Goal: Task Accomplishment & Management: Manage account settings

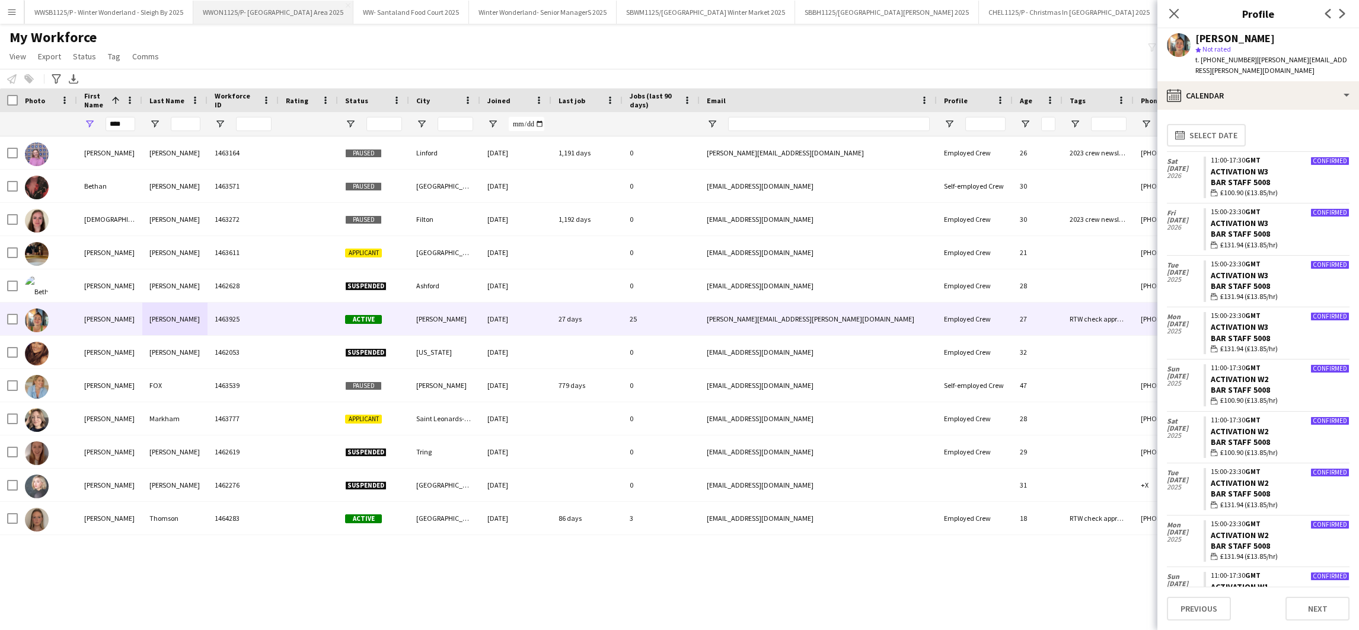
scroll to position [1927, 0]
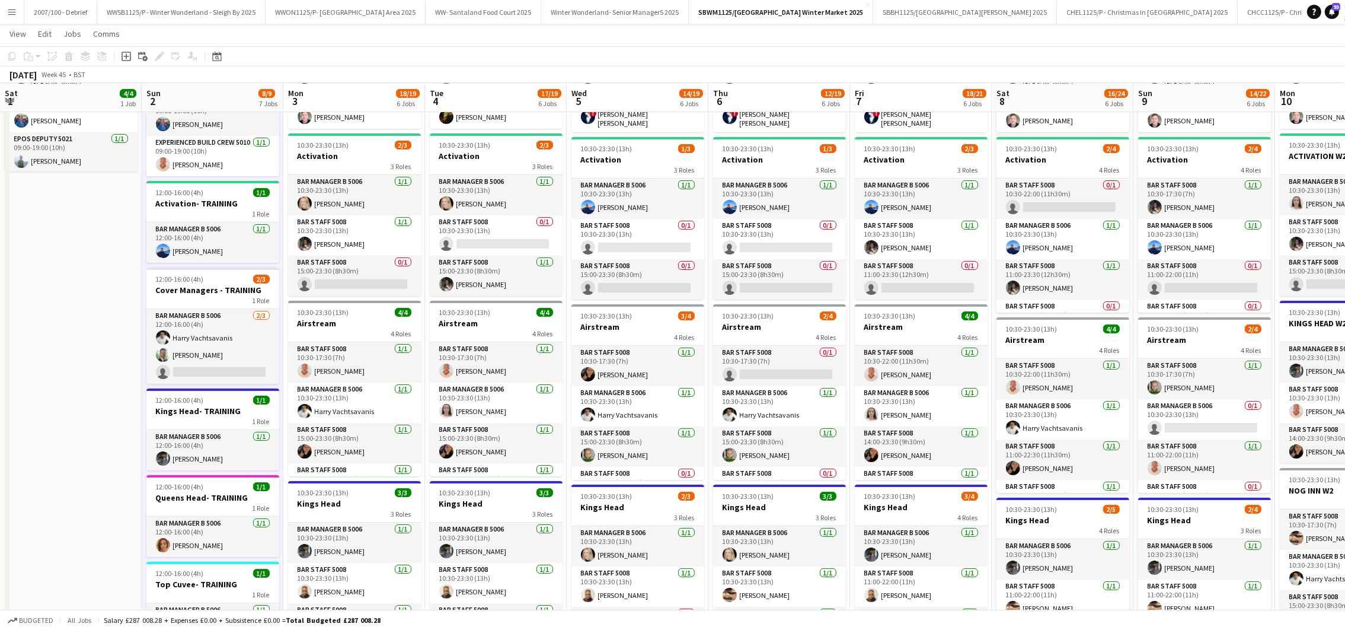
scroll to position [0, 437]
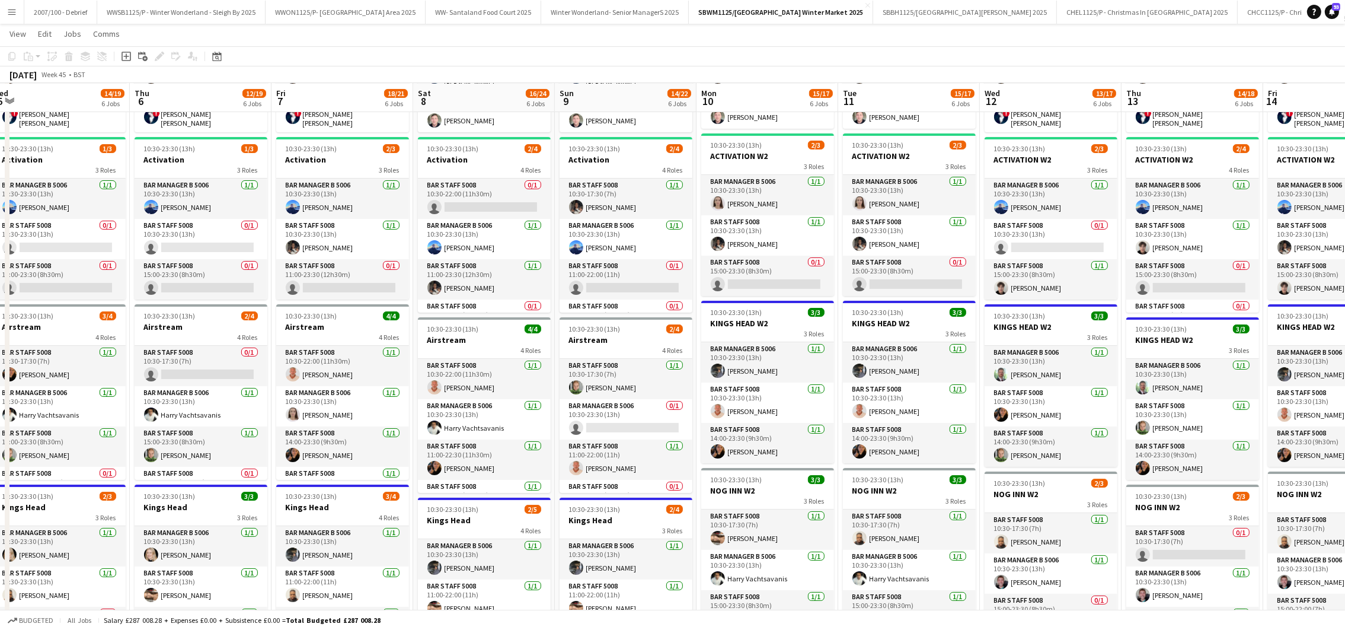
click at [13, 6] on button "Menu" at bounding box center [12, 12] width 24 height 24
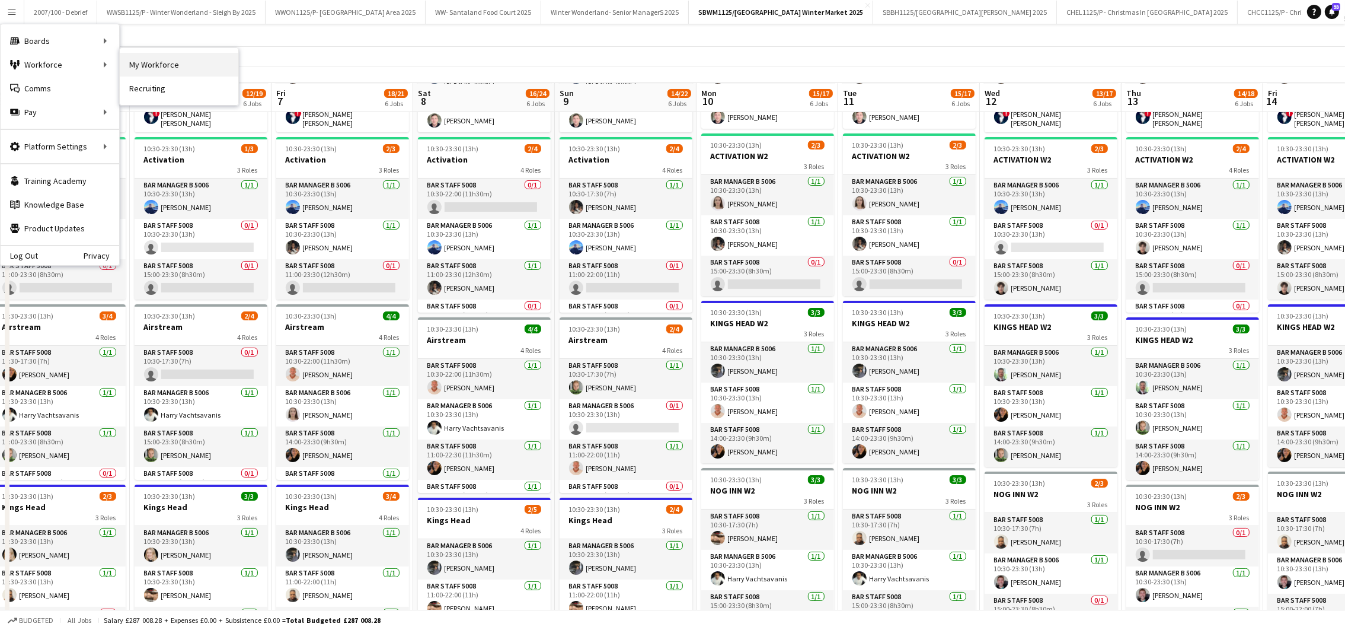
click at [197, 55] on link "My Workforce" at bounding box center [179, 65] width 119 height 24
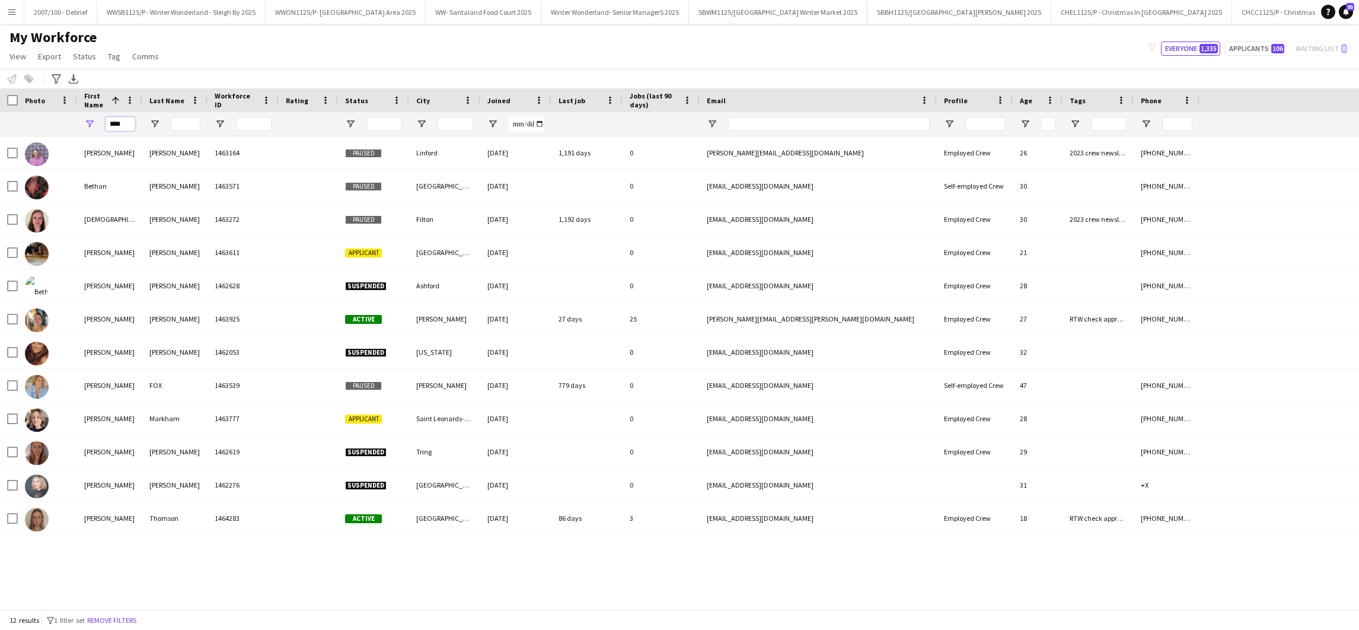
click at [131, 126] on input "****" at bounding box center [121, 124] width 30 height 14
type input "*"
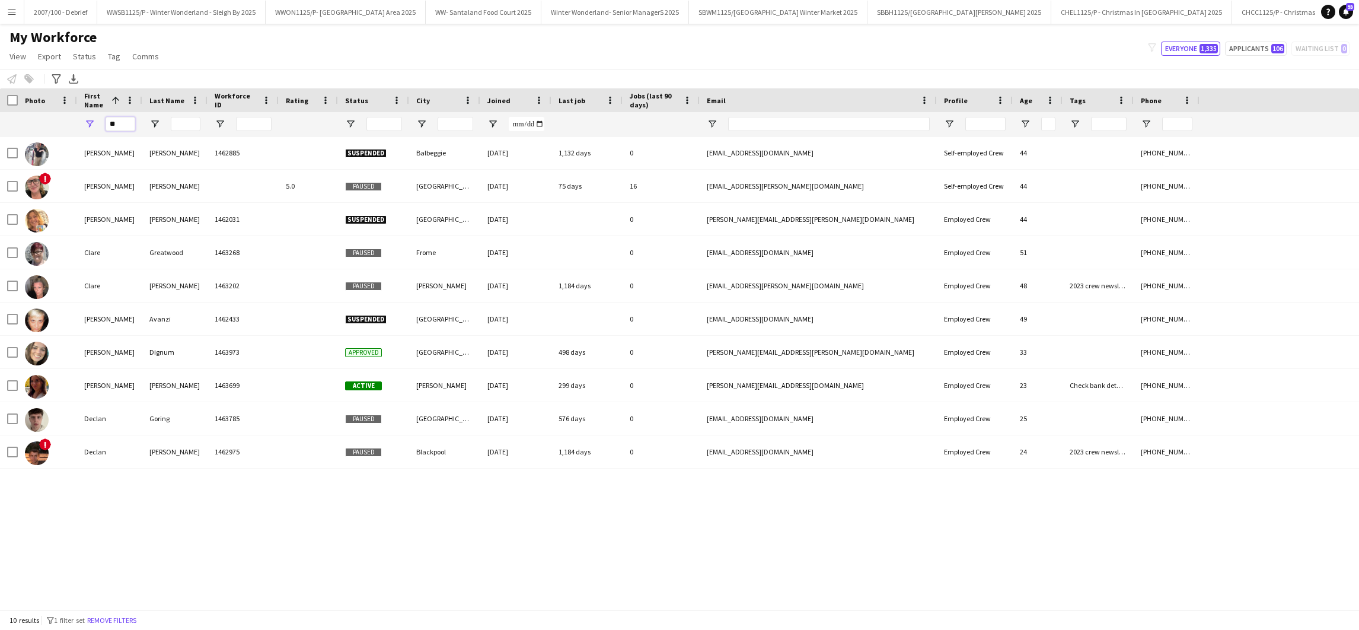
type input "*"
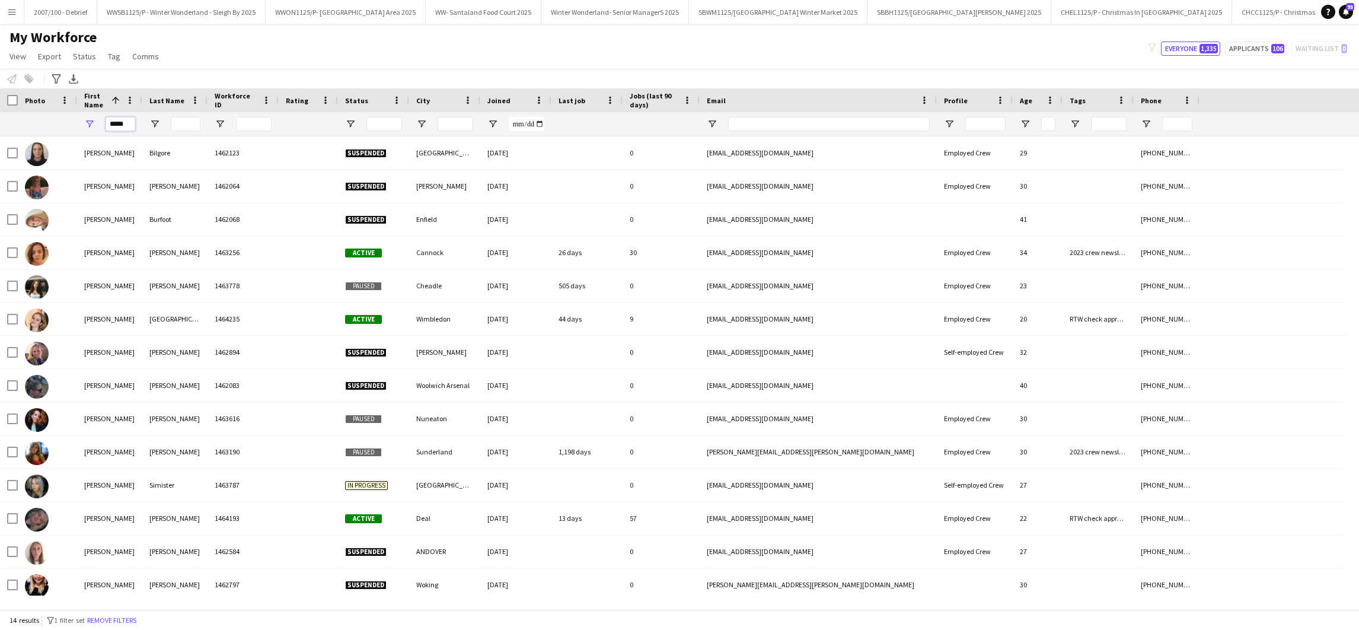
type input "*****"
click at [183, 120] on input "Last Name Filter Input" at bounding box center [186, 124] width 30 height 14
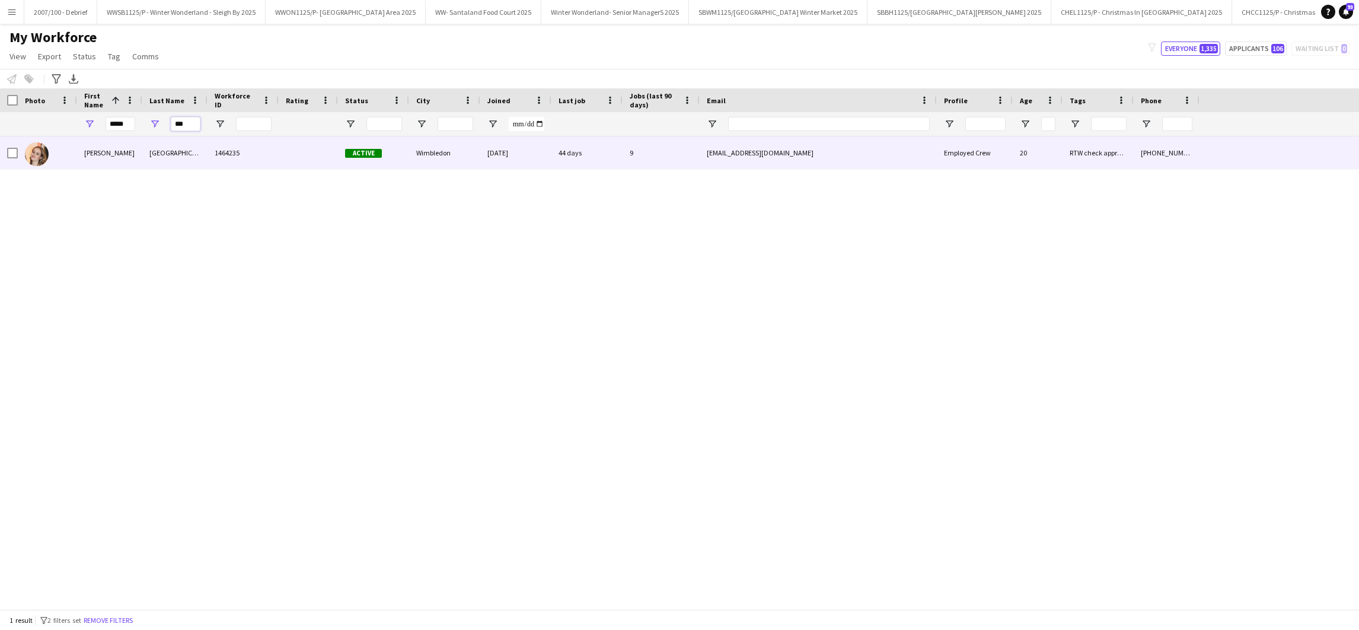
type input "***"
click at [222, 145] on div "1464235" at bounding box center [243, 152] width 71 height 33
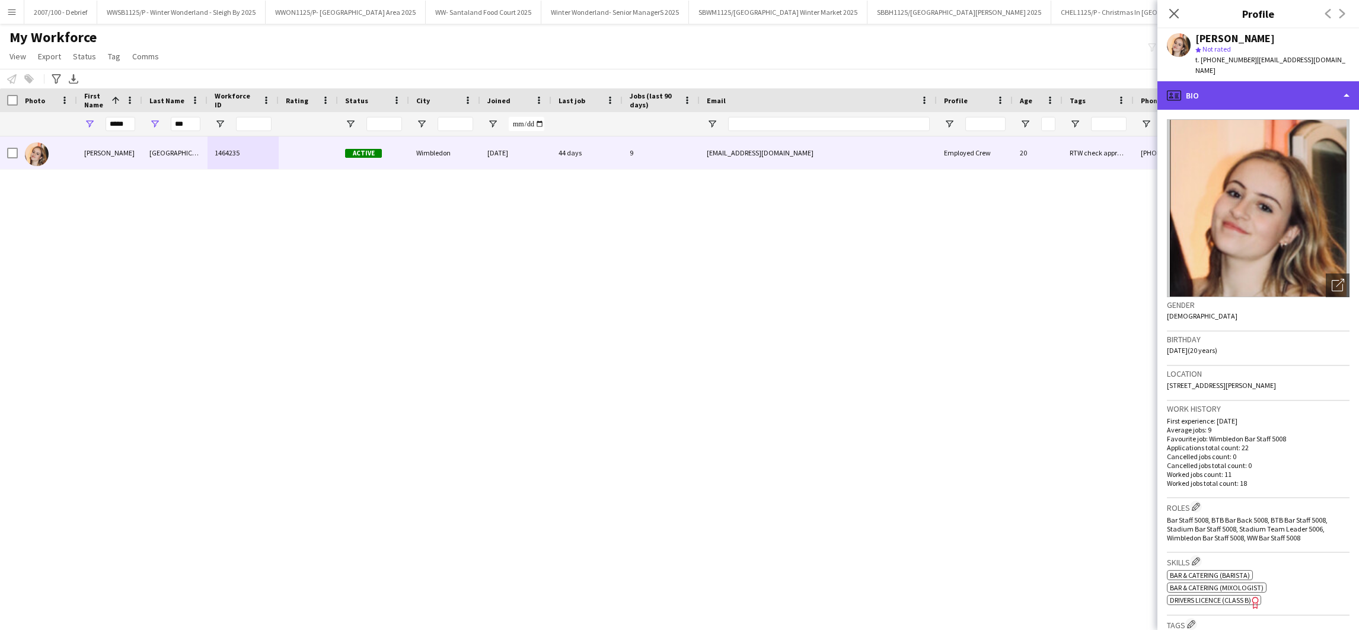
click at [1264, 90] on div "profile Bio" at bounding box center [1258, 95] width 202 height 28
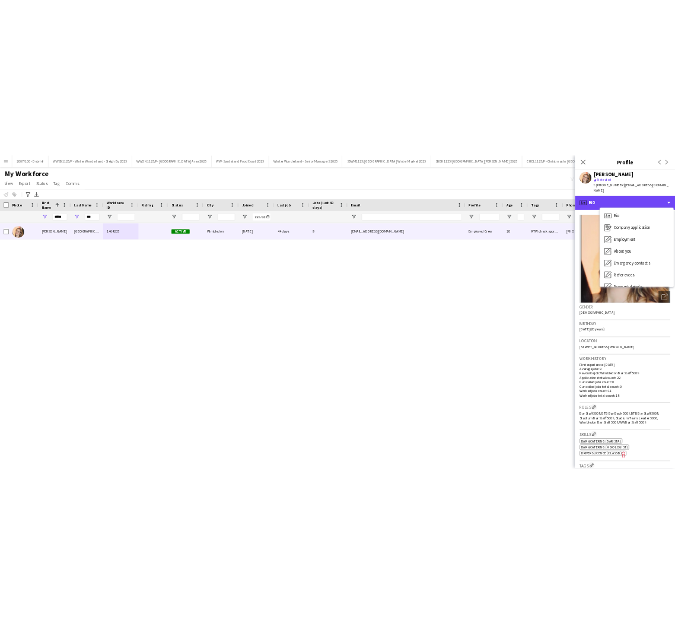
scroll to position [158, 0]
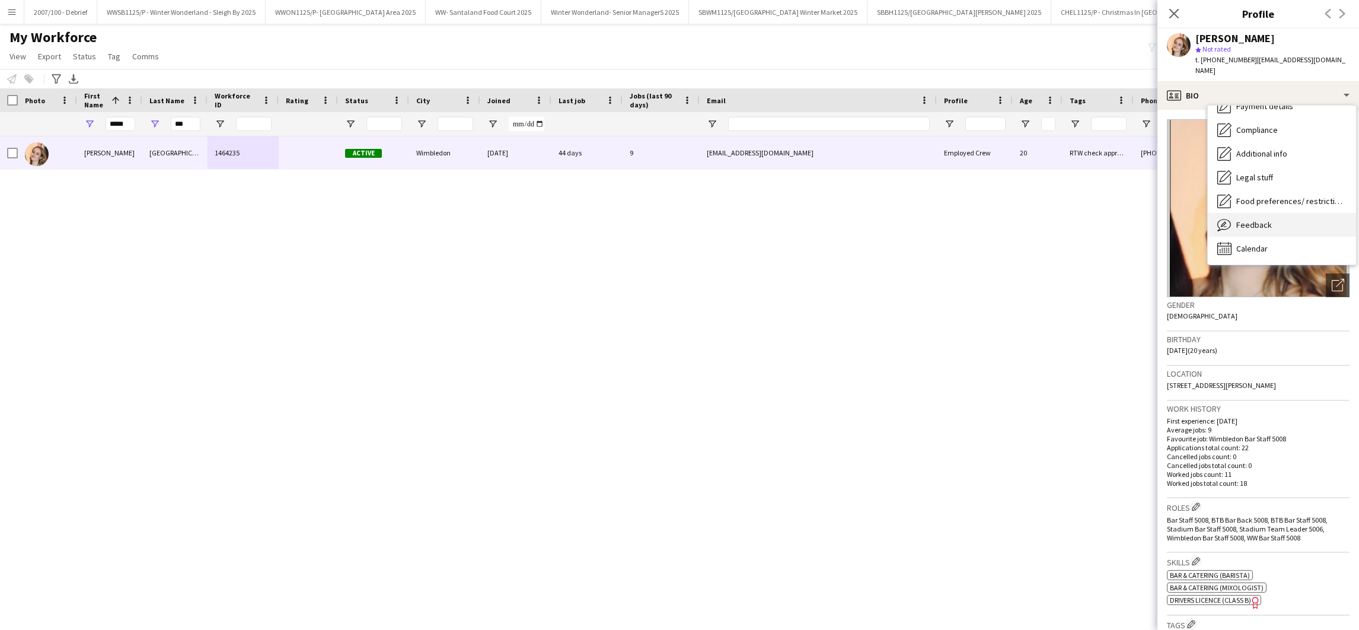
click at [1296, 213] on div "Feedback Feedback" at bounding box center [1282, 225] width 148 height 24
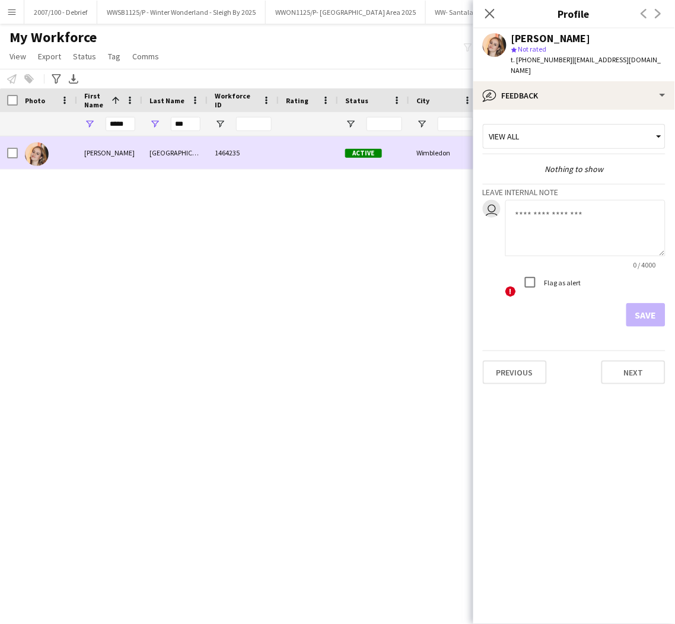
click at [211, 147] on div "1464235" at bounding box center [243, 152] width 71 height 33
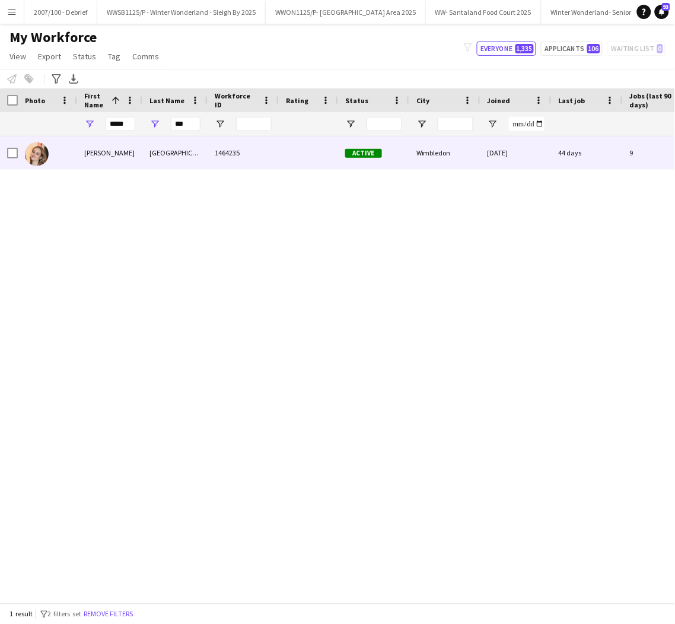
click at [378, 162] on div "Active" at bounding box center [373, 152] width 71 height 33
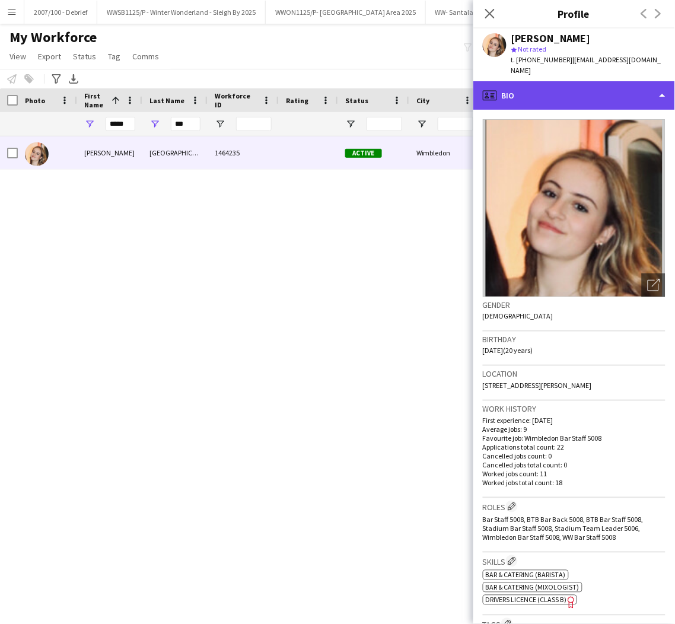
click at [623, 87] on div "profile Bio" at bounding box center [574, 95] width 202 height 28
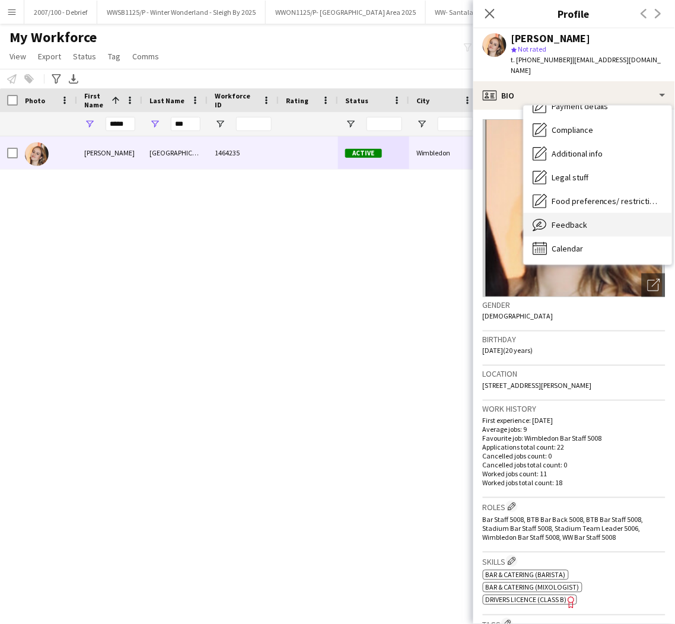
click at [592, 218] on div "Feedback Feedback" at bounding box center [598, 225] width 148 height 24
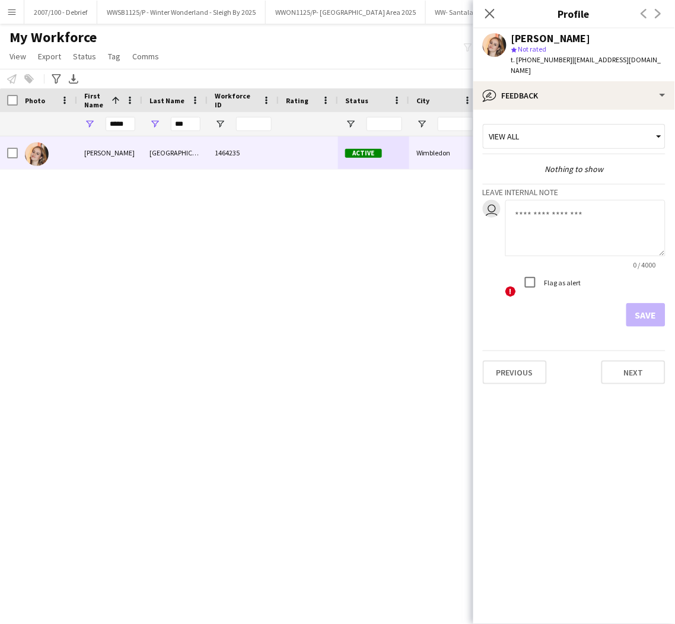
click at [569, 213] on textarea at bounding box center [585, 228] width 160 height 56
click at [650, 203] on textarea "**********" at bounding box center [585, 228] width 160 height 56
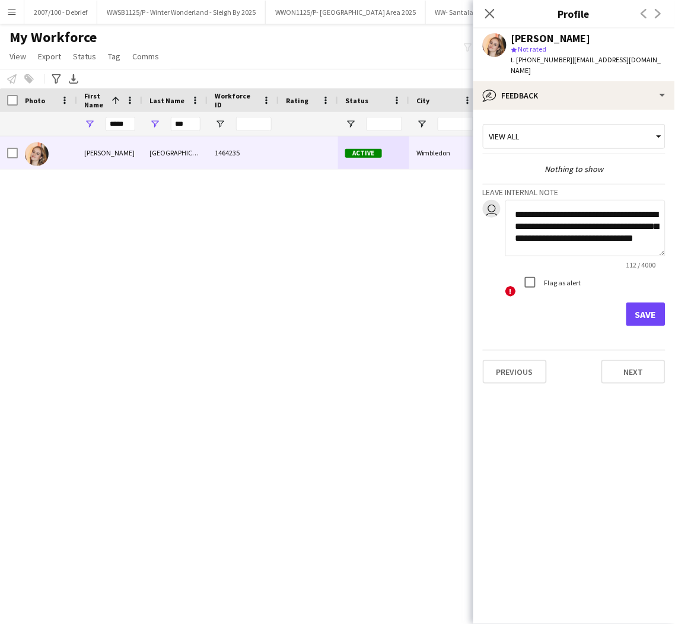
scroll to position [12, 0]
paste textarea "**********"
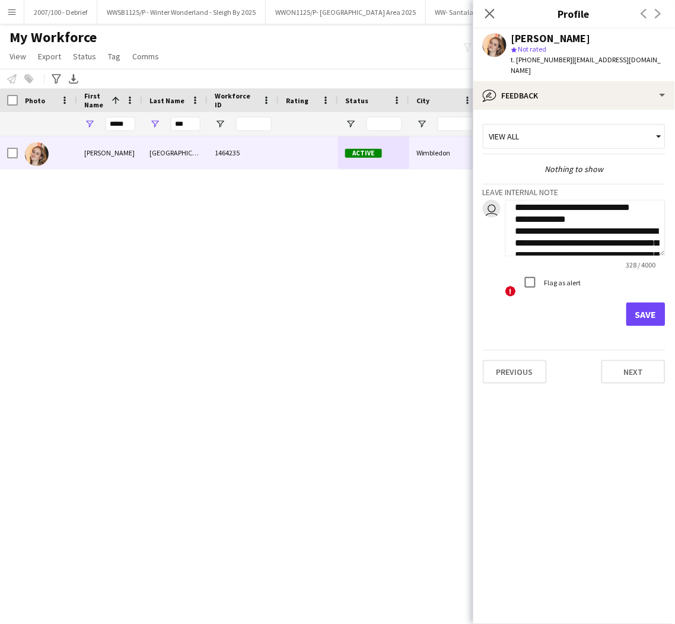
scroll to position [7, 0]
click at [640, 234] on textarea "**********" at bounding box center [585, 228] width 160 height 56
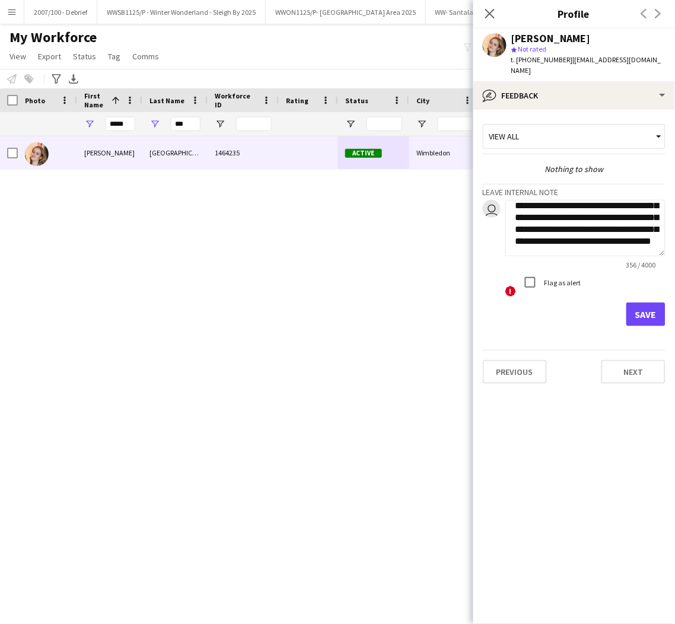
scroll to position [107, 0]
type textarea "**********"
click at [647, 131] on div "View all" at bounding box center [568, 136] width 170 height 23
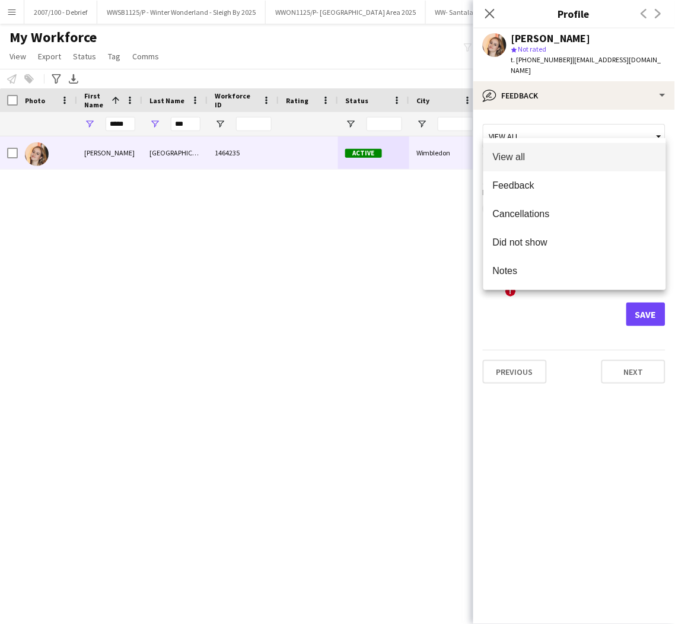
click at [635, 106] on div at bounding box center [337, 312] width 675 height 624
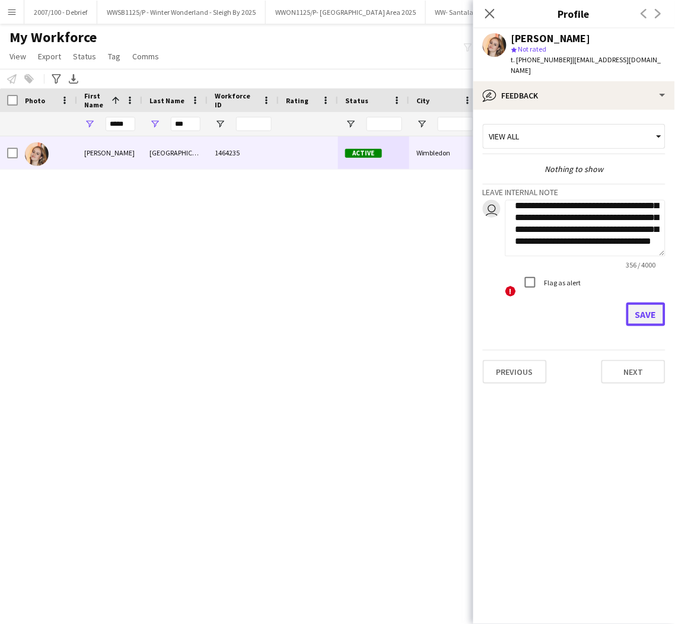
click at [643, 307] on button "Save" at bounding box center [645, 314] width 39 height 24
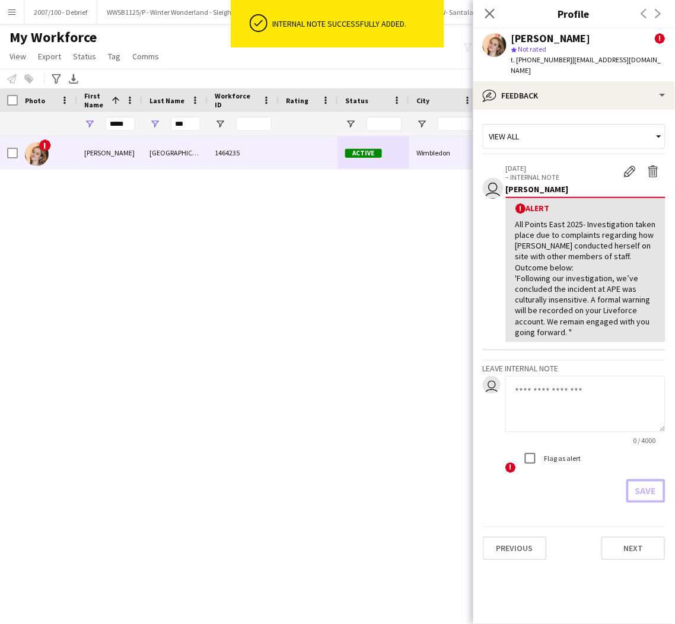
scroll to position [0, 0]
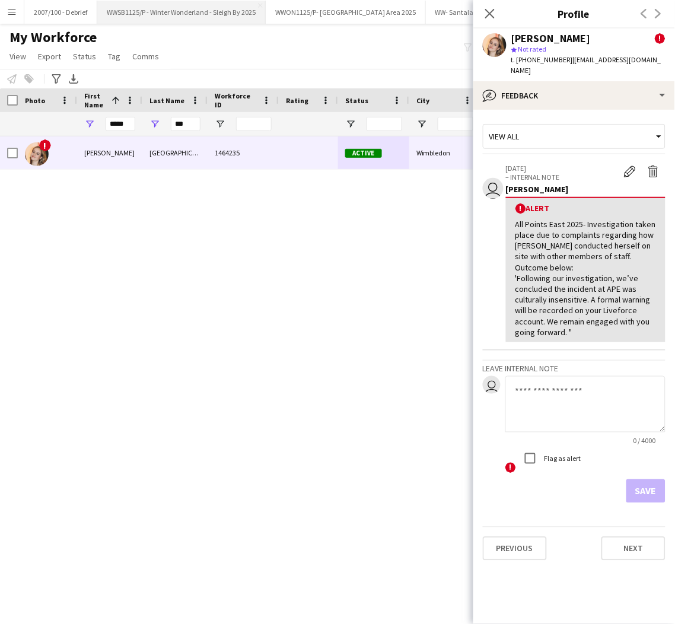
click at [176, 14] on button "WWSB1125/P - Winter Wonderland - Sleigh By 2025 Close" at bounding box center [181, 12] width 168 height 23
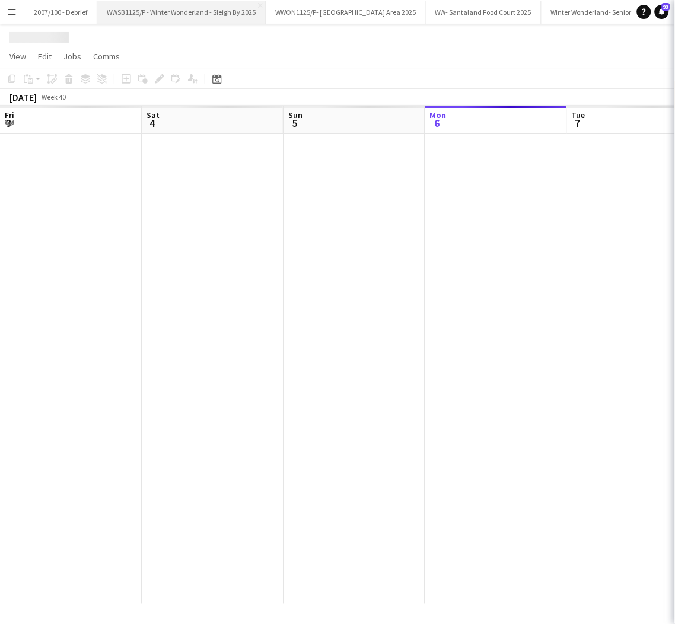
scroll to position [0, 283]
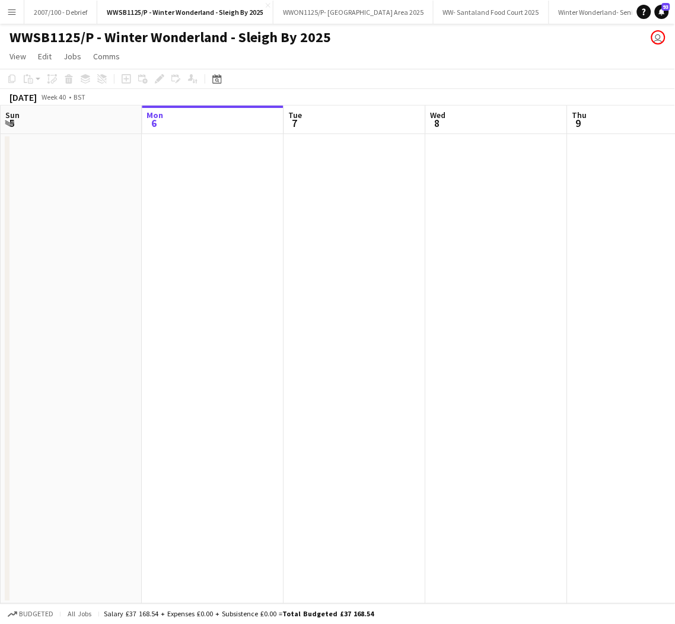
click at [4, 18] on button "Menu" at bounding box center [12, 12] width 24 height 24
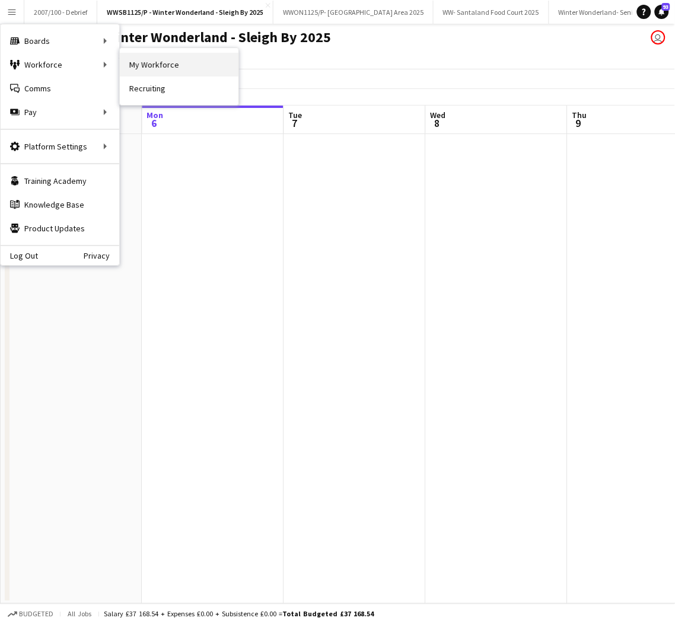
click at [161, 69] on link "My Workforce" at bounding box center [179, 65] width 119 height 24
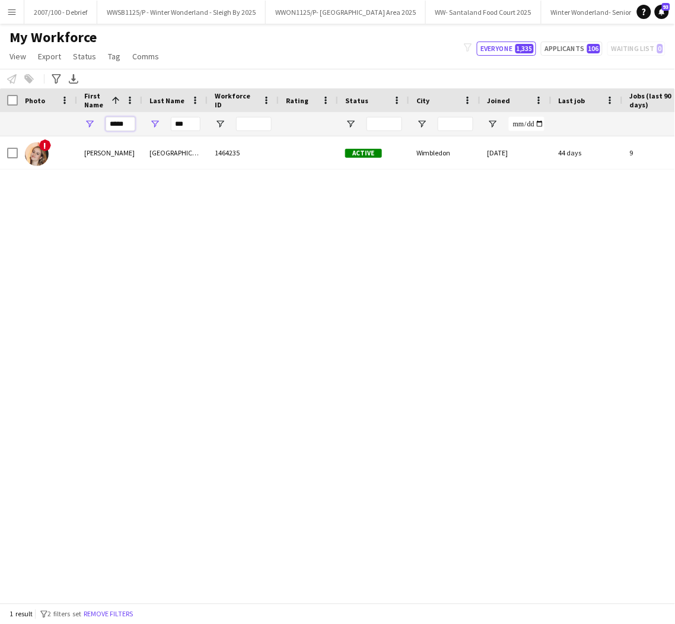
click at [129, 126] on input "*****" at bounding box center [121, 124] width 30 height 14
type input "*"
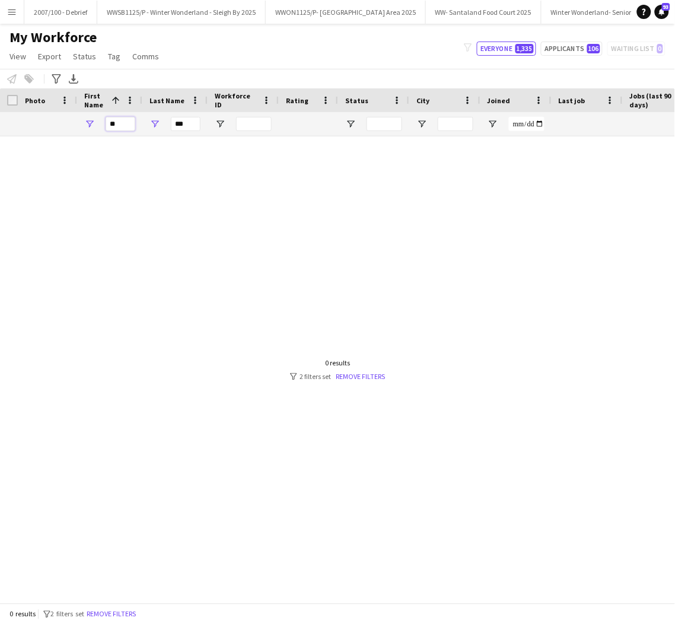
type input "**"
click at [183, 123] on input "***" at bounding box center [186, 124] width 30 height 14
type input "*"
click at [125, 124] on input "**" at bounding box center [121, 124] width 30 height 14
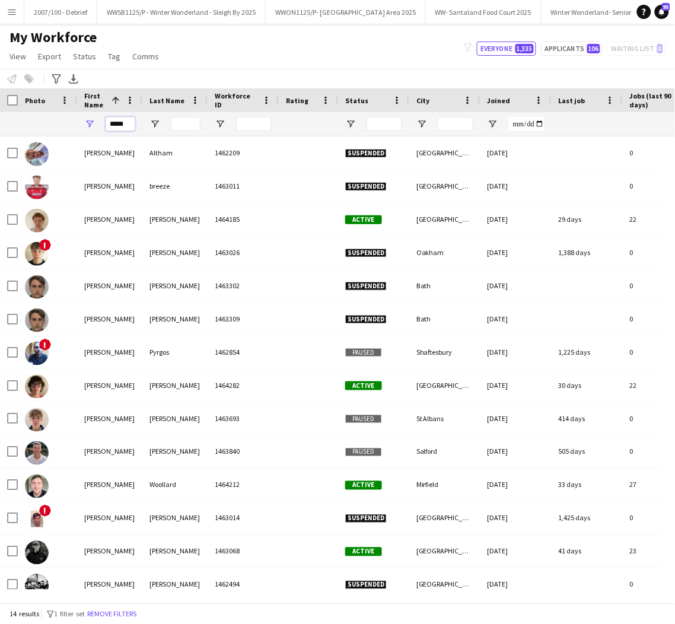
type input "*****"
click at [219, 65] on div "My Workforce View Views Default view Details New Starters New starters report N…" at bounding box center [337, 48] width 675 height 40
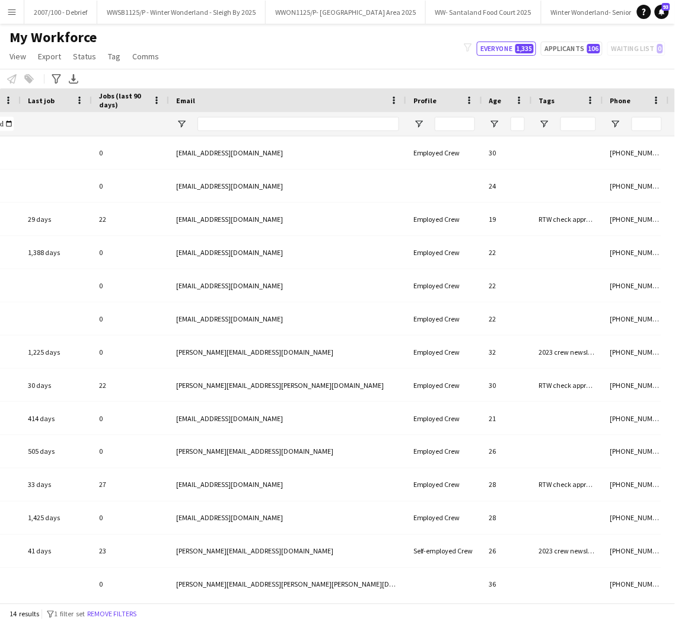
click at [218, 131] on div at bounding box center [298, 124] width 202 height 14
click at [212, 126] on input "Email Filter Input" at bounding box center [298, 124] width 202 height 14
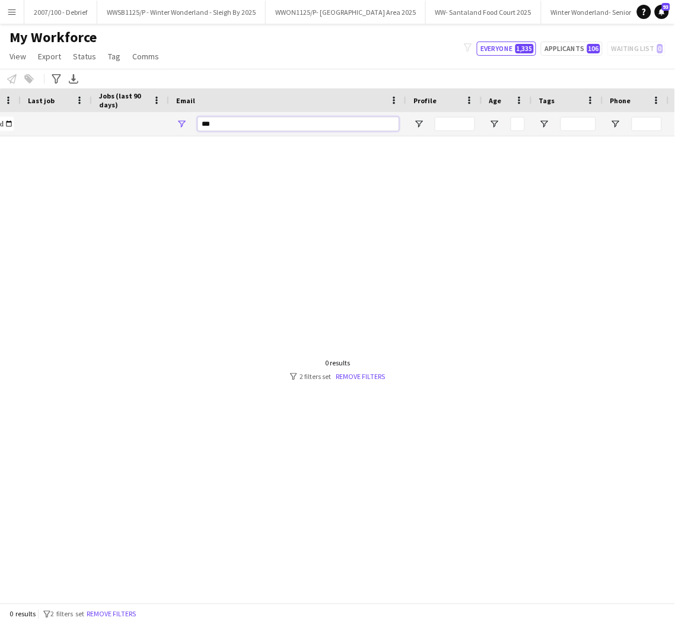
type input "**********"
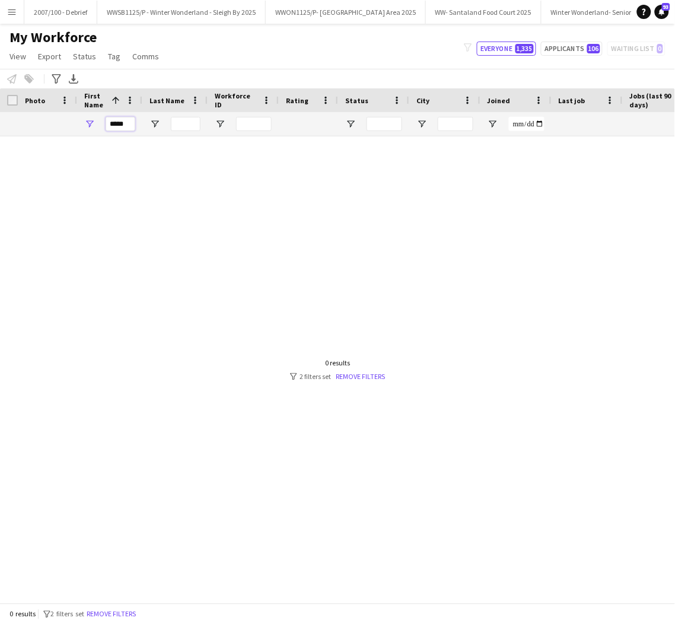
click at [129, 125] on input "*****" at bounding box center [121, 124] width 30 height 14
type input "*"
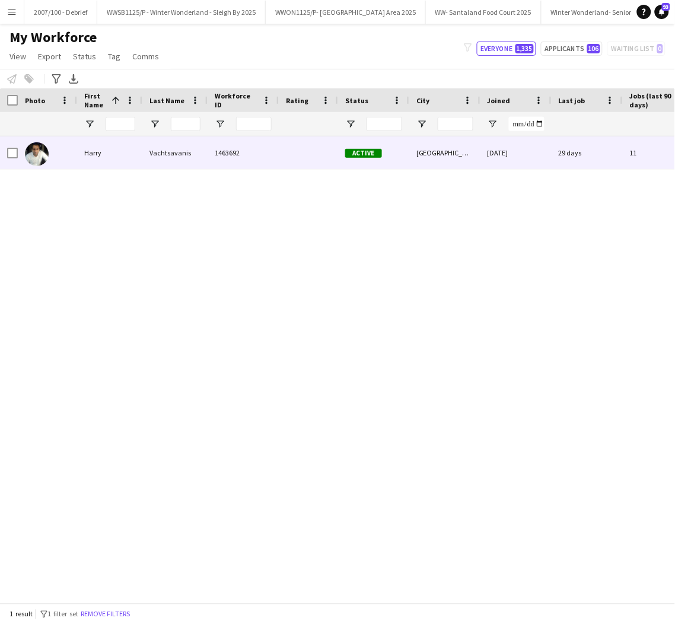
click at [117, 163] on div "Ηarry" at bounding box center [109, 152] width 65 height 33
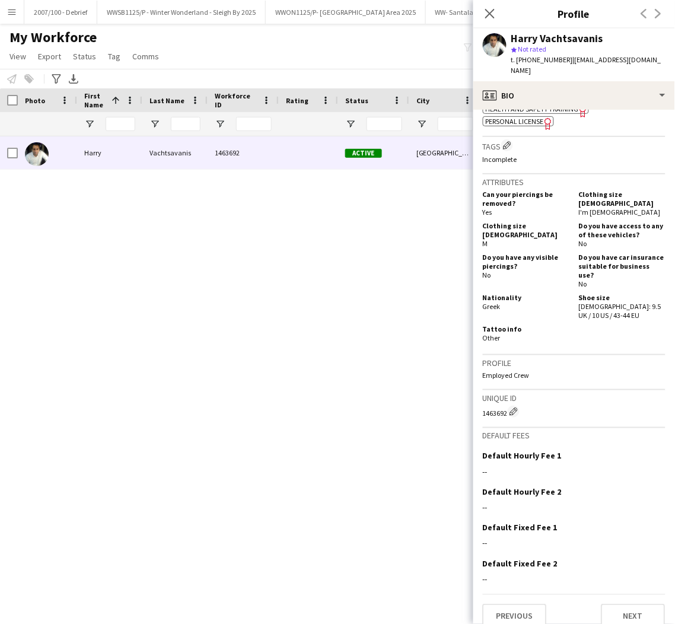
scroll to position [539, 0]
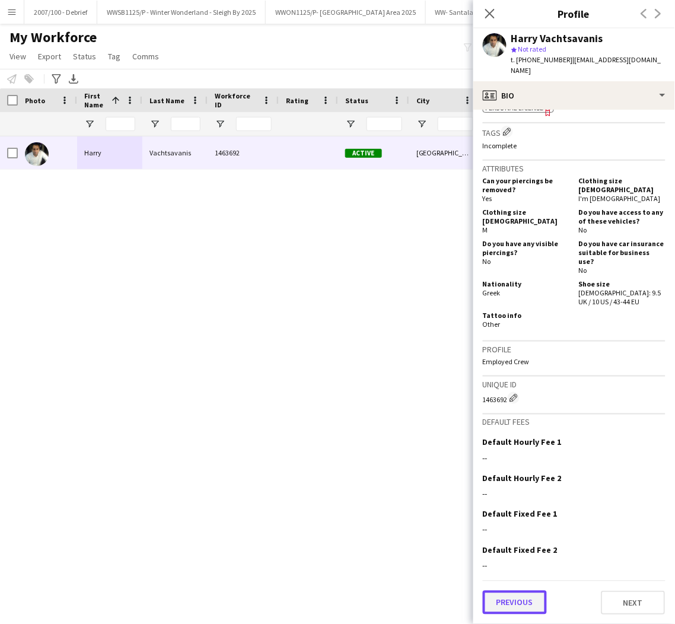
click at [518, 601] on button "Previous" at bounding box center [515, 603] width 64 height 24
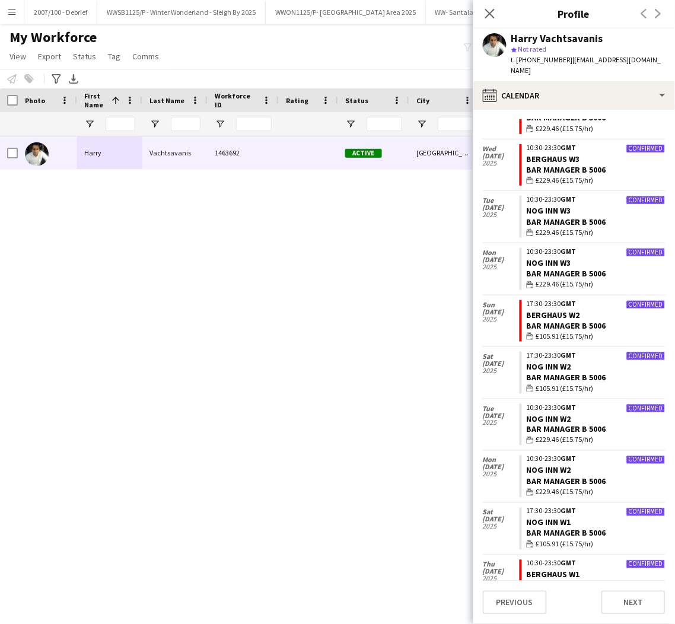
scroll to position [90, 0]
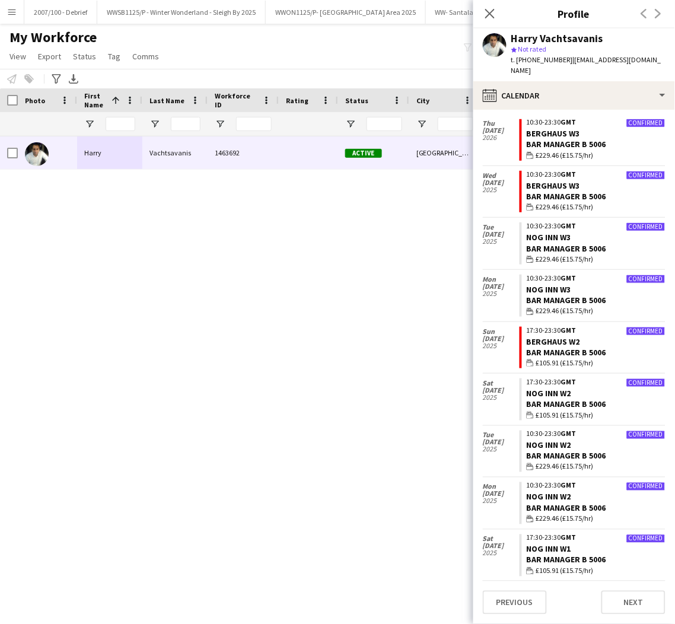
click at [293, 320] on div "Ηarry Vachtsavanis 1463692 Active London 10-01-2024 29 days 11 kalypsoproducts@…" at bounding box center [337, 362] width 675 height 453
click at [489, 14] on icon at bounding box center [489, 13] width 11 height 11
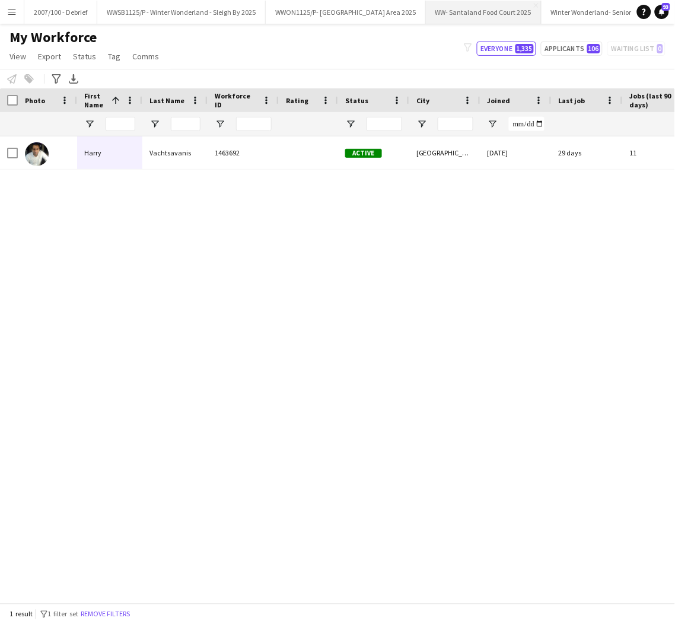
click at [511, 4] on button "WW- Santaland Food Court 2025 Close" at bounding box center [484, 12] width 116 height 23
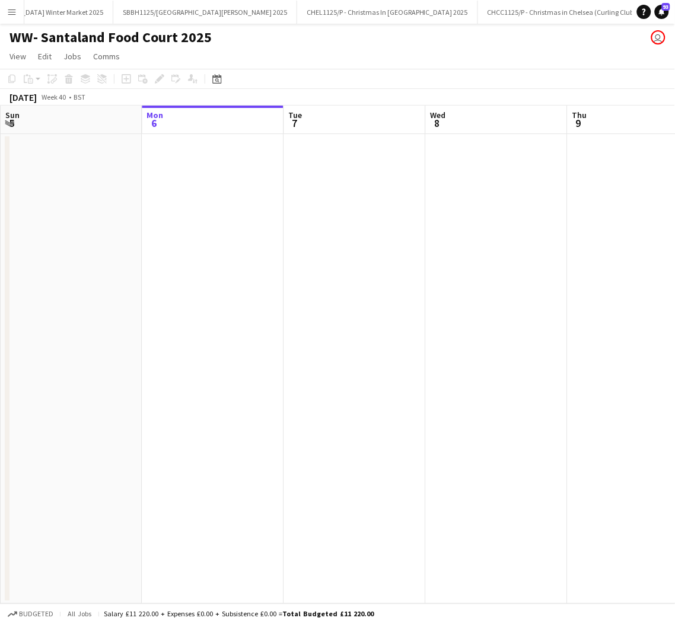
scroll to position [0, 759]
click at [204, 12] on button "SBBH1125/P Southbank Winter Market Berg Haus 2025 Close" at bounding box center [205, 12] width 184 height 23
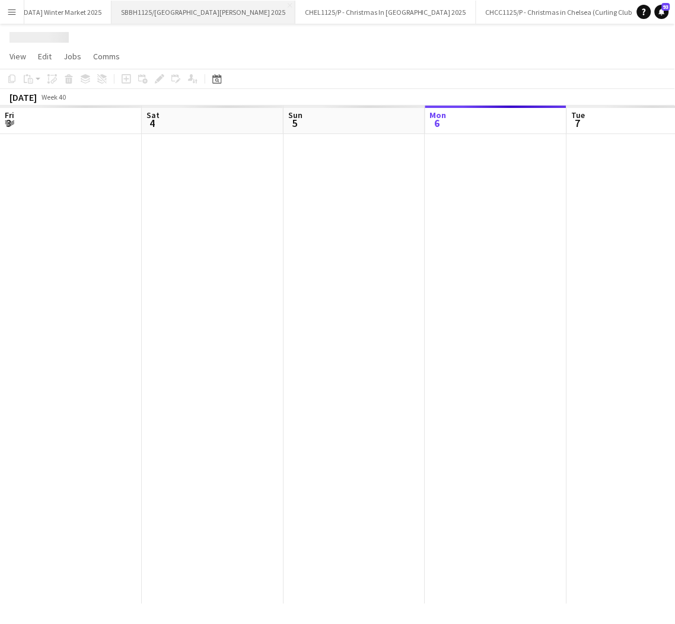
scroll to position [0, 283]
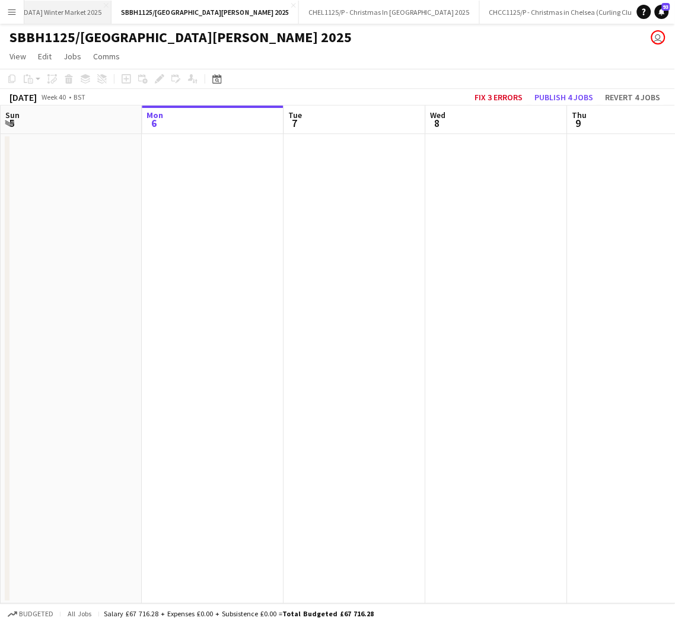
click at [61, 7] on button "SBWM1125/[GEOGRAPHIC_DATA] Winter Market 2025 Close" at bounding box center [22, 12] width 178 height 23
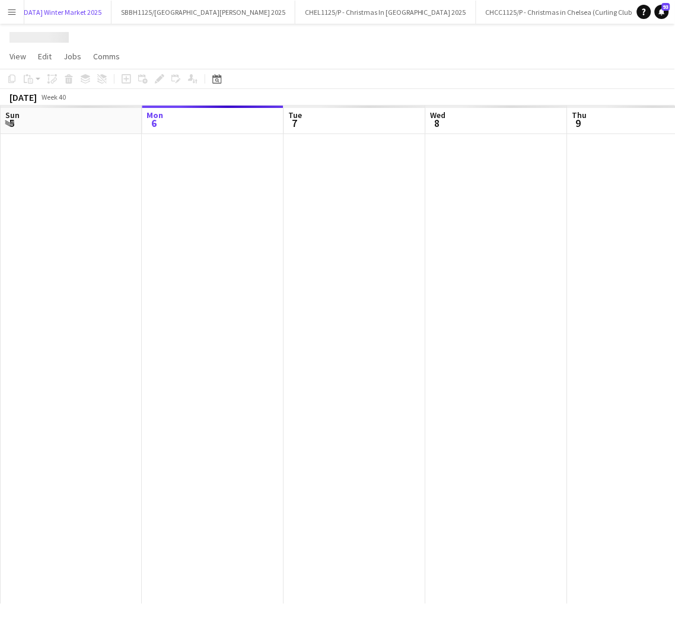
scroll to position [0, 692]
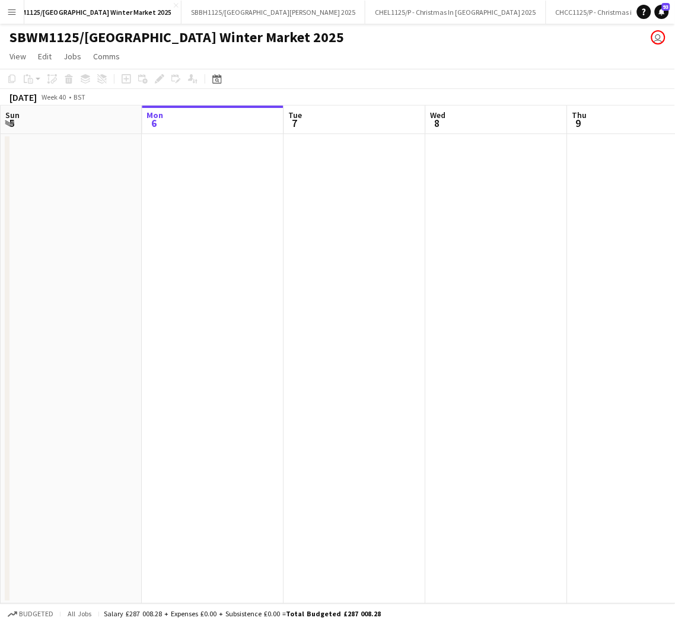
click at [207, 398] on app-date-cell at bounding box center [213, 369] width 142 height 470
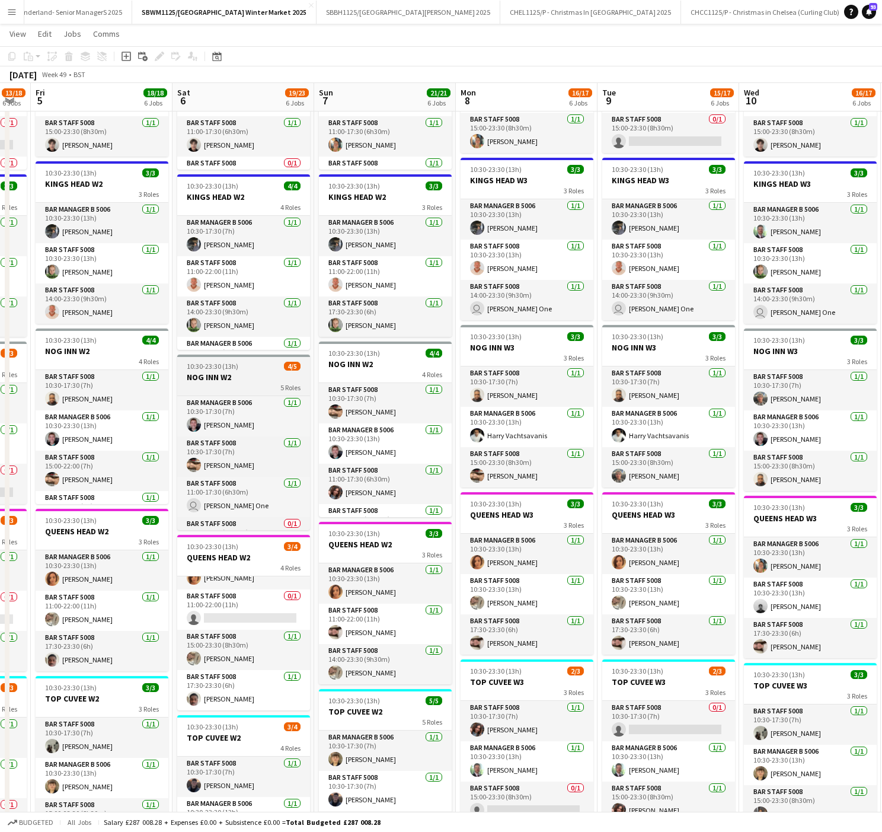
scroll to position [71, 0]
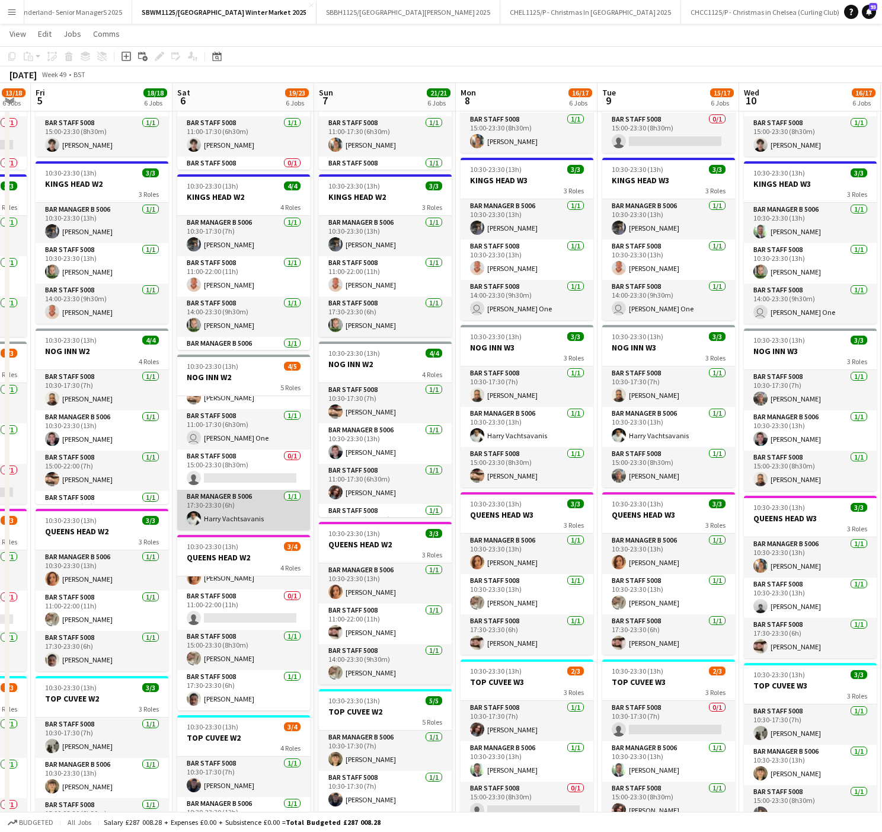
click at [255, 506] on app-card-role "Bar Manager B 5006 1/1 17:30-23:30 (6h) Ηarry Vachtsavanis" at bounding box center [243, 510] width 133 height 40
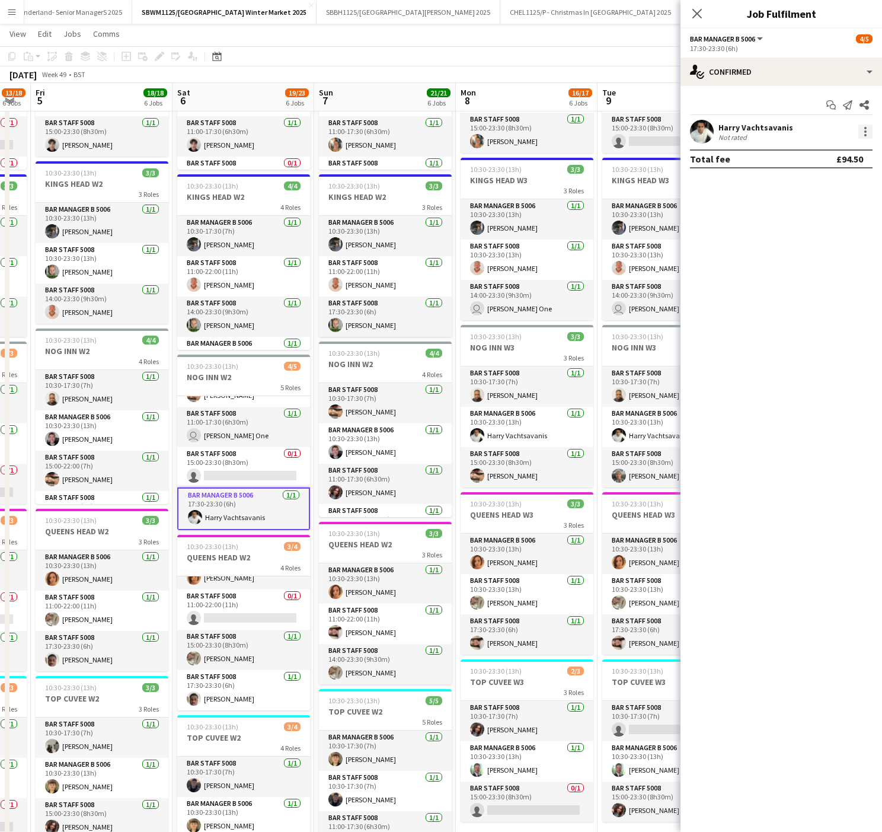
click at [861, 135] on div at bounding box center [866, 132] width 14 height 14
click at [840, 273] on span "Remove" at bounding box center [827, 268] width 74 height 11
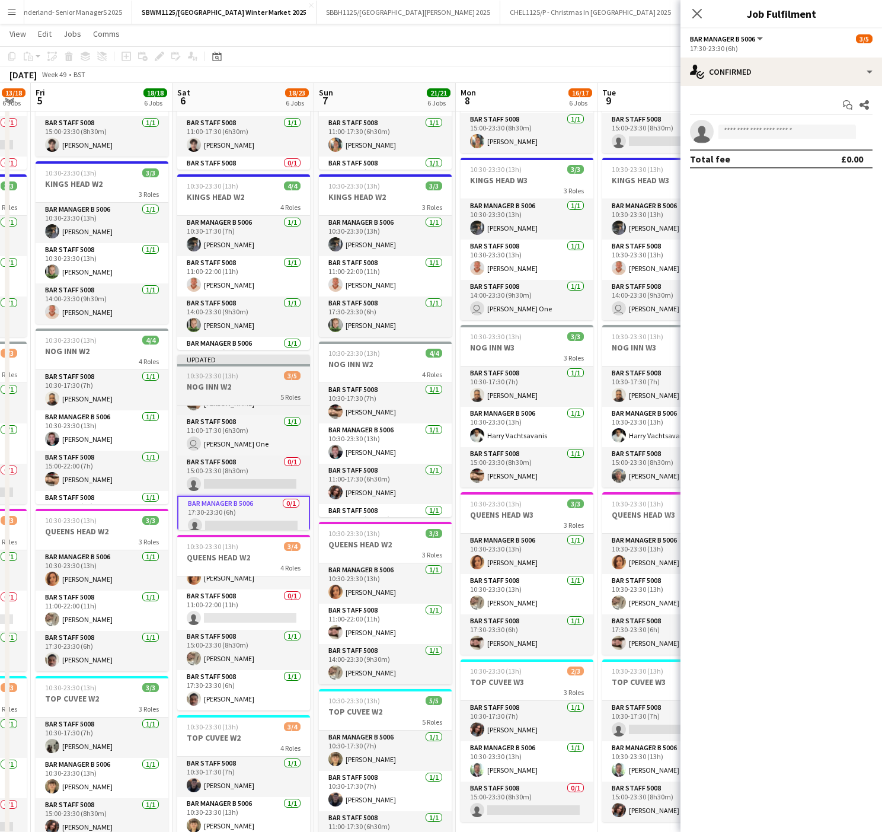
click at [222, 381] on h3 "NOG INN W2" at bounding box center [243, 386] width 133 height 11
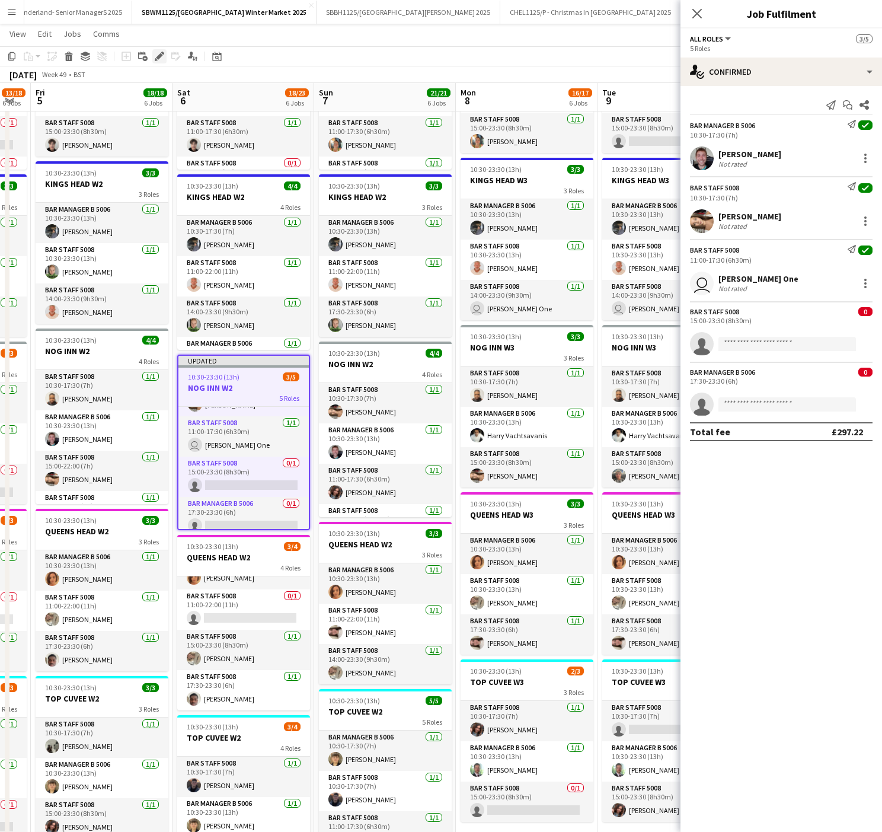
click at [157, 52] on icon "Edit" at bounding box center [159, 56] width 9 height 9
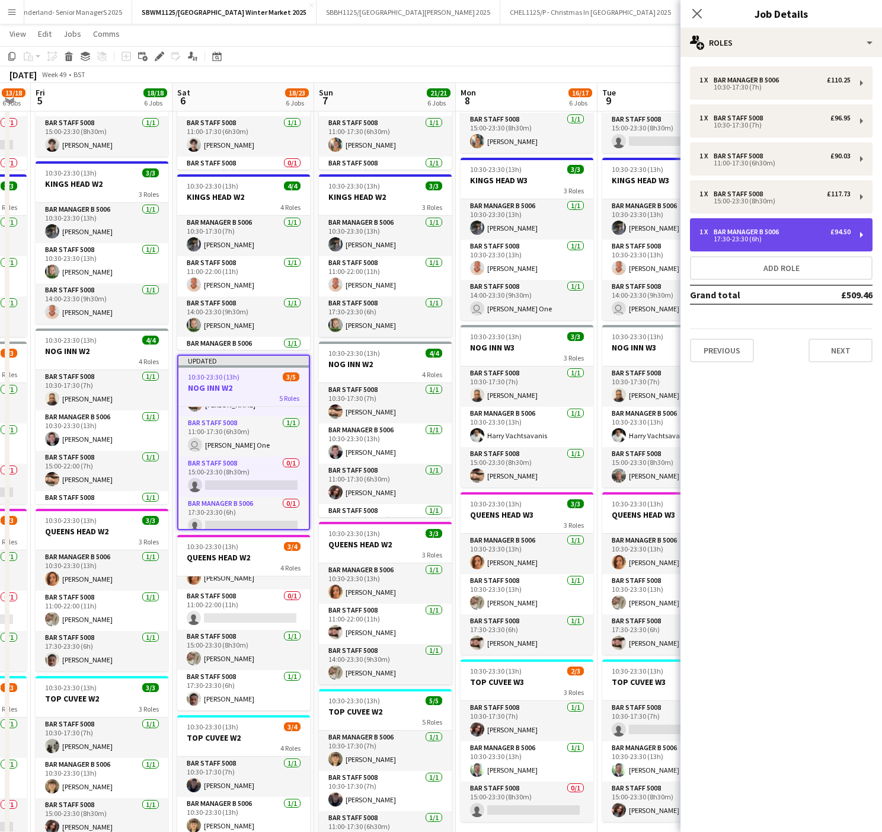
click at [745, 232] on div "Bar Manager B 5006" at bounding box center [749, 232] width 70 height 8
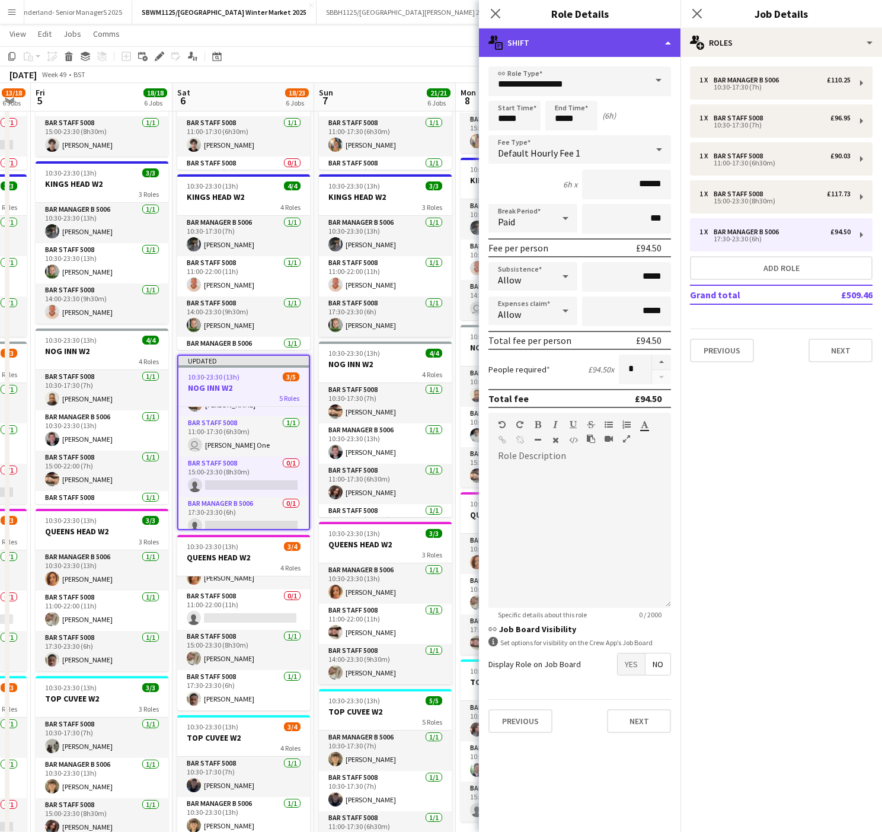
click at [598, 46] on div "multiple-actions-text Shift" at bounding box center [580, 42] width 202 height 28
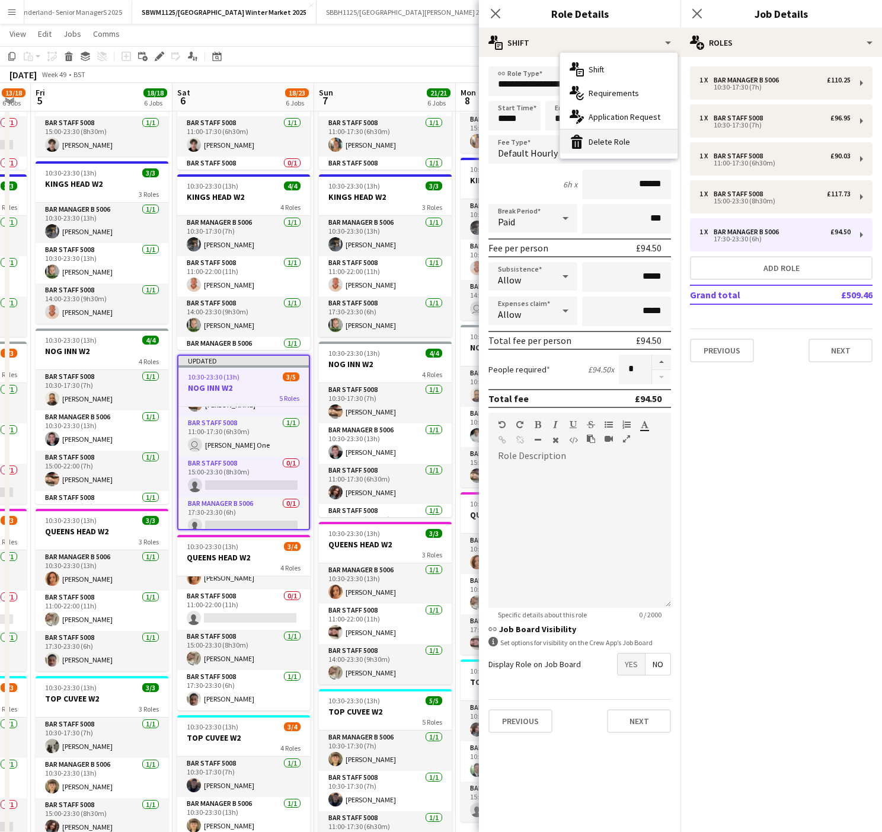
click at [604, 133] on div "bin-2 Delete Role" at bounding box center [618, 142] width 117 height 24
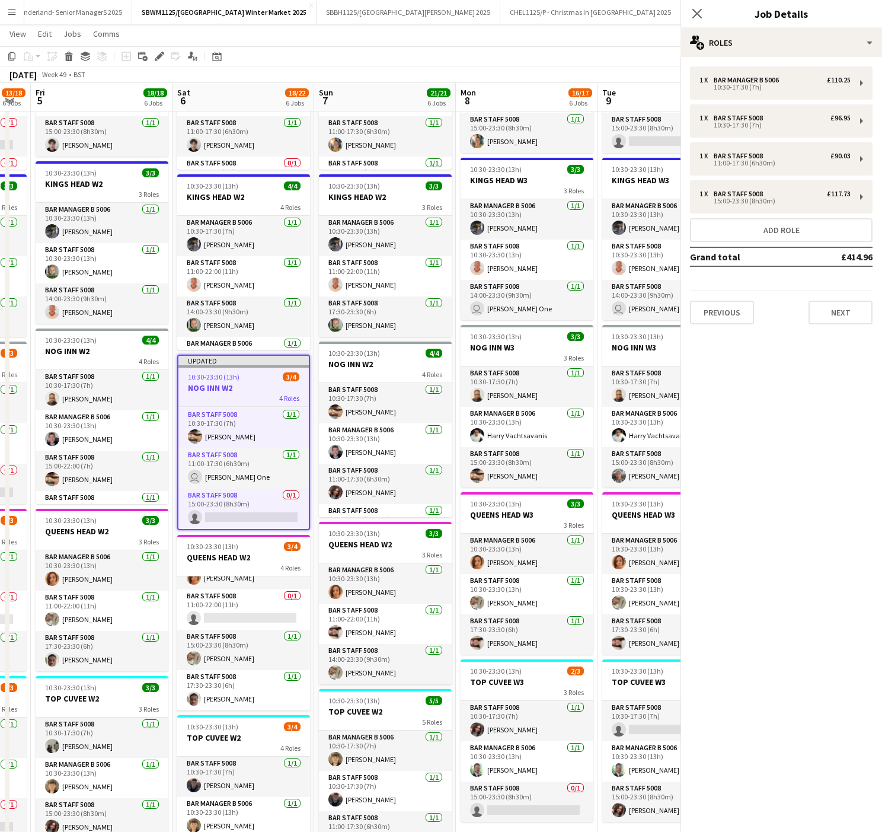
scroll to position [42, 0]
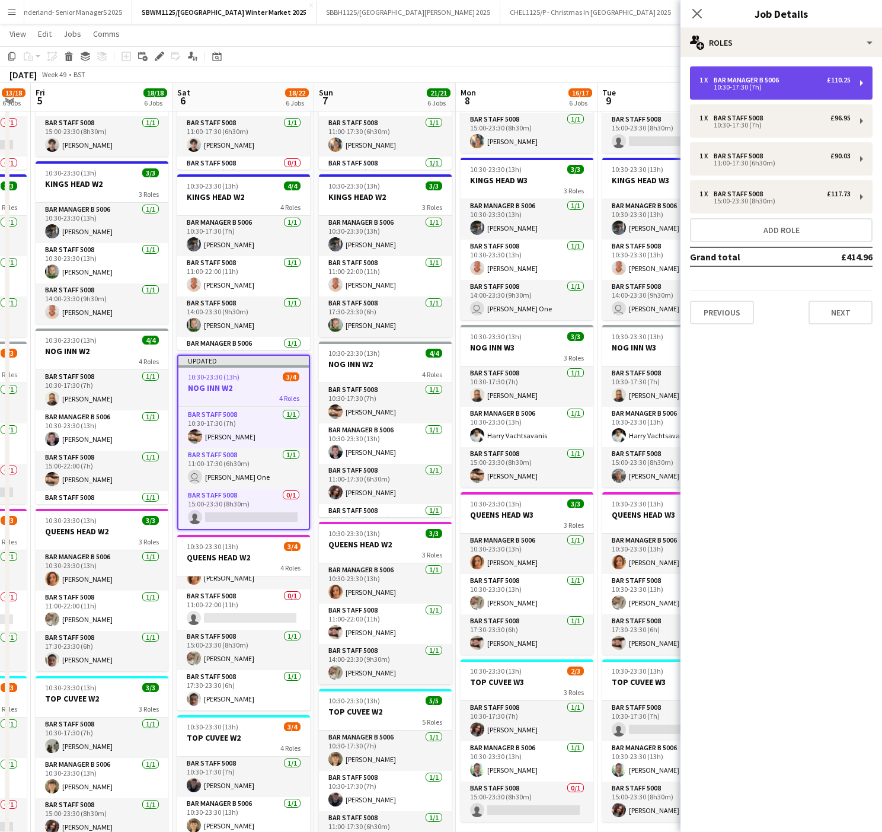
click at [758, 72] on div "1 x Bar Manager B 5006 £110.25 10:30-17:30 (7h)" at bounding box center [781, 82] width 183 height 33
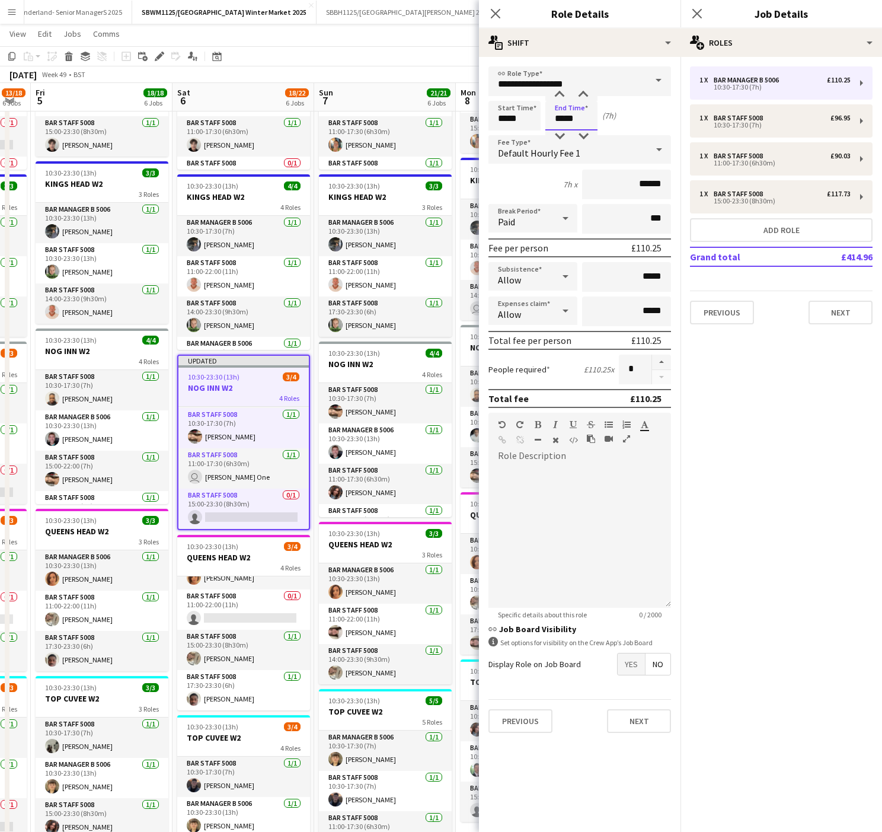
click at [569, 120] on input "*****" at bounding box center [572, 116] width 52 height 30
click at [560, 90] on div at bounding box center [560, 95] width 24 height 12
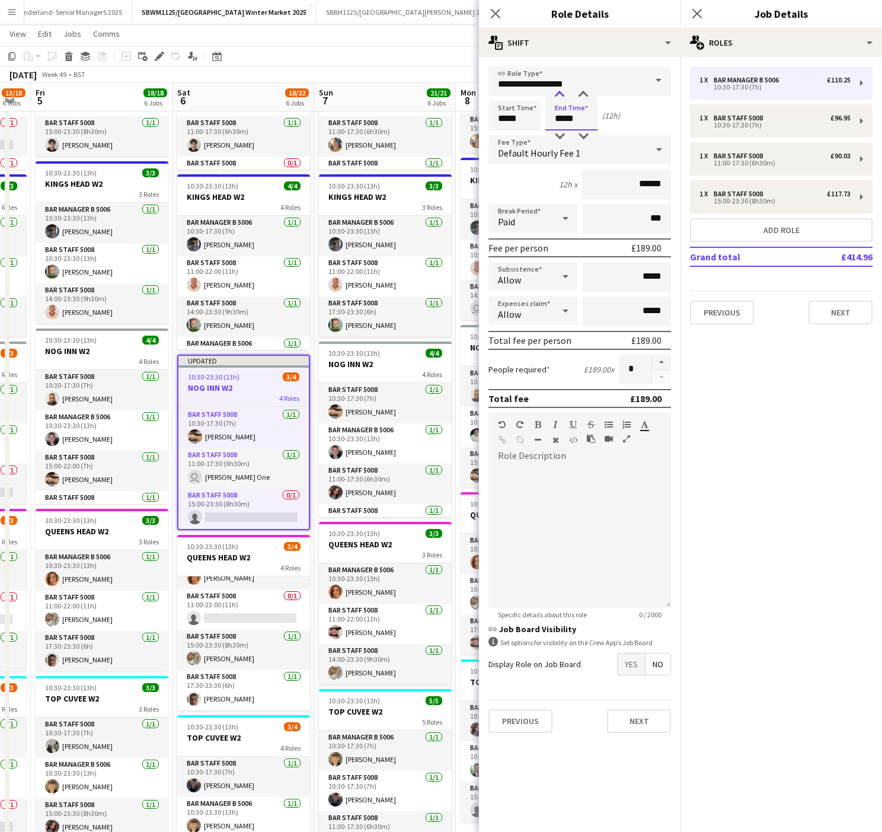
click at [560, 90] on div at bounding box center [560, 95] width 24 height 12
type input "*****"
drag, startPoint x: 560, startPoint y: 90, endPoint x: 432, endPoint y: 55, distance: 132.8
click at [432, 55] on body "Menu Boards Boards Boards All jobs Status Workforce Workforce My Workforce Recr…" at bounding box center [441, 323] width 882 height 1217
click at [432, 55] on app-toolbar "Copy Paste Paste Ctrl+V Paste with crew Ctrl+Shift+V Paste linked Job Delete Gr…" at bounding box center [441, 56] width 882 height 20
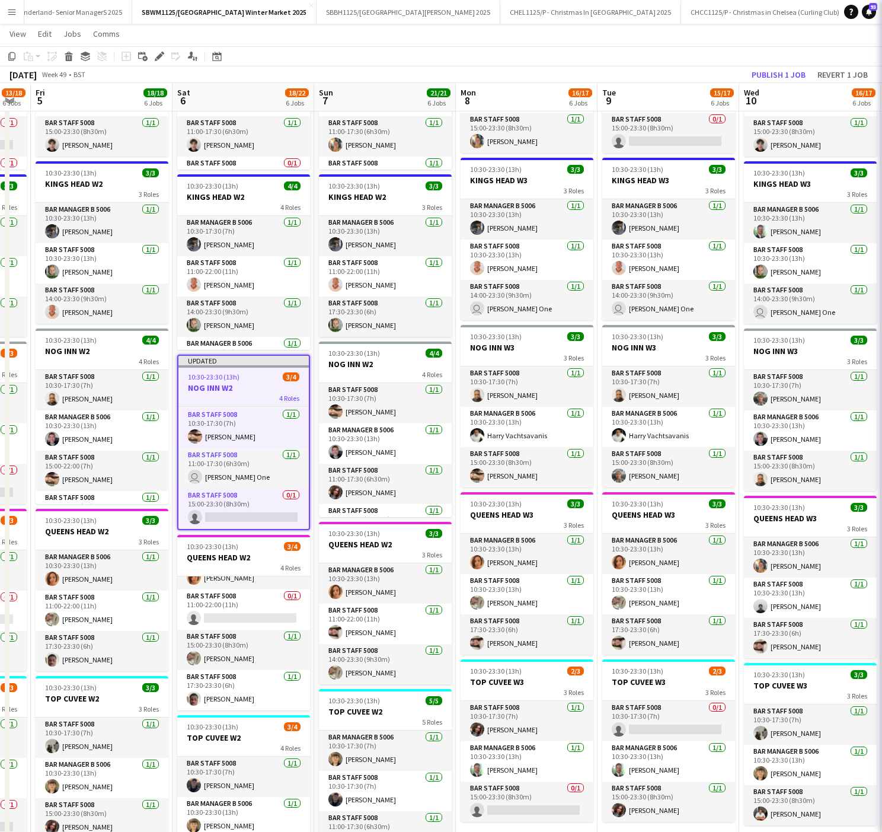
scroll to position [40, 0]
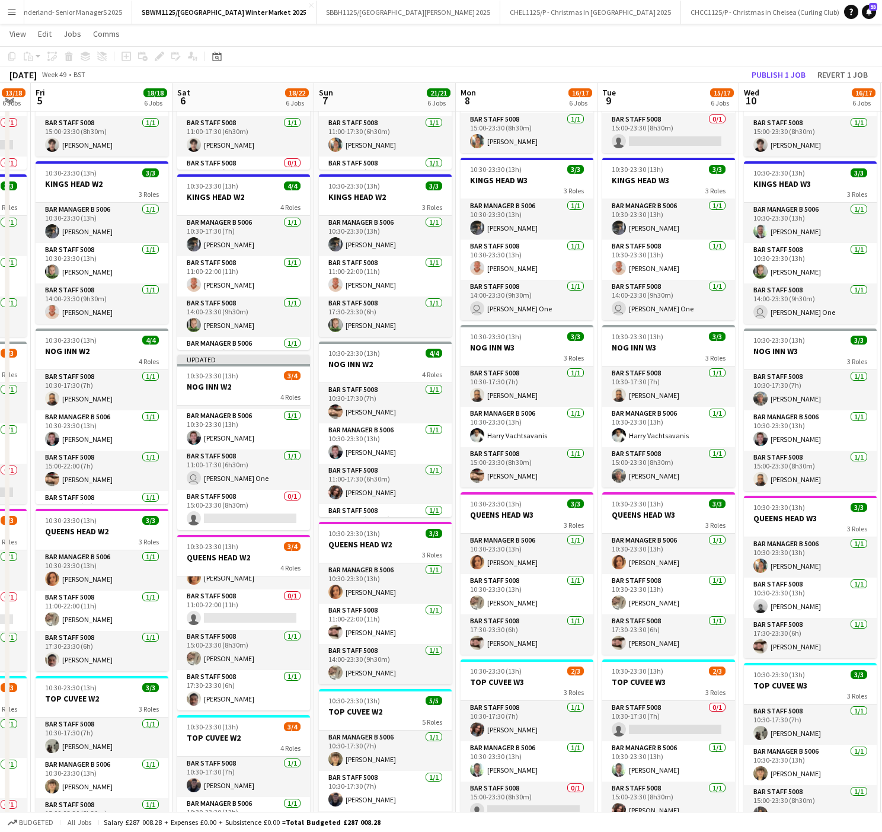
click at [521, 107] on app-board-header-date "Mon 8 16/17 6 Jobs" at bounding box center [527, 97] width 142 height 28
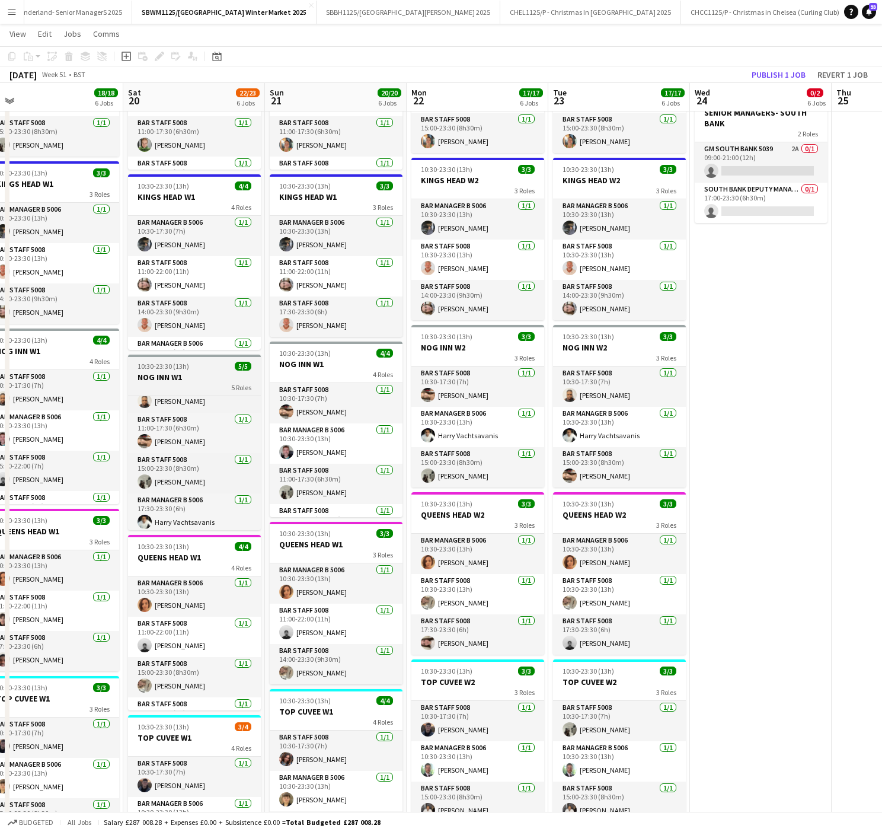
scroll to position [75, 0]
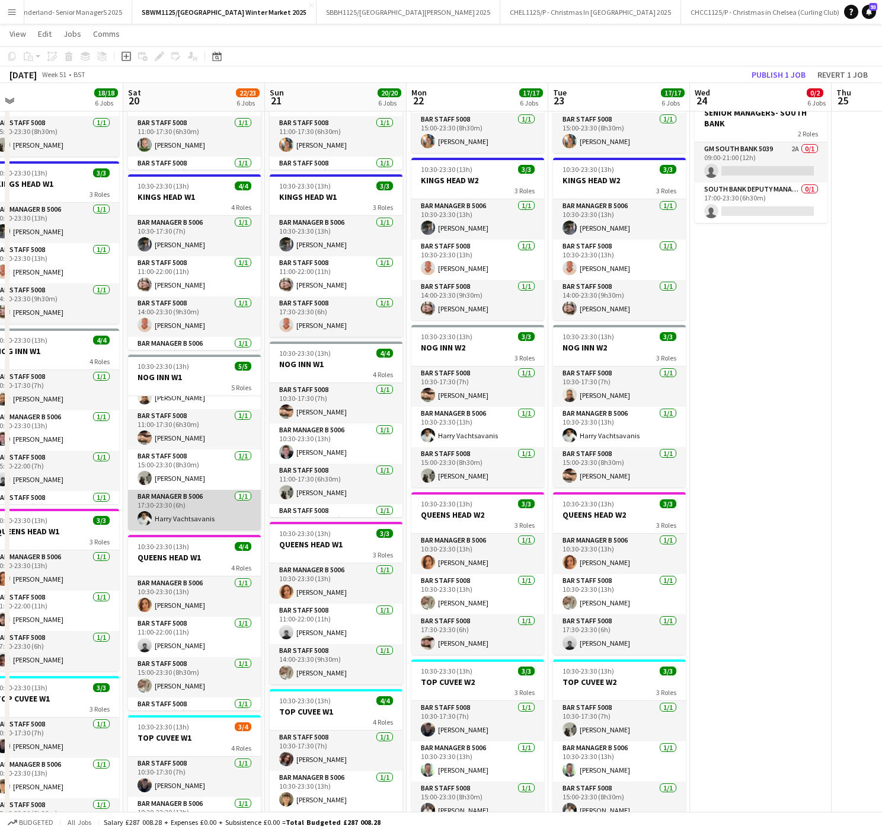
click at [173, 521] on app-card-role "Bar Manager B 5006 1/1 17:30-23:30 (6h) Ηarry Vachtsavanis" at bounding box center [194, 510] width 133 height 40
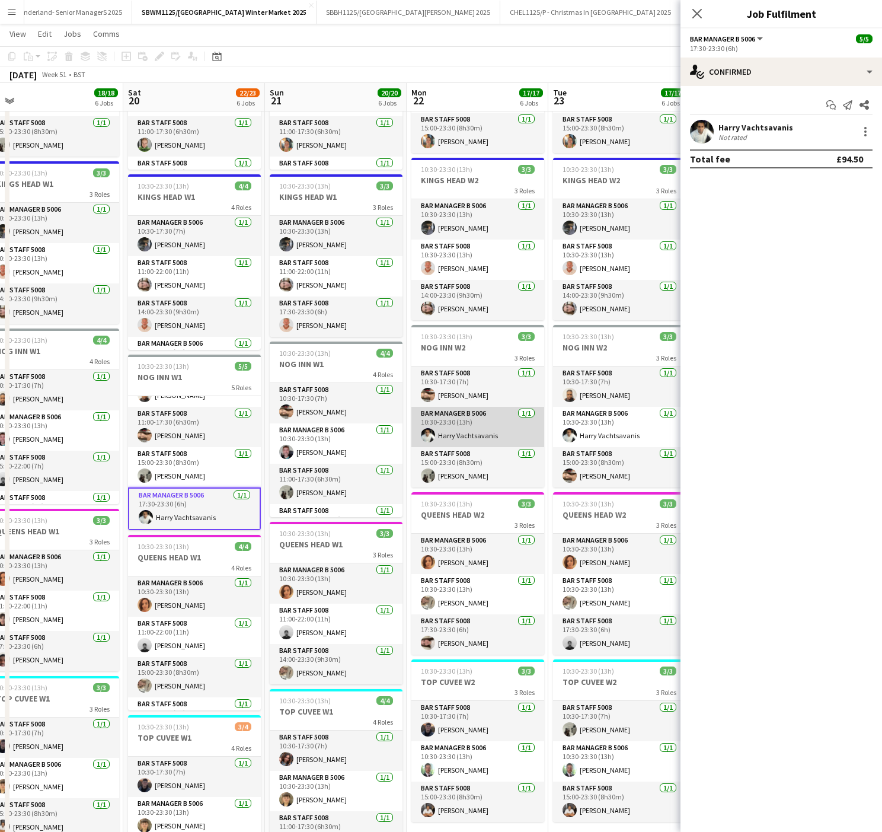
click at [460, 446] on app-card-role "Bar Manager B 5006 1/1 10:30-23:30 (13h) Ηarry Vachtsavanis" at bounding box center [478, 427] width 133 height 40
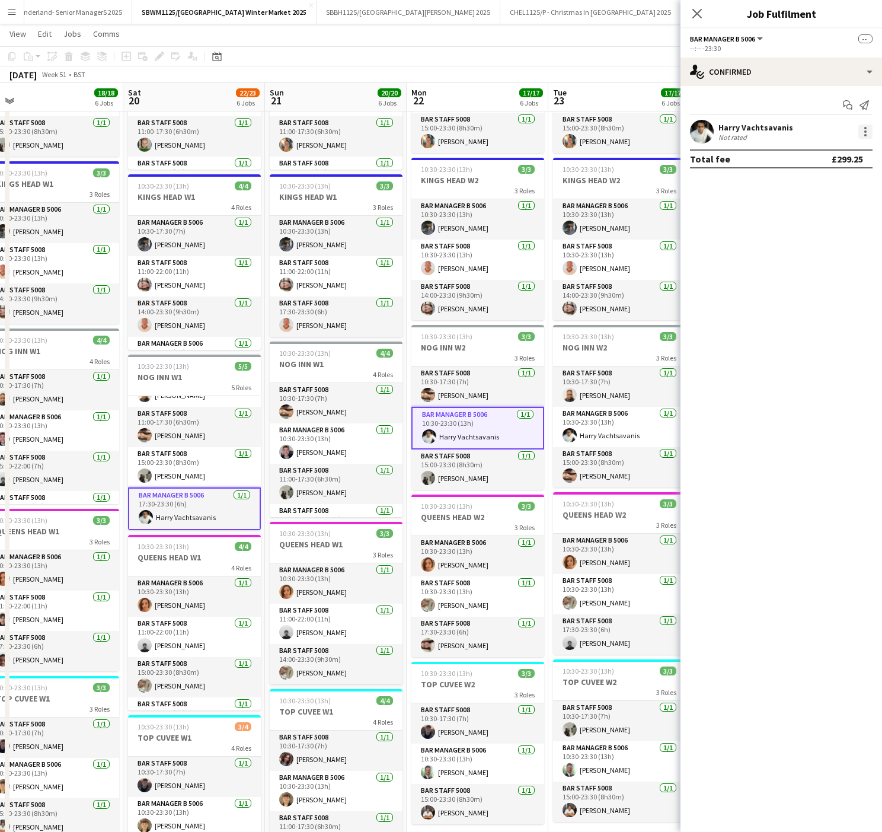
click at [865, 136] on div at bounding box center [866, 135] width 2 height 2
click at [813, 234] on button "Remove" at bounding box center [826, 240] width 93 height 28
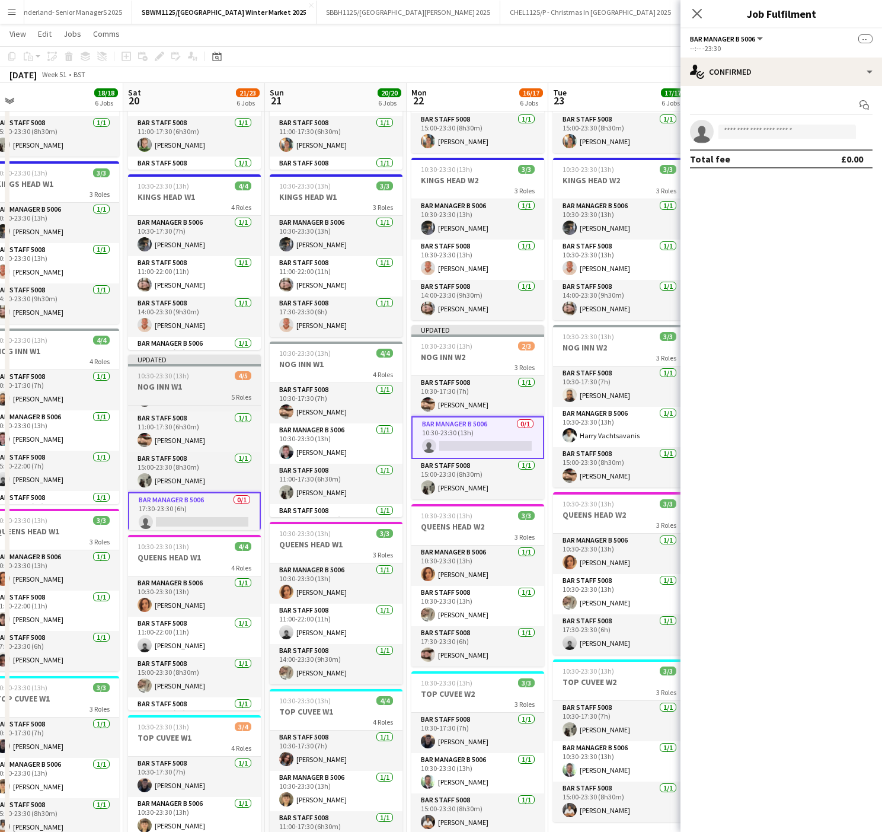
click at [168, 395] on div "5 Roles" at bounding box center [194, 396] width 133 height 9
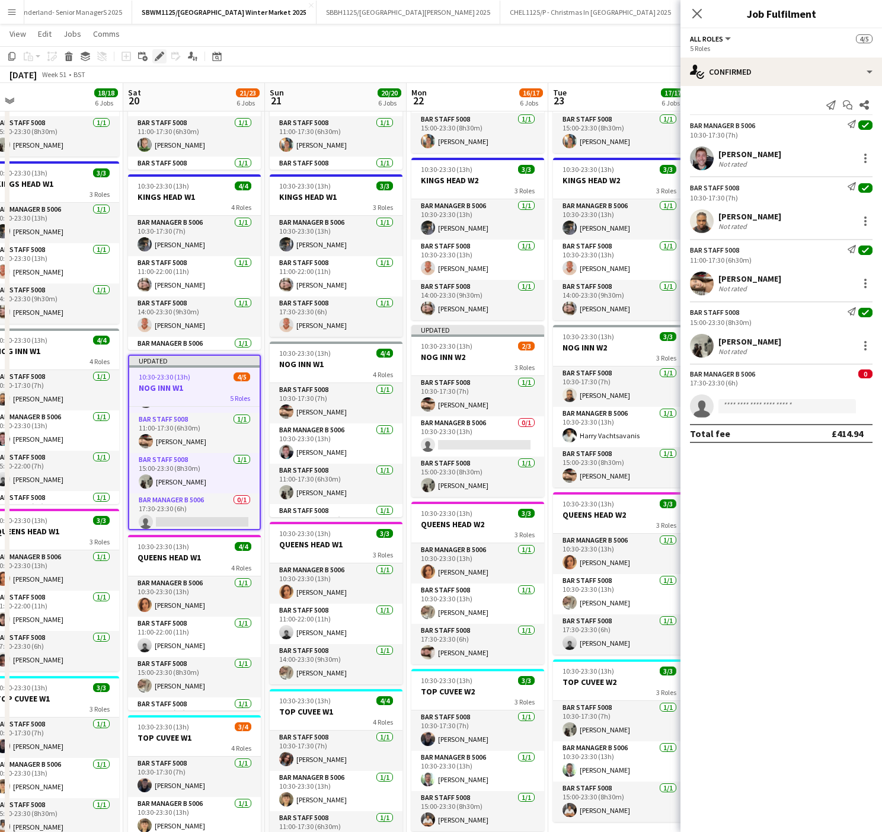
click at [161, 52] on icon at bounding box center [162, 53] width 3 height 3
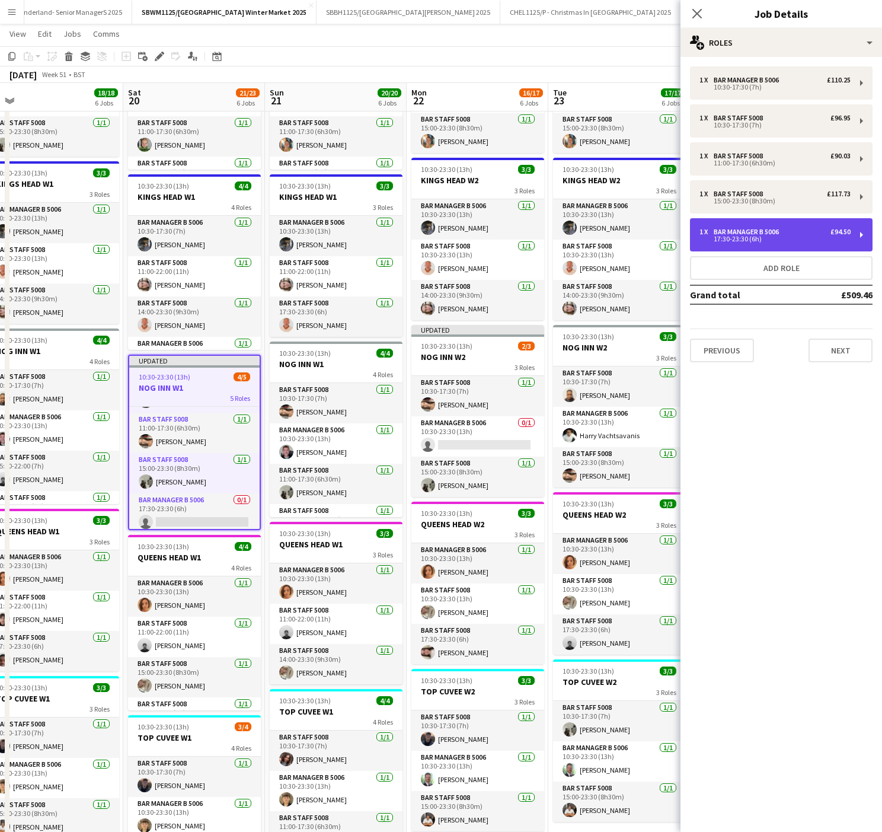
click at [737, 228] on div "Bar Manager B 5006" at bounding box center [749, 232] width 70 height 8
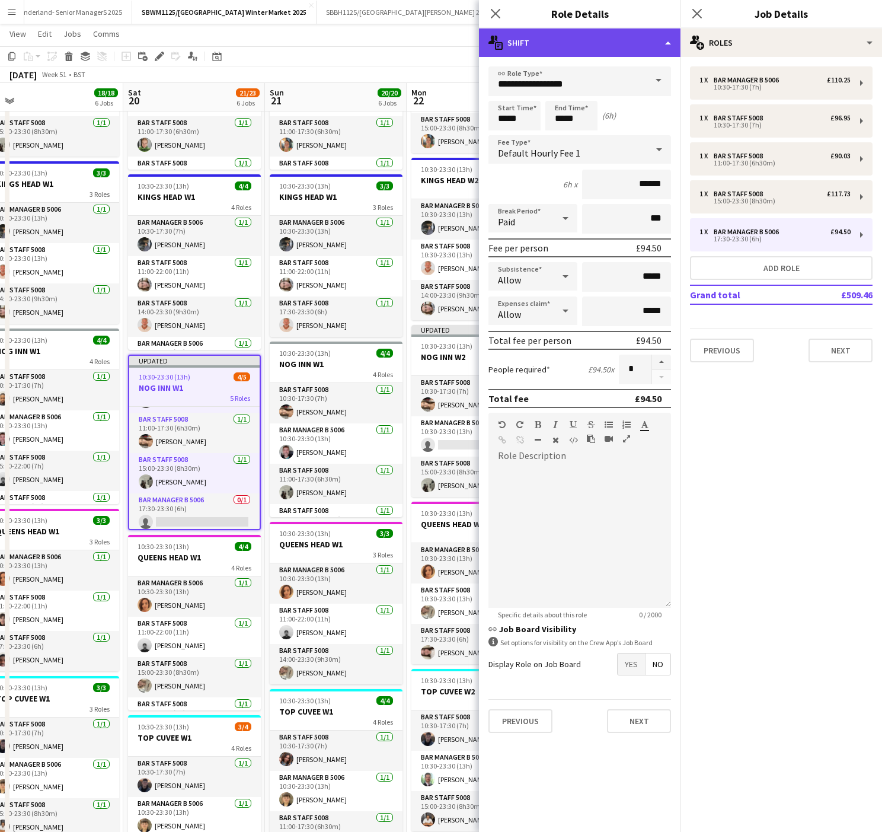
click at [609, 39] on div "multiple-actions-text Shift" at bounding box center [580, 42] width 202 height 28
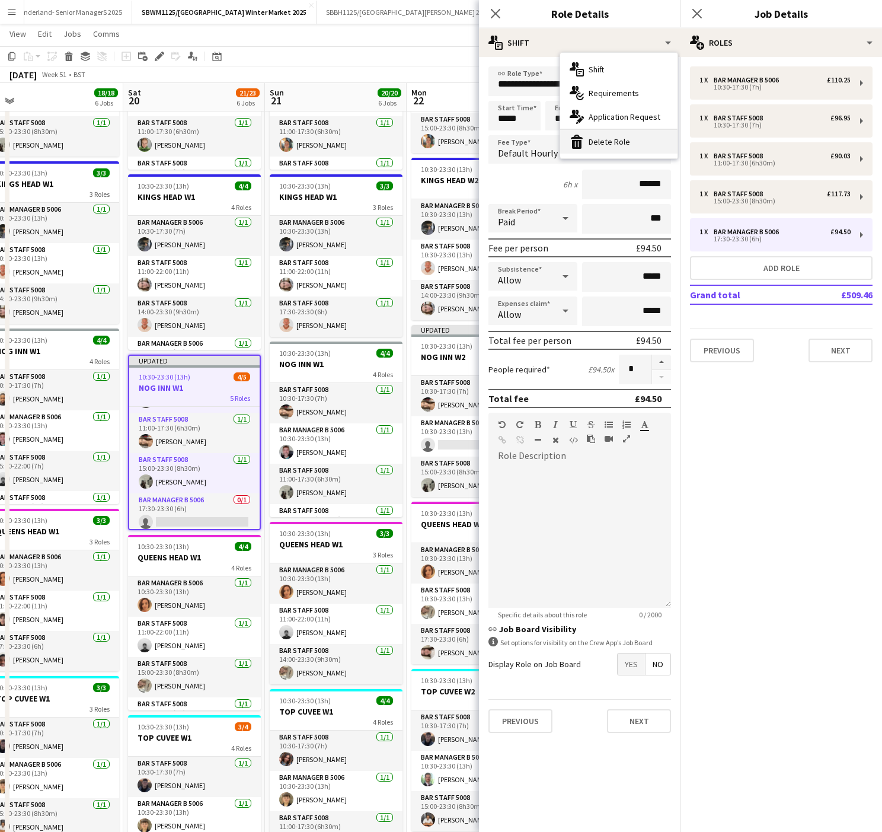
click at [627, 139] on div "bin-2 Delete Role" at bounding box center [618, 142] width 117 height 24
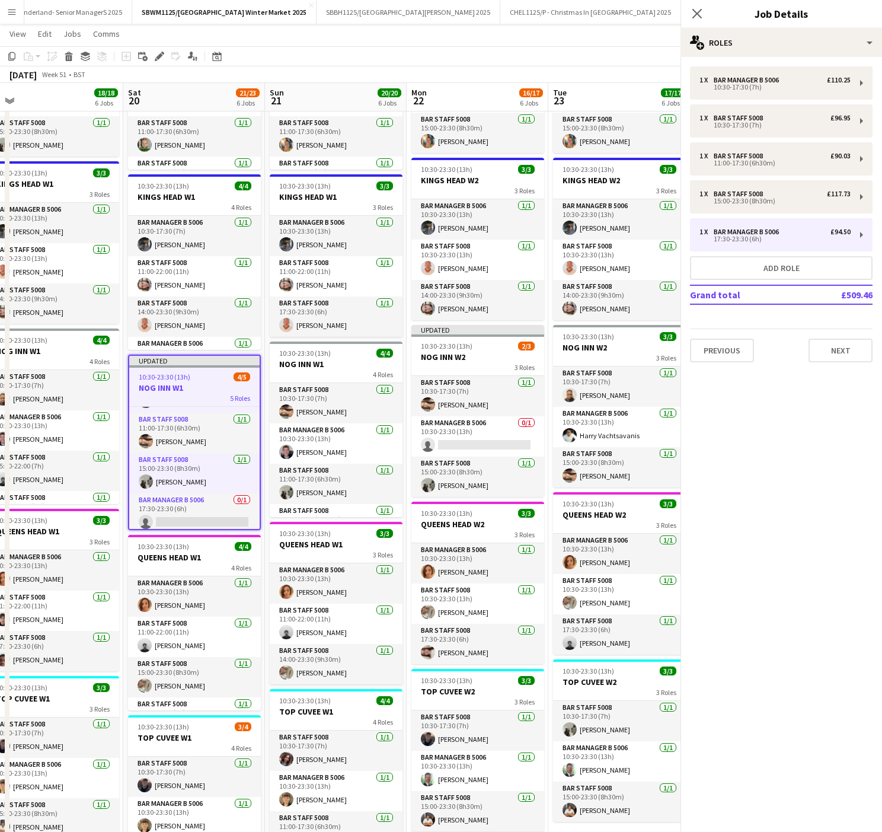
scroll to position [45, 0]
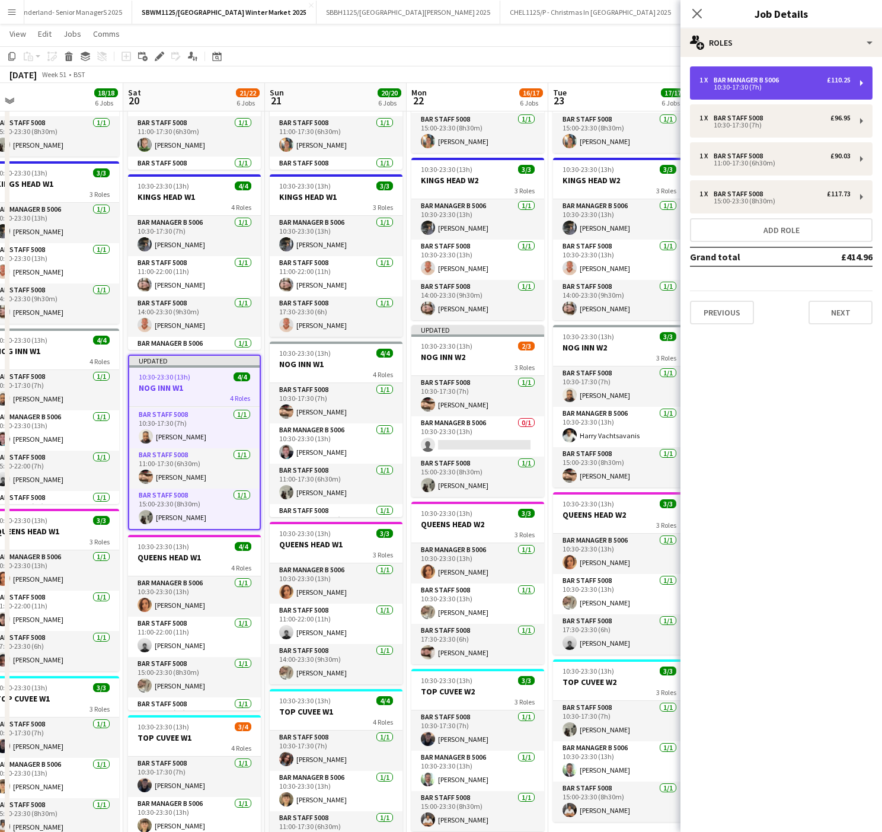
click at [745, 79] on div "Bar Manager B 5006" at bounding box center [749, 80] width 70 height 8
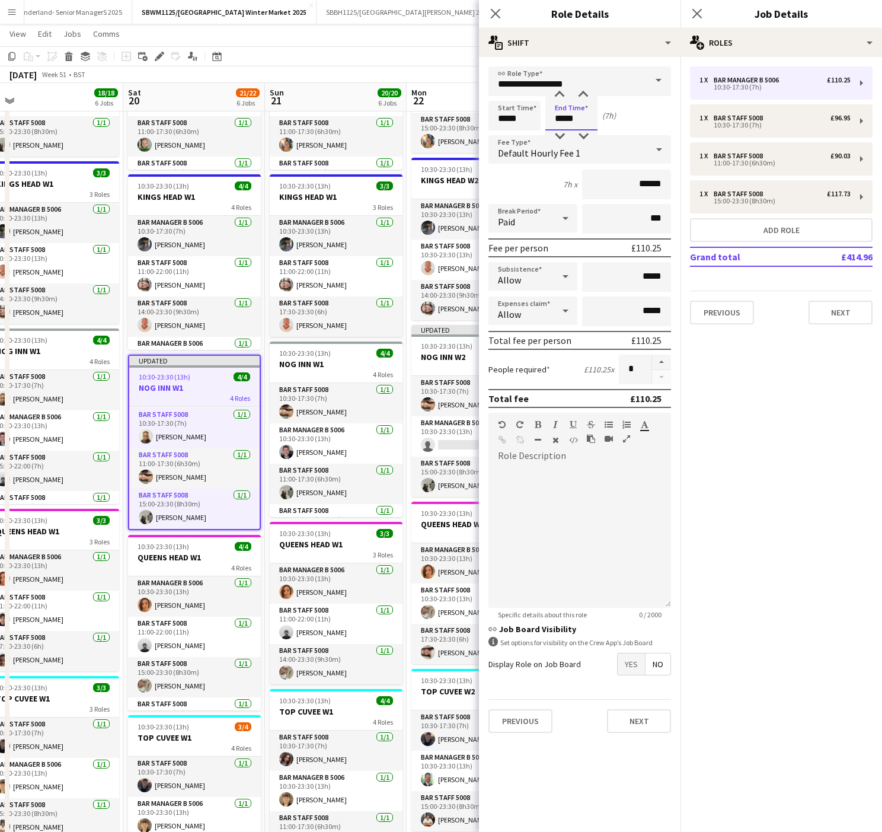
click at [583, 123] on input "*****" at bounding box center [572, 116] width 52 height 30
click at [557, 90] on div at bounding box center [560, 95] width 24 height 12
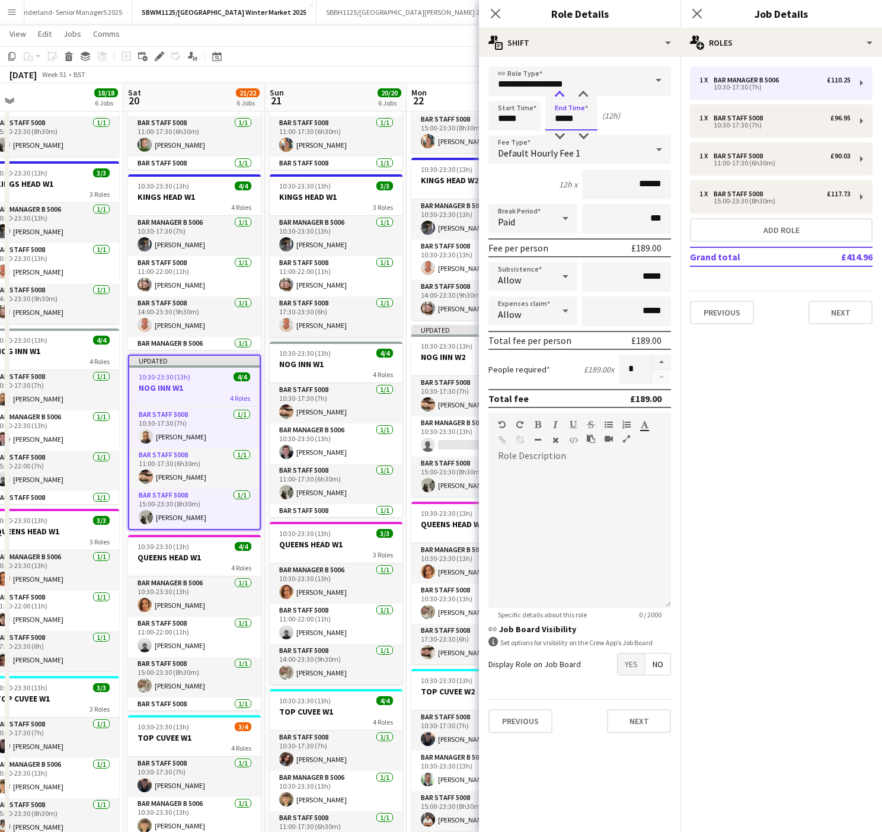
click at [557, 90] on div at bounding box center [560, 95] width 24 height 12
type input "*****"
click at [557, 90] on div at bounding box center [560, 95] width 24 height 12
click at [399, 59] on app-toolbar "Copy Paste Paste Ctrl+V Paste with crew Ctrl+Shift+V Paste linked Job Delete Gr…" at bounding box center [441, 56] width 882 height 20
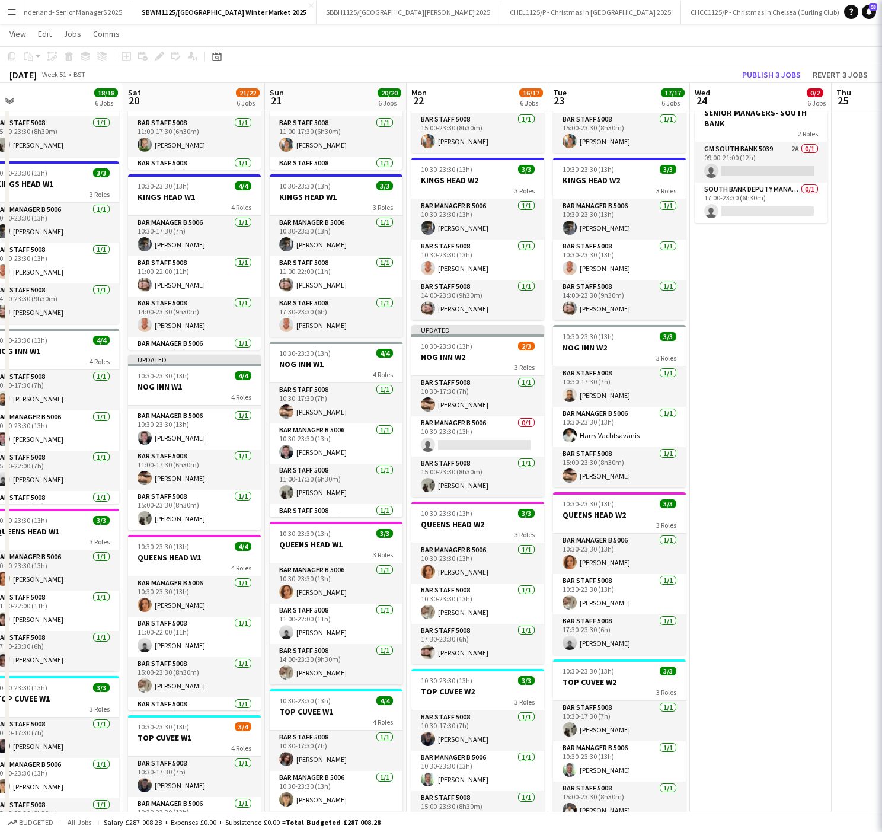
scroll to position [43, 0]
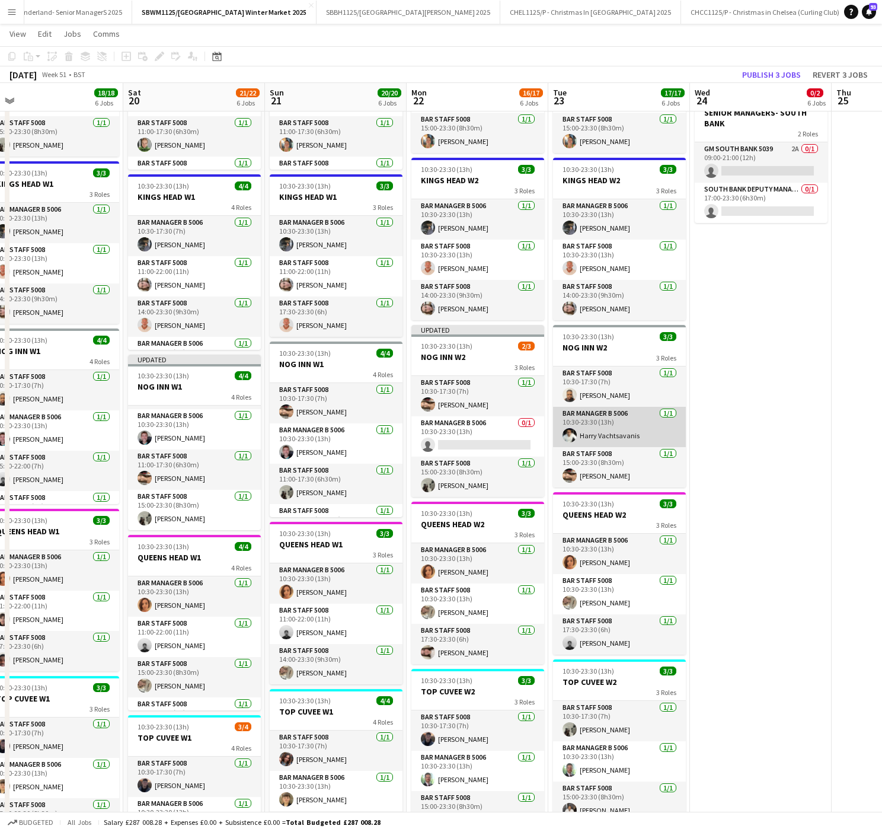
click at [649, 429] on app-card-role "Bar Manager B 5006 1/1 10:30-23:30 (13h) Ηarry Vachtsavanis" at bounding box center [619, 427] width 133 height 40
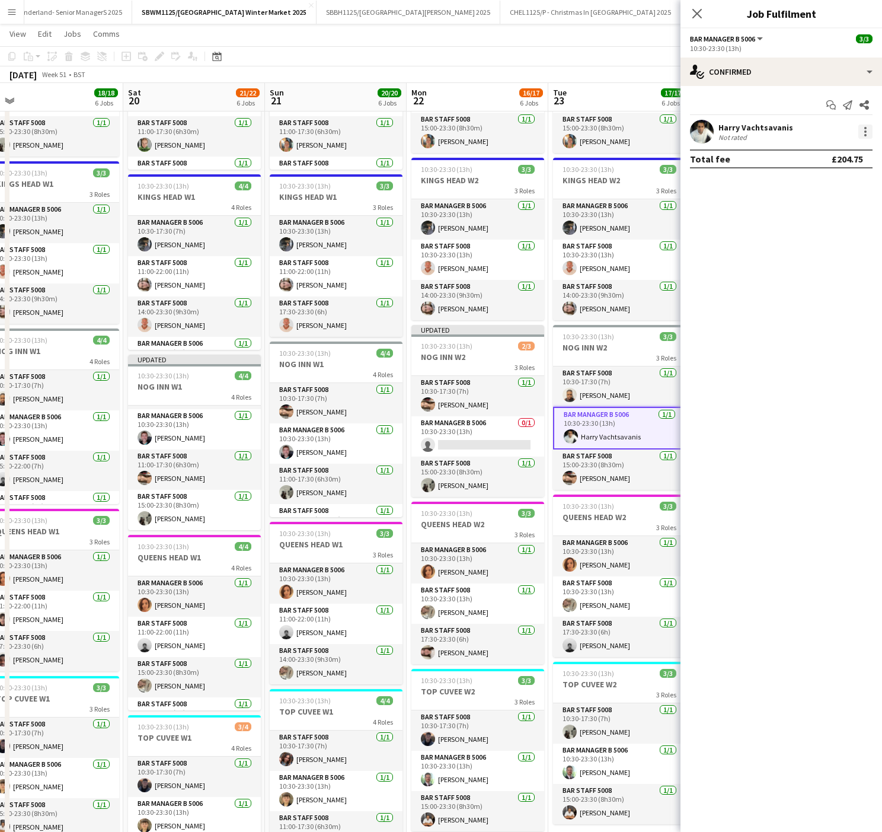
click at [865, 136] on div at bounding box center [866, 135] width 2 height 2
drag, startPoint x: 799, startPoint y: 262, endPoint x: 534, endPoint y: 46, distance: 342.3
click at [534, 46] on div "Edit fee Switch crew Send notification Start chat Remove Set as supervisor" at bounding box center [441, 416] width 882 height 832
click at [534, 46] on div at bounding box center [441, 416] width 882 height 832
click at [435, 141] on app-card-role "Bar Staff 5008 1/1 15:00-23:30 (8h30m) Bethany Owen" at bounding box center [478, 133] width 133 height 40
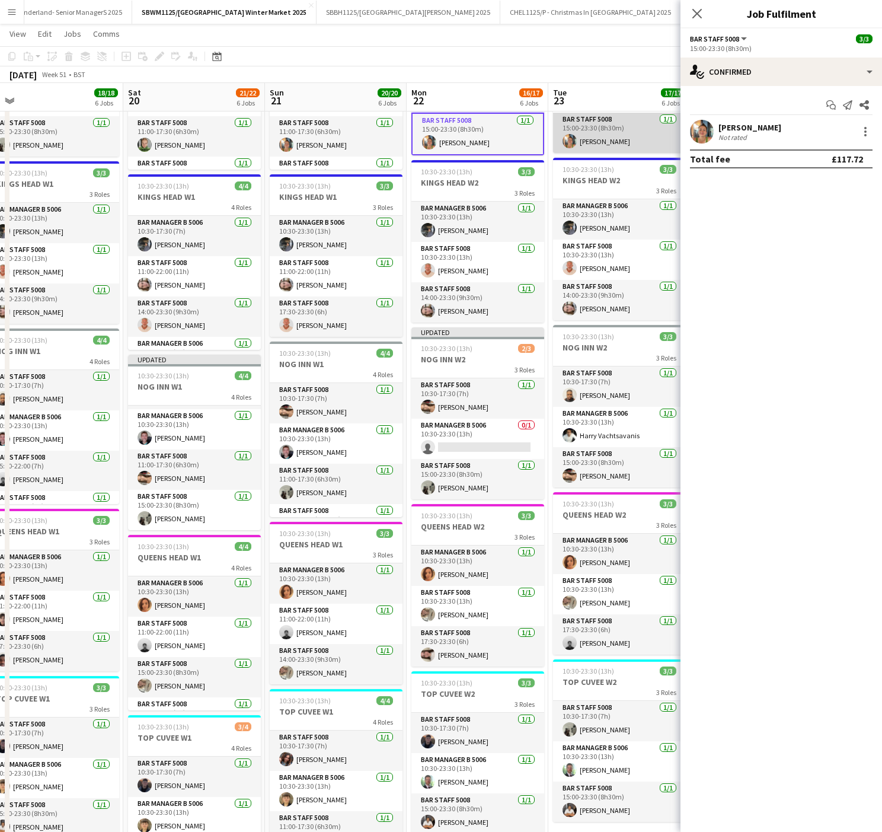
click at [611, 147] on app-card-role "Bar Staff 5008 1/1 15:00-23:30 (8h30m) Bethany Owen" at bounding box center [619, 133] width 133 height 40
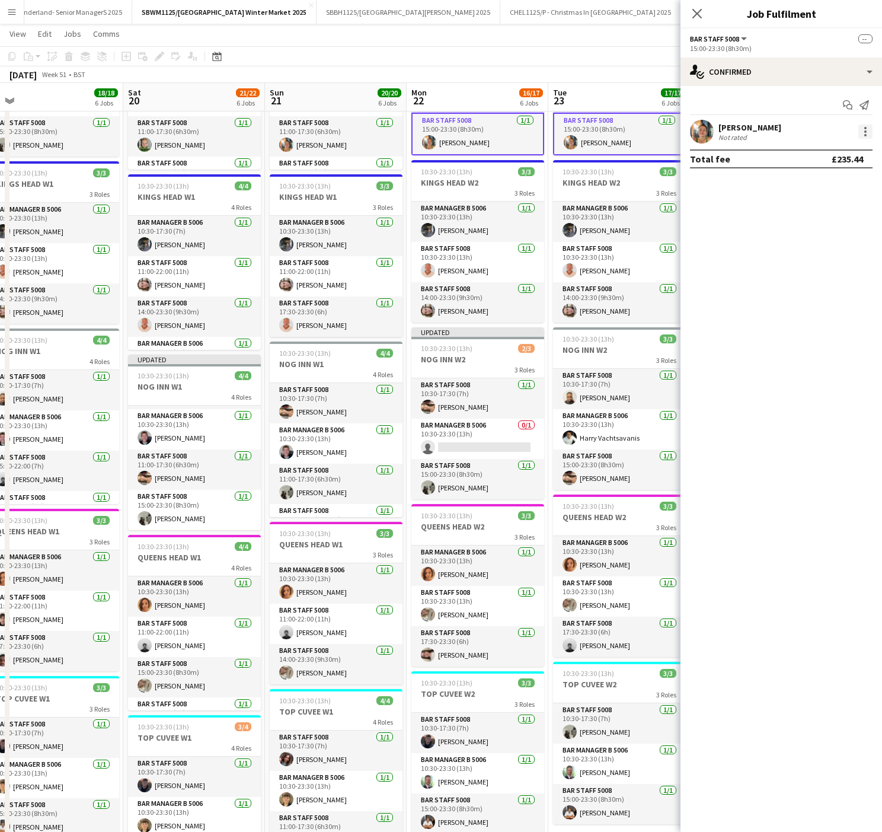
click at [860, 136] on div at bounding box center [866, 132] width 14 height 14
click at [802, 238] on span "Remove" at bounding box center [808, 240] width 36 height 10
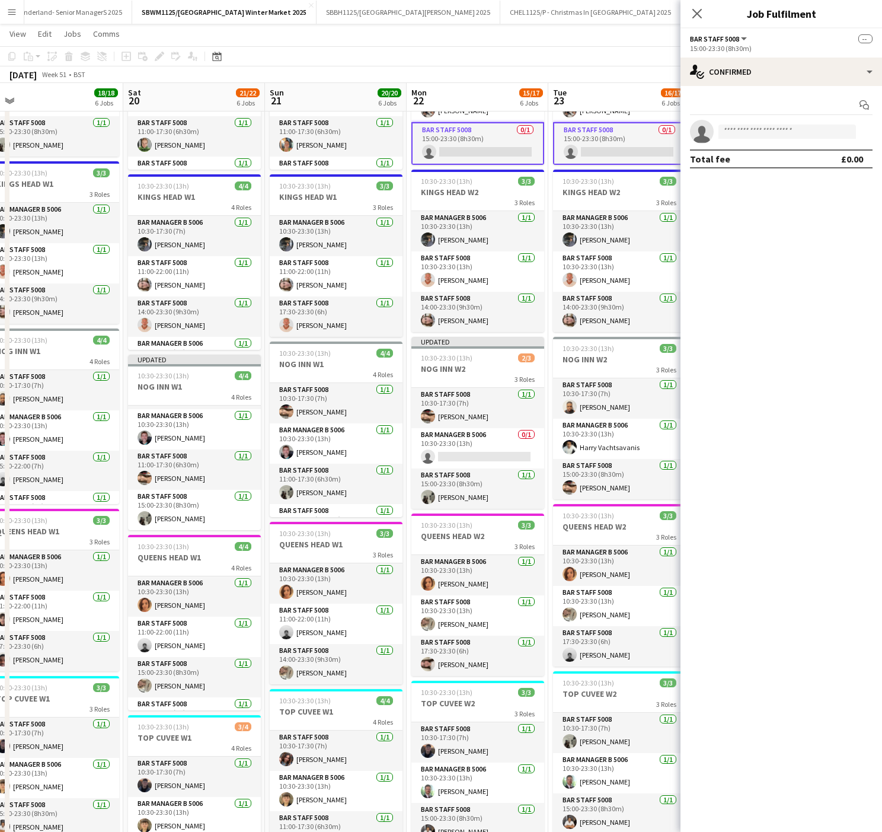
click at [625, 68] on div "December 2025 Week 51 • BST Publish 2 jobs Revert 2 jobs" at bounding box center [441, 74] width 882 height 17
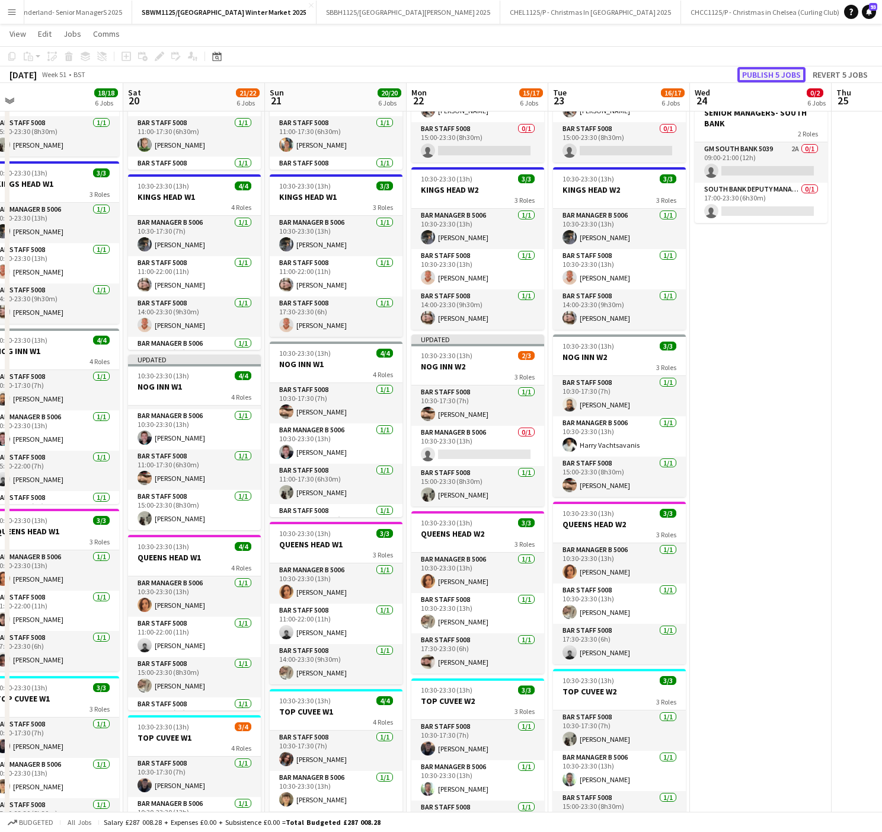
click at [758, 74] on button "Publish 5 jobs" at bounding box center [772, 74] width 68 height 15
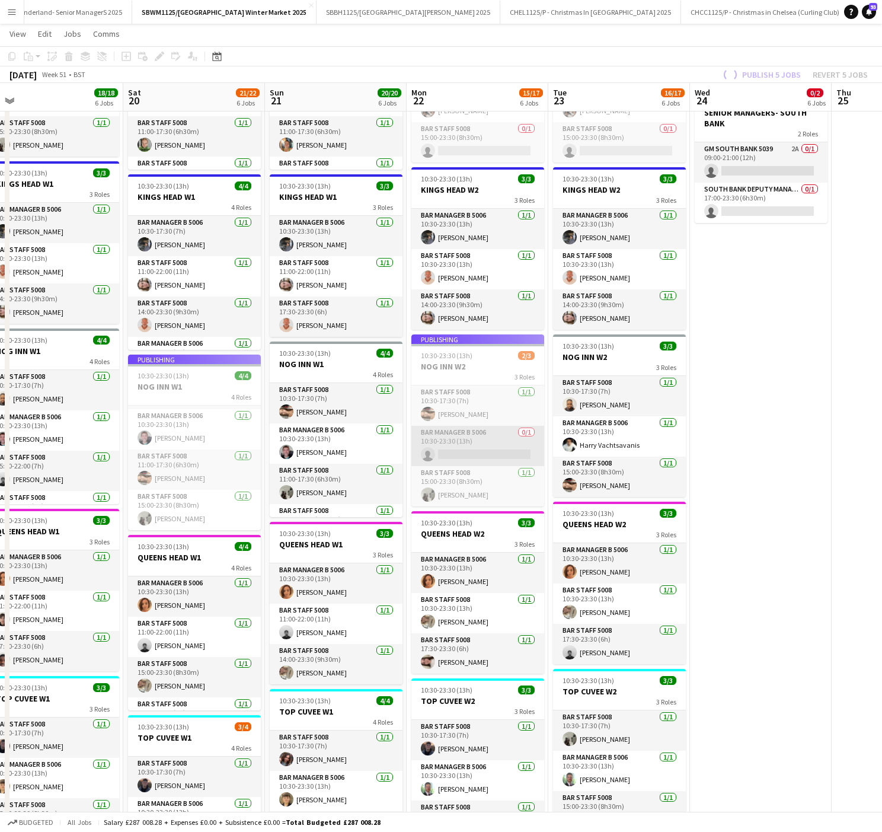
scroll to position [34, 0]
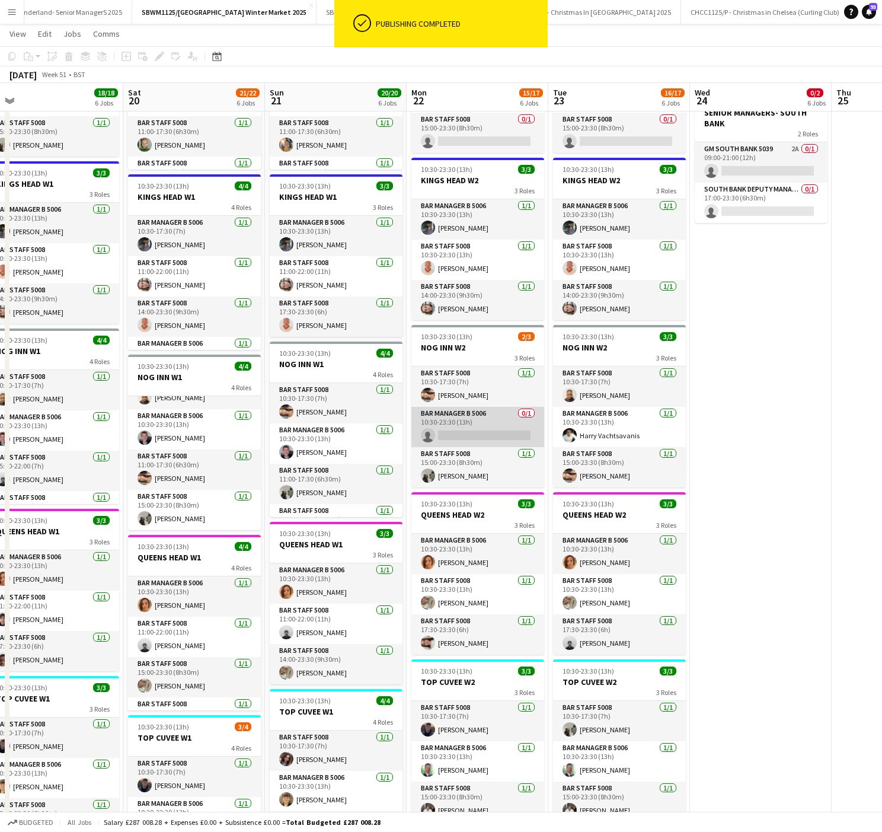
click at [511, 447] on app-card-role "Bar Manager B 5006 0/1 10:30-23:30 (13h) single-neutral-actions" at bounding box center [478, 427] width 133 height 40
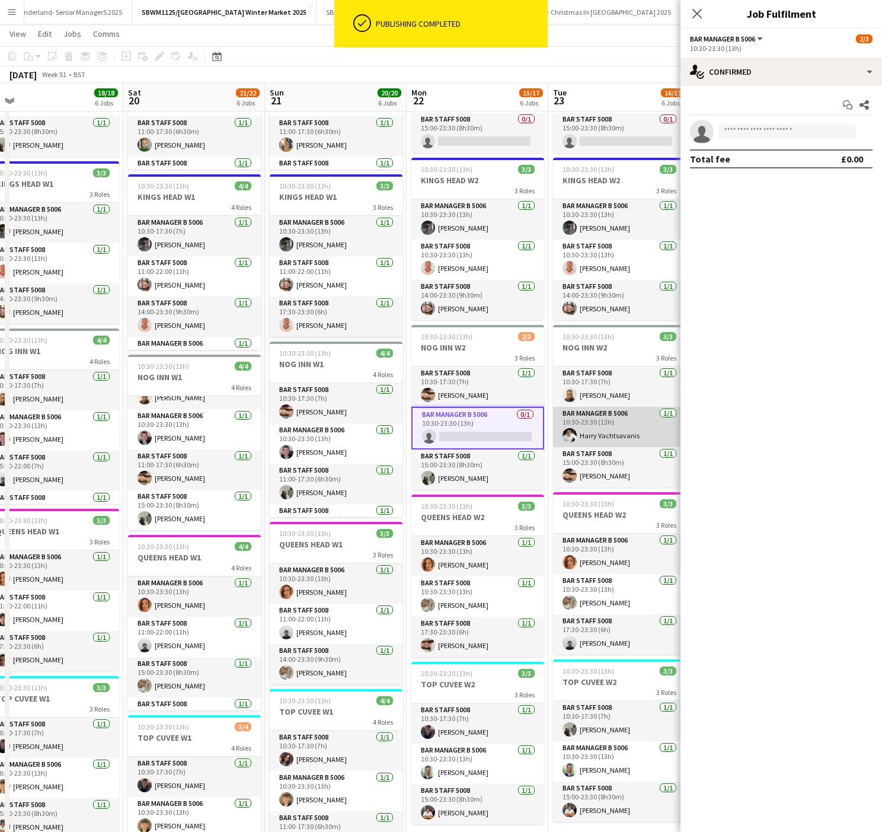
click at [597, 443] on app-card-role "Bar Manager B 5006 1/1 10:30-23:30 (13h) Ηarry Vachtsavanis" at bounding box center [619, 427] width 133 height 40
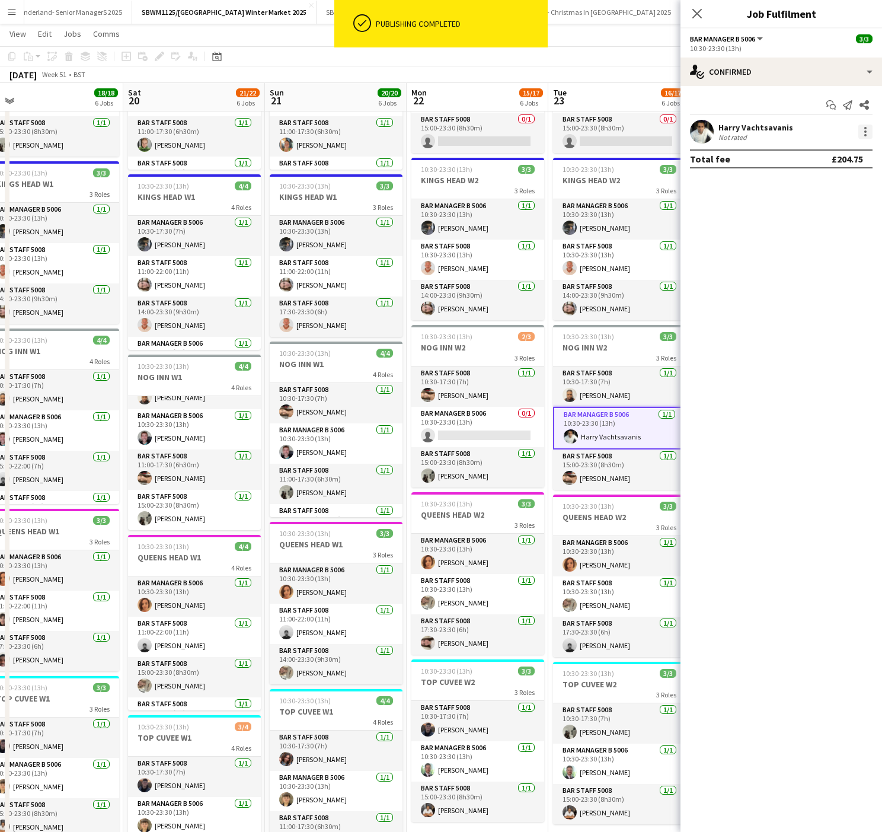
click at [868, 131] on div at bounding box center [866, 132] width 14 height 14
click at [811, 266] on span "Remove" at bounding box center [808, 268] width 36 height 10
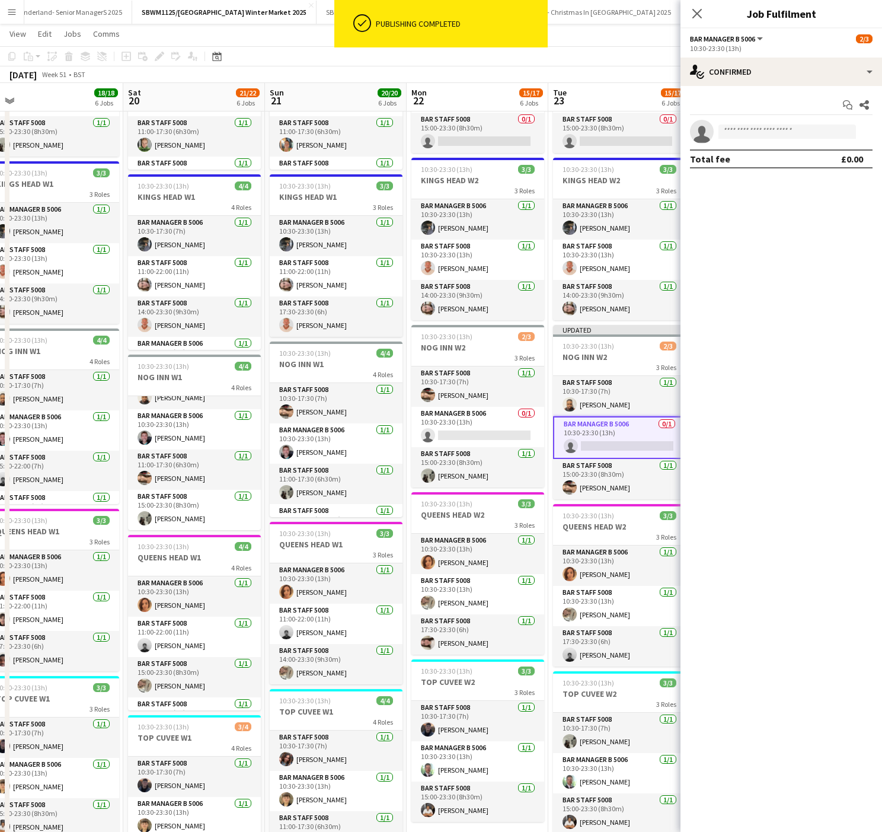
click at [620, 50] on app-toolbar "Copy Paste Paste Ctrl+V Paste with crew Ctrl+Shift+V Paste linked Job Delete Gr…" at bounding box center [441, 56] width 882 height 20
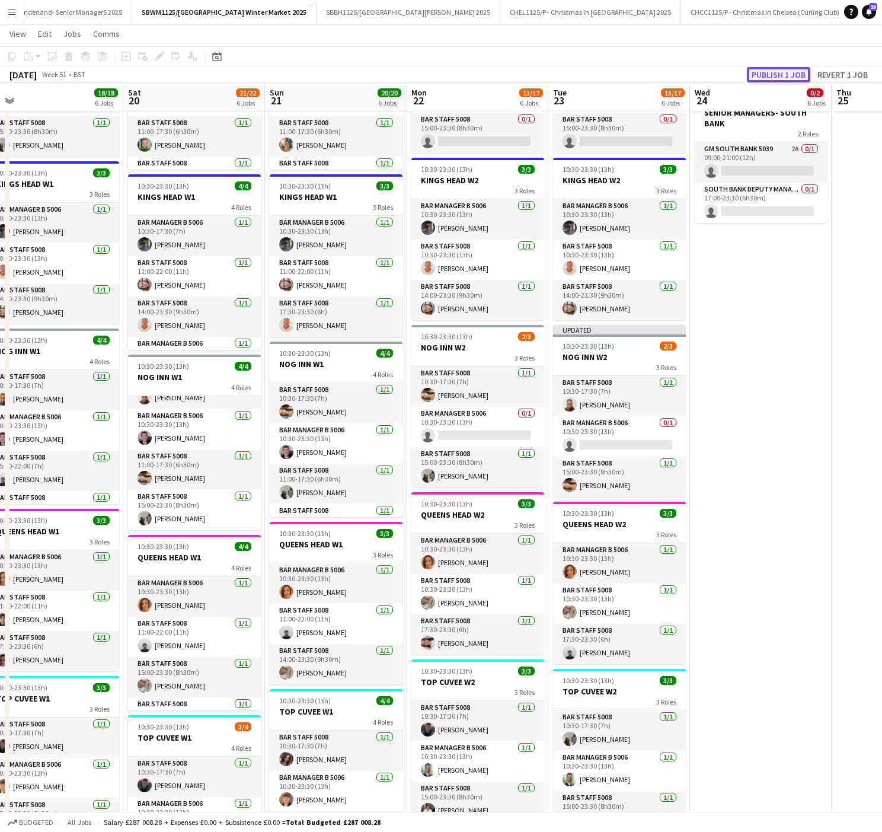
click at [769, 73] on button "Publish 1 job" at bounding box center [778, 74] width 63 height 15
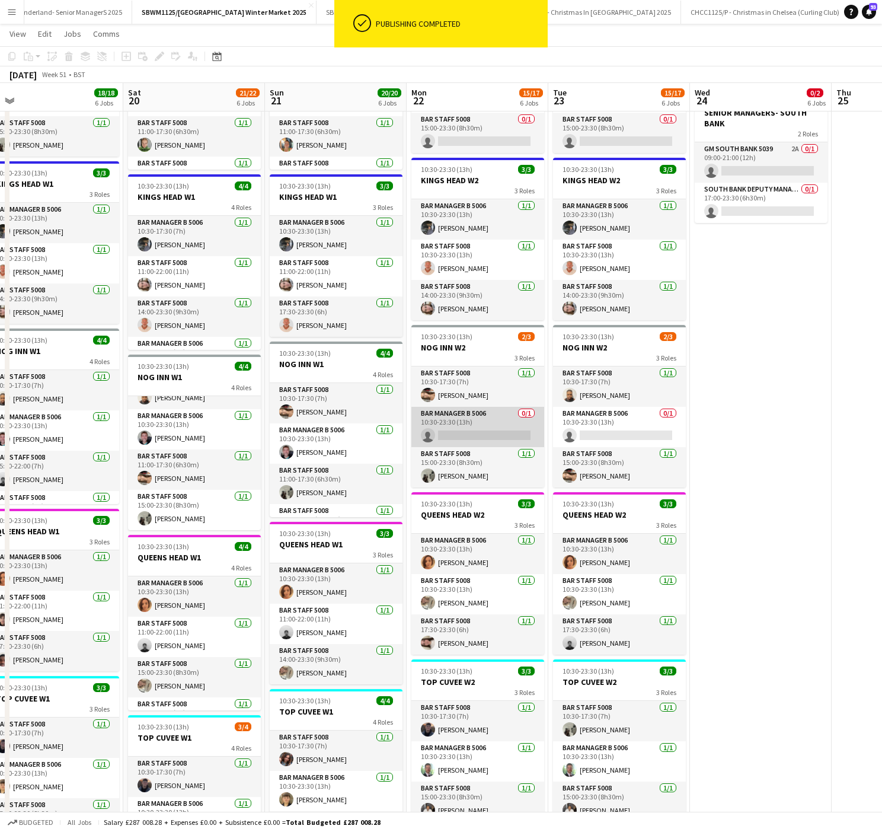
click at [452, 447] on app-card-role "Bar Manager B 5006 0/1 10:30-23:30 (13h) single-neutral-actions" at bounding box center [478, 427] width 133 height 40
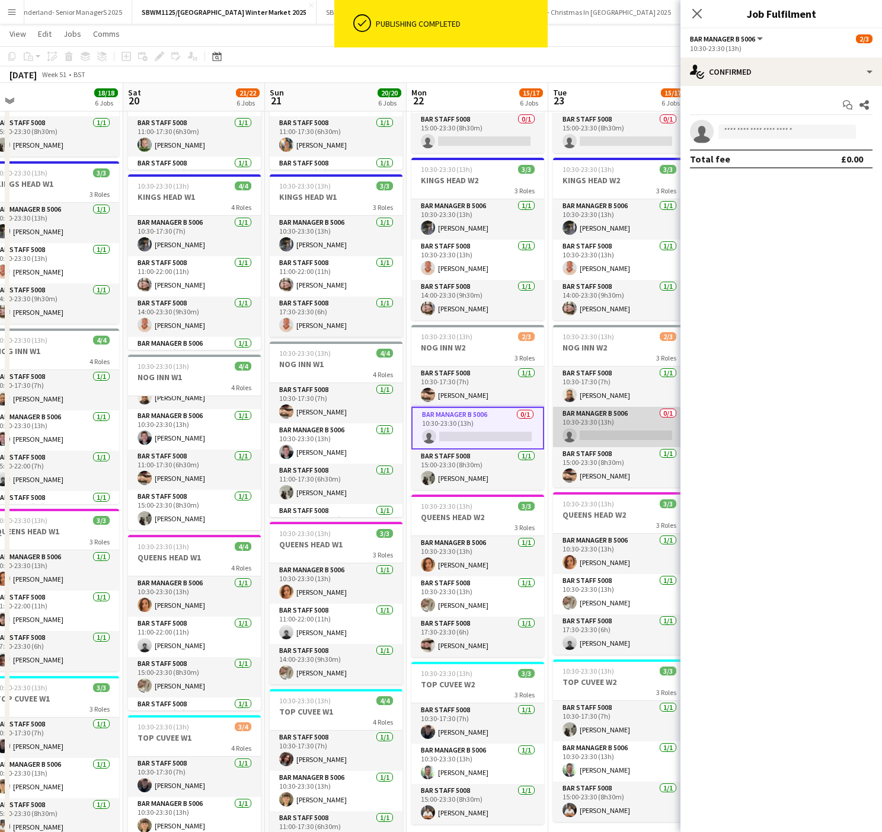
click at [568, 442] on app-card-role "Bar Manager B 5006 0/1 10:30-23:30 (13h) single-neutral-actions" at bounding box center [619, 427] width 133 height 40
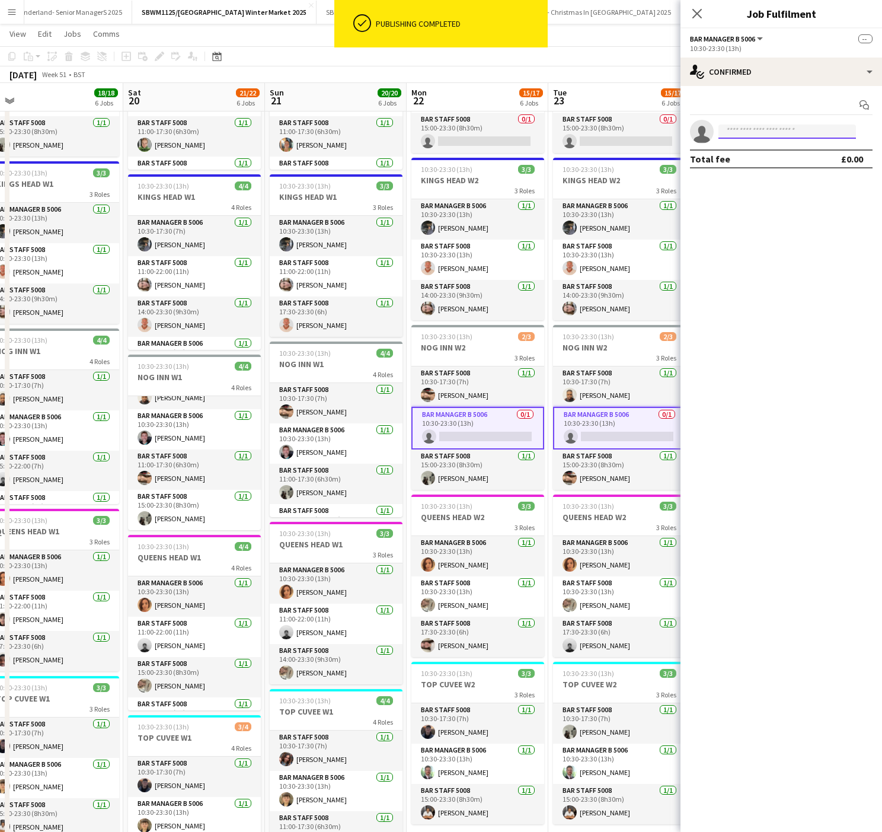
click at [740, 131] on input at bounding box center [788, 132] width 138 height 14
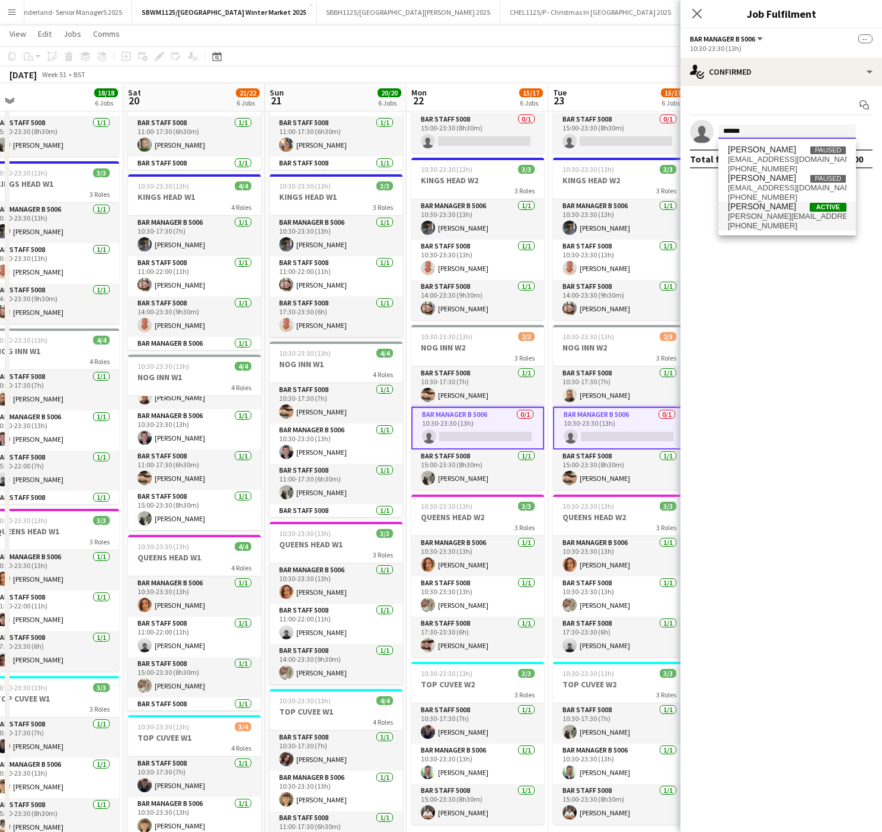
type input "******"
click at [779, 216] on span "[PERSON_NAME][EMAIL_ADDRESS][PERSON_NAME][DOMAIN_NAME]" at bounding box center [787, 216] width 119 height 9
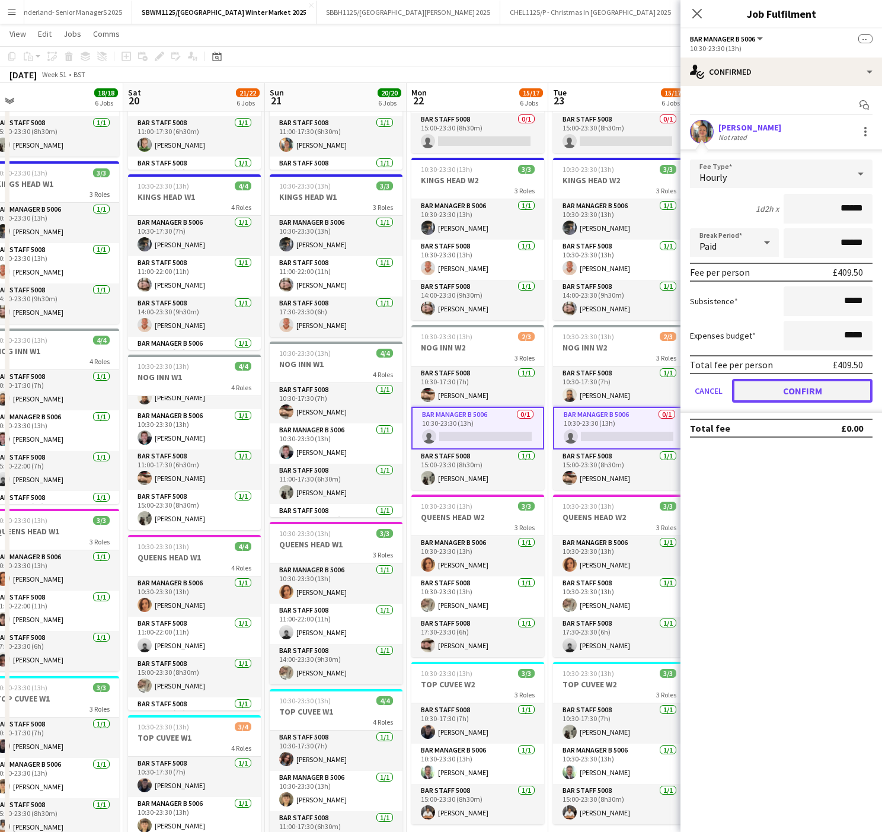
click at [840, 381] on button "Confirm" at bounding box center [802, 391] width 141 height 24
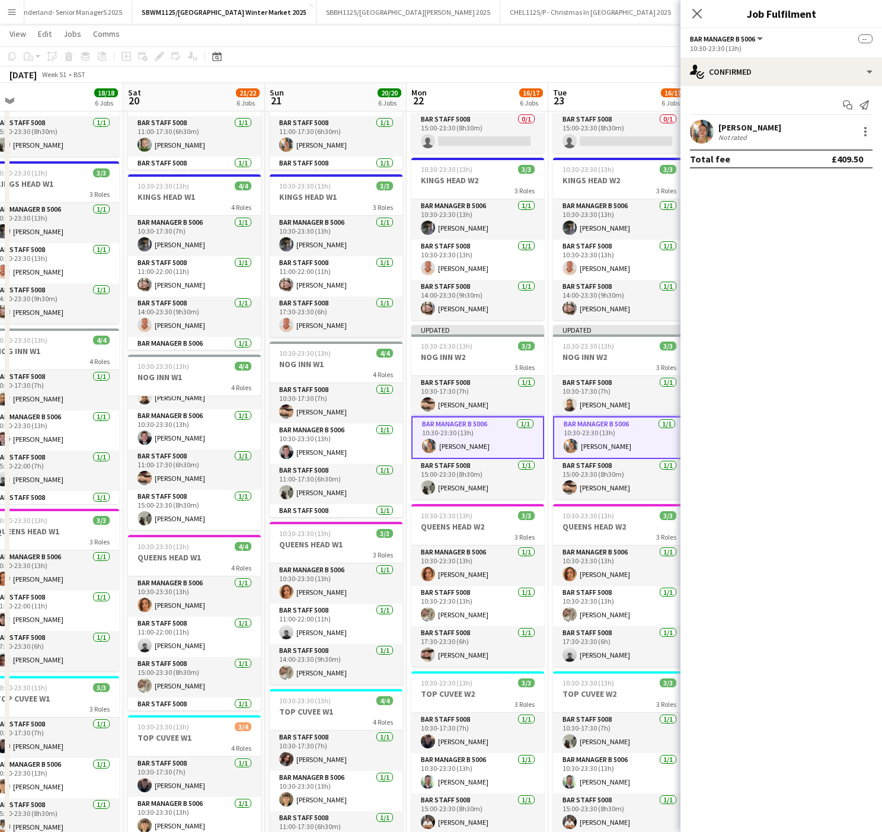
click at [602, 71] on div "December 2025 Week 51 • BST Publish 2 jobs Revert 2 jobs" at bounding box center [441, 74] width 882 height 17
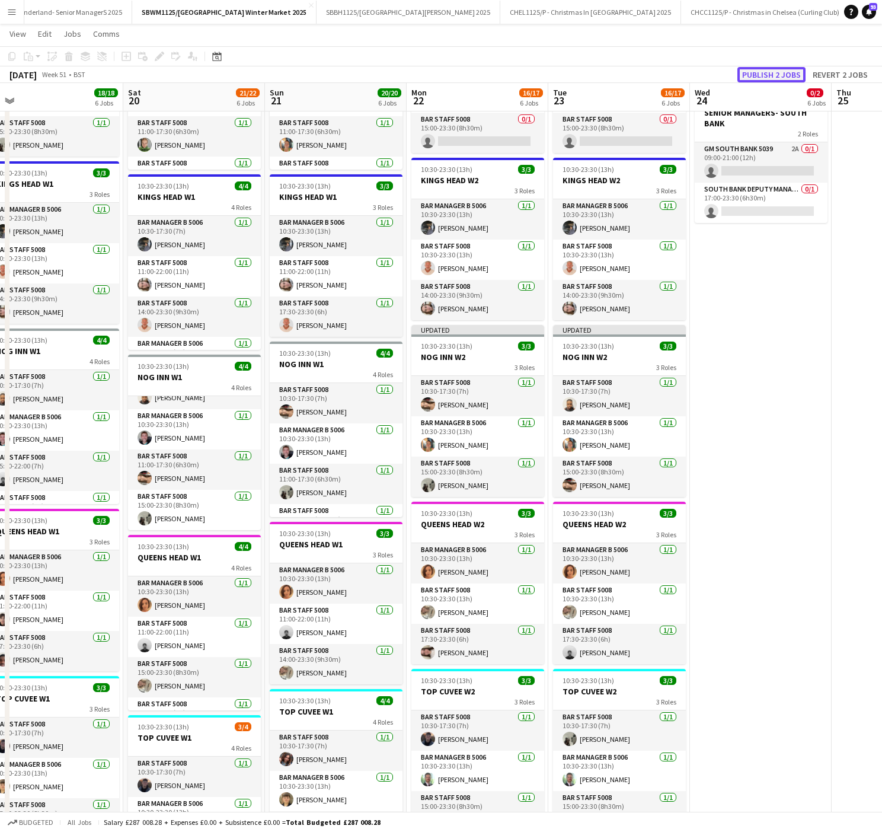
click at [764, 78] on button "Publish 2 jobs" at bounding box center [772, 74] width 68 height 15
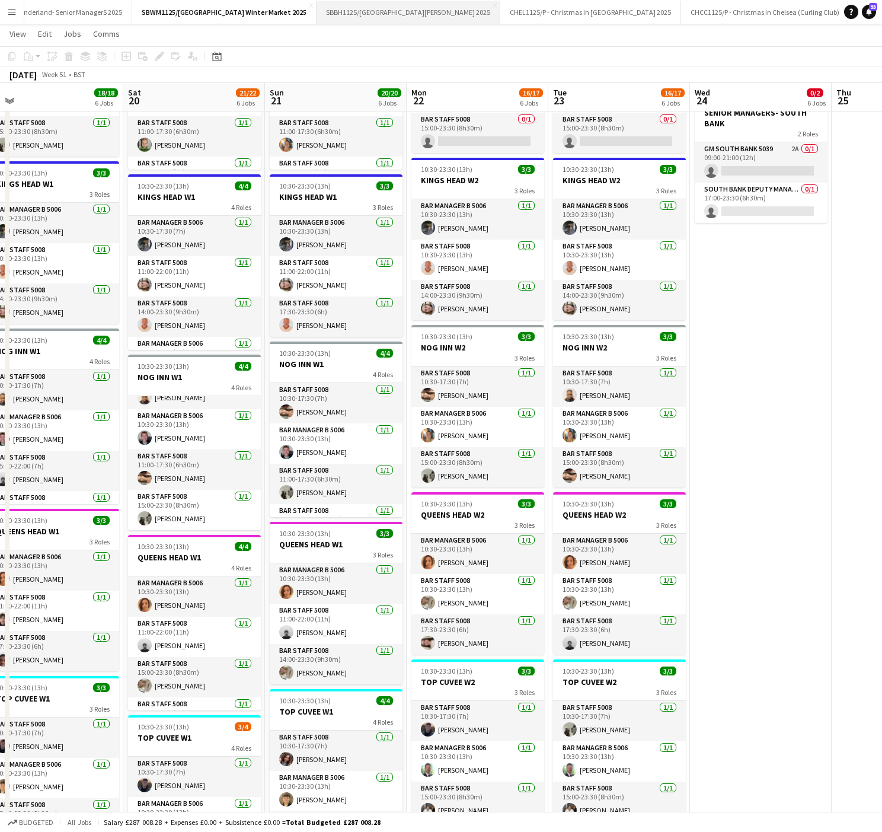
click at [399, 11] on button "SBBH1125/P Southbank Winter Market Berg Haus 2025 Close" at bounding box center [409, 12] width 184 height 23
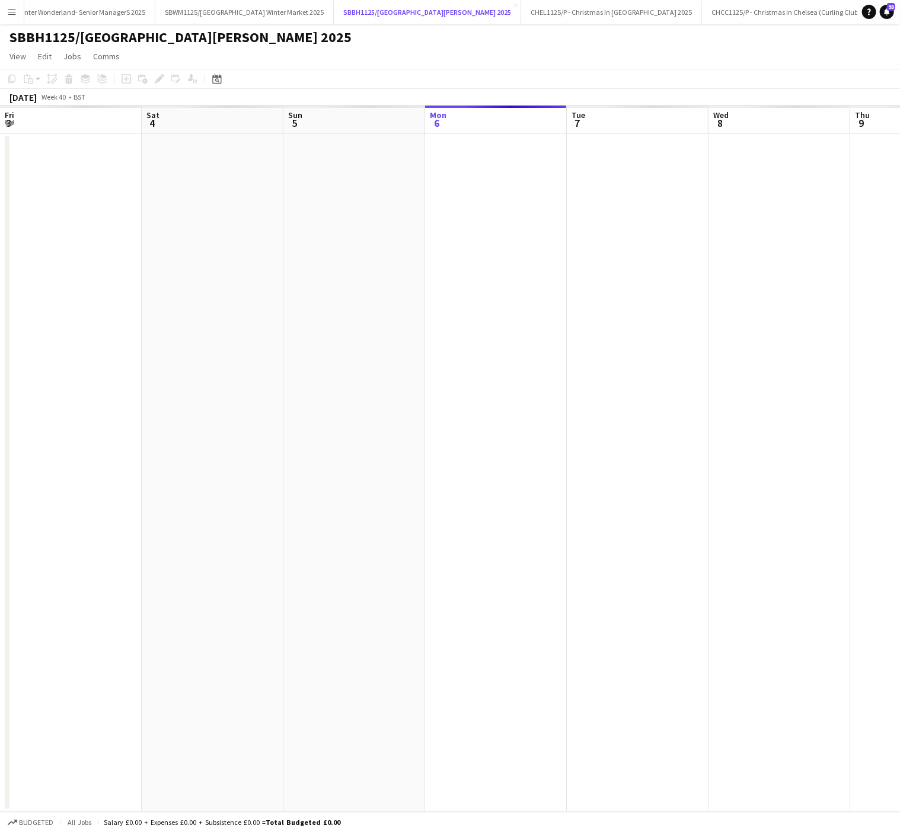
scroll to position [0, 283]
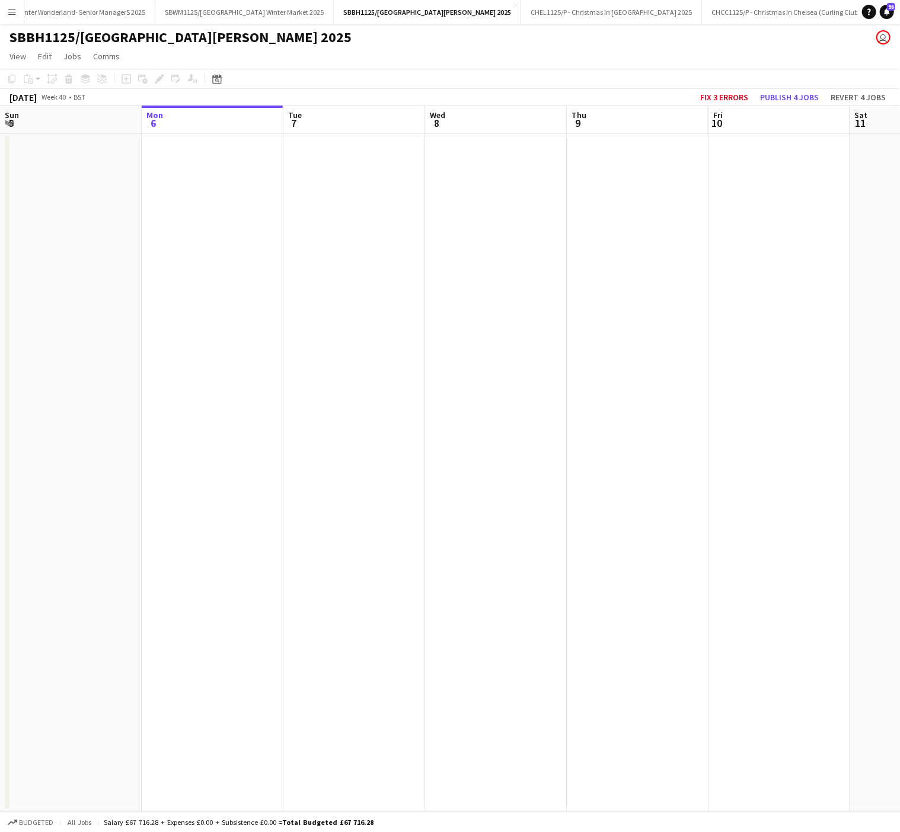
click at [538, 471] on app-date-cell at bounding box center [496, 473] width 142 height 678
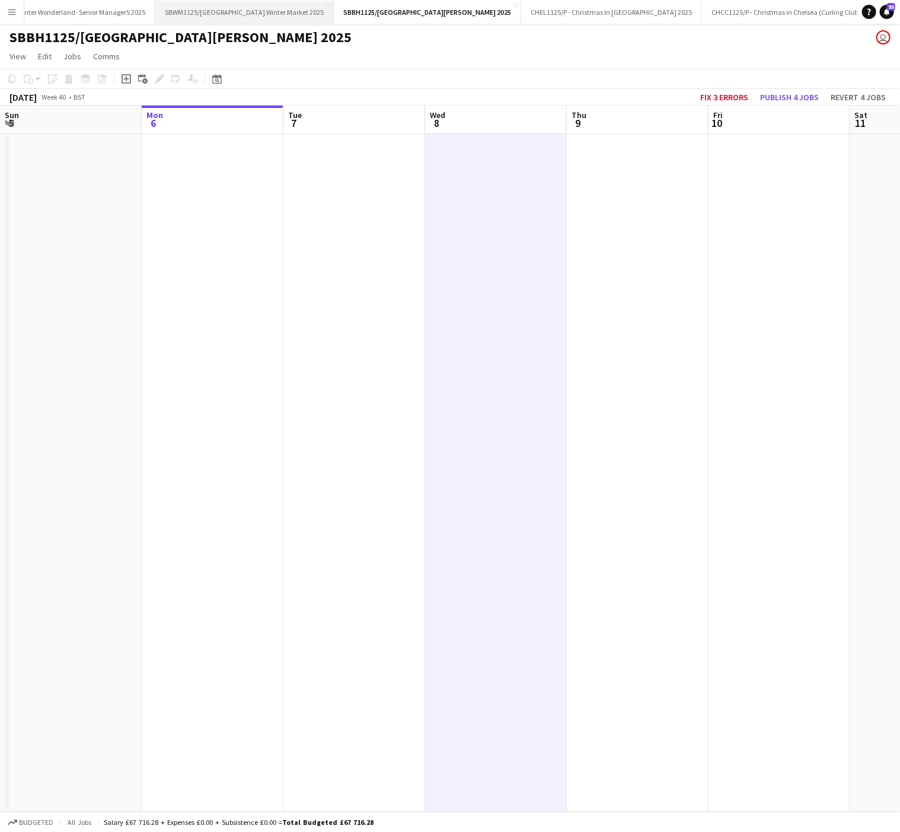
click at [257, 22] on button "SBWM1125/[GEOGRAPHIC_DATA] Winter Market 2025 Close" at bounding box center [244, 12] width 178 height 23
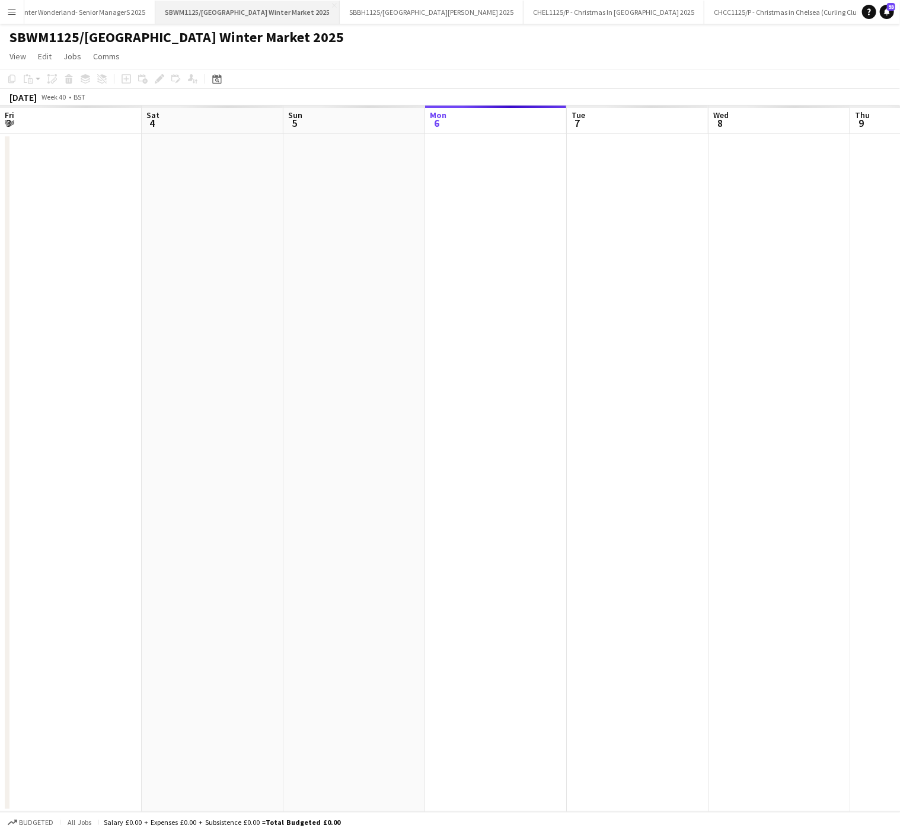
scroll to position [0, 283]
click at [389, 373] on app-date-cell at bounding box center [354, 473] width 142 height 678
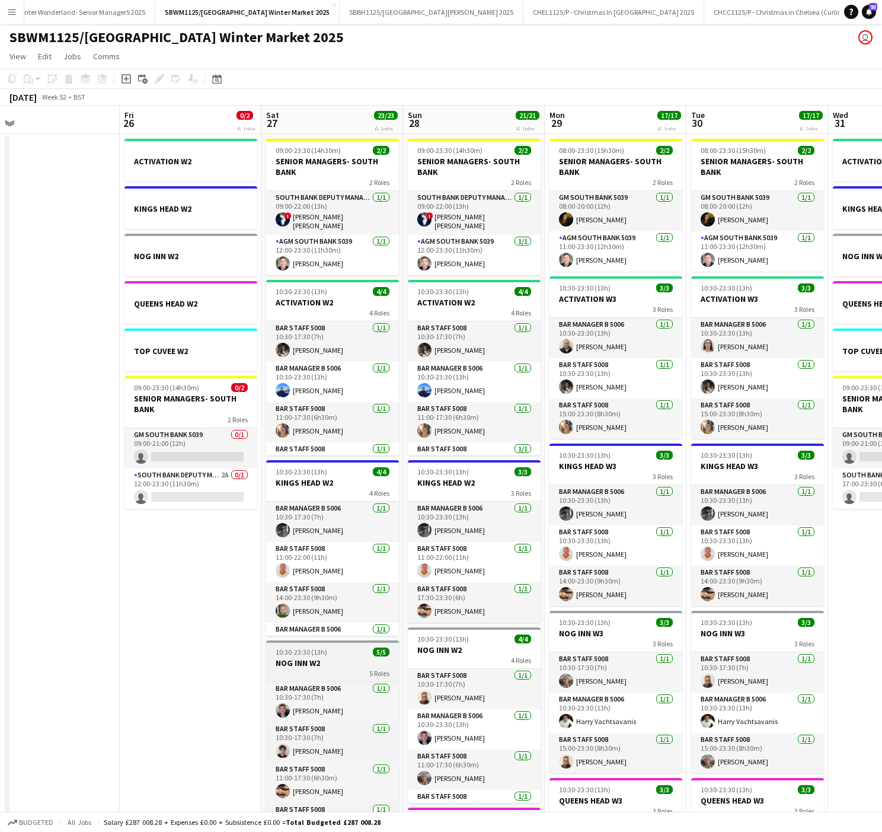
scroll to position [71, 0]
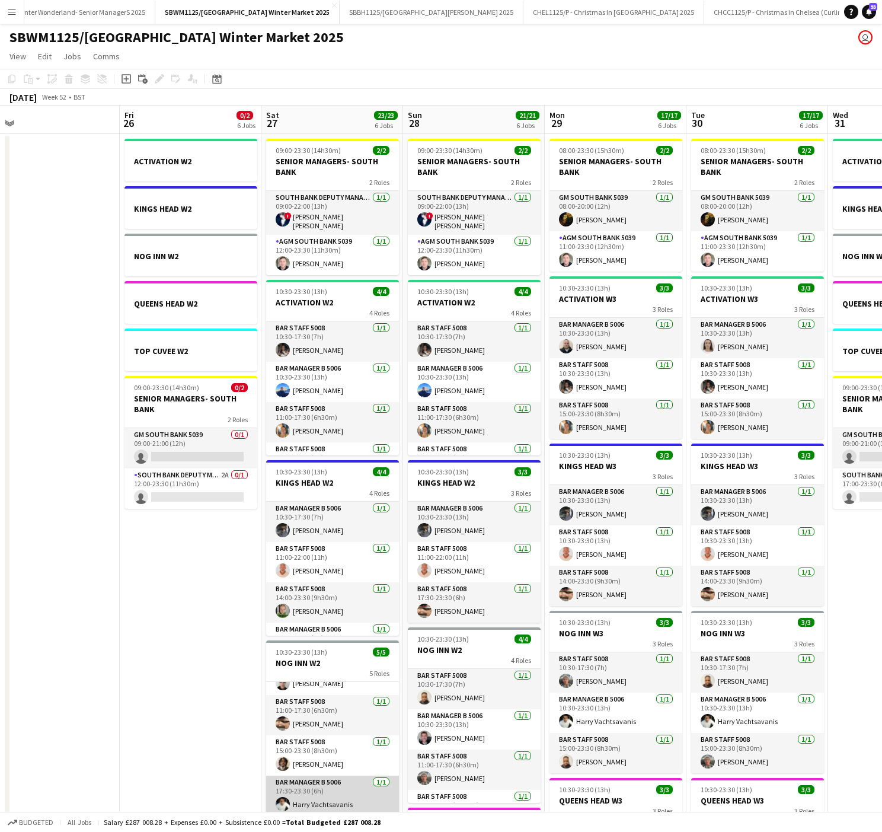
click at [323, 629] on app-card-role "Bar Manager B 5006 1/1 17:30-23:30 (6h) Ηarry Vachtsavanis" at bounding box center [332, 796] width 133 height 40
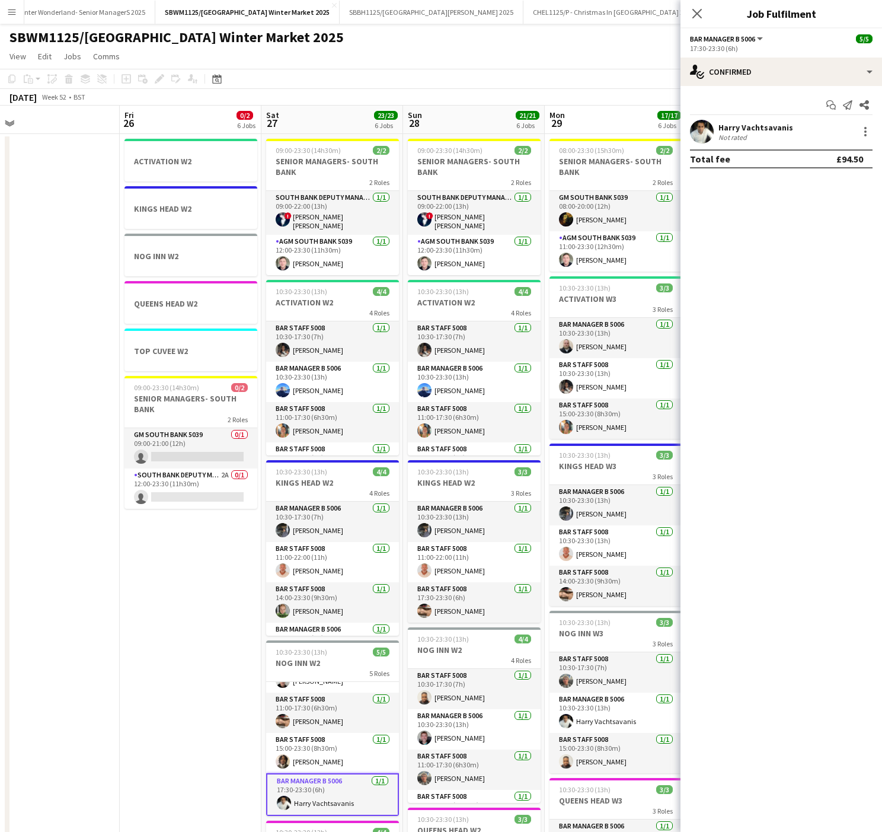
click at [873, 125] on div at bounding box center [864, 132] width 17 height 14
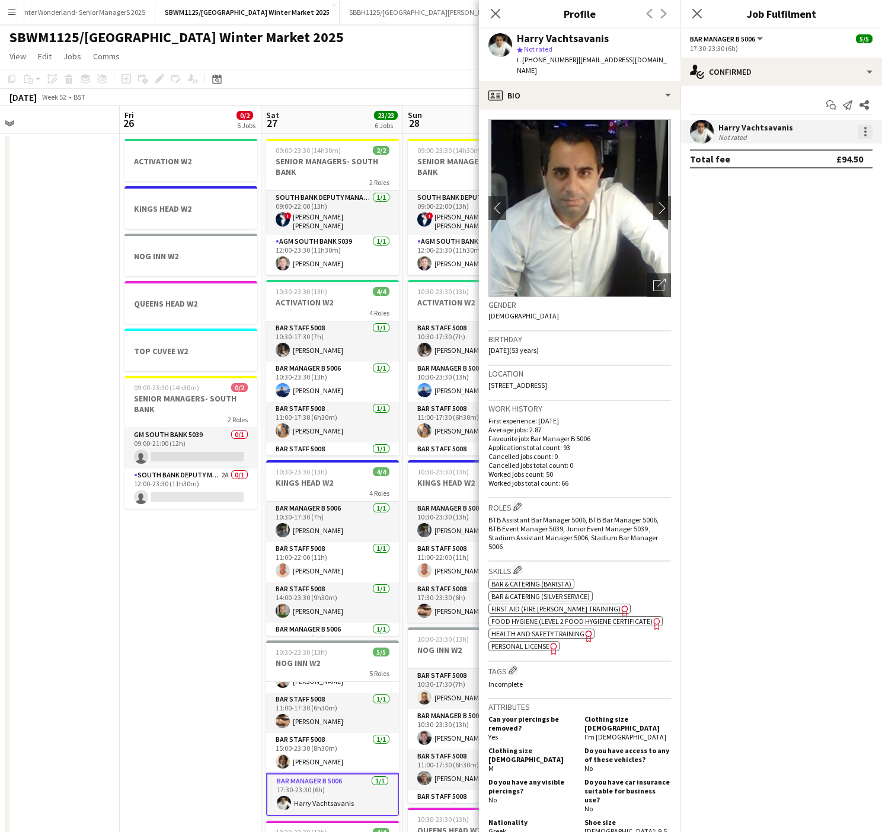
click at [868, 134] on div at bounding box center [866, 132] width 14 height 14
click at [812, 267] on span "Remove" at bounding box center [808, 268] width 36 height 10
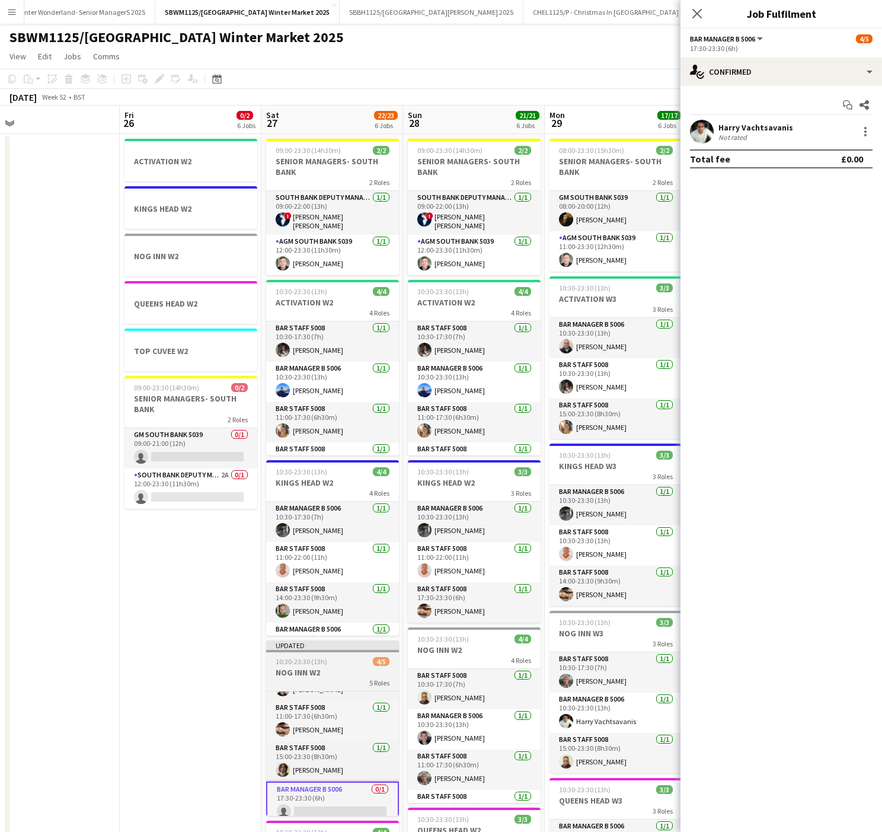
click at [318, 629] on h3 "NOG INN W2" at bounding box center [332, 672] width 133 height 11
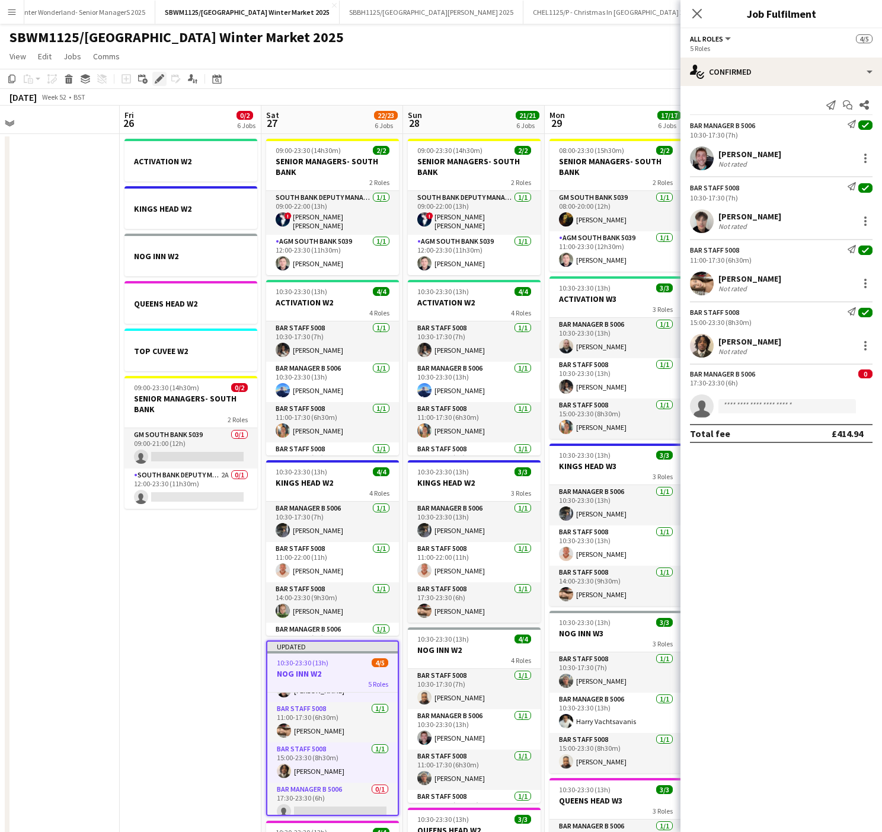
click at [155, 79] on icon "Edit" at bounding box center [159, 78] width 9 height 9
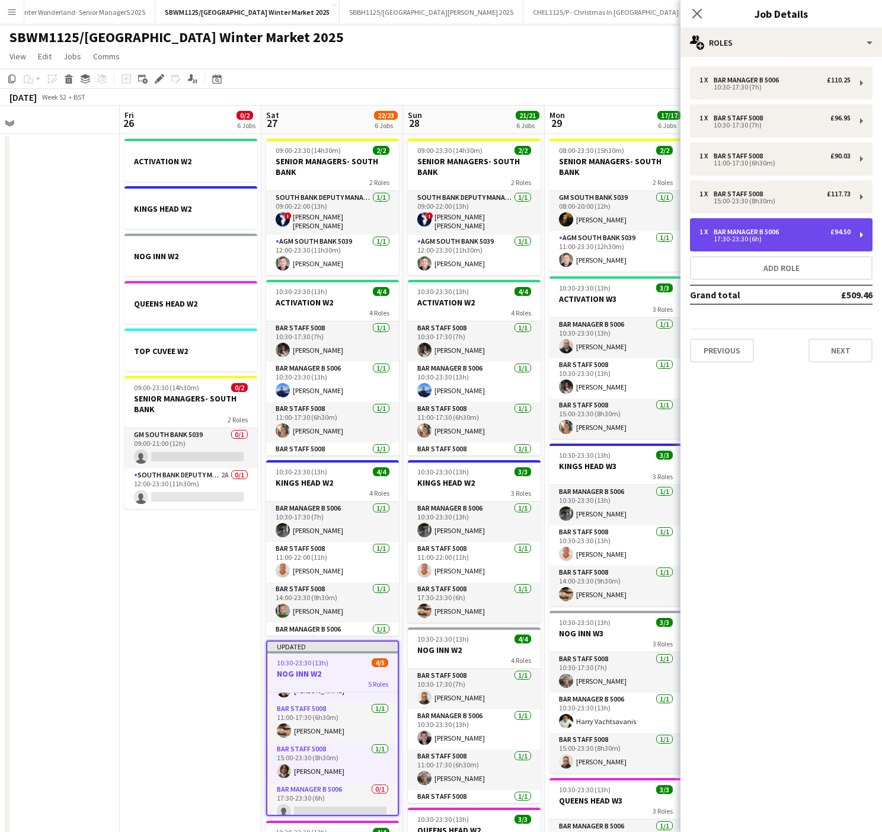
click at [789, 225] on div "1 x Bar Manager B 5006 £94.50 17:30-23:30 (6h)" at bounding box center [781, 234] width 183 height 33
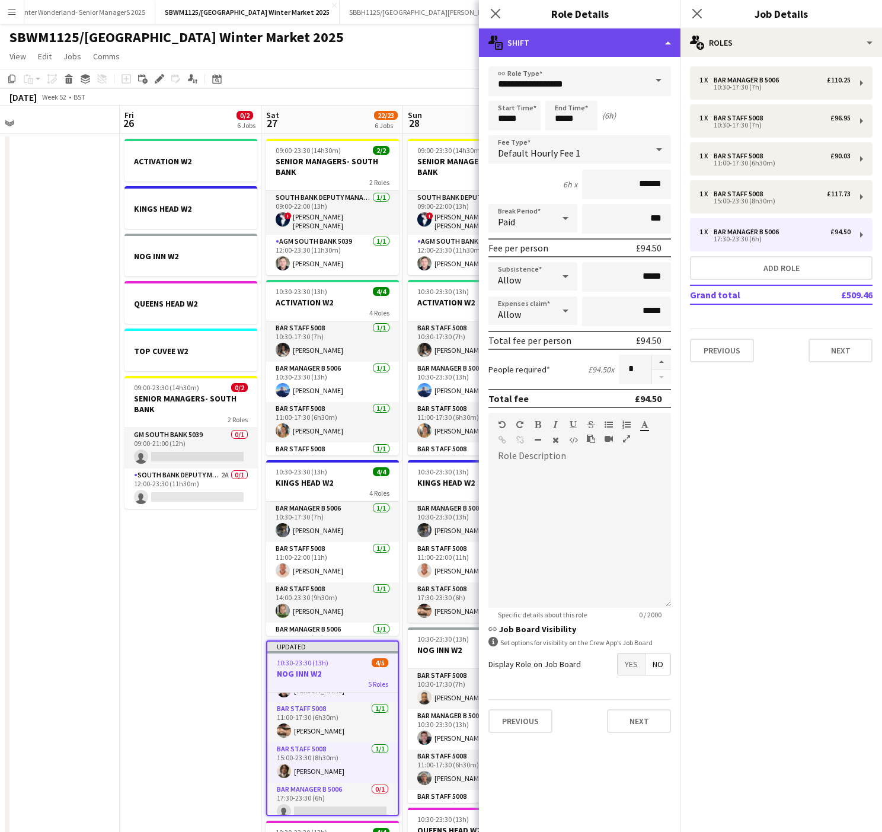
click at [599, 50] on div "multiple-actions-text Shift" at bounding box center [580, 42] width 202 height 28
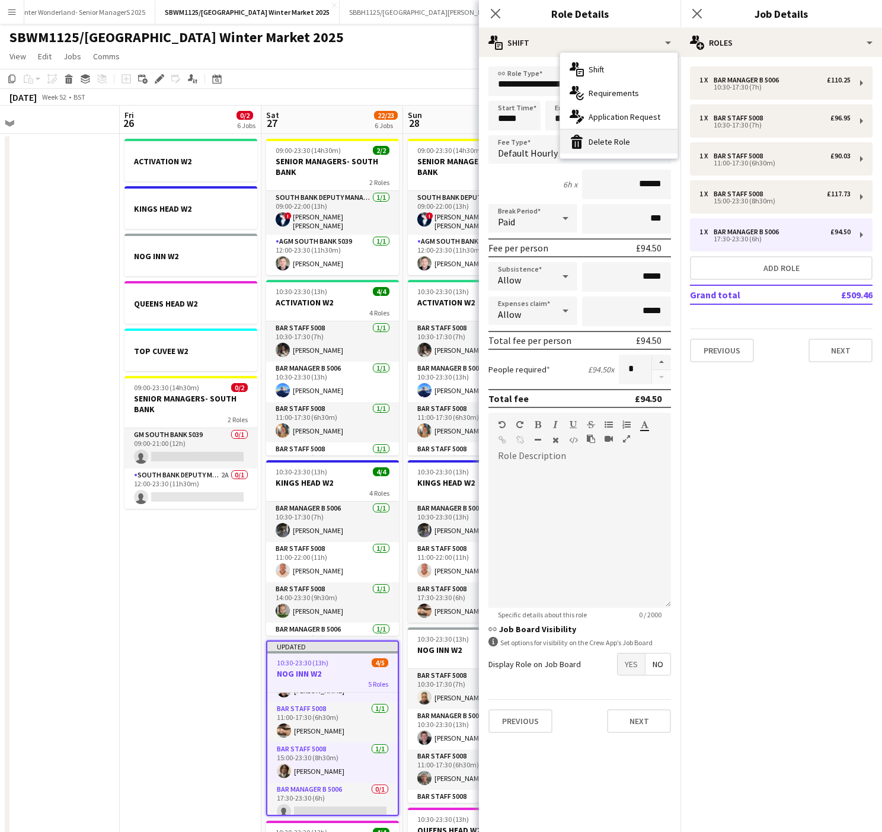
click at [609, 139] on div "bin-2 Delete Role" at bounding box center [618, 142] width 117 height 24
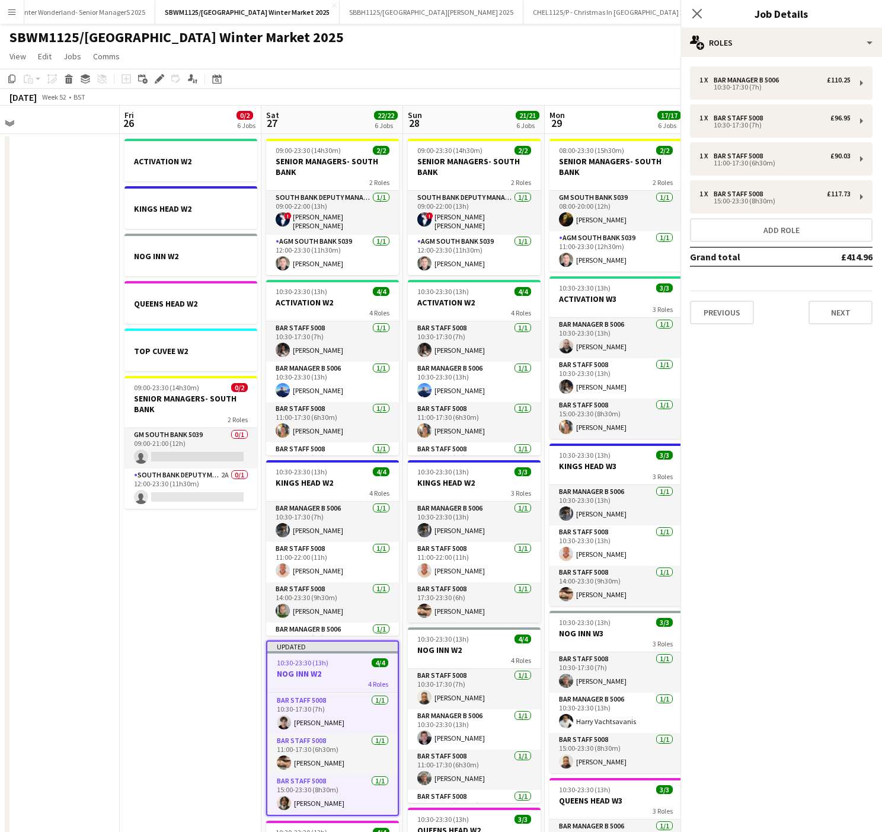
scroll to position [42, 0]
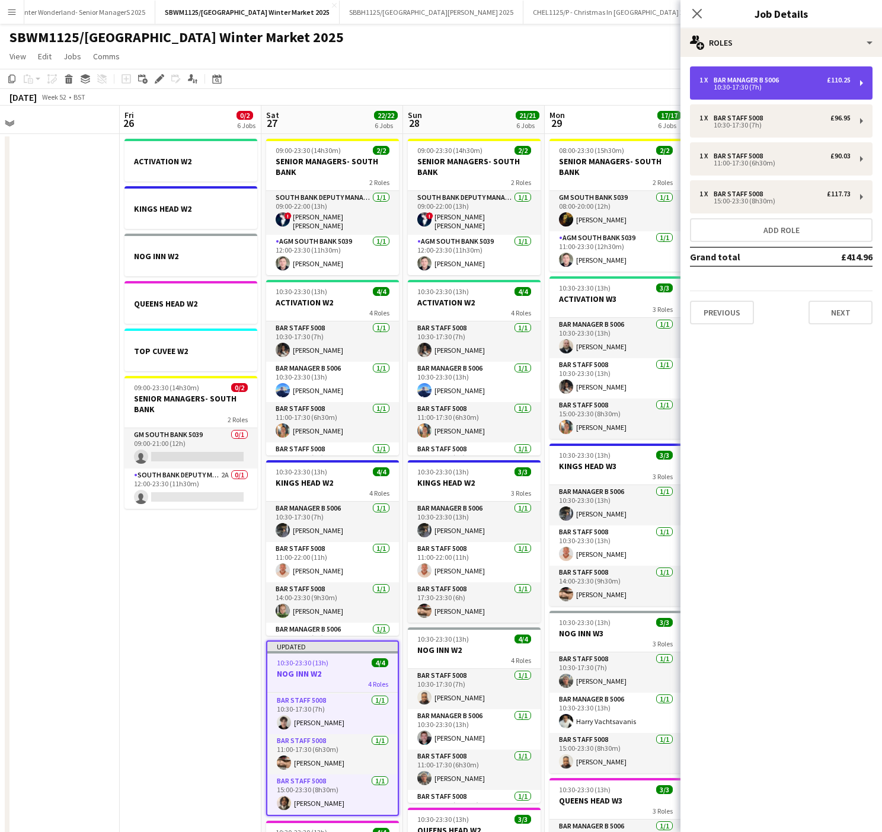
click at [774, 73] on div "1 x Bar Manager B 5006 £110.25 10:30-17:30 (7h)" at bounding box center [781, 82] width 183 height 33
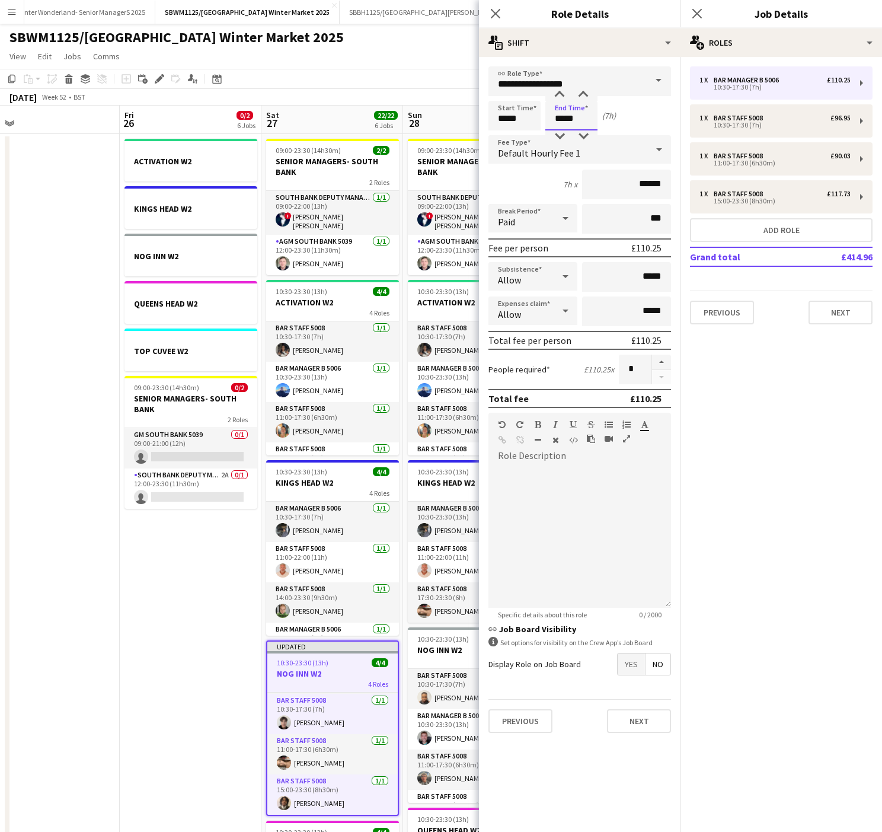
click at [581, 115] on input "*****" at bounding box center [572, 116] width 52 height 30
click at [557, 90] on div at bounding box center [560, 95] width 24 height 12
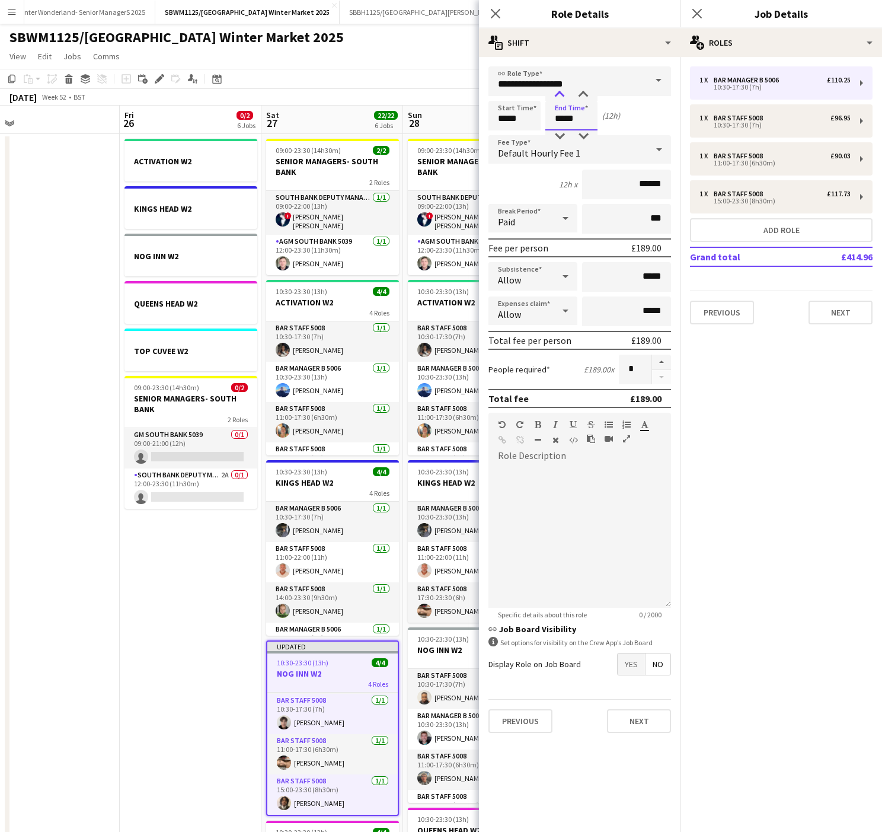
click at [557, 90] on div at bounding box center [560, 95] width 24 height 12
type input "*****"
click at [557, 90] on div at bounding box center [560, 95] width 24 height 12
click at [627, 629] on button "Next" at bounding box center [639, 721] width 64 height 24
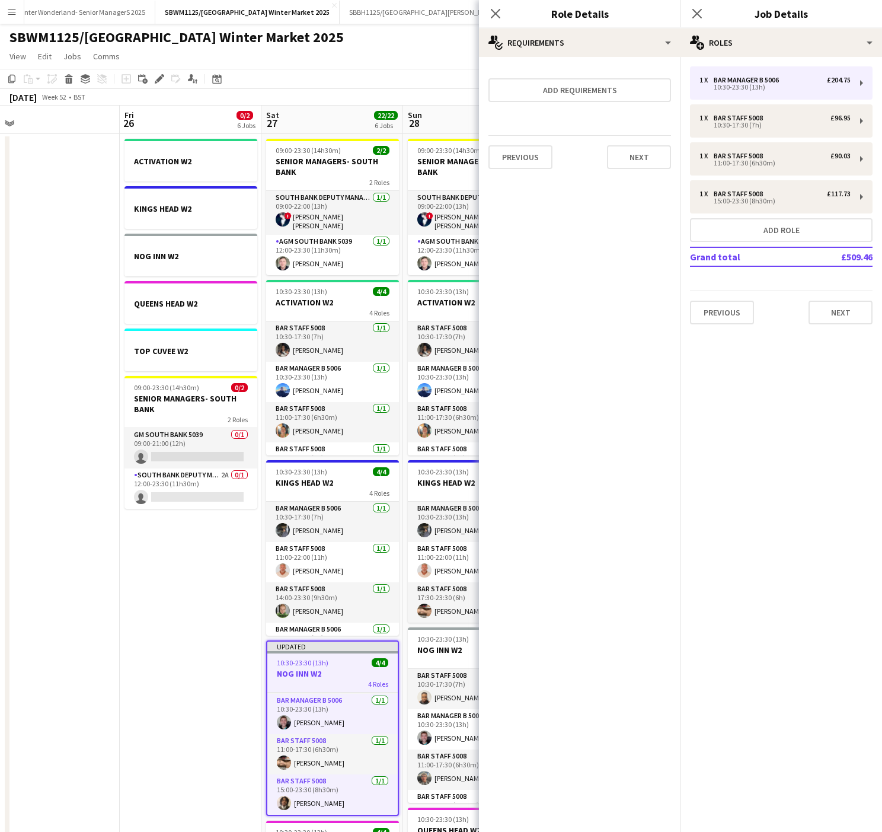
click at [79, 629] on app-date-cell at bounding box center [49, 666] width 142 height 1064
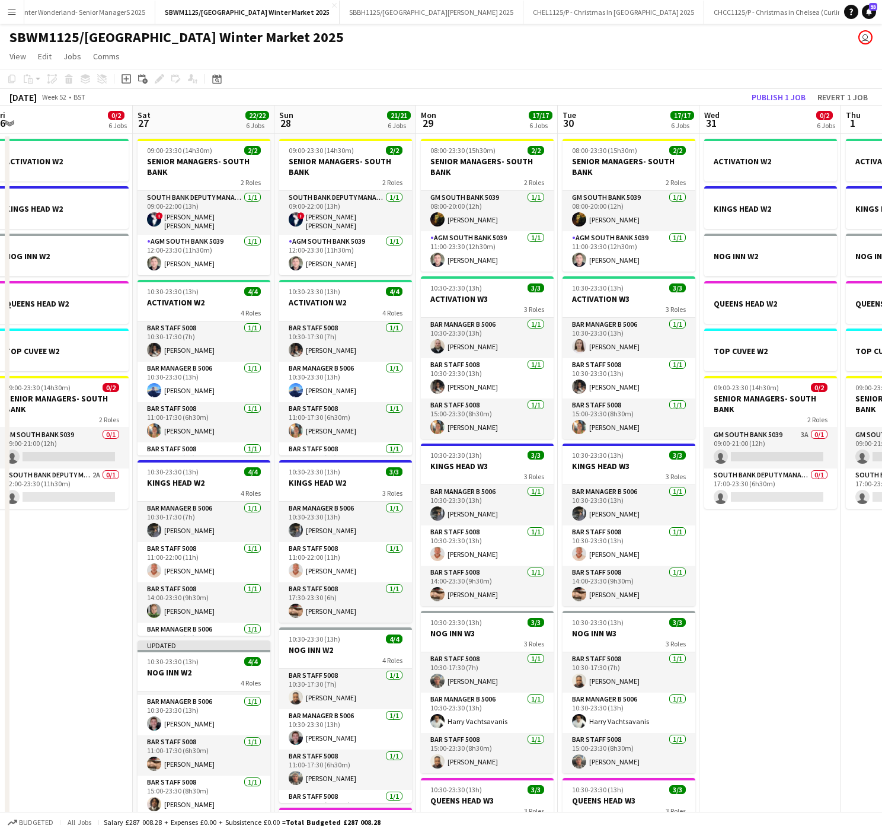
scroll to position [0, 448]
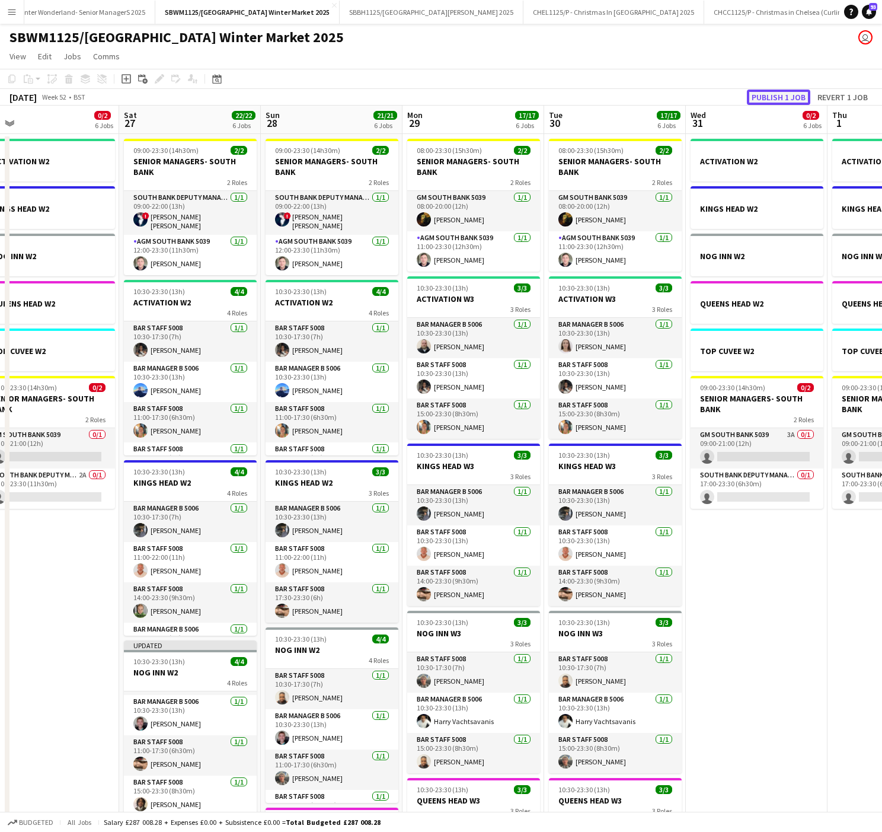
click at [788, 94] on button "Publish 1 job" at bounding box center [778, 97] width 63 height 15
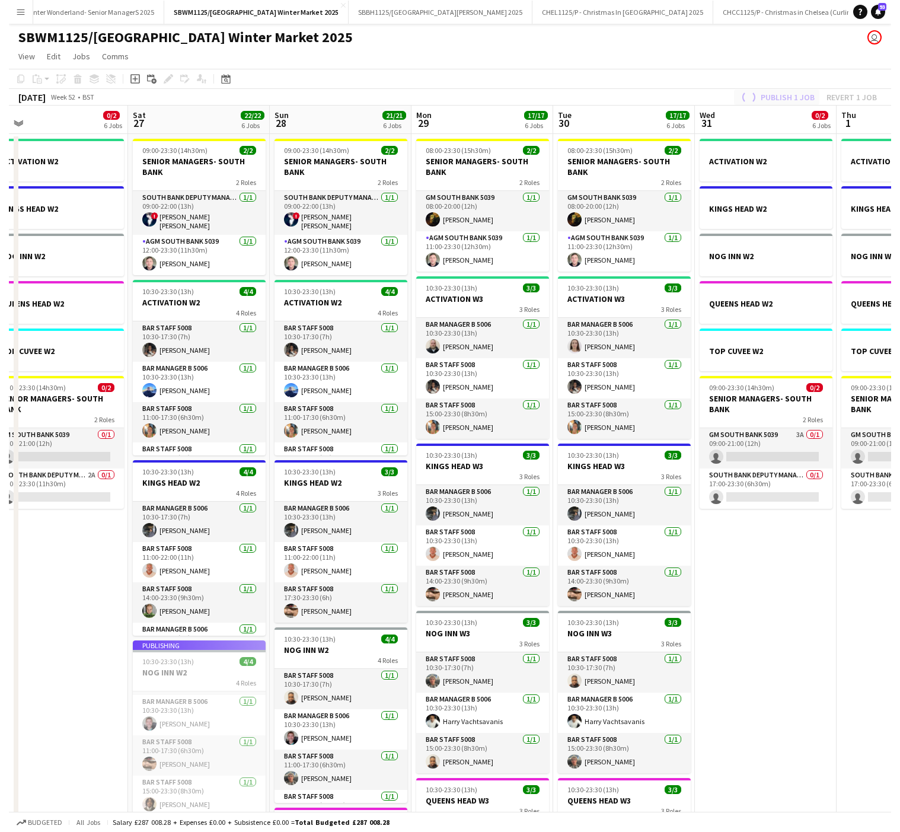
scroll to position [30, 0]
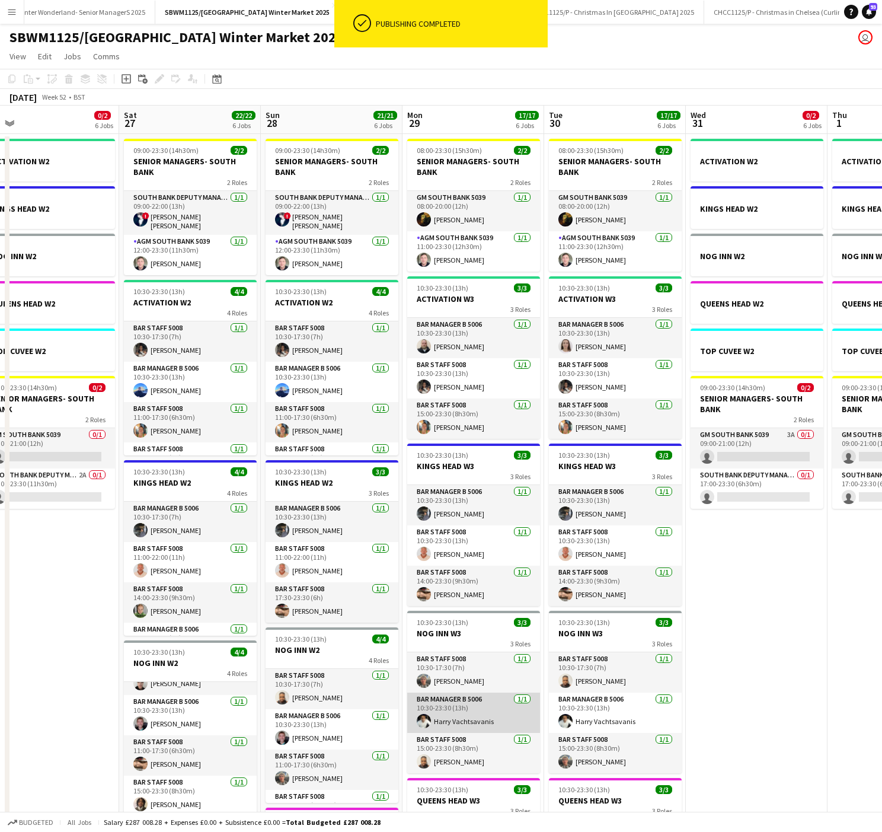
click at [468, 629] on app-card-role "Bar Manager B 5006 1/1 10:30-23:30 (13h) Ηarry Vachtsavanis" at bounding box center [473, 713] width 133 height 40
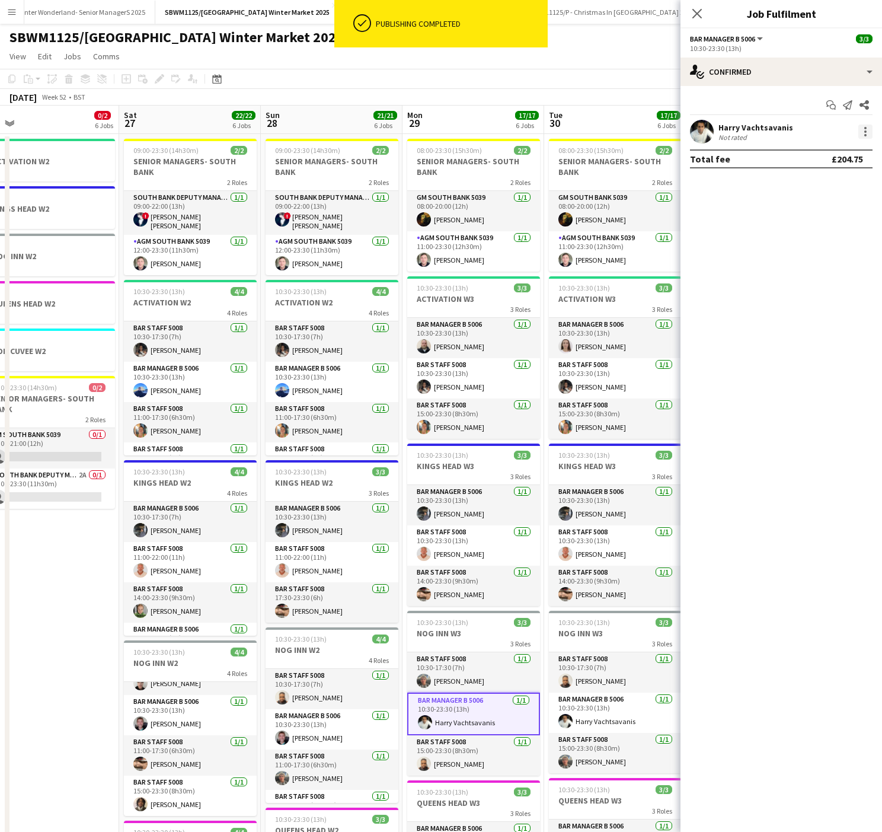
click at [866, 129] on div at bounding box center [866, 128] width 2 height 2
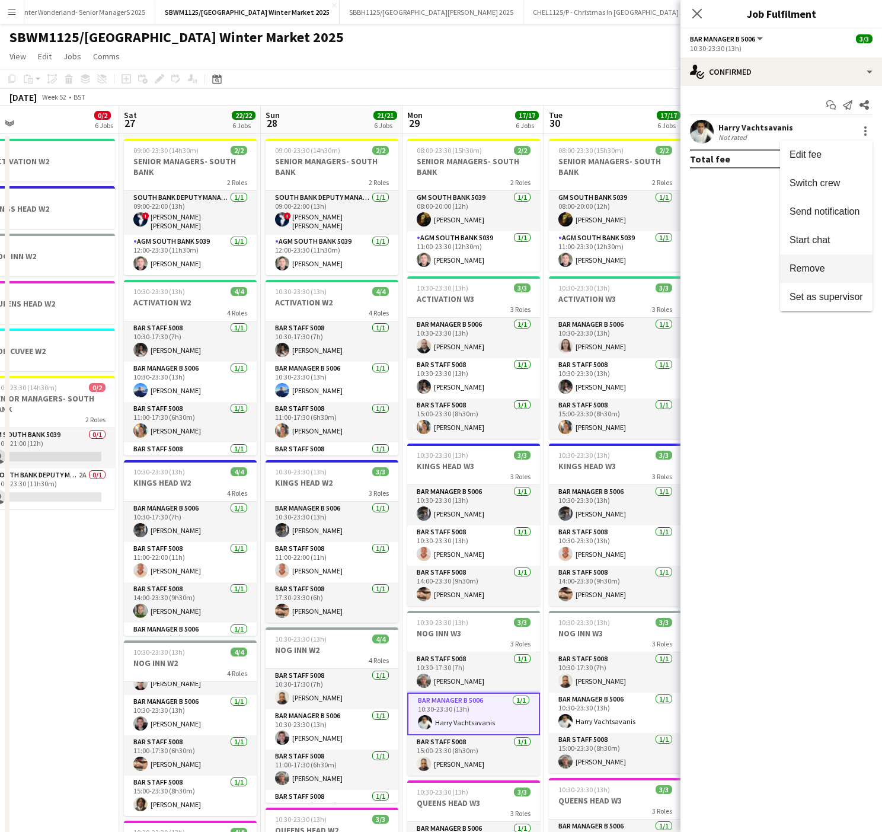
click at [846, 264] on span "Remove" at bounding box center [827, 268] width 74 height 11
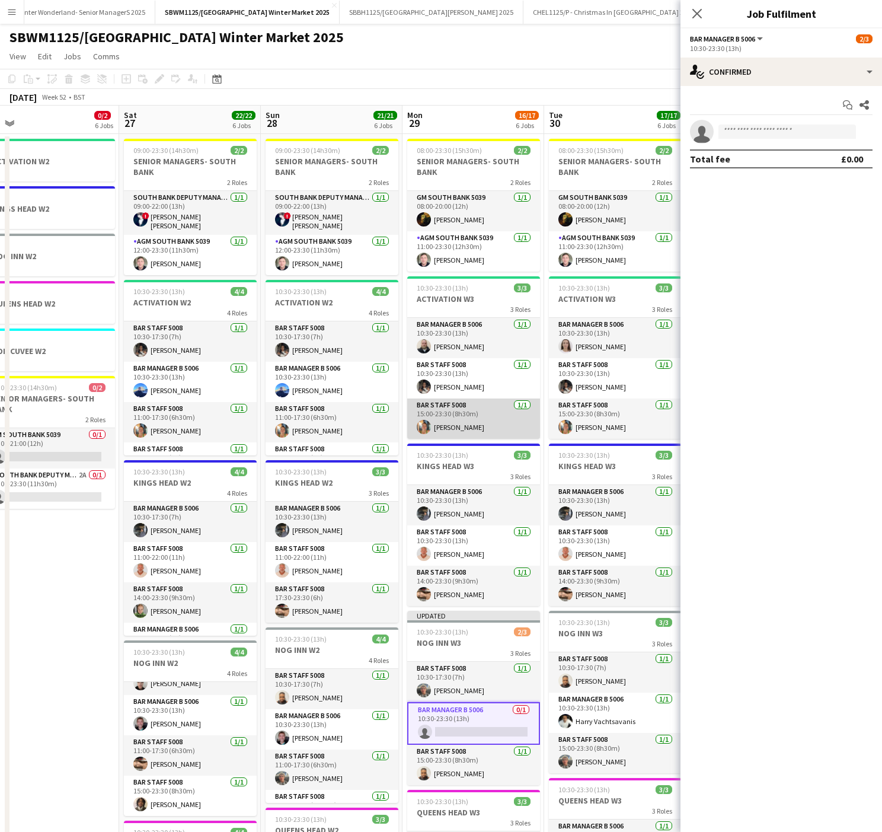
click at [451, 429] on app-card-role "Bar Staff 5008 1/1 15:00-23:30 (8h30m) Bethany Owen" at bounding box center [473, 418] width 133 height 40
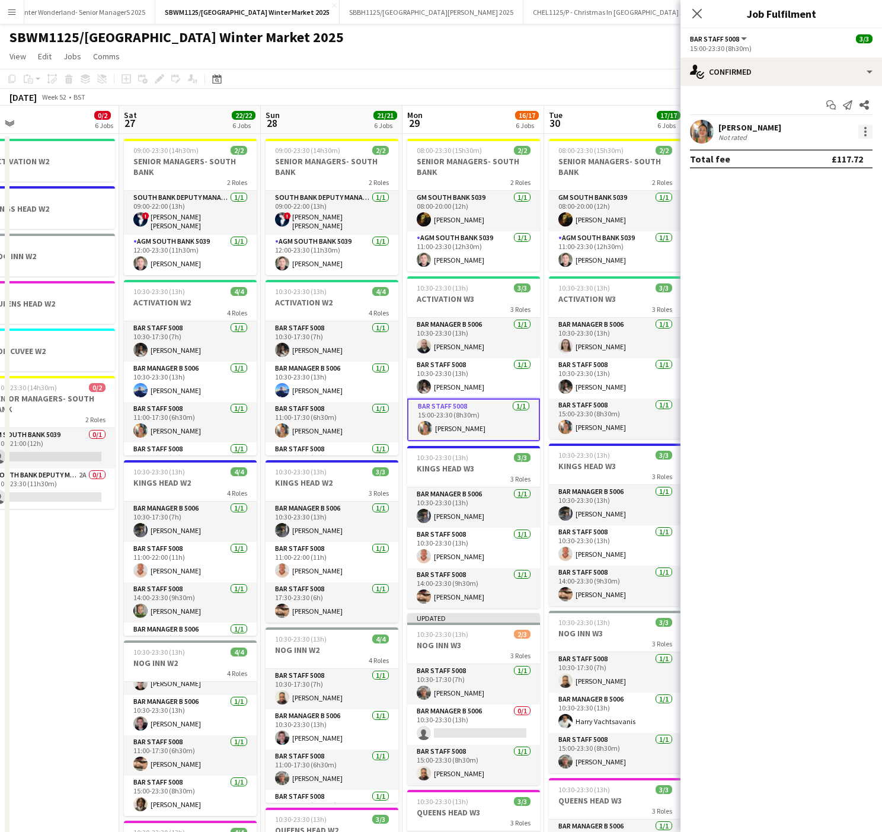
click at [866, 134] on div at bounding box center [866, 132] width 14 height 14
click at [790, 270] on span "Remove" at bounding box center [808, 268] width 36 height 10
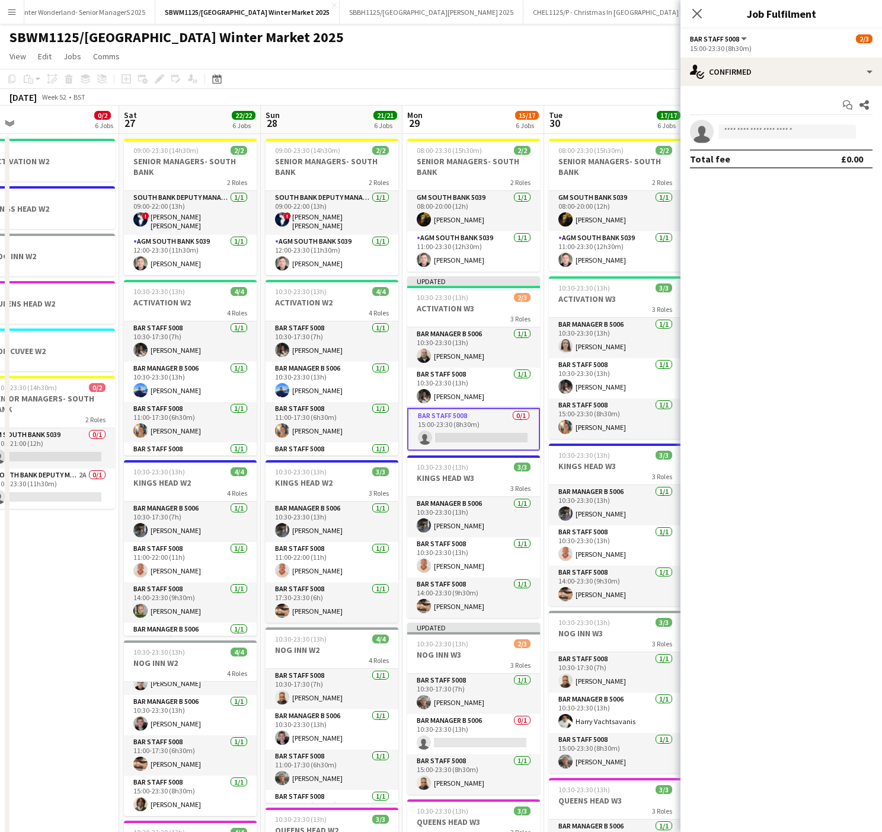
click at [449, 52] on app-page-menu "View Day view expanded Day view collapsed Month view Date picker Jump to today …" at bounding box center [441, 57] width 882 height 23
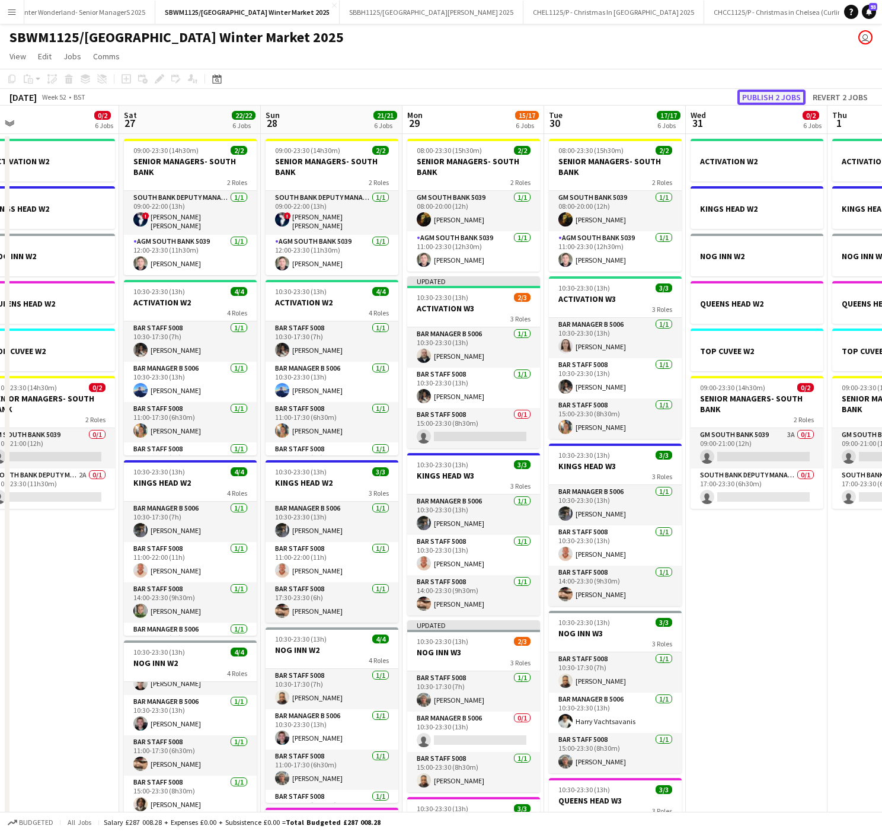
click at [766, 97] on button "Publish 2 jobs" at bounding box center [772, 97] width 68 height 15
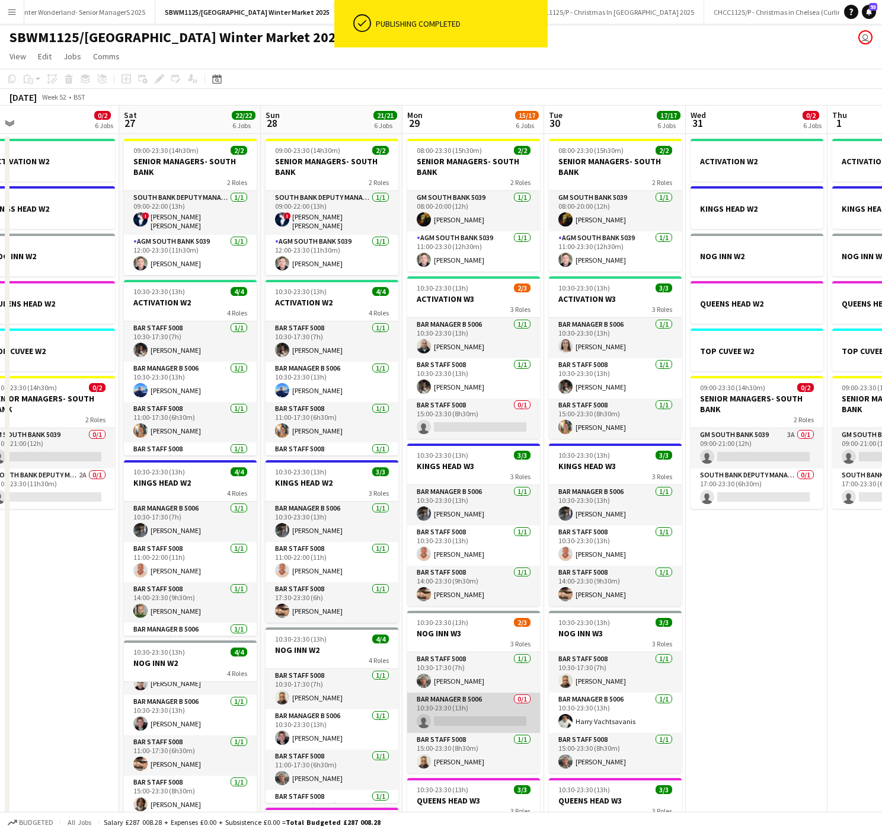
click at [448, 629] on app-card-role "Bar Manager B 5006 0/1 10:30-23:30 (13h) single-neutral-actions" at bounding box center [473, 713] width 133 height 40
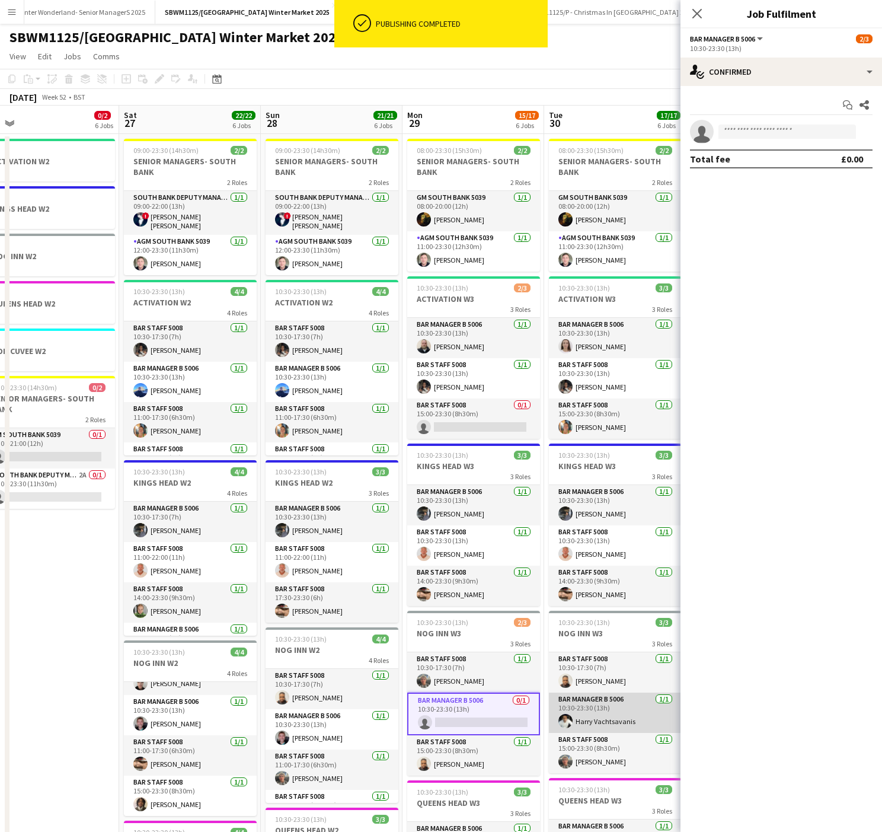
click at [601, 629] on app-card-role "Bar Manager B 5006 1/1 10:30-23:30 (13h) Ηarry Vachtsavanis" at bounding box center [615, 713] width 133 height 40
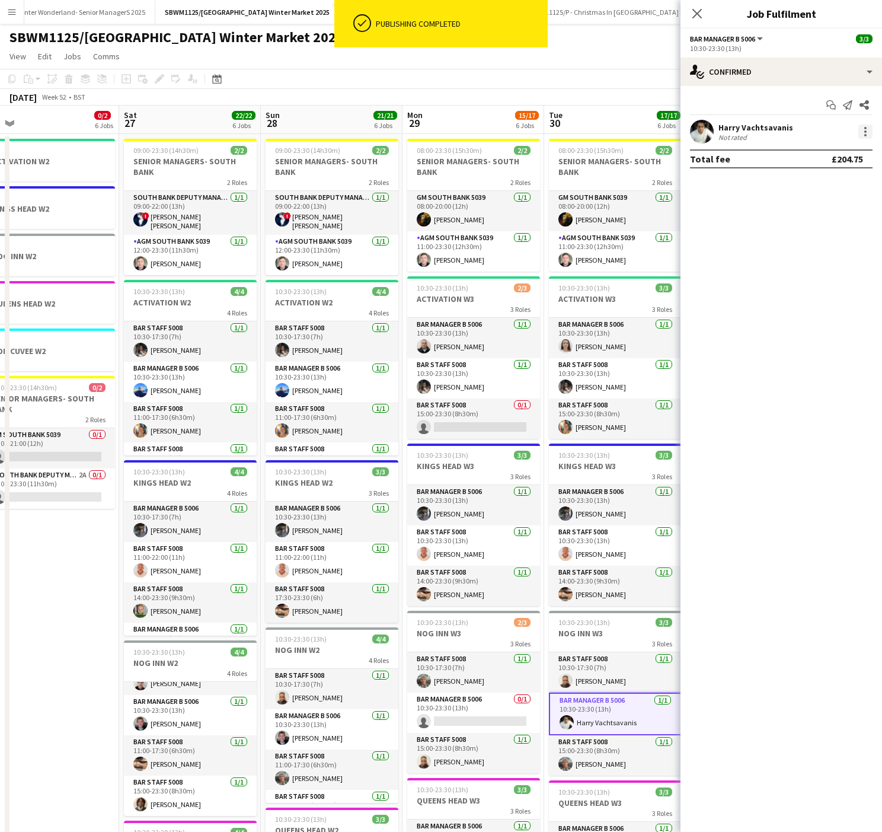
click at [870, 135] on div at bounding box center [866, 132] width 14 height 14
click at [815, 264] on span "Remove" at bounding box center [808, 268] width 36 height 10
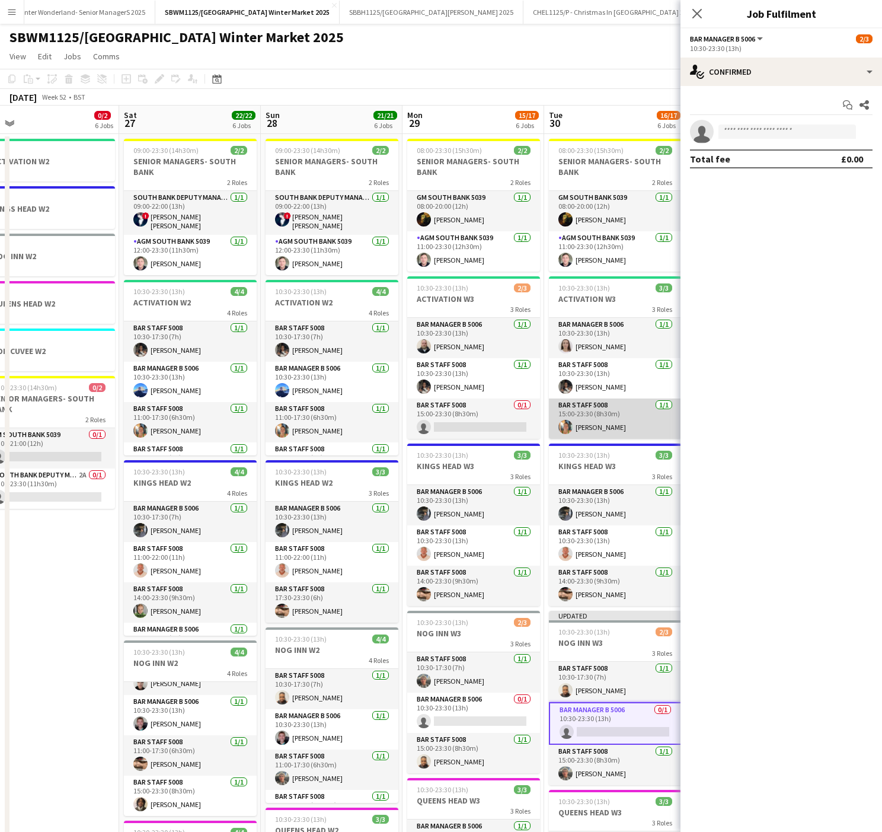
click at [622, 425] on app-card-role "Bar Staff 5008 1/1 15:00-23:30 (8h30m) Bethany Owen" at bounding box center [615, 418] width 133 height 40
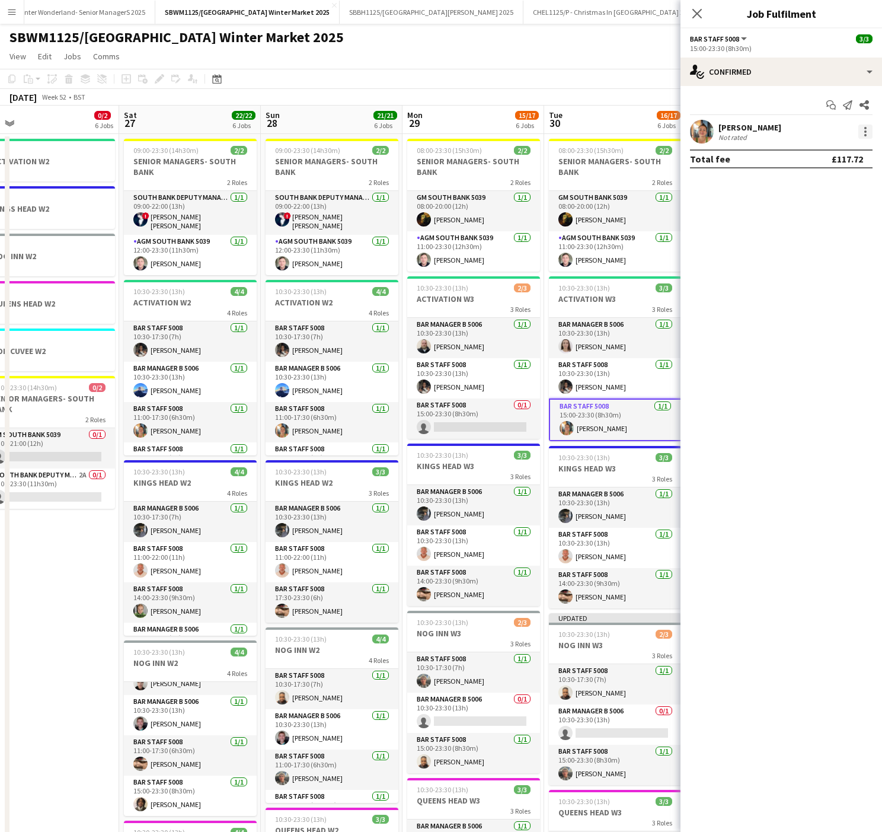
click at [865, 128] on div at bounding box center [866, 128] width 2 height 2
click at [826, 262] on button "Remove" at bounding box center [826, 268] width 93 height 28
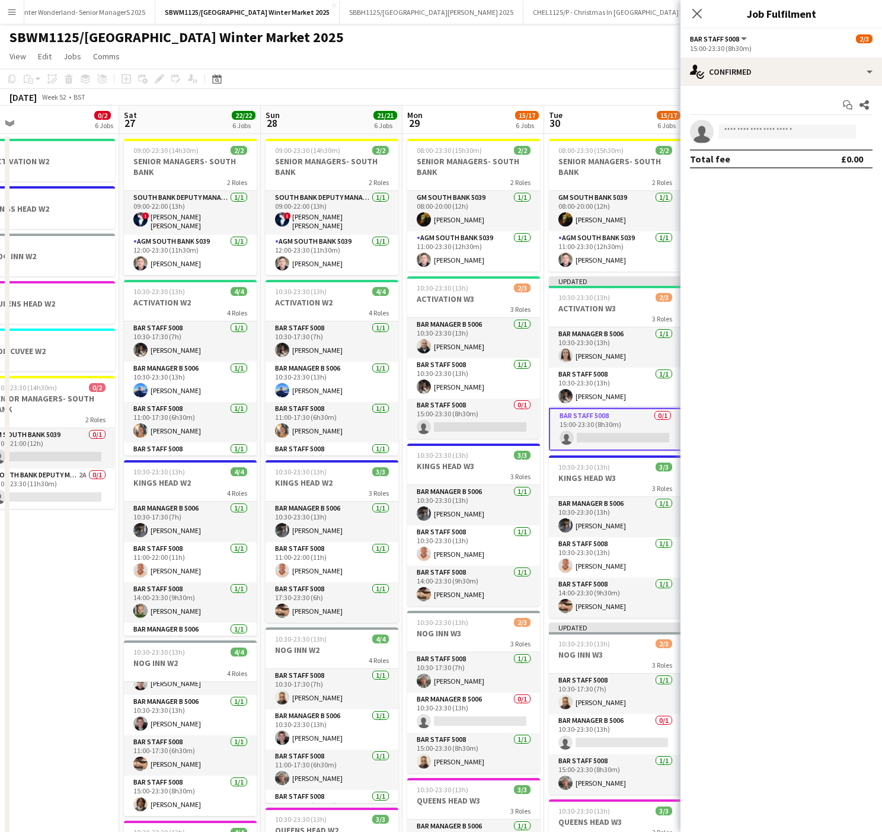
click at [551, 81] on app-toolbar "Copy Paste Paste Ctrl+V Paste with crew Ctrl+Shift+V Paste linked Job Delete Gr…" at bounding box center [441, 79] width 882 height 20
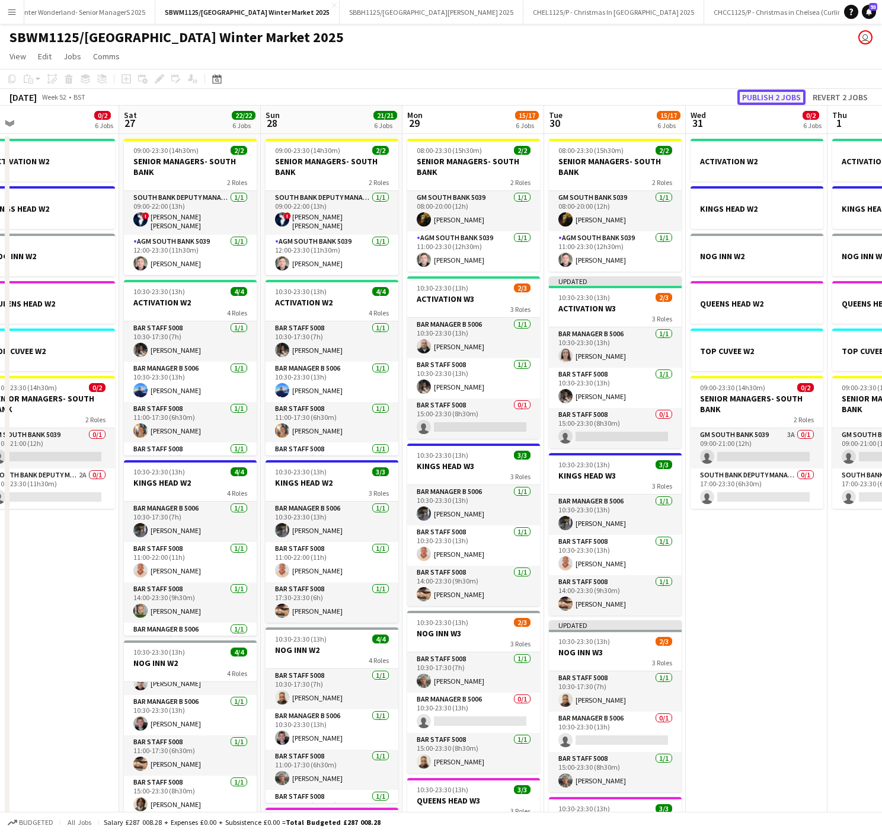
click at [761, 95] on button "Publish 2 jobs" at bounding box center [772, 97] width 68 height 15
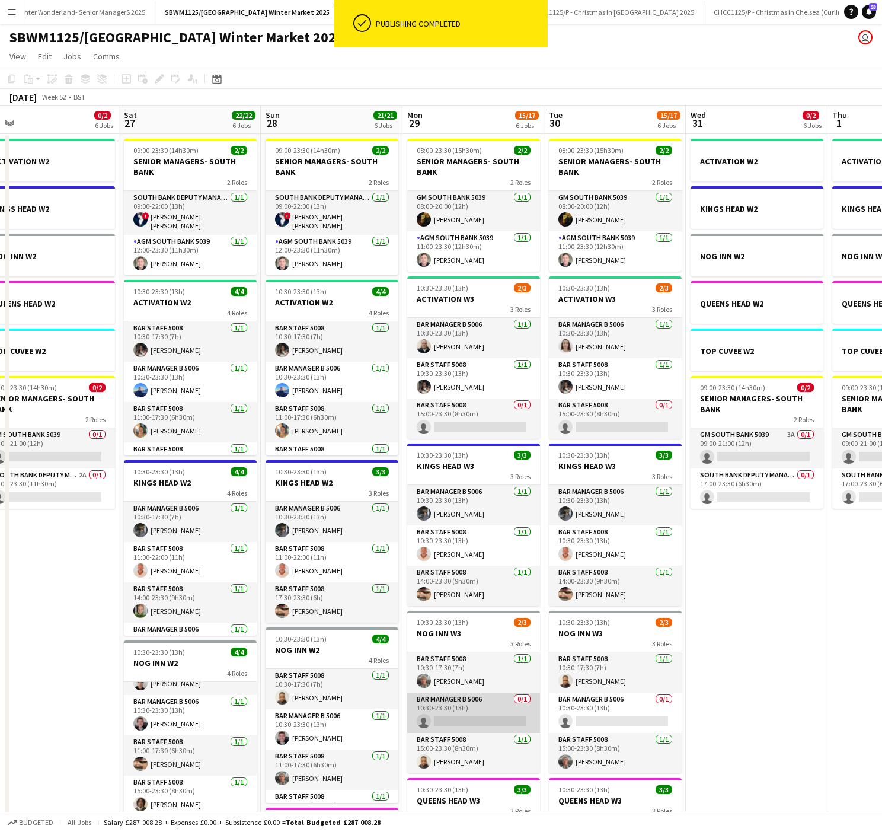
click at [496, 629] on app-card-role "Bar Manager B 5006 0/1 10:30-23:30 (13h) single-neutral-actions" at bounding box center [473, 713] width 133 height 40
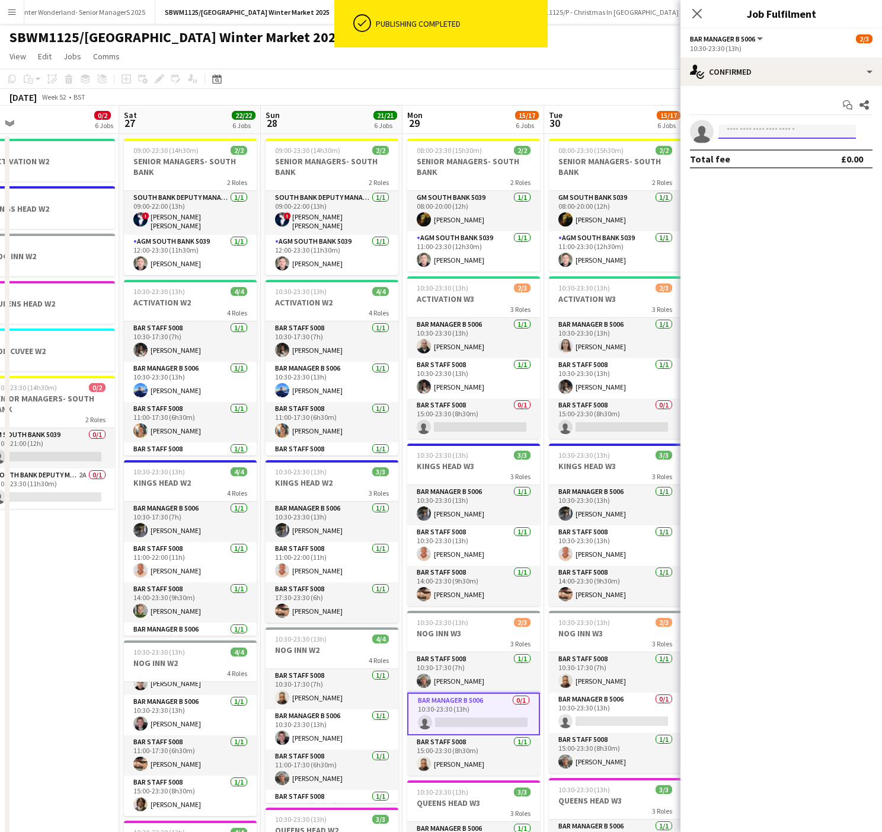
click at [757, 136] on input at bounding box center [788, 132] width 138 height 14
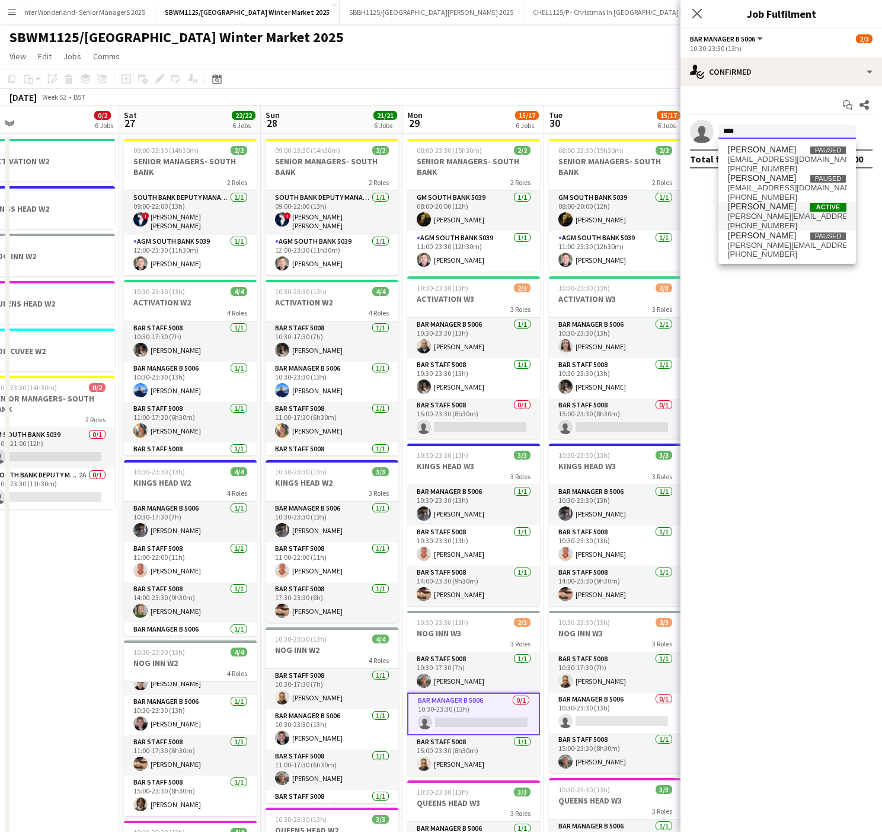
type input "****"
click at [782, 210] on span "[PERSON_NAME]" at bounding box center [762, 207] width 68 height 10
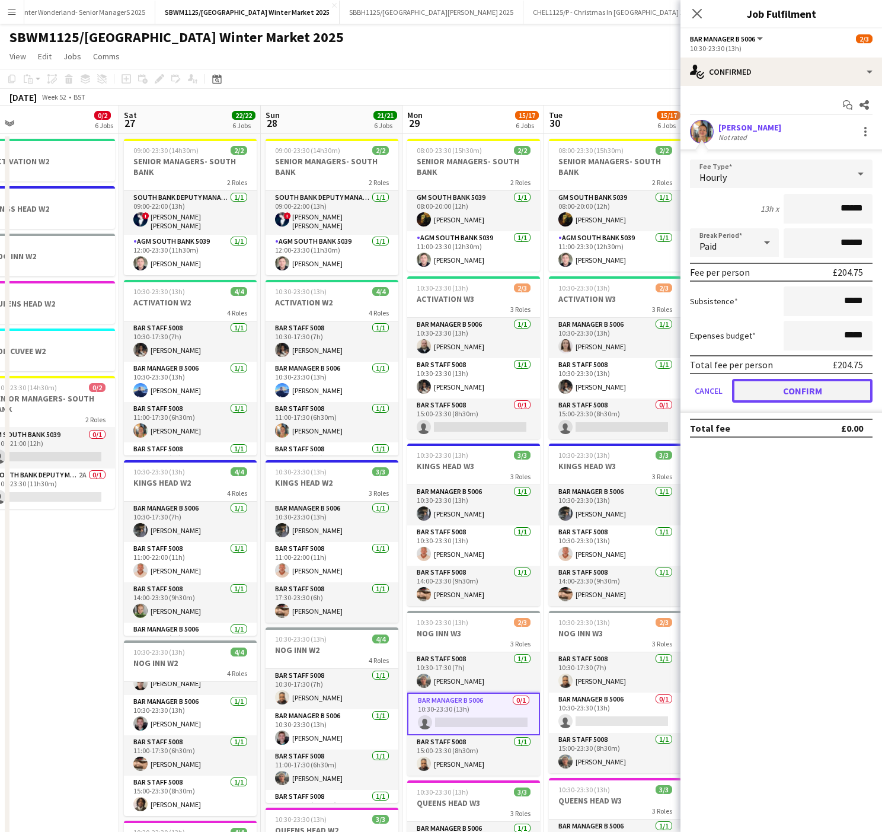
click at [825, 400] on button "Confirm" at bounding box center [802, 391] width 141 height 24
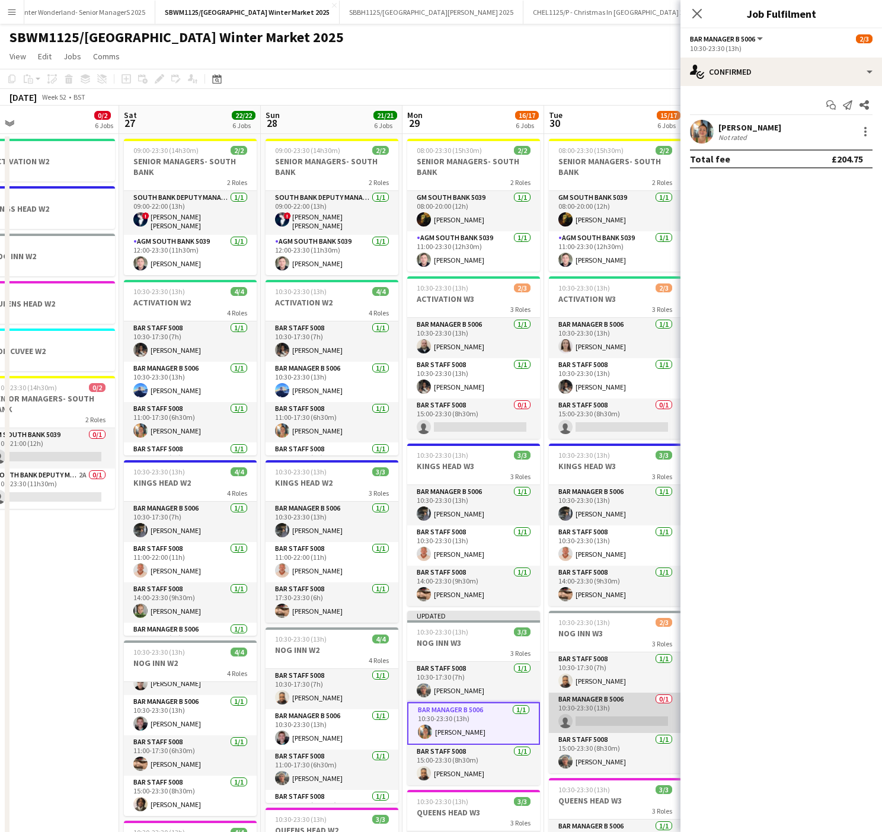
click at [598, 629] on app-card-role "Bar Manager B 5006 0/1 10:30-23:30 (13h) single-neutral-actions" at bounding box center [615, 713] width 133 height 40
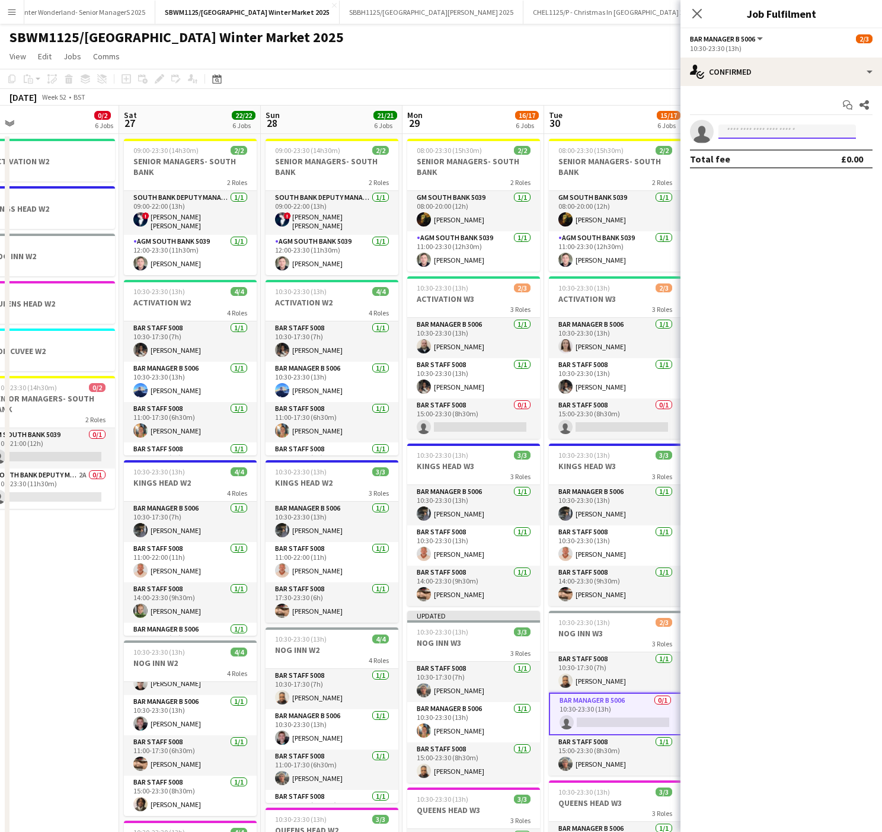
click at [757, 136] on input at bounding box center [788, 132] width 138 height 14
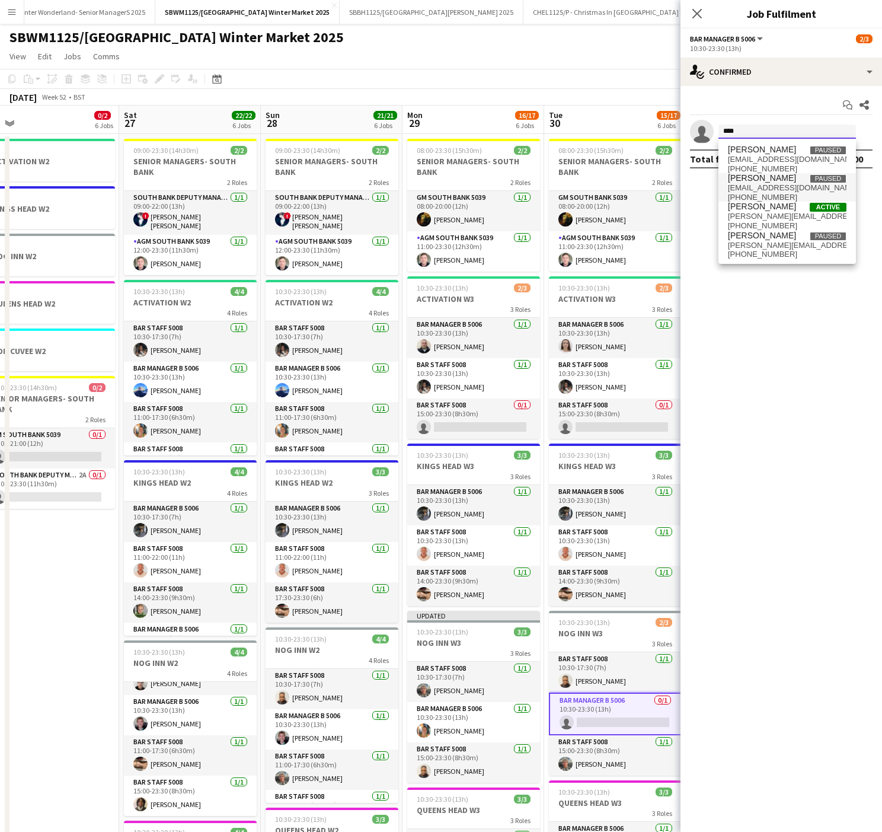
type input "****"
click at [771, 201] on span "[PHONE_NUMBER]" at bounding box center [787, 197] width 119 height 9
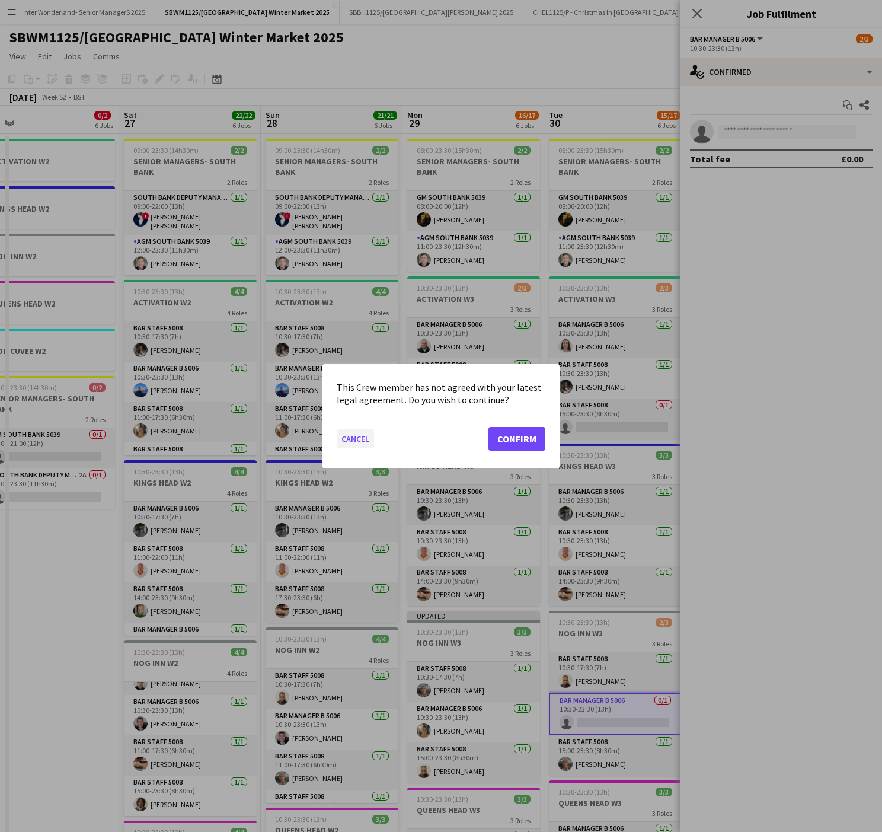
drag, startPoint x: 356, startPoint y: 442, endPoint x: 365, endPoint y: 446, distance: 10.1
click at [365, 446] on button "Cancel" at bounding box center [355, 438] width 37 height 19
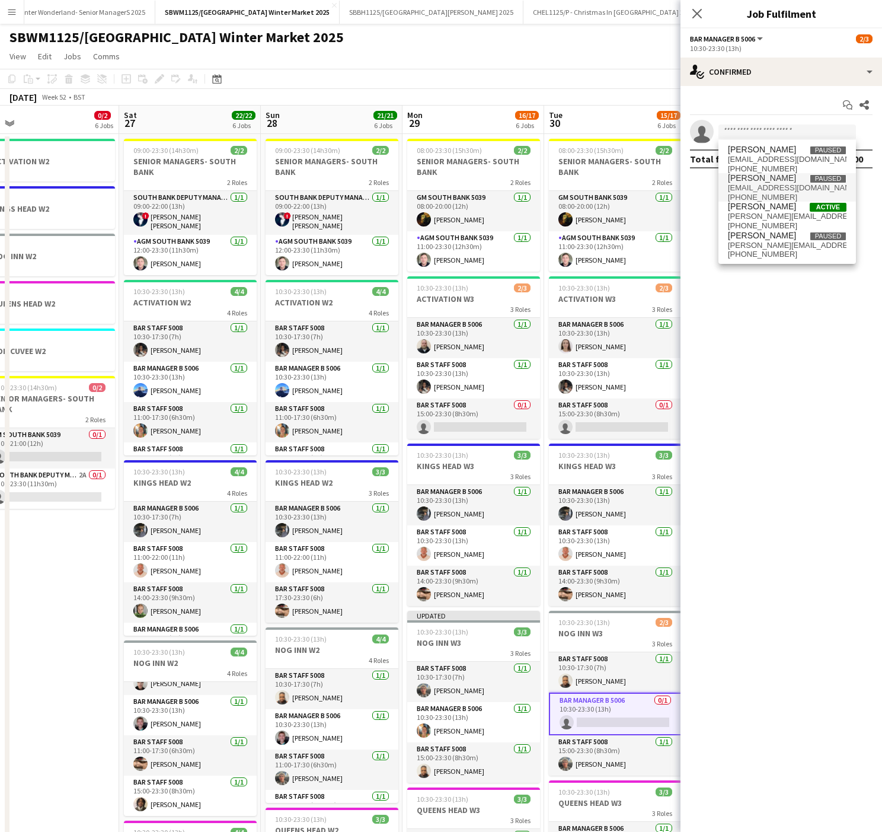
click at [365, 446] on app-card-role "Bar Staff 5008 1/1 14:00-22:00 (8h) Martha Cruttenden" at bounding box center [332, 462] width 133 height 40
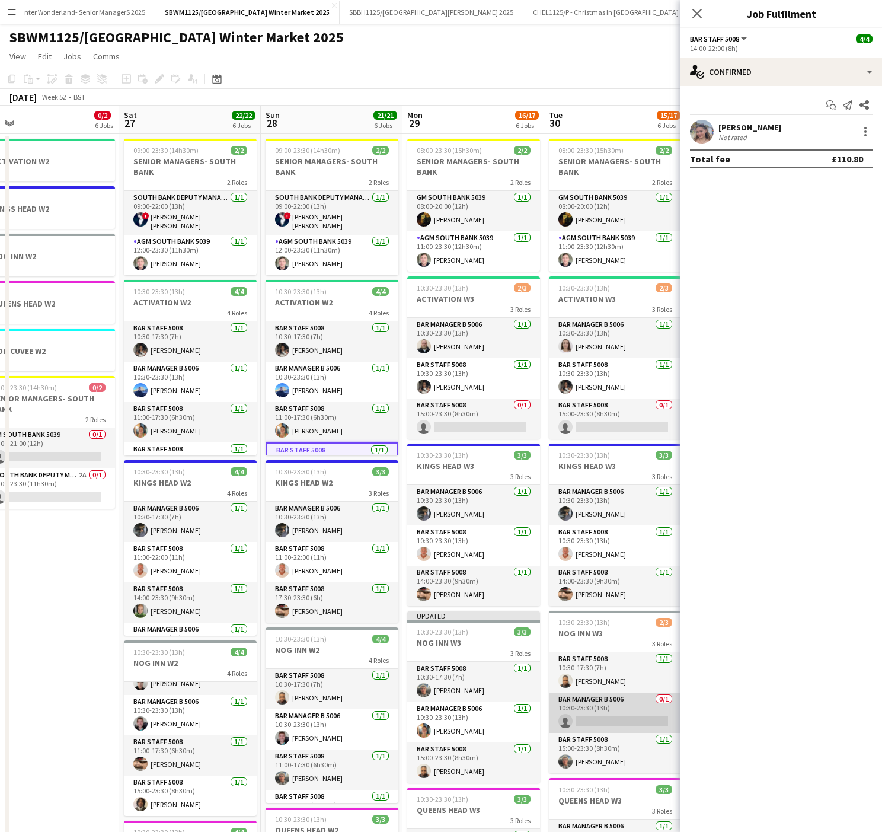
click at [615, 629] on app-card-role "Bar Manager B 5006 0/1 10:30-23:30 (13h) single-neutral-actions" at bounding box center [615, 713] width 133 height 40
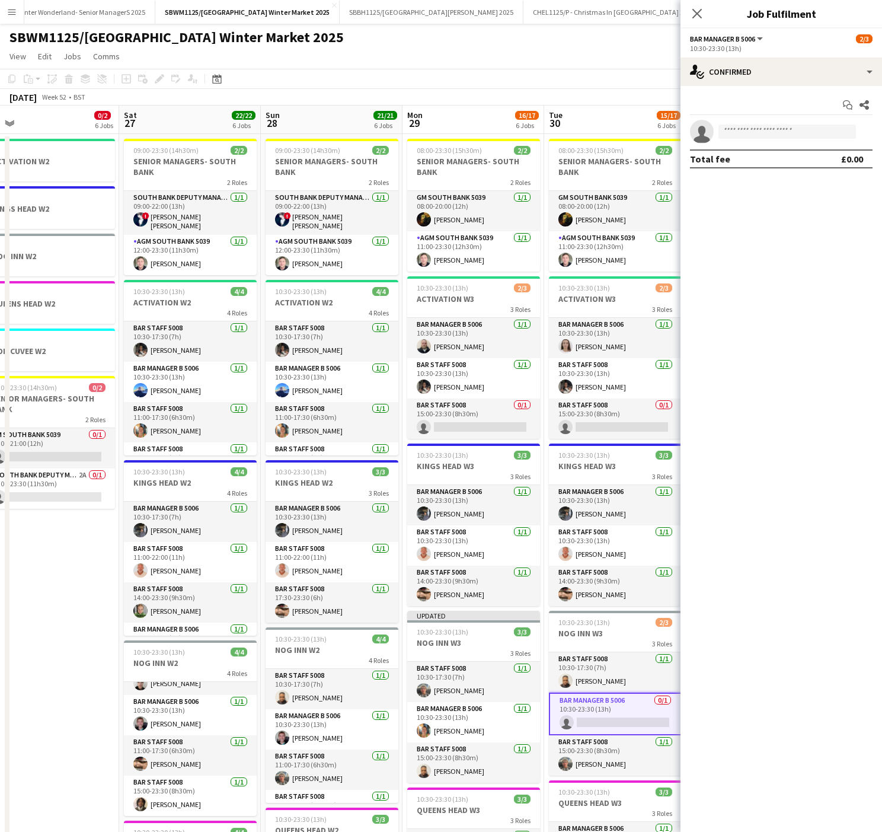
drag, startPoint x: 778, startPoint y: 122, endPoint x: 758, endPoint y: 133, distance: 23.1
click at [758, 133] on app-invite-slot "single-neutral-actions" at bounding box center [782, 132] width 202 height 24
click at [758, 133] on input at bounding box center [788, 132] width 138 height 14
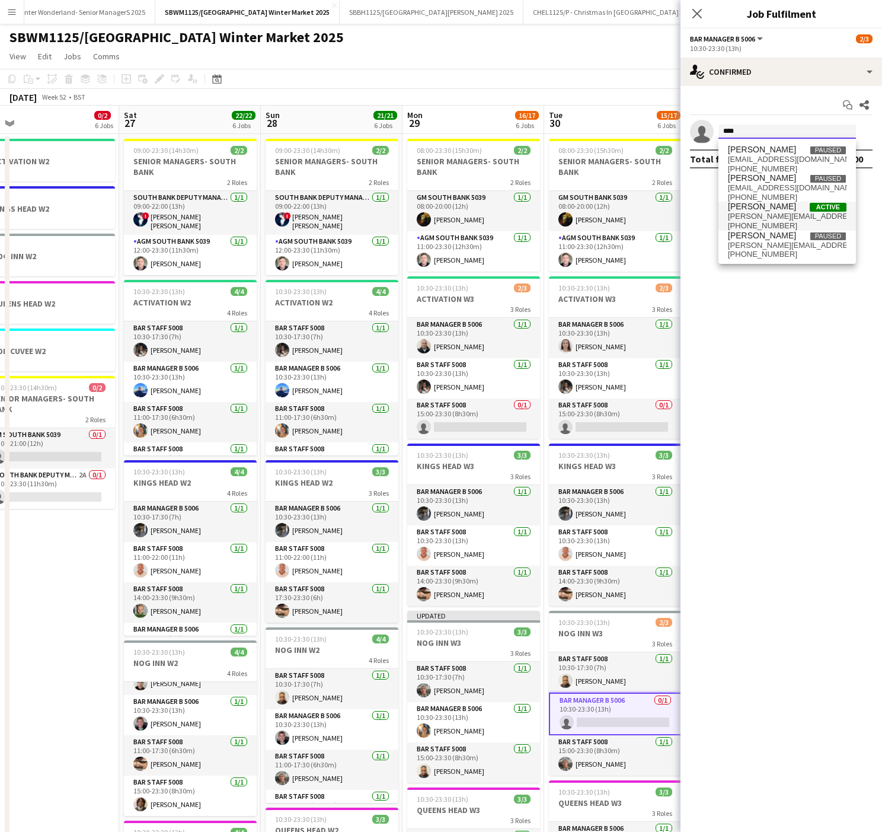
type input "****"
click at [798, 217] on span "[PERSON_NAME][EMAIL_ADDRESS][PERSON_NAME][DOMAIN_NAME]" at bounding box center [787, 216] width 119 height 9
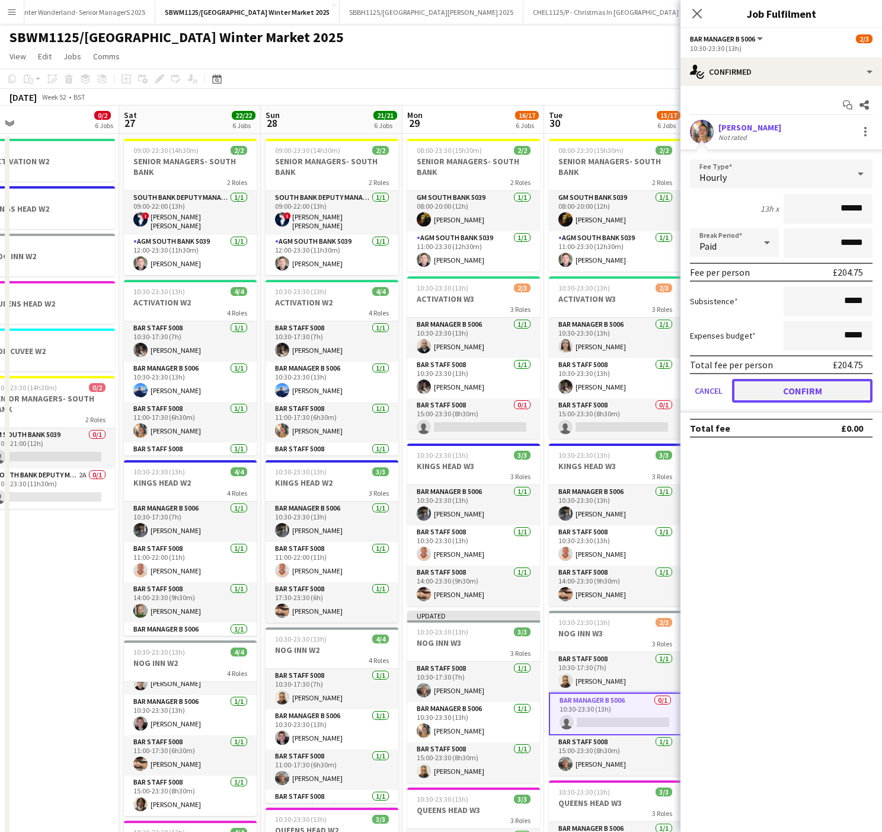
click at [821, 391] on button "Confirm" at bounding box center [802, 391] width 141 height 24
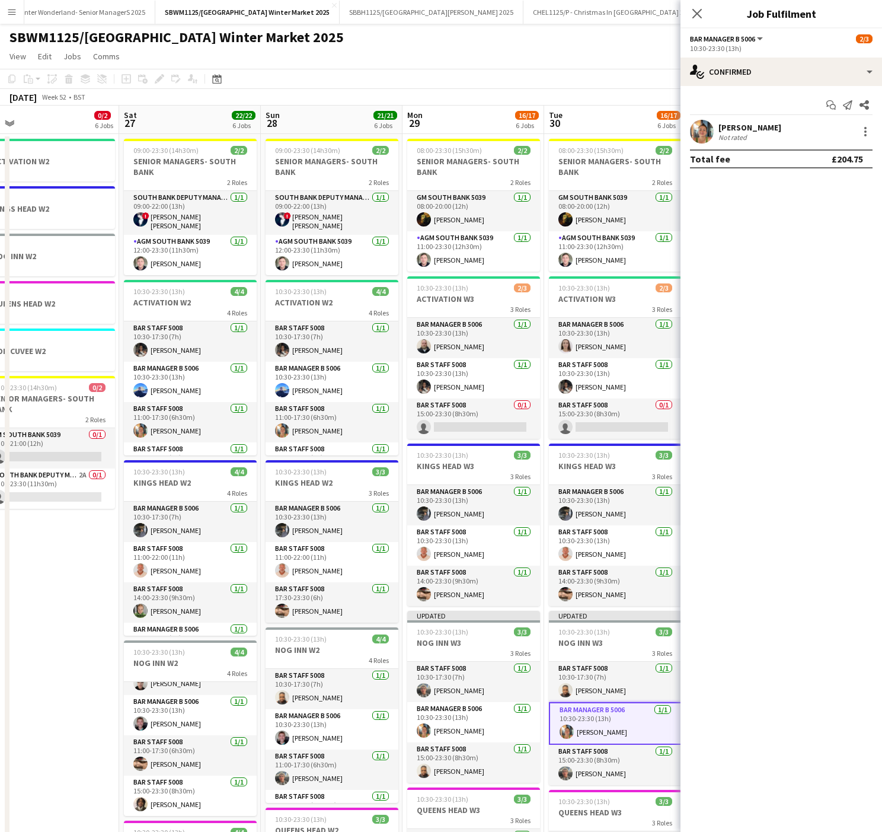
click at [522, 87] on app-toolbar "Copy Paste Paste Ctrl+V Paste with crew Ctrl+Shift+V Paste linked Job Delete Gr…" at bounding box center [441, 79] width 882 height 20
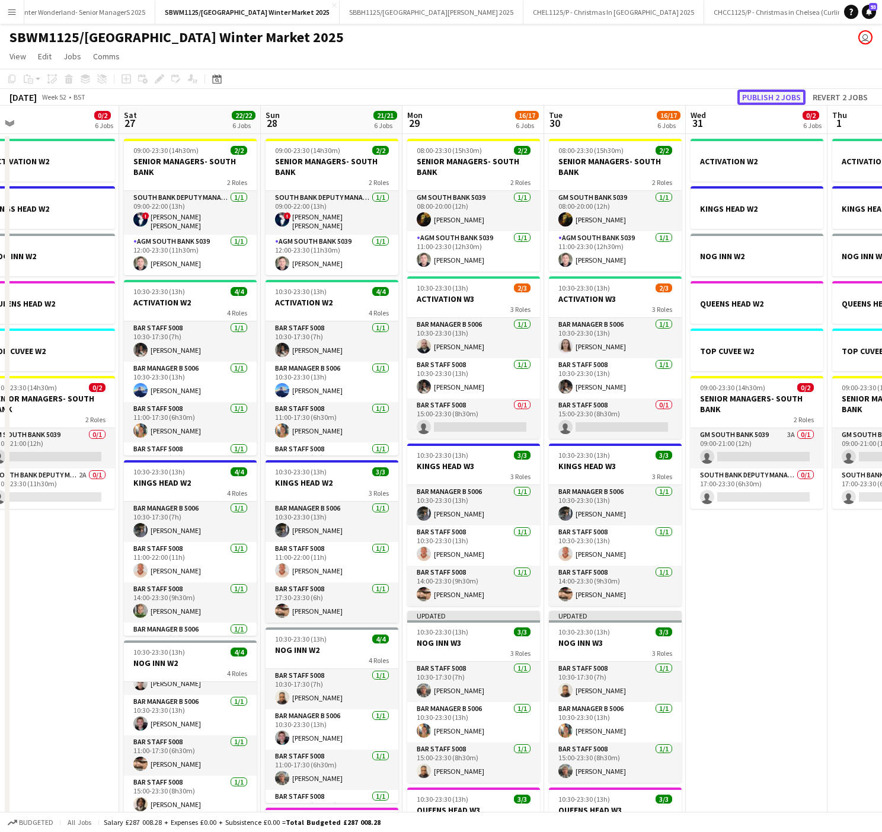
click at [792, 97] on button "Publish 2 jobs" at bounding box center [772, 97] width 68 height 15
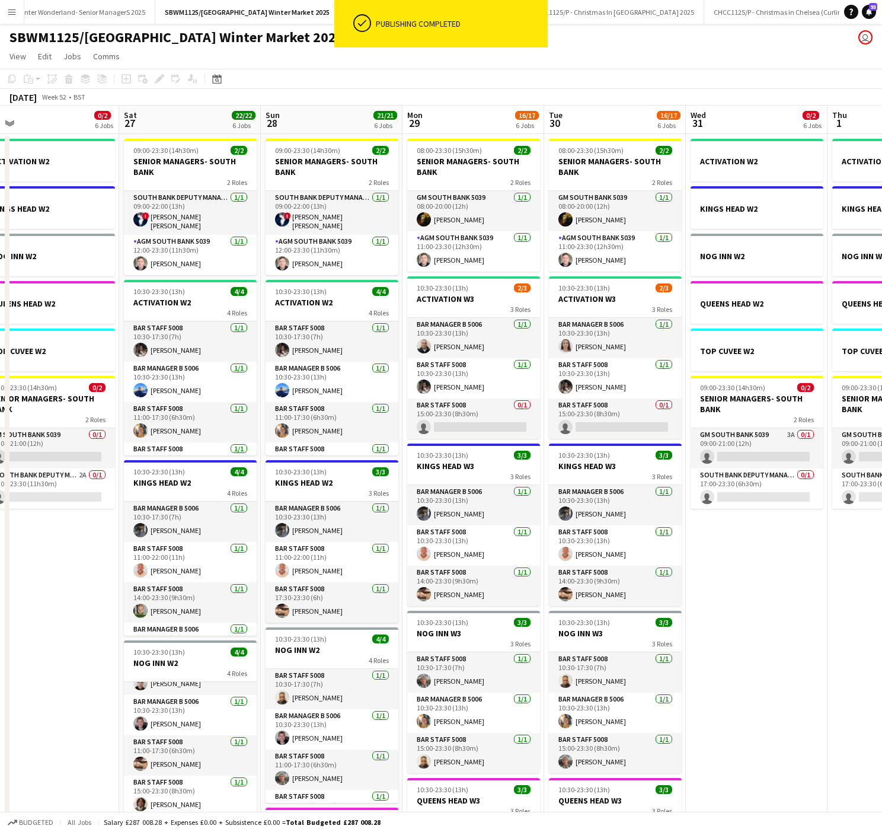
click at [806, 588] on app-date-cell "ACTIVATION W2 KINGS HEAD W2 NOG INN W2 QUEENS HEAD W2 TOP CUVEE W2 09:00-23:30 …" at bounding box center [757, 666] width 142 height 1064
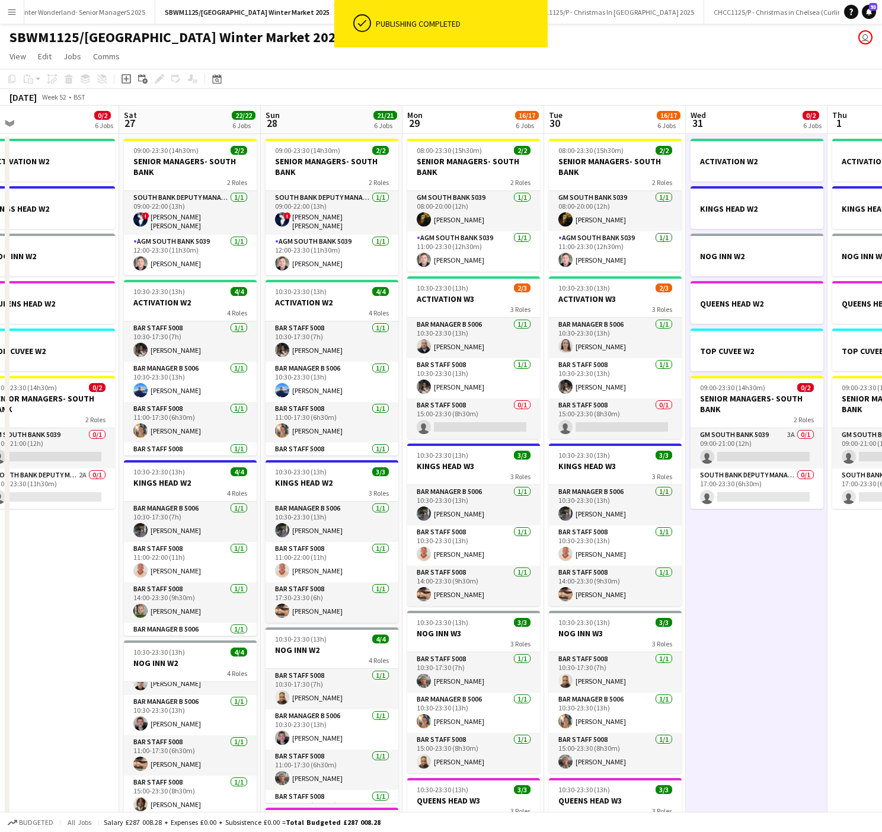
click at [731, 629] on app-date-cell "ACTIVATION W2 KINGS HEAD W2 NOG INN W2 QUEENS HEAD W2 TOP CUVEE W2 09:00-23:30 …" at bounding box center [757, 666] width 142 height 1064
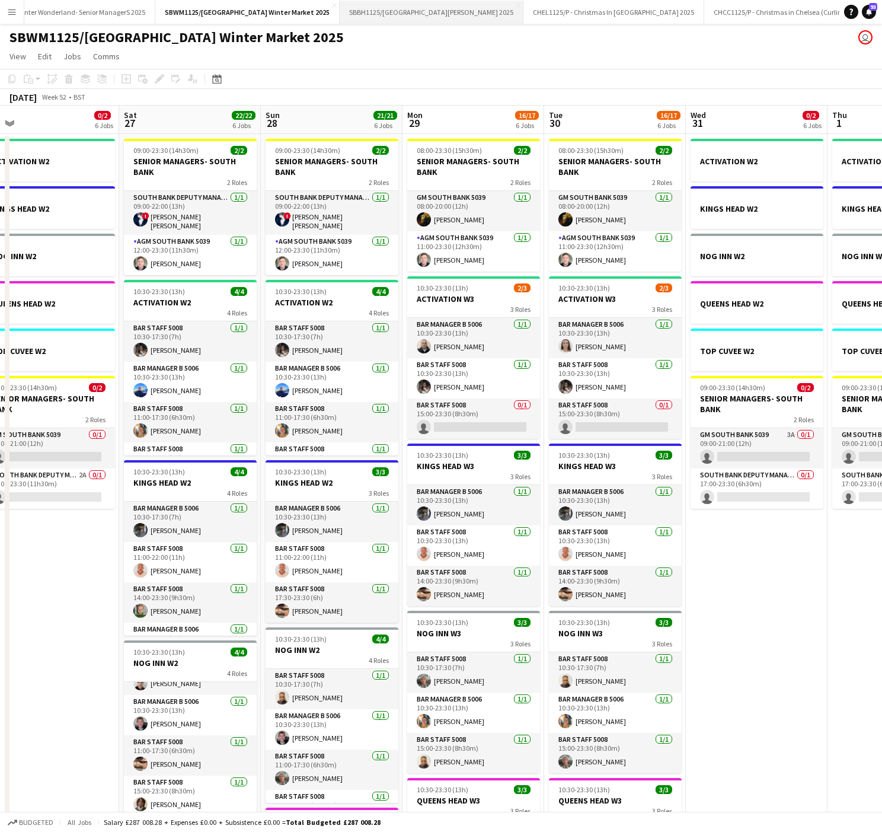
click at [442, 5] on button "SBBH1125/P Southbank Winter Market Berg Haus 2025 Close" at bounding box center [432, 12] width 184 height 23
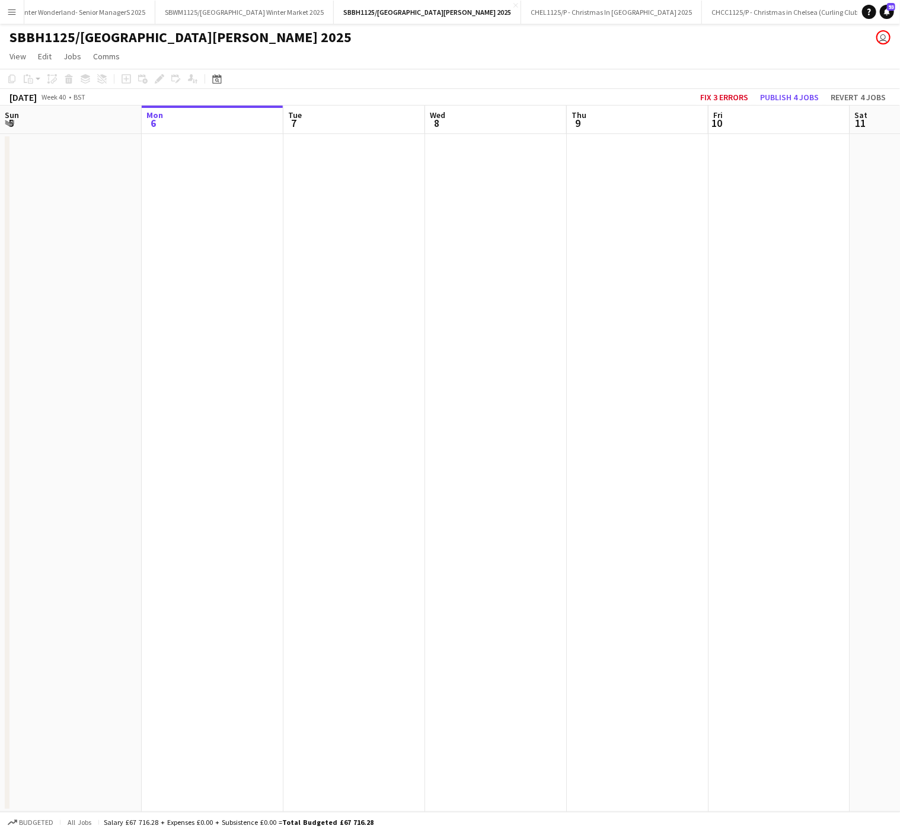
click at [394, 468] on app-date-cell at bounding box center [354, 473] width 142 height 678
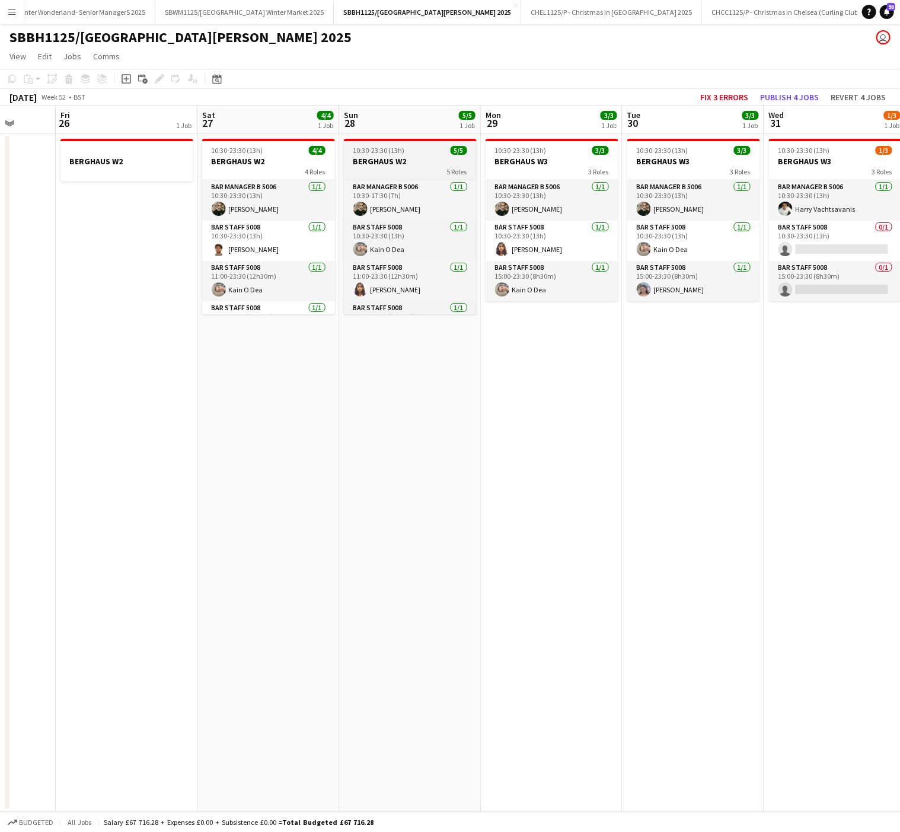
scroll to position [71, 0]
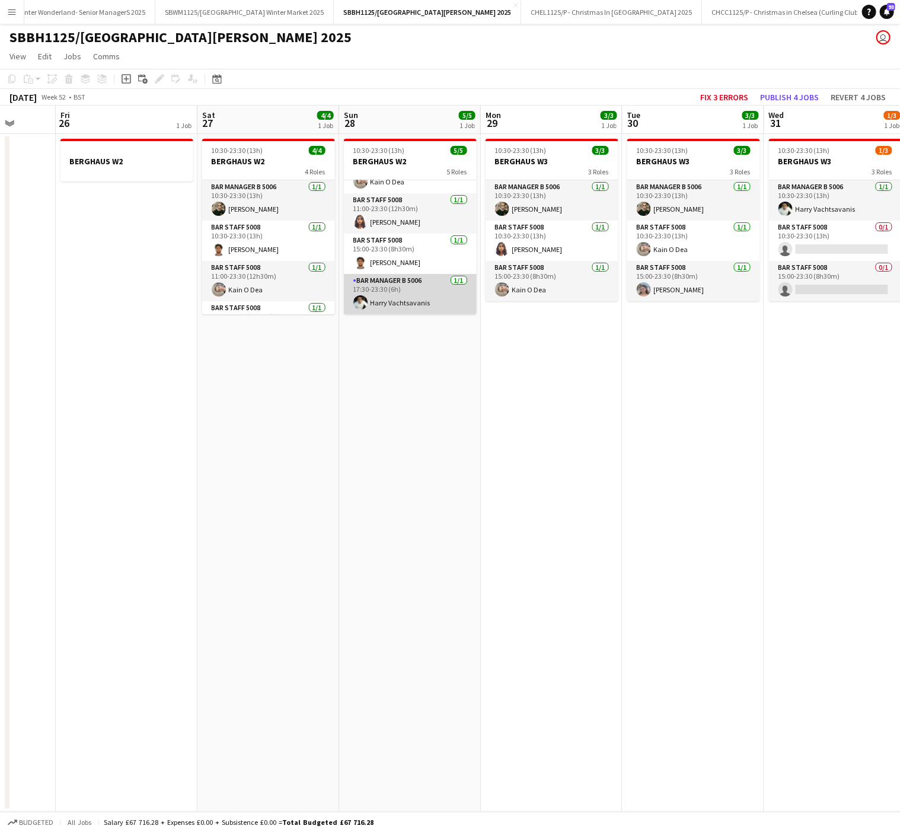
click at [436, 305] on app-card-role "Bar Manager B 5006 1/1 17:30-23:30 (6h) Ηarry Vachtsavanis" at bounding box center [410, 294] width 133 height 40
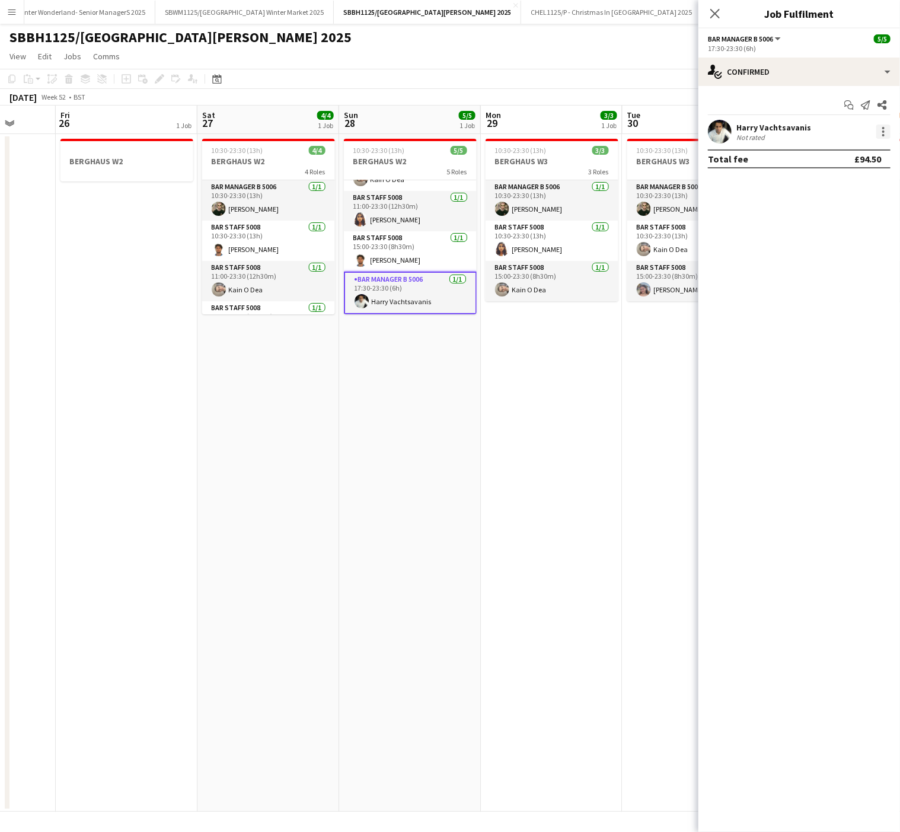
click at [883, 131] on div at bounding box center [883, 131] width 2 height 2
click at [819, 273] on span "Remove" at bounding box center [845, 268] width 74 height 11
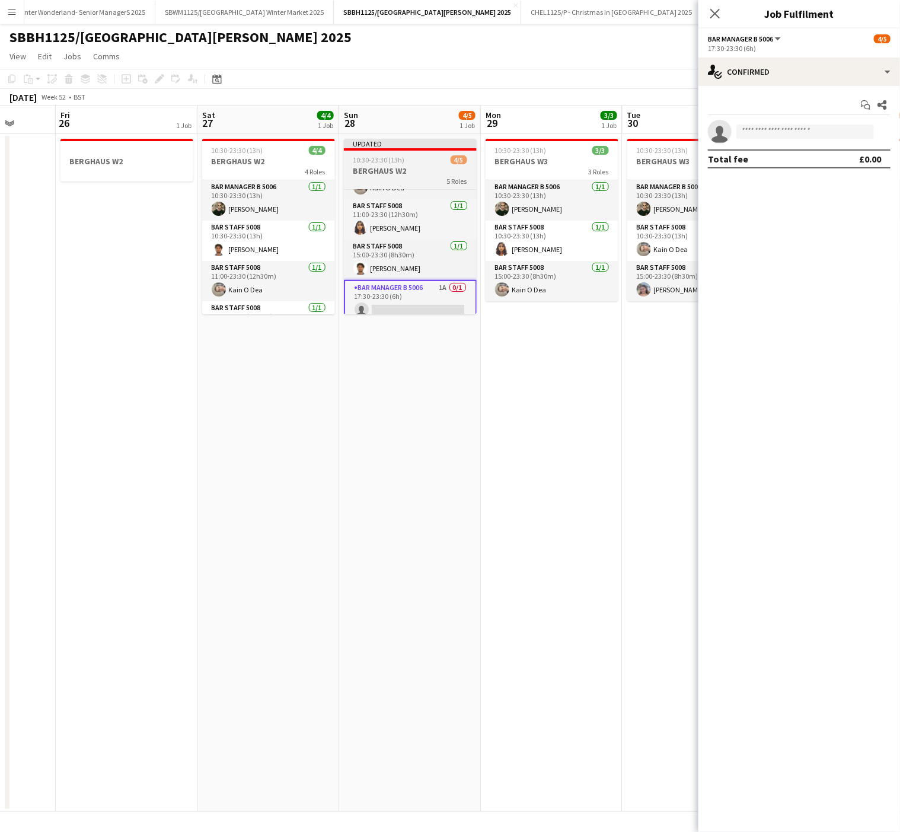
click at [371, 174] on h3 "BERGHAUS W2" at bounding box center [410, 170] width 133 height 11
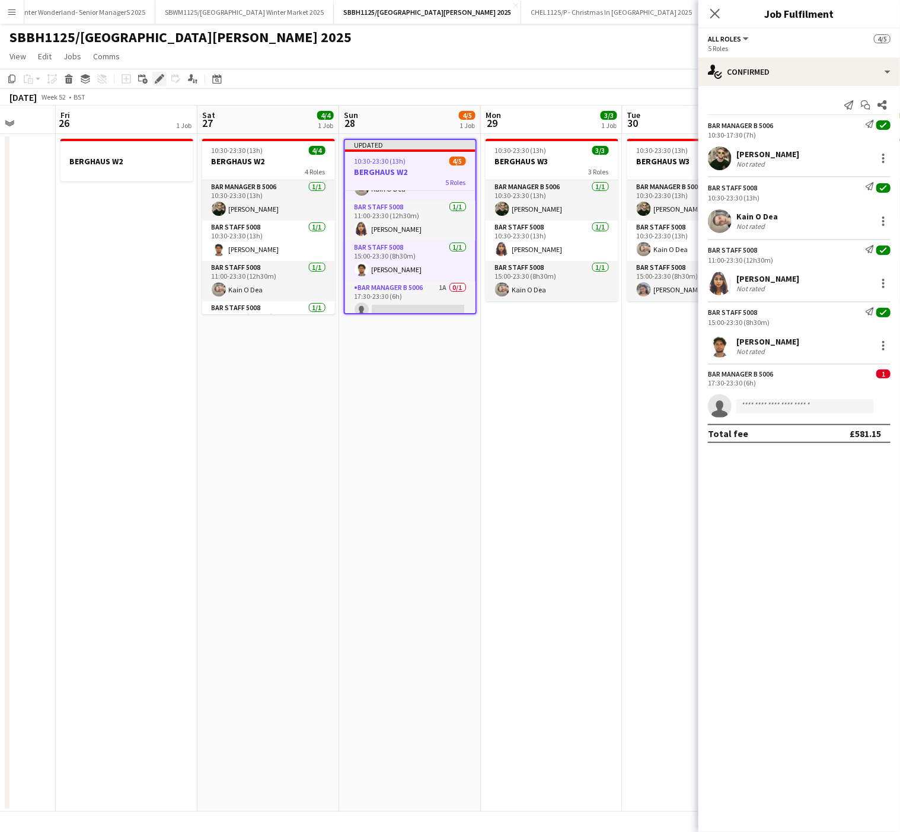
click at [161, 79] on icon "Edit" at bounding box center [159, 78] width 9 height 9
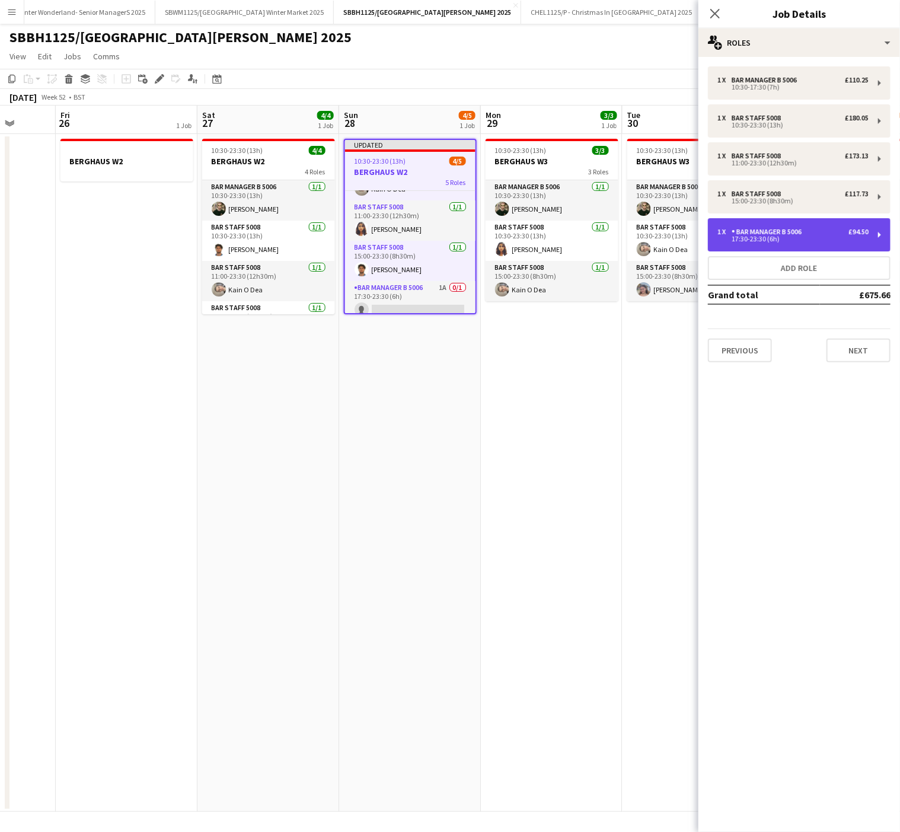
click at [764, 234] on div "Bar Manager B 5006" at bounding box center [769, 232] width 75 height 8
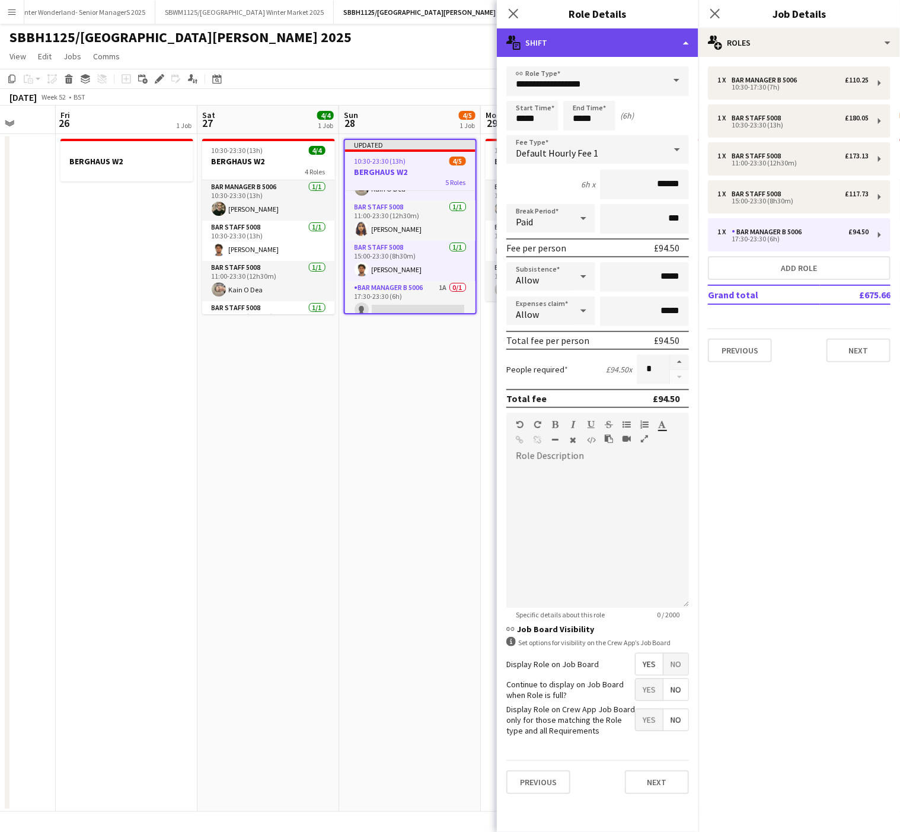
click at [642, 41] on div "multiple-actions-text Shift" at bounding box center [598, 42] width 202 height 28
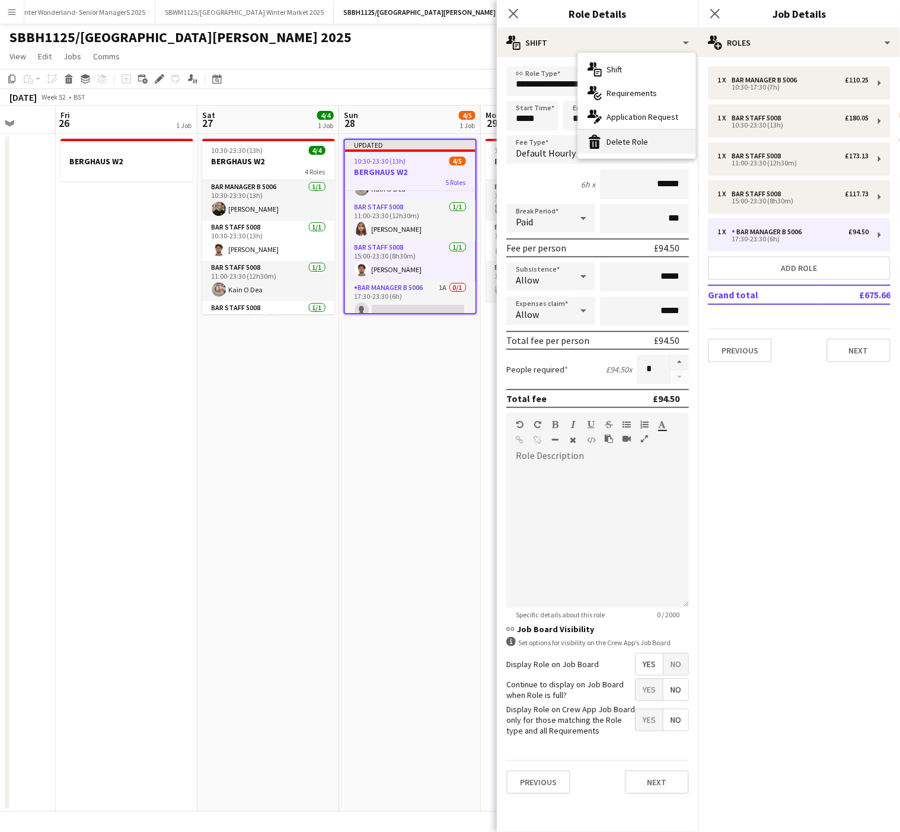
click at [638, 141] on div "bin-2 Delete Role" at bounding box center [636, 142] width 117 height 24
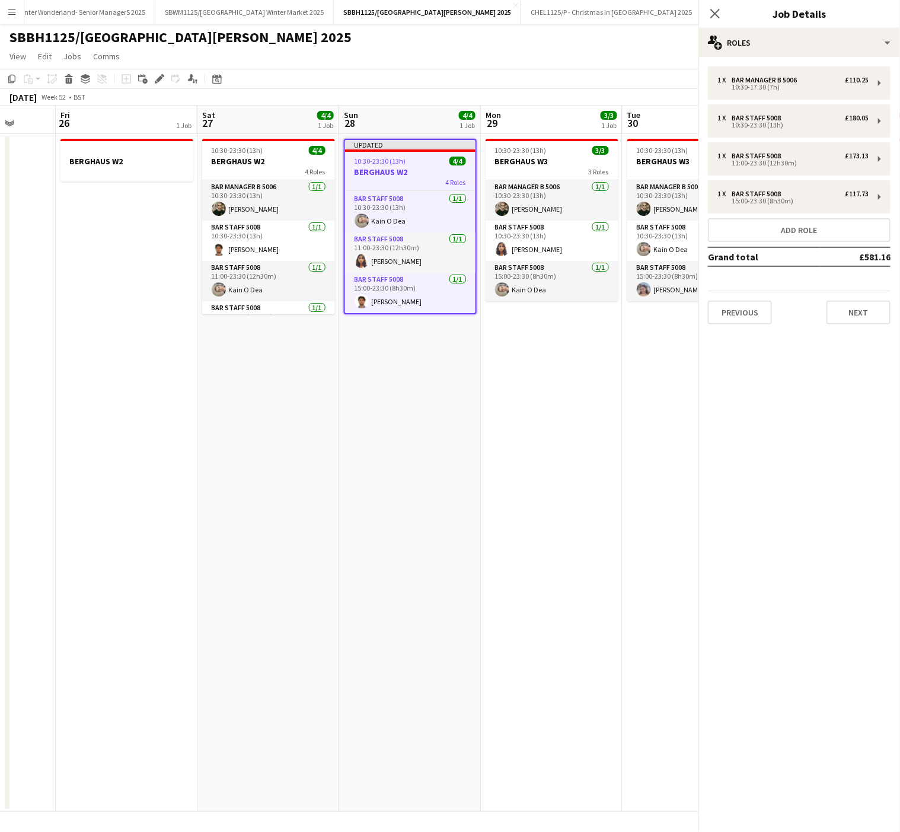
scroll to position [42, 0]
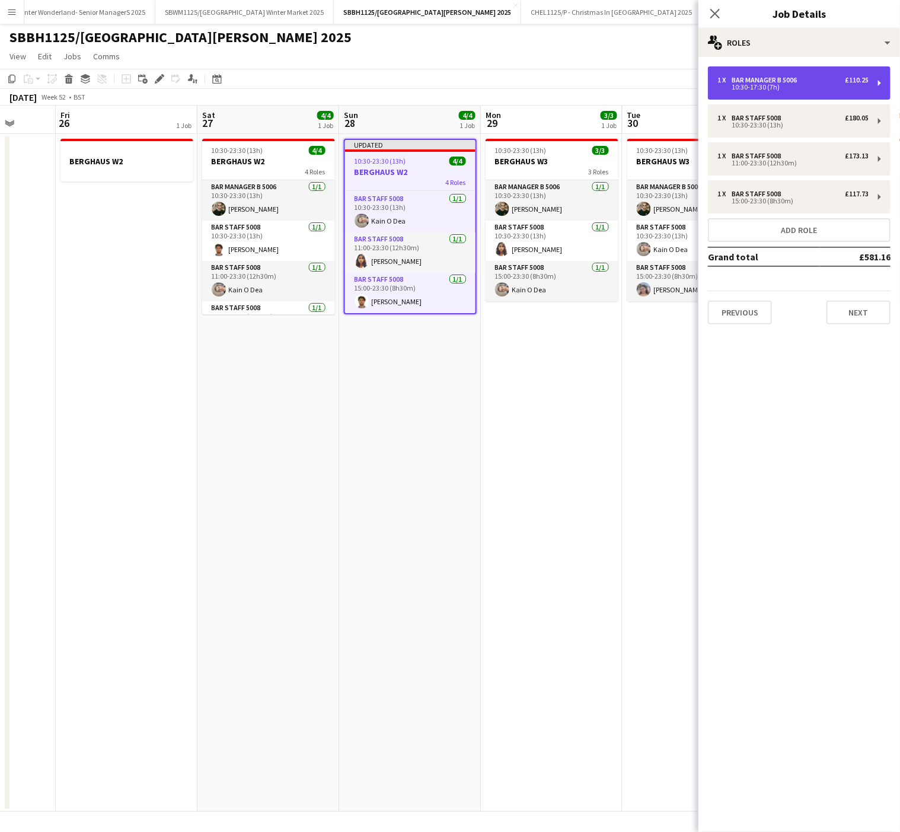
click at [810, 79] on div "1 x Bar Manager B 5006 £110.25" at bounding box center [792, 80] width 151 height 8
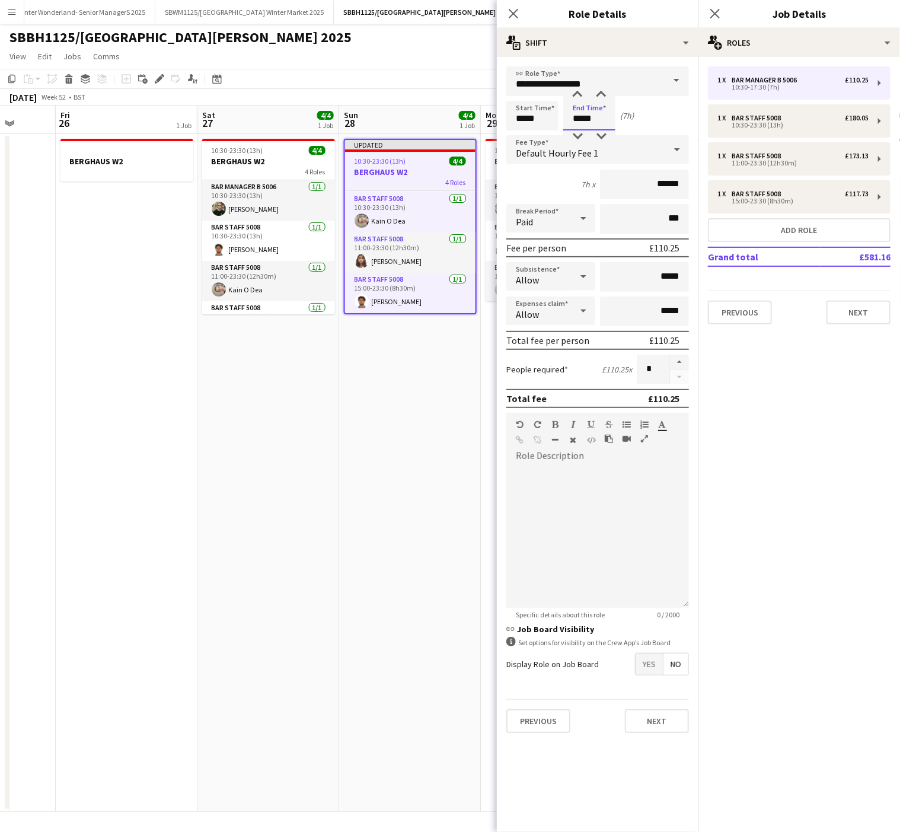
drag, startPoint x: 588, startPoint y: 116, endPoint x: 578, endPoint y: 87, distance: 31.0
click at [578, 87] on form "**********" at bounding box center [598, 404] width 202 height 676
click at [578, 87] on input "**********" at bounding box center [597, 81] width 183 height 30
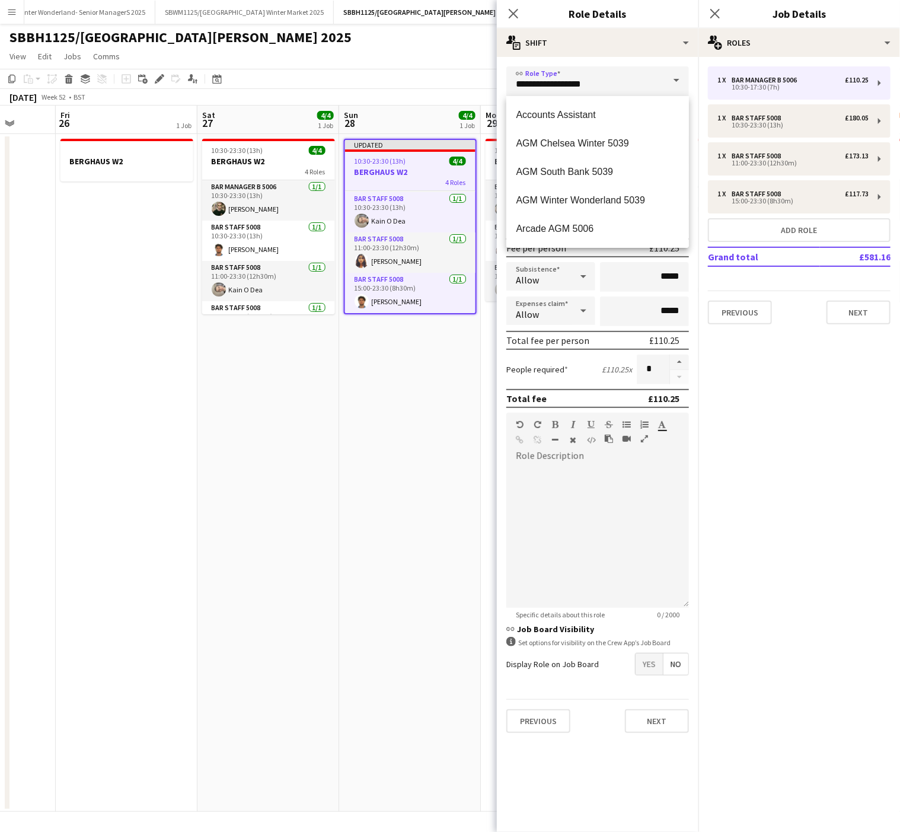
click at [499, 89] on form "**********" at bounding box center [598, 404] width 202 height 676
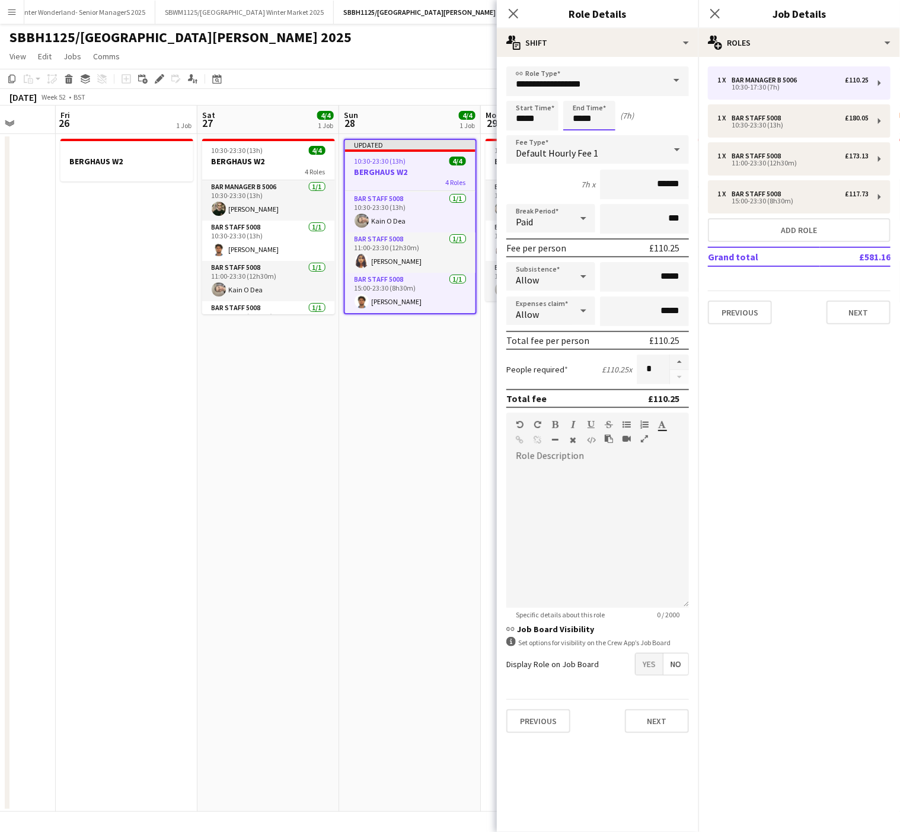
click at [587, 115] on input "*****" at bounding box center [589, 116] width 52 height 30
click at [579, 94] on div at bounding box center [578, 95] width 24 height 12
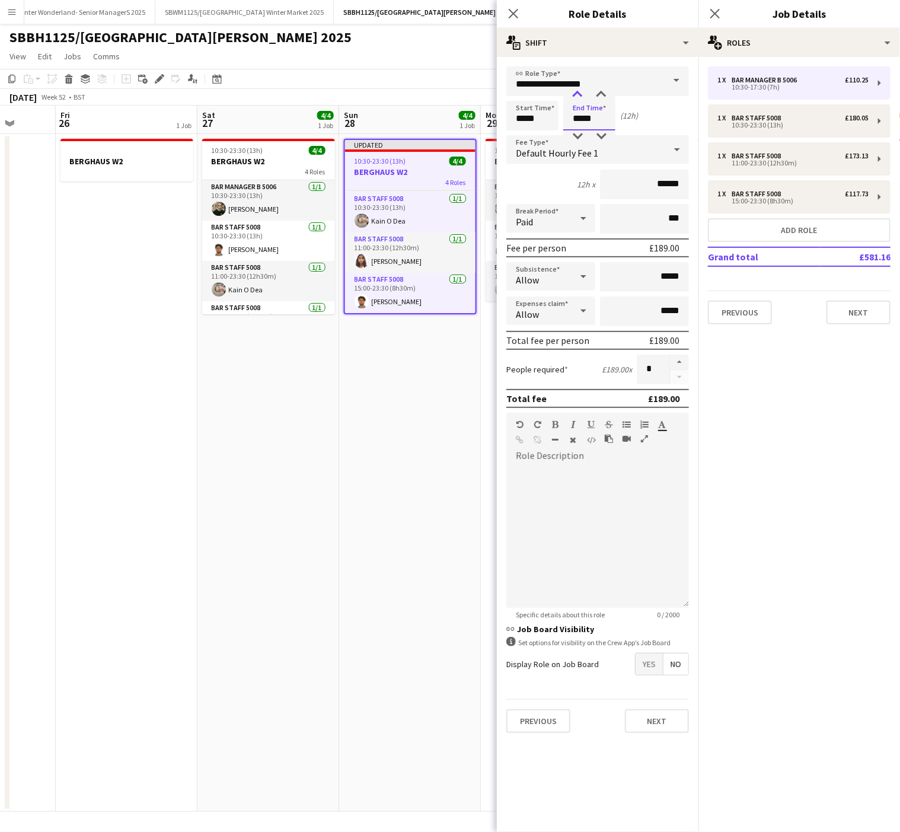
click at [579, 94] on div at bounding box center [578, 95] width 24 height 12
type input "*****"
click at [579, 94] on div at bounding box center [578, 95] width 24 height 12
click at [301, 500] on app-date-cell "10:30-23:30 (13h) 4/4 BERGHAUS W2 4 Roles Bar Manager B 5006 1/1 10:30-23:30 (1…" at bounding box center [268, 473] width 142 height 678
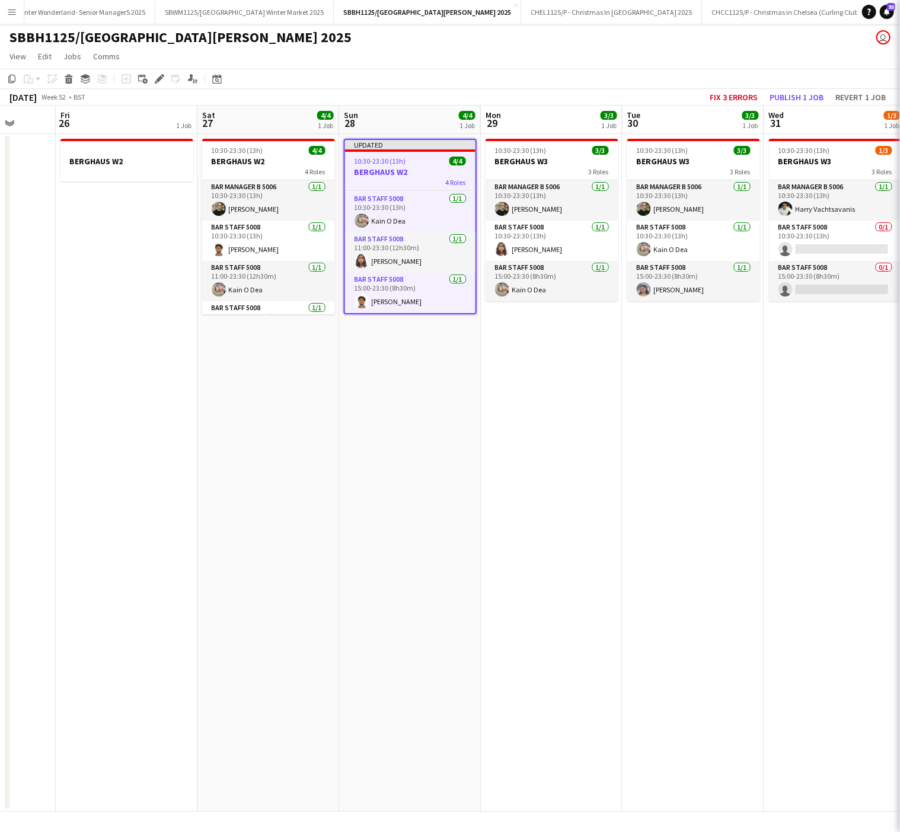
scroll to position [40, 0]
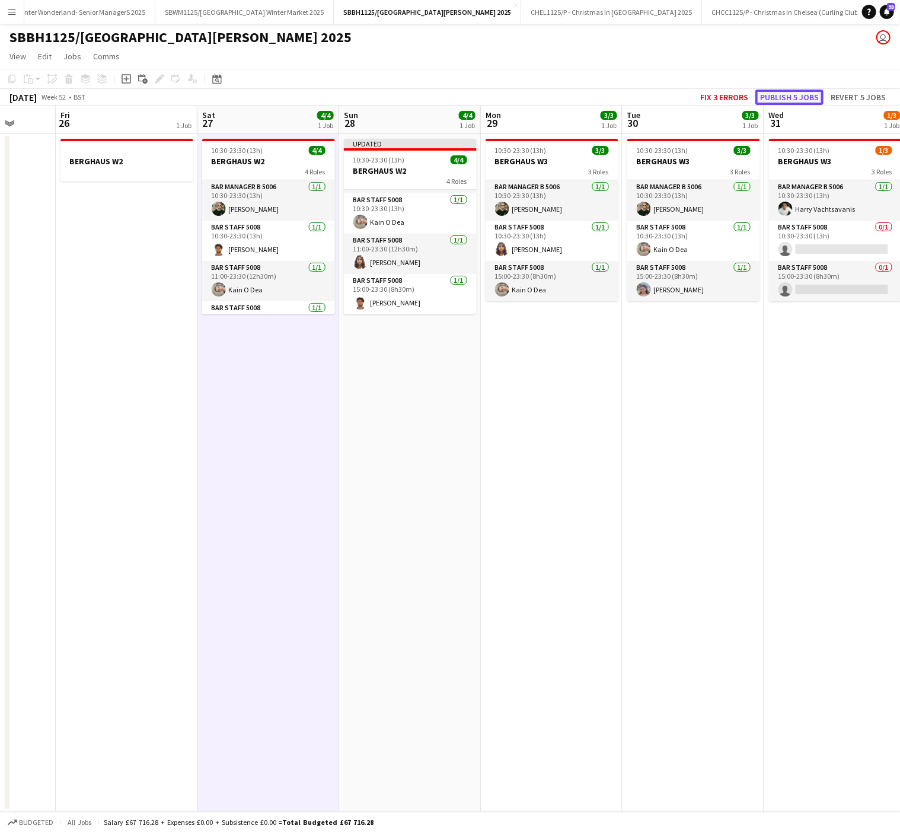
click at [772, 93] on button "Publish 5 jobs" at bounding box center [789, 97] width 68 height 15
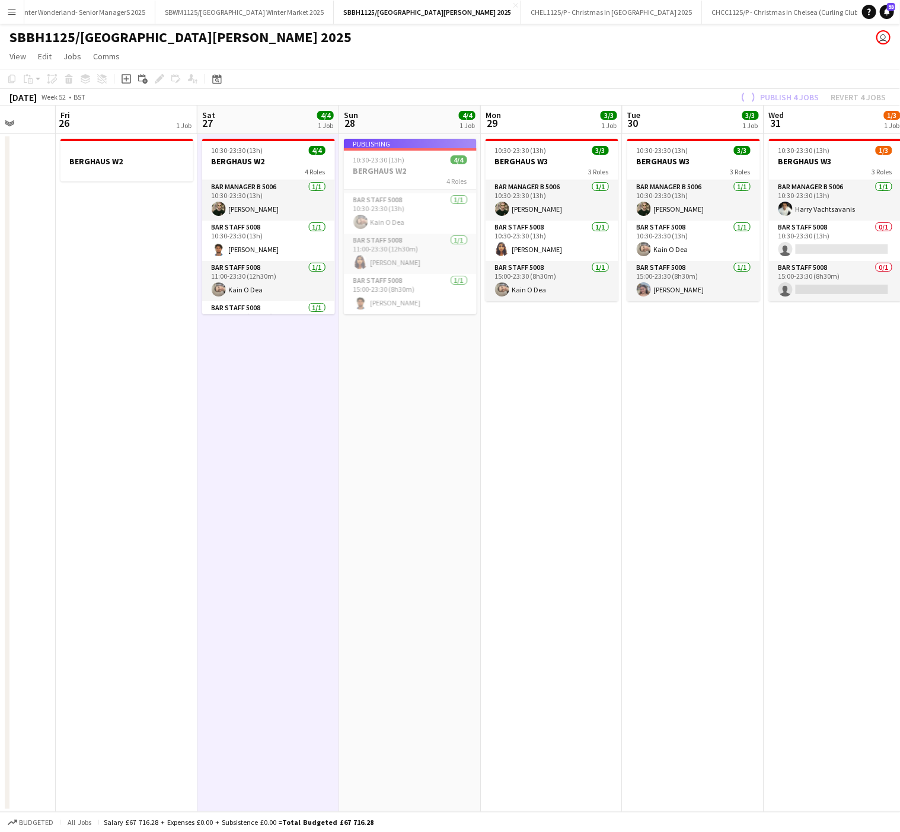
scroll to position [30, 0]
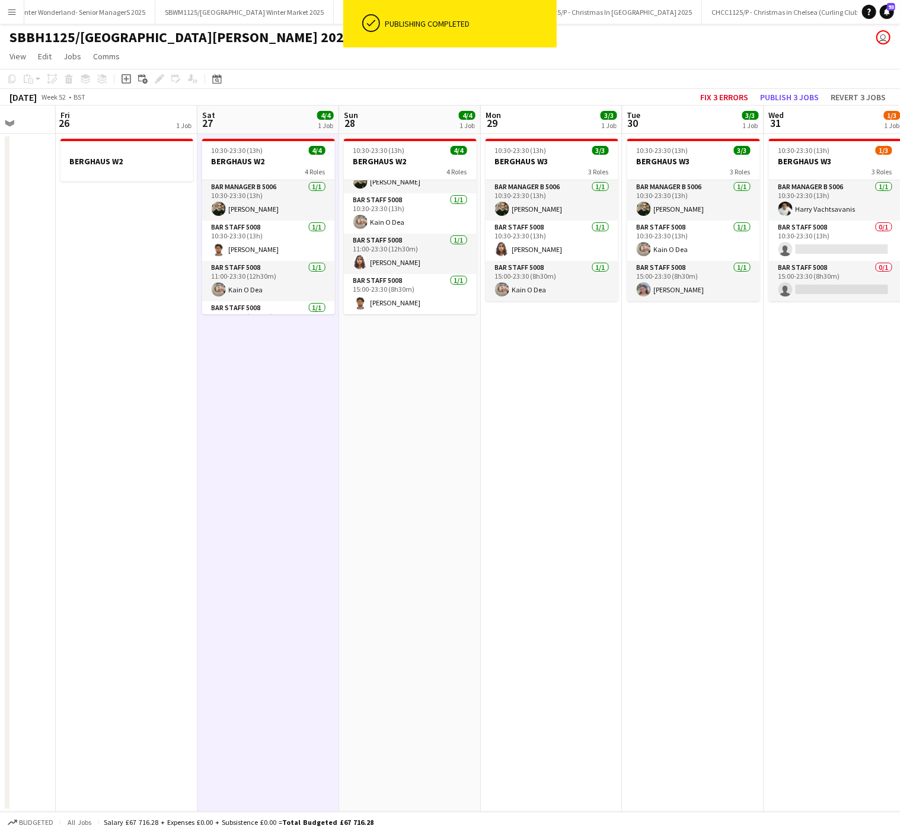
click at [610, 490] on app-date-cell "10:30-23:30 (13h) 3/3 BERGHAUS W3 3 Roles Bar Manager B 5006 1/1 10:30-23:30 (1…" at bounding box center [552, 473] width 142 height 678
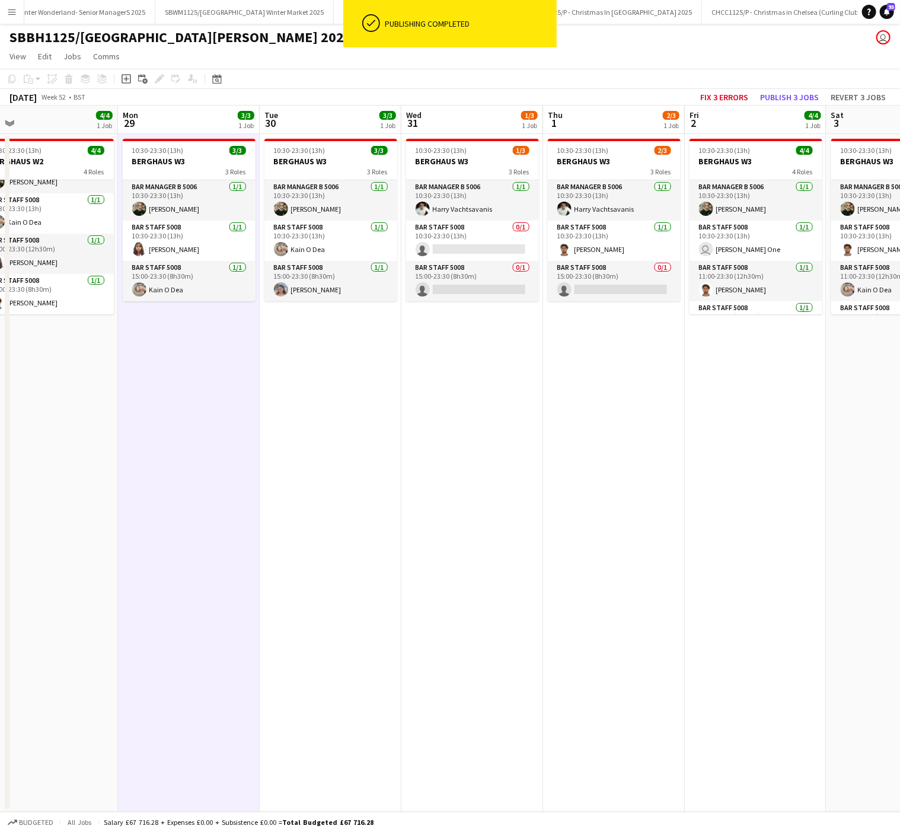
scroll to position [0, 371]
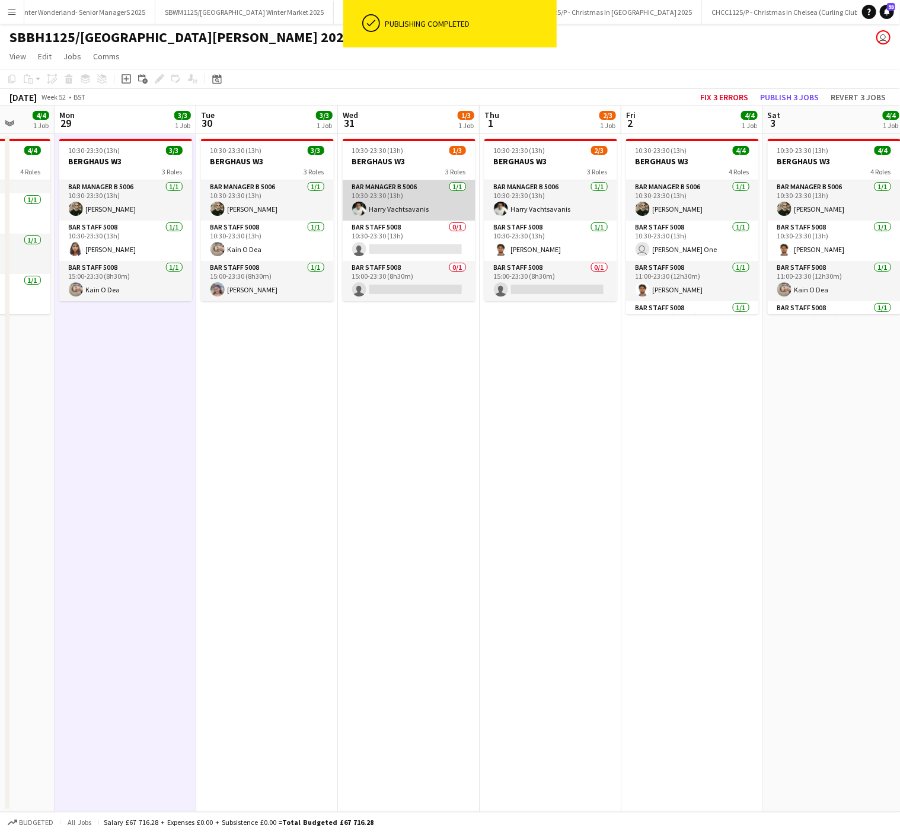
click at [418, 204] on app-card-role "Bar Manager B 5006 1/1 10:30-23:30 (13h) Ηarry Vachtsavanis" at bounding box center [409, 200] width 133 height 40
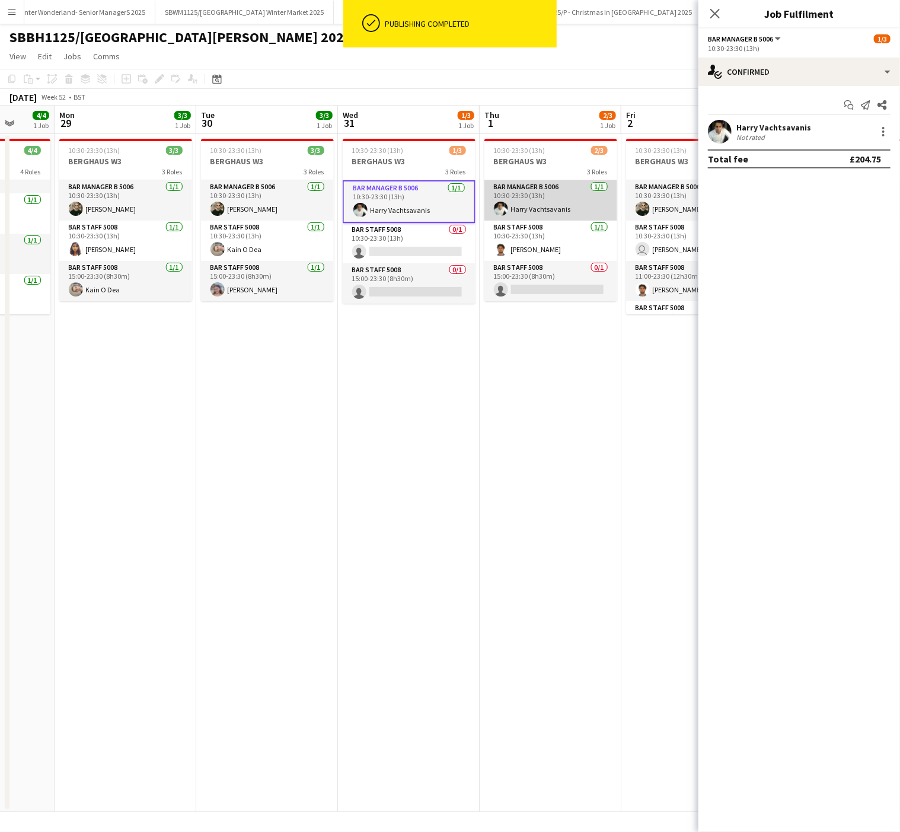
click at [518, 204] on app-card-role "Bar Manager B 5006 1/1 10:30-23:30 (13h) Ηarry Vachtsavanis" at bounding box center [550, 200] width 133 height 40
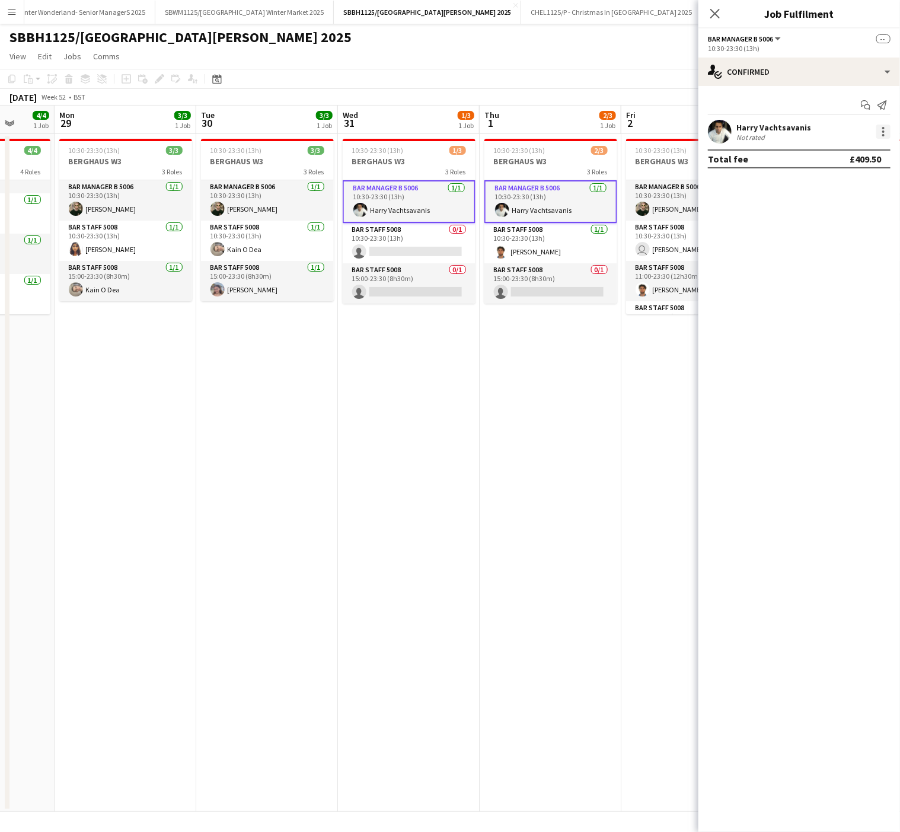
click at [879, 138] on div at bounding box center [883, 132] width 14 height 14
click at [817, 242] on span "Remove" at bounding box center [826, 240] width 36 height 10
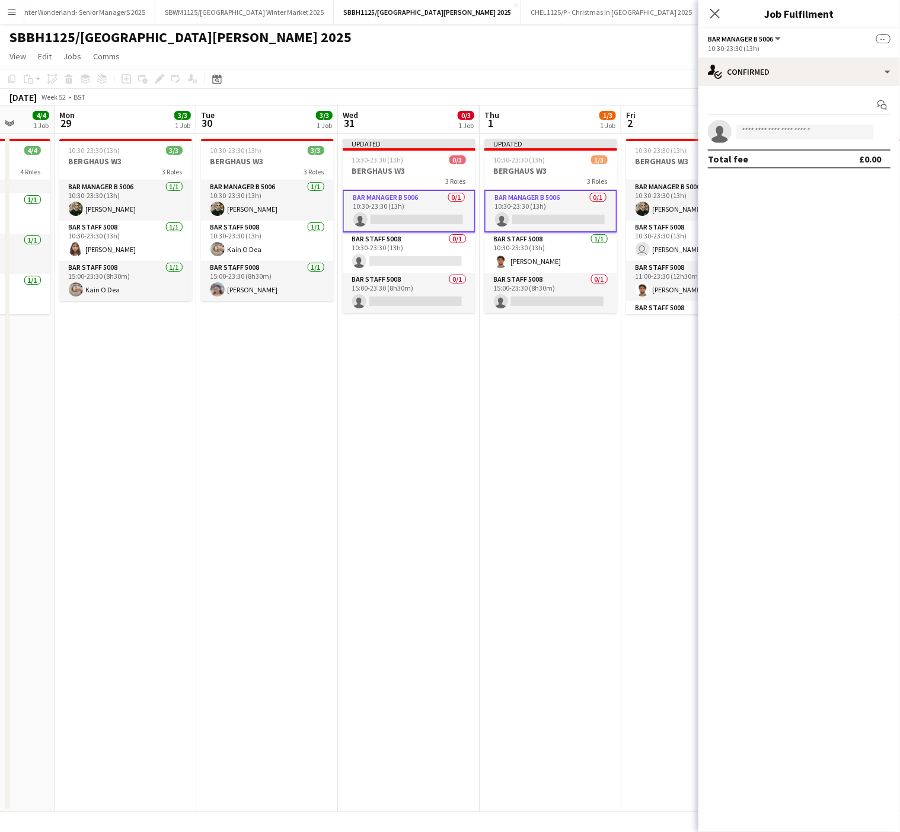
click at [401, 563] on app-date-cell "Updated 10:30-23:30 (13h) 0/3 BERGHAUS W3 3 Roles Bar Manager B 5006 0/1 10:30-…" at bounding box center [409, 473] width 142 height 678
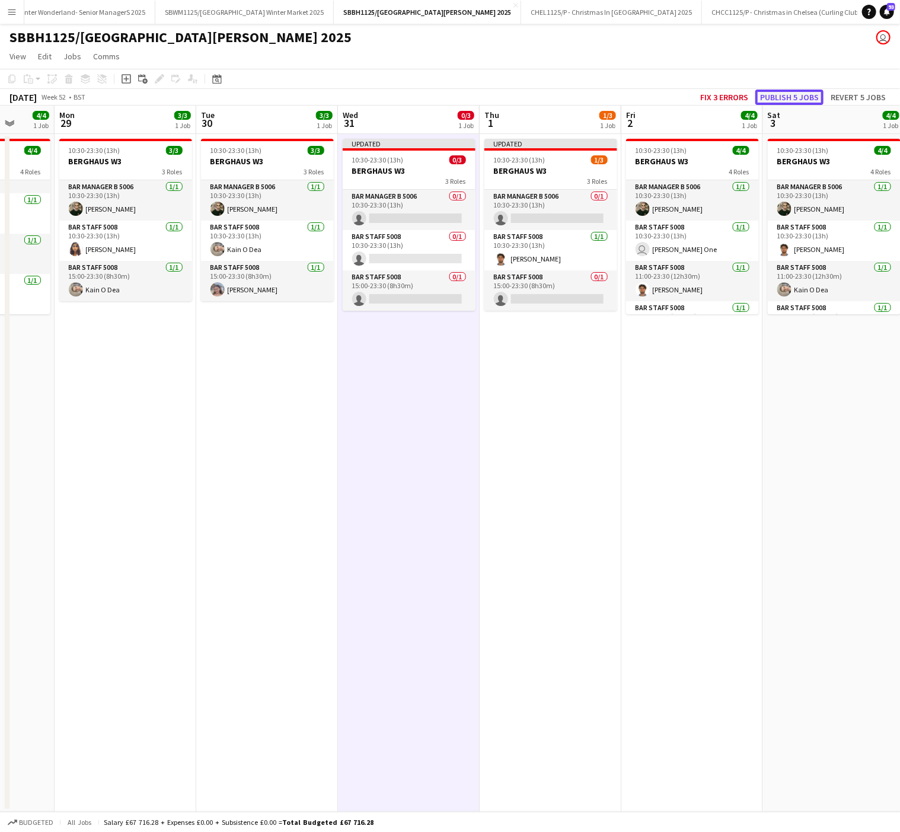
click at [783, 94] on button "Publish 5 jobs" at bounding box center [789, 97] width 68 height 15
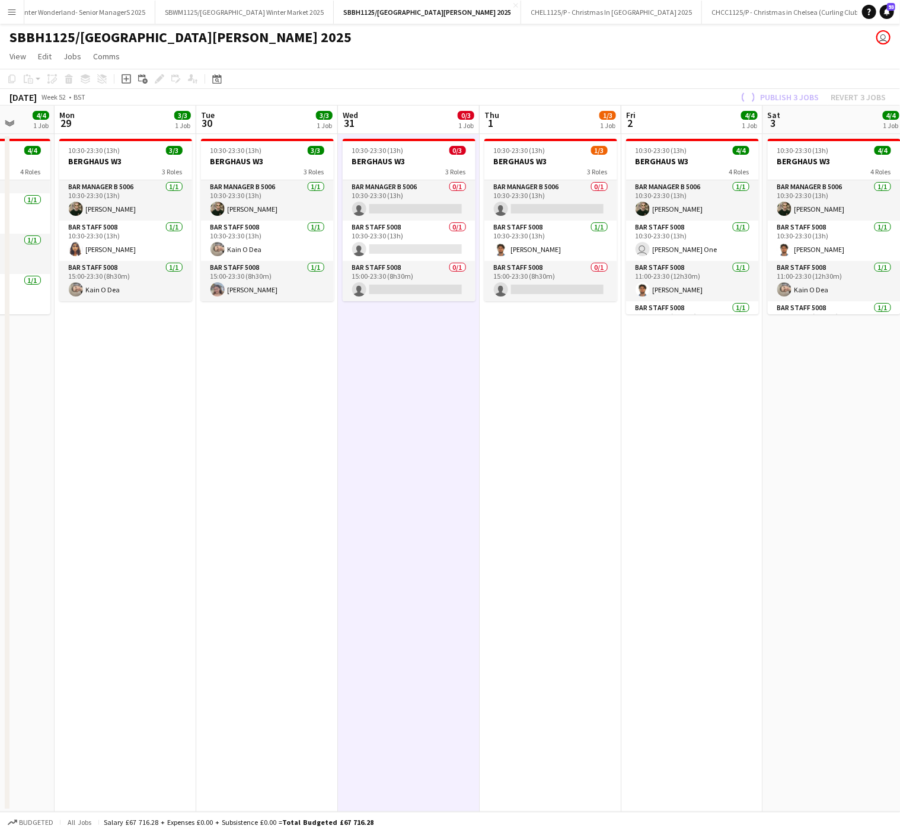
click at [538, 338] on app-date-cell "10:30-23:30 (13h) 1/3 BERGHAUS W3 3 Roles Bar Manager B 5006 0/1 10:30-23:30 (1…" at bounding box center [551, 473] width 142 height 678
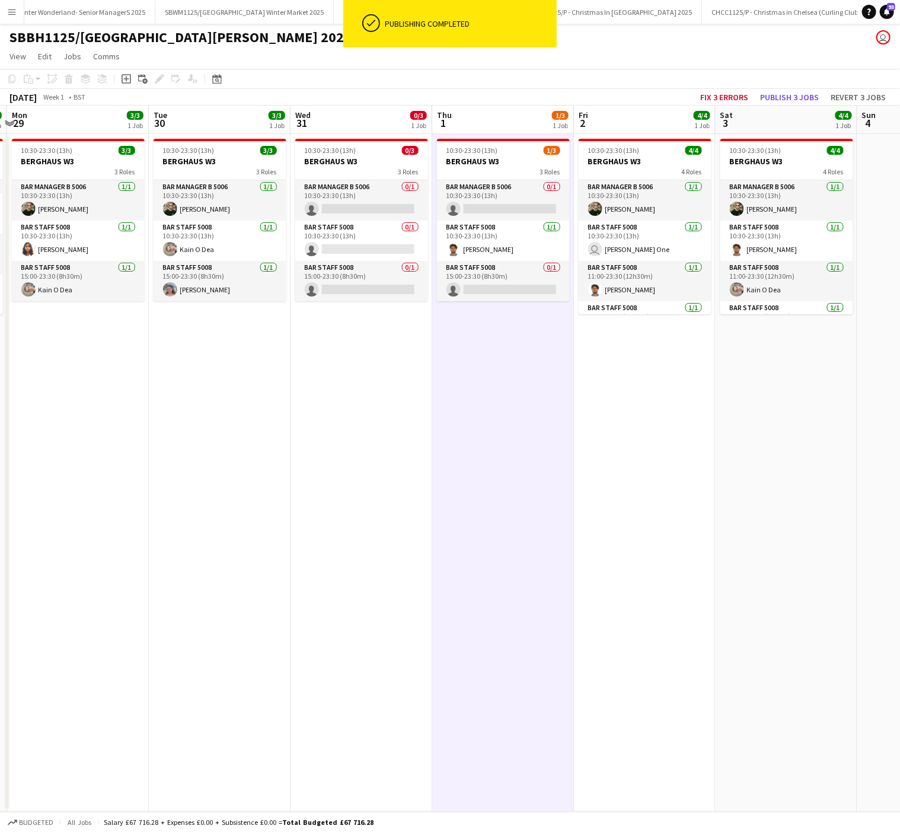
scroll to position [0, 465]
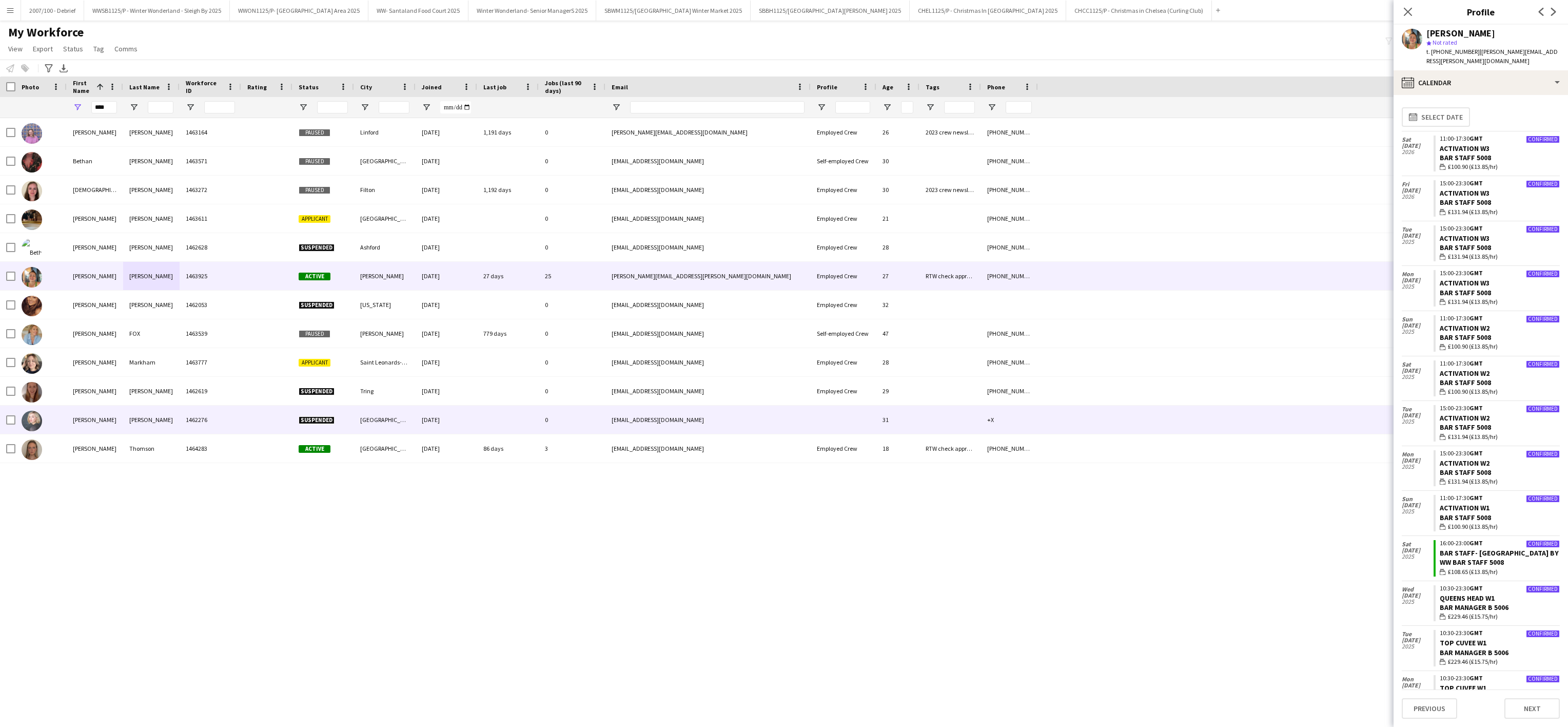
scroll to position [1669, 0]
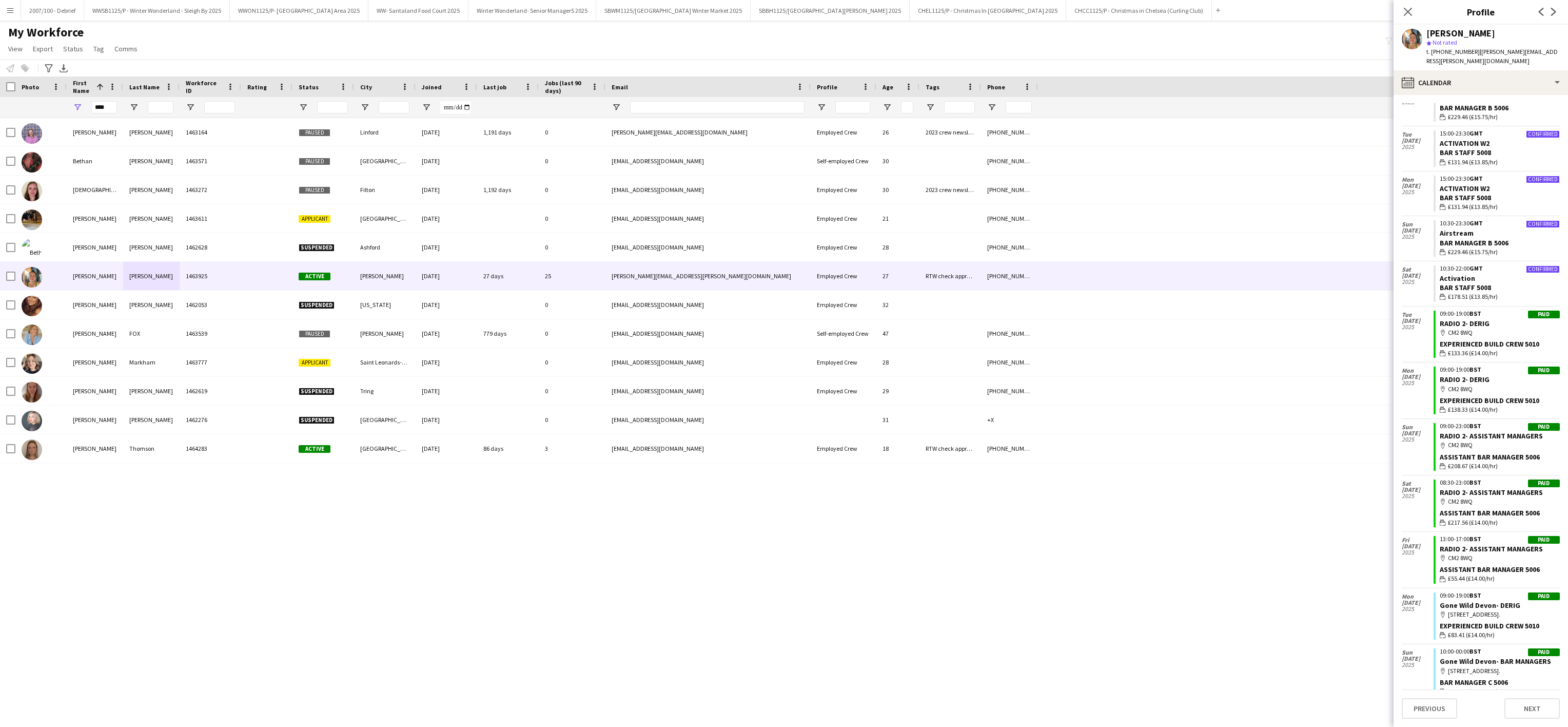
click at [404, 595] on div "[PERSON_NAME] 1463164 Paused [PERSON_NAME] [DATE] 1,191 days 0 [PERSON_NAME][EM…" at bounding box center [784, 407] width 1568 height 579
click at [683, 10] on button "SBWM1125/[GEOGRAPHIC_DATA] Winter Market 2025 Close" at bounding box center [673, 10] width 154 height 20
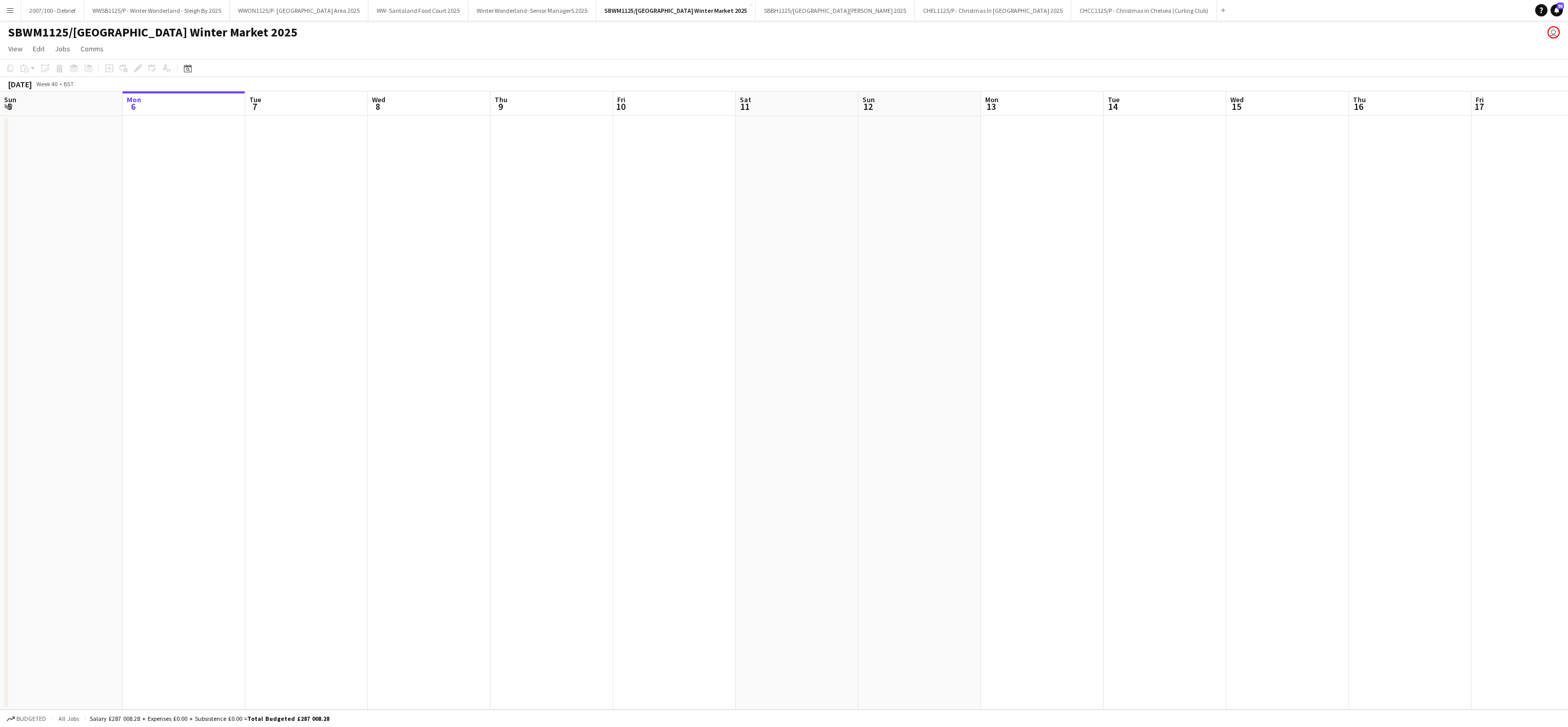
click at [239, 402] on app-date-cell at bounding box center [184, 412] width 123 height 593
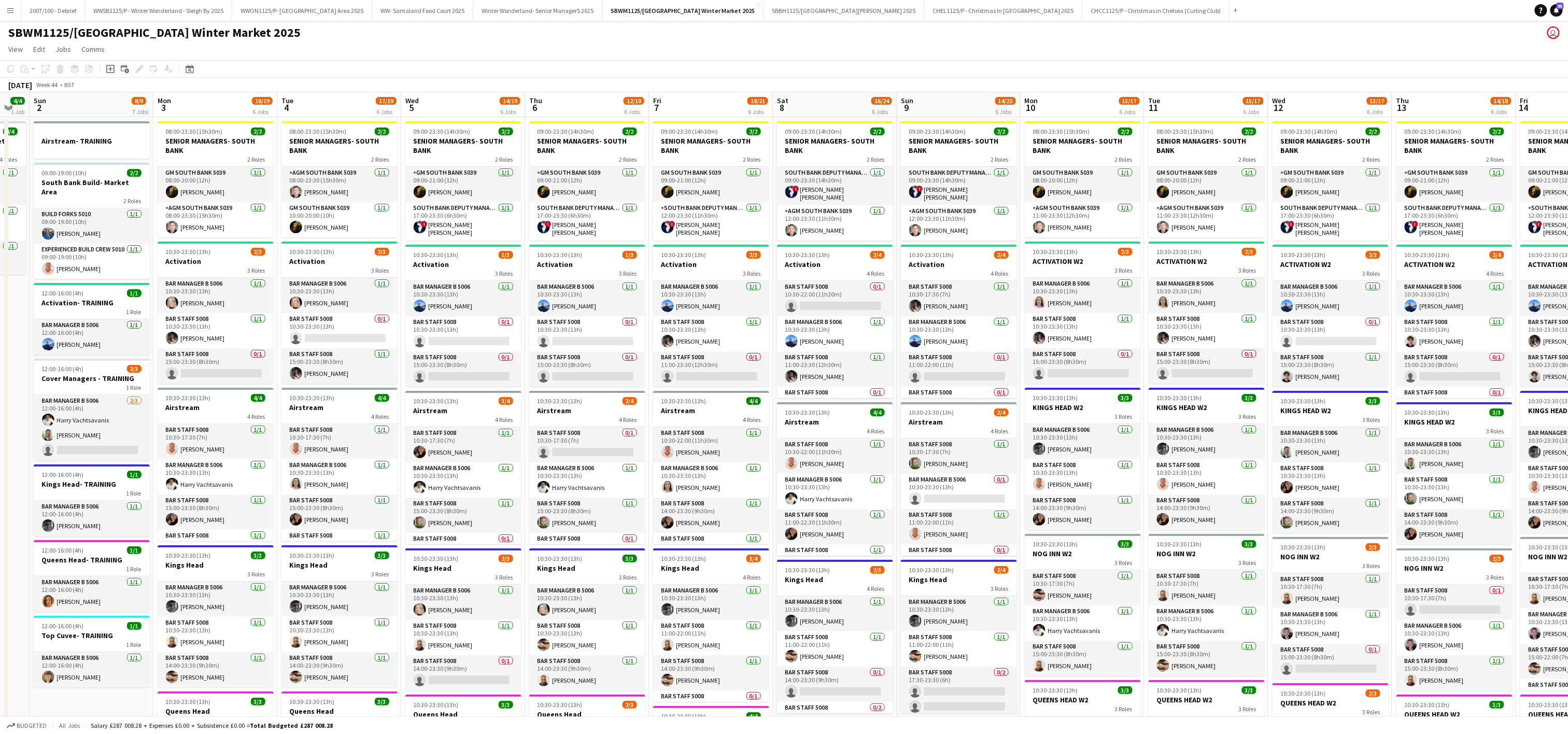
scroll to position [0, 375]
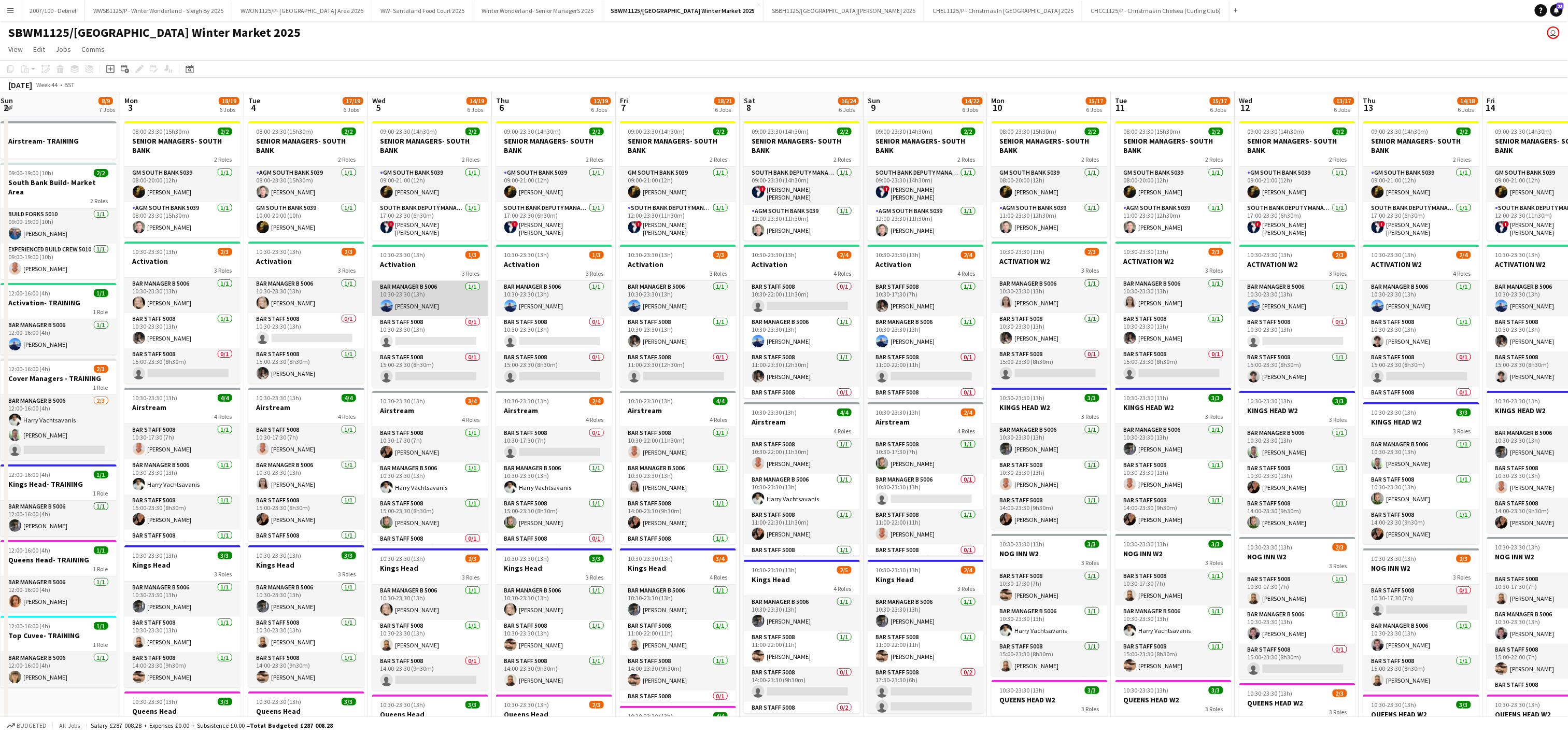
click at [425, 297] on app-card-role "Bar Manager B 5006 [DATE] 10:30-23:30 (13h) [PERSON_NAME]" at bounding box center [430, 298] width 116 height 35
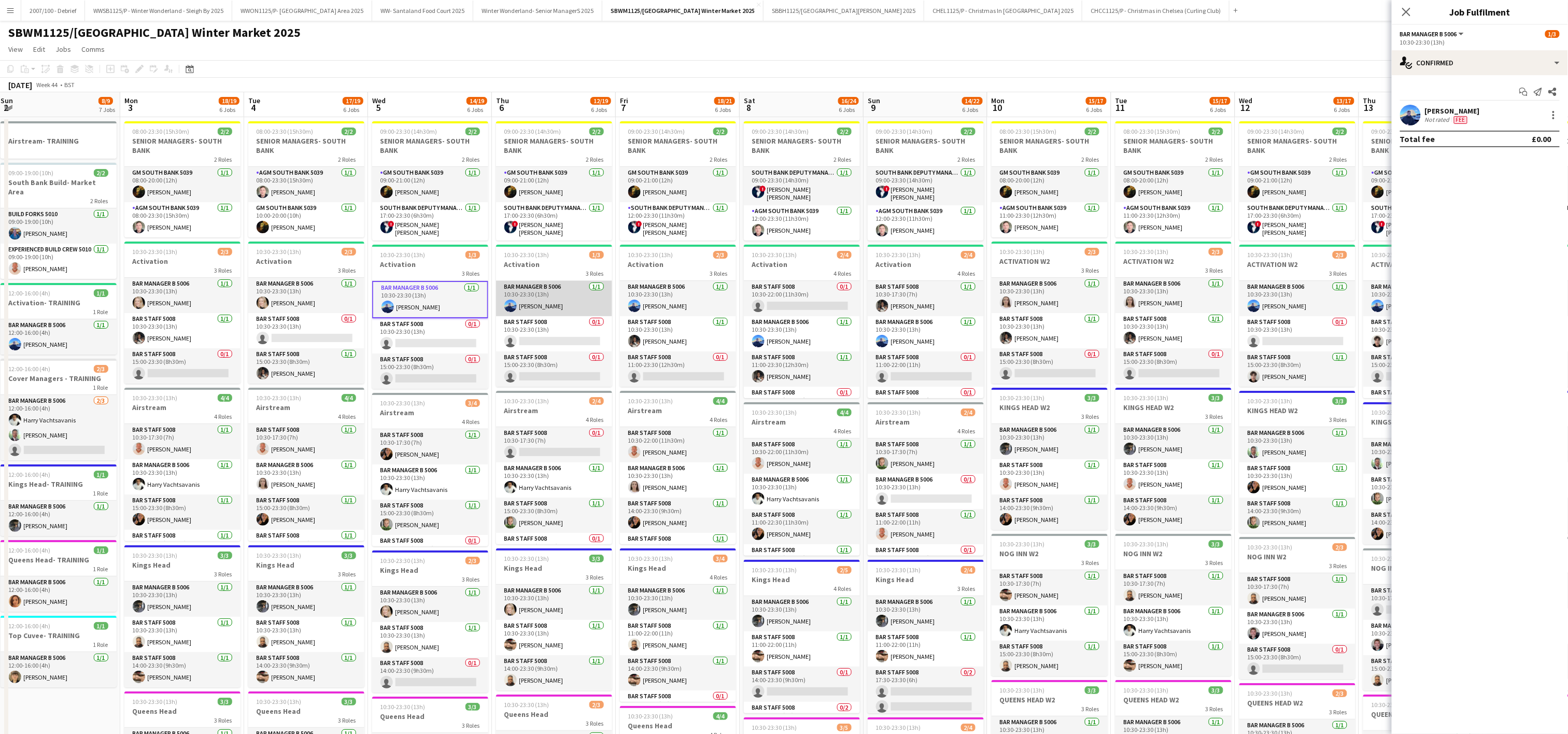
click at [534, 307] on app-card-role "Bar Manager B 5006 [DATE] 10:30-23:30 (13h) [PERSON_NAME]" at bounding box center [553, 298] width 116 height 35
click at [645, 303] on app-card-role "Bar Manager B 5006 [DATE] 10:30-23:30 (13h) [PERSON_NAME]" at bounding box center [677, 298] width 116 height 35
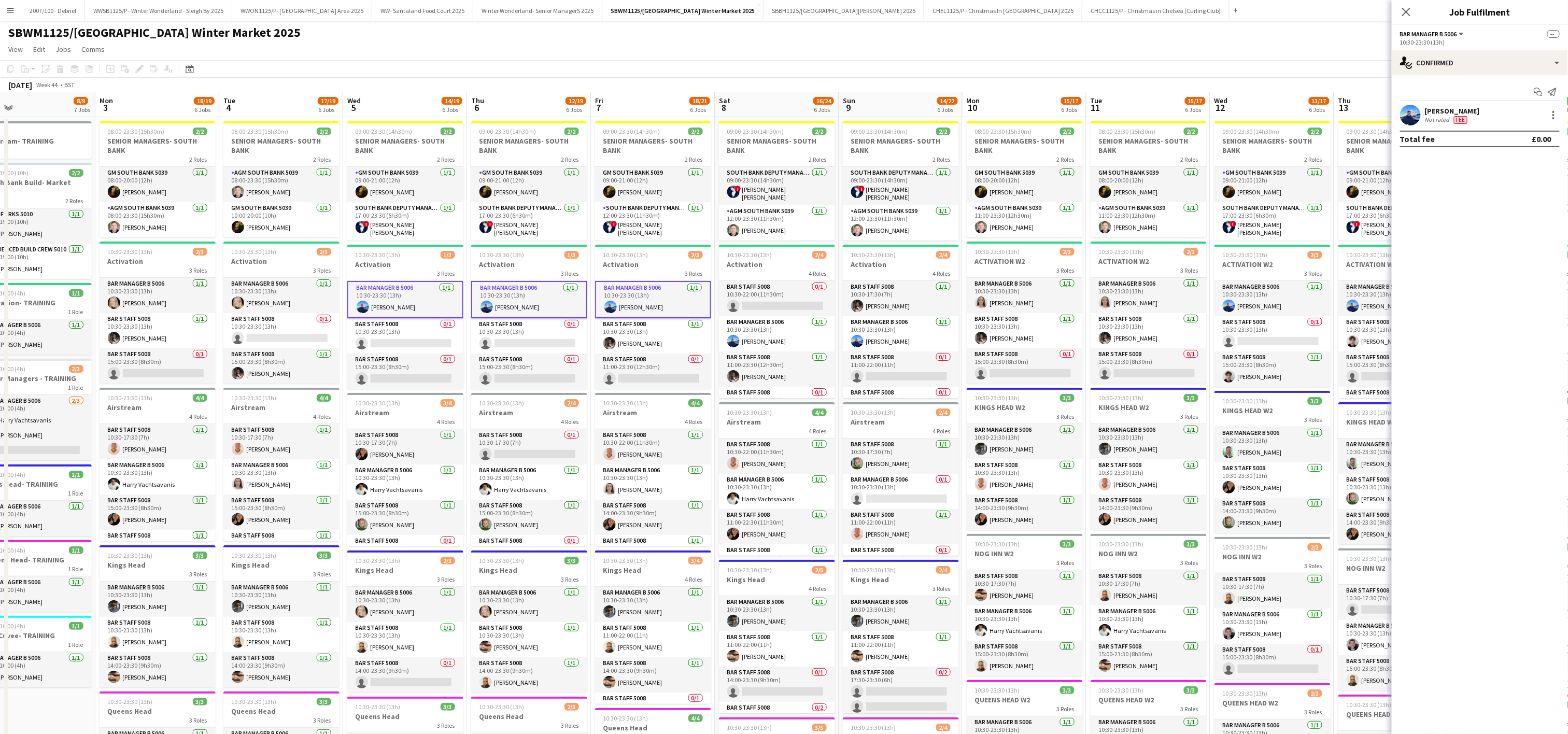
scroll to position [0, 402]
drag, startPoint x: 784, startPoint y: 351, endPoint x: 758, endPoint y: 341, distance: 27.9
click at [758, 341] on app-calendar-viewport "Thu 30 Fri 31 5/5 2 Jobs Sat 1 4/4 1 Job Sun 2 8/9 7 Jobs Mon 3 18/19 6 Jobs Tu…" at bounding box center [784, 570] width 1568 height 954
click at [758, 341] on app-card-role "Bar Manager B 5006 [DATE] 10:30-23:30 (13h) [PERSON_NAME]" at bounding box center [774, 334] width 116 height 35
click at [859, 336] on app-card-role "Bar Manager B 5006 [DATE] 10:30-23:30 (13h) [PERSON_NAME]" at bounding box center [898, 334] width 116 height 35
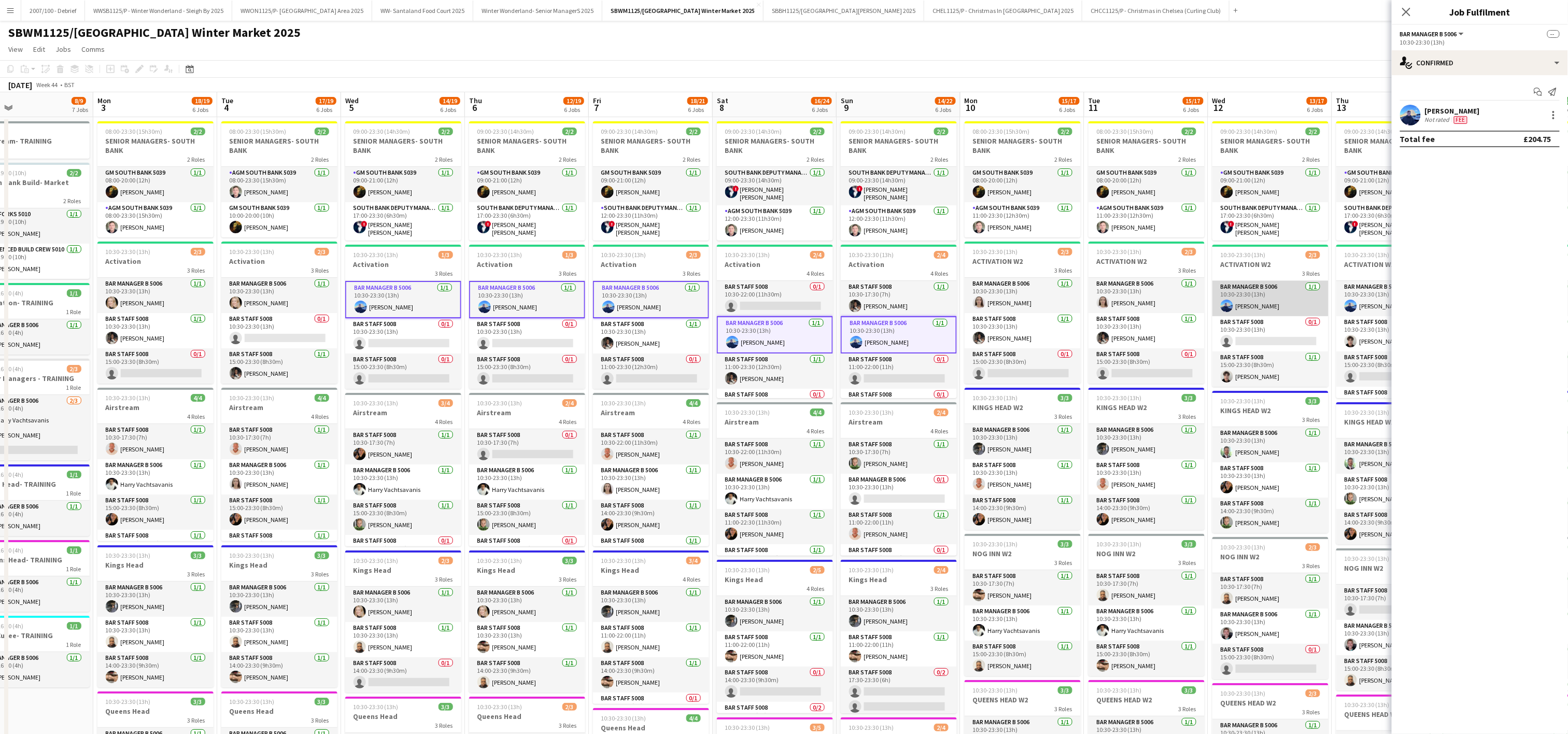
click at [1252, 307] on app-card-role "Bar Manager B 5006 [DATE] 10:30-23:30 (13h) [PERSON_NAME]" at bounding box center [1270, 298] width 116 height 35
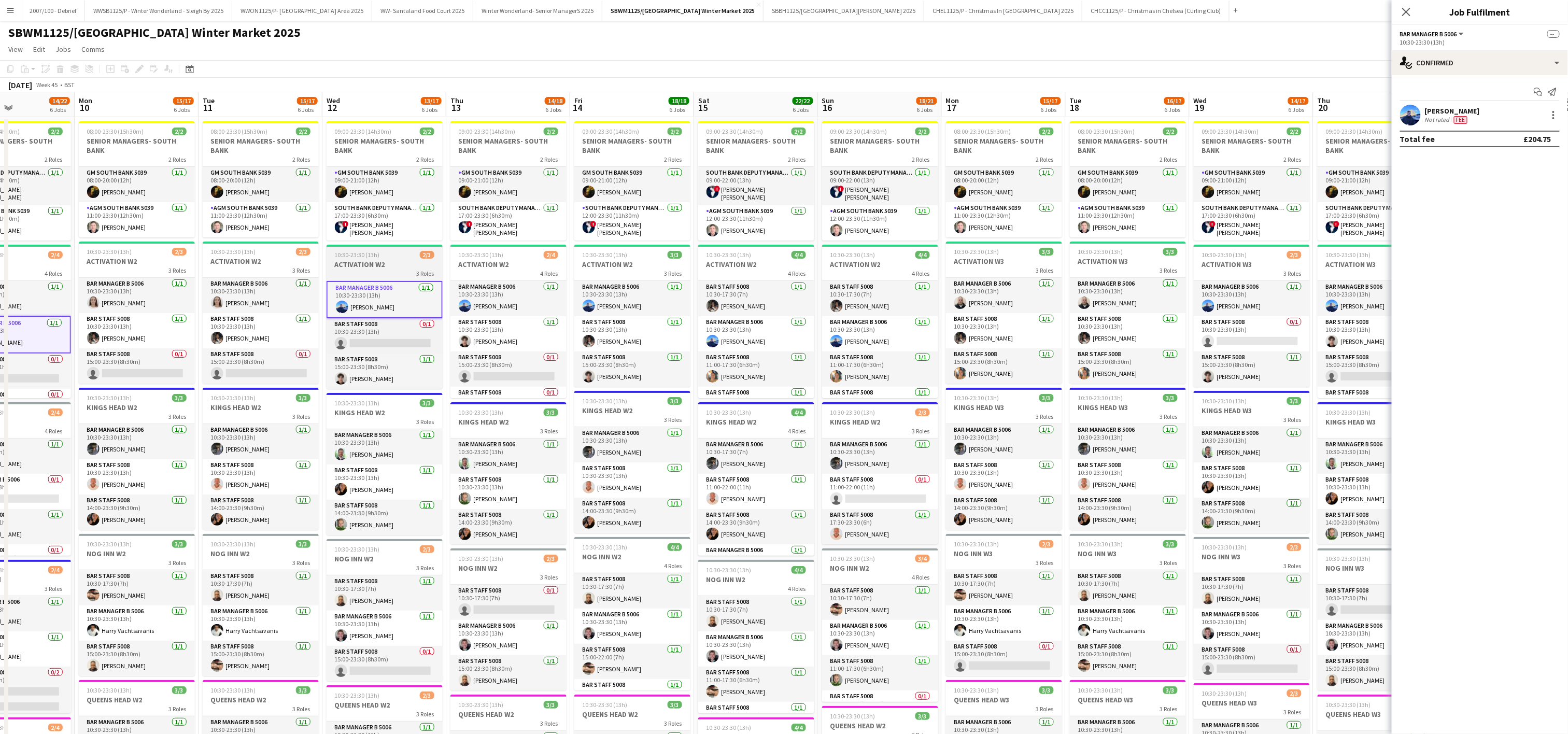
scroll to position [0, 413]
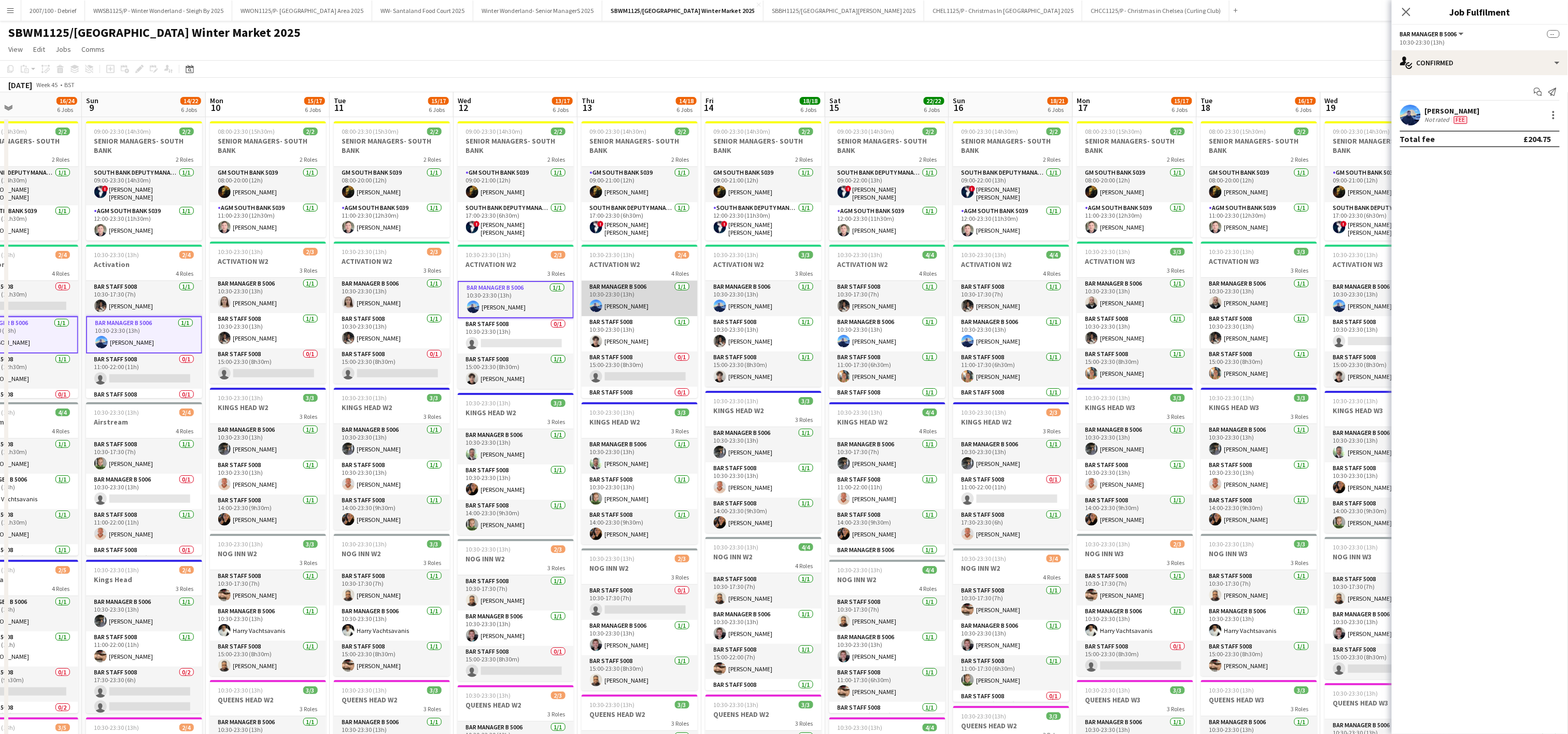
click at [624, 296] on app-card-role "Bar Manager B 5006 [DATE] 10:30-23:30 (13h) [PERSON_NAME]" at bounding box center [639, 298] width 116 height 35
click at [734, 294] on app-card-role "Bar Manager B 5006 [DATE] 10:30-23:30 (13h) [PERSON_NAME]" at bounding box center [763, 298] width 116 height 35
click at [877, 340] on app-card-role "Bar Manager B 5006 [DATE] 10:30-23:30 (13h) [PERSON_NAME]" at bounding box center [887, 334] width 116 height 35
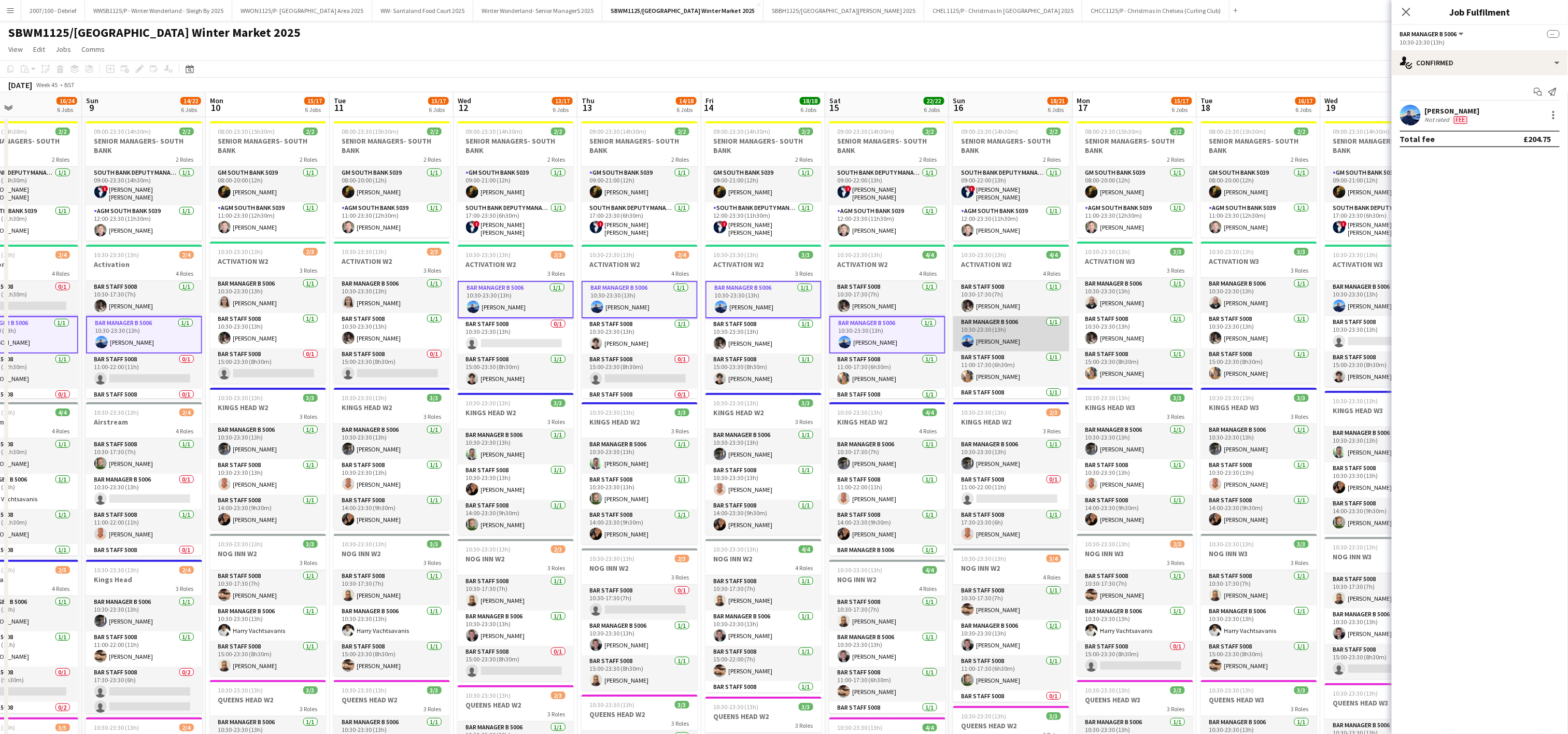
click at [1015, 338] on app-card-role "Bar Manager B 5006 [DATE] 10:30-23:30 (13h) [PERSON_NAME]" at bounding box center [1010, 334] width 116 height 35
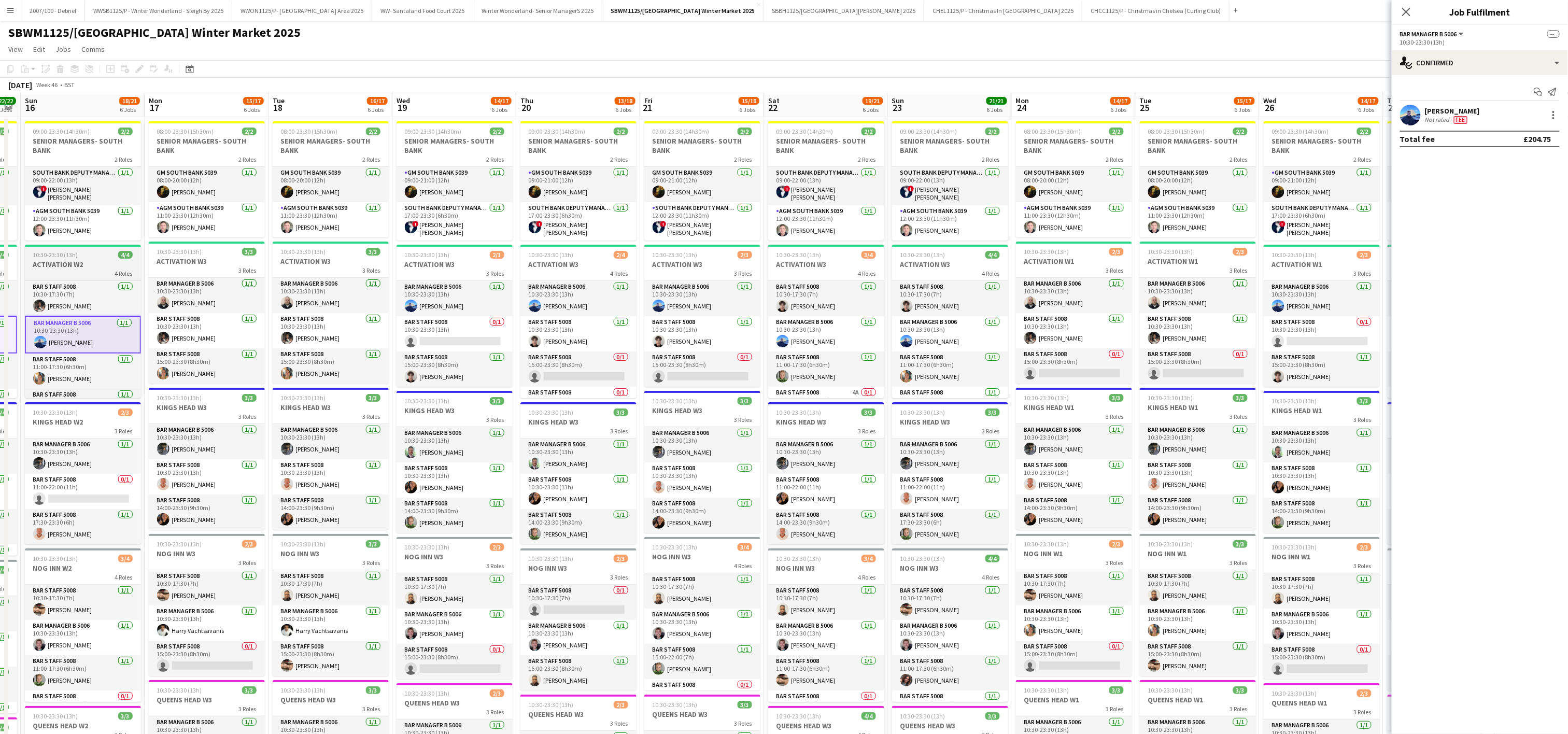
scroll to position [0, 374]
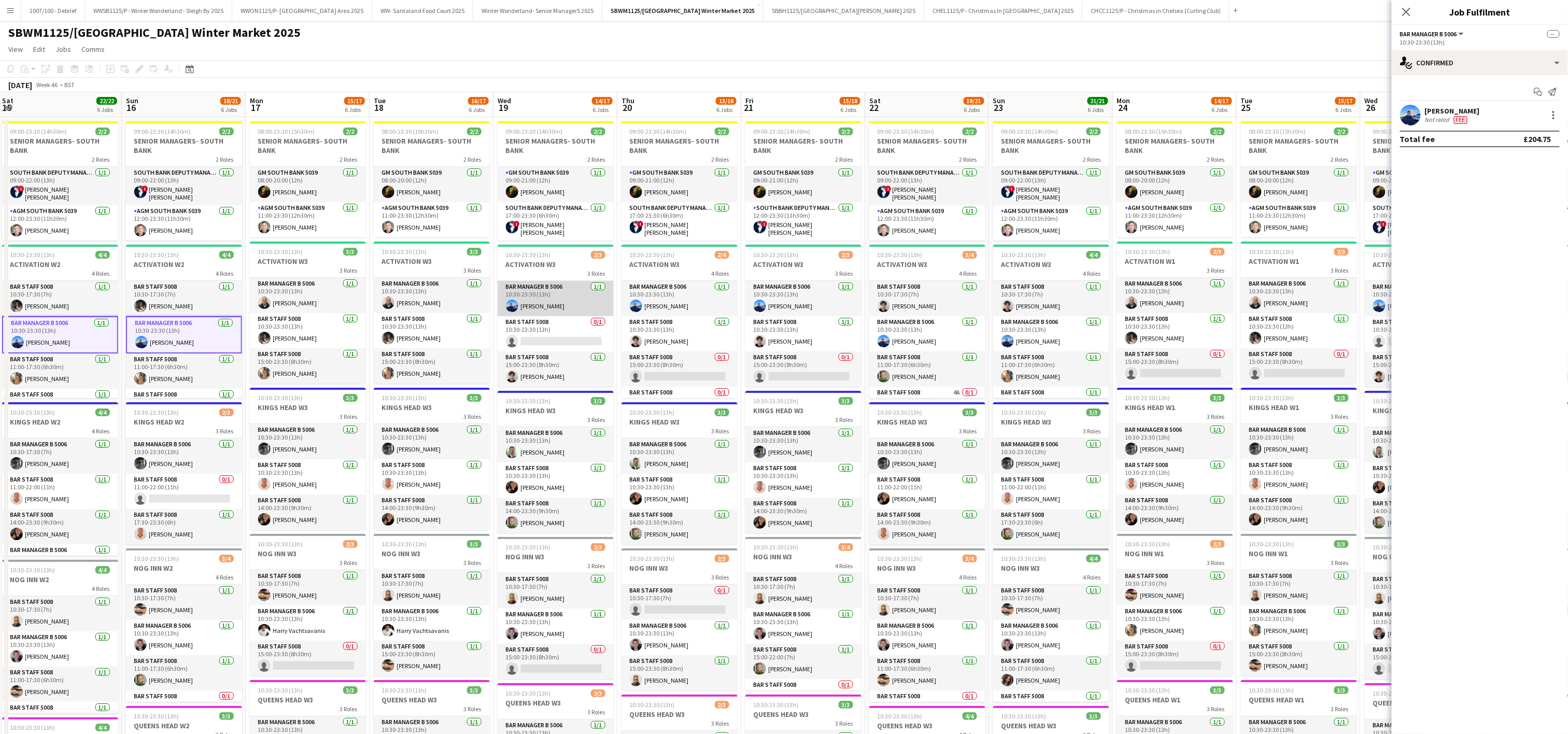
click at [556, 294] on app-card-role "Bar Manager B 5006 [DATE] 10:30-23:30 (13h) [PERSON_NAME]" at bounding box center [555, 298] width 116 height 35
click at [673, 303] on app-card-role "Bar Manager B 5006 [DATE] 10:30-23:30 (13h) [PERSON_NAME]" at bounding box center [679, 298] width 116 height 35
click at [806, 307] on app-card-role "Bar Manager B 5006 [DATE] 10:30-23:30 (13h) [PERSON_NAME]" at bounding box center [803, 298] width 116 height 35
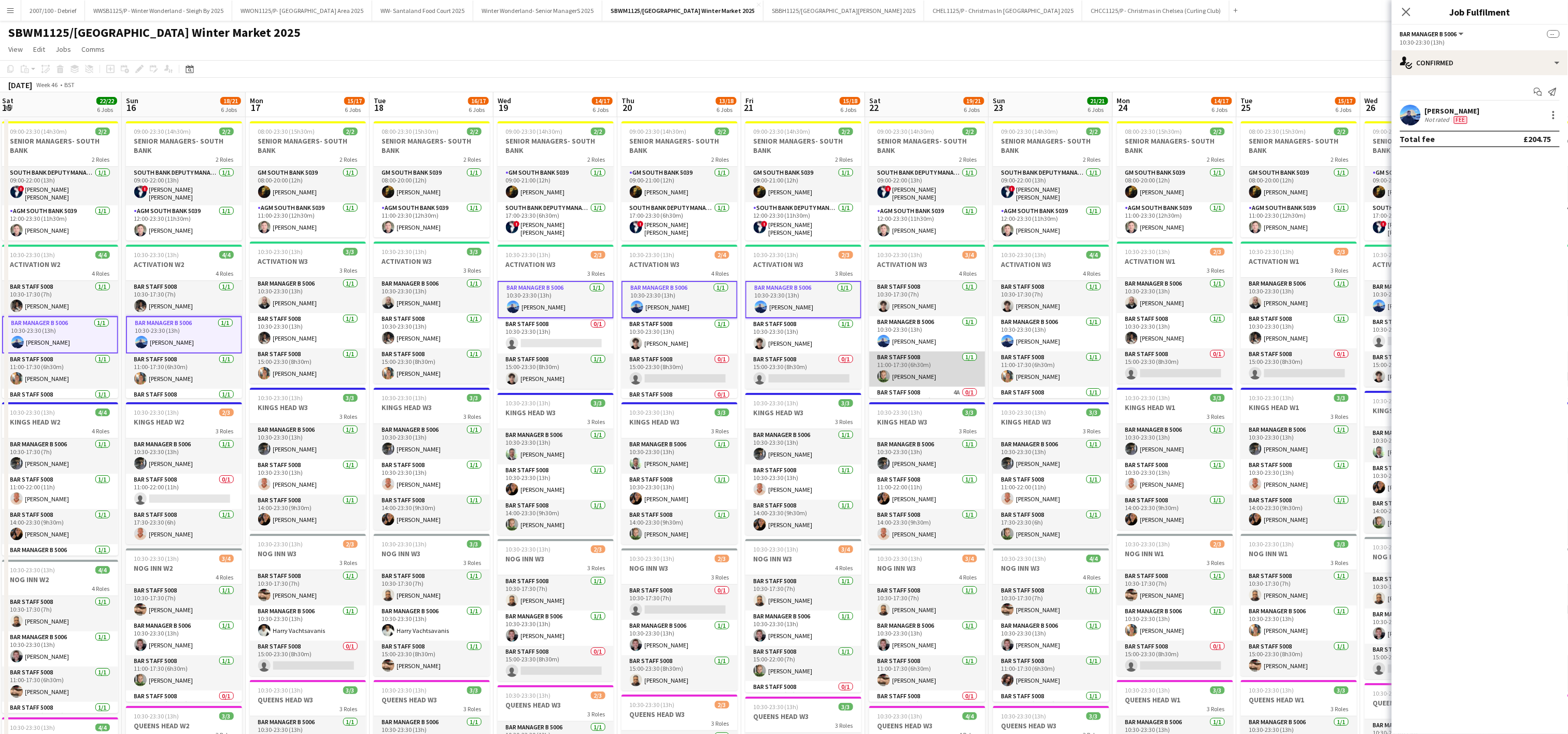
click at [941, 352] on app-card-role "Bar Staff 5008 [DATE] 11:00-17:30 (6h30m) [PERSON_NAME]" at bounding box center [926, 369] width 116 height 35
click at [941, 352] on app-card-role "Bar Staff 5008 [DATE] 11:00-17:30 (6h30m) [PERSON_NAME]" at bounding box center [926, 370] width 116 height 38
click at [915, 339] on app-card-role "Bar Manager B 5006 [DATE] 10:30-23:30 (13h) [PERSON_NAME]" at bounding box center [926, 334] width 116 height 35
click at [1034, 340] on app-card-role "Bar Manager B 5006 [DATE] 10:30-23:30 (13h) [PERSON_NAME]" at bounding box center [1051, 334] width 116 height 35
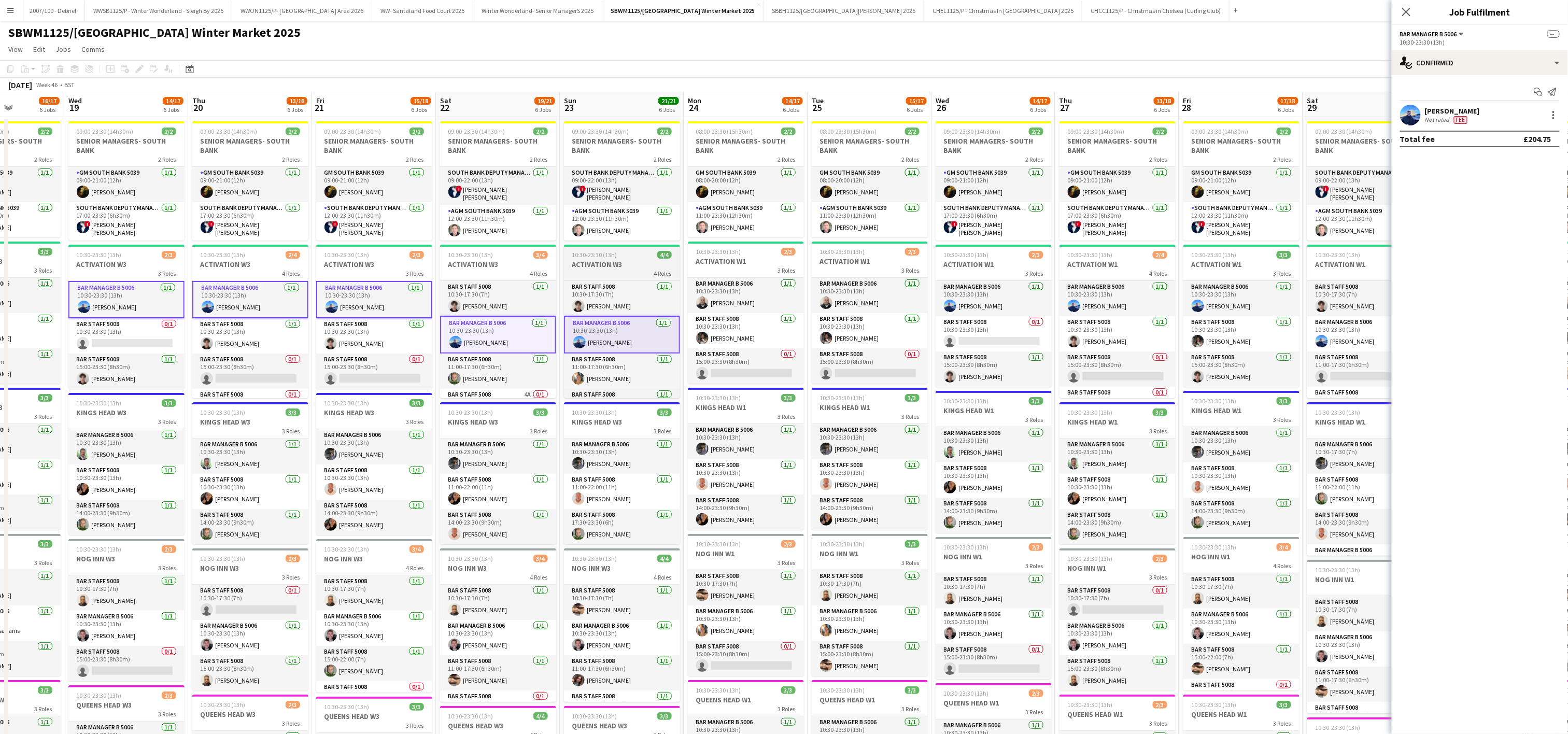
scroll to position [0, 413]
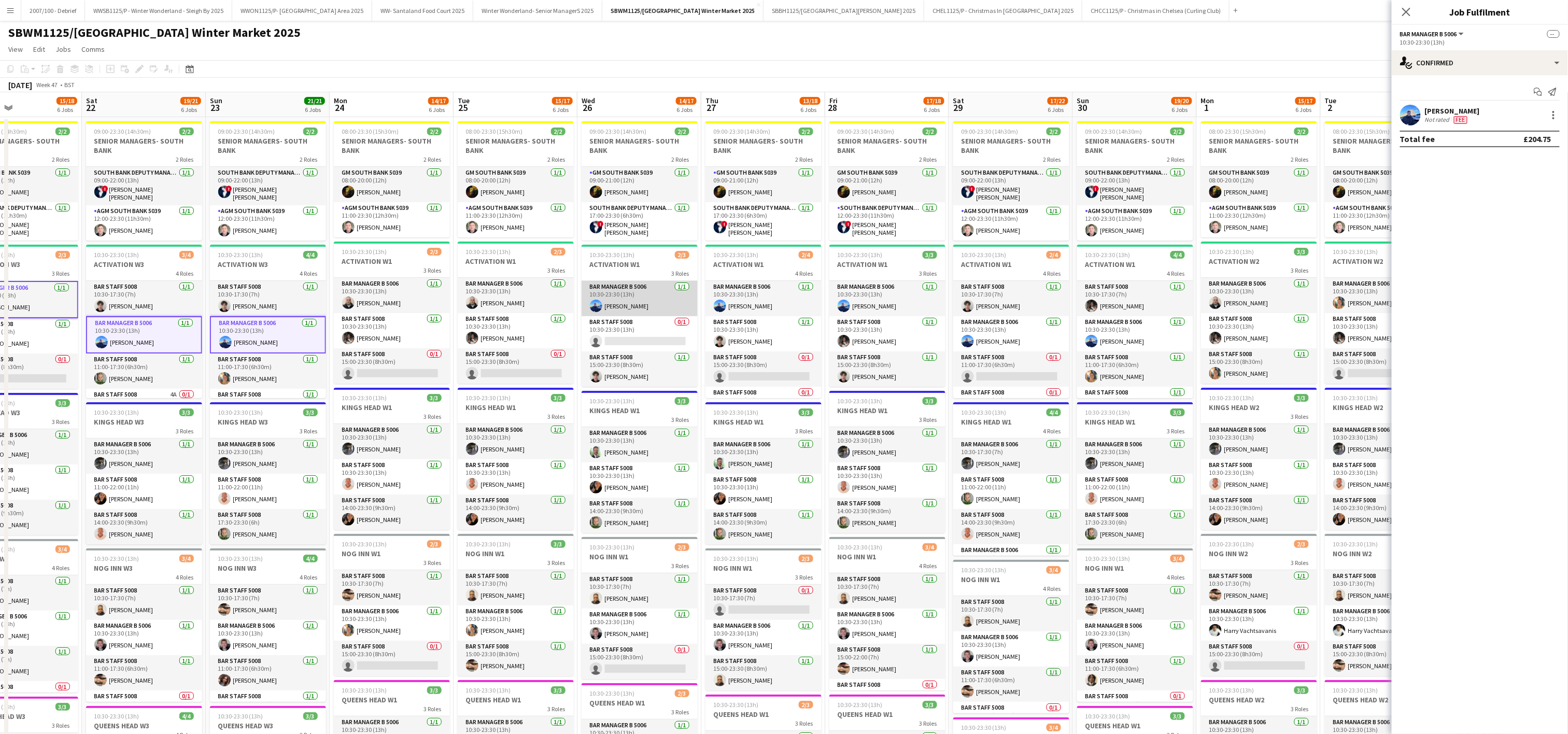
click at [626, 297] on app-card-role "Bar Manager B 5006 [DATE] 10:30-23:30 (13h) [PERSON_NAME]" at bounding box center [639, 298] width 116 height 35
click at [736, 302] on app-card-role "Bar Manager B 5006 [DATE] 10:30-23:30 (13h) [PERSON_NAME]" at bounding box center [763, 298] width 116 height 35
click at [885, 285] on app-card-role "Bar Manager B 5006 [DATE] 10:30-23:30 (13h) [PERSON_NAME]" at bounding box center [887, 298] width 116 height 35
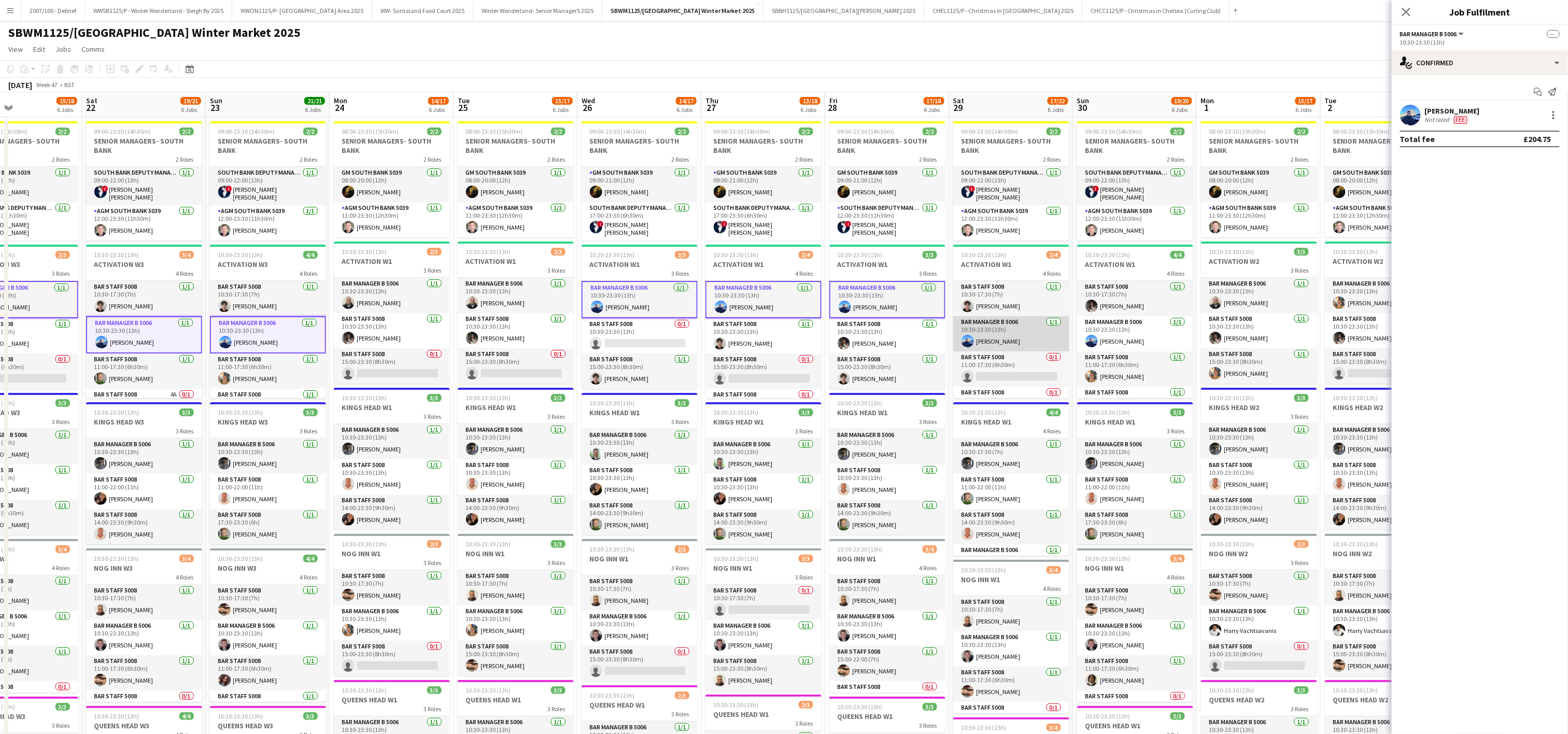
click at [996, 344] on app-card-role "Bar Manager B 5006 [DATE] 10:30-23:30 (13h) [PERSON_NAME]" at bounding box center [1010, 334] width 116 height 35
click at [1136, 344] on app-card-role "Bar Manager B 5006 [DATE] 10:30-23:30 (13h) [PERSON_NAME]" at bounding box center [1134, 334] width 116 height 35
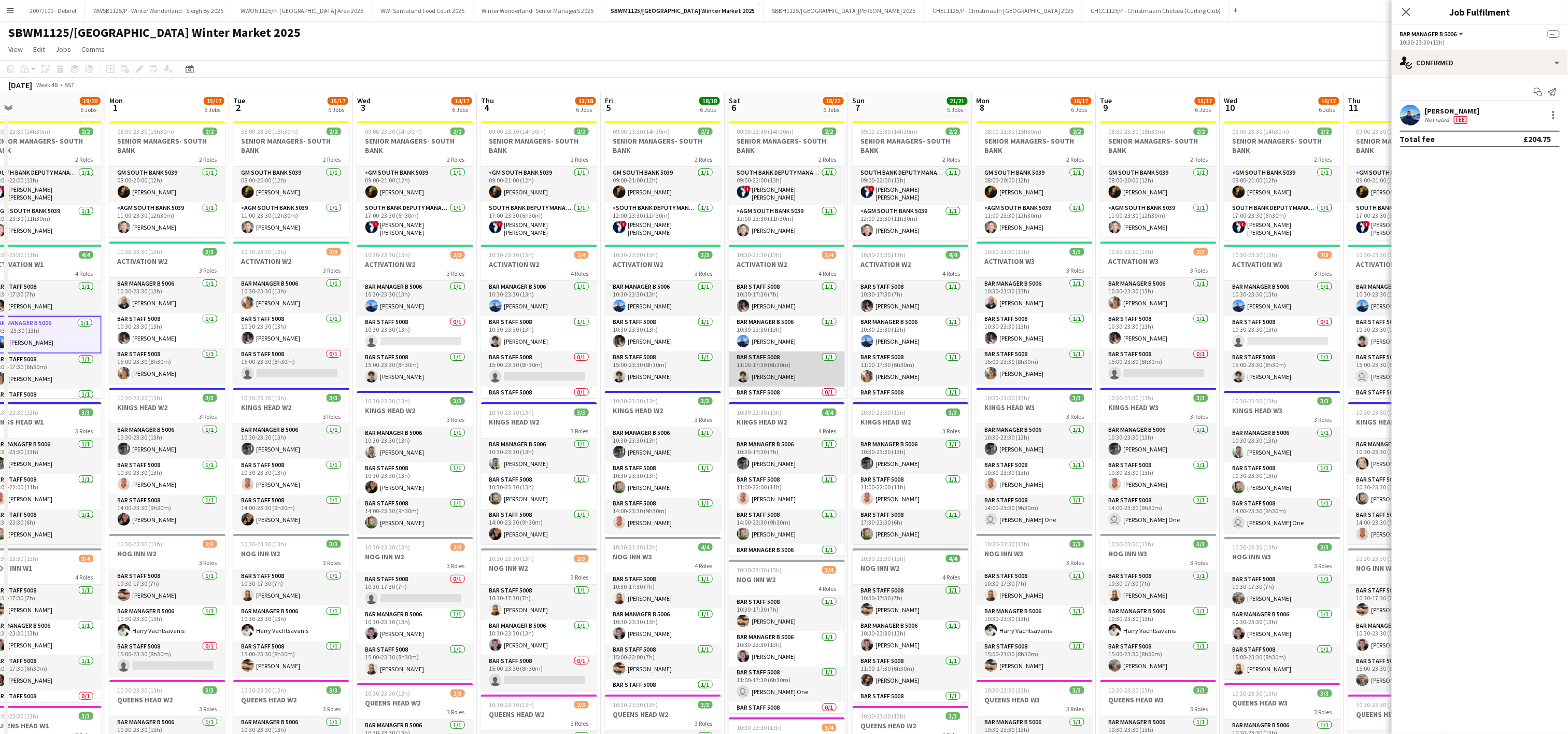
scroll to position [0, 373]
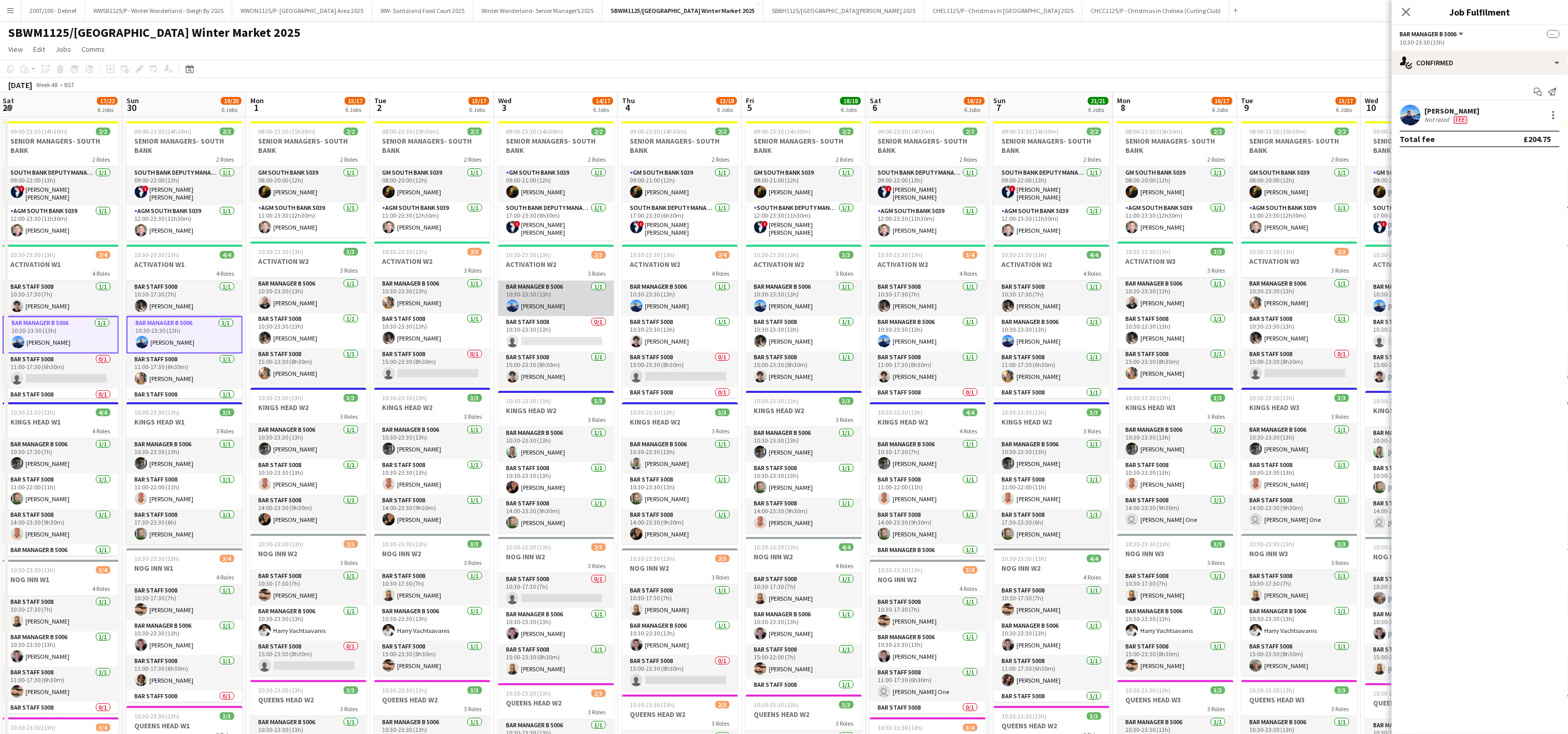
click at [546, 297] on app-card-role "Bar Manager B 5006 [DATE] 10:30-23:30 (13h) [PERSON_NAME]" at bounding box center [556, 298] width 116 height 35
click at [637, 301] on app-user-avatar at bounding box center [636, 306] width 12 height 12
click at [792, 305] on app-card-role "Bar Manager B 5006 [DATE] 10:30-23:30 (13h) [PERSON_NAME]" at bounding box center [803, 298] width 116 height 35
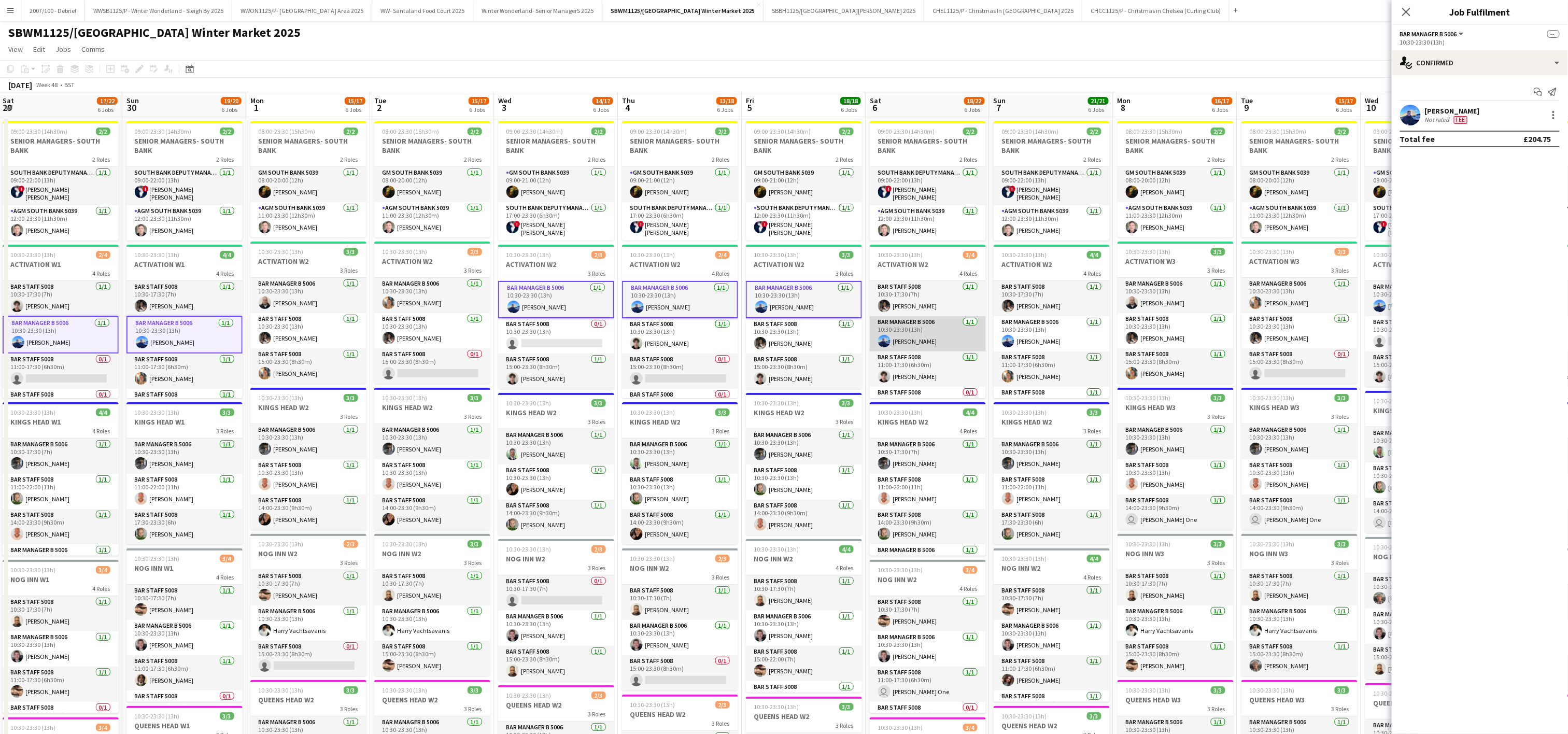
click at [908, 338] on app-card-role "Bar Manager B 5006 [DATE] 10:30-23:30 (13h) [PERSON_NAME]" at bounding box center [927, 334] width 116 height 35
click at [1031, 336] on app-card-role "Bar Manager B 5006 [DATE] 10:30-23:30 (13h) [PERSON_NAME]" at bounding box center [1051, 334] width 116 height 35
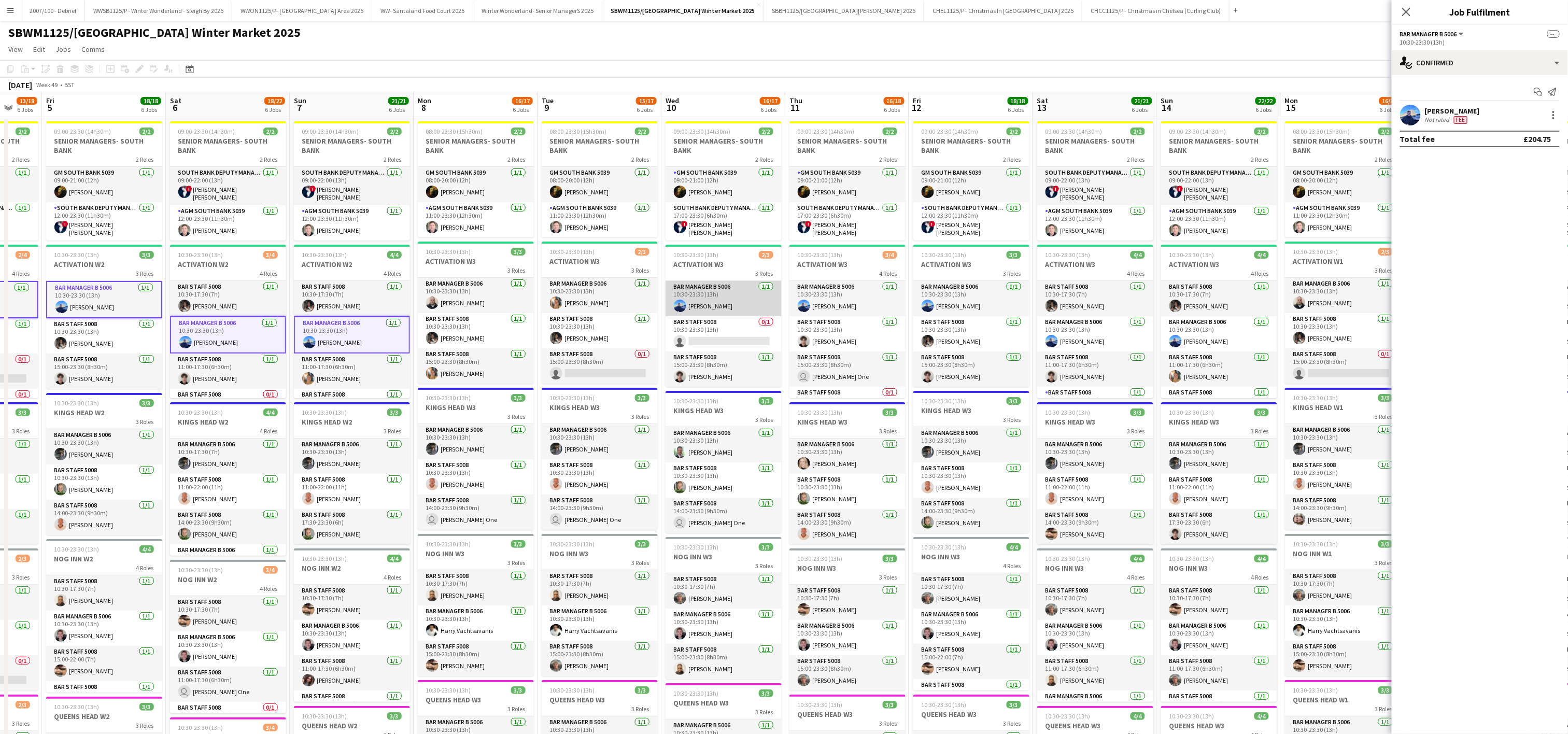
scroll to position [0, 331]
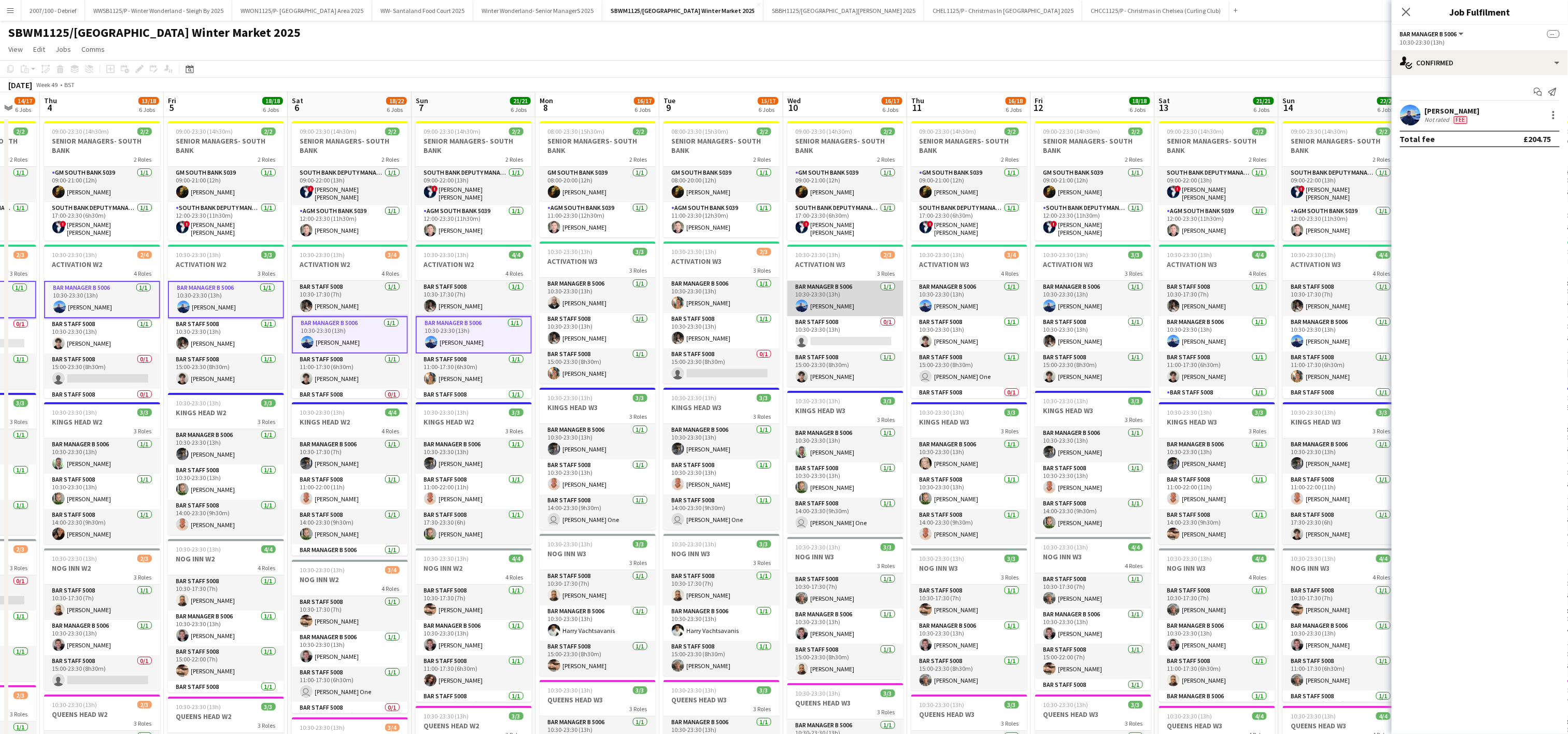
click at [829, 290] on app-card-role "Bar Manager B 5006 [DATE] 10:30-23:30 (13h) [PERSON_NAME]" at bounding box center [845, 298] width 116 height 35
click at [968, 291] on app-card-role "Bar Manager B 5006 [DATE] 10:30-23:30 (13h) [PERSON_NAME]" at bounding box center [968, 298] width 116 height 35
click at [1077, 294] on app-card-role "Bar Manager B 5006 [DATE] 10:30-23:30 (13h) [PERSON_NAME]" at bounding box center [1093, 298] width 116 height 35
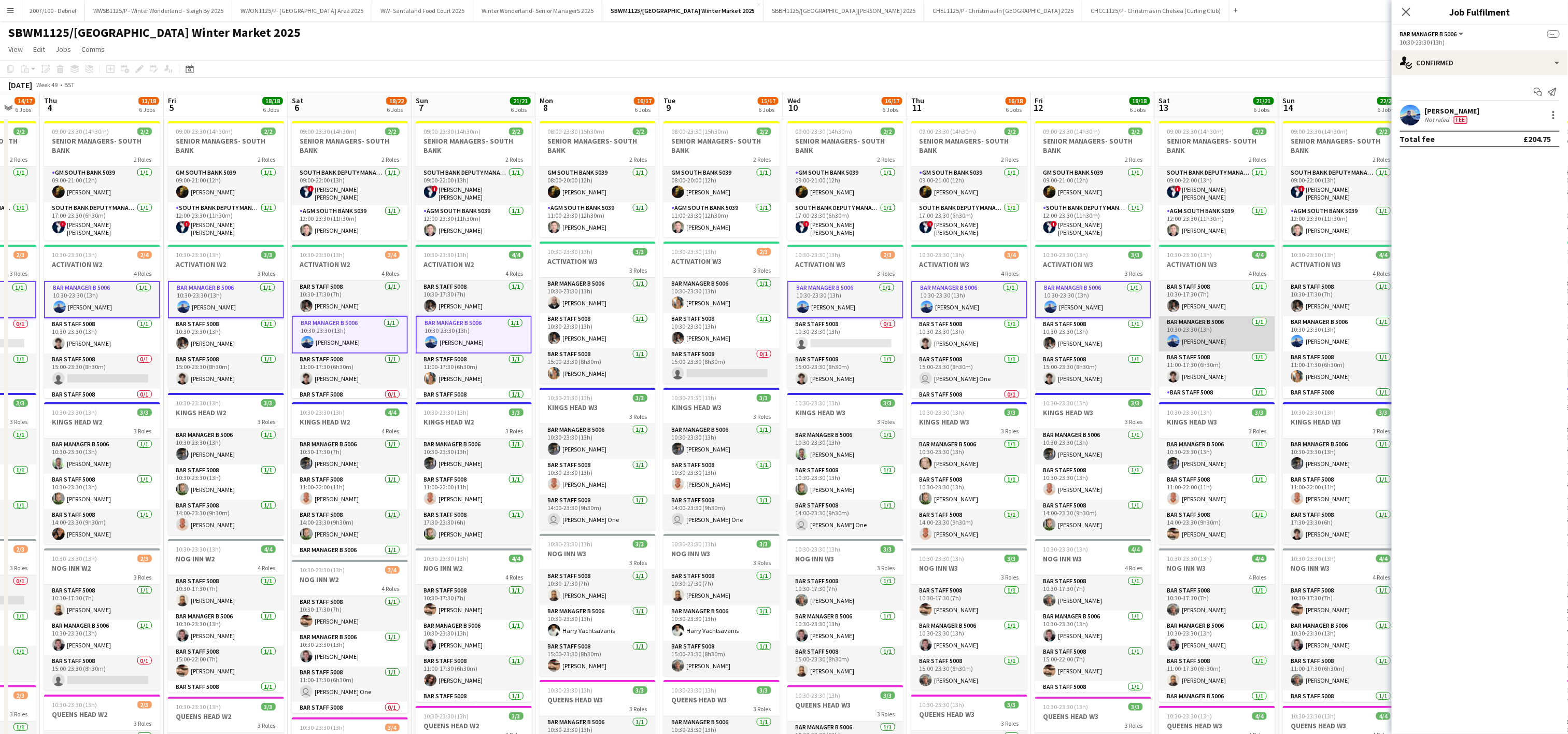
click at [1183, 338] on app-card-role "Bar Manager B 5006 [DATE] 10:30-23:30 (13h) [PERSON_NAME]" at bounding box center [1217, 334] width 116 height 35
click at [1331, 334] on app-card-role "Bar Manager B 5006 [DATE] 10:30-23:30 (13h) [PERSON_NAME]" at bounding box center [1341, 334] width 116 height 35
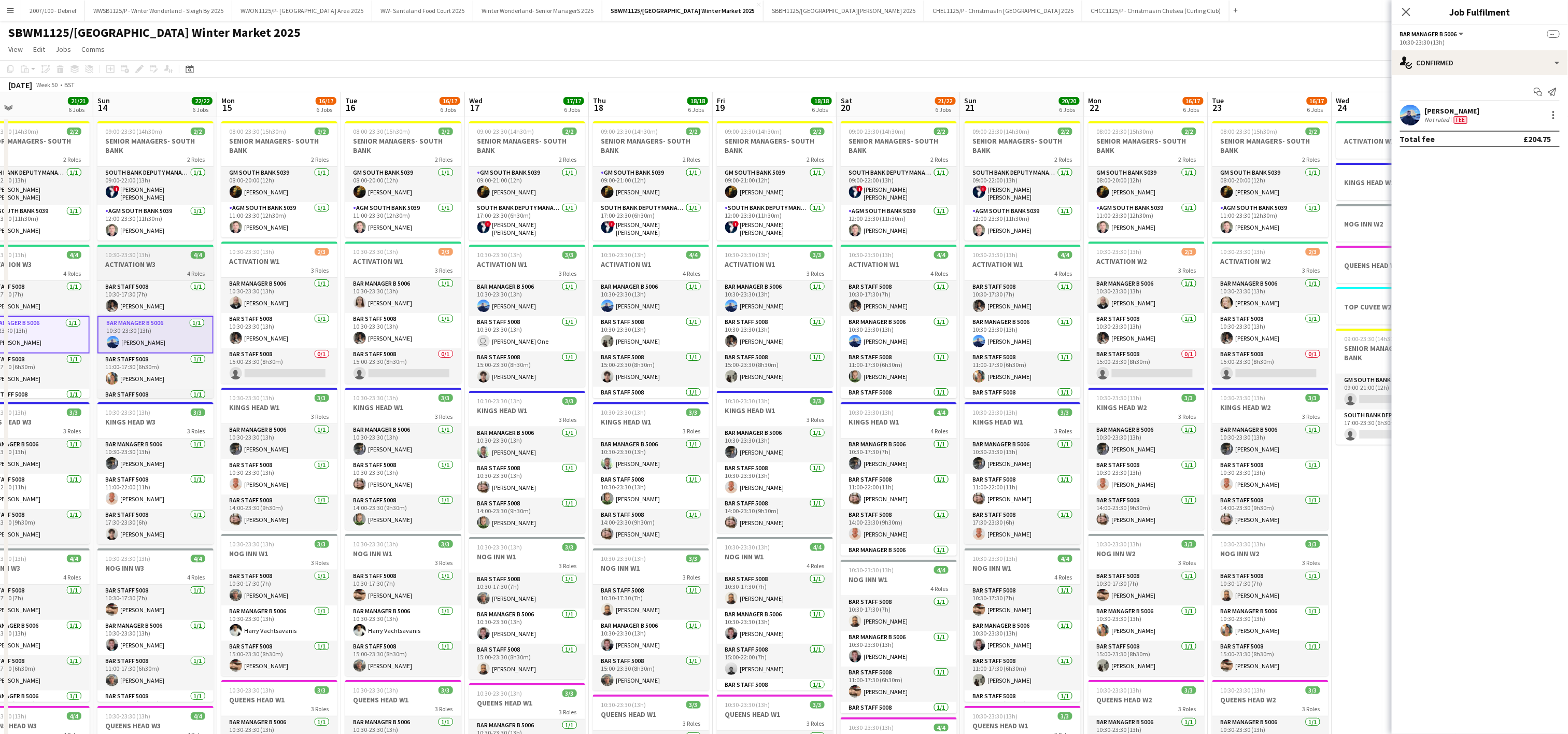
scroll to position [0, 417]
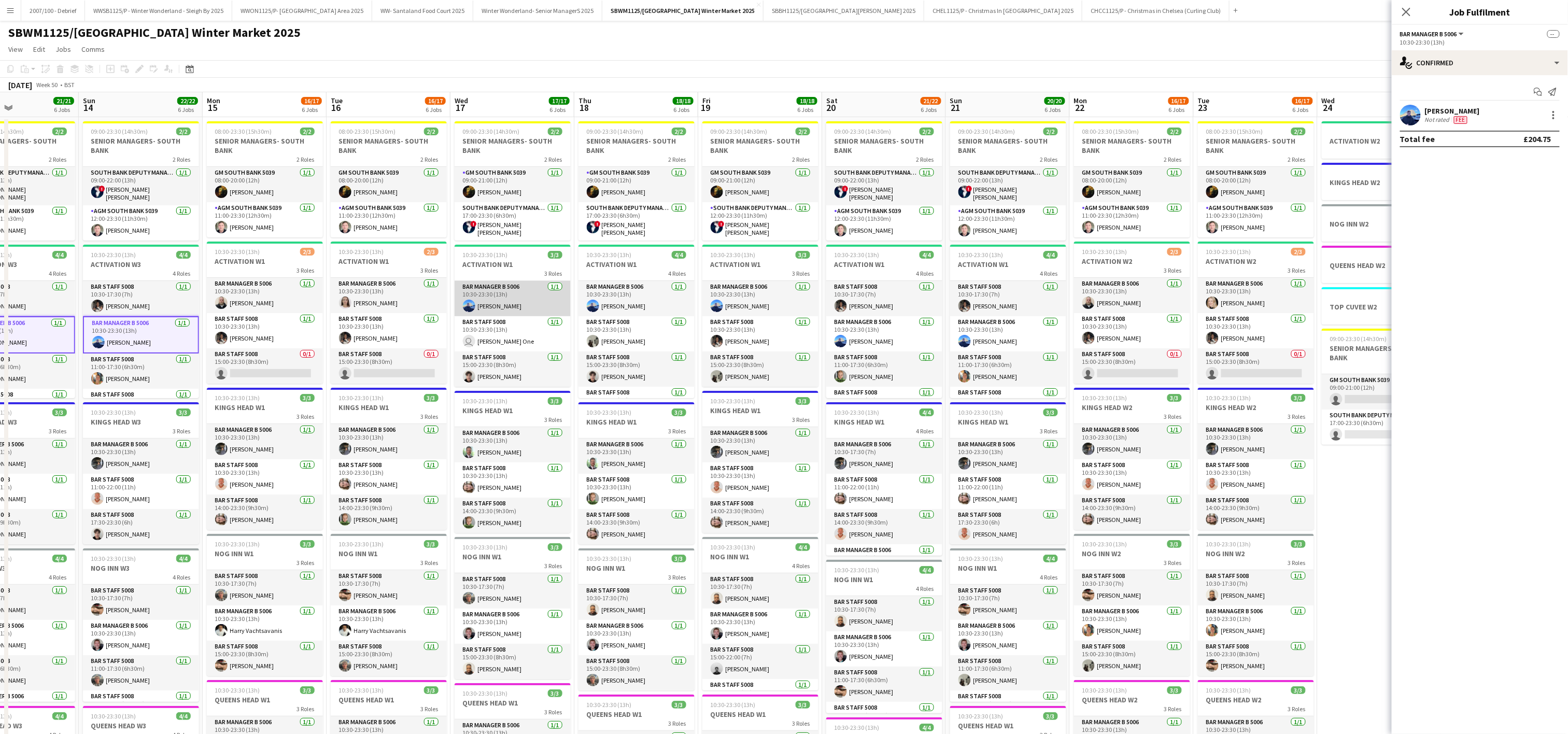
click at [489, 310] on app-card-role "Bar Manager B 5006 [DATE] 10:30-23:30 (13h) [PERSON_NAME]" at bounding box center [512, 298] width 116 height 35
click at [608, 310] on app-card-role "Bar Manager B 5006 [DATE] 10:30-23:30 (13h) [PERSON_NAME]" at bounding box center [636, 298] width 116 height 35
click at [742, 301] on app-card-role "Bar Manager B 5006 [DATE] 10:30-23:30 (13h) [PERSON_NAME]" at bounding box center [760, 298] width 116 height 35
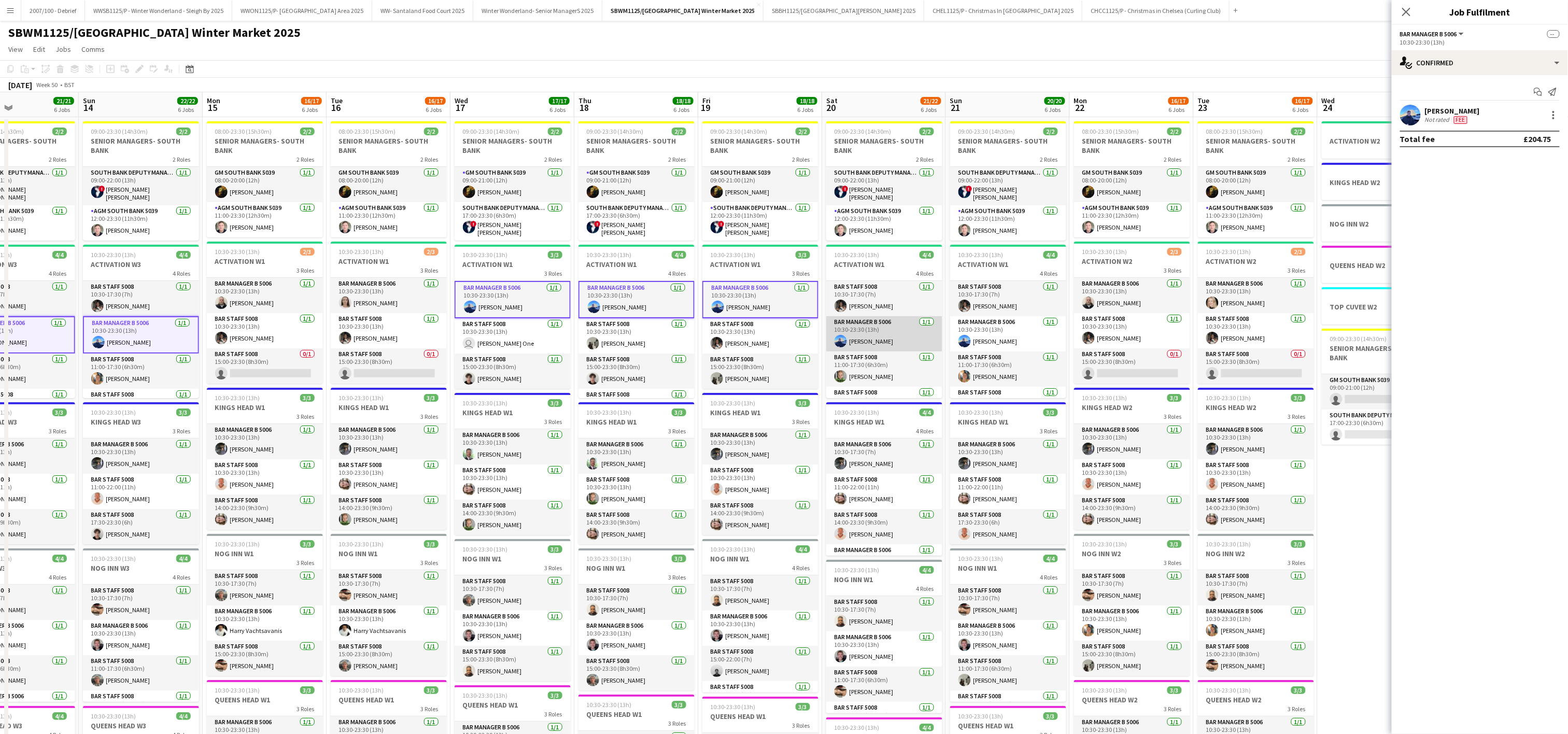
click at [874, 336] on app-card-role "Bar Manager B 5006 [DATE] 10:30-23:30 (13h) [PERSON_NAME]" at bounding box center [884, 334] width 116 height 35
click at [977, 336] on app-card-role "Bar Manager B 5006 [DATE] 10:30-23:30 (13h) [PERSON_NAME]" at bounding box center [1008, 334] width 116 height 35
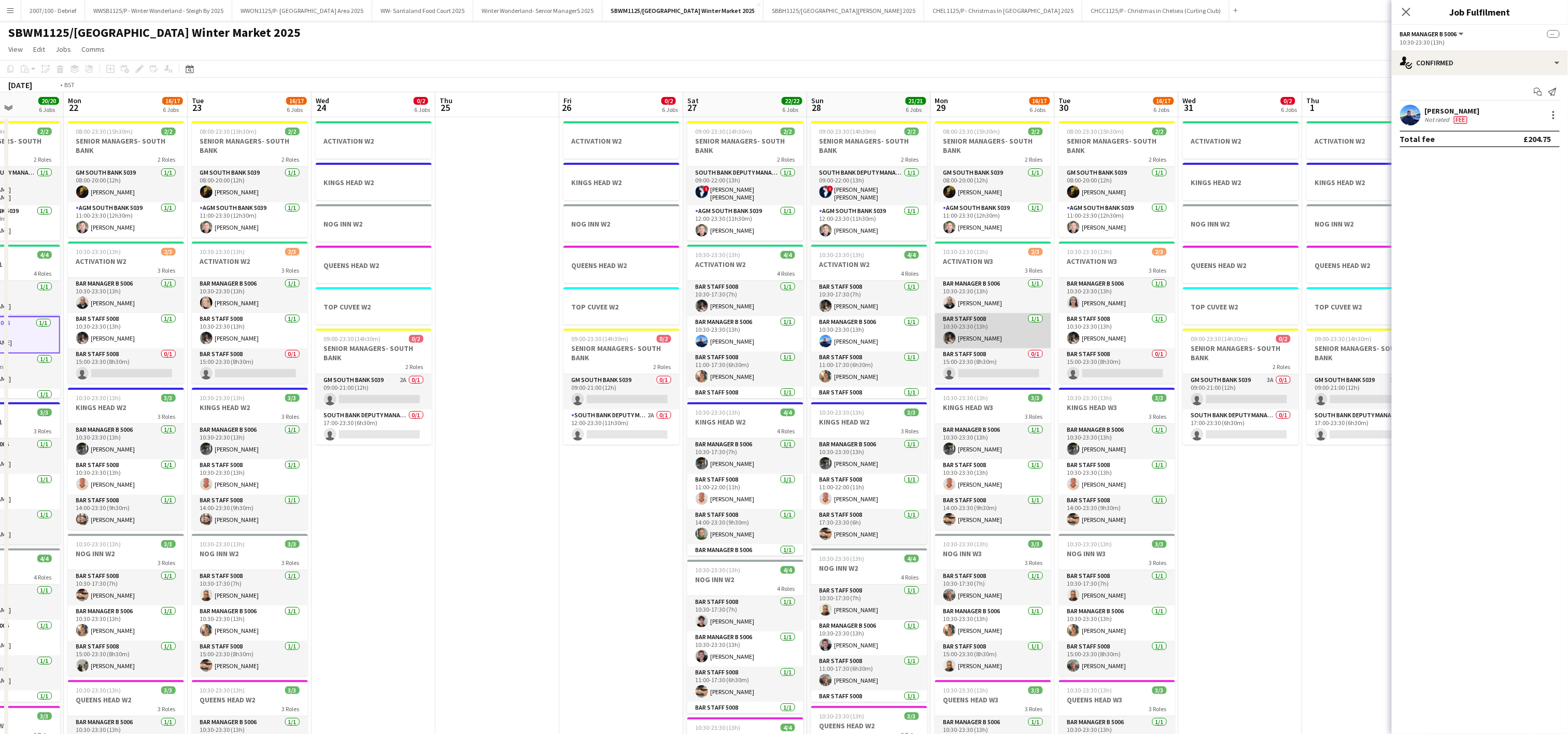
scroll to position [0, 425]
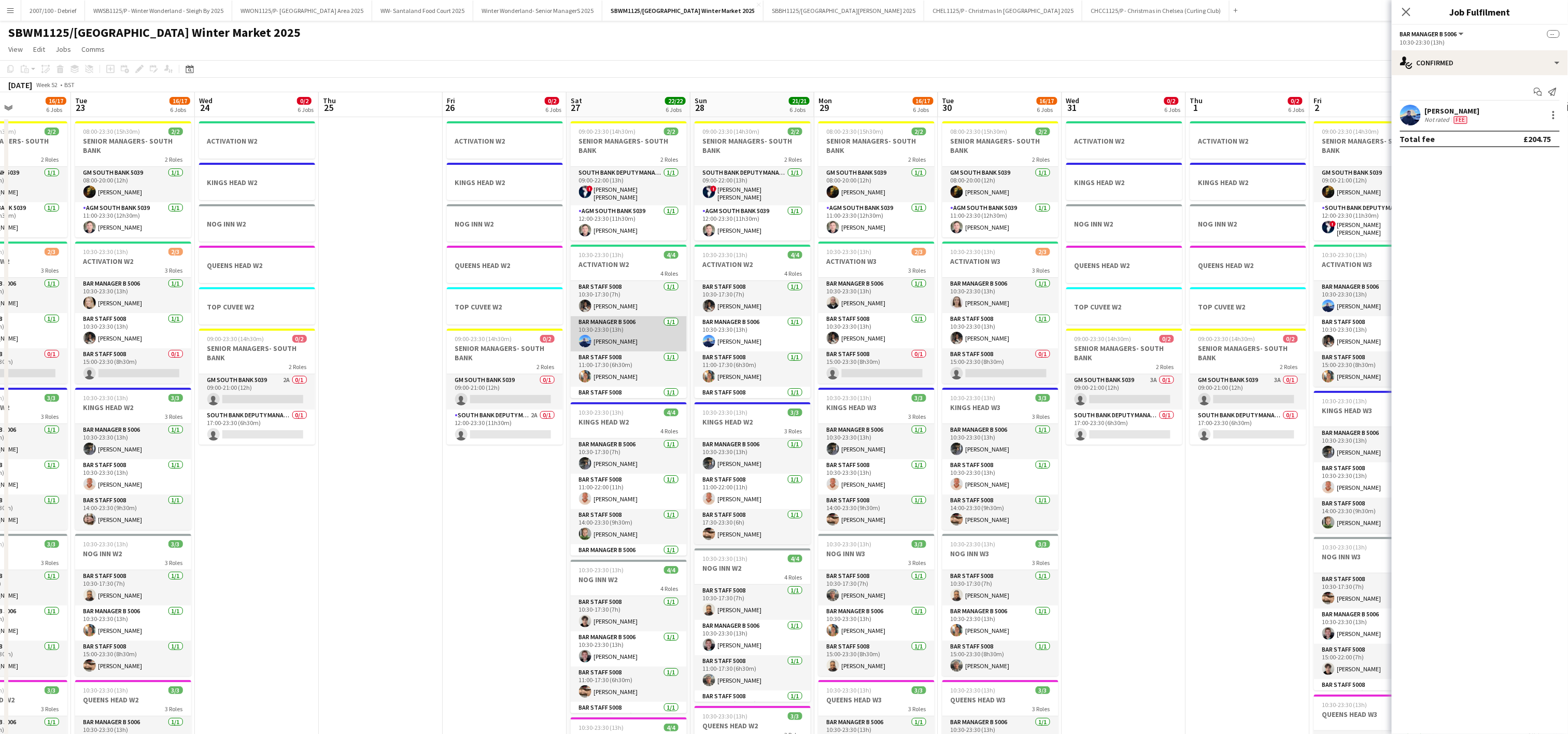
click at [626, 338] on app-card-role "Bar Manager B 5006 [DATE] 10:30-23:30 (13h) [PERSON_NAME]" at bounding box center [628, 334] width 116 height 35
click at [697, 337] on app-card-role "Bar Manager B 5006 [DATE] 10:30-23:30 (13h) [PERSON_NAME]" at bounding box center [753, 334] width 116 height 35
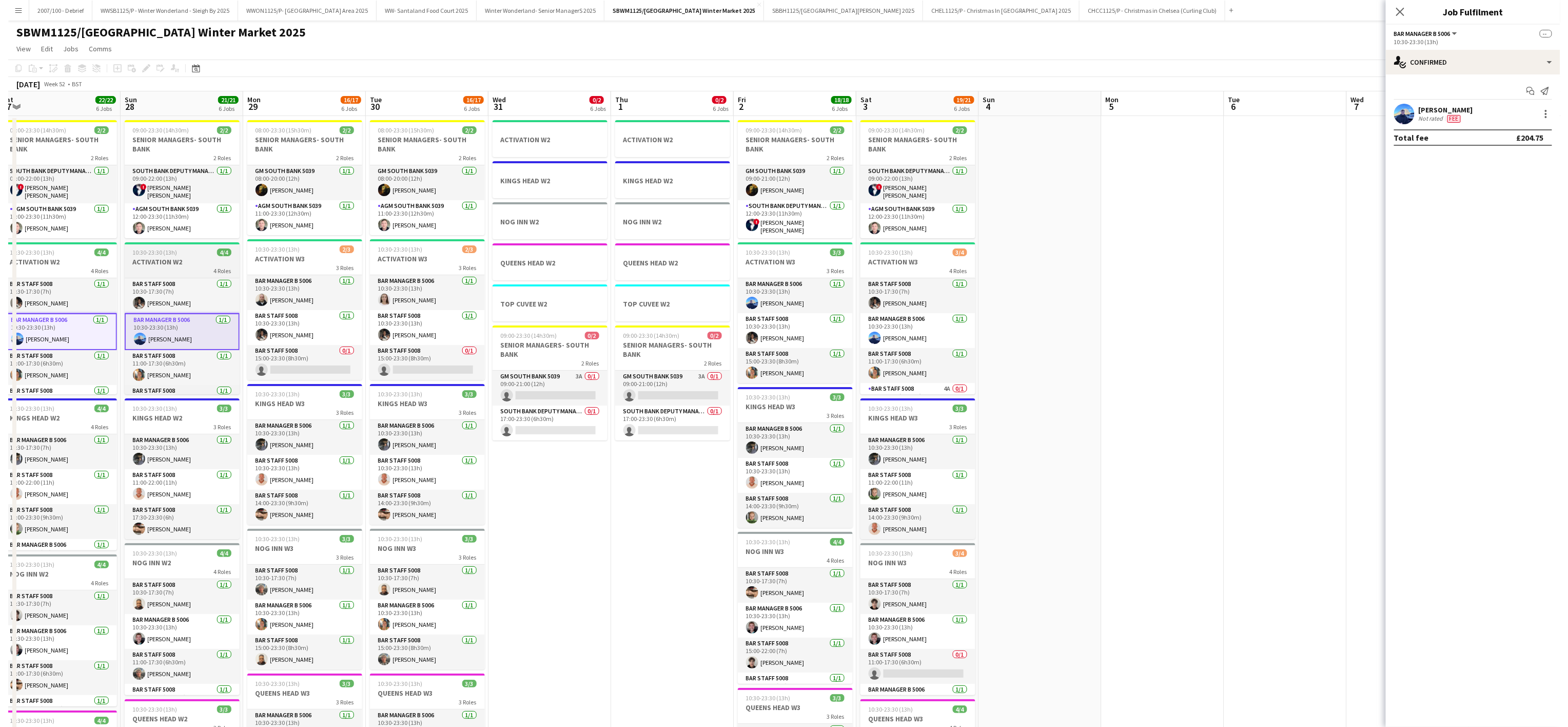
scroll to position [0, 409]
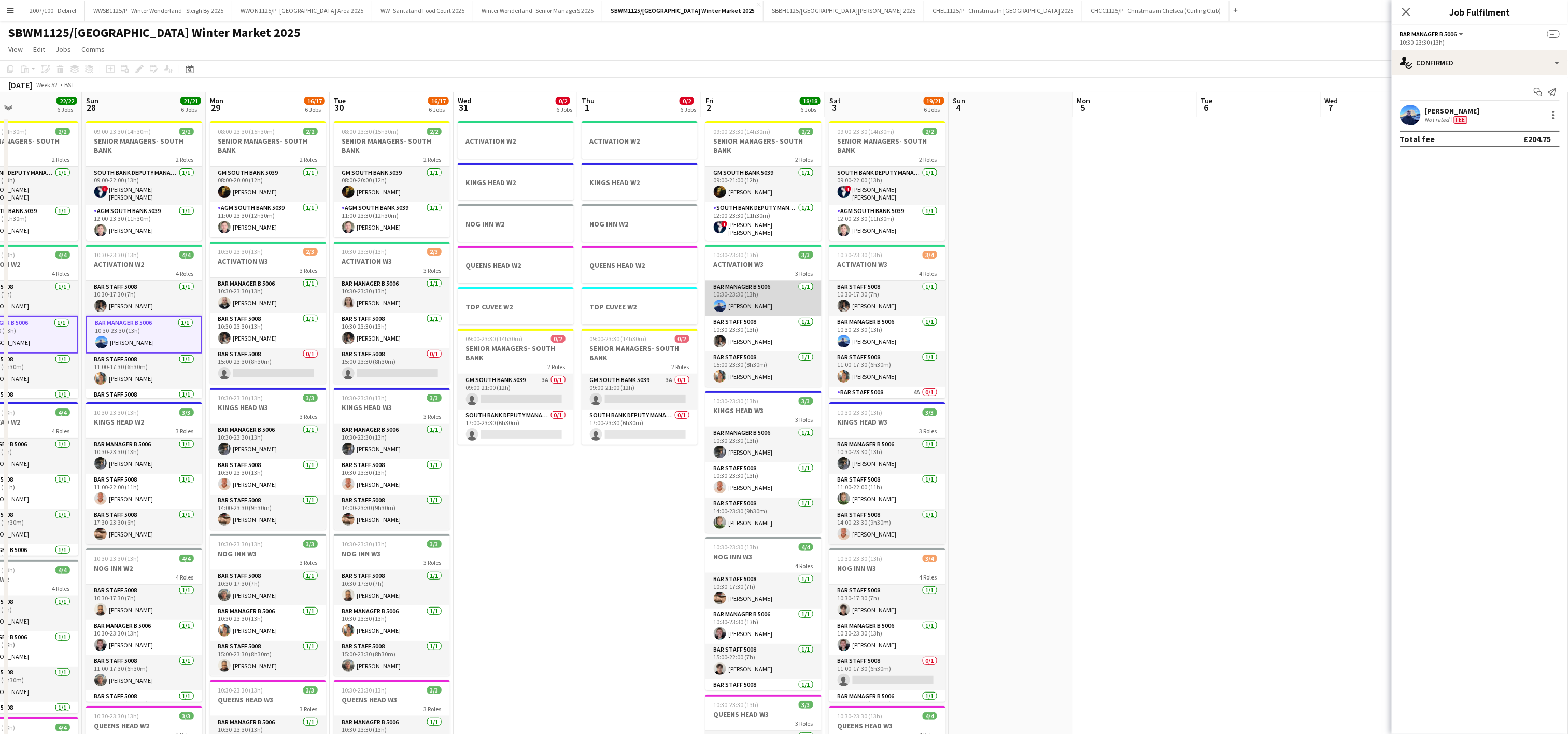
click at [779, 299] on app-card-role "Bar Manager B 5006 [DATE] 10:30-23:30 (13h) [PERSON_NAME]" at bounding box center [763, 298] width 116 height 35
click at [846, 329] on app-card-role "Bar Manager B 5006 [DATE] 10:30-23:30 (13h) [PERSON_NAME]" at bounding box center [887, 334] width 116 height 35
click at [1555, 116] on div at bounding box center [1553, 115] width 12 height 12
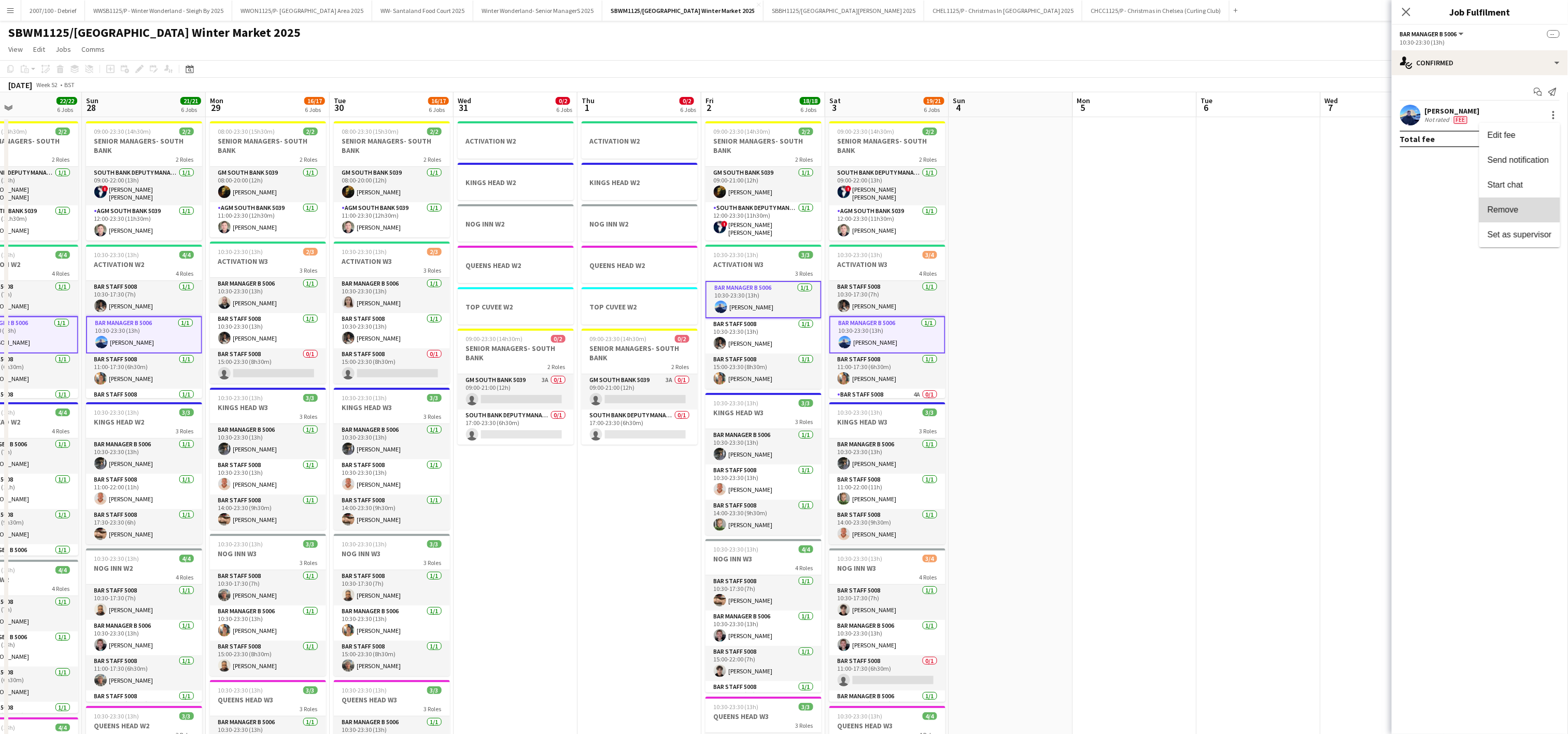
click at [1506, 205] on span "Remove" at bounding box center [1503, 210] width 31 height 9
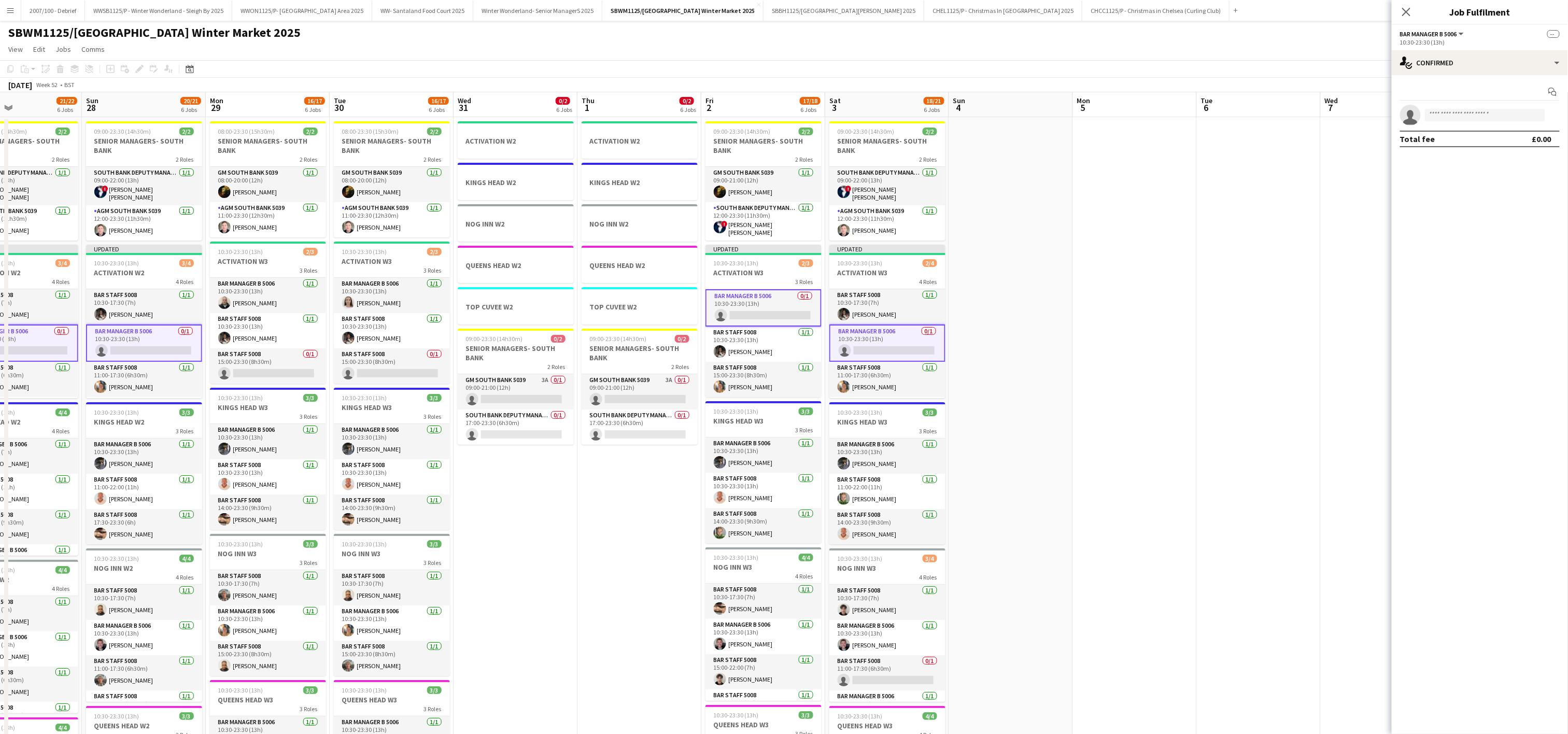
click at [1189, 278] on app-date-cell at bounding box center [1134, 582] width 124 height 930
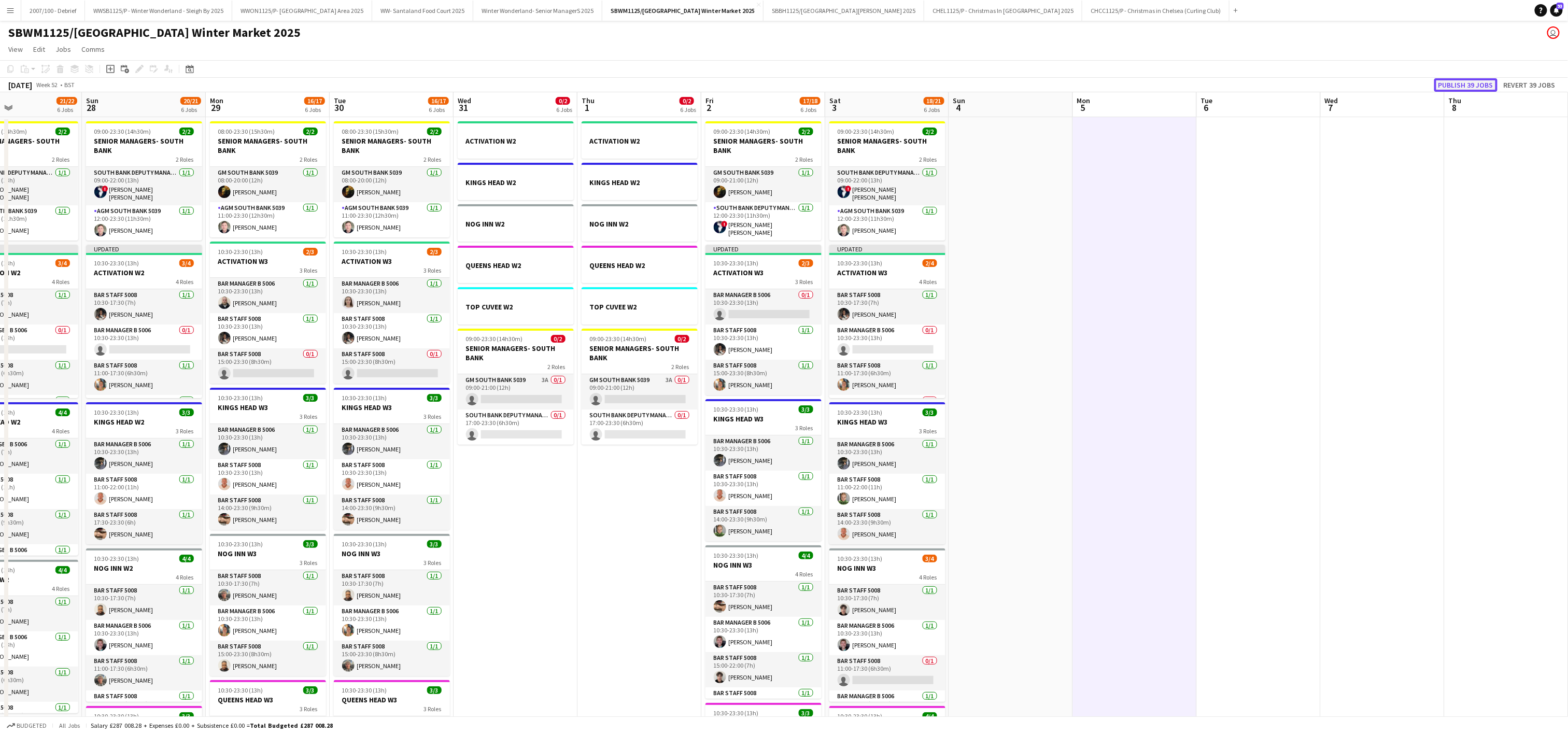
click at [1476, 87] on button "Publish 39 jobs" at bounding box center [1466, 85] width 63 height 13
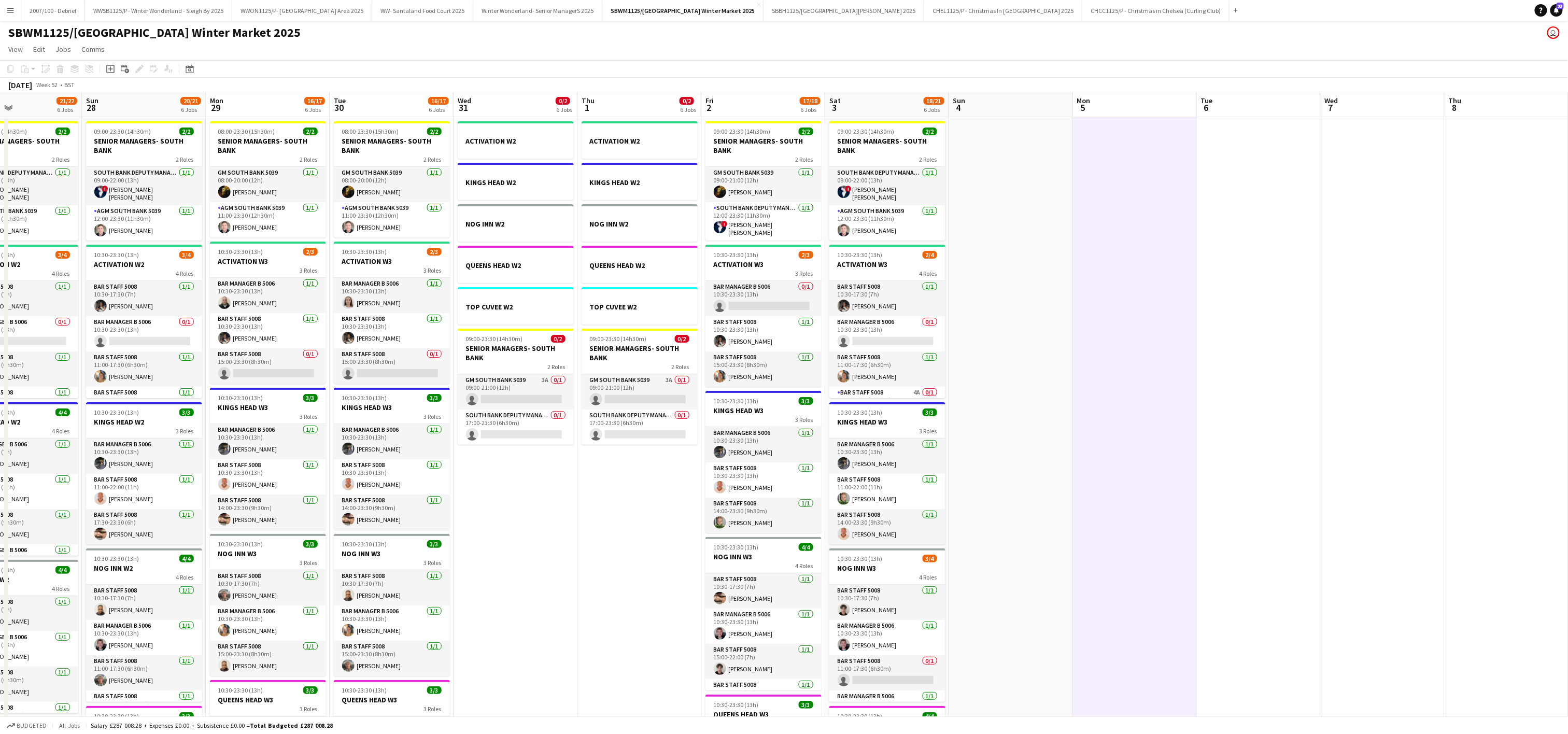
click at [6, 13] on app-icon "Menu" at bounding box center [10, 10] width 8 height 8
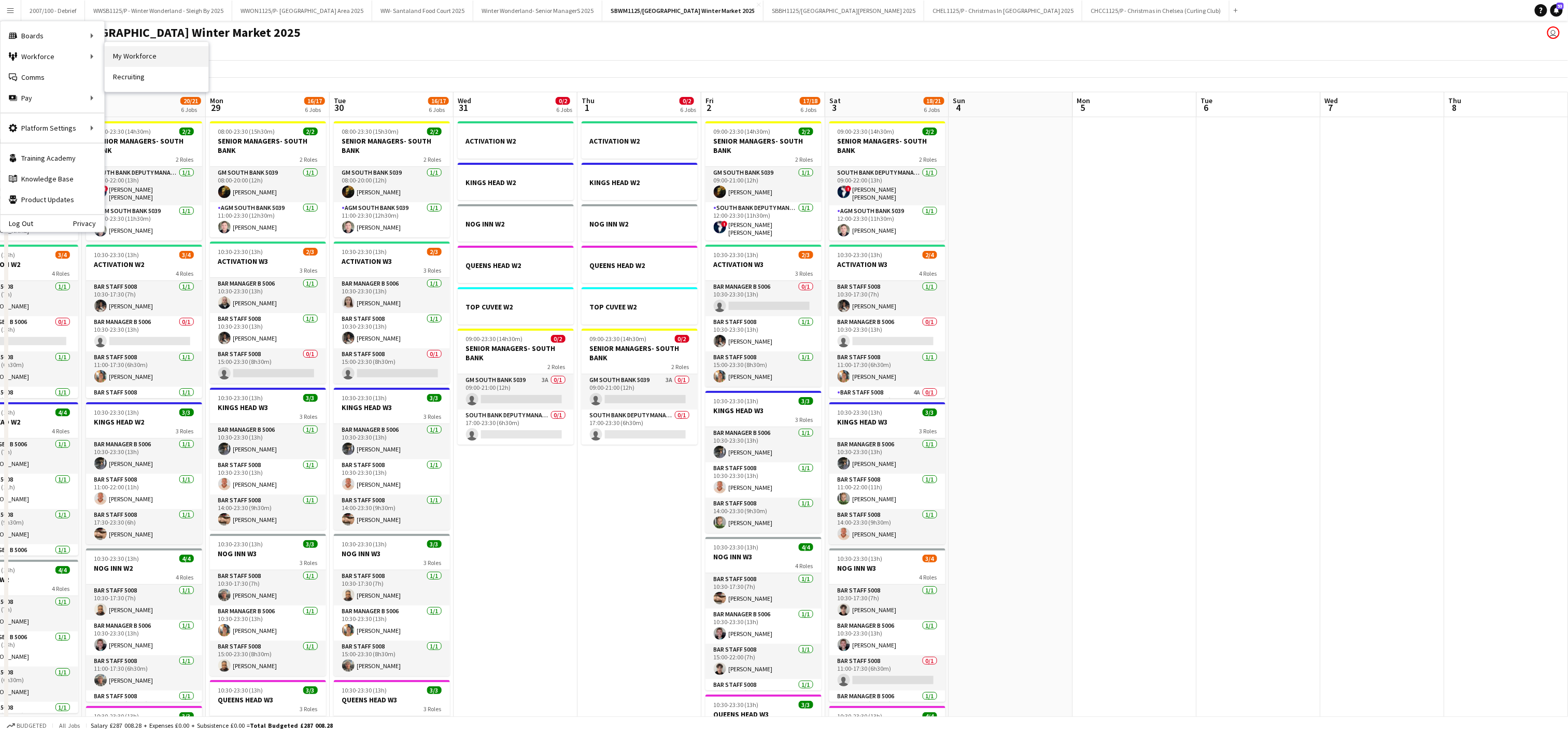
click at [139, 54] on link "My Workforce" at bounding box center [156, 57] width 104 height 21
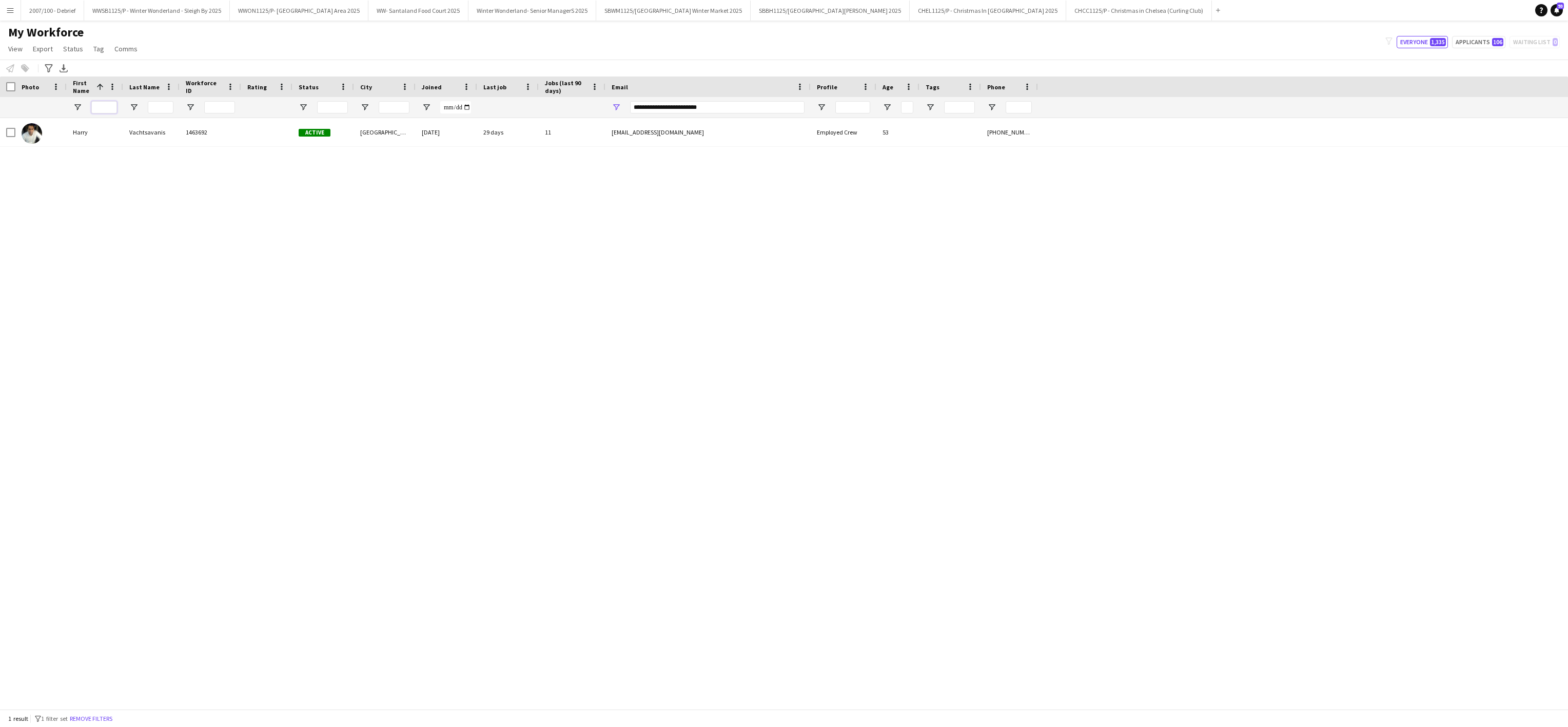
click at [104, 104] on input "First Name Filter Input" at bounding box center [105, 107] width 26 height 12
type input "*****"
click at [724, 110] on input "**********" at bounding box center [717, 107] width 175 height 12
type input "*"
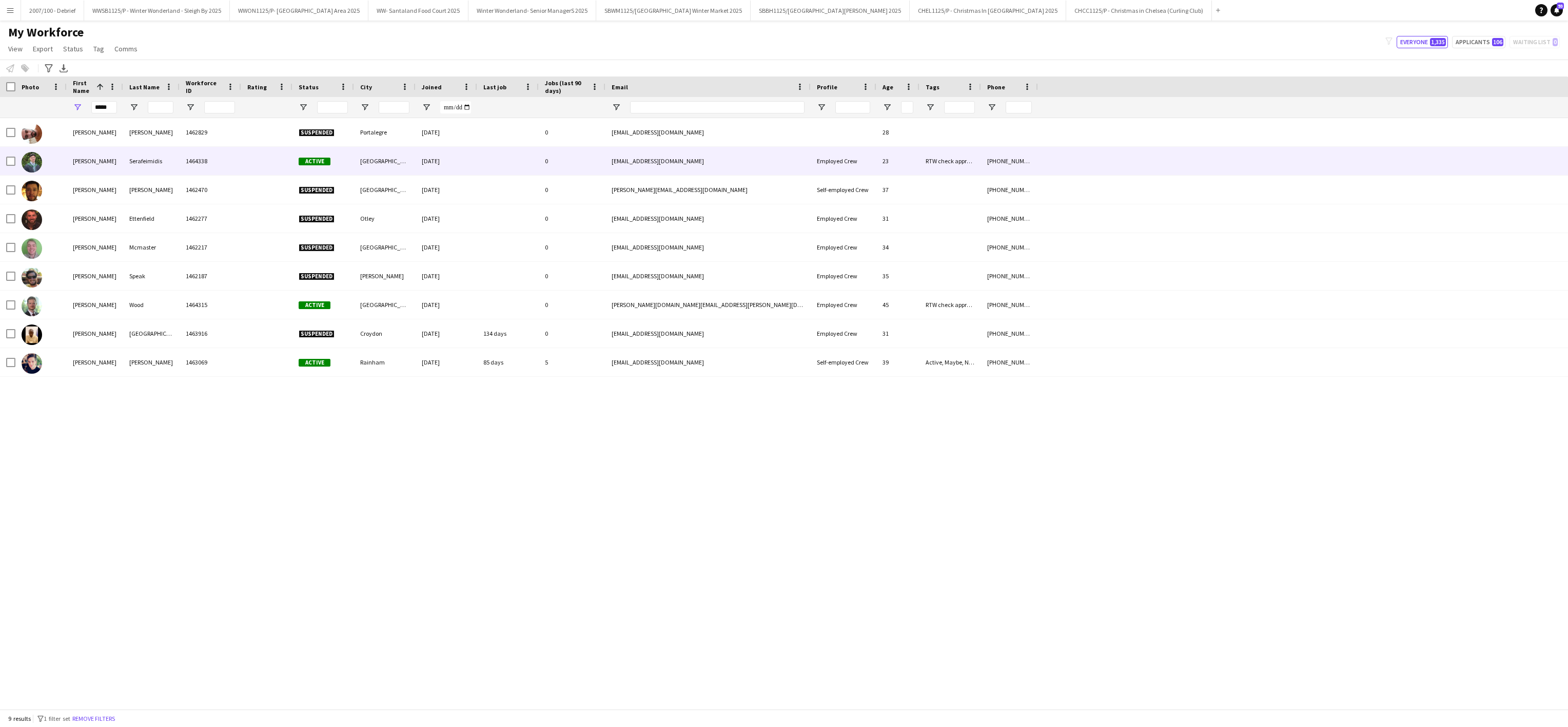
click at [141, 168] on div "Serafeimidis" at bounding box center [151, 161] width 56 height 29
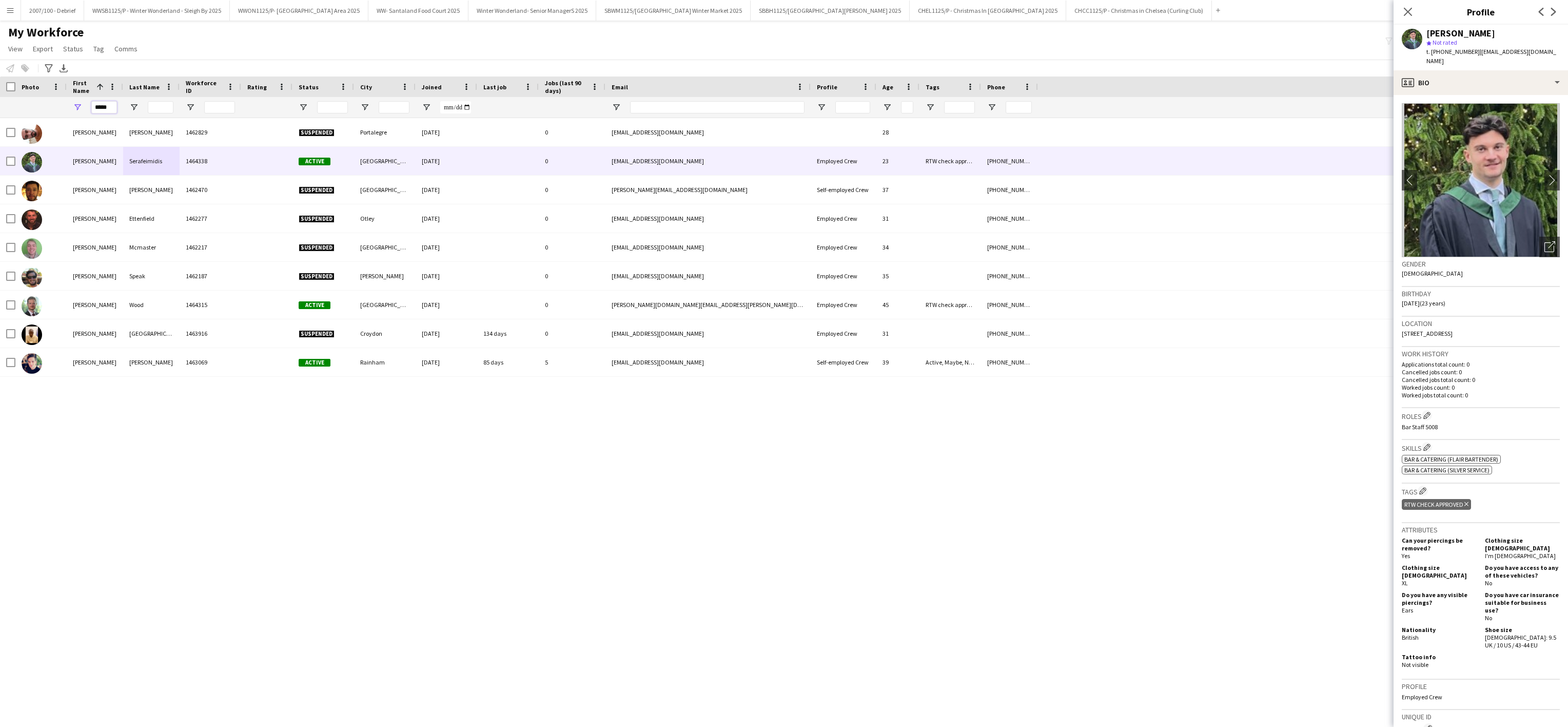
click at [115, 112] on input "*****" at bounding box center [105, 107] width 26 height 12
type input "*"
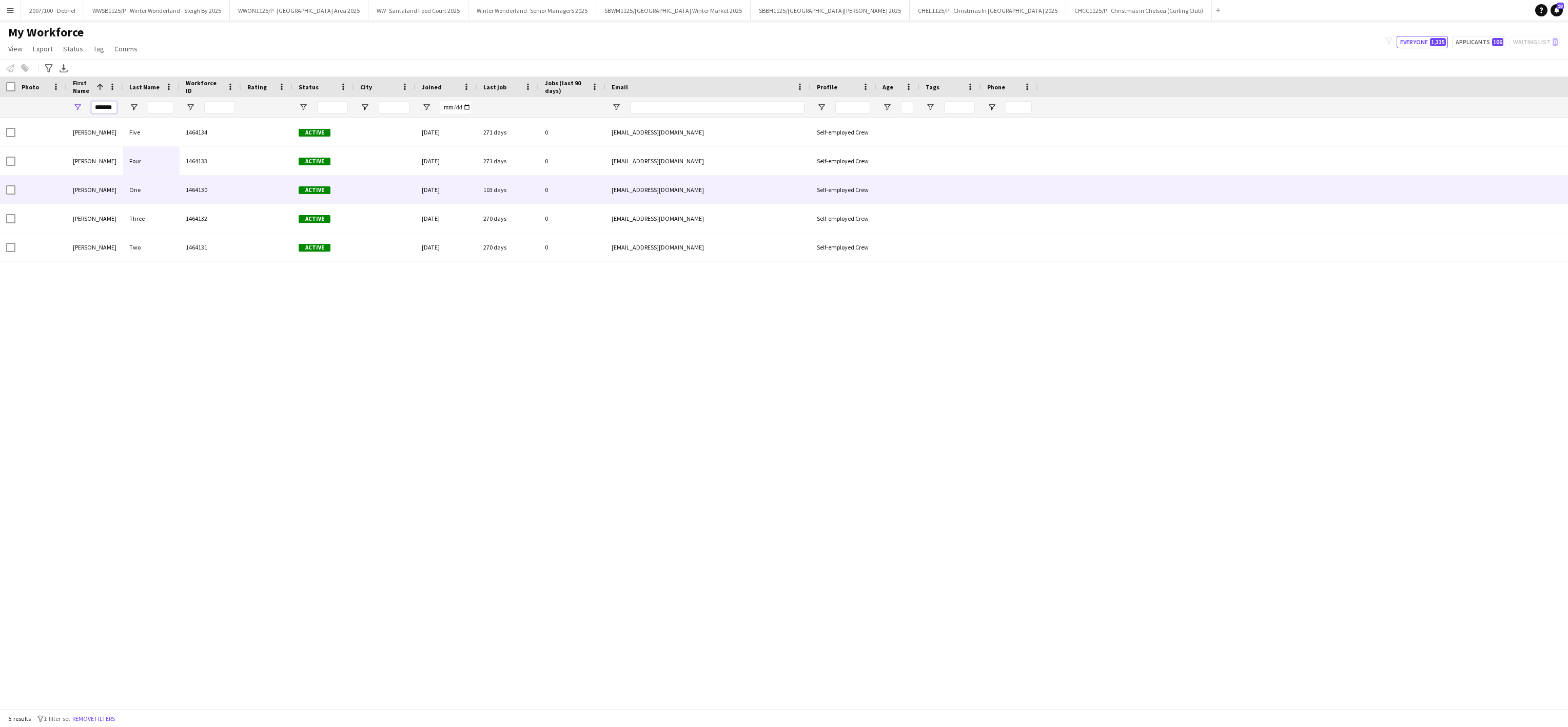
type input "*******"
click at [73, 191] on div "[PERSON_NAME]" at bounding box center [94, 190] width 56 height 29
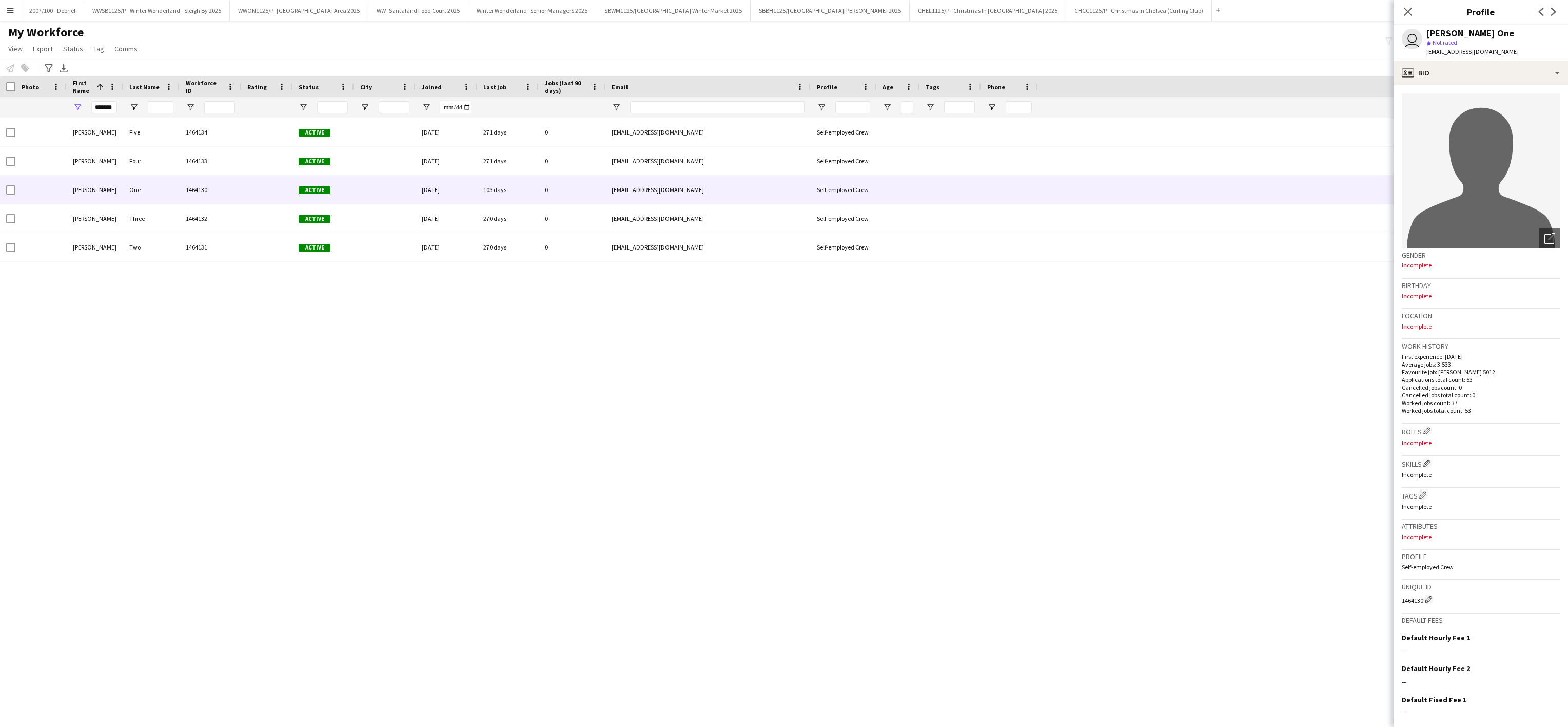
scroll to position [65, 0]
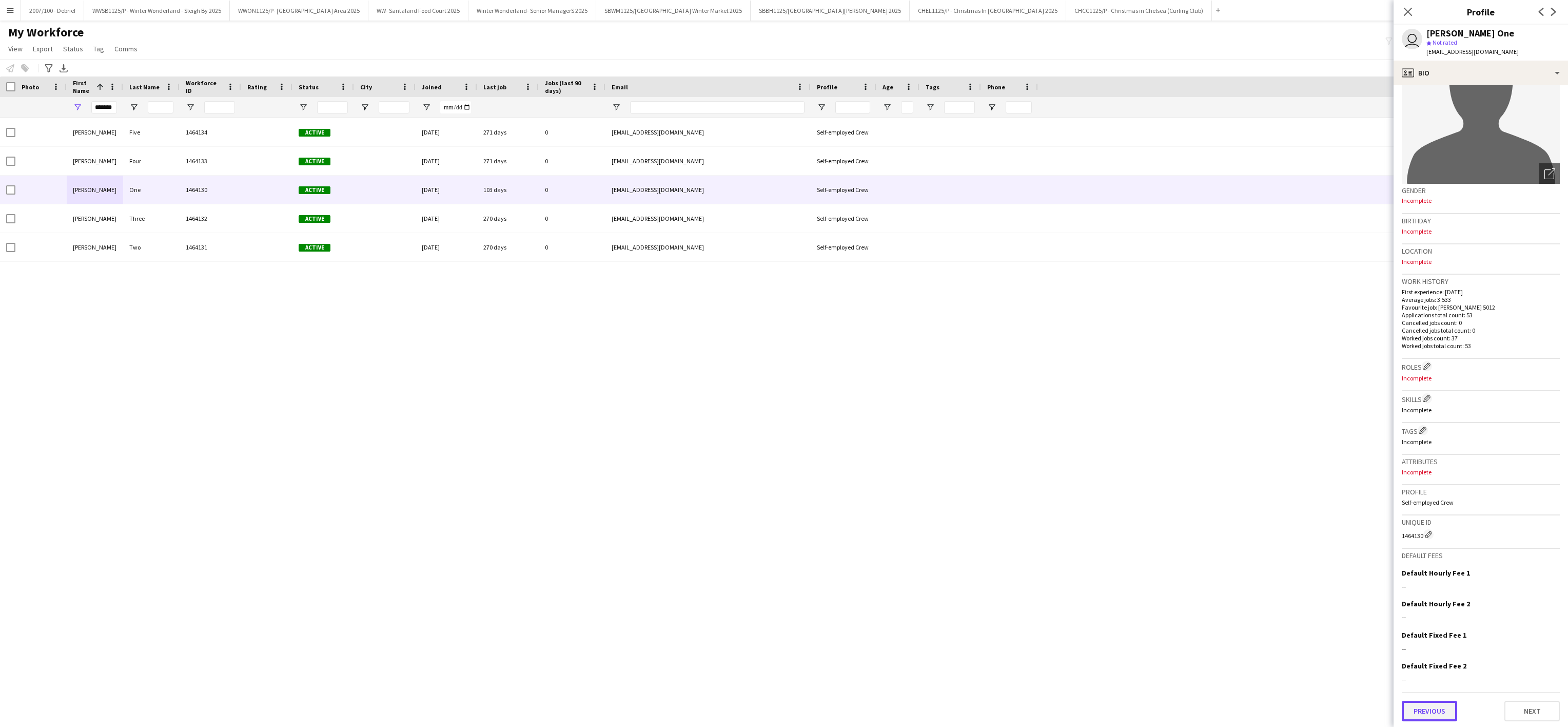
click at [1429, 700] on button "Previous" at bounding box center [1430, 711] width 55 height 21
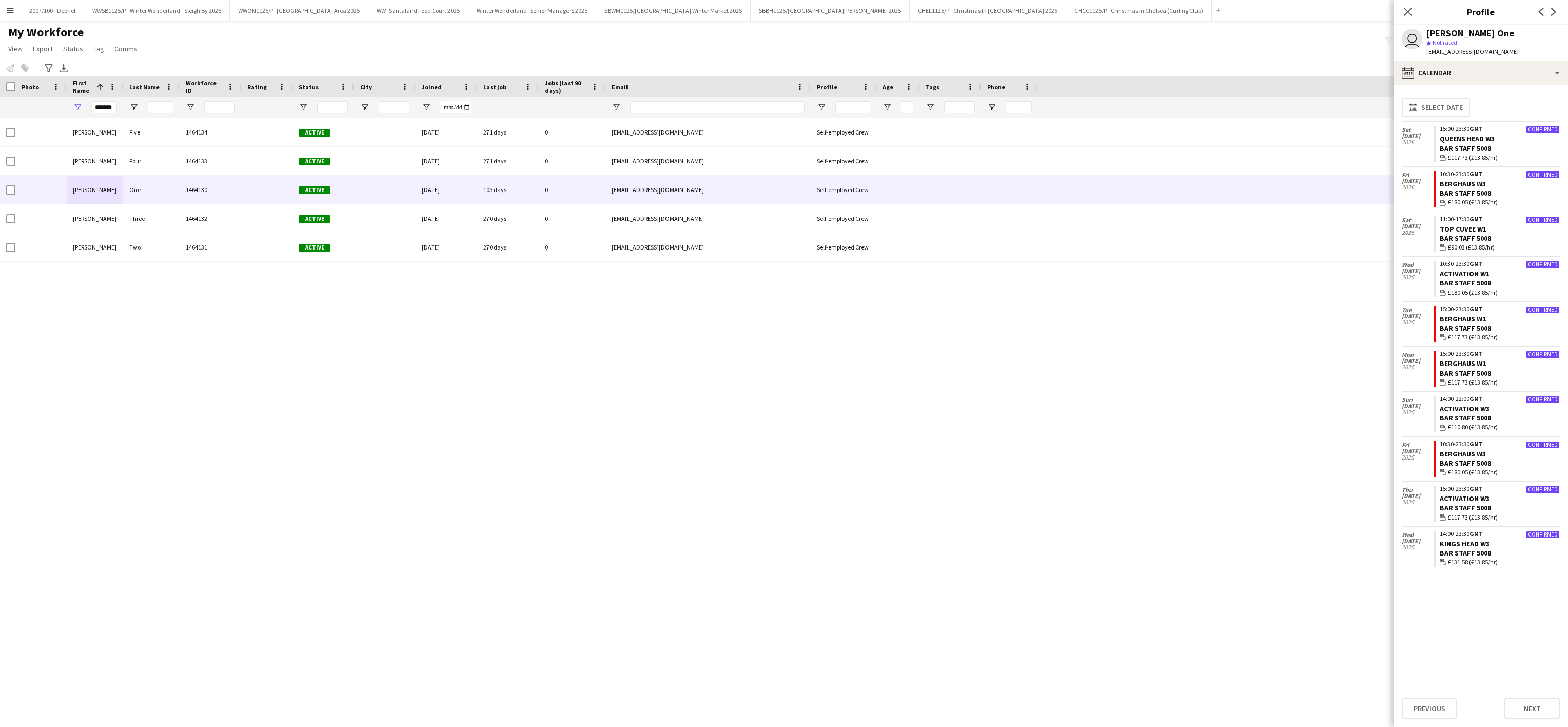
drag, startPoint x: 1535, startPoint y: 235, endPoint x: 1472, endPoint y: 651, distance: 420.7
click at [1472, 651] on app-crew-calendar "[DATE] Confirmed 15:00-23:30 GMT [GEOGRAPHIC_DATA] W3 Bar Staff 5008 wallet £11…" at bounding box center [1481, 419] width 158 height 595
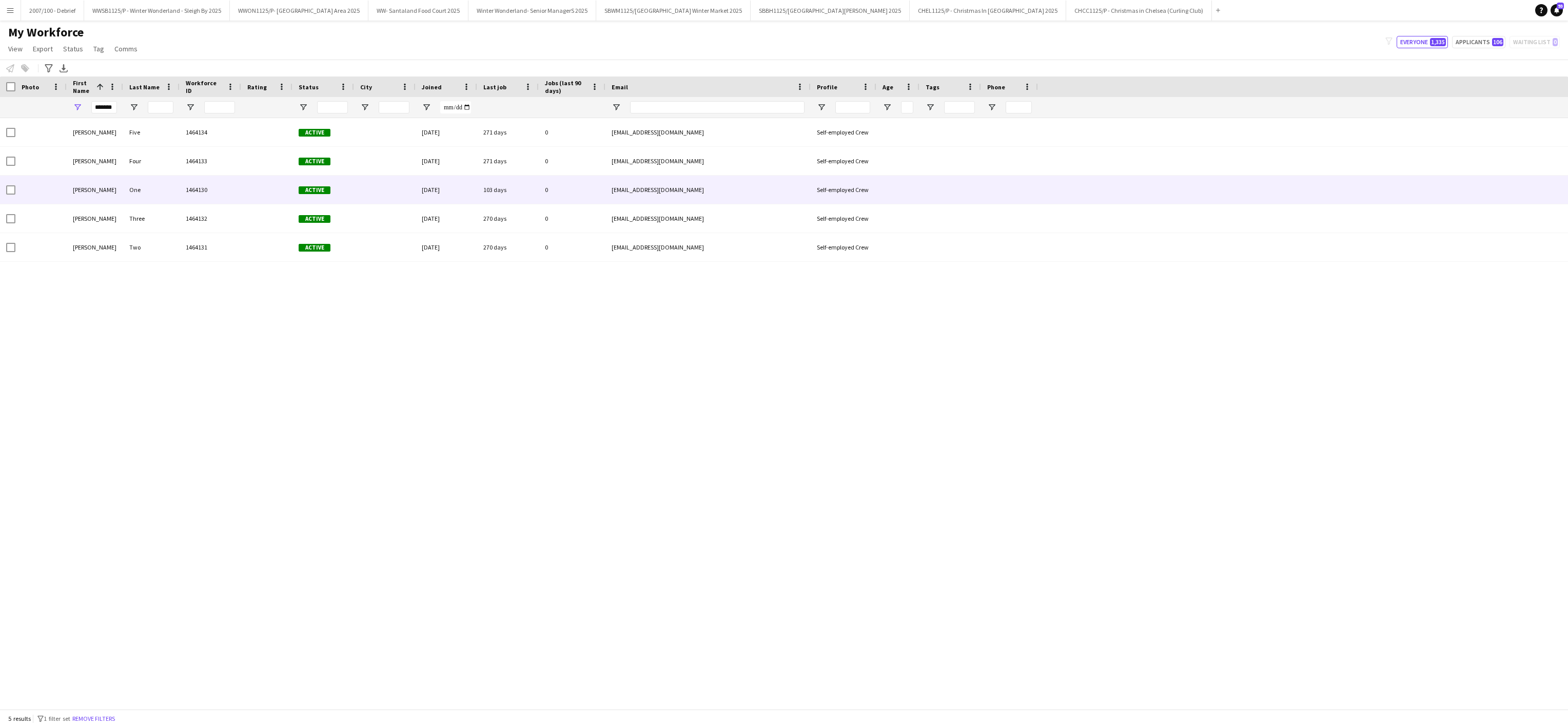
click at [139, 201] on div "One" at bounding box center [151, 190] width 56 height 29
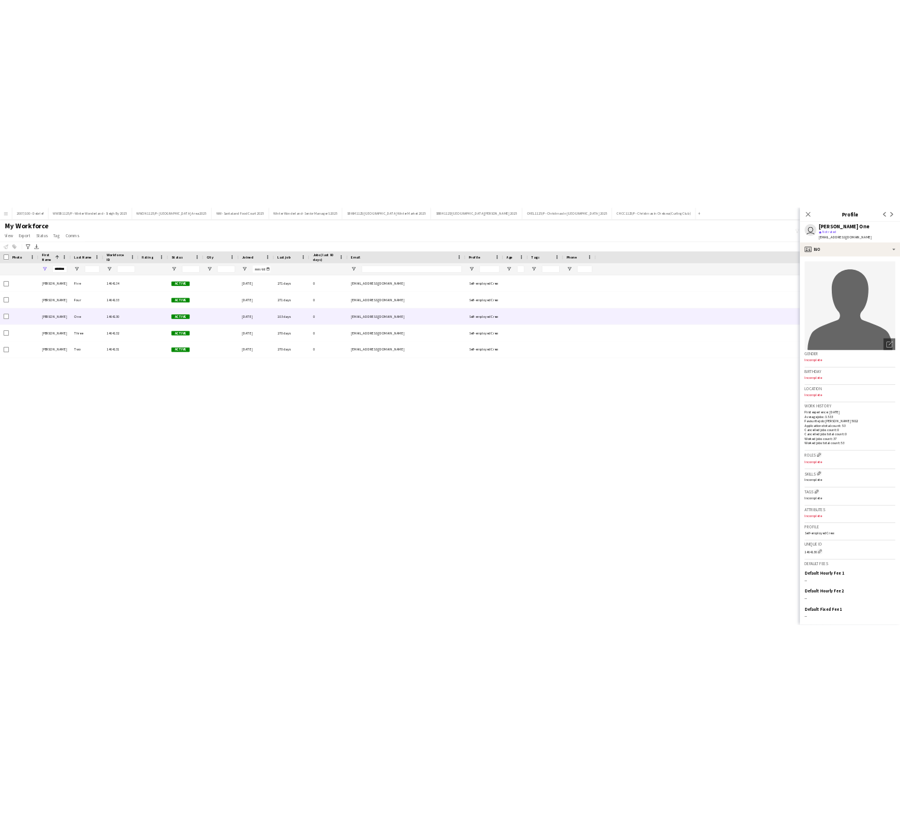
scroll to position [75, 0]
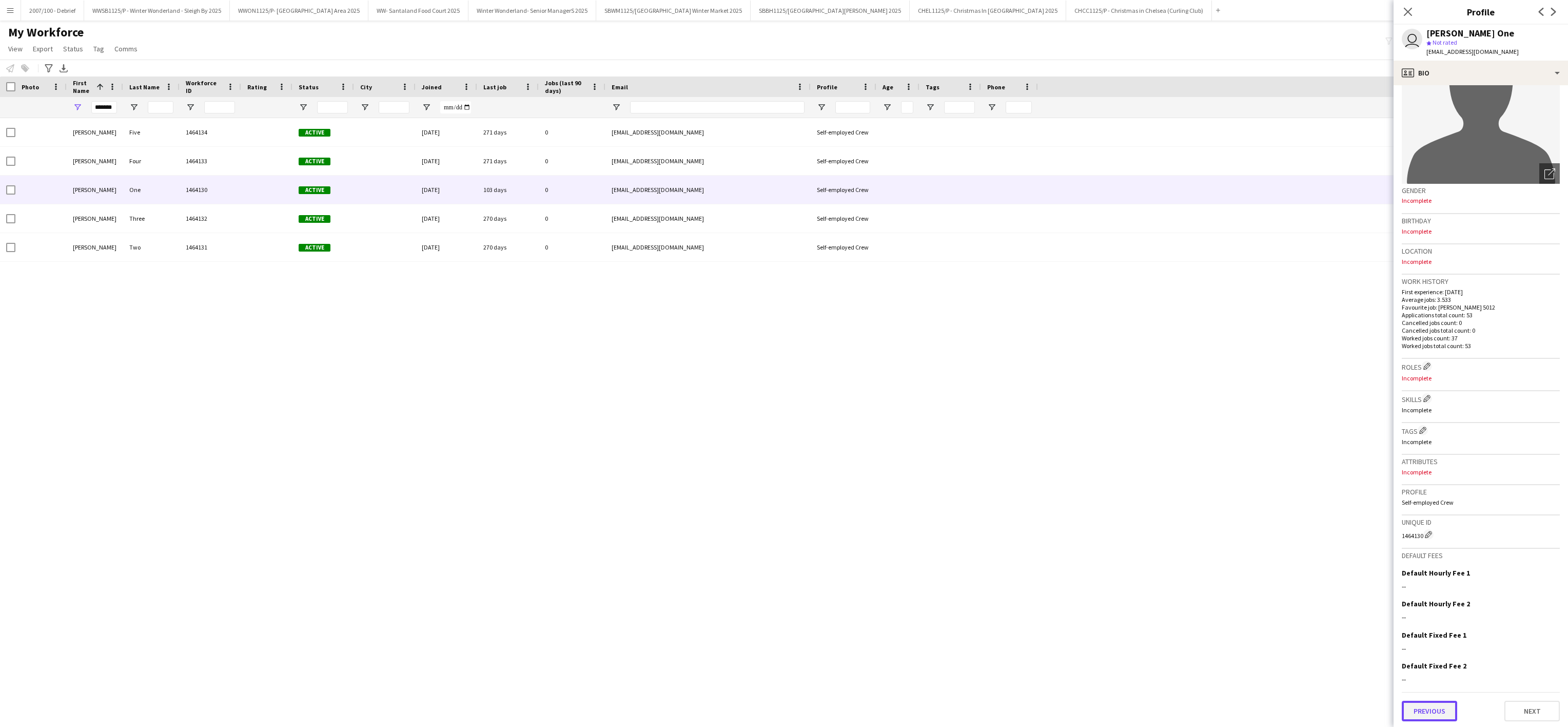
click at [1433, 711] on button "Previous" at bounding box center [1430, 711] width 55 height 21
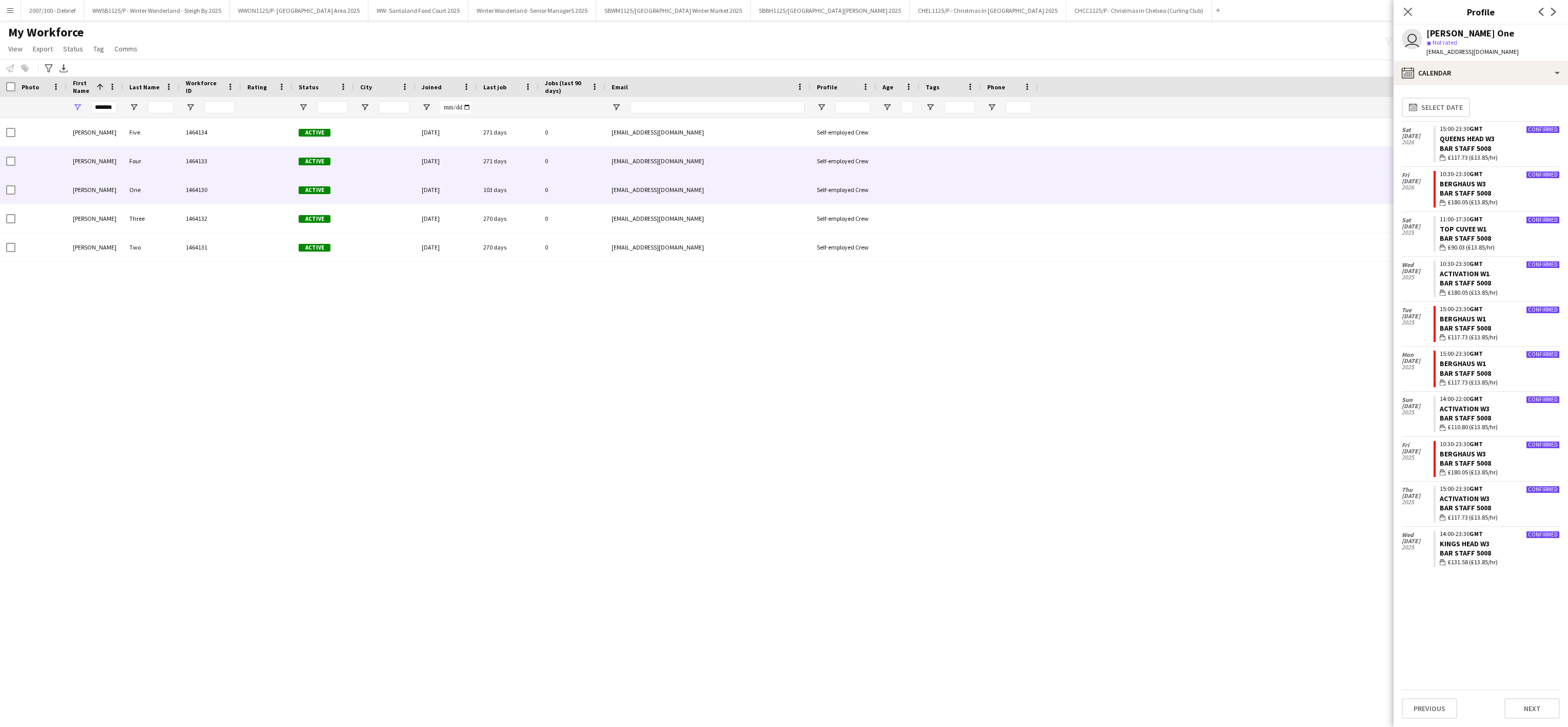
click at [127, 162] on div "Four" at bounding box center [151, 161] width 56 height 29
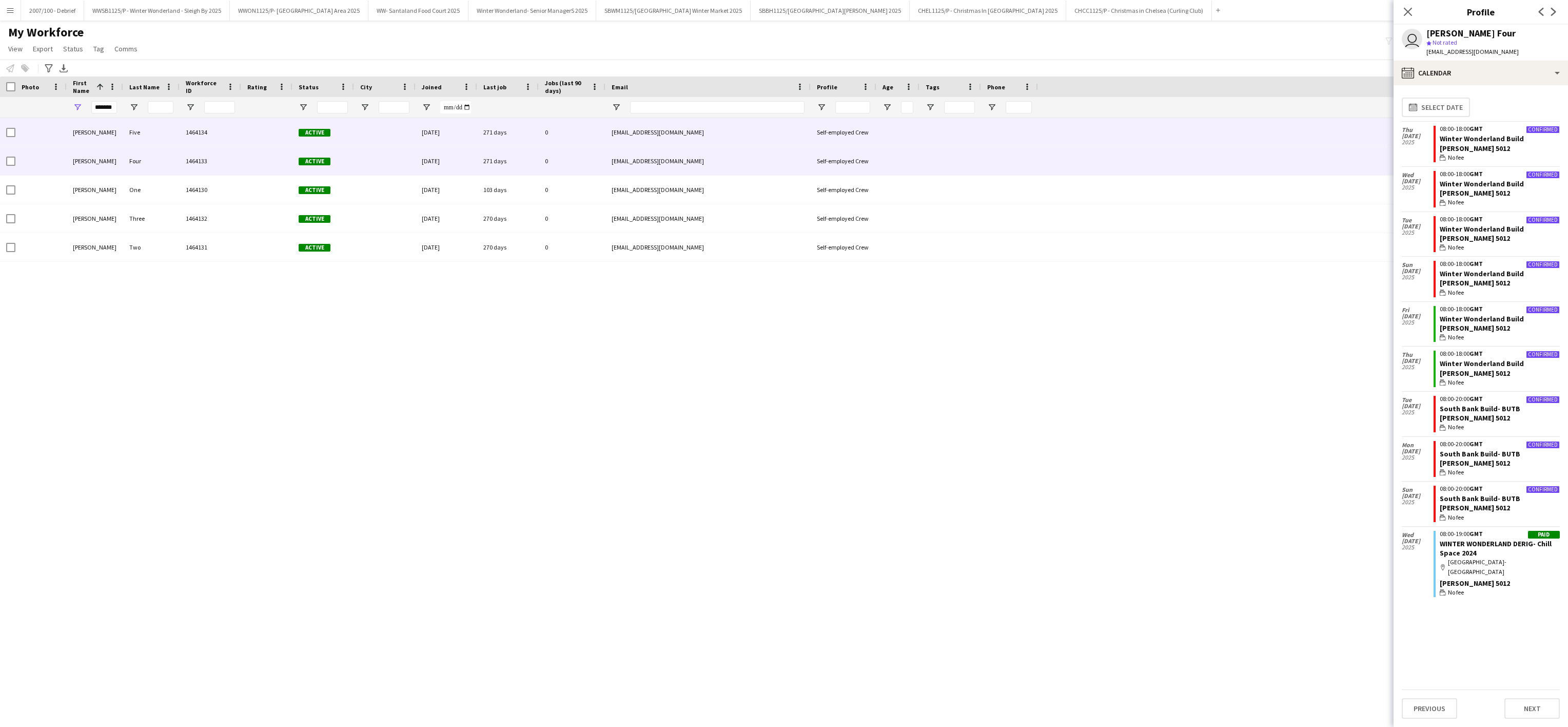
click at [167, 136] on div "Five" at bounding box center [151, 132] width 56 height 29
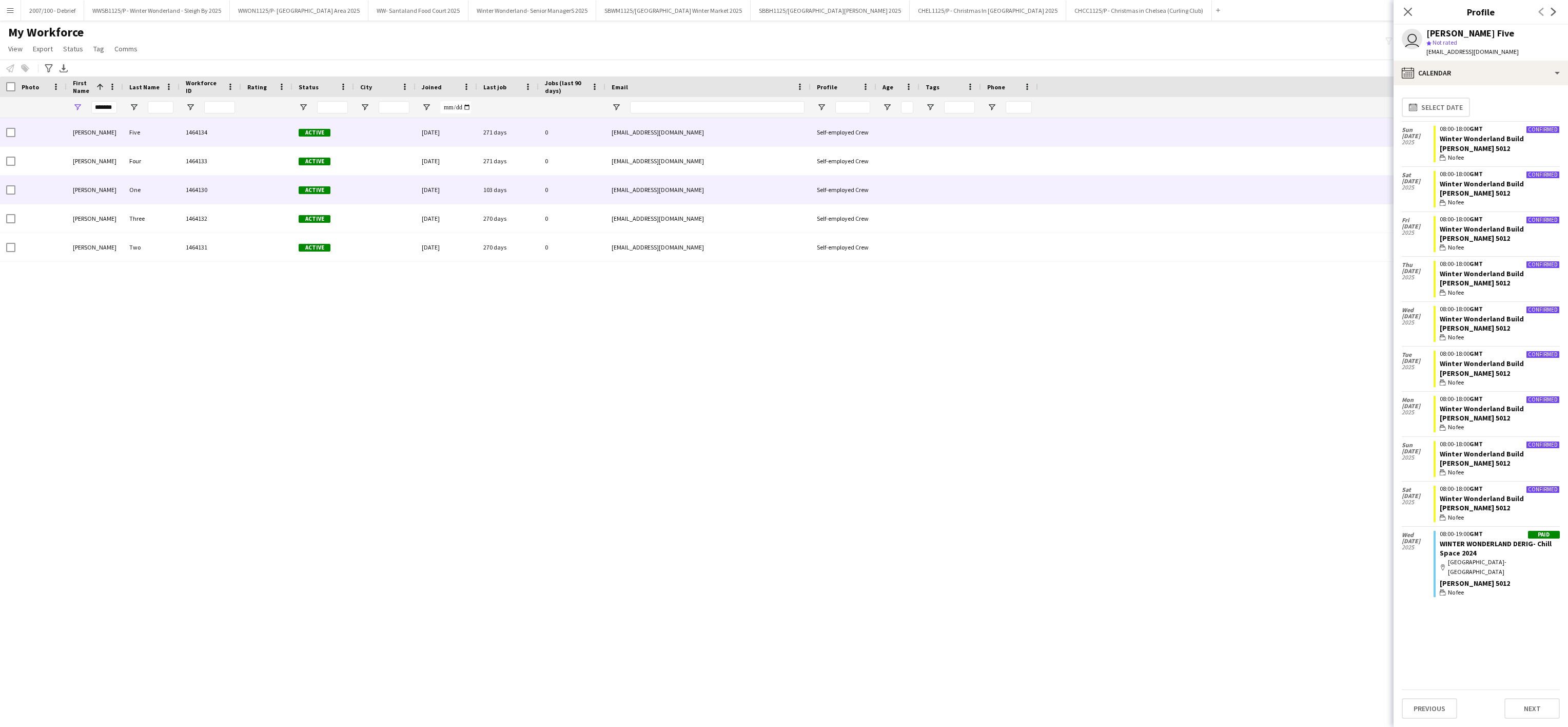
click at [145, 193] on div "One" at bounding box center [151, 190] width 56 height 29
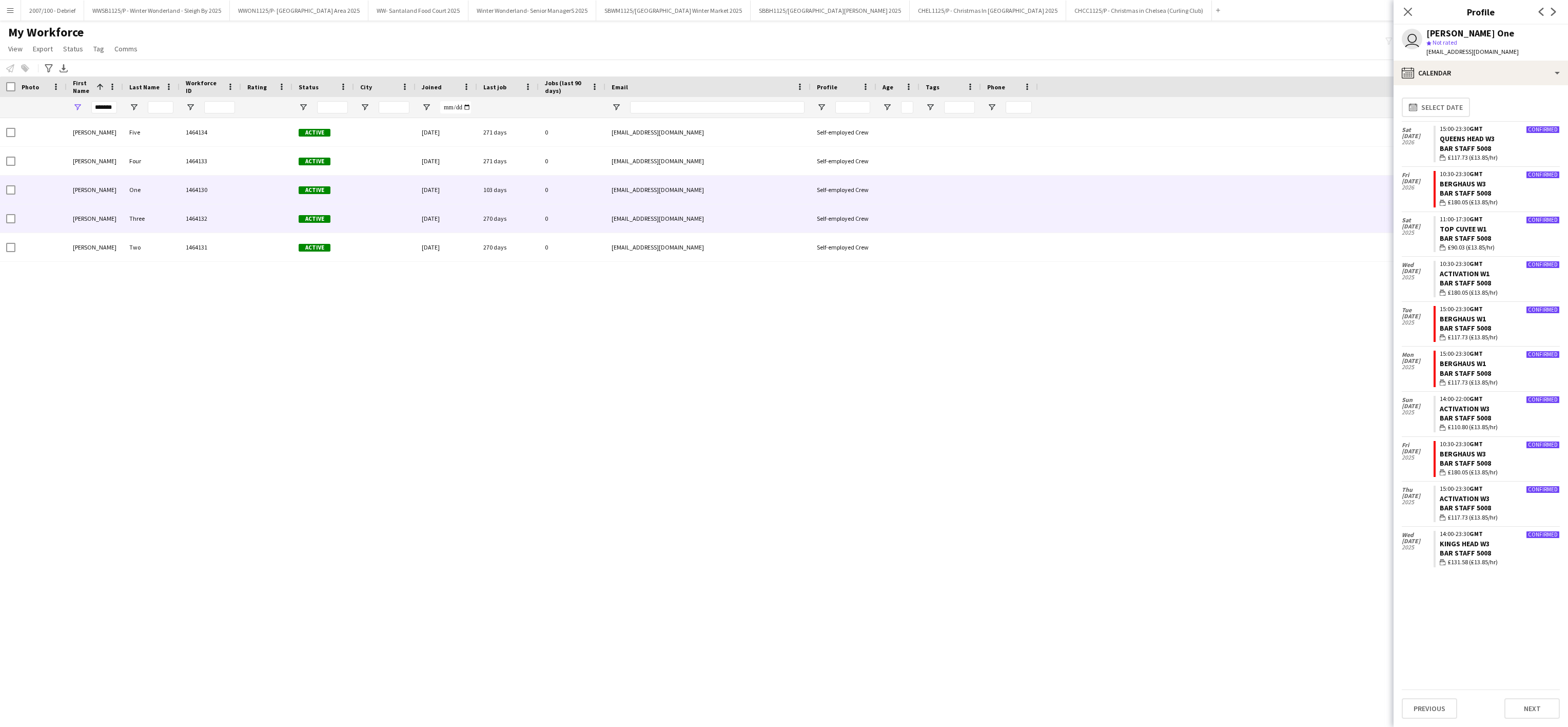
click at [132, 211] on div "Three" at bounding box center [151, 218] width 56 height 29
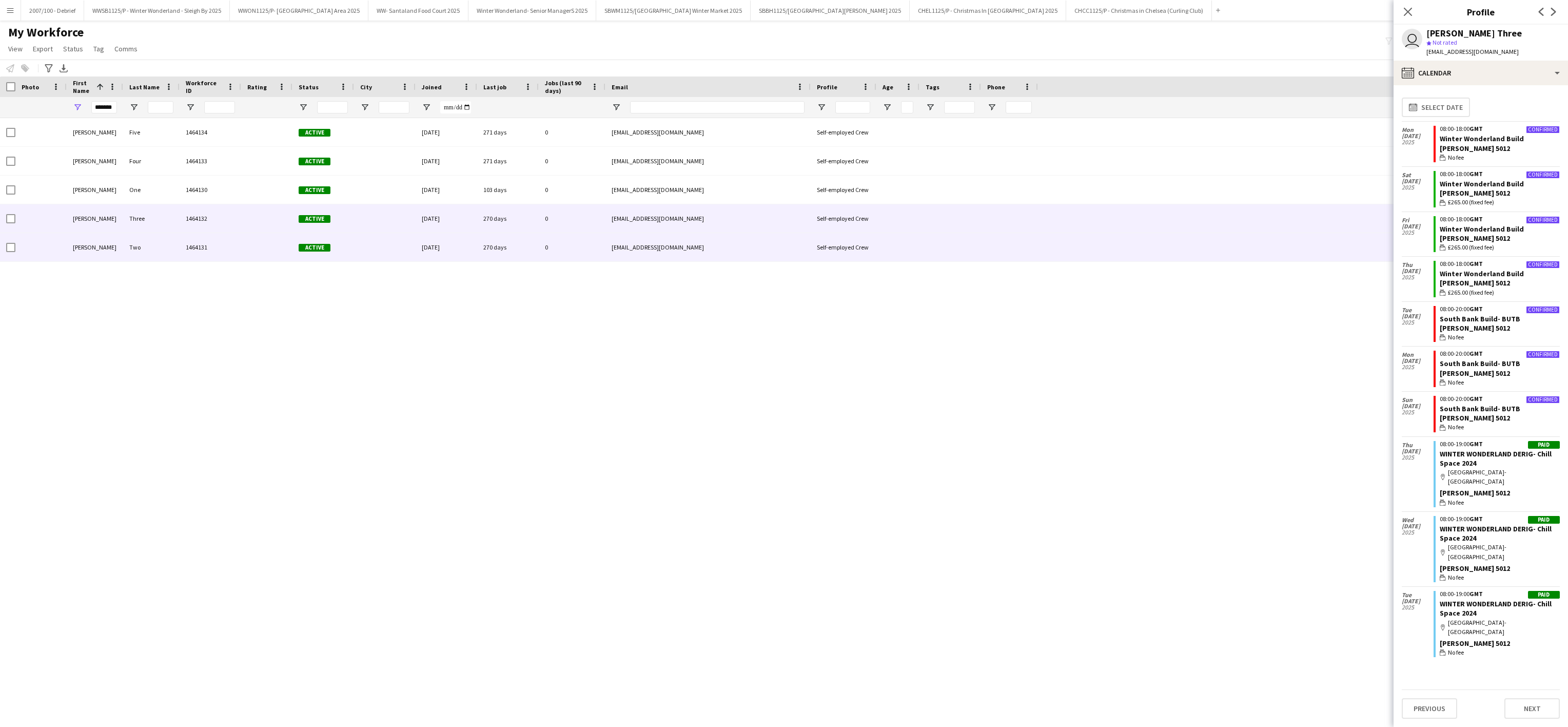
click at [133, 259] on div "Two" at bounding box center [151, 247] width 56 height 29
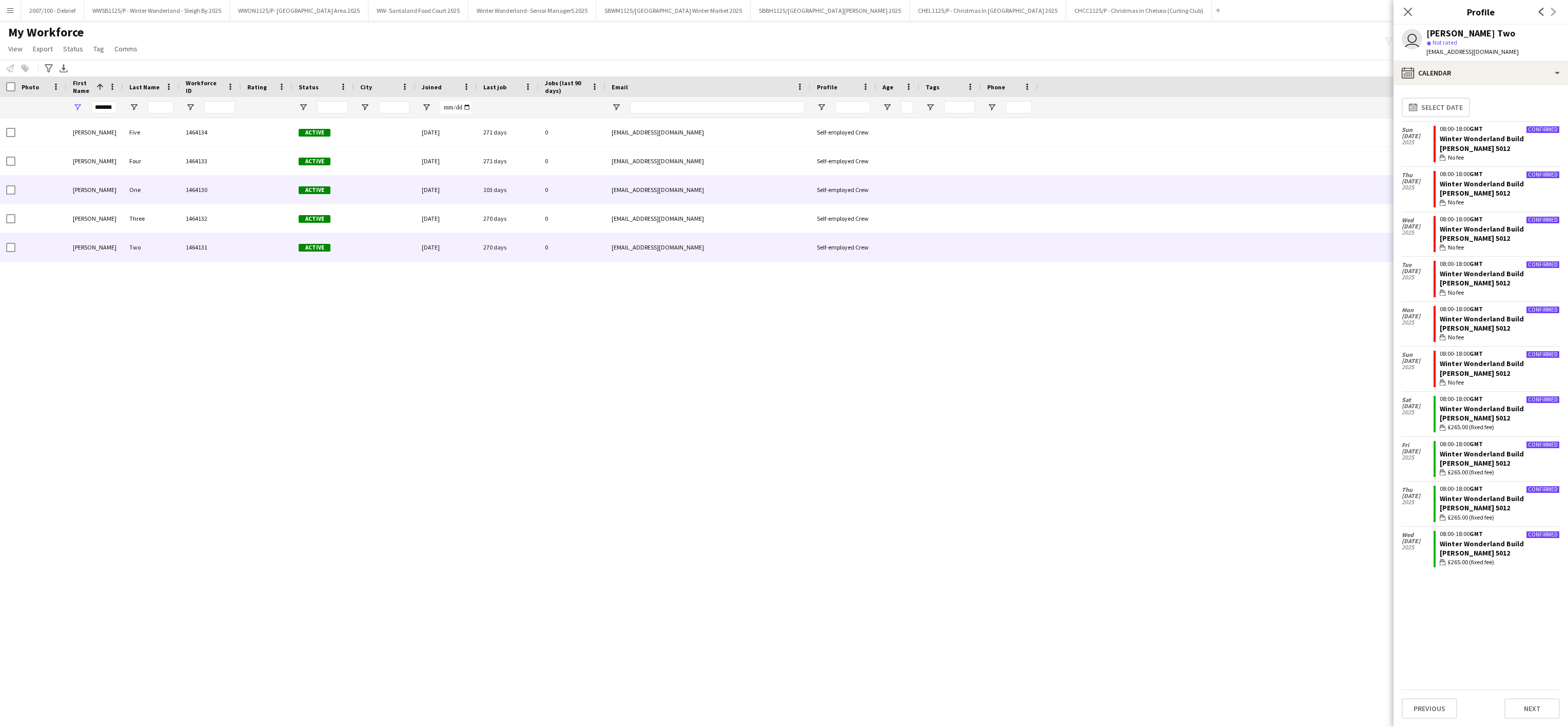
click at [158, 183] on div "One" at bounding box center [151, 190] width 56 height 29
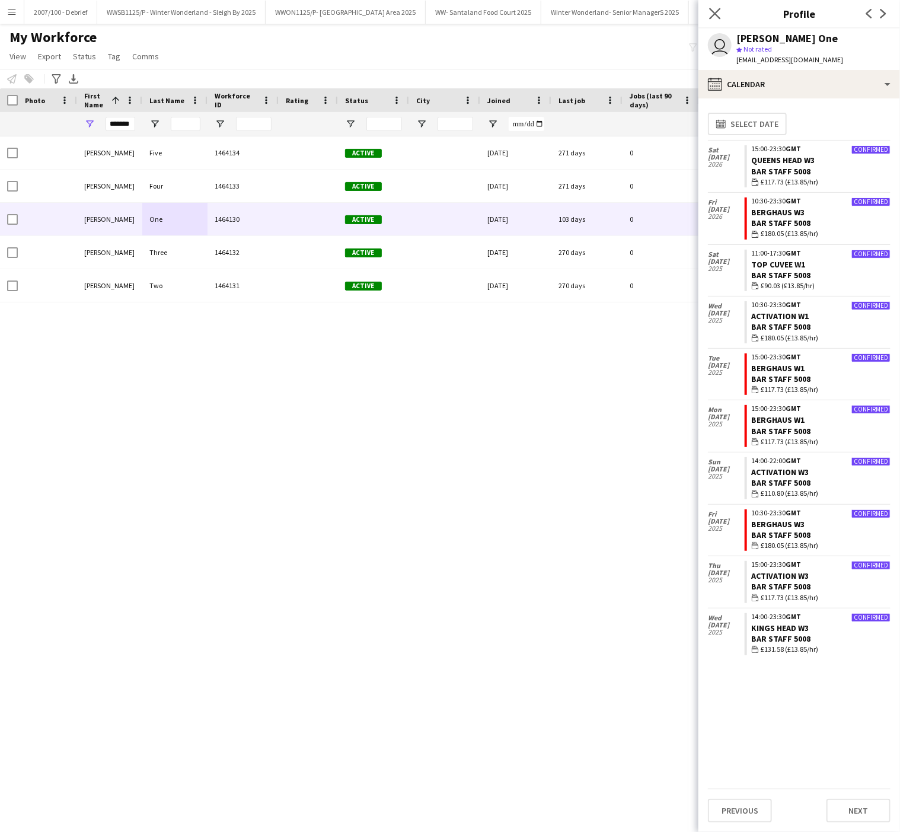
click at [709, 11] on app-icon "Close pop-in" at bounding box center [715, 13] width 17 height 17
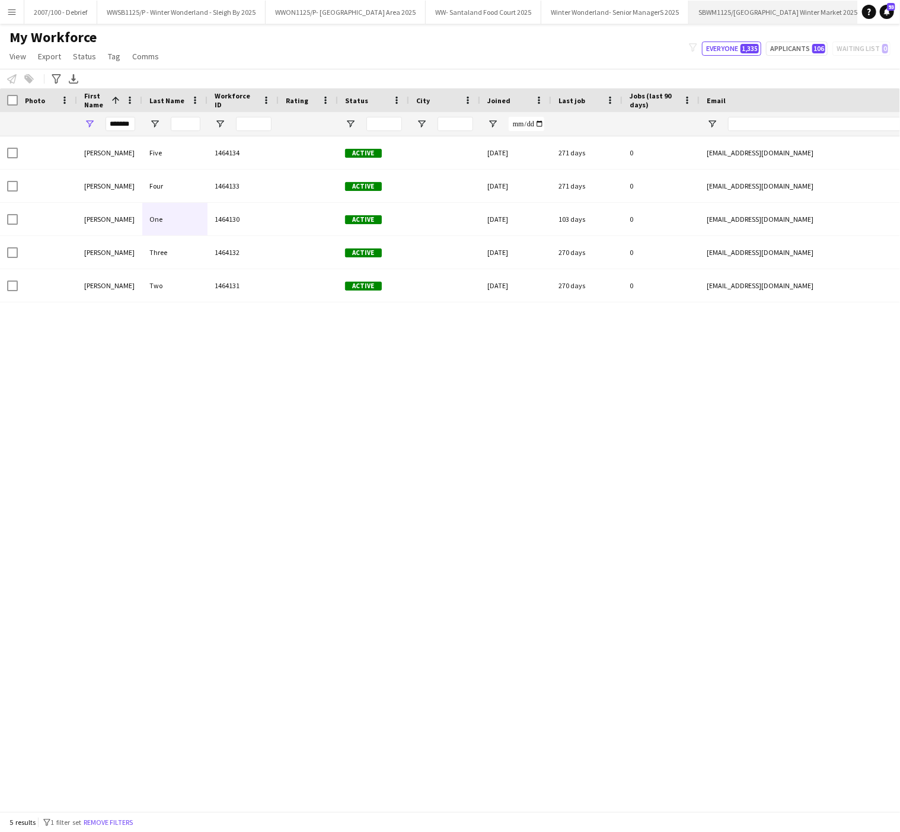
click at [786, 9] on button "SBWM1125/[GEOGRAPHIC_DATA] Winter Market 2025 Close" at bounding box center [778, 12] width 178 height 23
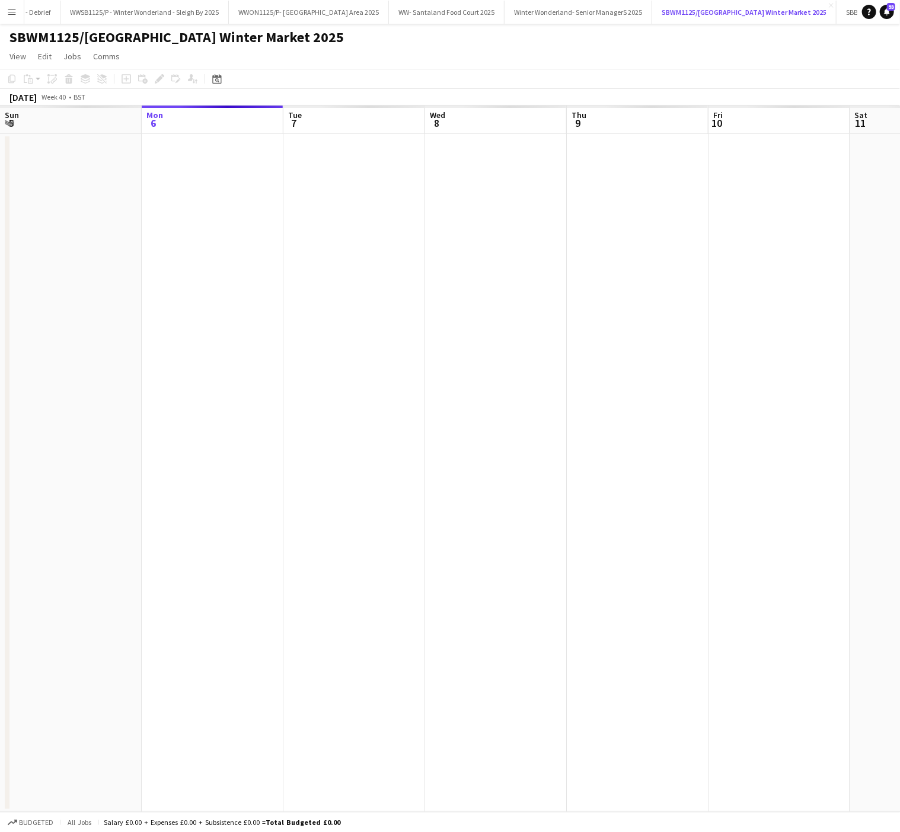
scroll to position [0, 38]
click at [310, 706] on app-date-cell at bounding box center [354, 473] width 142 height 678
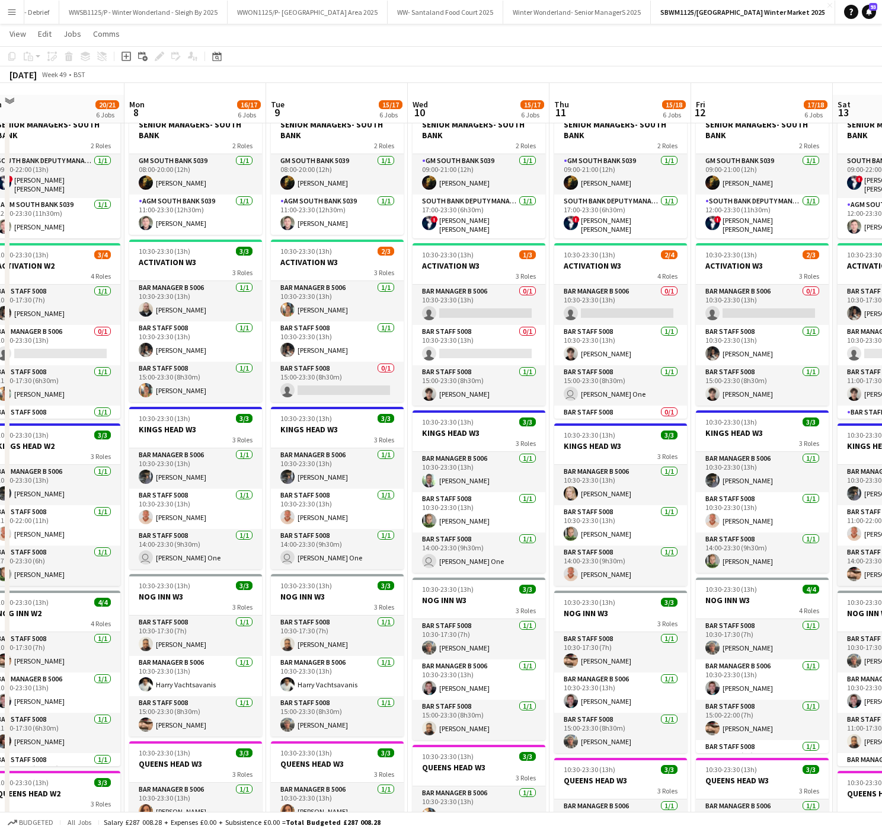
scroll to position [47, 0]
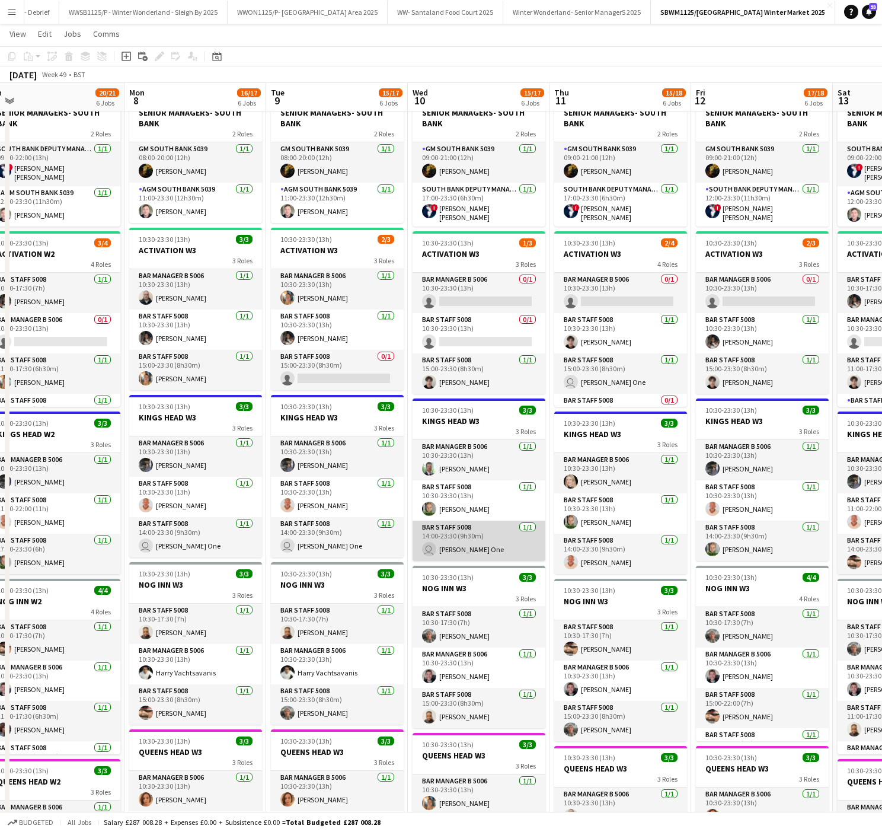
click at [462, 548] on app-card-role "Bar Staff 5008 1/1 14:00-23:30 (9h30m) user Carpenter One" at bounding box center [479, 541] width 133 height 40
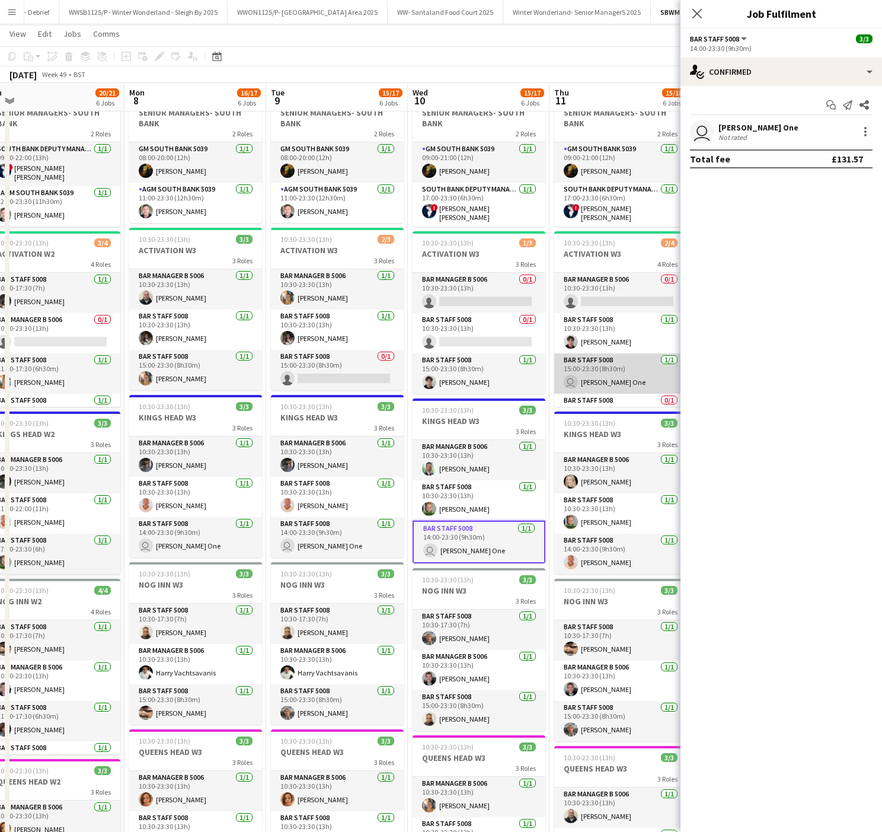
click at [574, 364] on app-card-role "Bar Staff 5008 1/1 15:00-23:30 (8h30m) user Carpenter One" at bounding box center [620, 373] width 133 height 40
click at [863, 136] on div at bounding box center [866, 132] width 14 height 14
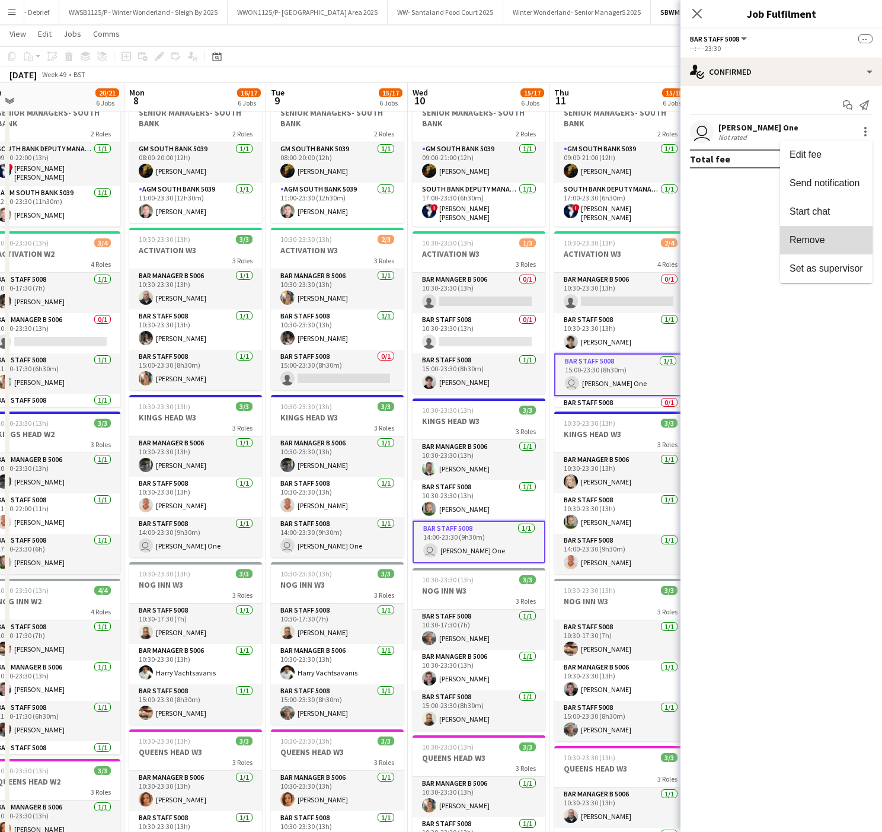
click at [813, 243] on span "Remove" at bounding box center [808, 240] width 36 height 10
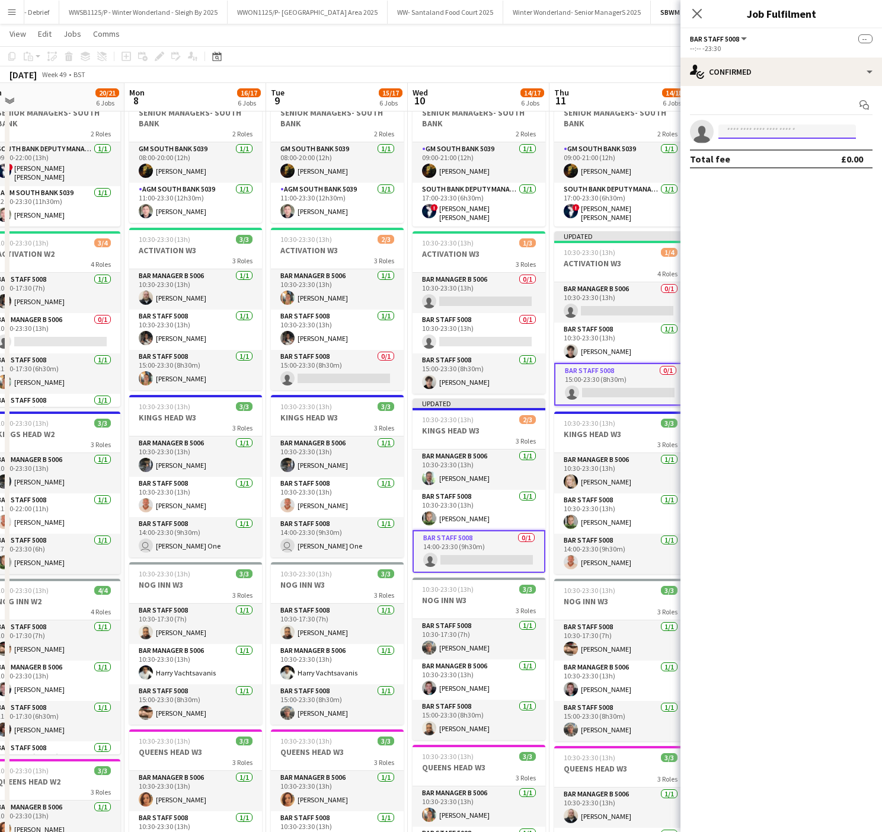
click at [766, 136] on input at bounding box center [788, 132] width 138 height 14
type input "******"
click at [783, 160] on span "[EMAIL_ADDRESS][DOMAIN_NAME]" at bounding box center [787, 159] width 119 height 9
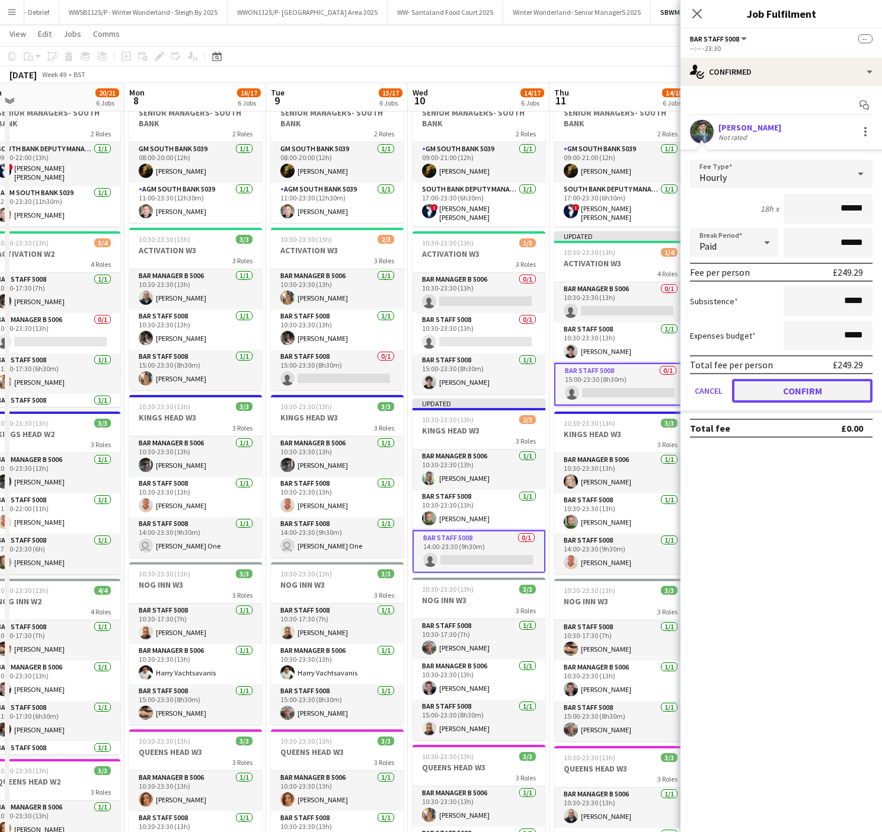
click at [818, 400] on button "Confirm" at bounding box center [802, 391] width 141 height 24
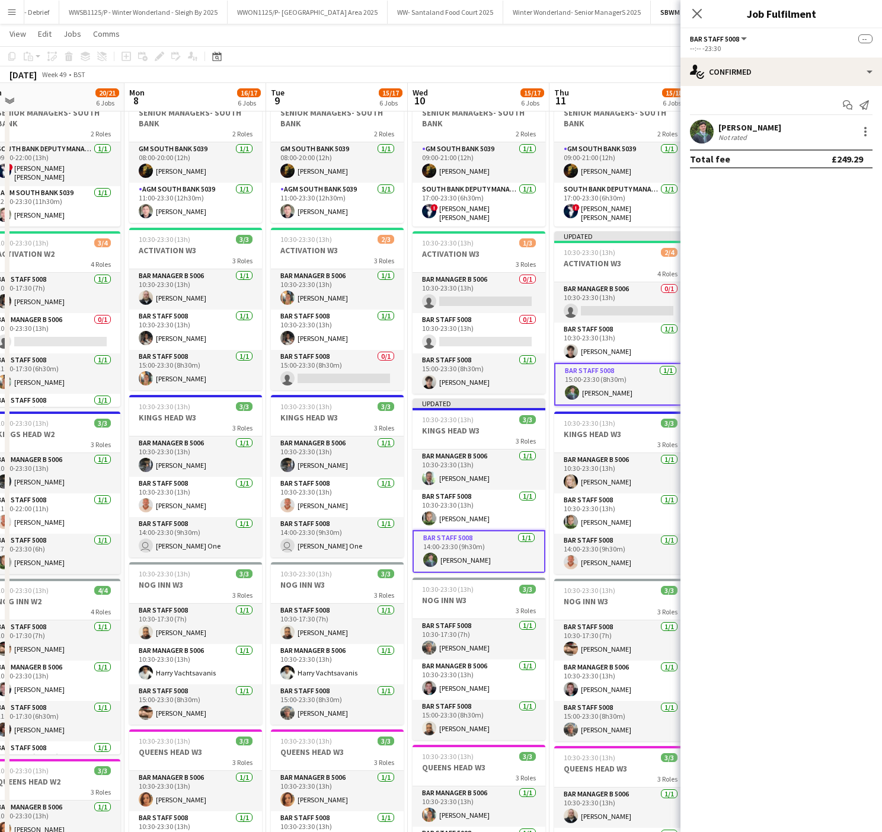
click at [569, 90] on app-board-header-date "Thu 11 15/18 6 Jobs" at bounding box center [621, 97] width 142 height 28
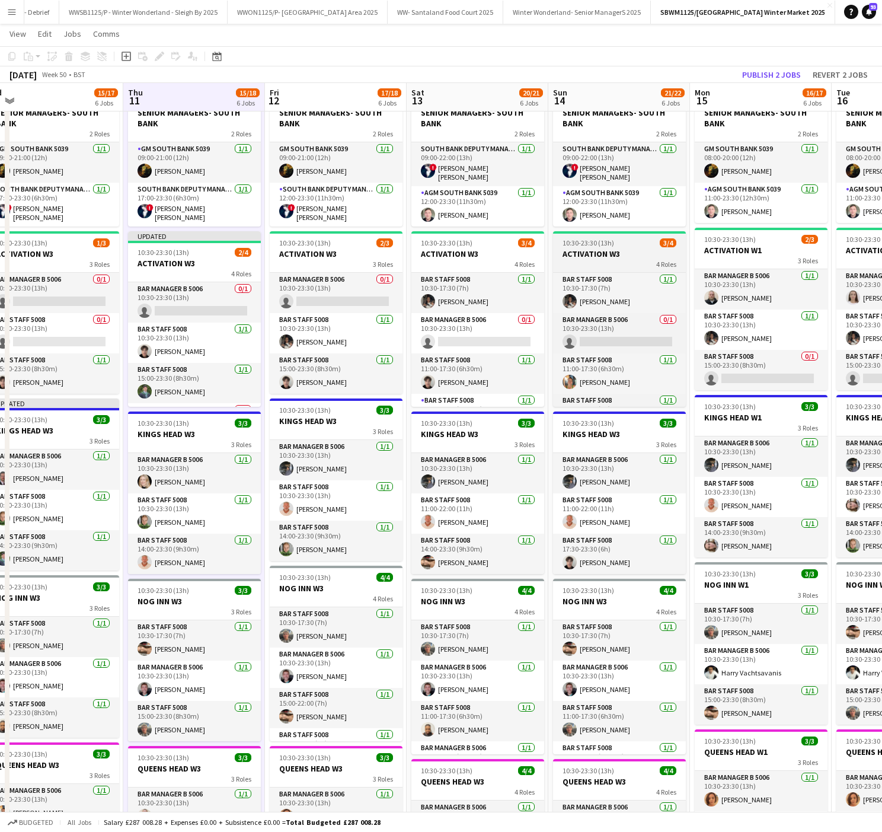
scroll to position [30, 0]
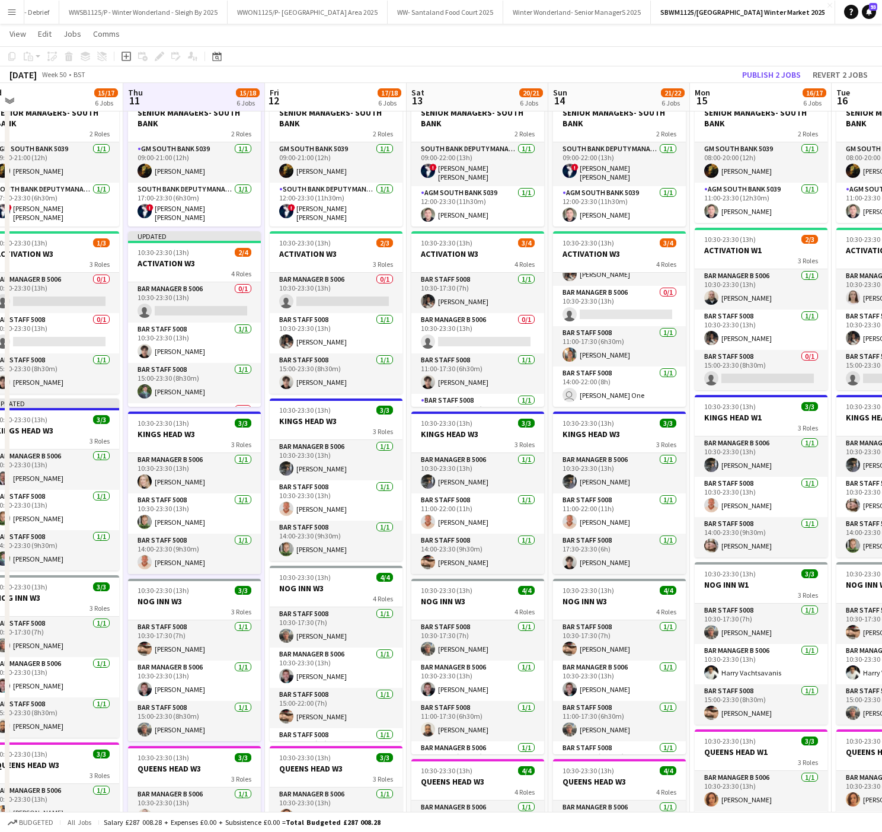
click at [603, 405] on app-date-cell "09:00-23:30 (14h30m) 2/2 SENIOR MANAGERS- SOUTH BANK 2 Roles South Bank Deputy …" at bounding box center [619, 617] width 142 height 1064
click at [590, 396] on app-card-role "Bar Staff 5008 1/1 14:00-22:00 (8h) user Carpenter One" at bounding box center [619, 386] width 133 height 40
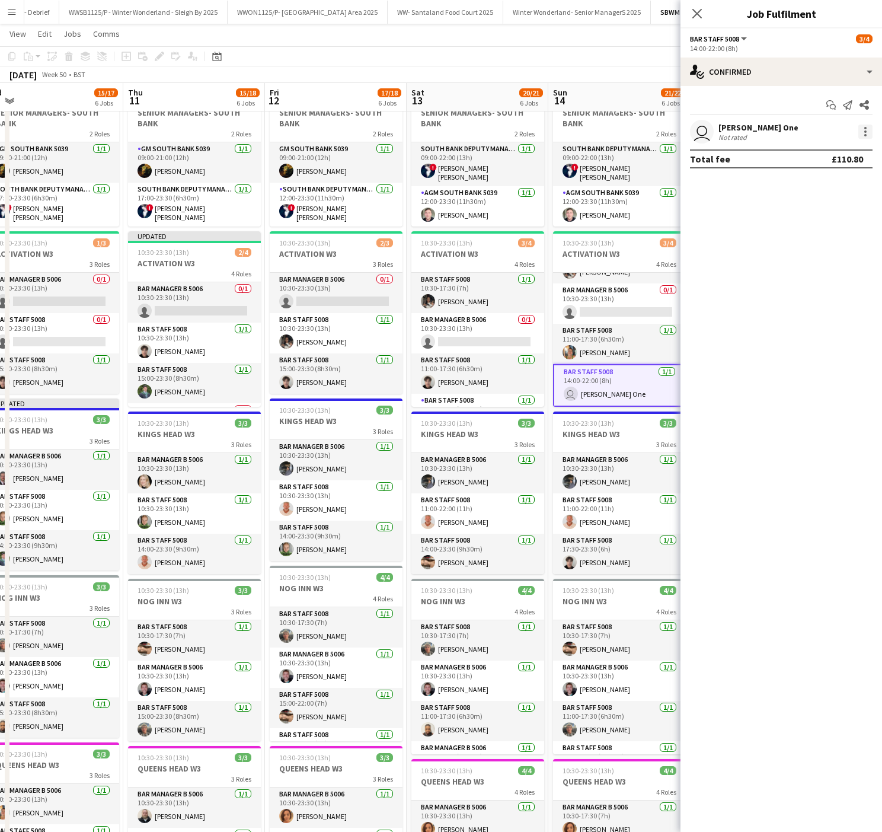
click at [862, 134] on div at bounding box center [866, 132] width 14 height 14
click at [806, 256] on button "Remove" at bounding box center [826, 268] width 93 height 28
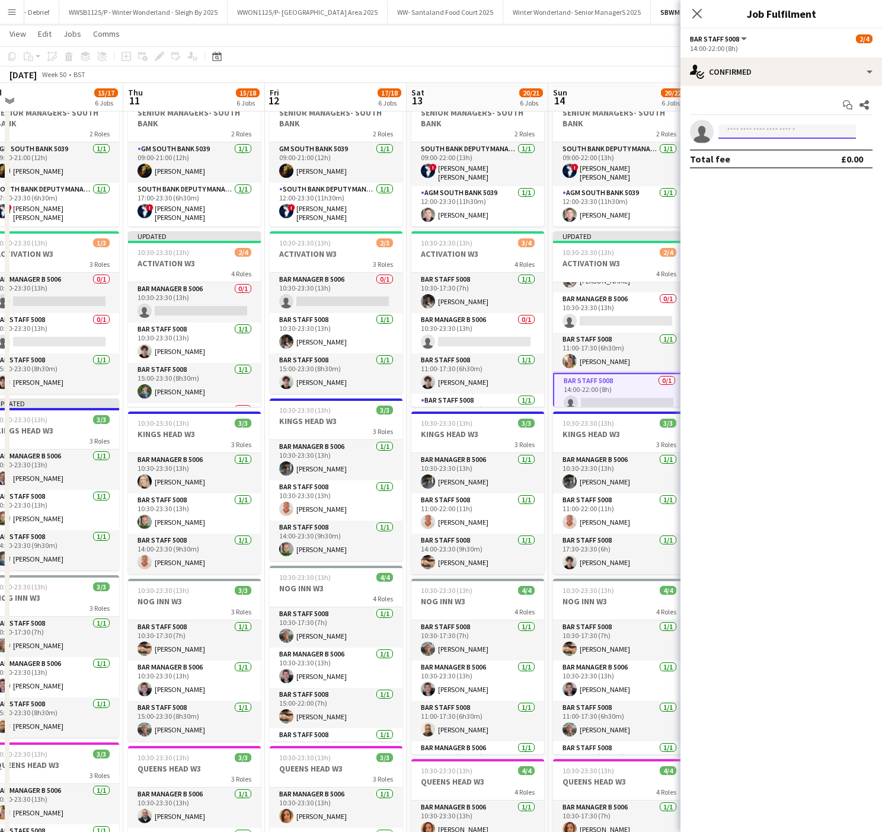
click at [758, 132] on input at bounding box center [788, 132] width 138 height 14
type input "******"
click at [796, 148] on span "[PERSON_NAME]" at bounding box center [762, 150] width 68 height 10
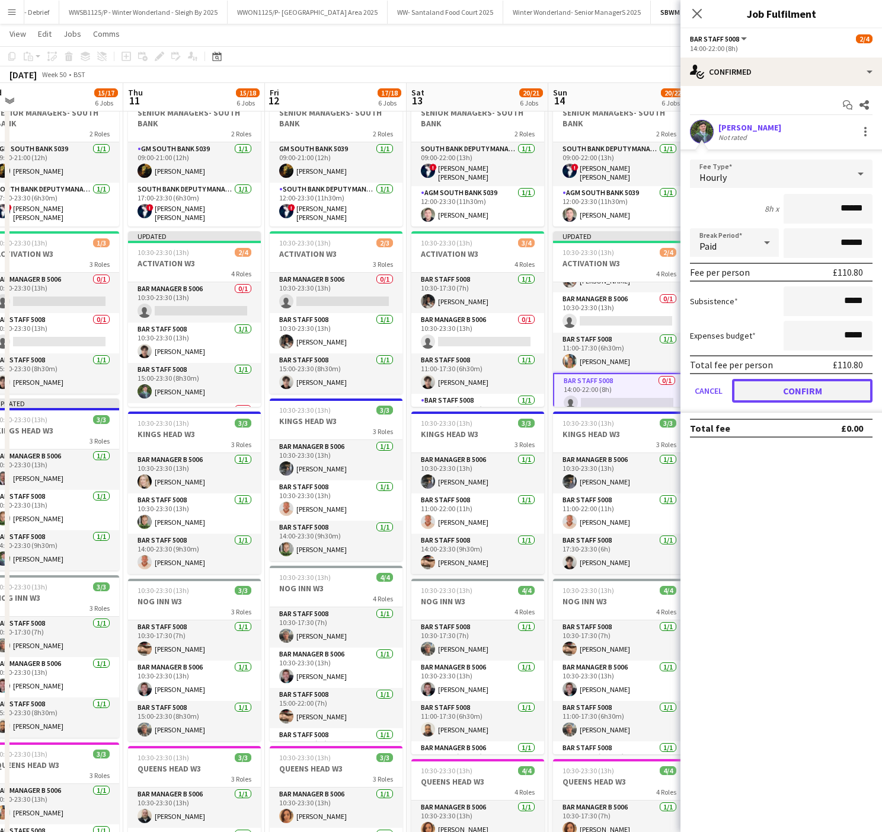
click at [835, 392] on button "Confirm" at bounding box center [802, 391] width 141 height 24
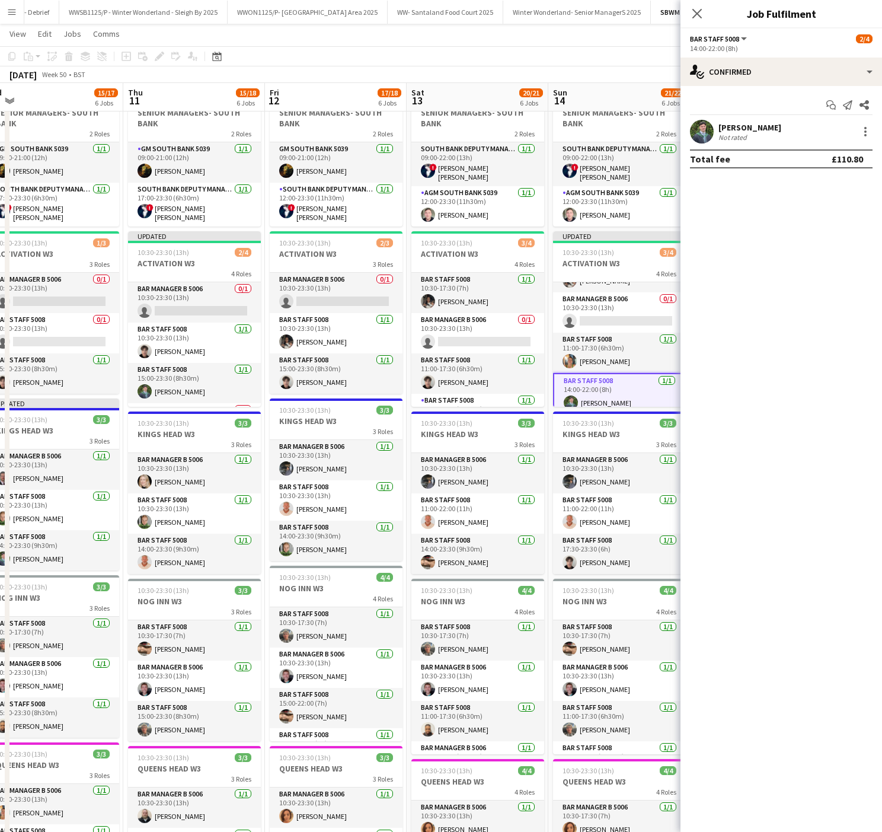
click at [581, 90] on app-board-header-date "Sun 14 21/22 6 Jobs" at bounding box center [619, 97] width 142 height 28
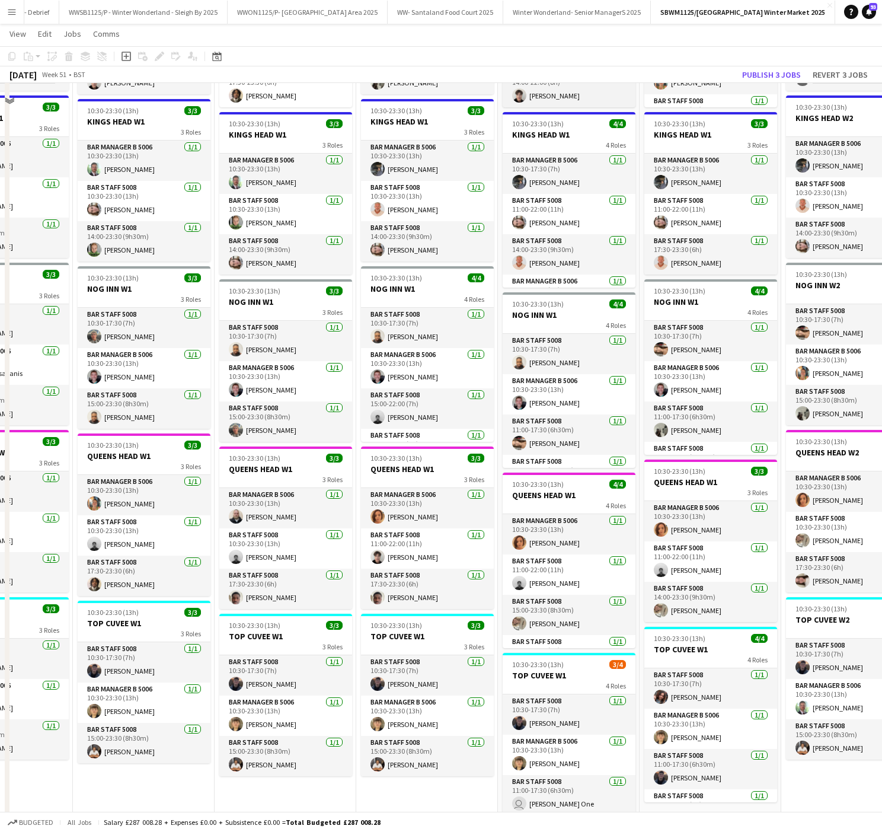
scroll to position [384, 0]
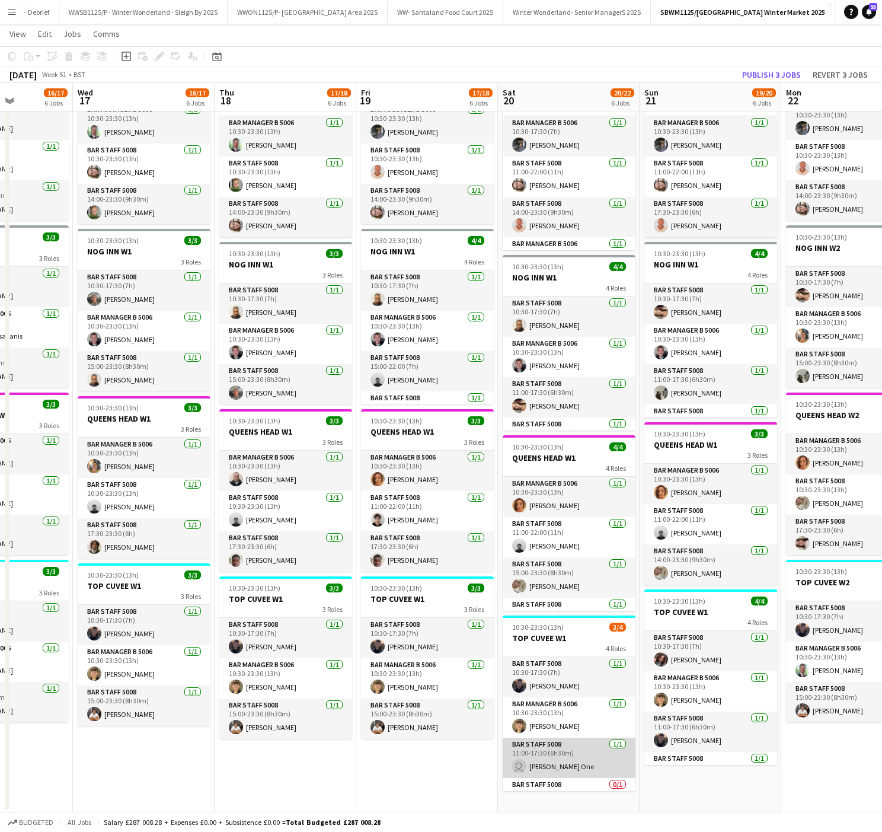
click at [560, 759] on app-card-role "Bar Staff 5008 1/1 11:00-17:30 (6h30m) user Carpenter One" at bounding box center [569, 758] width 133 height 40
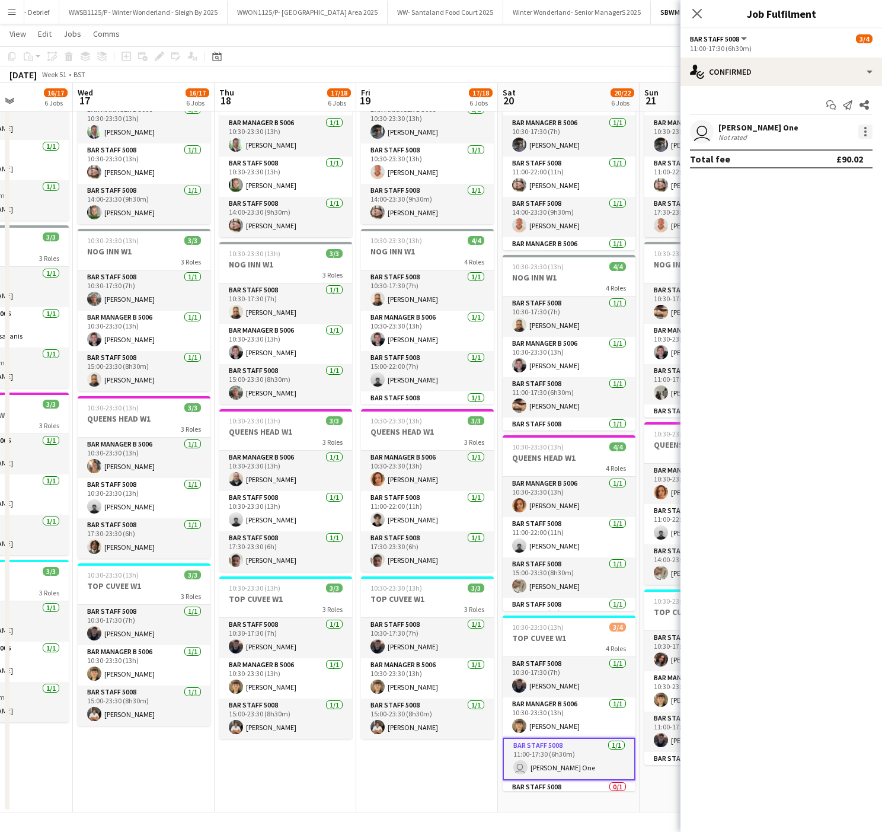
click at [864, 131] on div at bounding box center [866, 132] width 14 height 14
click at [823, 267] on span "Remove" at bounding box center [808, 268] width 36 height 10
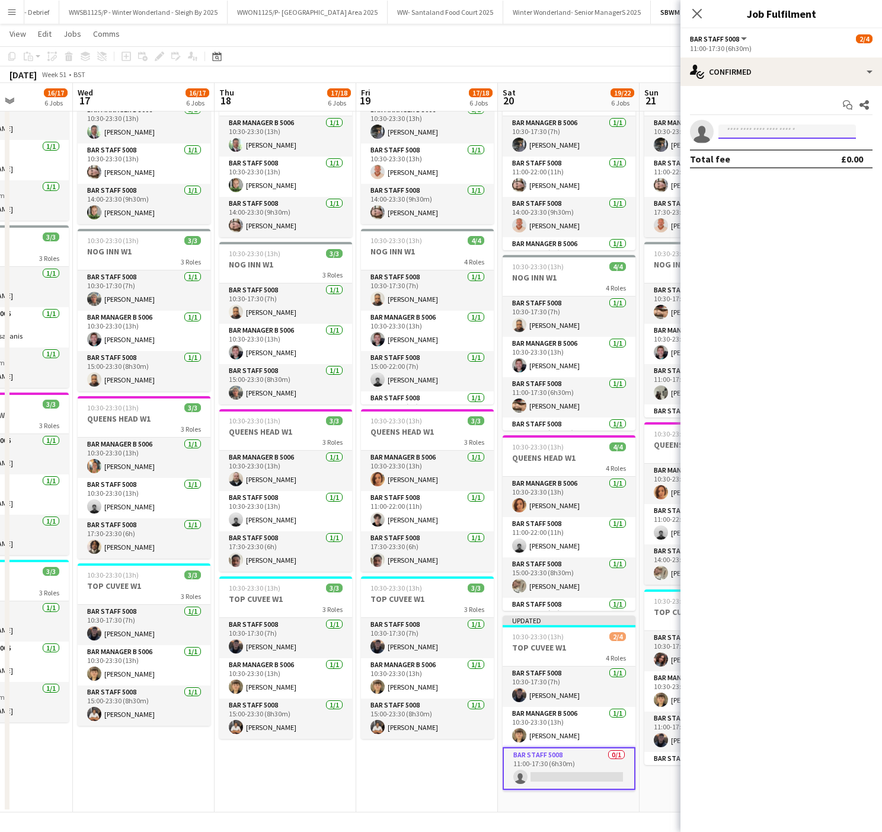
click at [759, 127] on input at bounding box center [788, 132] width 138 height 14
type input "*****"
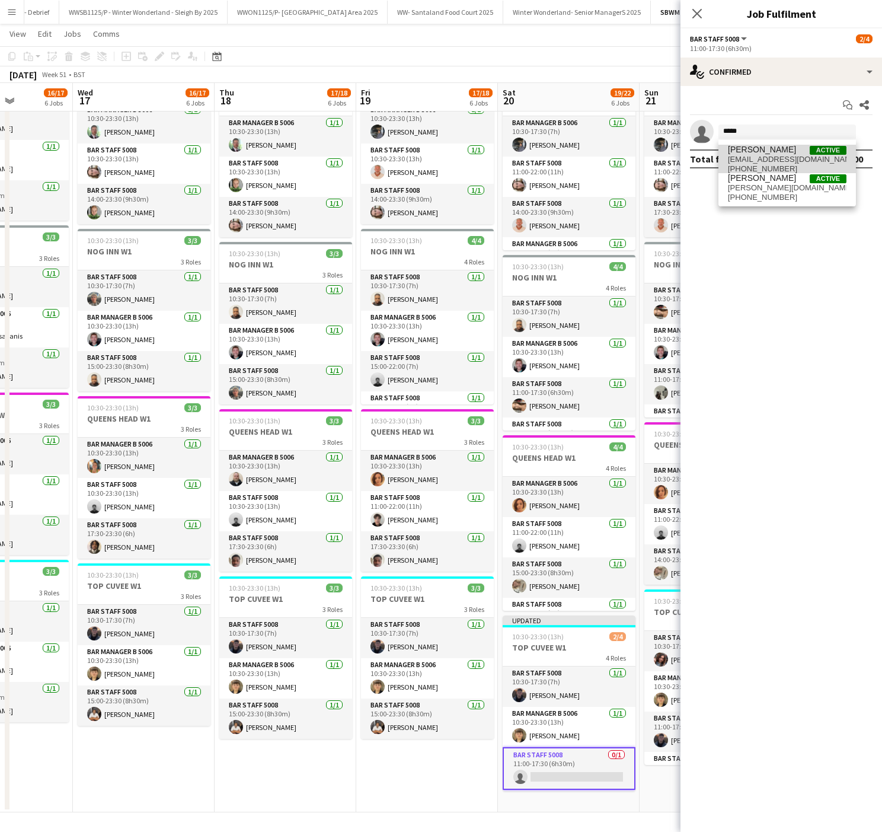
click at [796, 154] on span "[PERSON_NAME]" at bounding box center [762, 150] width 68 height 10
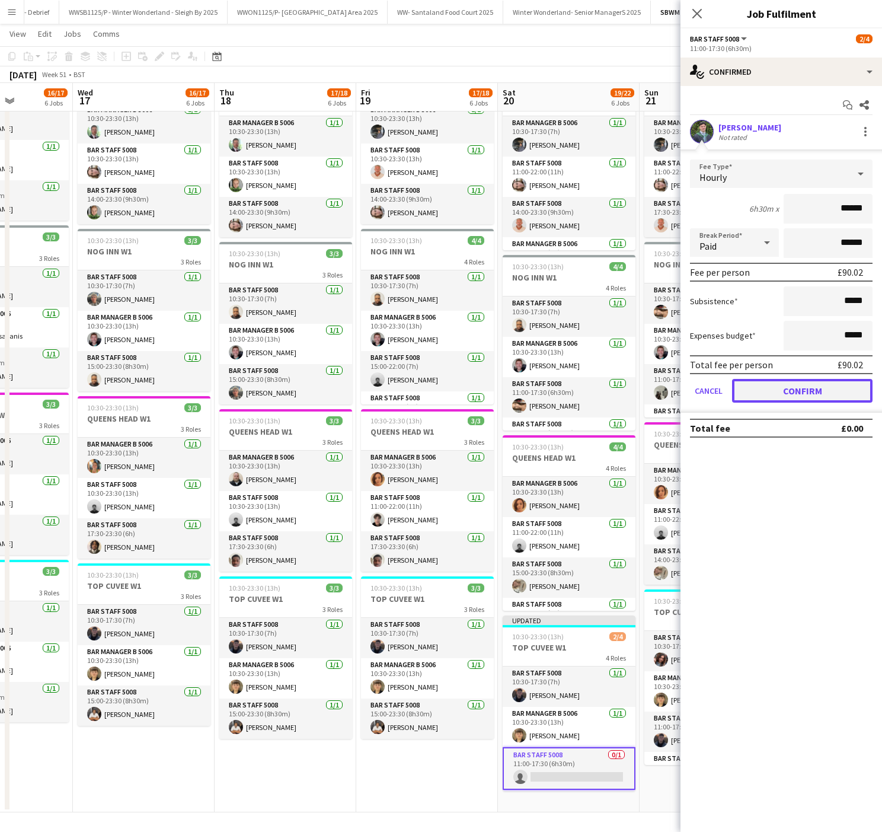
click at [814, 394] on button "Confirm" at bounding box center [802, 391] width 141 height 24
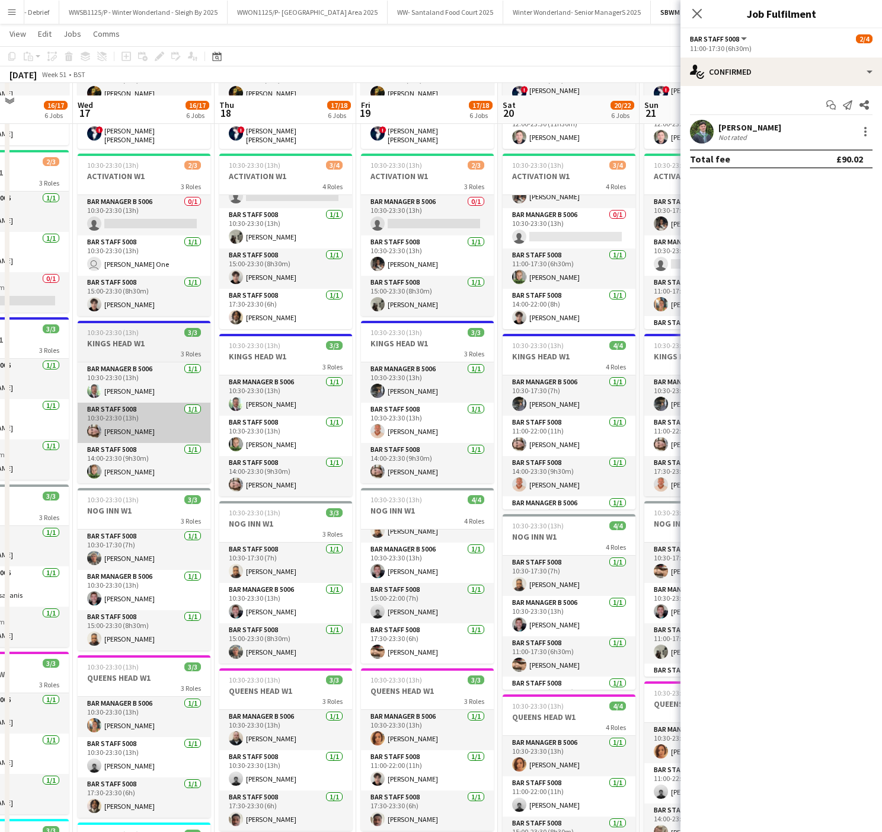
scroll to position [100, 0]
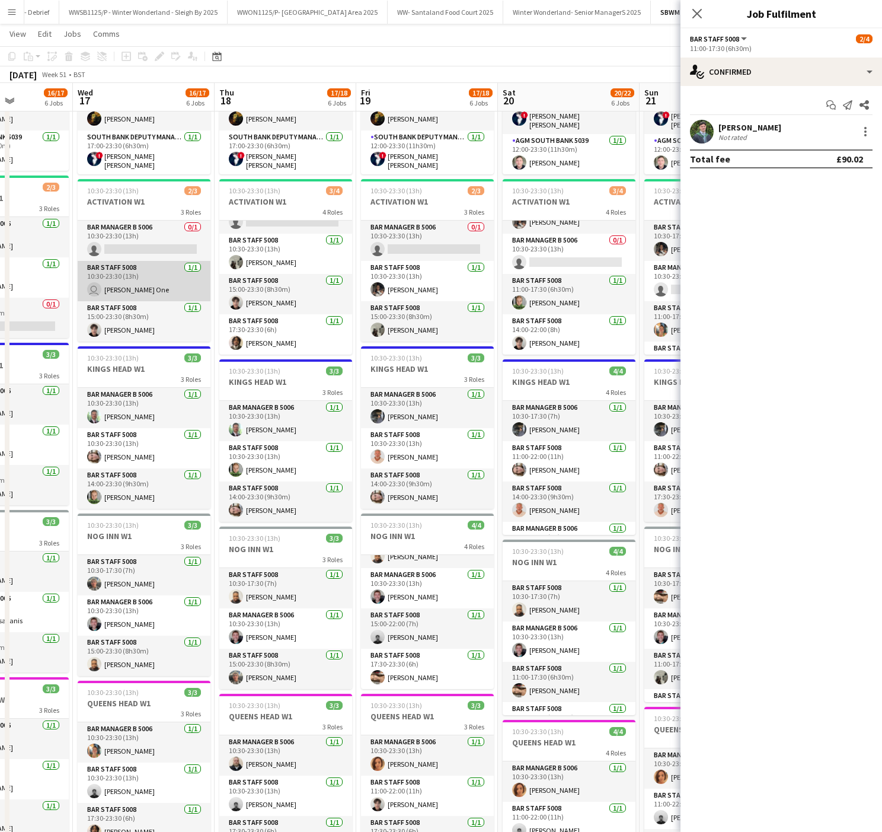
click at [117, 293] on app-card-role "Bar Staff 5008 1/1 10:30-23:30 (13h) user Carpenter One" at bounding box center [144, 281] width 133 height 40
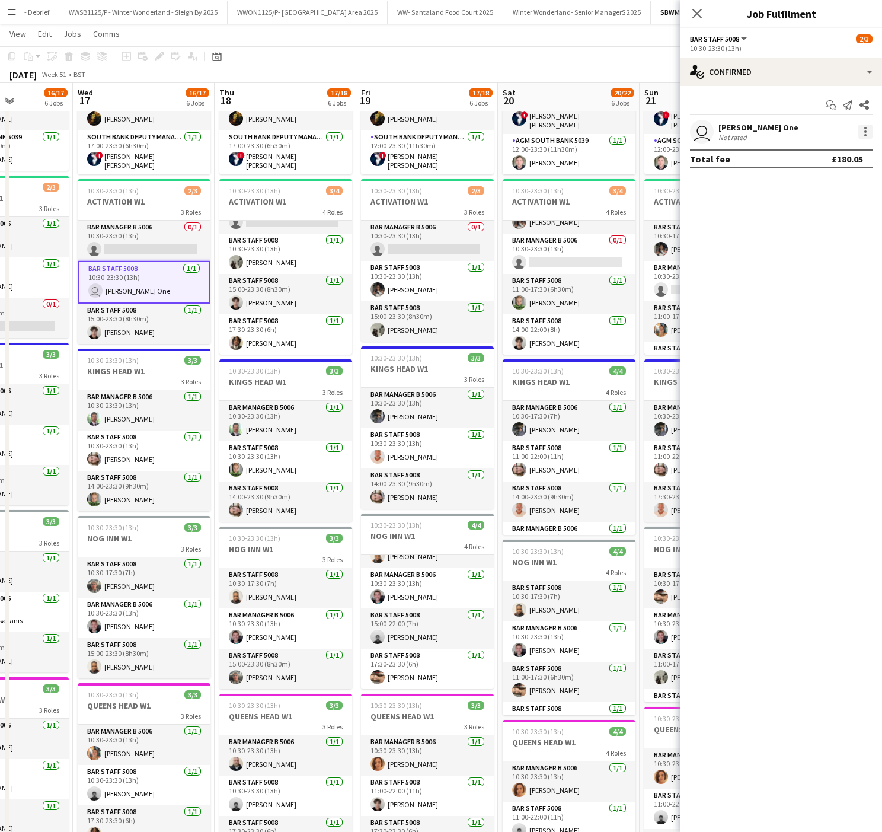
click at [860, 132] on div at bounding box center [866, 132] width 14 height 14
click at [821, 269] on span "Remove" at bounding box center [808, 268] width 36 height 10
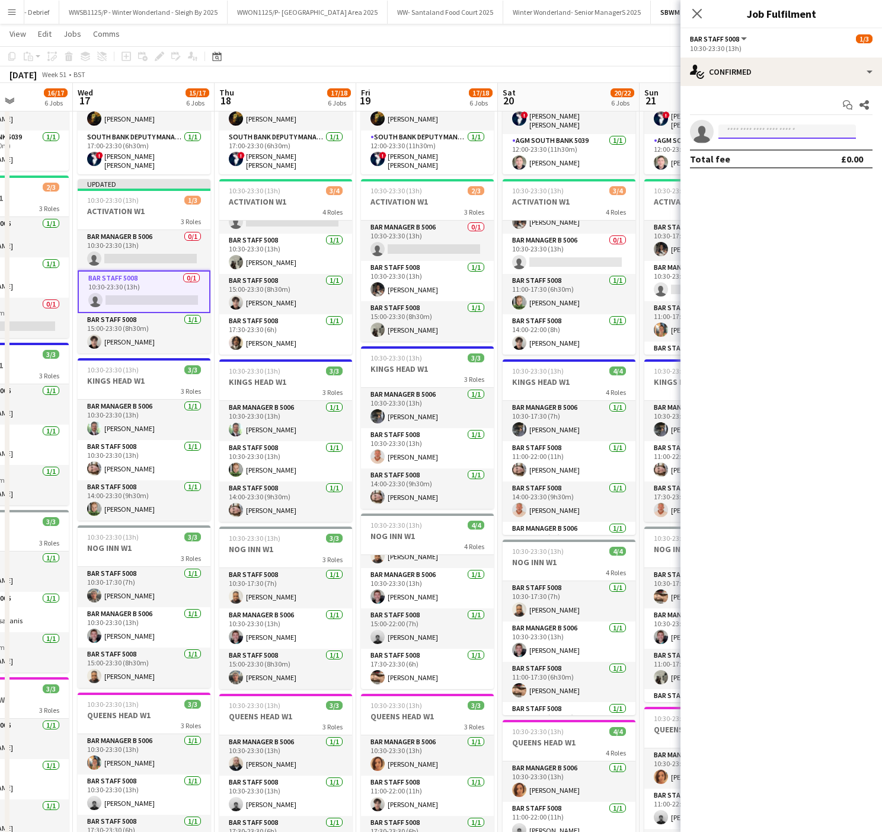
click at [797, 131] on input at bounding box center [788, 132] width 138 height 14
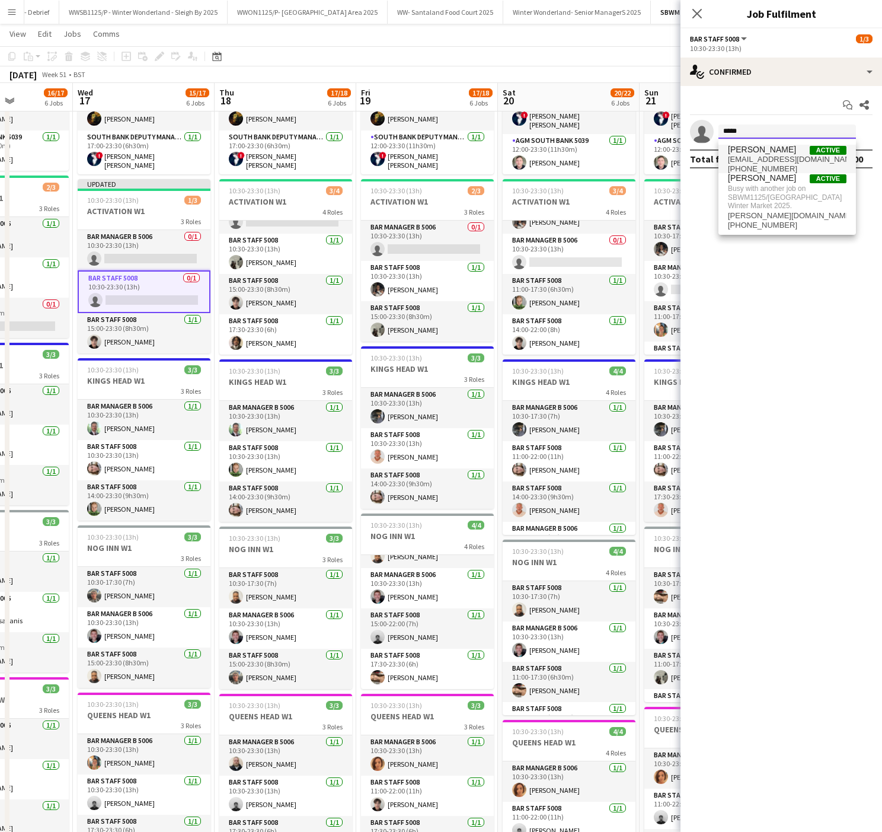
type input "*****"
click at [783, 158] on span "[EMAIL_ADDRESS][DOMAIN_NAME]" at bounding box center [787, 159] width 119 height 9
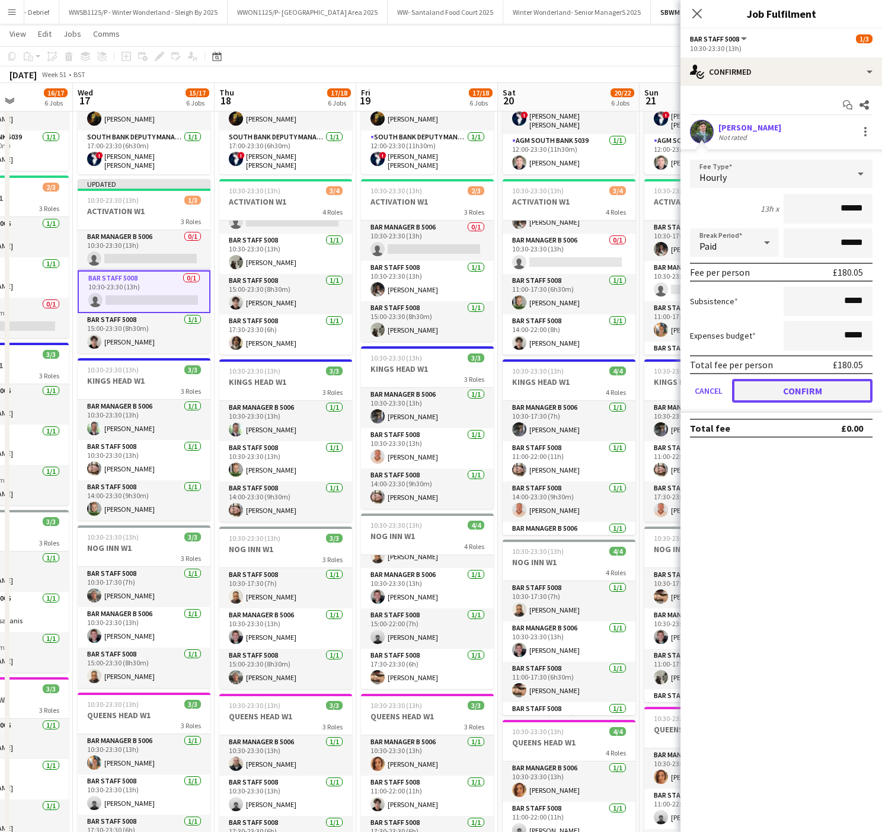
click at [865, 385] on button "Confirm" at bounding box center [802, 391] width 141 height 24
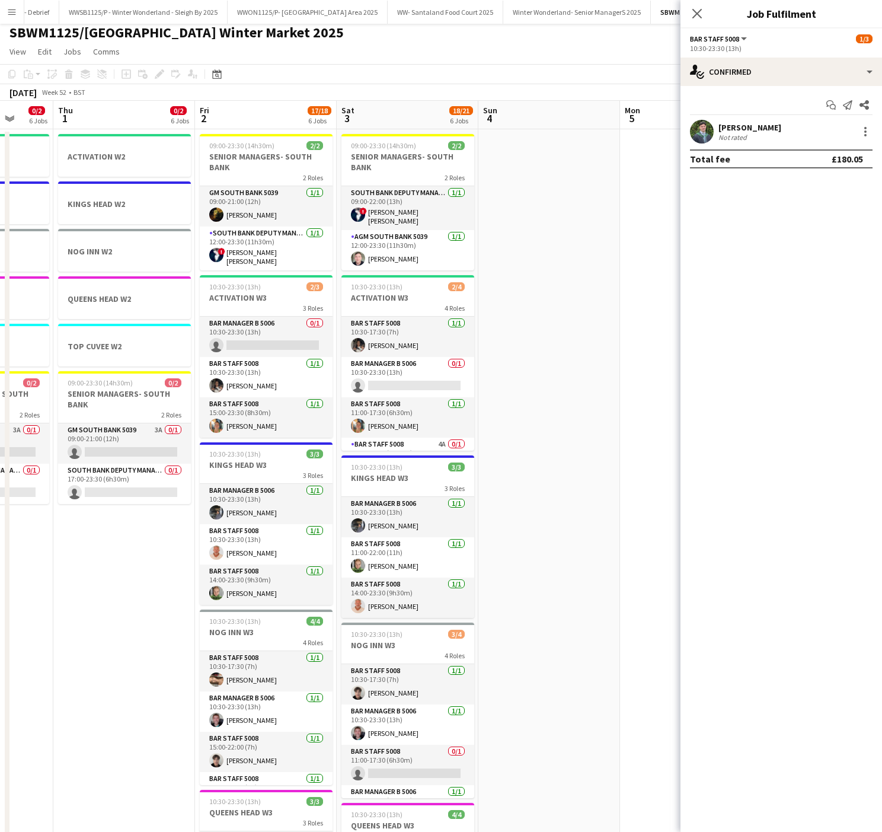
scroll to position [0, 407]
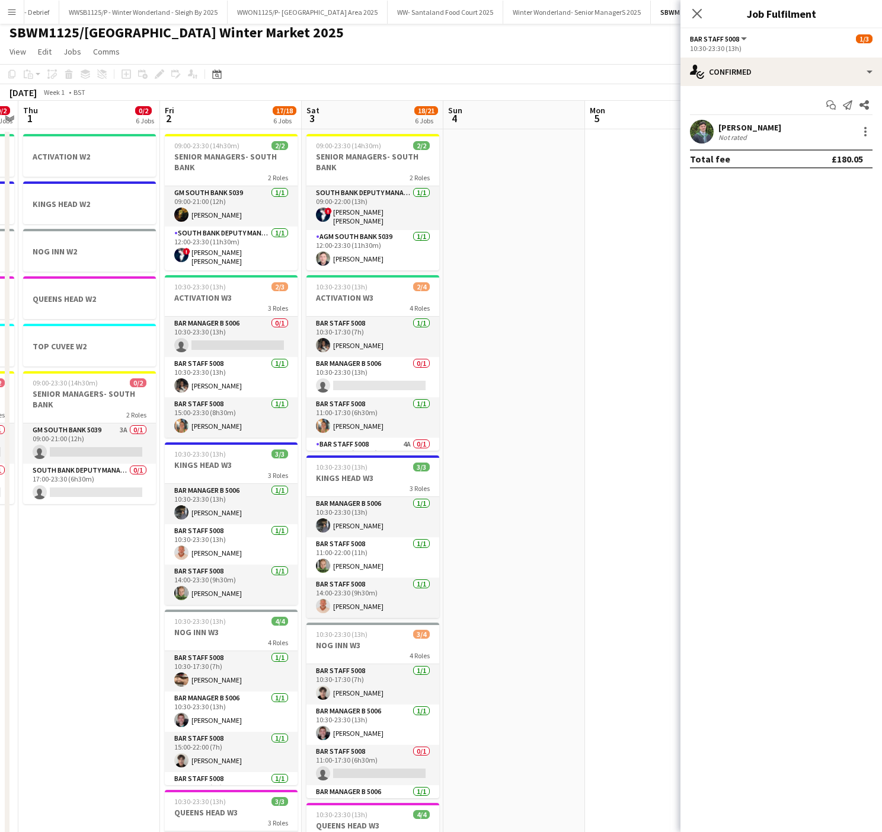
click at [479, 414] on app-date-cell at bounding box center [515, 661] width 142 height 1064
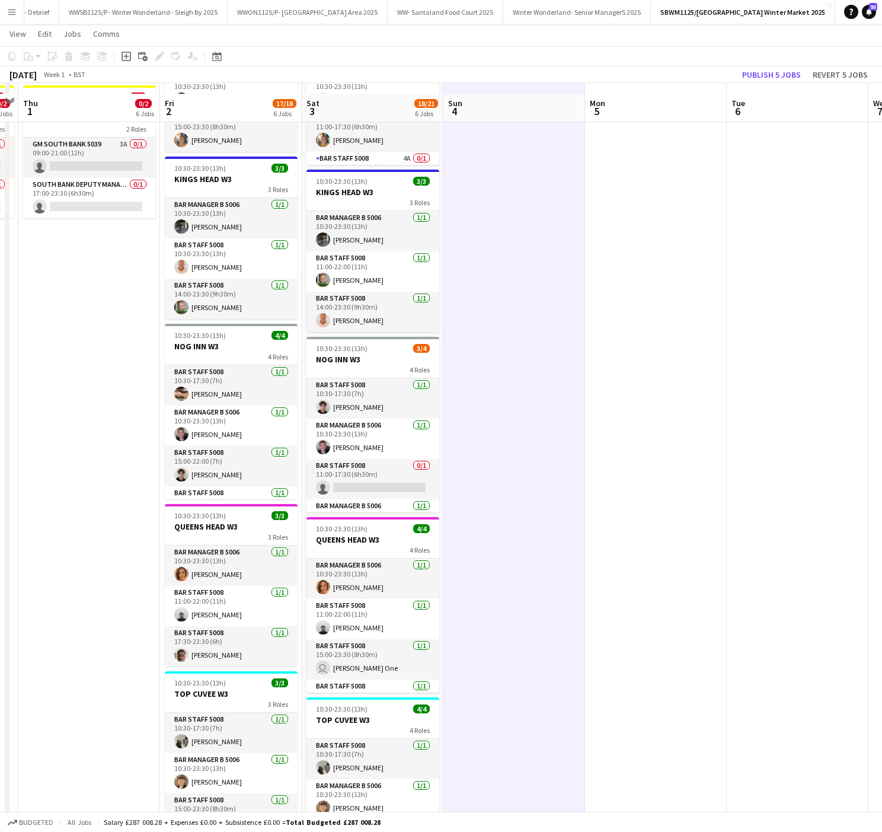
scroll to position [337, 0]
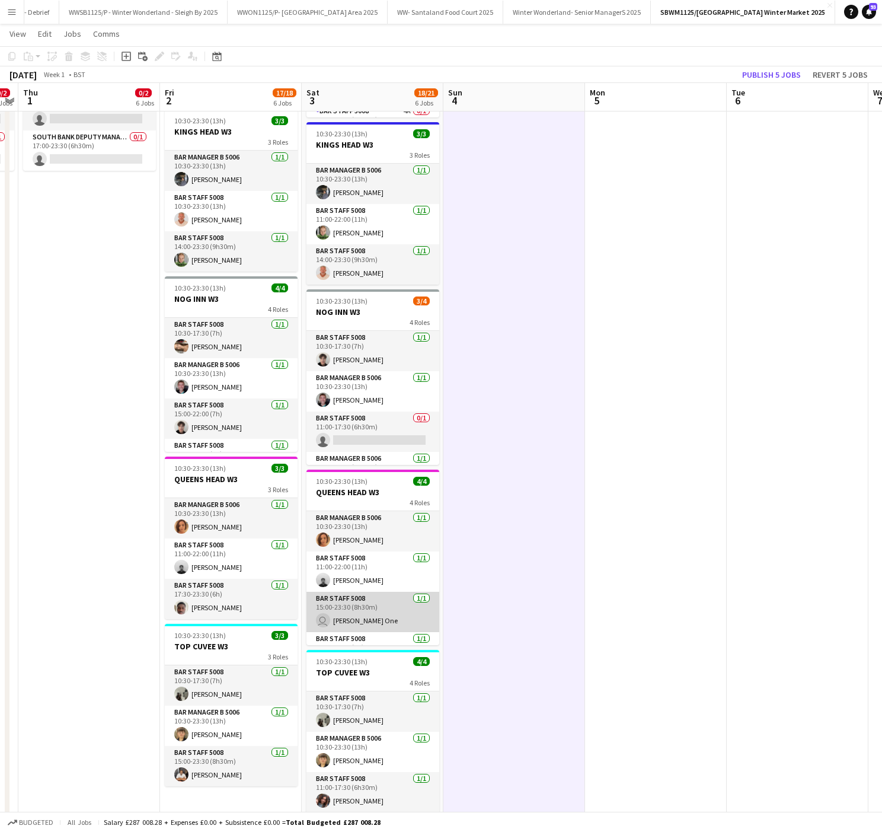
click at [363, 623] on app-card-role "Bar Staff 5008 1/1 15:00-23:30 (8h30m) user Carpenter One" at bounding box center [373, 612] width 133 height 40
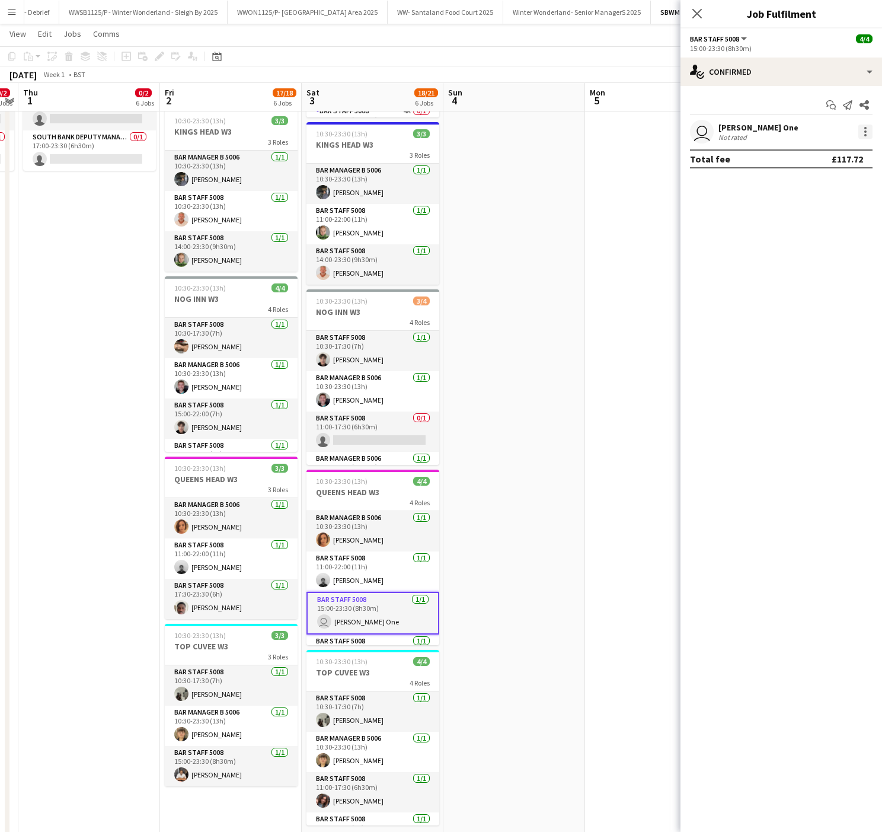
click at [861, 135] on div at bounding box center [866, 132] width 14 height 14
click at [818, 263] on span "Remove" at bounding box center [808, 268] width 36 height 10
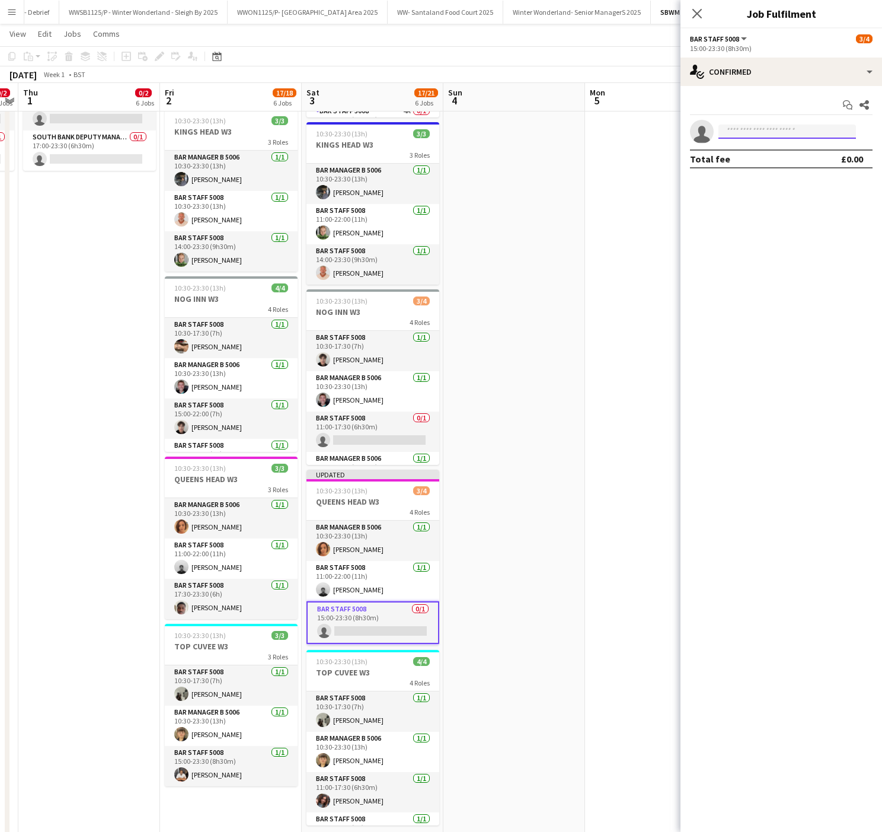
click at [758, 134] on input at bounding box center [788, 132] width 138 height 14
type input "******"
click at [776, 160] on span "[EMAIL_ADDRESS][DOMAIN_NAME]" at bounding box center [787, 159] width 119 height 9
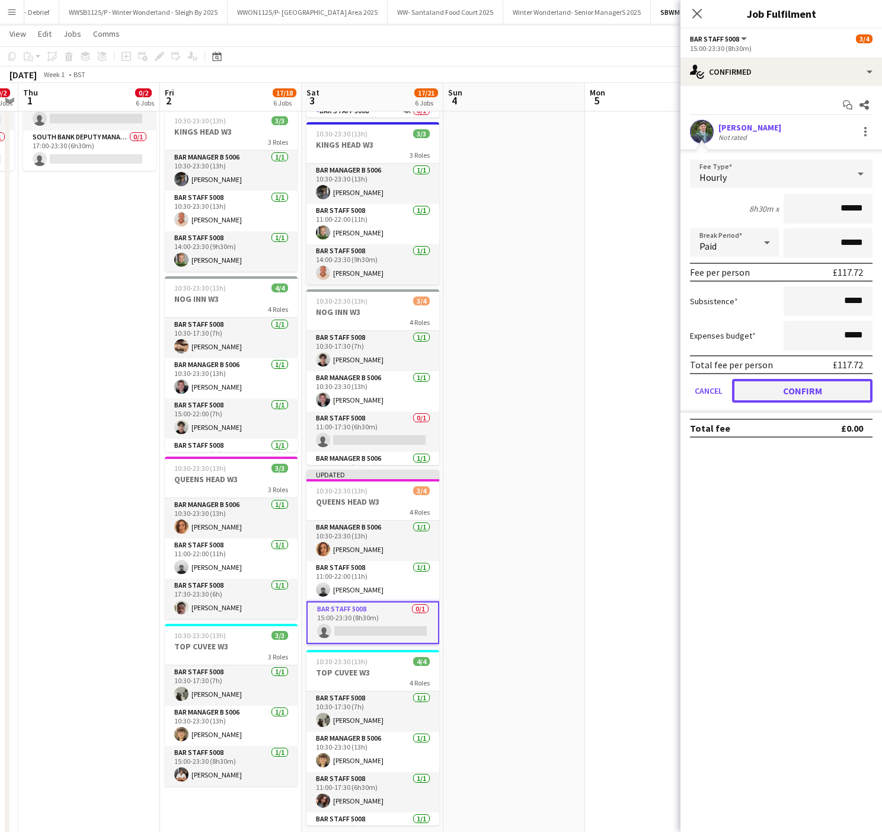
click at [802, 389] on button "Confirm" at bounding box center [802, 391] width 141 height 24
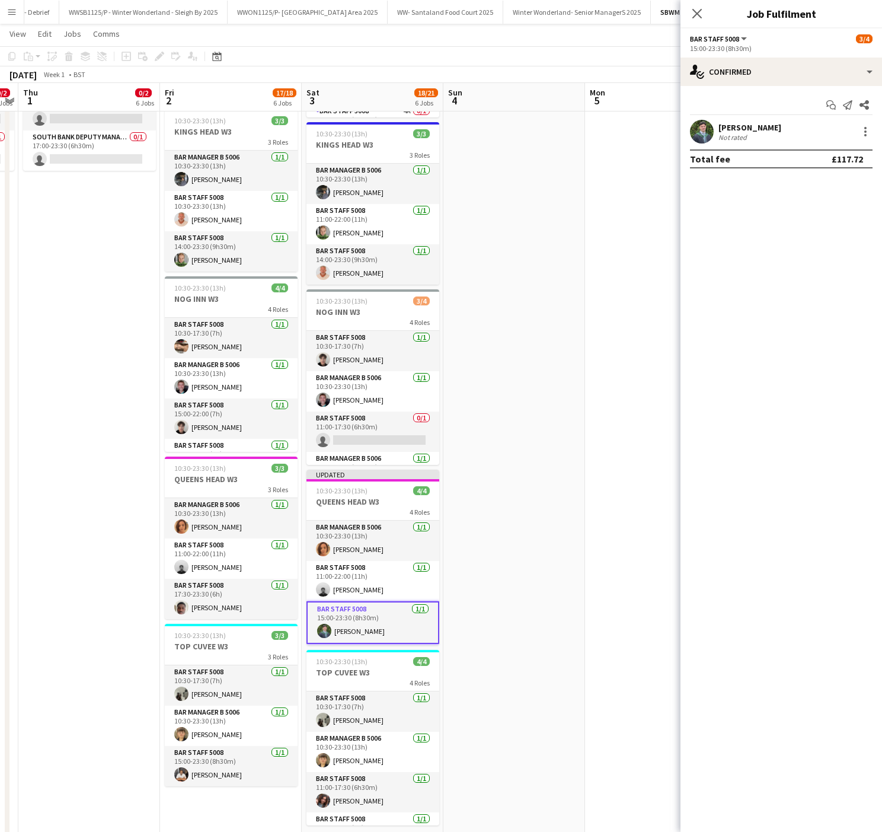
click at [481, 478] on app-date-cell at bounding box center [515, 328] width 142 height 1064
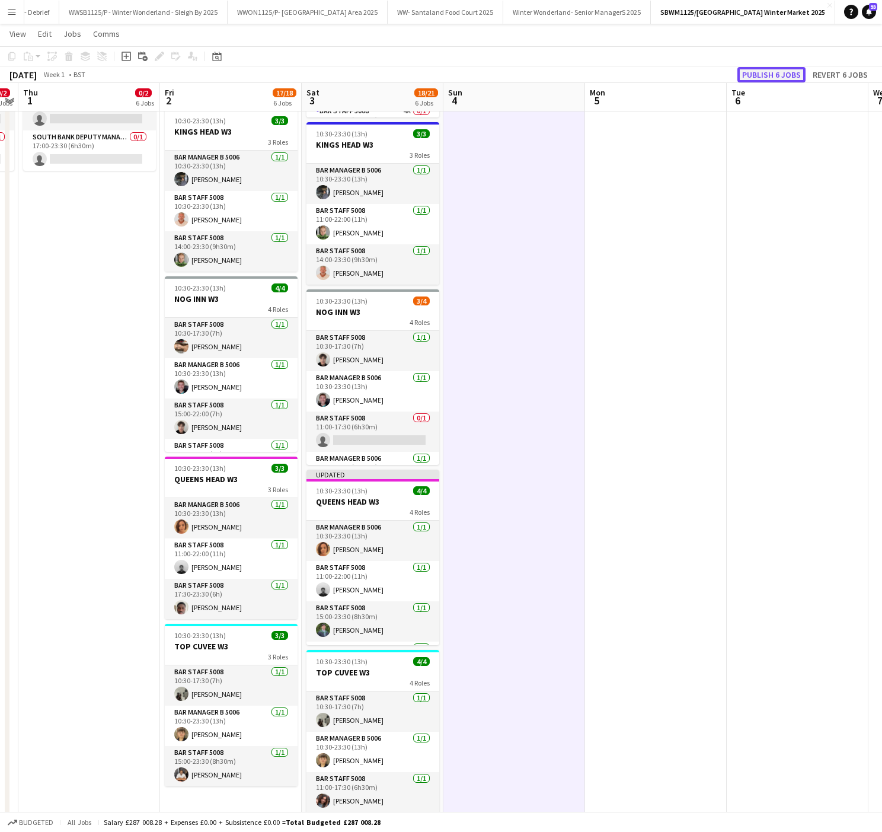
click at [780, 69] on button "Publish 6 jobs" at bounding box center [772, 74] width 68 height 15
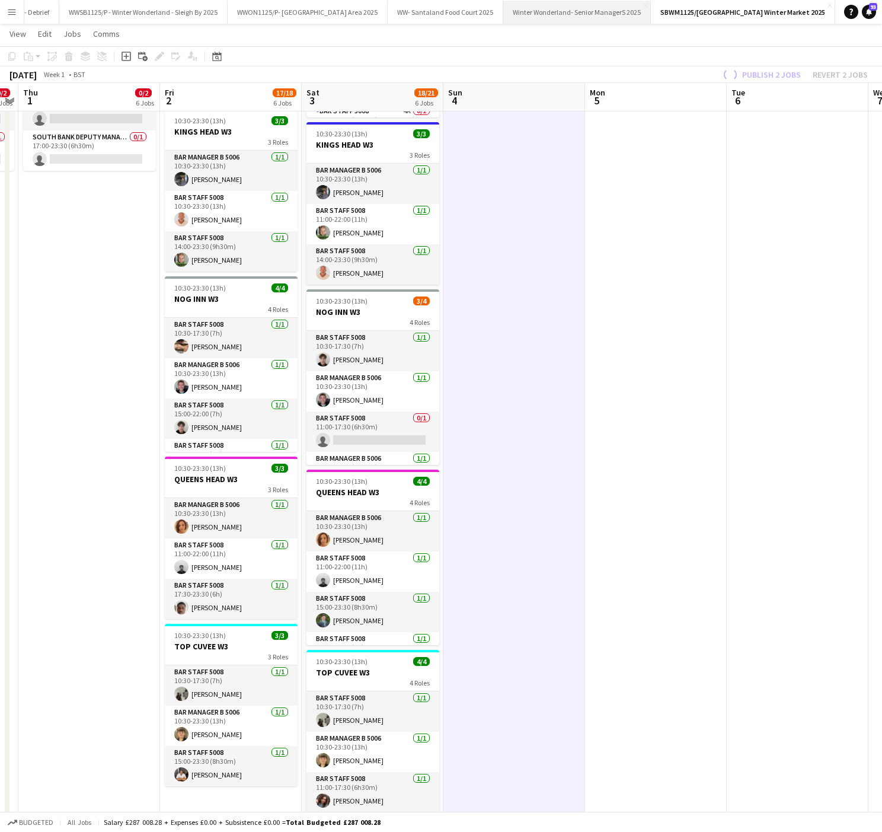
click at [623, 17] on button "Winter Wonderland- Senior ManagerS 2025 Close" at bounding box center [577, 12] width 148 height 23
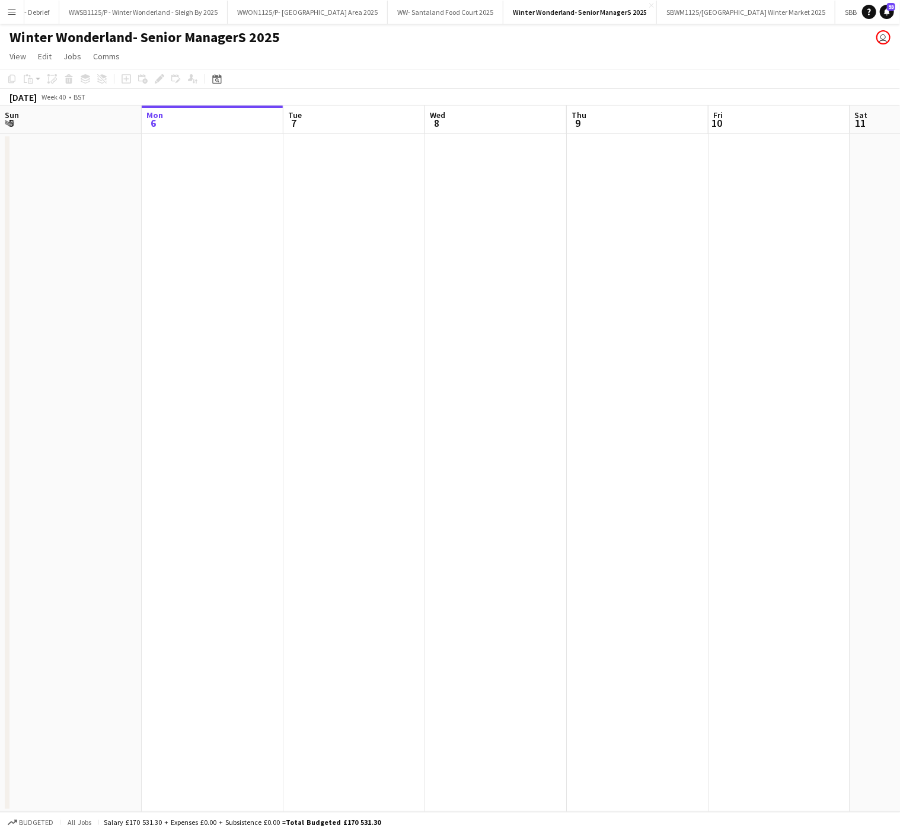
click at [342, 588] on app-date-cell at bounding box center [354, 473] width 142 height 678
click at [611, 530] on app-date-cell at bounding box center [633, 473] width 142 height 678
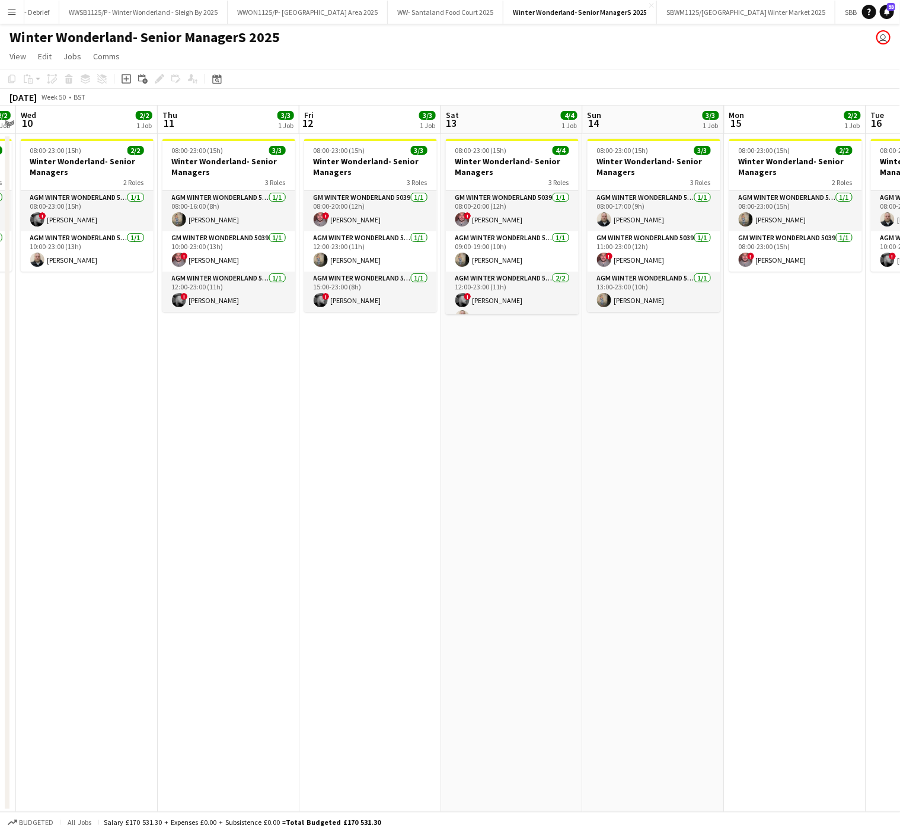
scroll to position [0, 315]
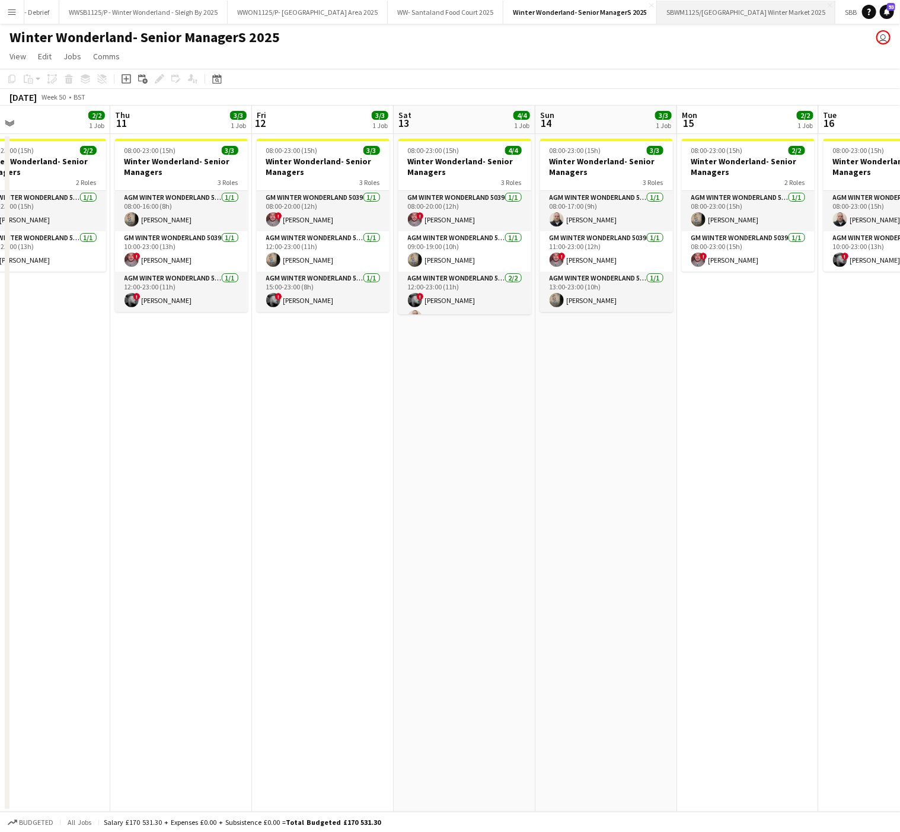
click at [772, 12] on button "SBWM1125/[GEOGRAPHIC_DATA] Winter Market 2025 Close" at bounding box center [746, 12] width 178 height 23
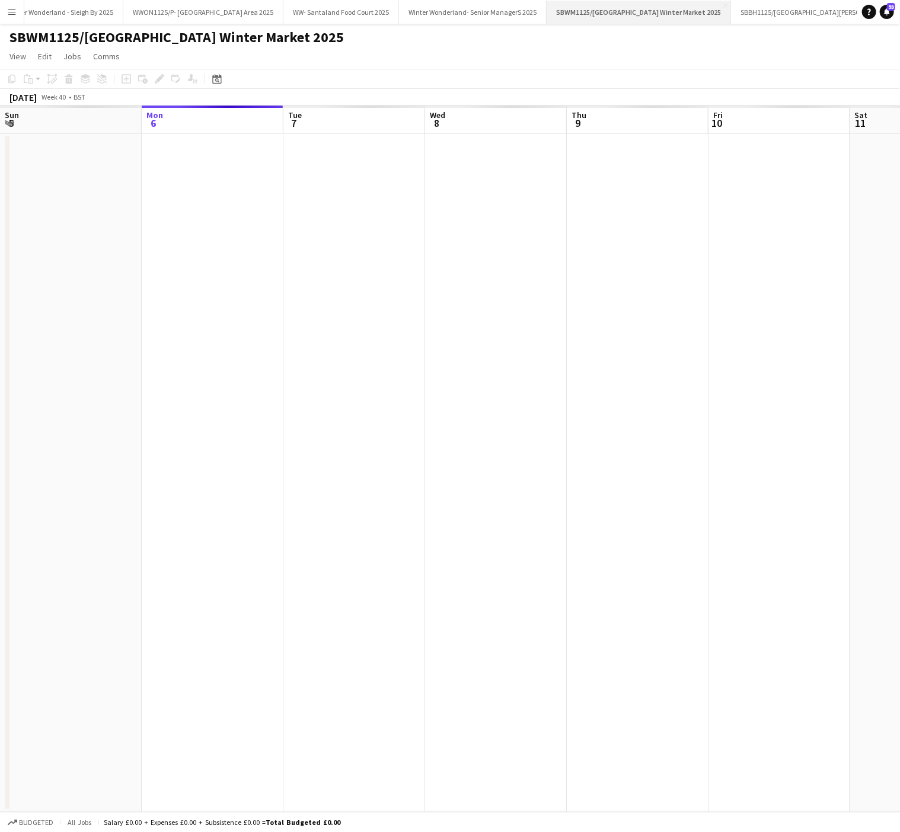
scroll to position [0, 180]
click at [758, 8] on button "SBBH1125/P Southbank Winter Market Berg Haus 2025 Close" at bounding box center [785, 12] width 184 height 23
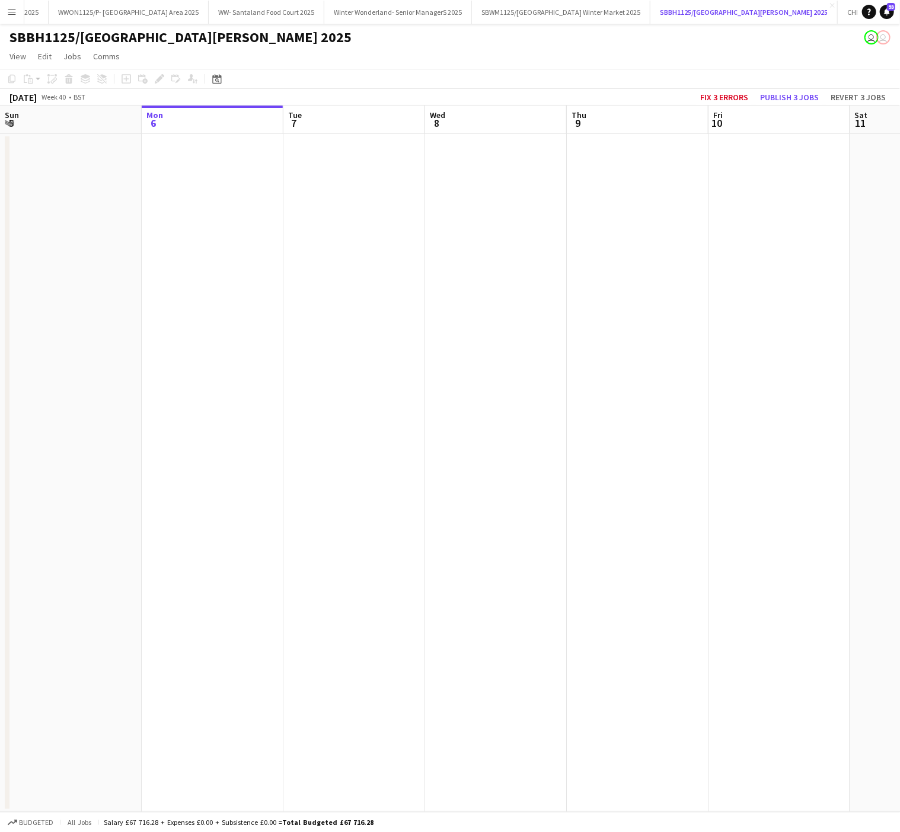
scroll to position [0, 219]
click at [405, 466] on app-date-cell at bounding box center [354, 473] width 142 height 678
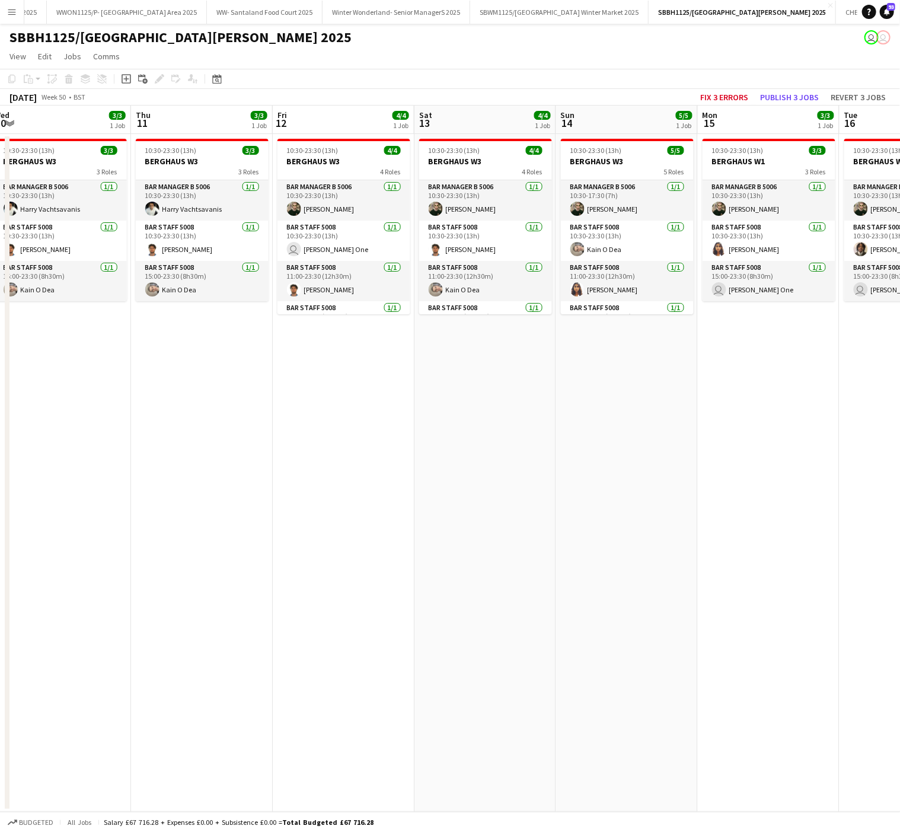
scroll to position [0, 410]
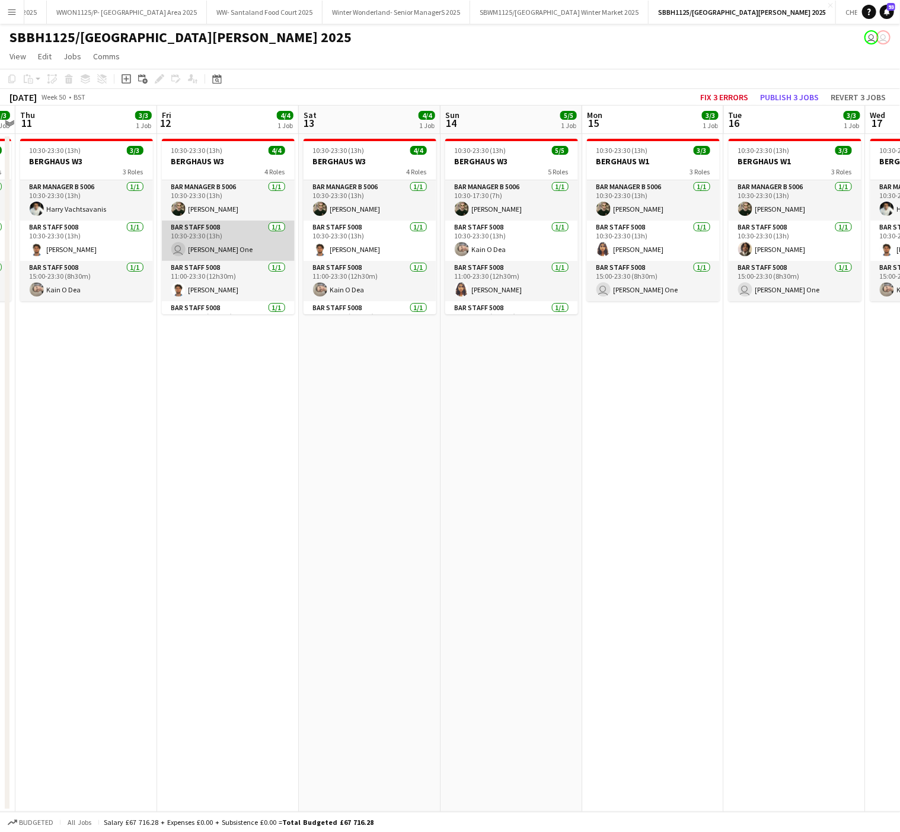
click at [203, 251] on app-card-role "Bar Staff 5008 1/1 10:30-23:30 (13h) user Carpenter One" at bounding box center [228, 241] width 133 height 40
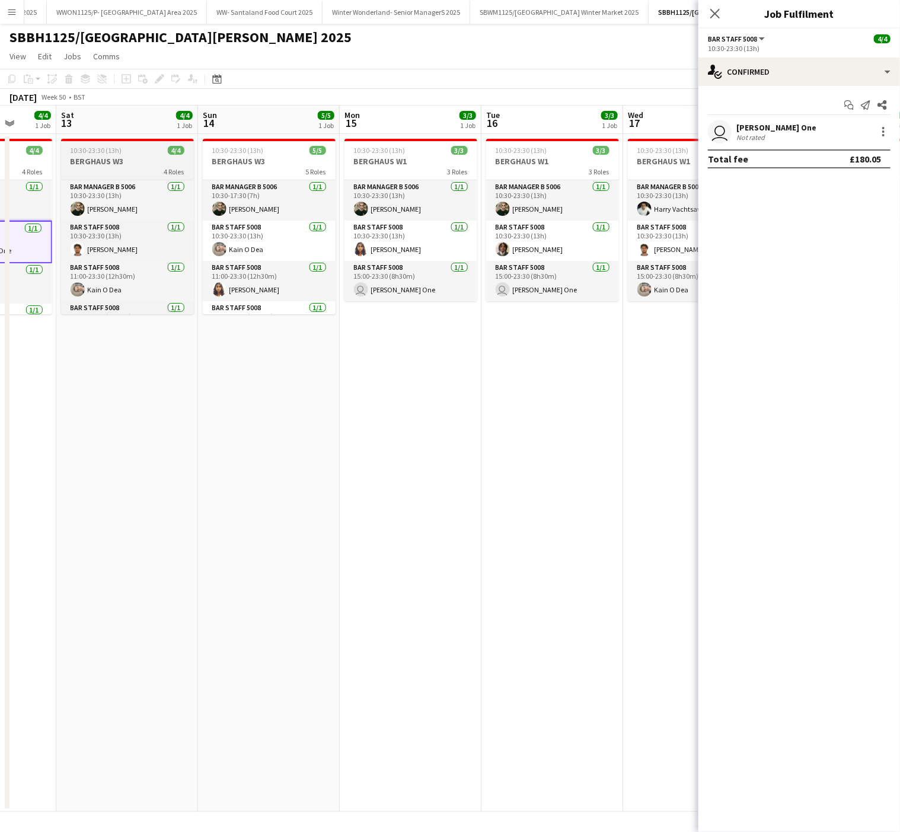
scroll to position [0, 410]
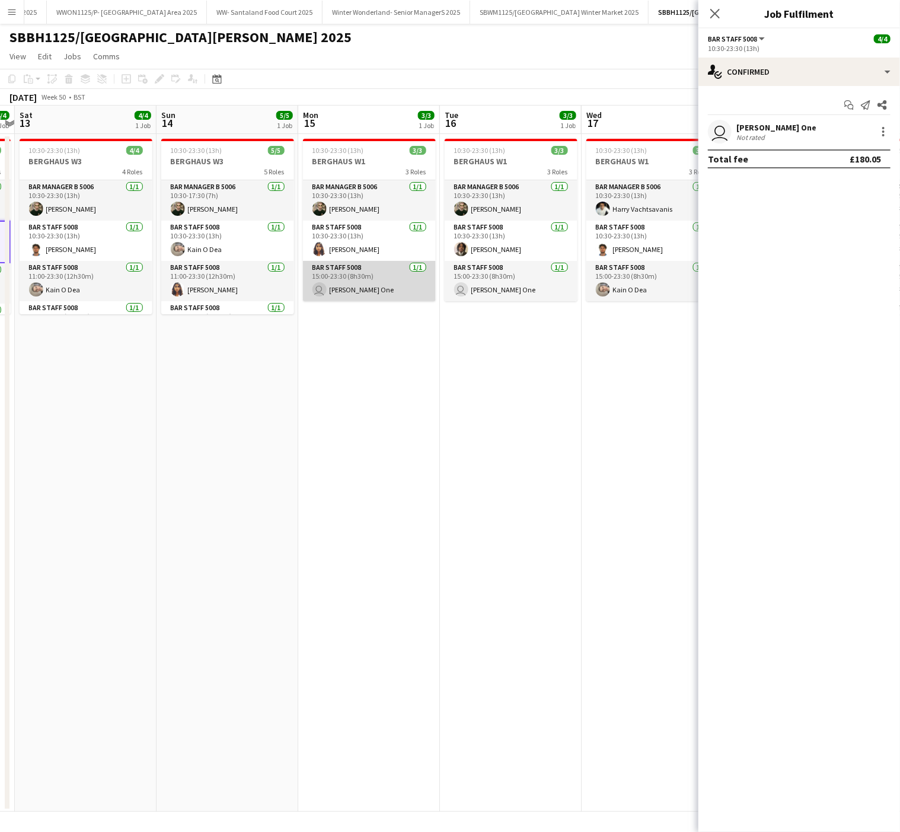
click at [362, 291] on app-card-role "Bar Staff 5008 1/1 15:00-23:30 (8h30m) user Carpenter One" at bounding box center [369, 281] width 133 height 40
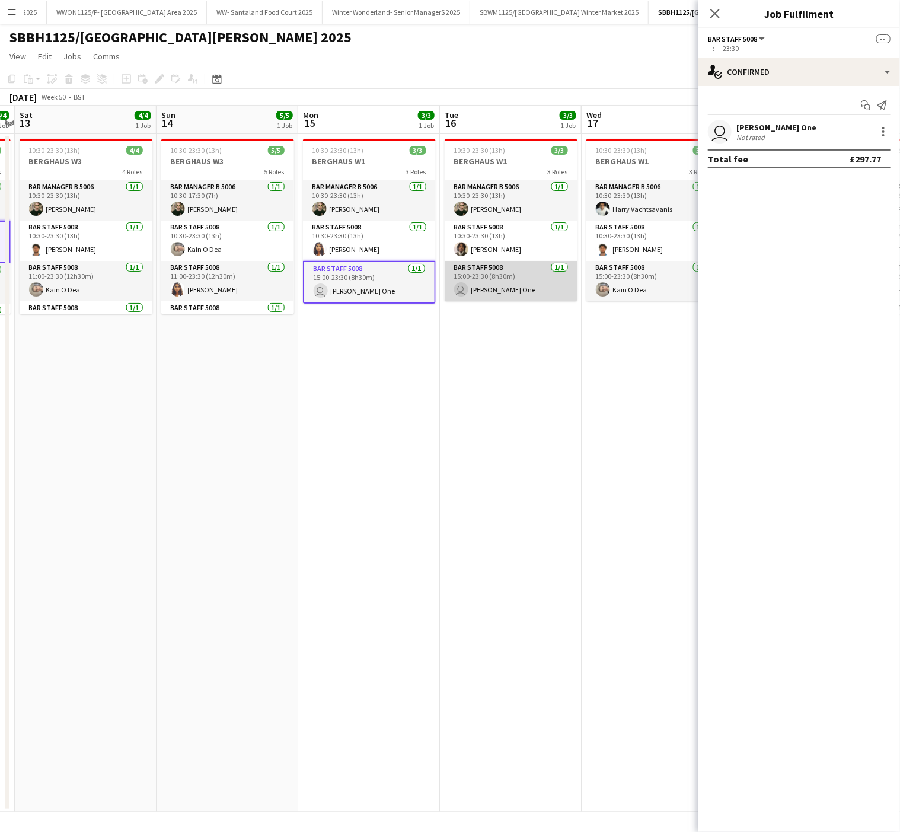
click at [495, 286] on app-card-role "Bar Staff 5008 1/1 15:00-23:30 (8h30m) user Carpenter One" at bounding box center [511, 281] width 133 height 40
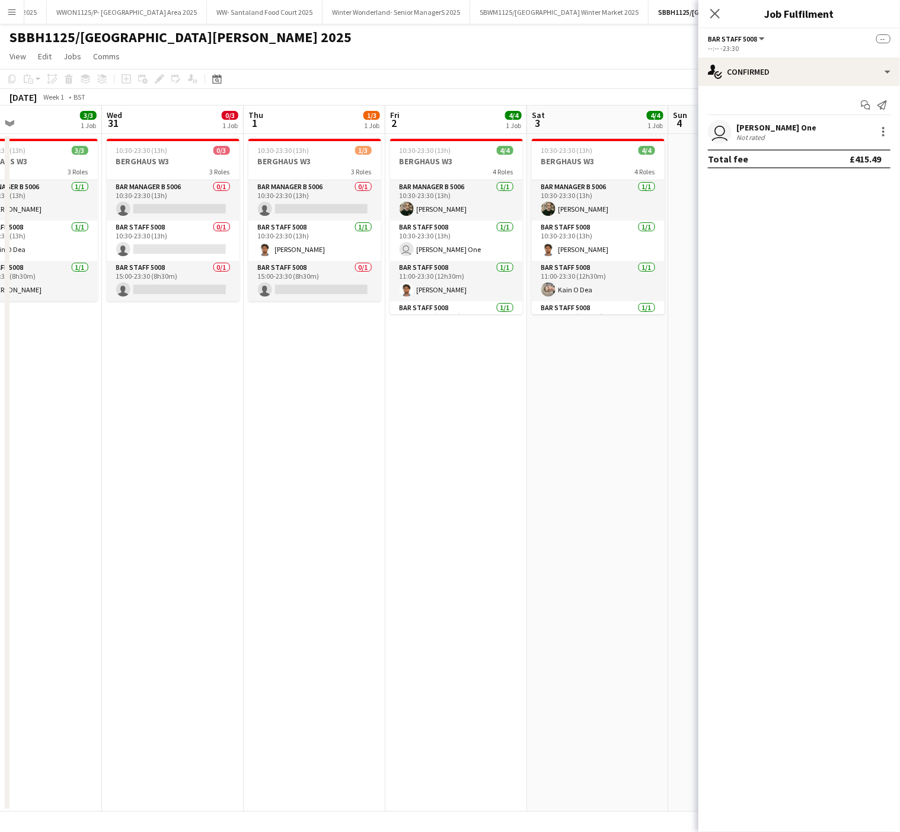
scroll to position [0, 512]
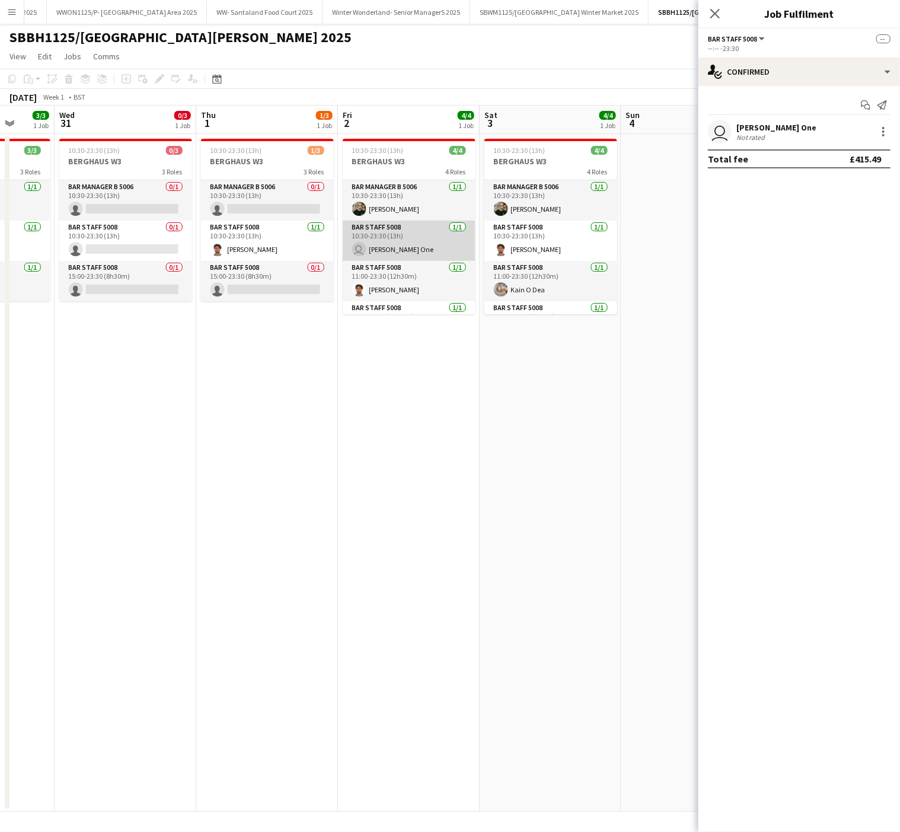
click at [349, 241] on app-card-role "Bar Staff 5008 1/1 10:30-23:30 (13h) user Carpenter One" at bounding box center [409, 241] width 133 height 40
click at [883, 131] on div at bounding box center [883, 131] width 2 height 2
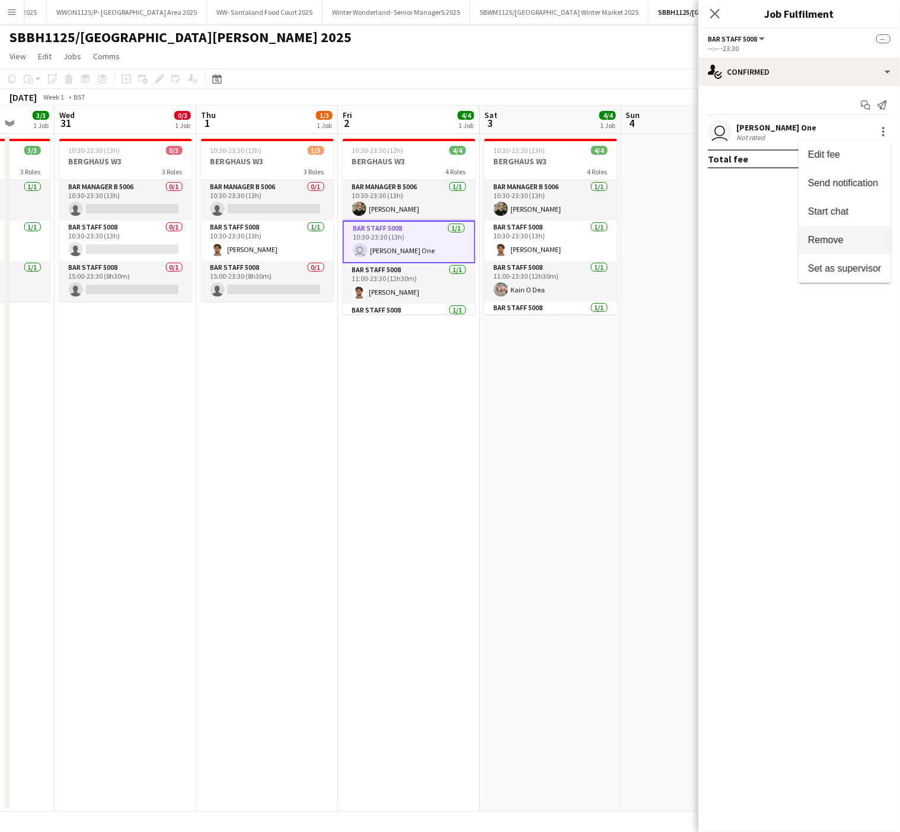
click at [837, 240] on span "Remove" at bounding box center [826, 240] width 36 height 10
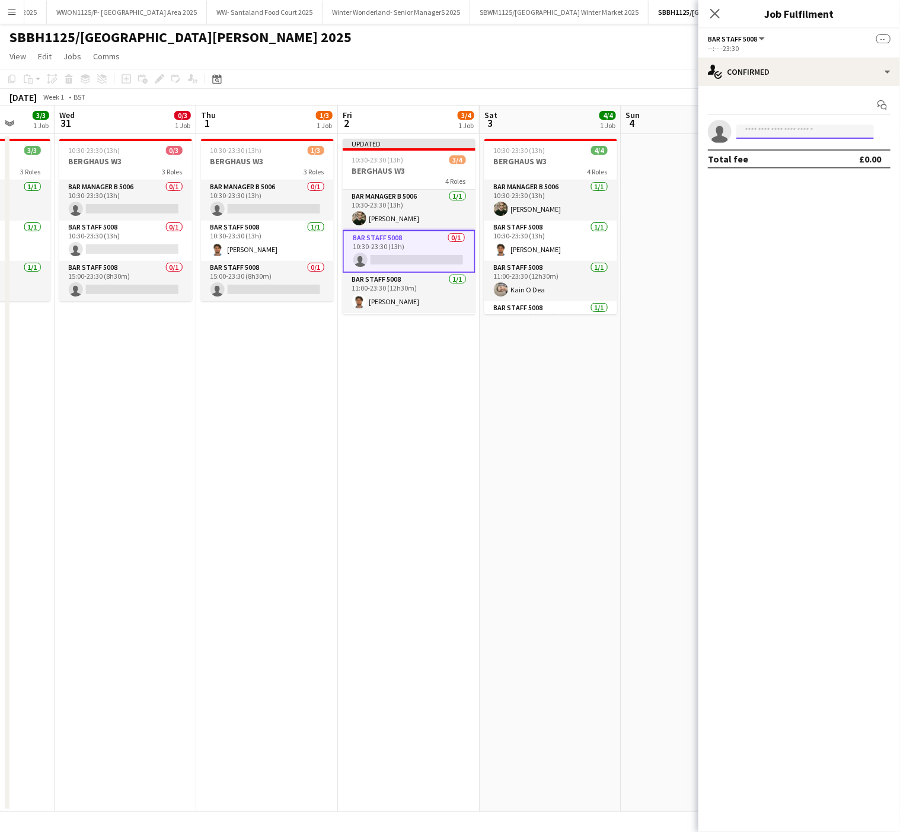
click at [774, 130] on input at bounding box center [805, 132] width 138 height 14
type input "****"
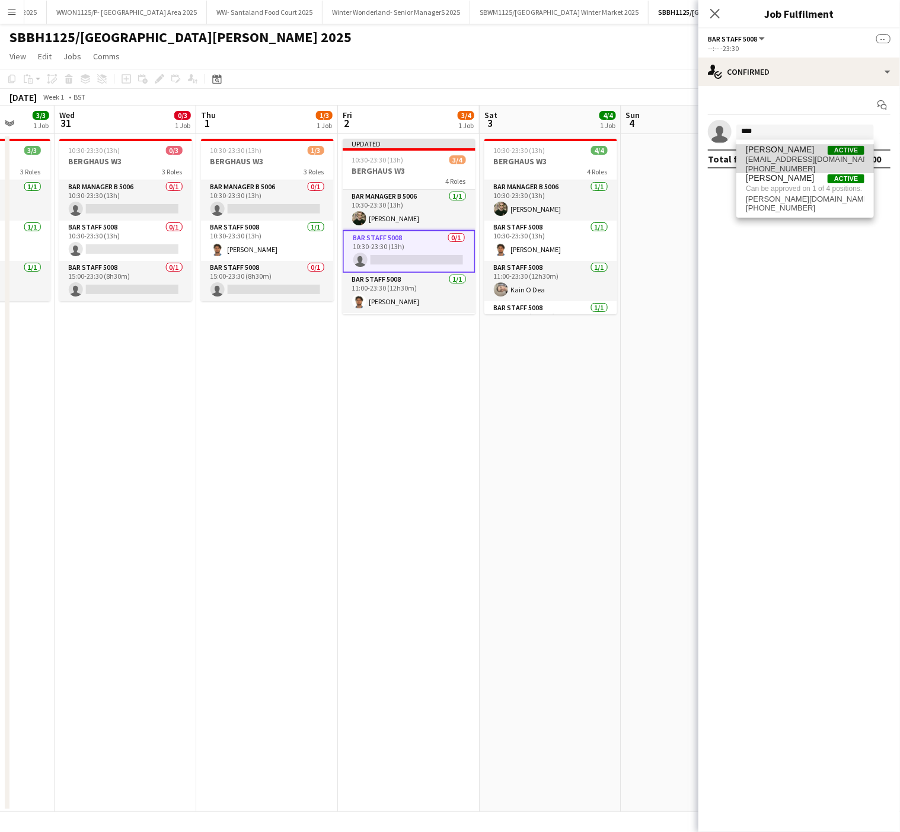
click at [792, 158] on span "[EMAIL_ADDRESS][DOMAIN_NAME]" at bounding box center [805, 159] width 119 height 9
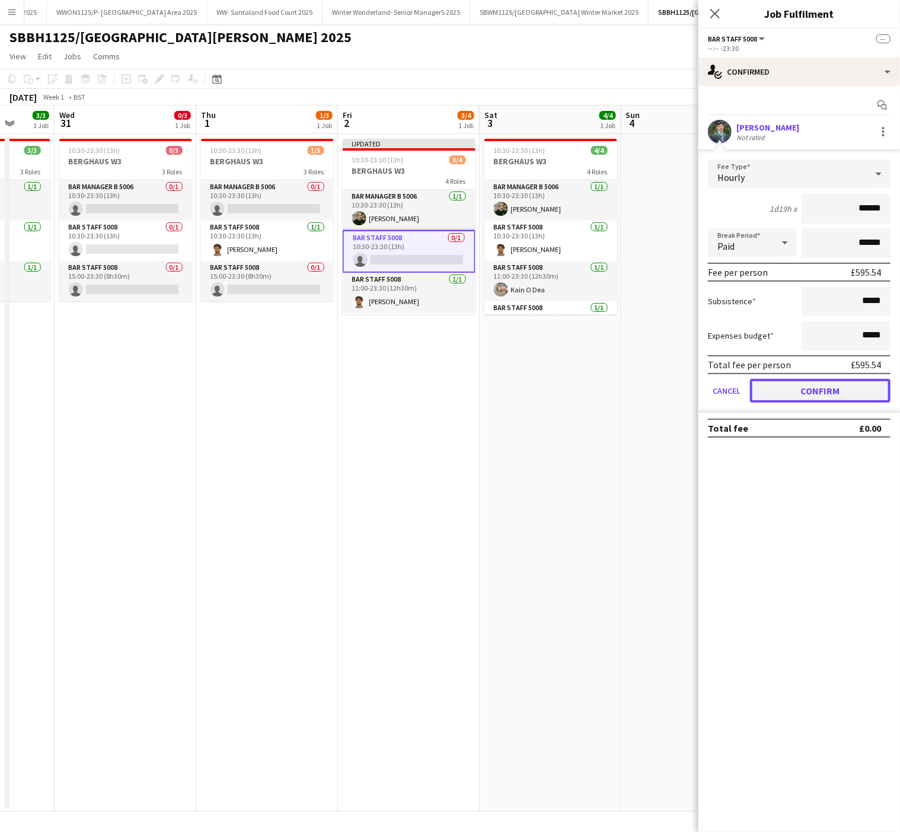
click at [802, 393] on button "Confirm" at bounding box center [820, 391] width 141 height 24
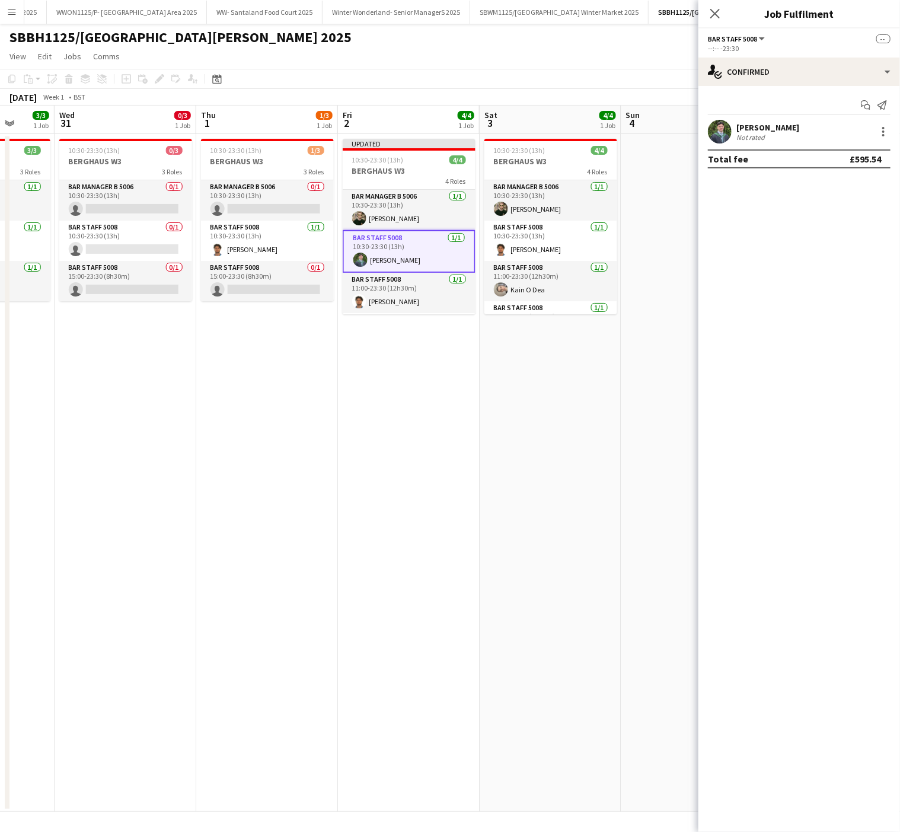
click at [602, 446] on app-date-cell "10:30-23:30 (13h) 4/4 BERGHAUS W3 4 Roles Bar Manager B 5006 1/1 10:30-23:30 (1…" at bounding box center [551, 473] width 142 height 678
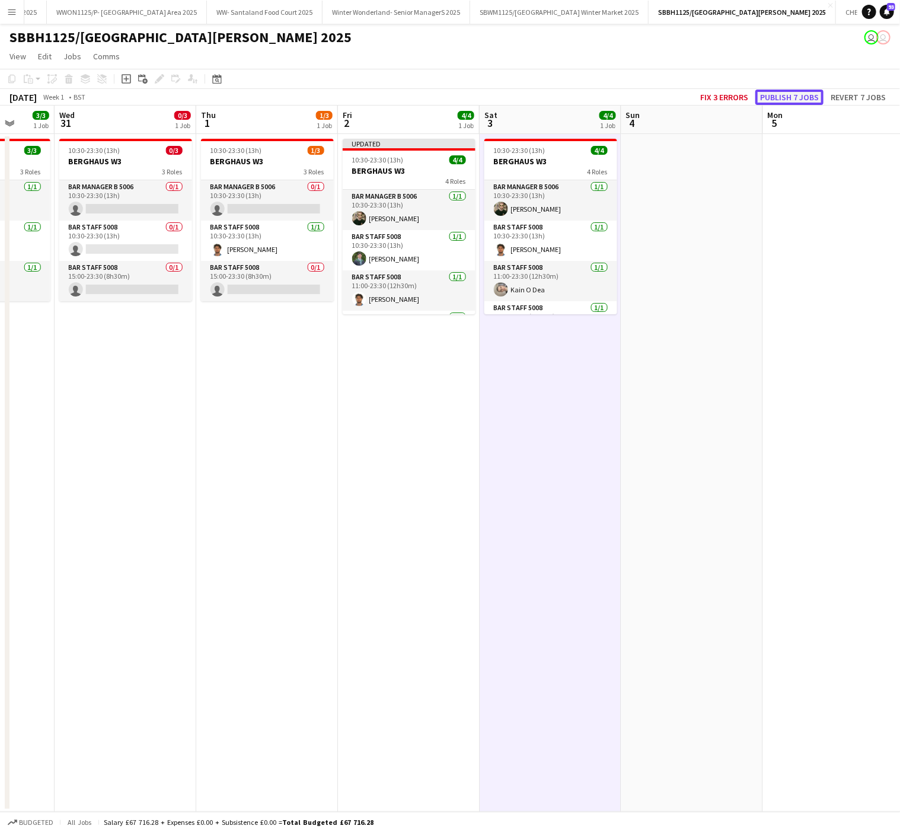
click at [782, 90] on button "Publish 7 jobs" at bounding box center [789, 97] width 68 height 15
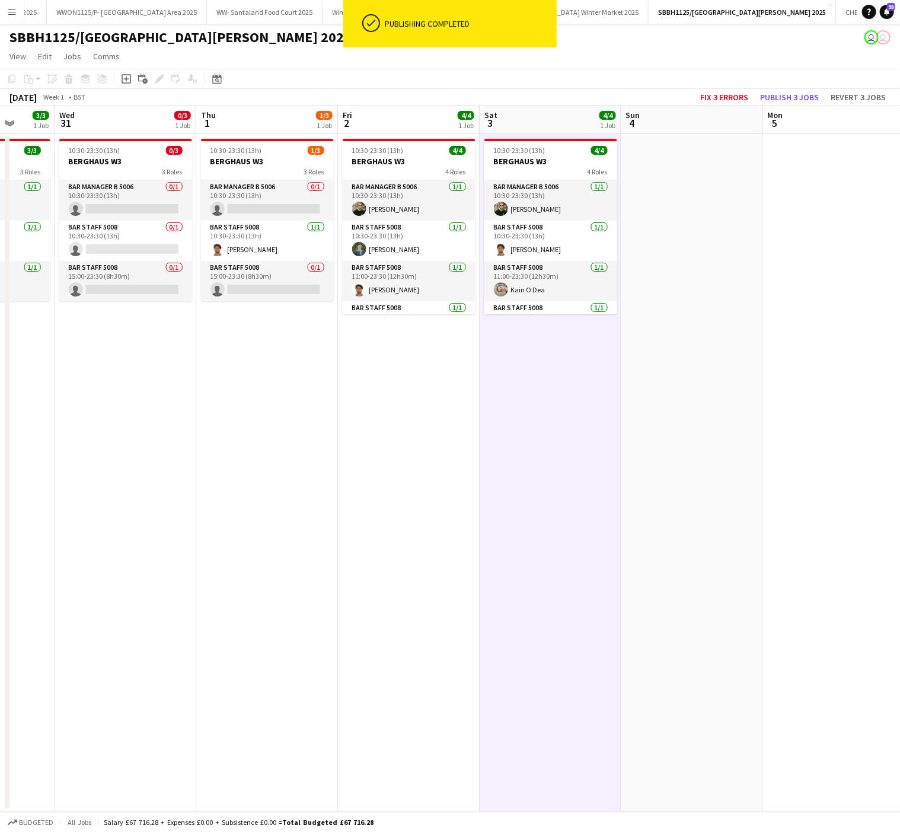
click at [261, 632] on app-date-cell "10:30-23:30 (13h) 1/3 BERGHAUS W3 3 Roles Bar Manager B 5006 0/1 10:30-23:30 (1…" at bounding box center [267, 473] width 142 height 678
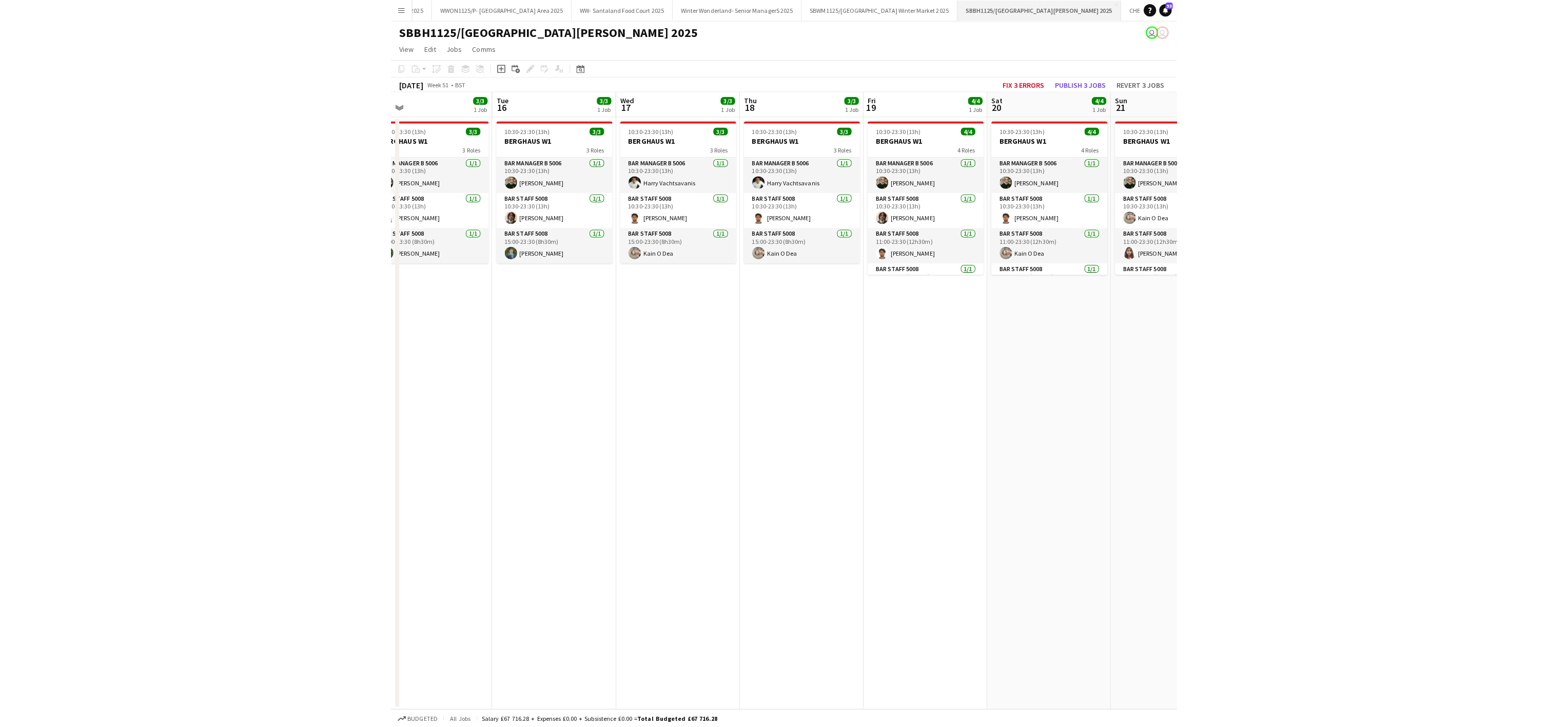
scroll to position [0, 0]
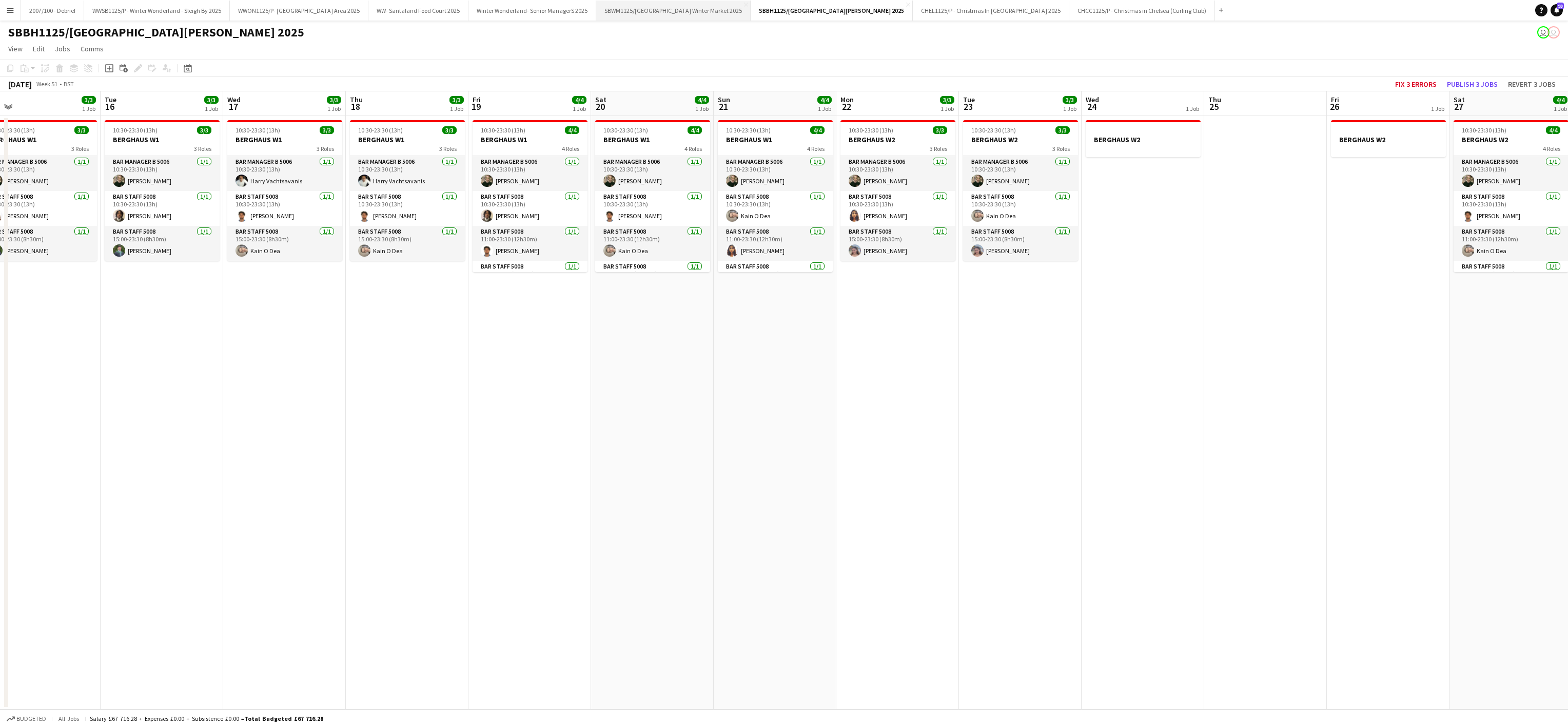
click at [709, 6] on button "SBWM1125/[GEOGRAPHIC_DATA] Winter Market 2025 Close" at bounding box center [673, 10] width 154 height 20
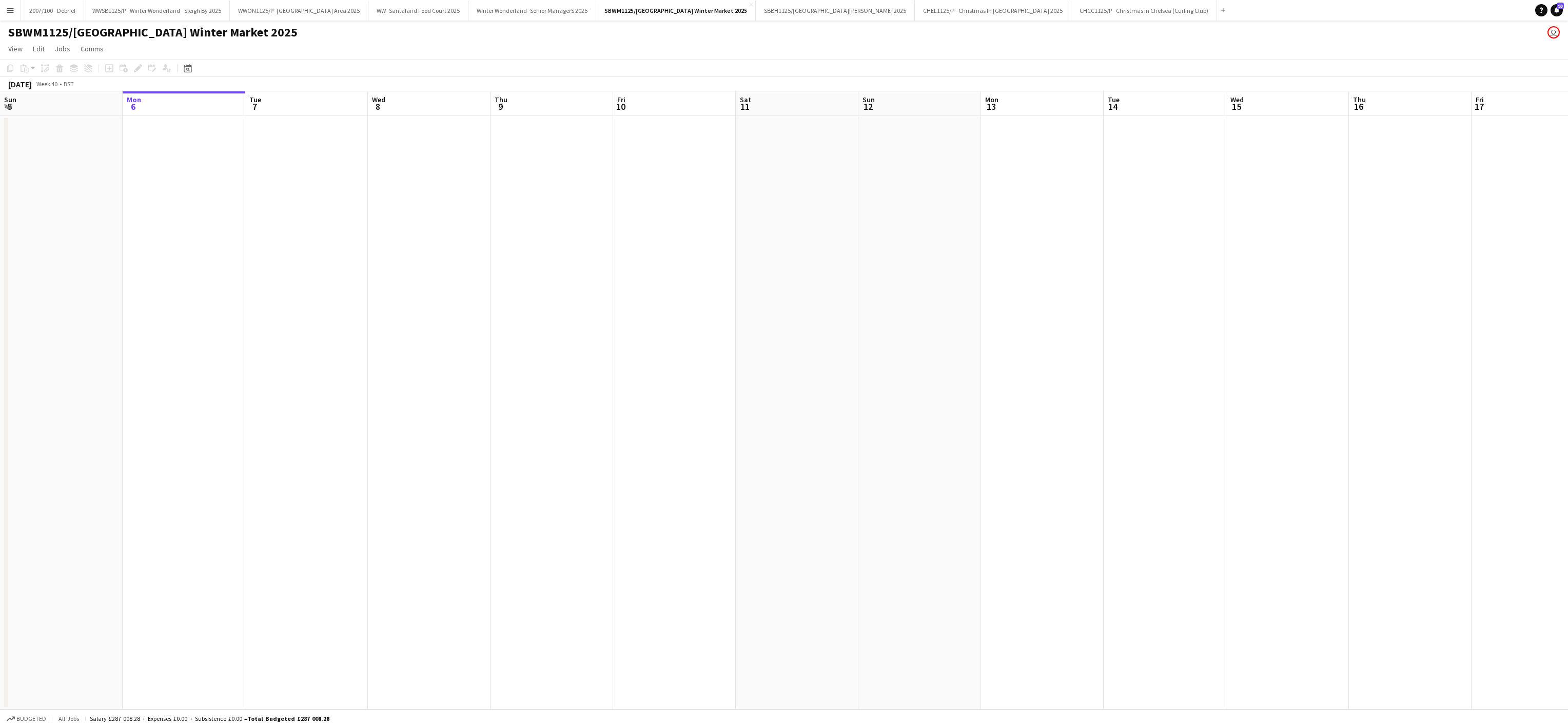
click at [40, 523] on app-date-cell at bounding box center [61, 412] width 123 height 593
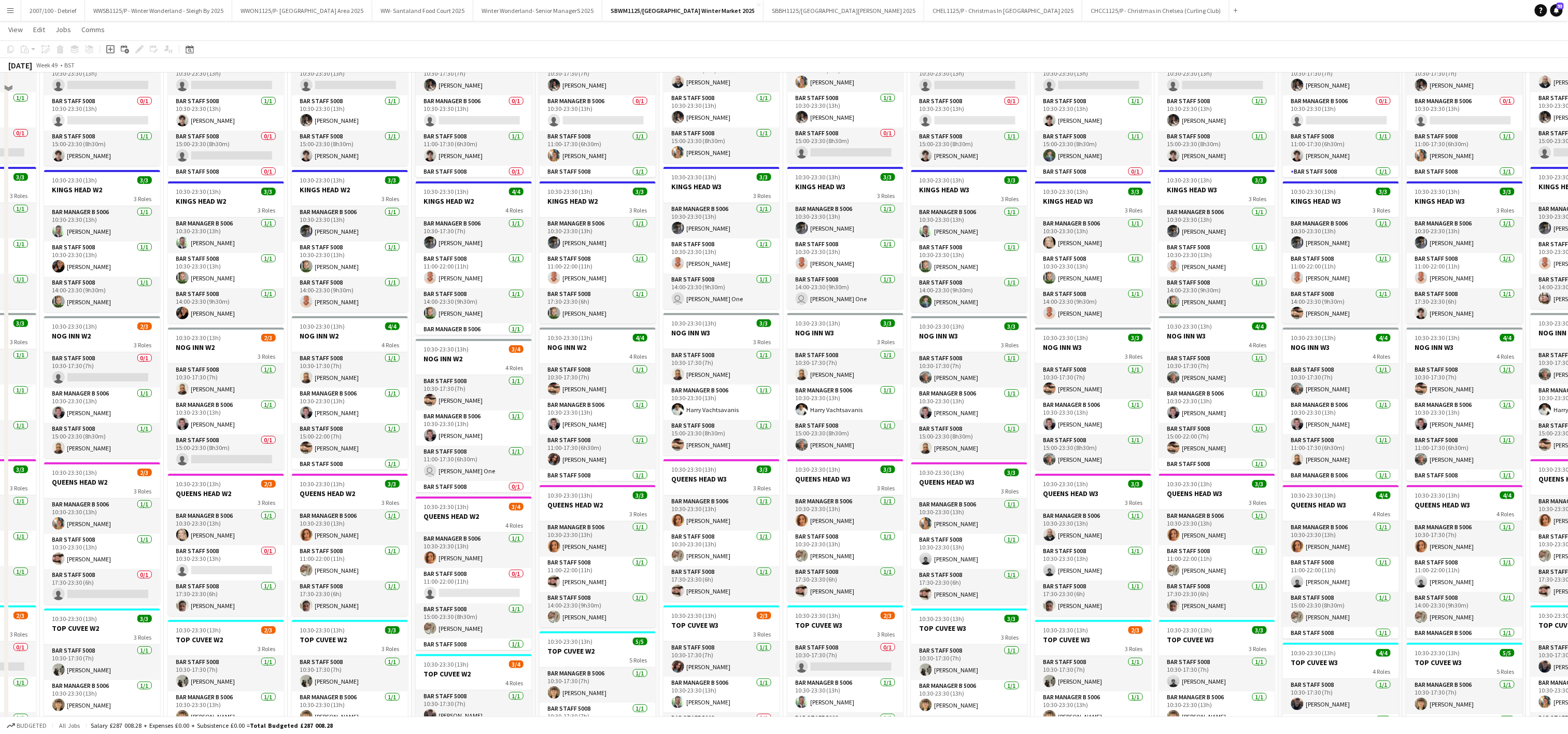
scroll to position [290, 0]
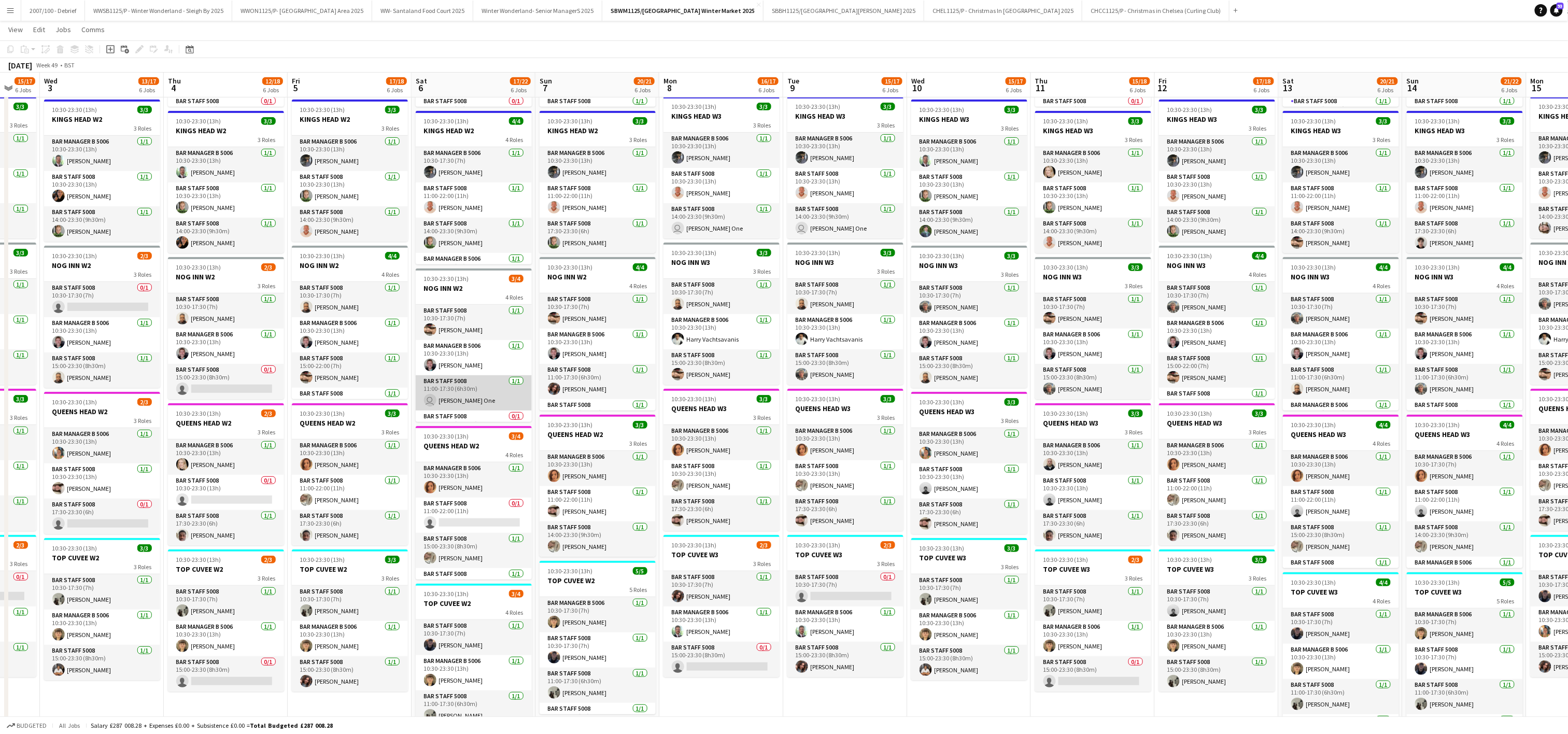
click at [459, 399] on app-card-role "Bar Staff 5008 1/1 11:00-17:30 (6h30m) user Carpenter One" at bounding box center [474, 392] width 116 height 35
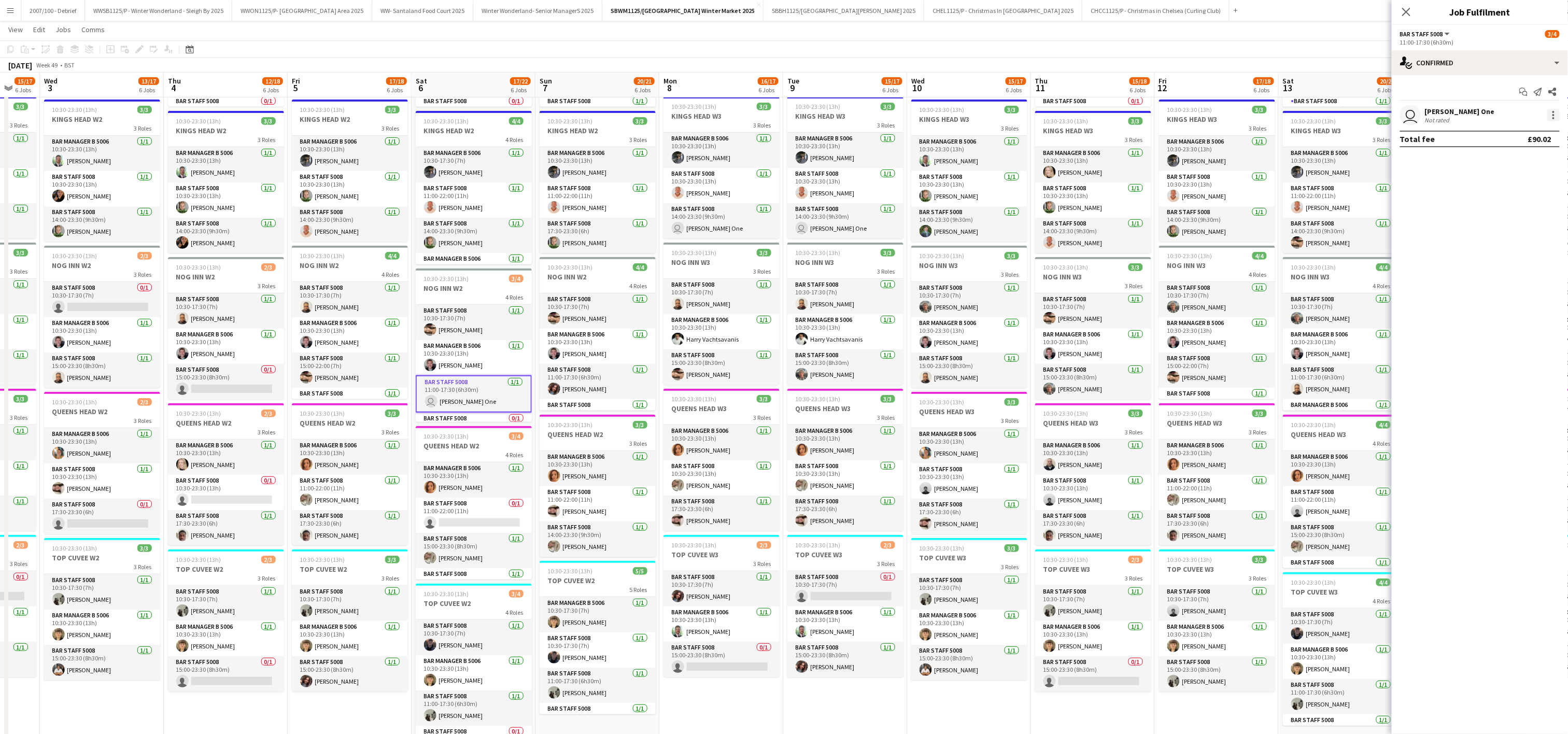
click at [1550, 114] on div at bounding box center [1553, 115] width 12 height 12
click at [1514, 236] on span "Remove" at bounding box center [1503, 234] width 31 height 9
click at [1461, 115] on input at bounding box center [1485, 115] width 121 height 12
type input "*****"
click at [1478, 137] on span "[EMAIL_ADDRESS][DOMAIN_NAME]" at bounding box center [1485, 139] width 104 height 8
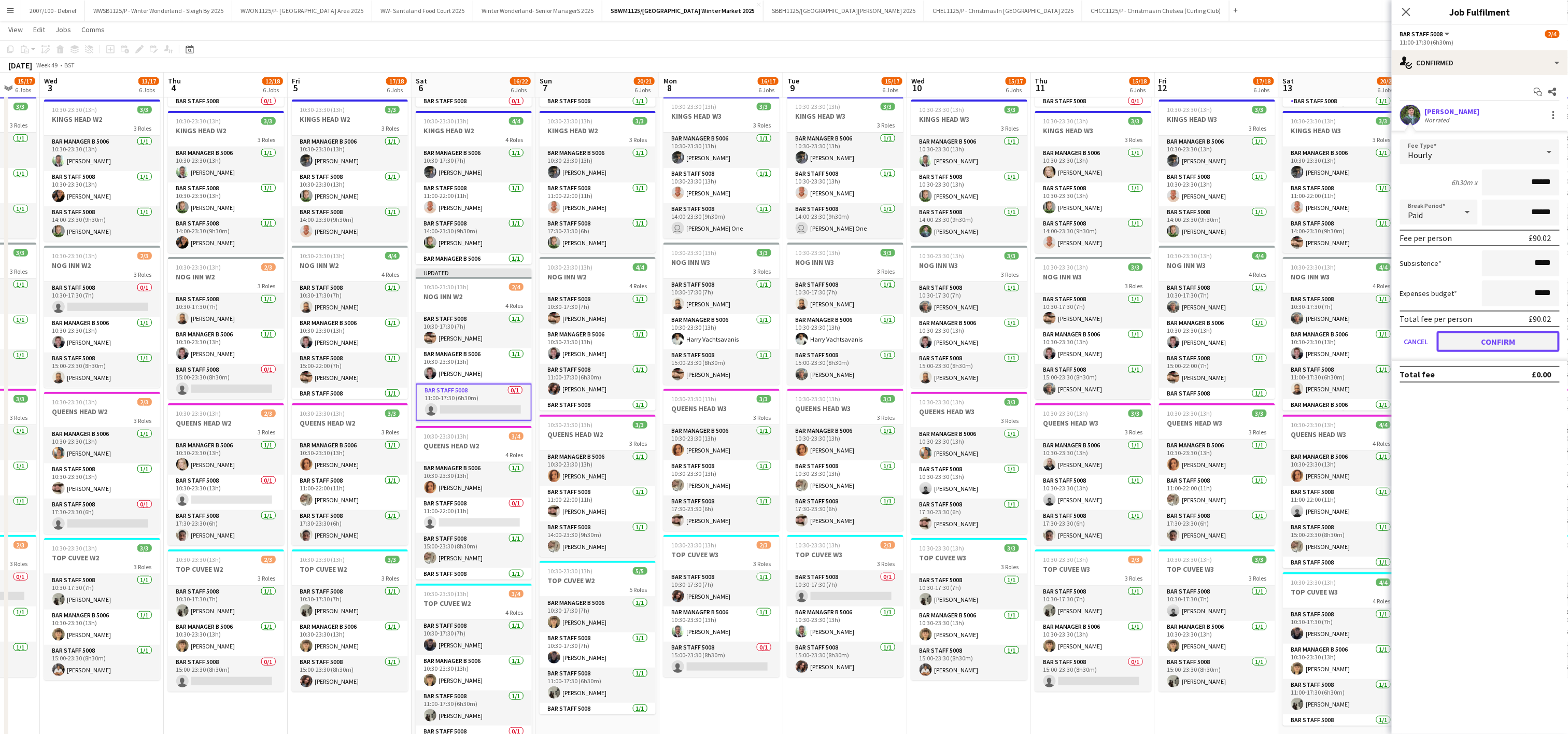
click at [1503, 347] on button "Confirm" at bounding box center [1498, 342] width 123 height 21
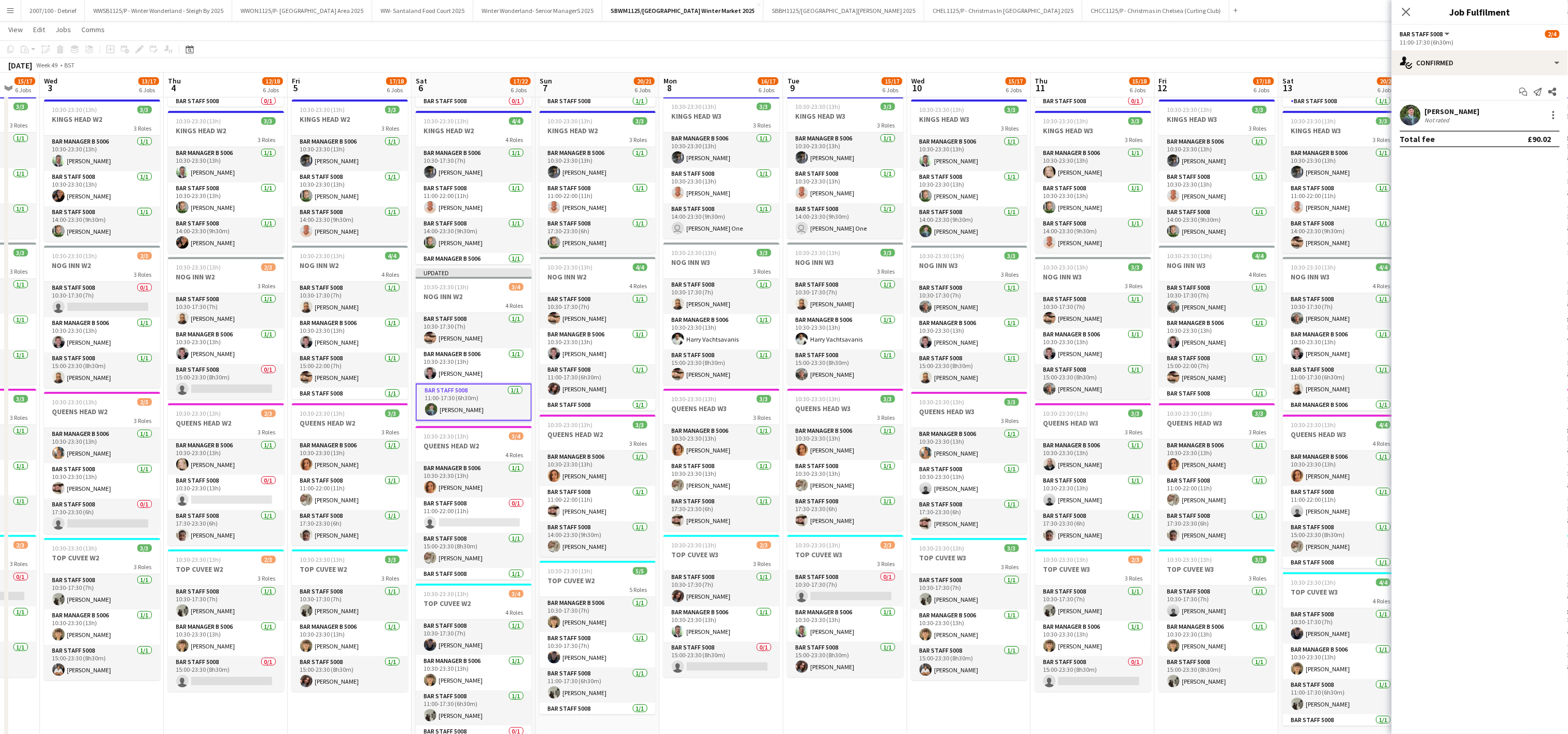
click at [1294, 50] on app-toolbar "Copy Paste Paste Ctrl+V Paste with crew Ctrl+Shift+V Paste linked Job Delete Gr…" at bounding box center [784, 49] width 1568 height 17
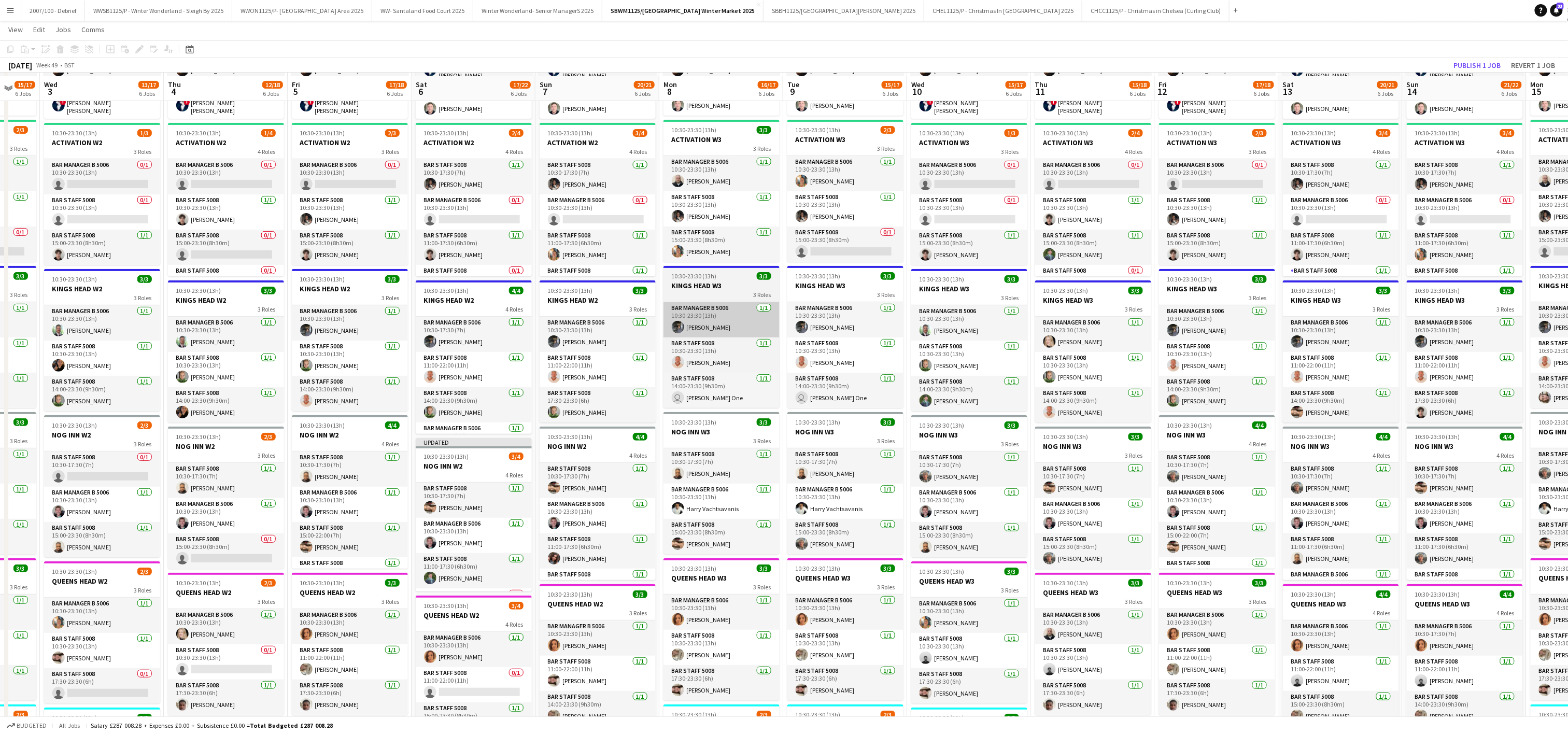
scroll to position [124, 0]
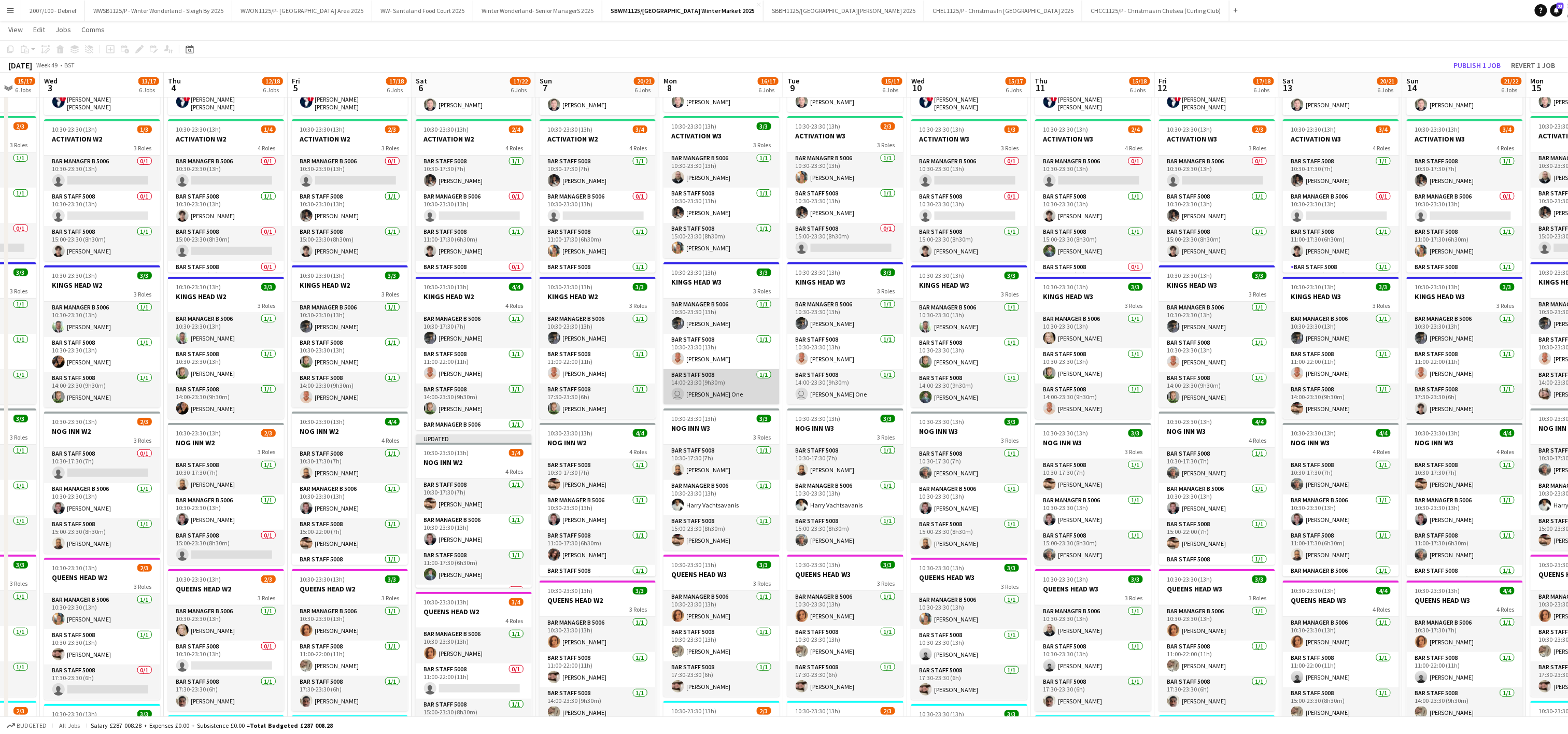
click at [707, 389] on app-card-role "Bar Staff 5008 1/1 14:00-23:30 (9h30m) user Carpenter One" at bounding box center [721, 386] width 116 height 35
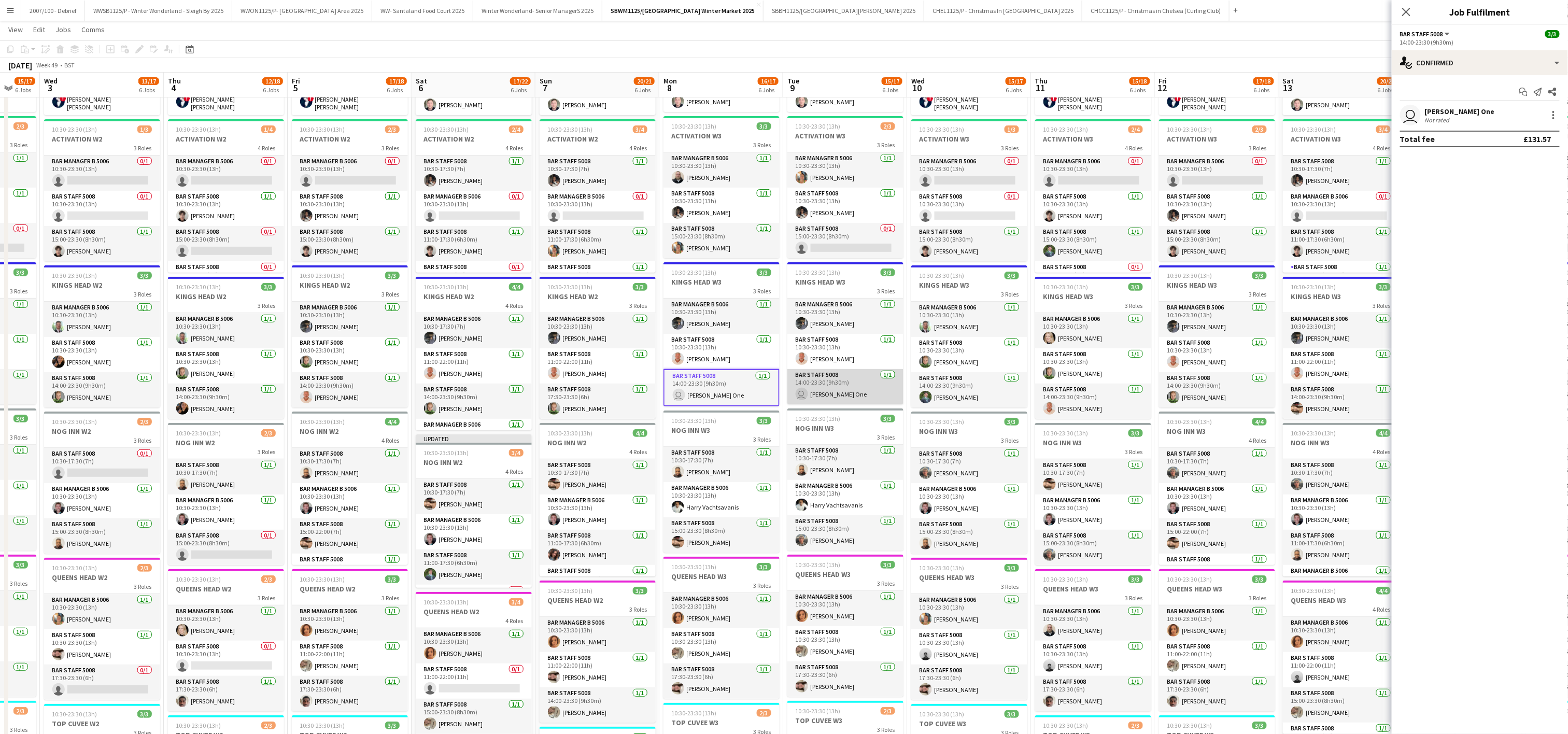
click at [827, 398] on app-card-role "Bar Staff 5008 1/1 14:00-23:30 (9h30m) user Carpenter One" at bounding box center [845, 386] width 116 height 35
click at [1553, 113] on div at bounding box center [1553, 112] width 2 height 2
click at [1505, 207] on span "Remove" at bounding box center [1503, 210] width 31 height 9
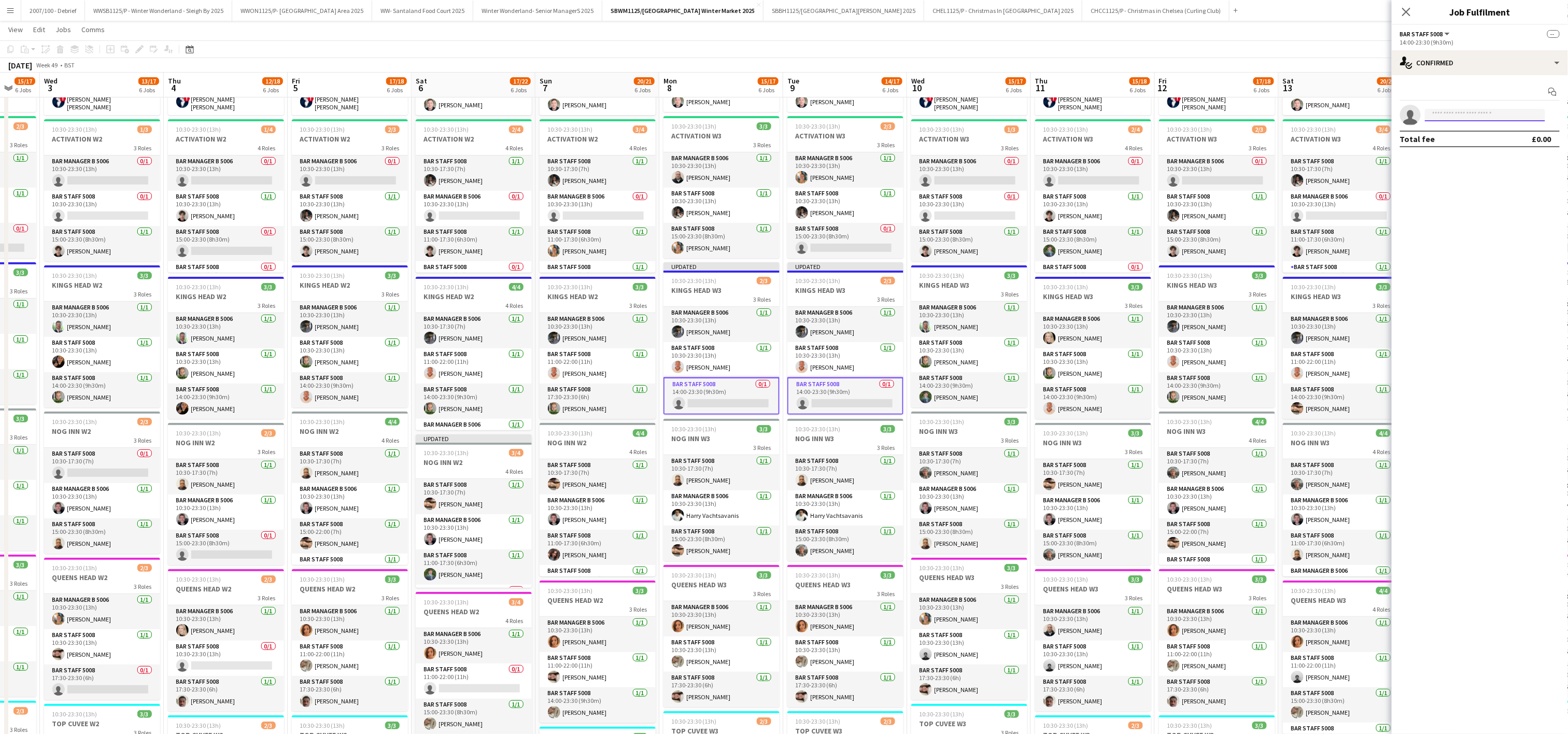
click at [1461, 115] on input at bounding box center [1485, 115] width 121 height 12
type input "*****"
click at [1461, 137] on span "[EMAIL_ADDRESS][DOMAIN_NAME]" at bounding box center [1485, 139] width 104 height 8
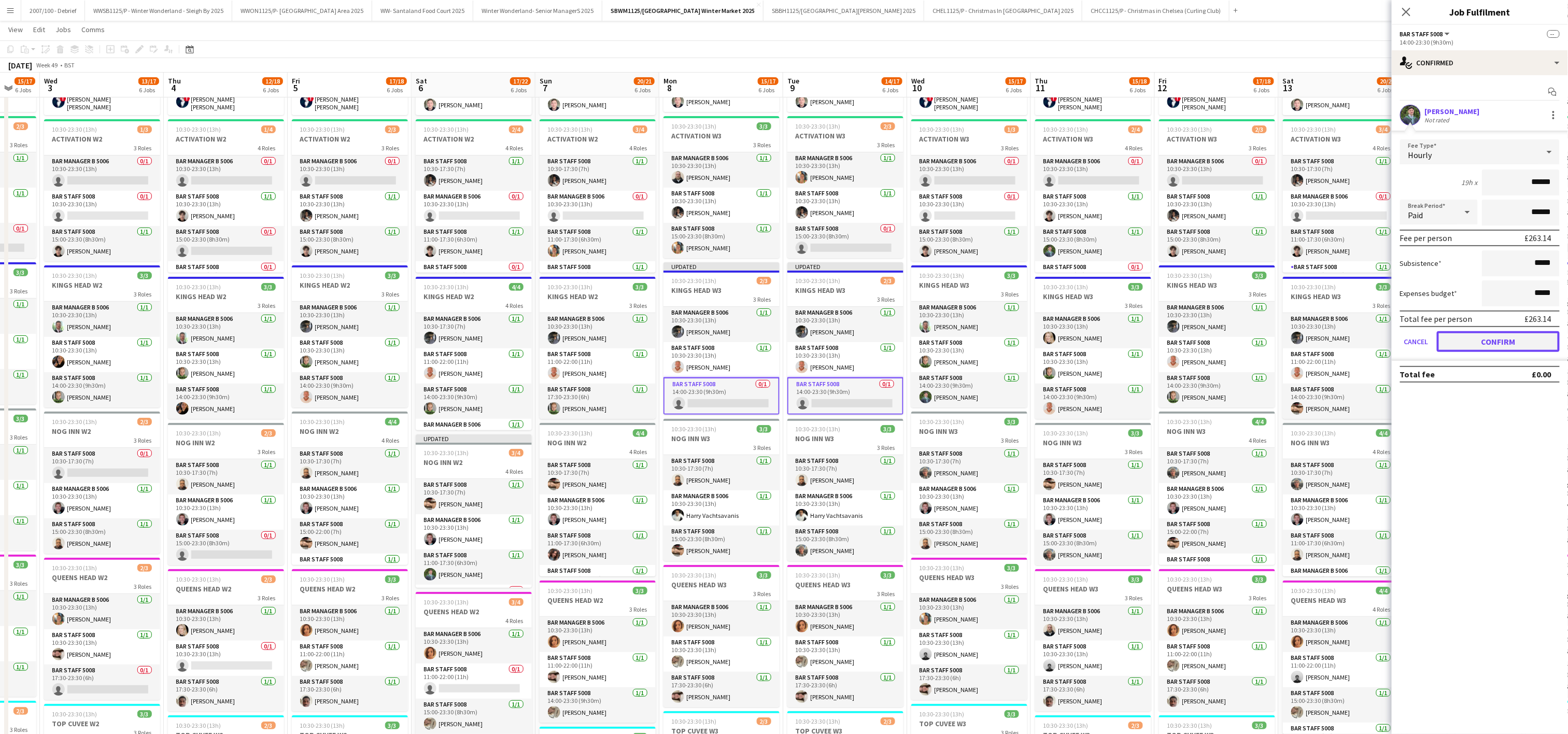
click at [1495, 340] on button "Confirm" at bounding box center [1498, 342] width 123 height 21
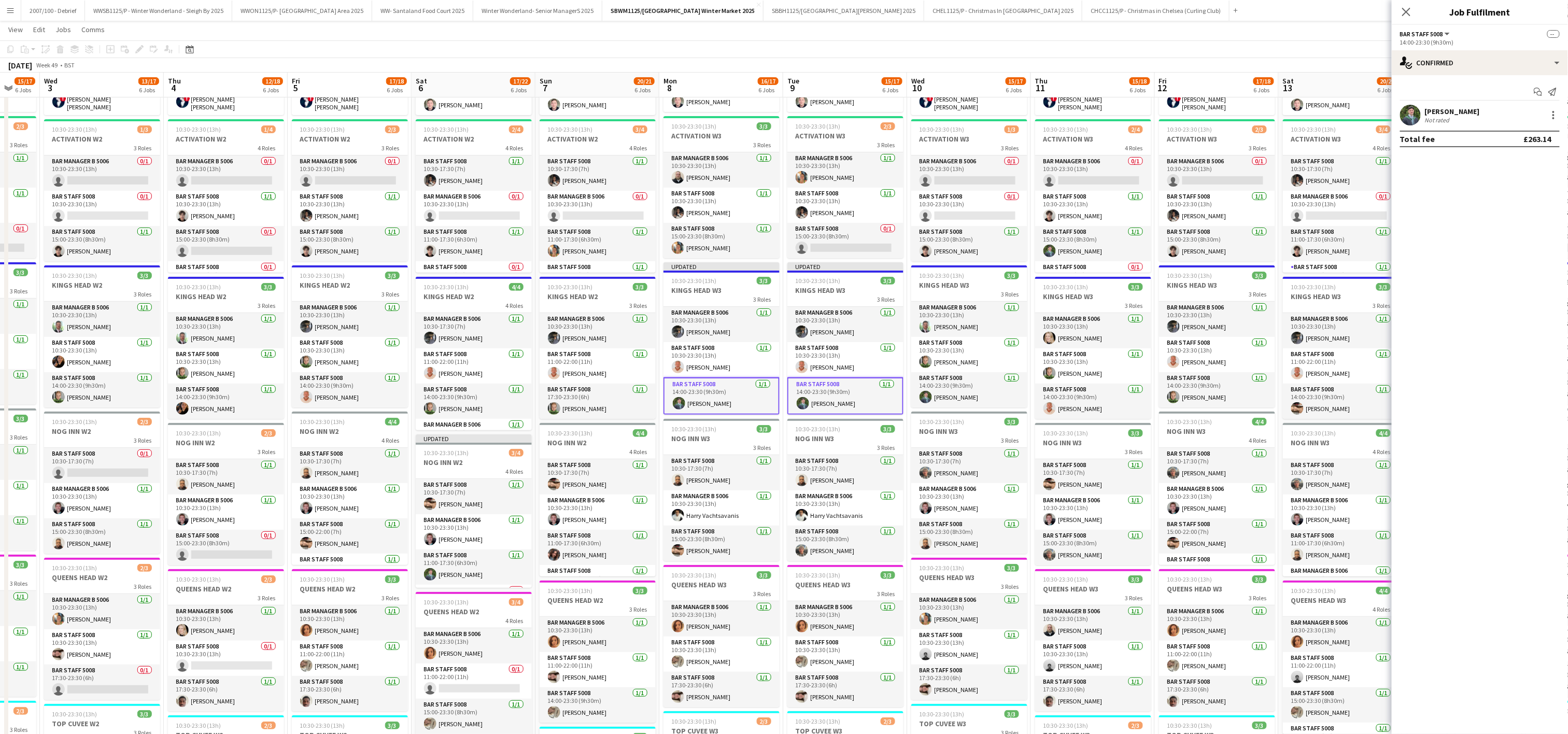
click at [1290, 51] on app-toolbar "Copy Paste Paste Ctrl+V Paste with crew Ctrl+Shift+V Paste linked Job Delete Gr…" at bounding box center [784, 49] width 1568 height 17
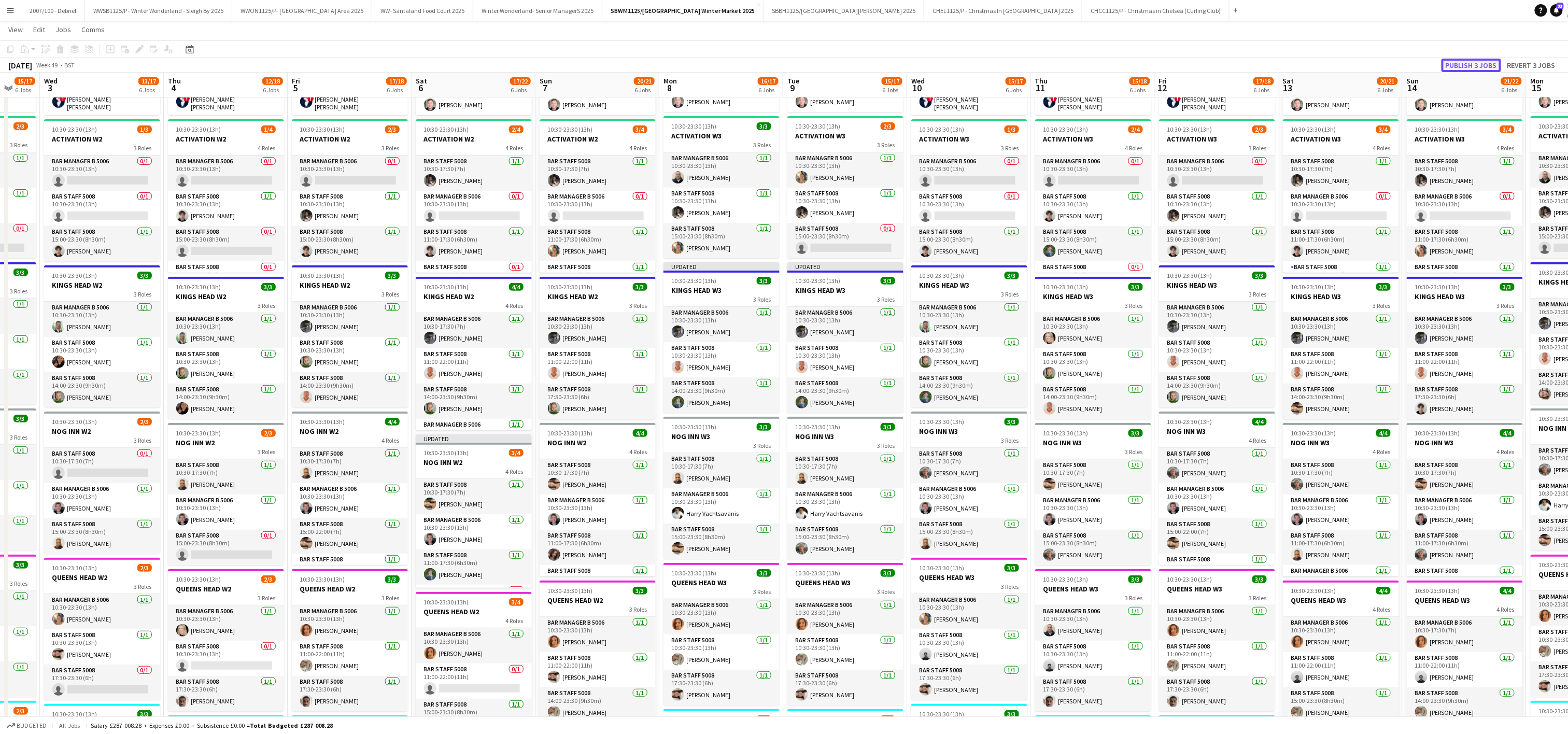
click at [1478, 59] on button "Publish 3 jobs" at bounding box center [1471, 65] width 59 height 13
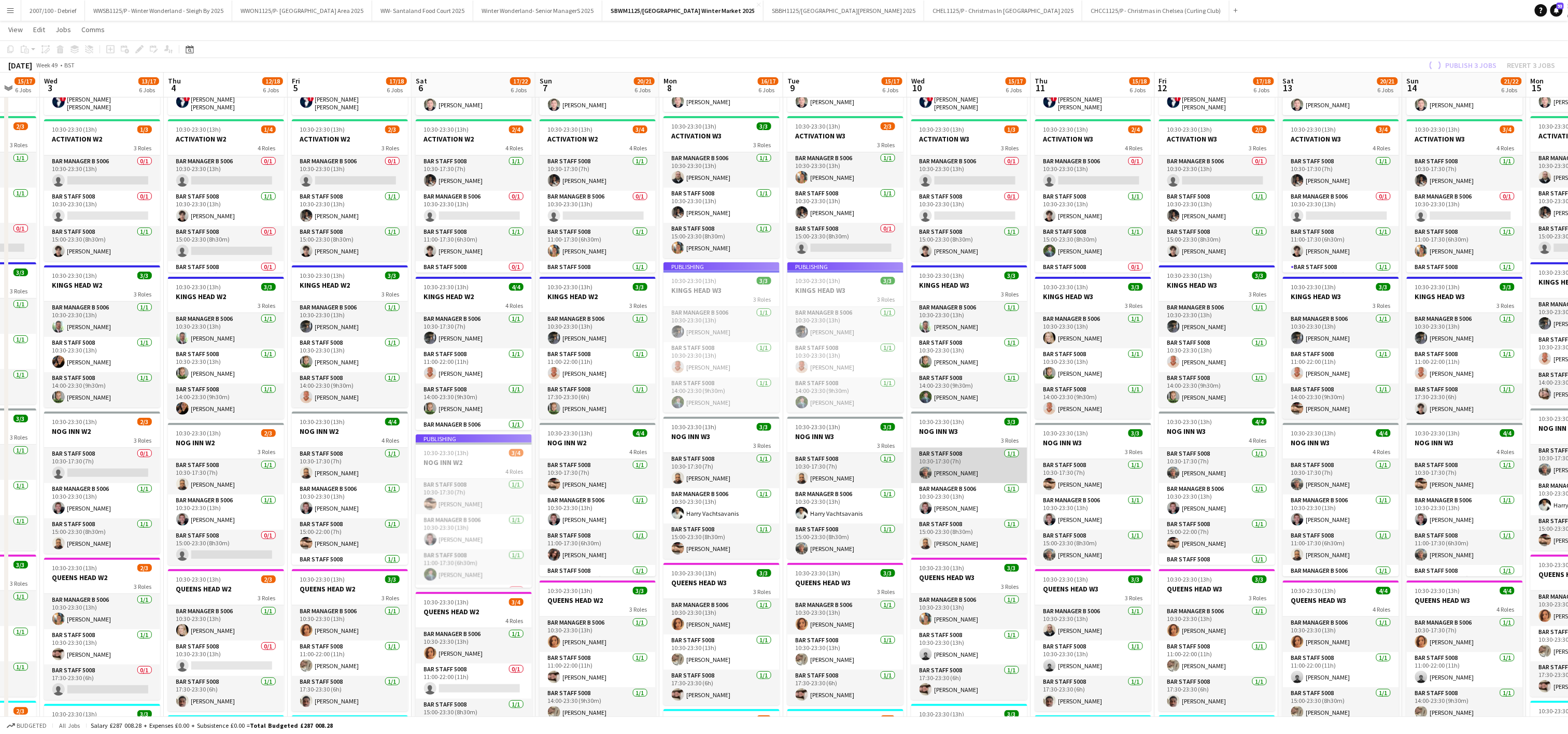
click at [955, 458] on app-card-role "Bar Staff 5008 1/1 10:30-17:30 (7h) Jamie Potts" at bounding box center [968, 465] width 116 height 35
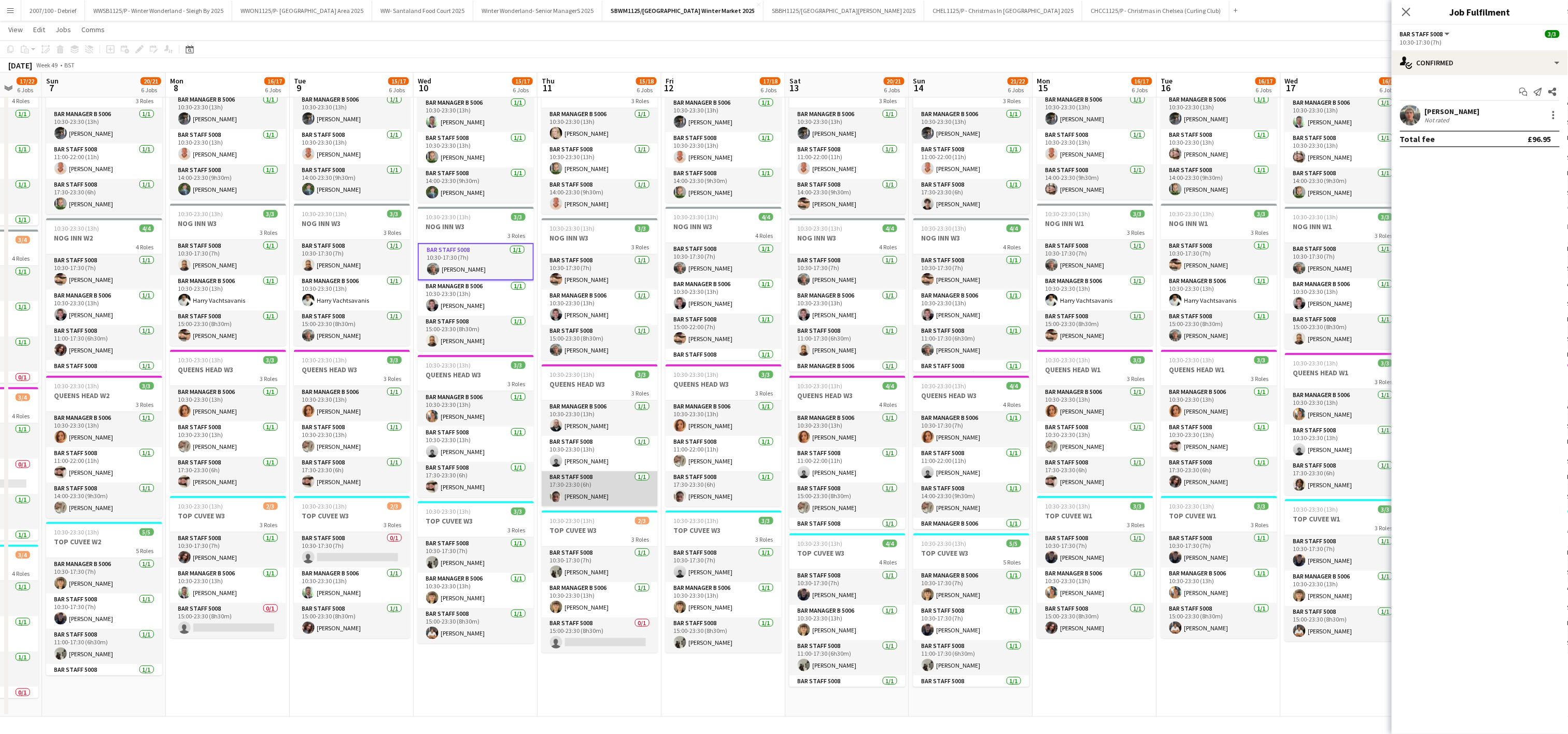
scroll to position [0, 335]
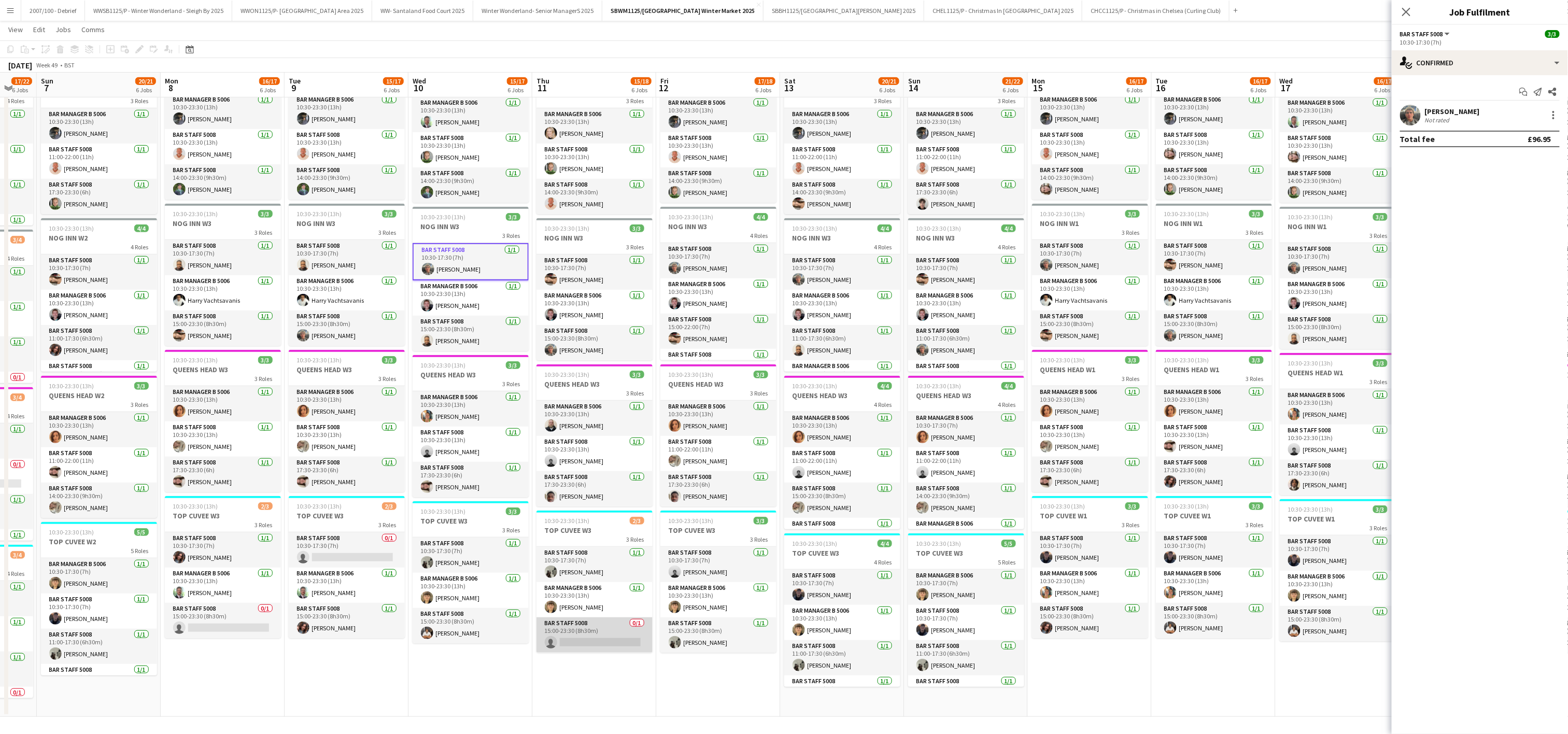
click at [585, 624] on app-card-role "Bar Staff 5008 0/1 15:00-23:30 (8h30m) single-neutral-actions" at bounding box center [594, 634] width 116 height 35
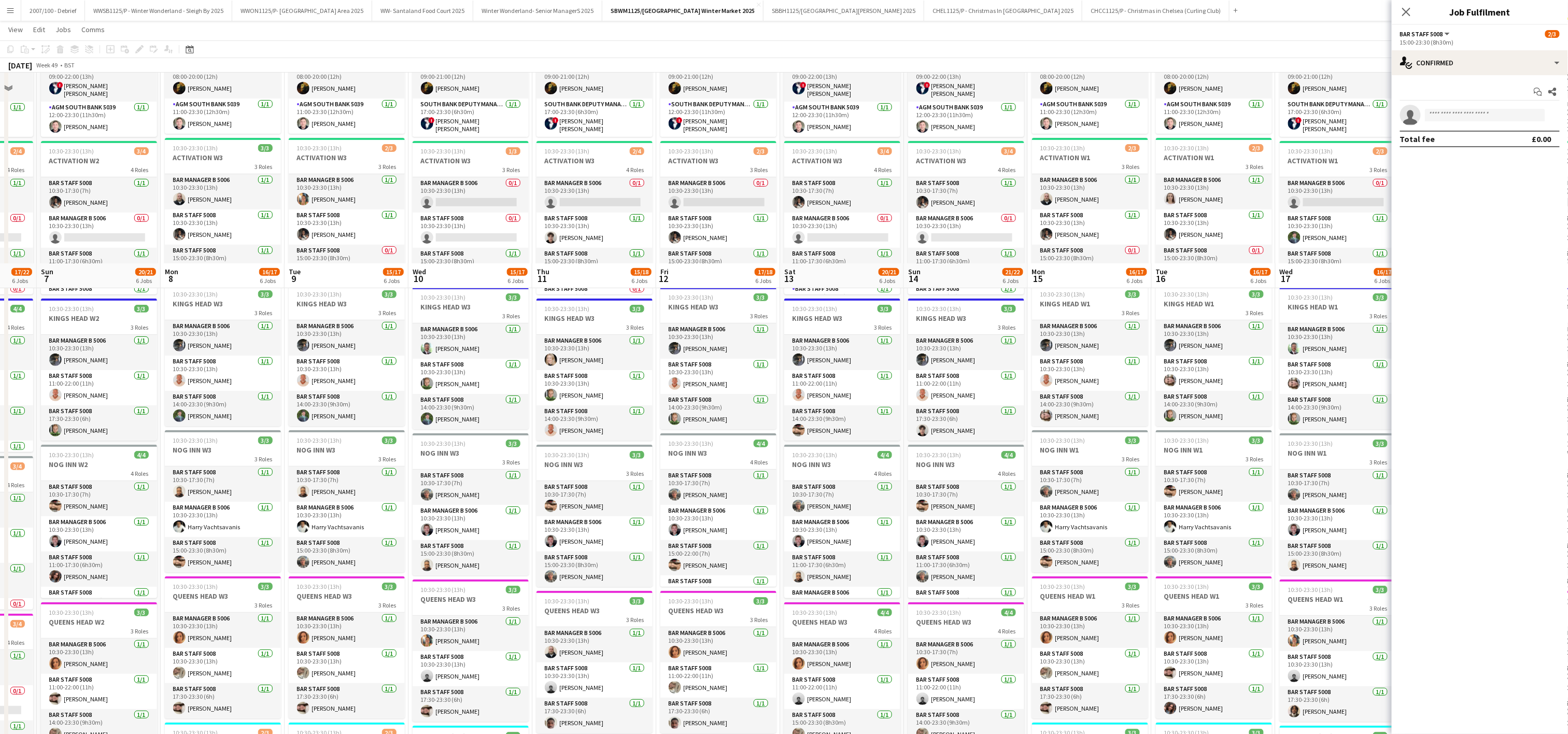
scroll to position [329, 0]
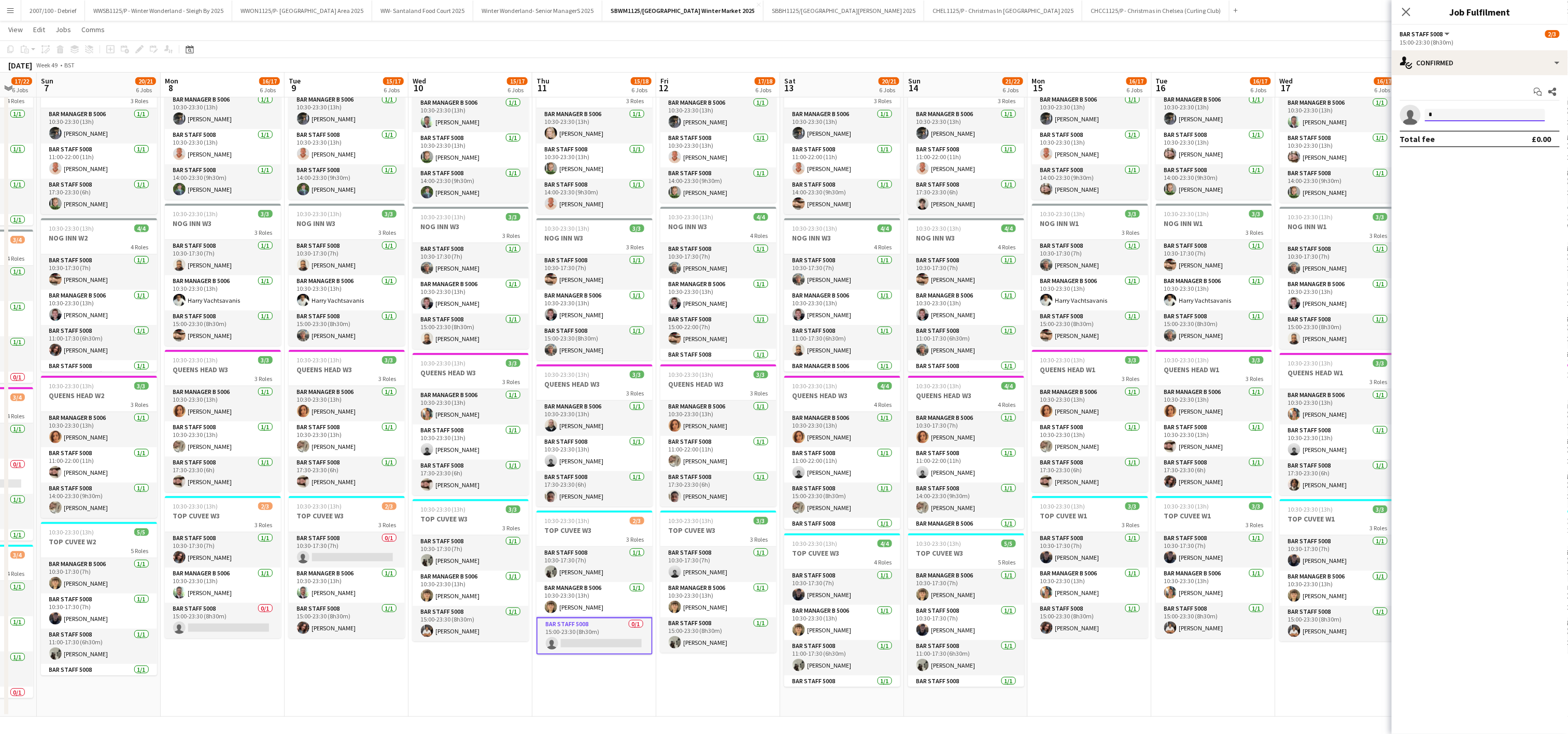
click at [1447, 116] on input "*" at bounding box center [1485, 115] width 121 height 12
type input "*****"
click at [1031, 45] on app-toolbar "Copy Paste Paste Ctrl+V Paste with crew Ctrl+Shift+V Paste linked Job Delete Gr…" at bounding box center [784, 49] width 1568 height 17
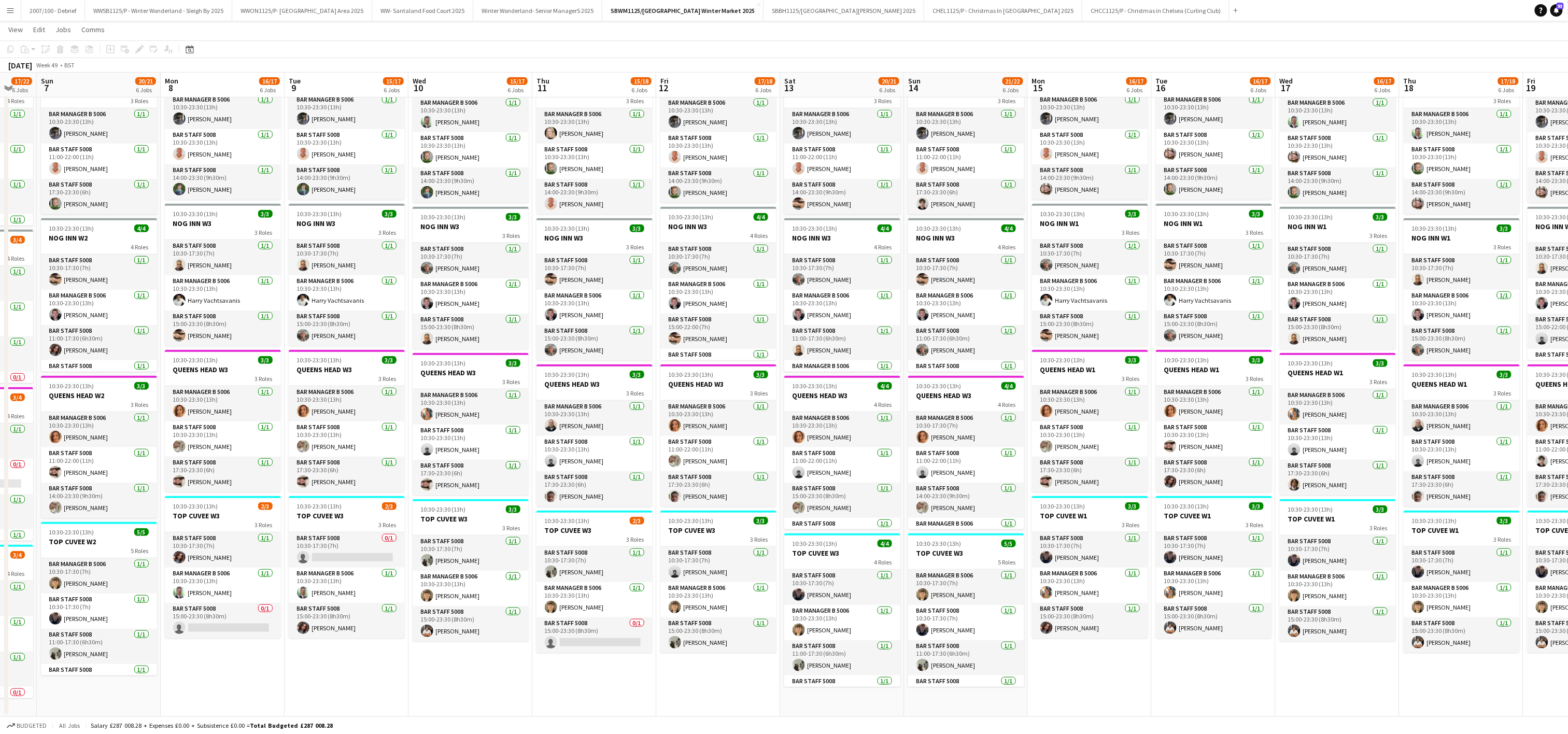
click at [1074, 672] on app-date-cell "08:00-23:30 (15h30m) 2/2 SENIOR MANAGERS- SOUTH BANK 2 Roles GM South Bank 5039…" at bounding box center [1090, 252] width 124 height 930
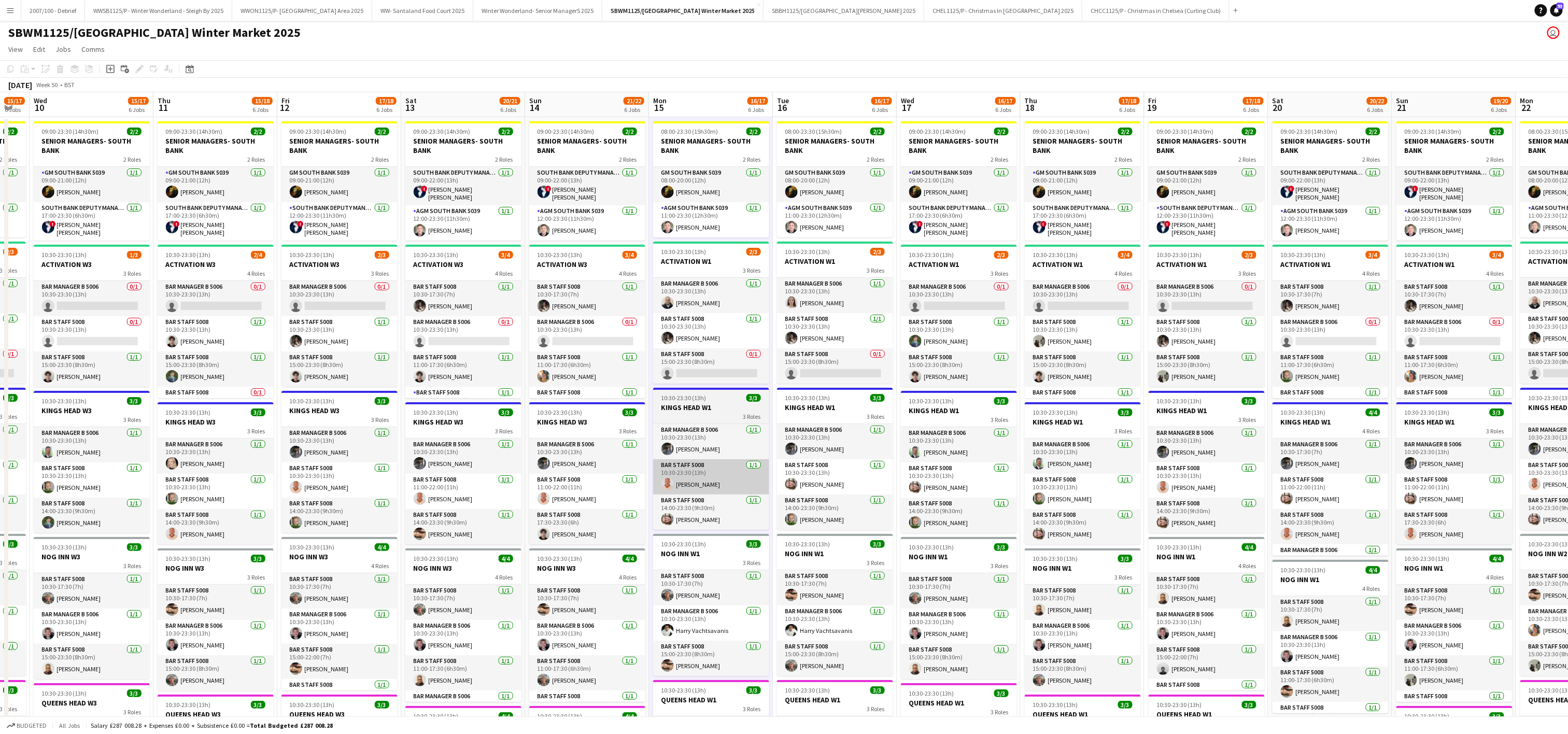
scroll to position [0, 378]
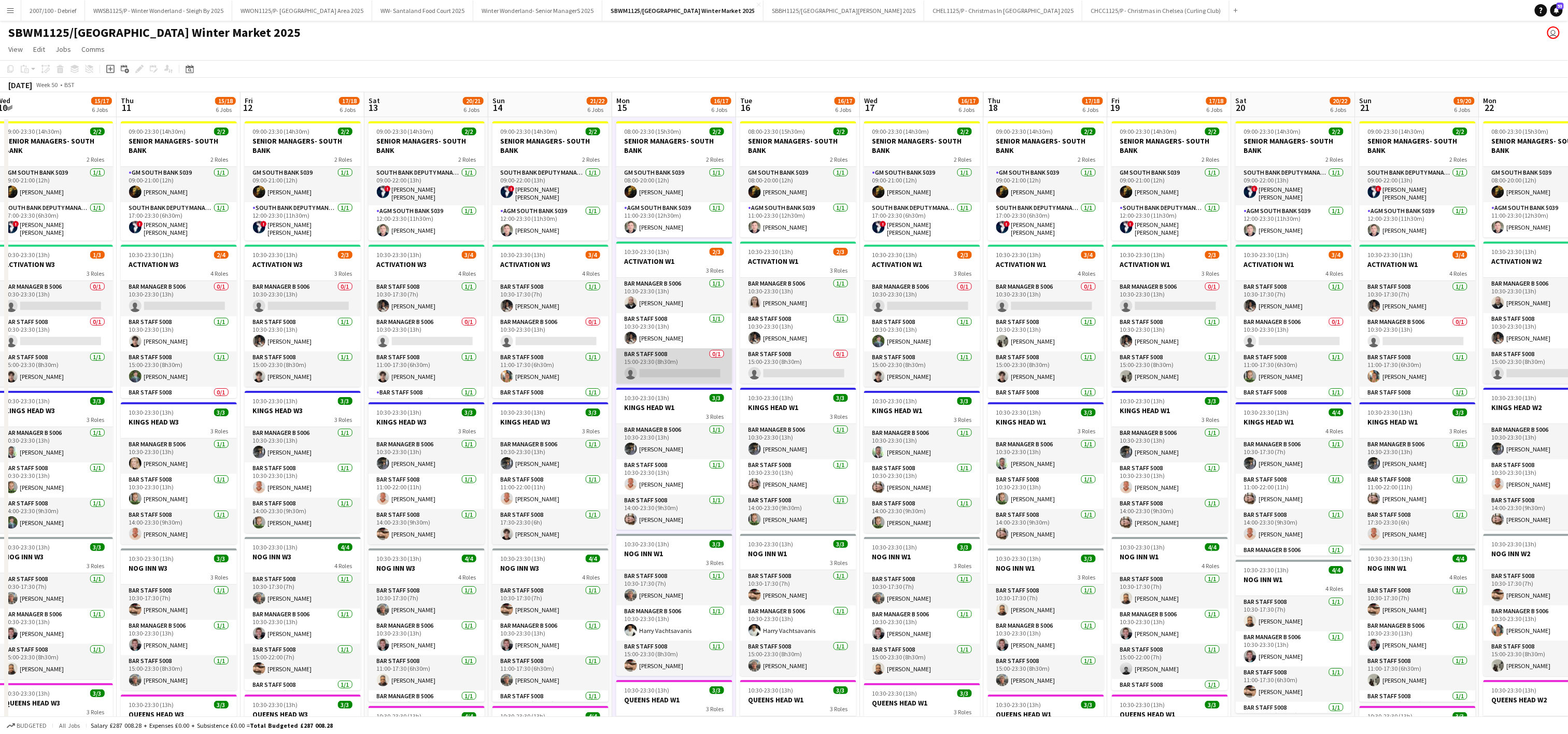
click at [673, 371] on app-card-role "Bar Staff 5008 0/1 15:00-23:30 (8h30m) single-neutral-actions" at bounding box center [674, 365] width 116 height 35
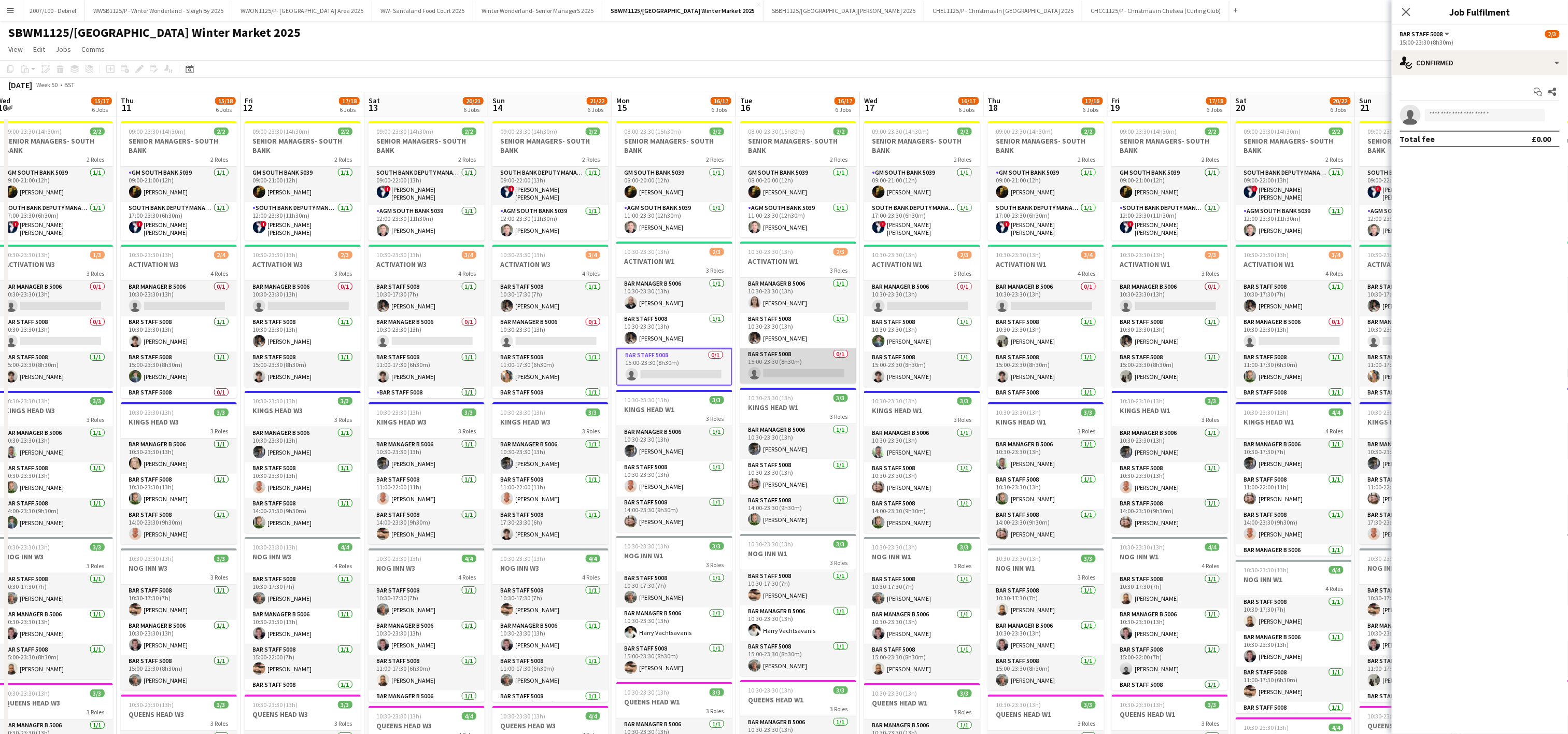
click at [810, 373] on app-card-role "Bar Staff 5008 0/1 15:00-23:30 (8h30m) single-neutral-actions" at bounding box center [798, 365] width 116 height 35
click at [1457, 115] on input at bounding box center [1485, 115] width 121 height 12
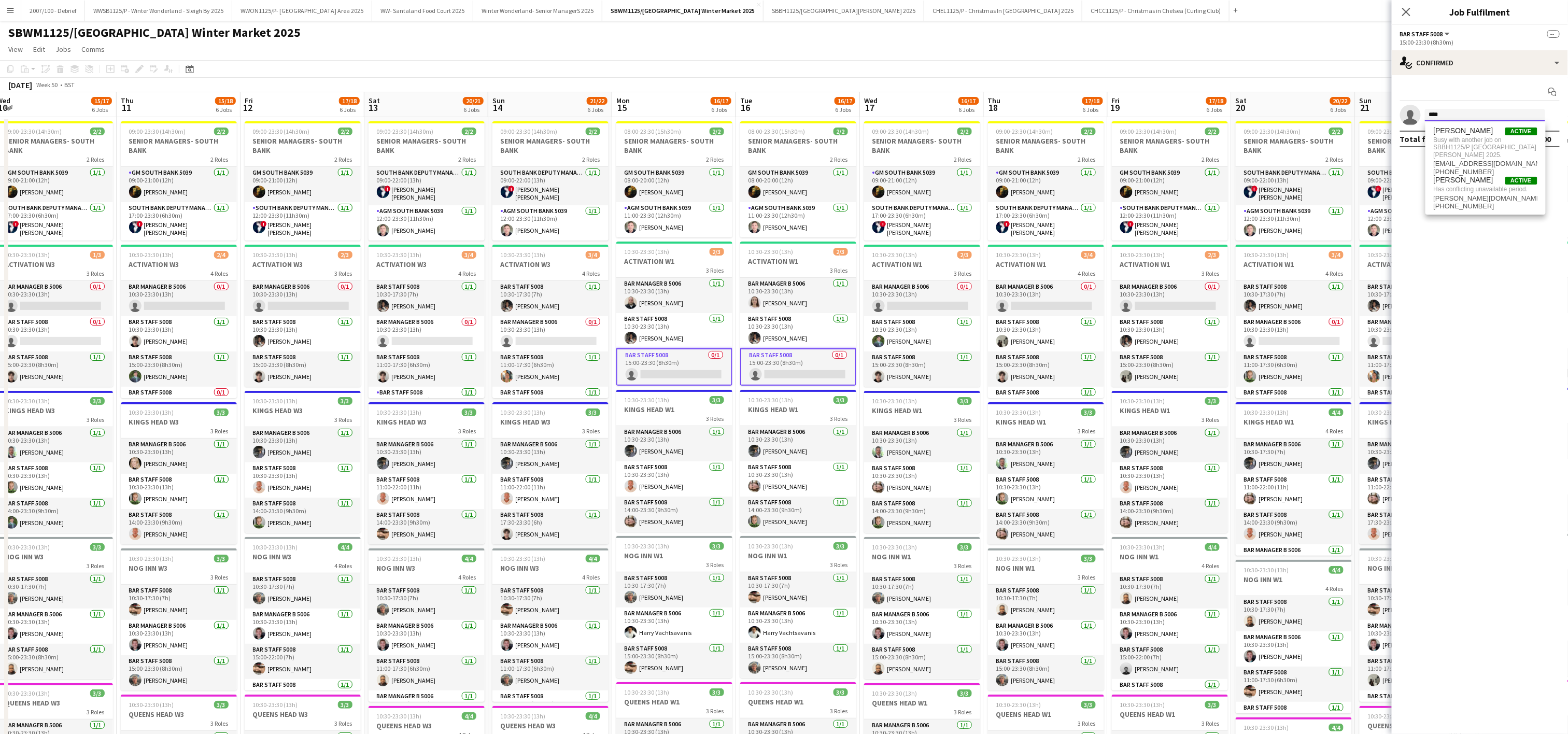
type input "****"
click at [1224, 75] on app-toolbar "Copy Paste Paste Ctrl+V Paste with crew Ctrl+Shift+V Paste linked Job Delete Gr…" at bounding box center [784, 69] width 1568 height 17
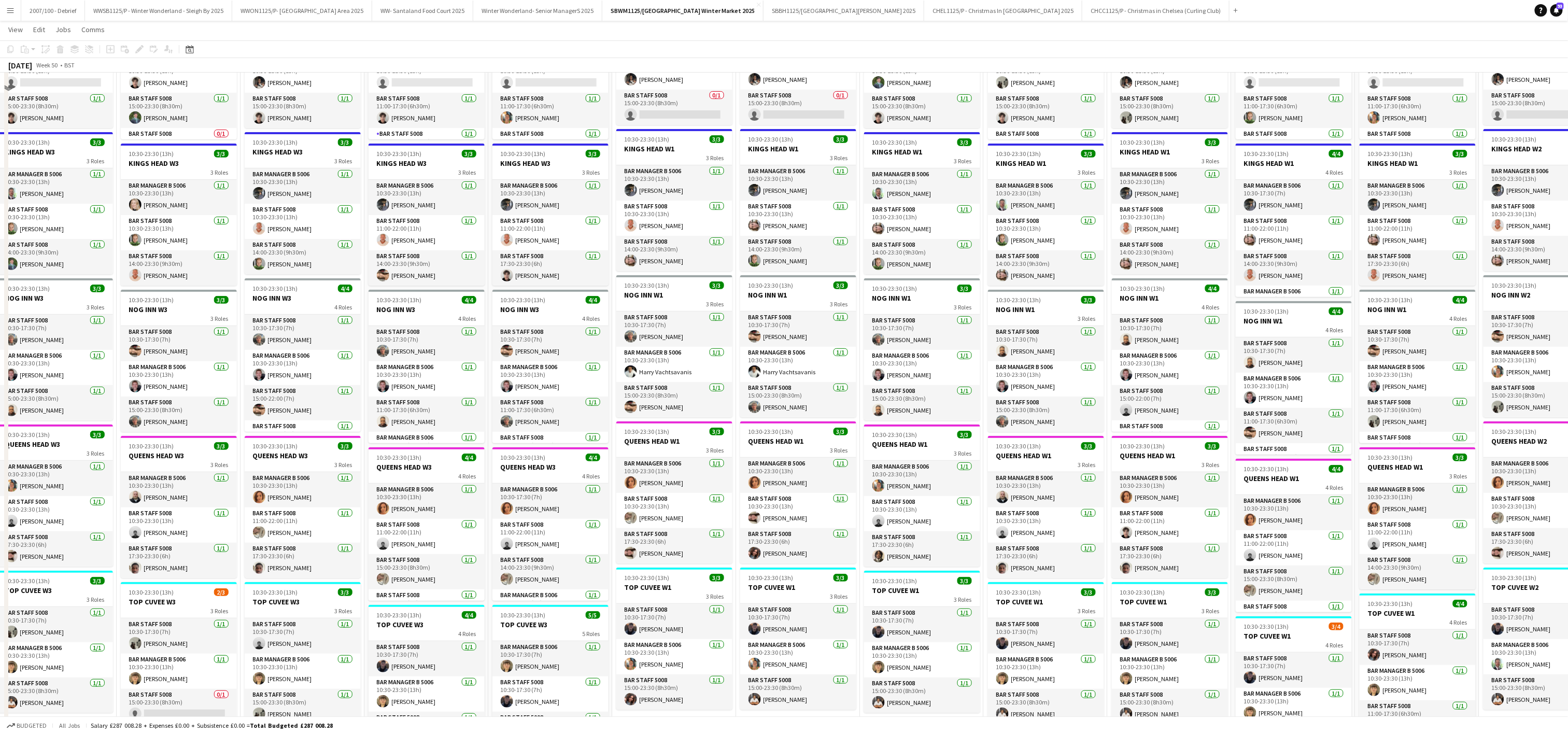
scroll to position [0, 0]
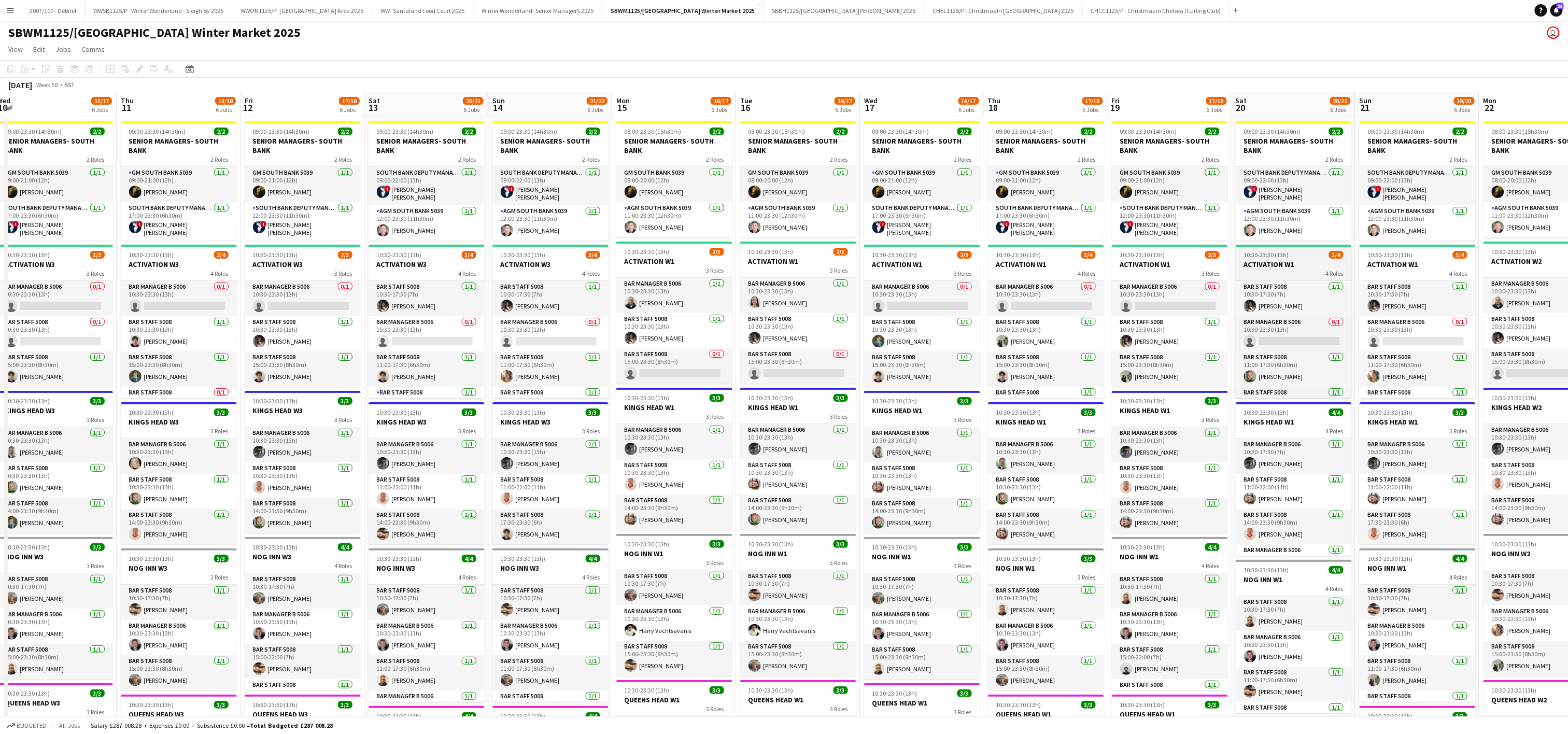
click at [1281, 260] on h3 "ACTIVATION W1" at bounding box center [1294, 264] width 116 height 10
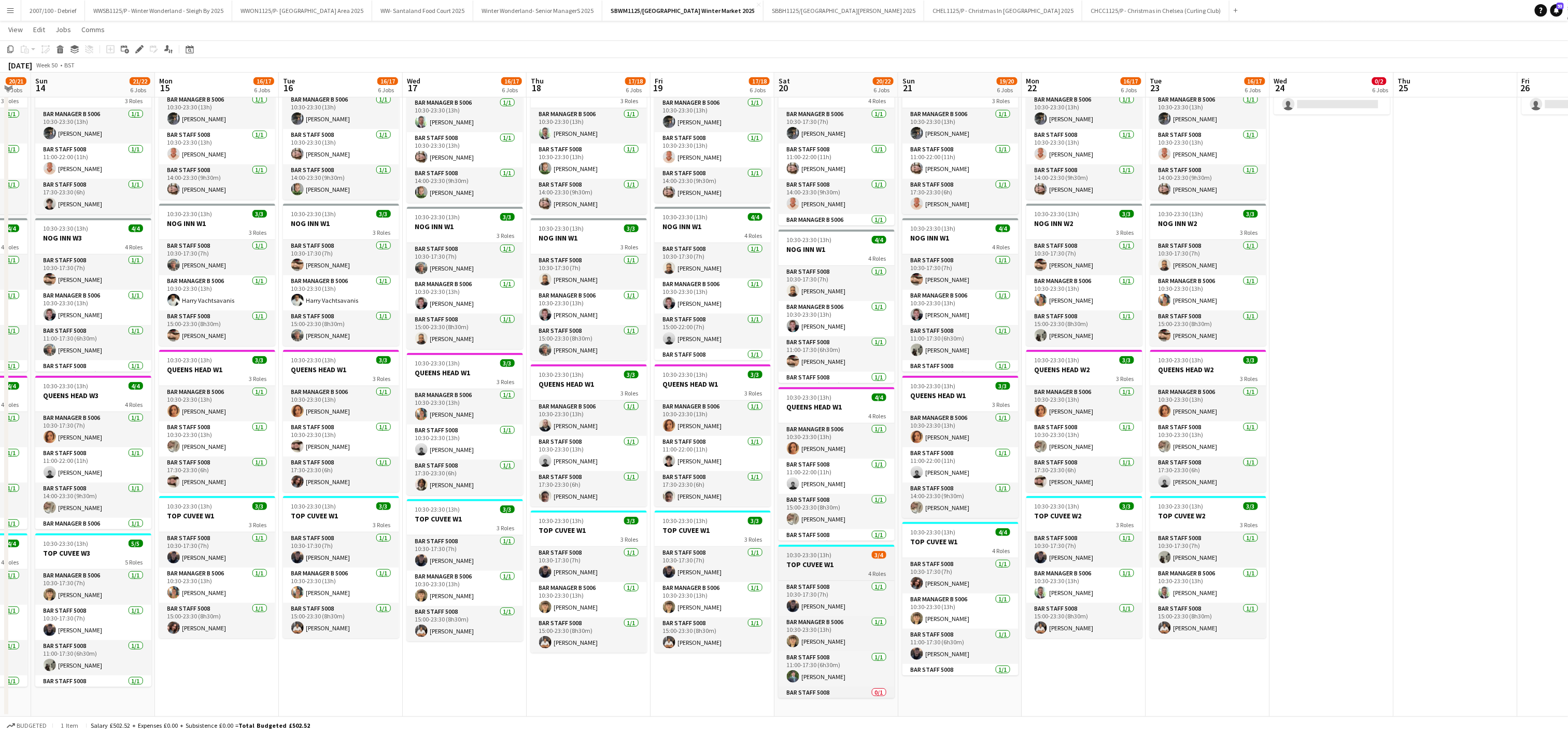
scroll to position [26, 0]
click at [850, 689] on app-card-role "Bar Staff 5008 0/1 15:00-22:00 (7h) single-neutral-actions" at bounding box center [836, 680] width 116 height 35
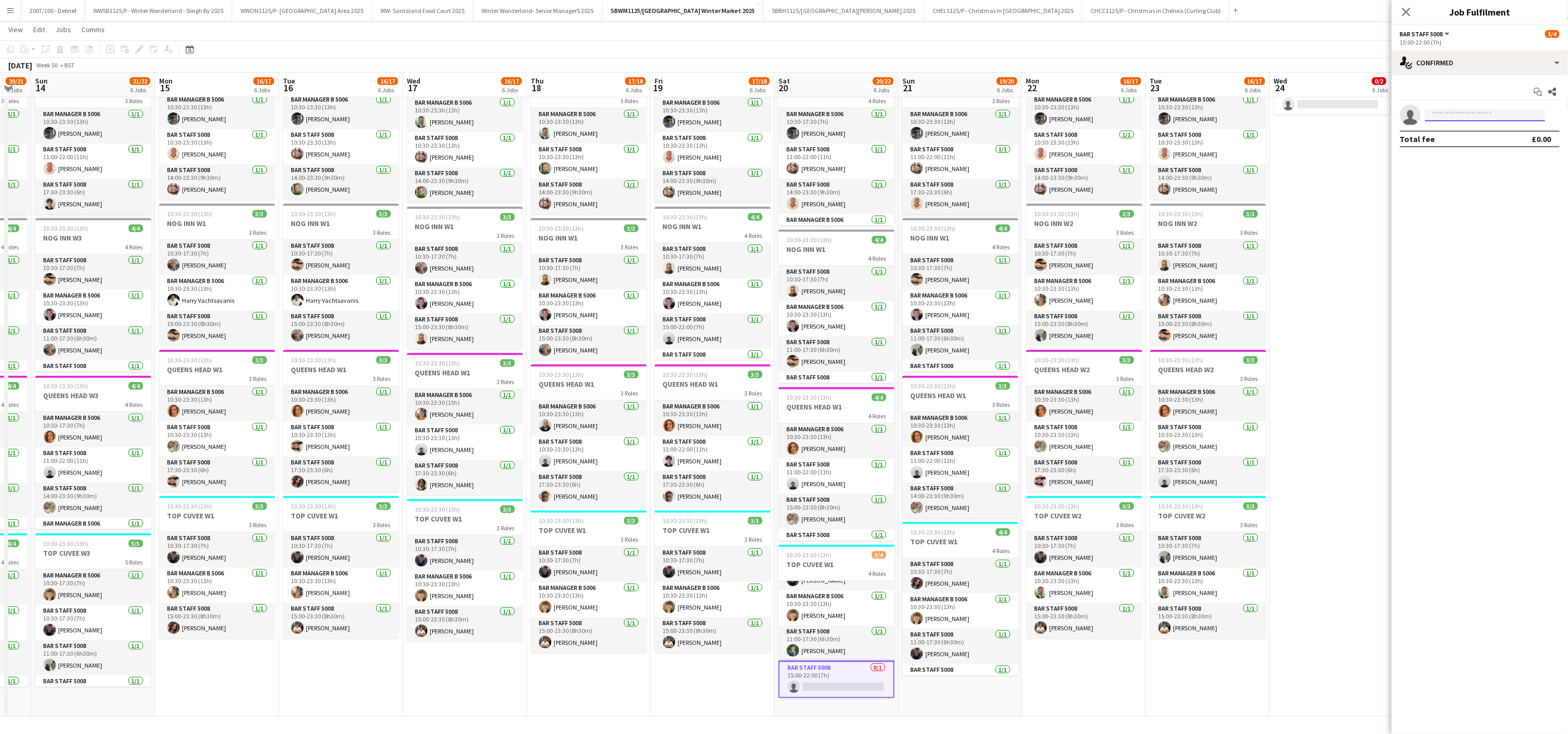
click at [1473, 115] on input at bounding box center [1485, 115] width 121 height 12
type input "*"
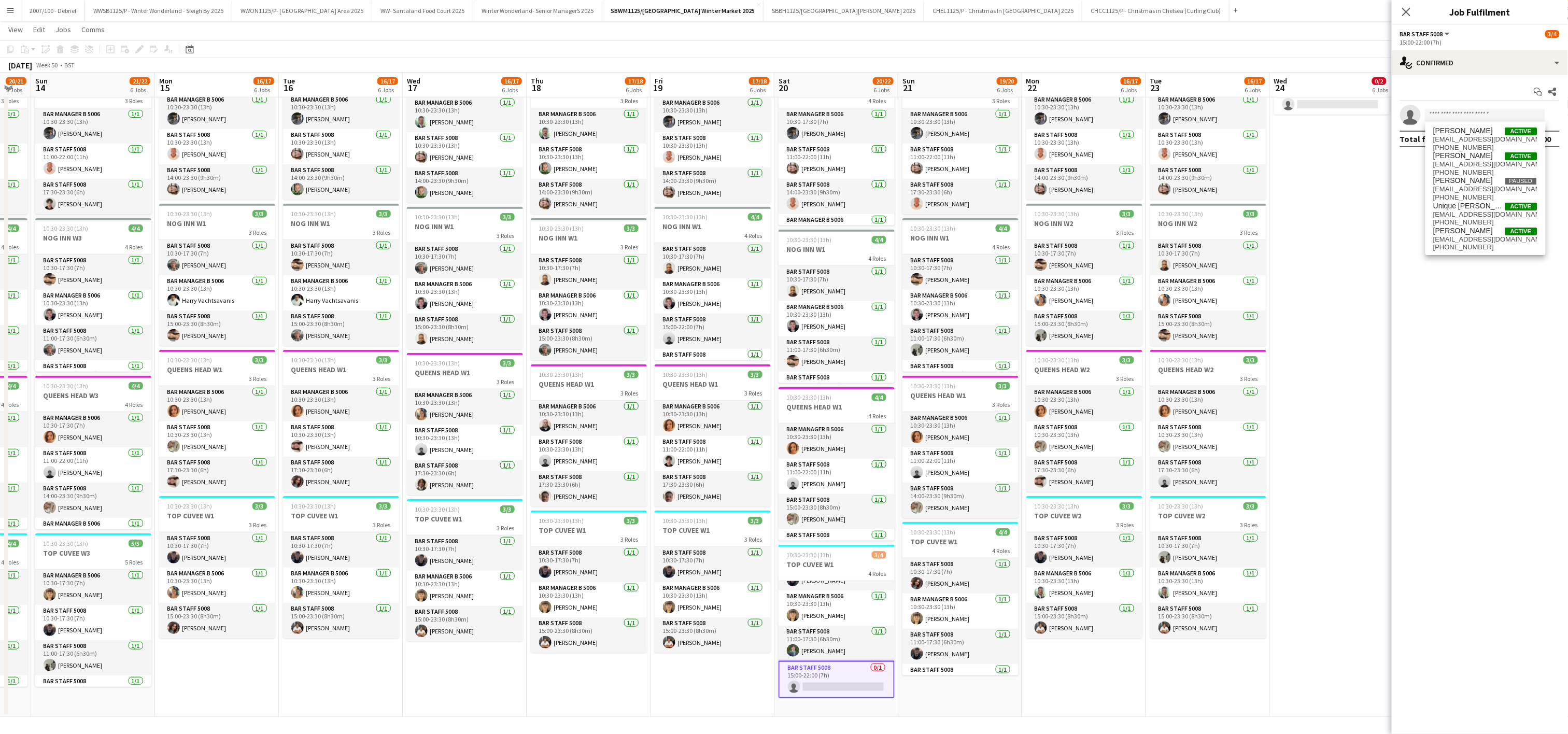
click at [1339, 324] on app-date-cell "ACTIVATION W2 KINGS HEAD W2 NOG INN W2 QUEENS HEAD W2 TOP CUVEE W2 09:00-23:30 …" at bounding box center [1332, 252] width 124 height 930
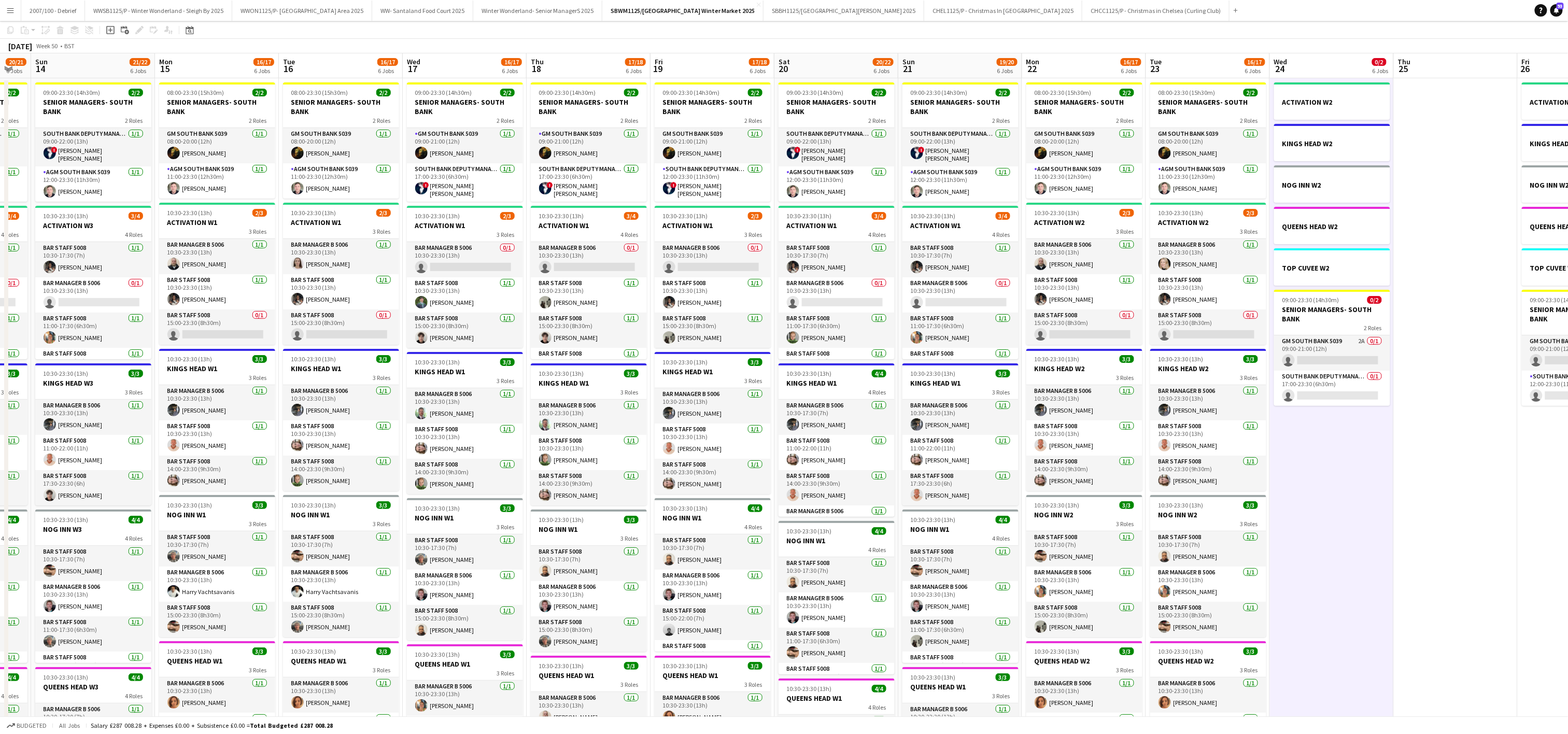
scroll to position [0, 0]
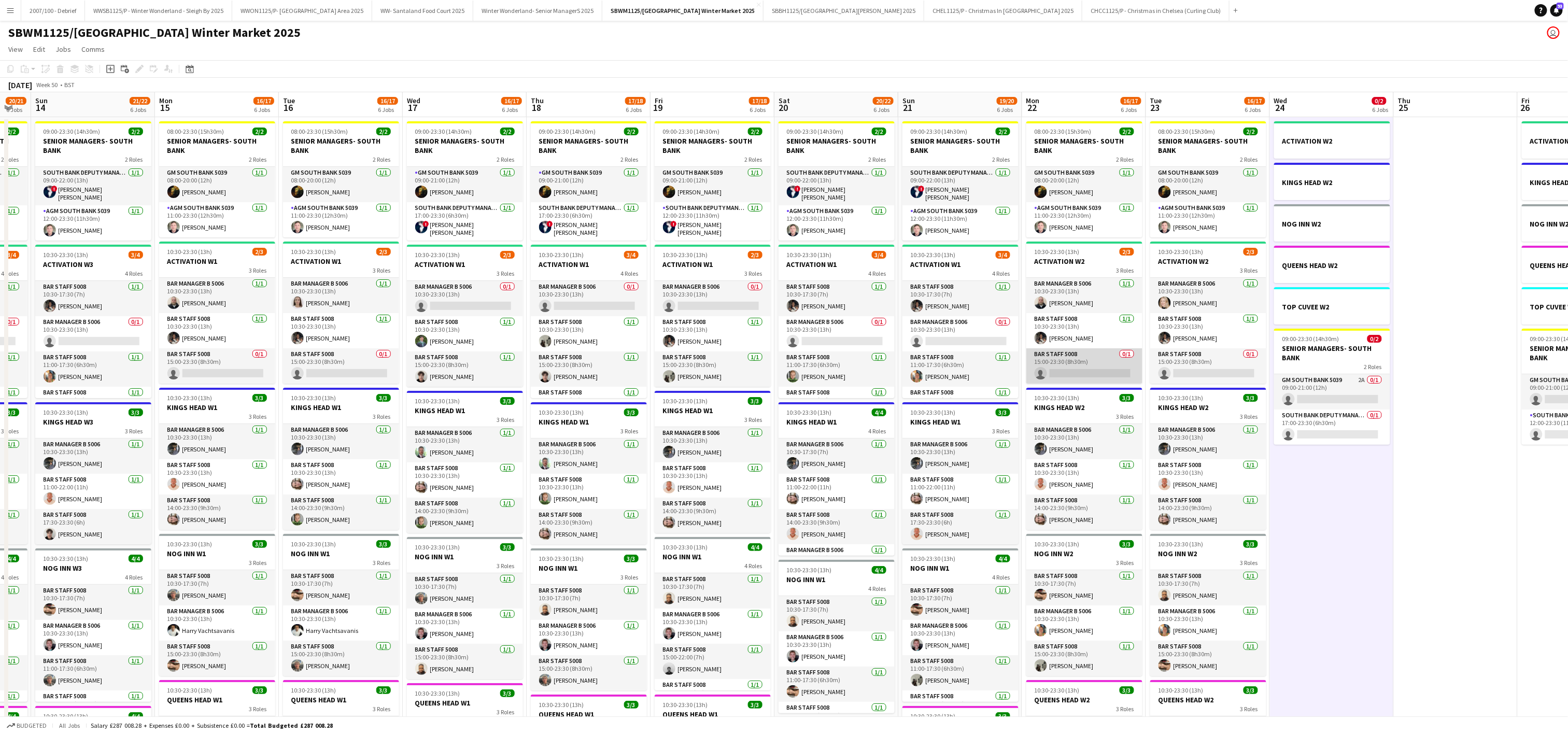
click at [1113, 369] on app-card-role "Bar Staff 5008 0/1 15:00-23:30 (8h30m) single-neutral-actions" at bounding box center [1084, 365] width 116 height 35
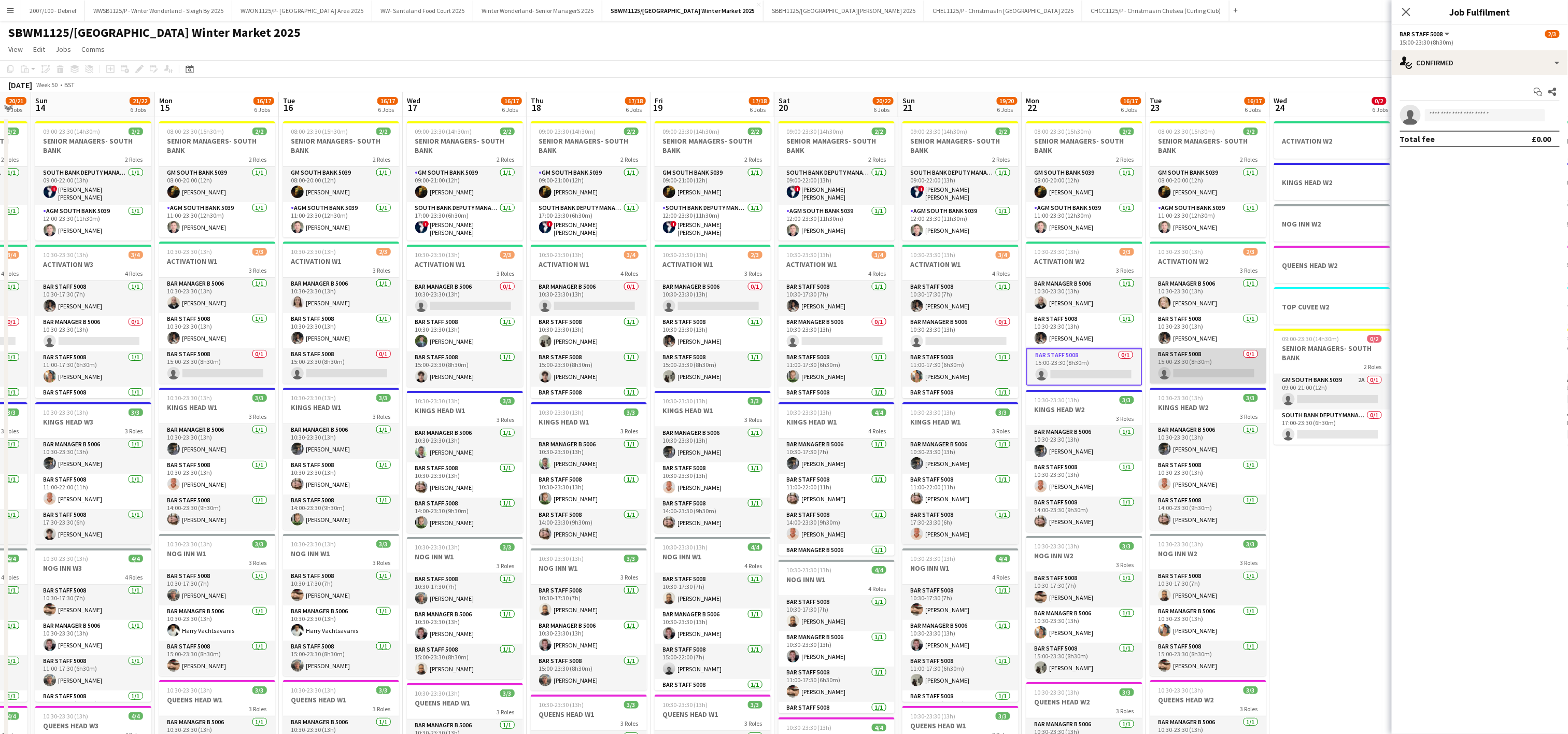
click at [1221, 376] on app-card-role "Bar Staff 5008 0/1 15:00-23:30 (8h30m) single-neutral-actions" at bounding box center [1208, 365] width 116 height 35
click at [1460, 118] on input at bounding box center [1485, 115] width 121 height 12
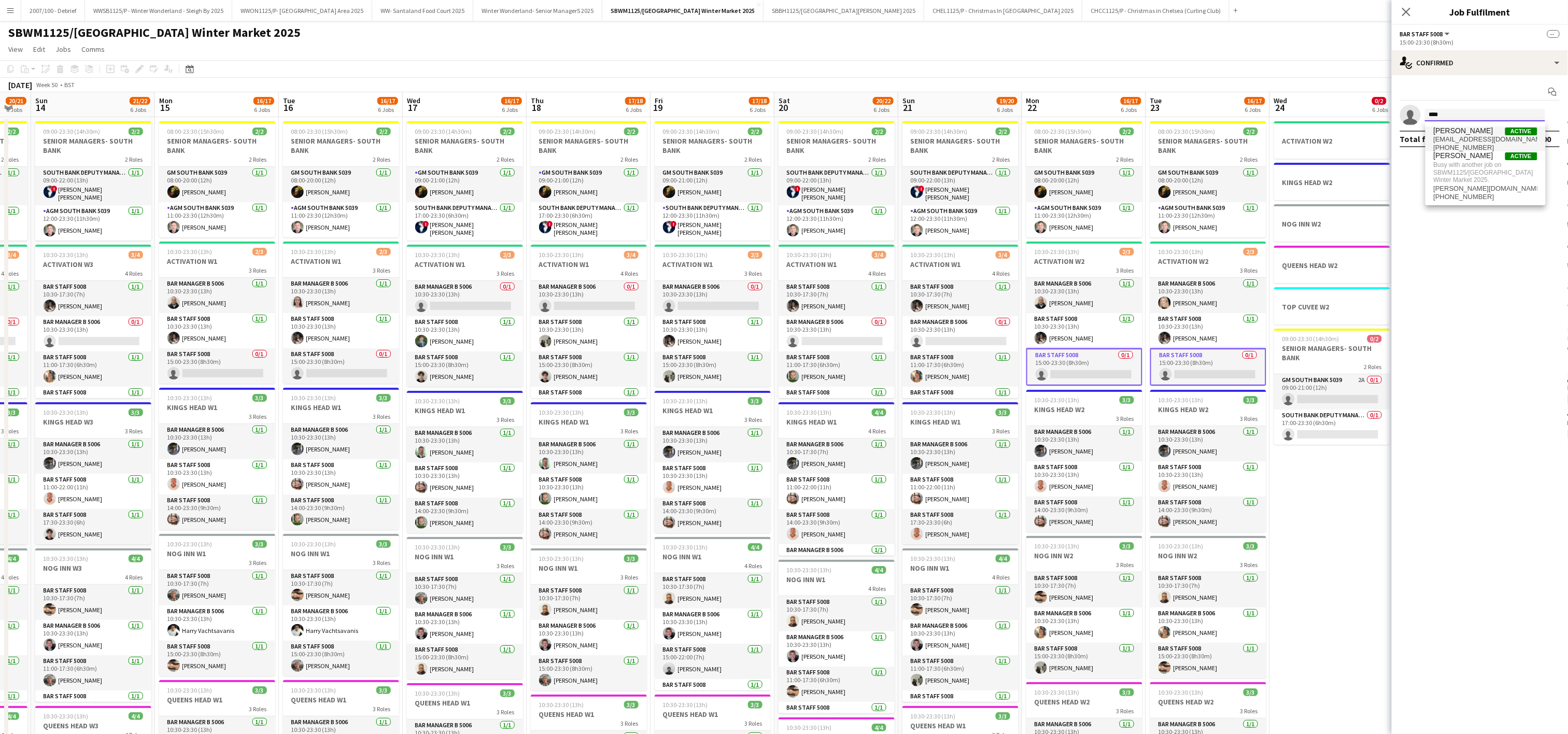
type input "****"
click at [1488, 138] on span "[EMAIL_ADDRESS][DOMAIN_NAME]" at bounding box center [1485, 139] width 104 height 8
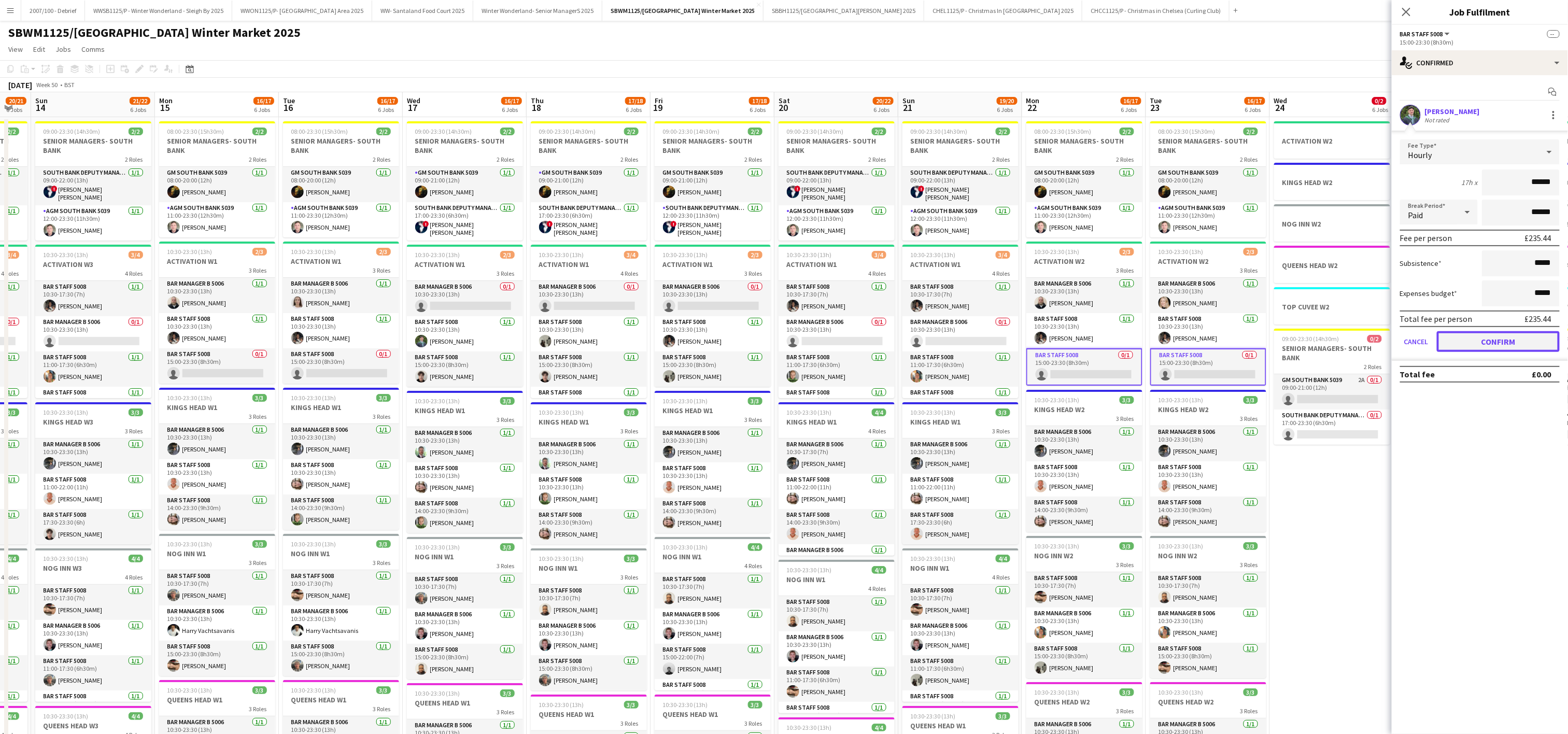
click at [1527, 336] on button "Confirm" at bounding box center [1498, 342] width 123 height 21
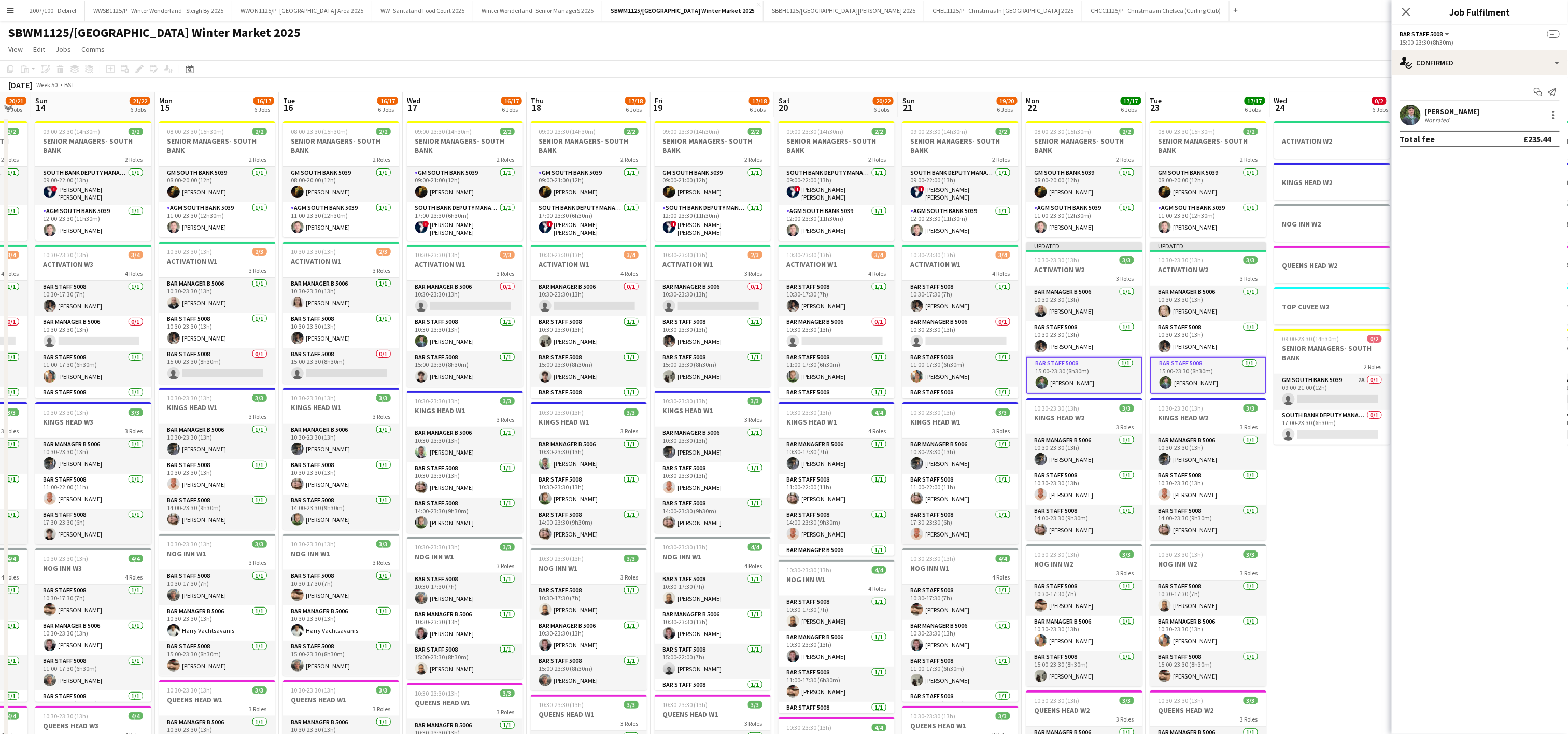
click at [1300, 567] on app-date-cell "ACTIVATION W2 KINGS HEAD W2 NOG INN W2 QUEENS HEAD W2 TOP CUVEE W2 09:00-23:30 …" at bounding box center [1332, 582] width 124 height 930
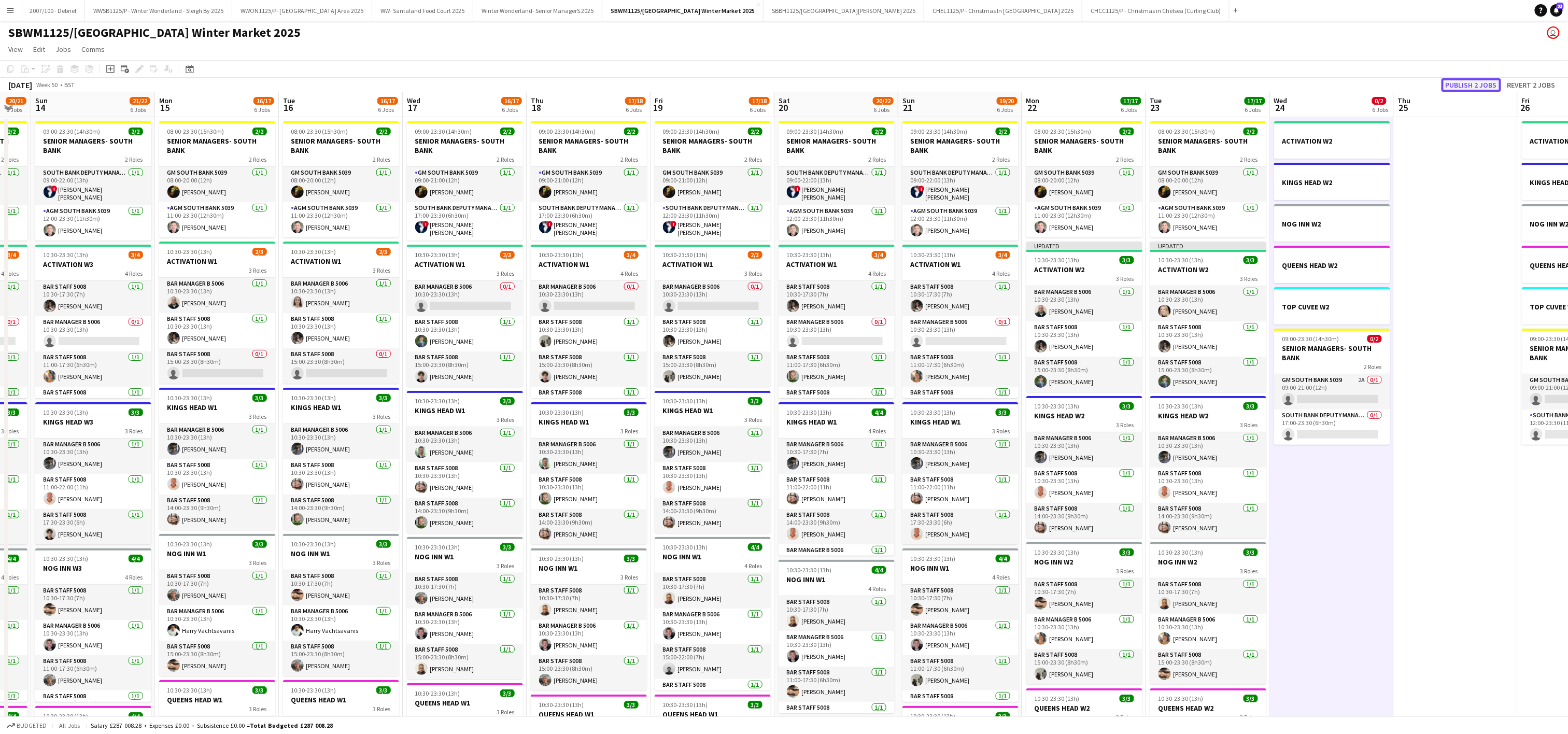
click at [1470, 83] on button "Publish 2 jobs" at bounding box center [1471, 85] width 59 height 13
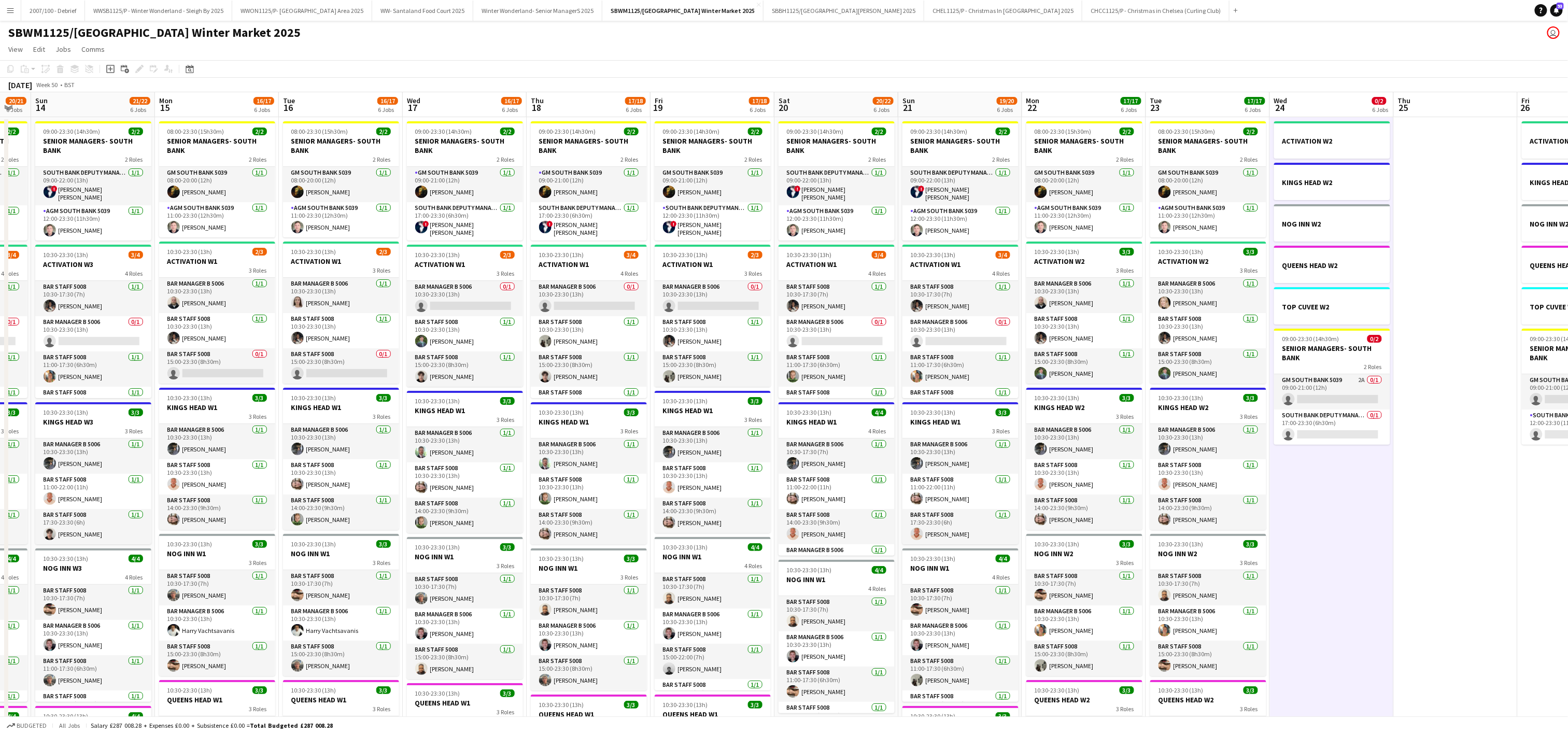
click at [1303, 636] on app-date-cell "ACTIVATION W2 KINGS HEAD W2 NOG INN W2 QUEENS HEAD W2 TOP CUVEE W2 09:00-23:30 …" at bounding box center [1332, 582] width 124 height 930
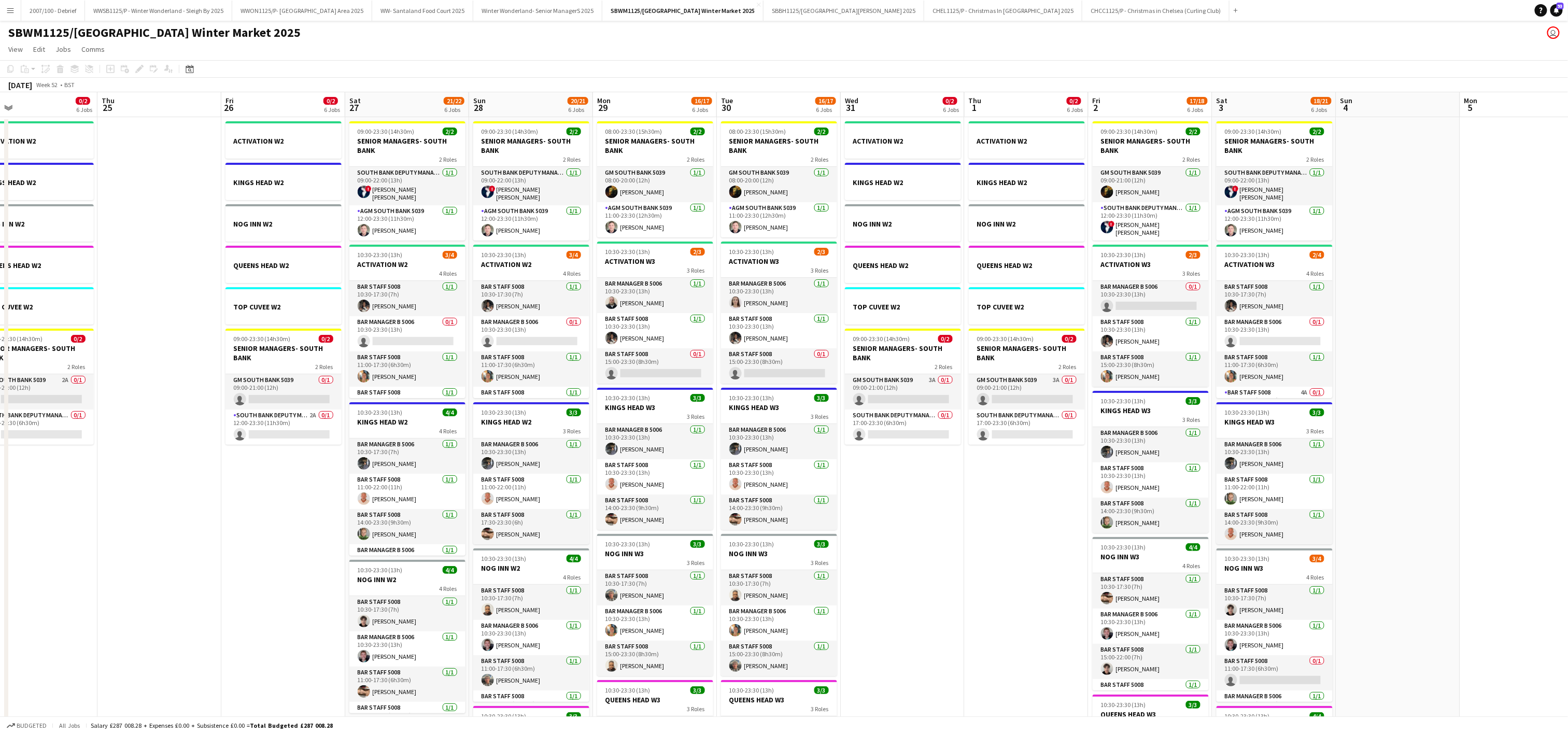
scroll to position [0, 416]
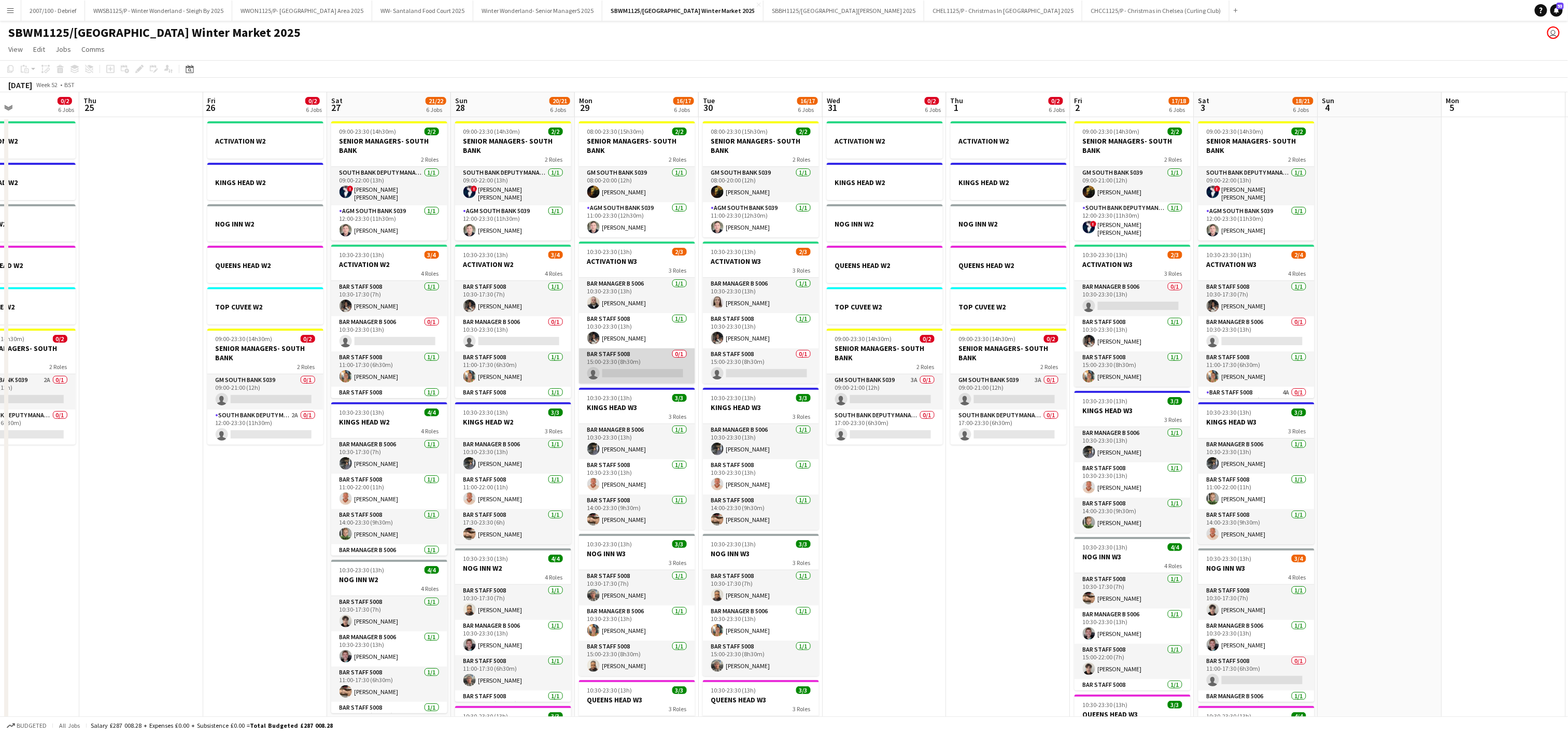
click at [630, 371] on app-card-role "Bar Staff 5008 0/1 15:00-23:30 (8h30m) single-neutral-actions" at bounding box center [636, 365] width 116 height 35
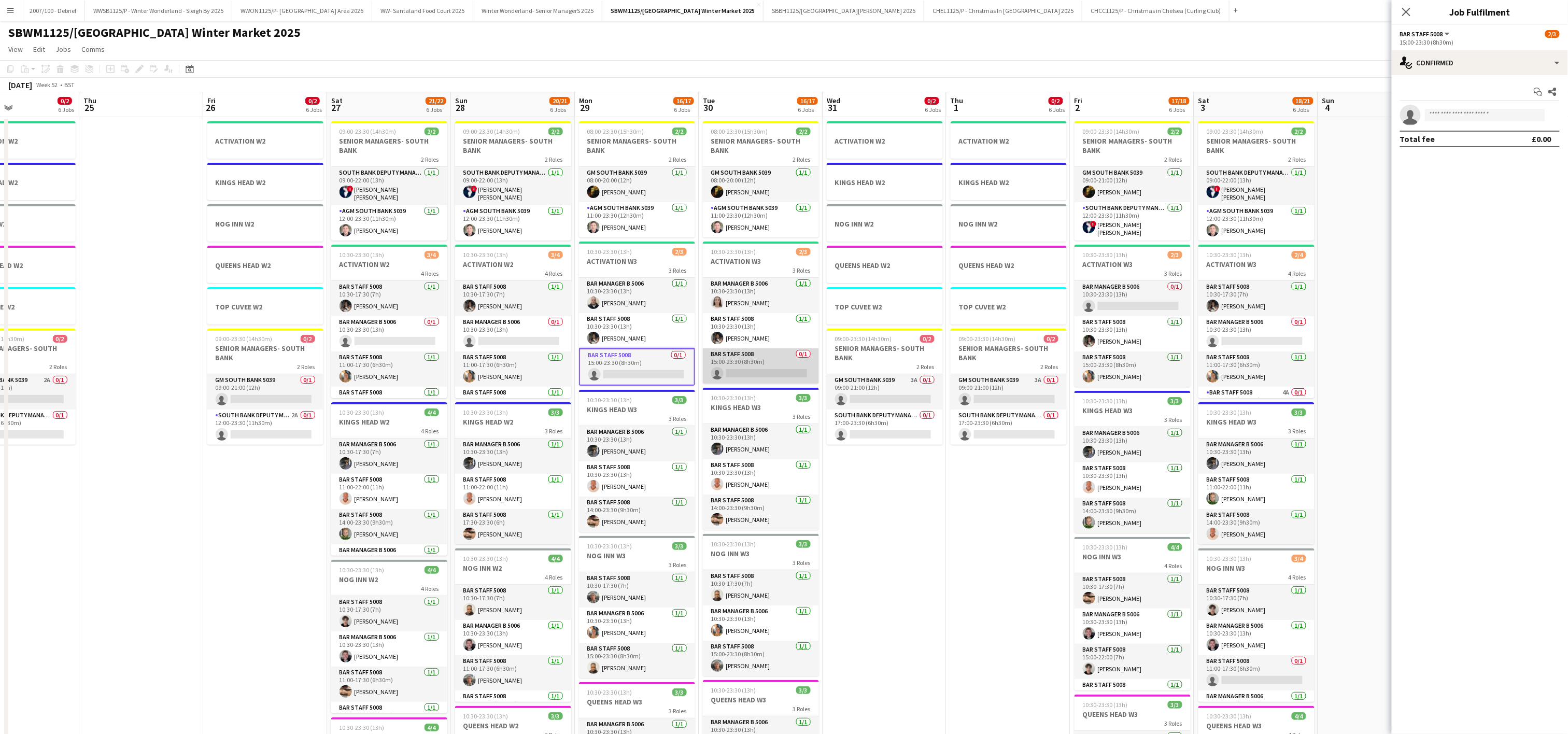
click at [755, 364] on app-card-role "Bar Staff 5008 0/1 15:00-23:30 (8h30m) single-neutral-actions" at bounding box center [760, 365] width 116 height 35
click at [1457, 116] on input at bounding box center [1485, 115] width 121 height 12
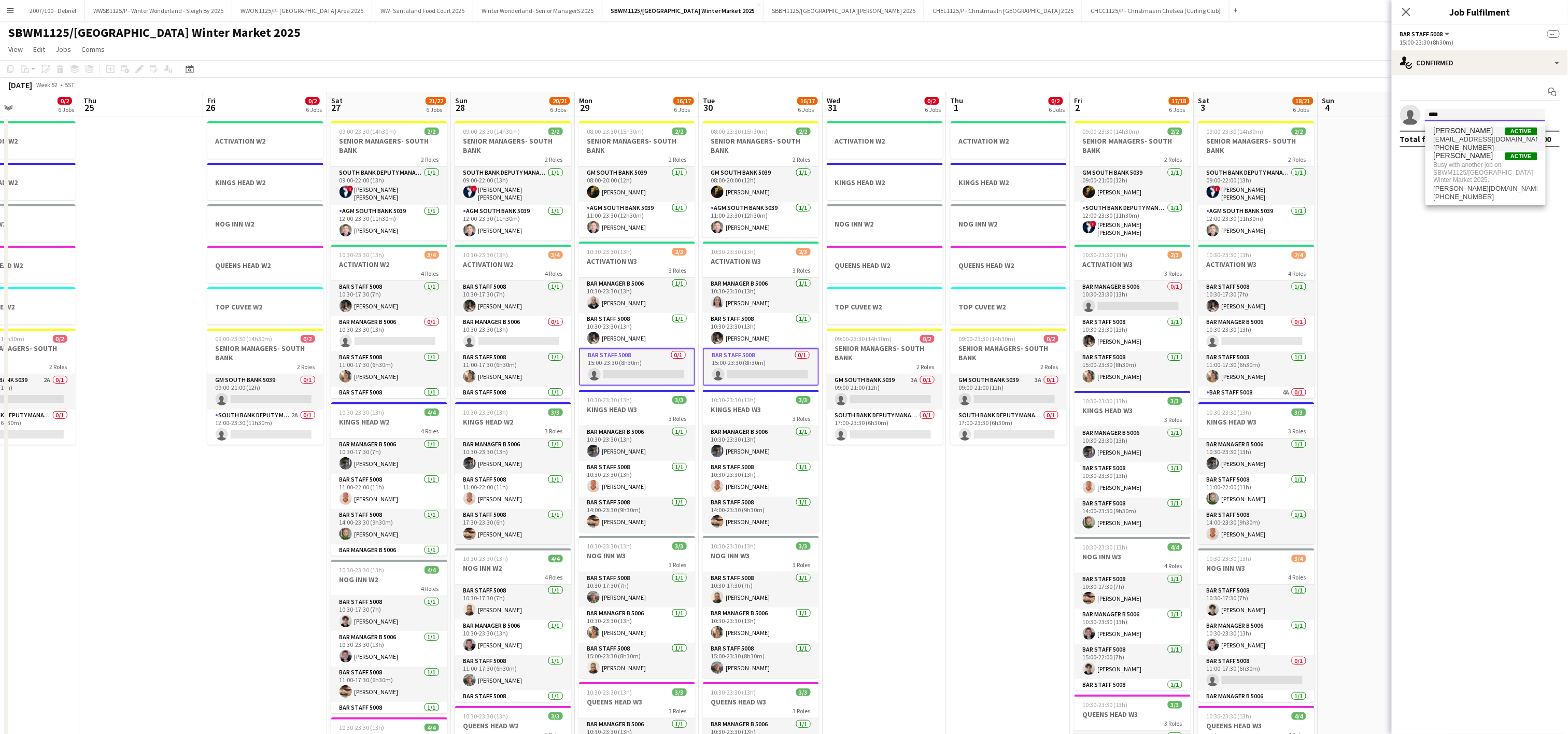
type input "****"
click at [1443, 135] on span "[EMAIL_ADDRESS][DOMAIN_NAME]" at bounding box center [1485, 139] width 104 height 8
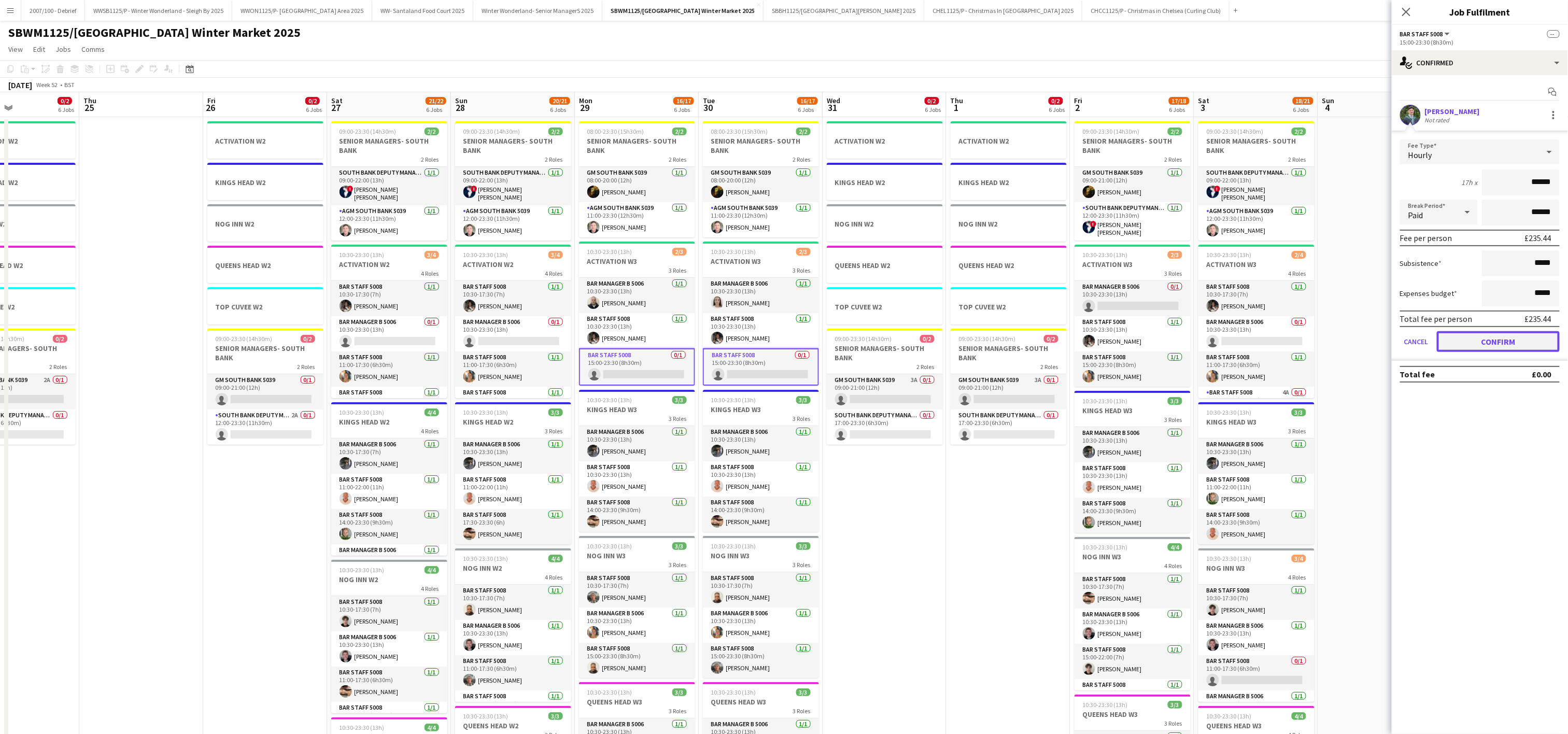
click at [1505, 346] on button "Confirm" at bounding box center [1498, 342] width 123 height 21
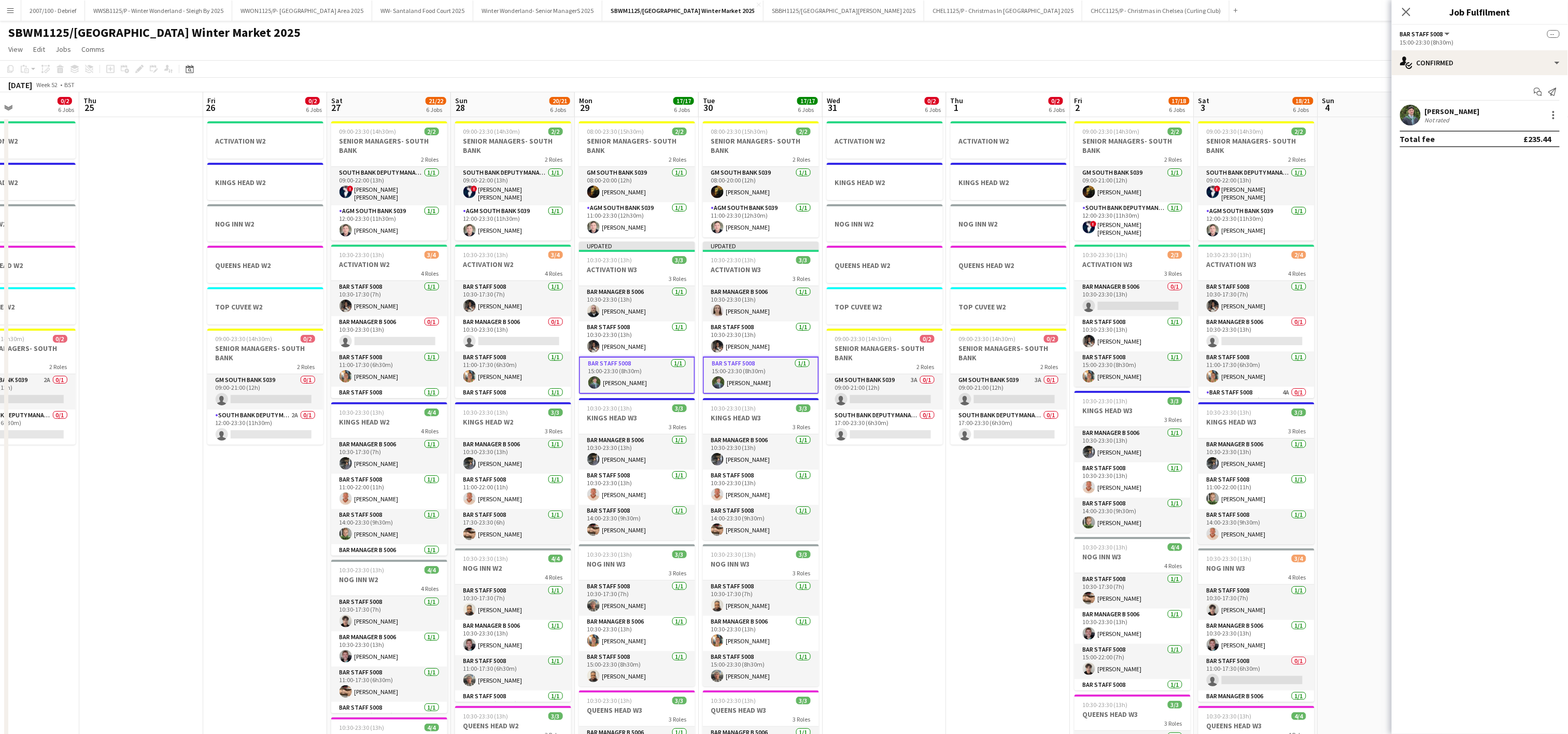
click at [916, 533] on app-date-cell "ACTIVATION W2 KINGS HEAD W2 NOG INN W2 QUEENS HEAD W2 TOP CUVEE W2 09:00-23:30 …" at bounding box center [885, 582] width 124 height 930
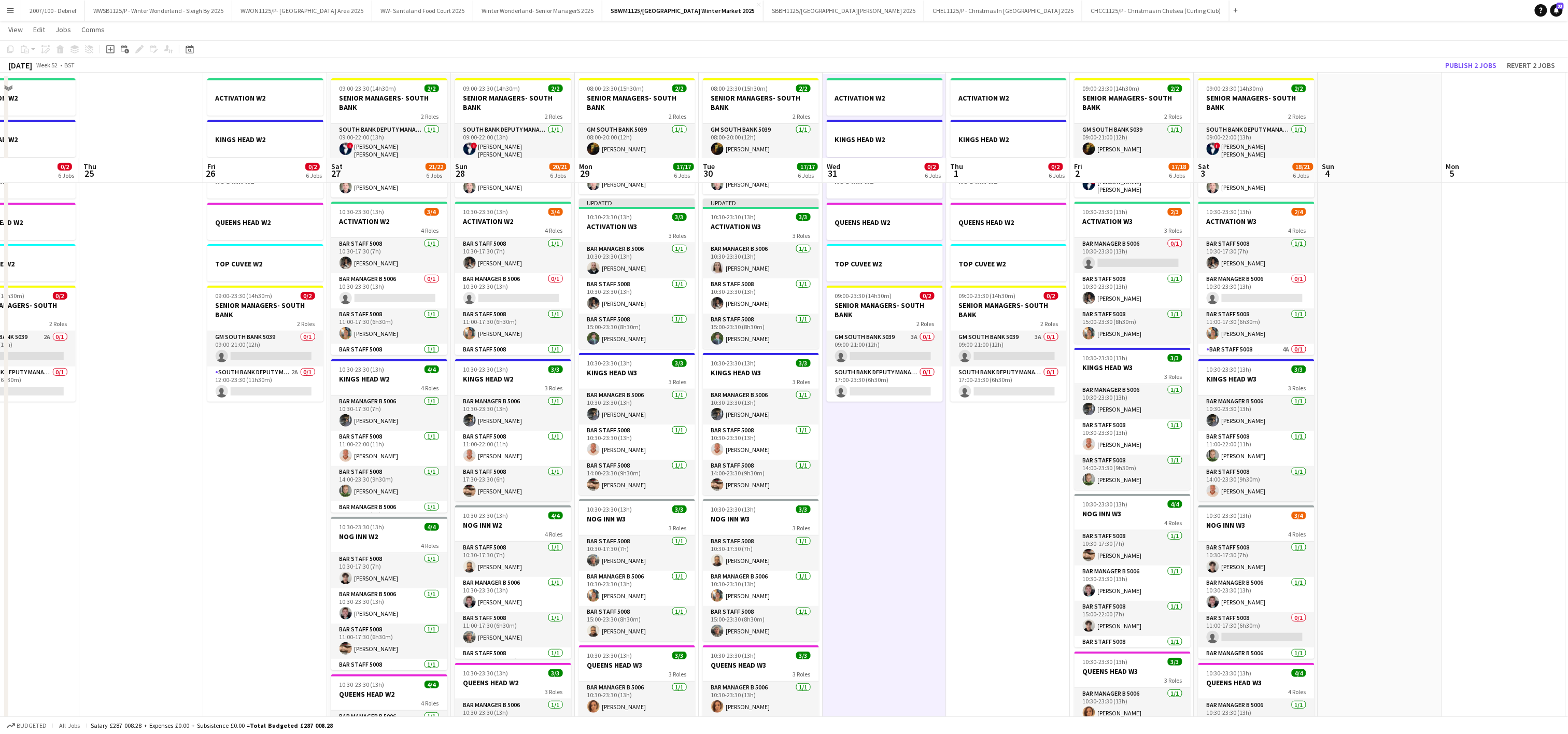
scroll to position [0, 0]
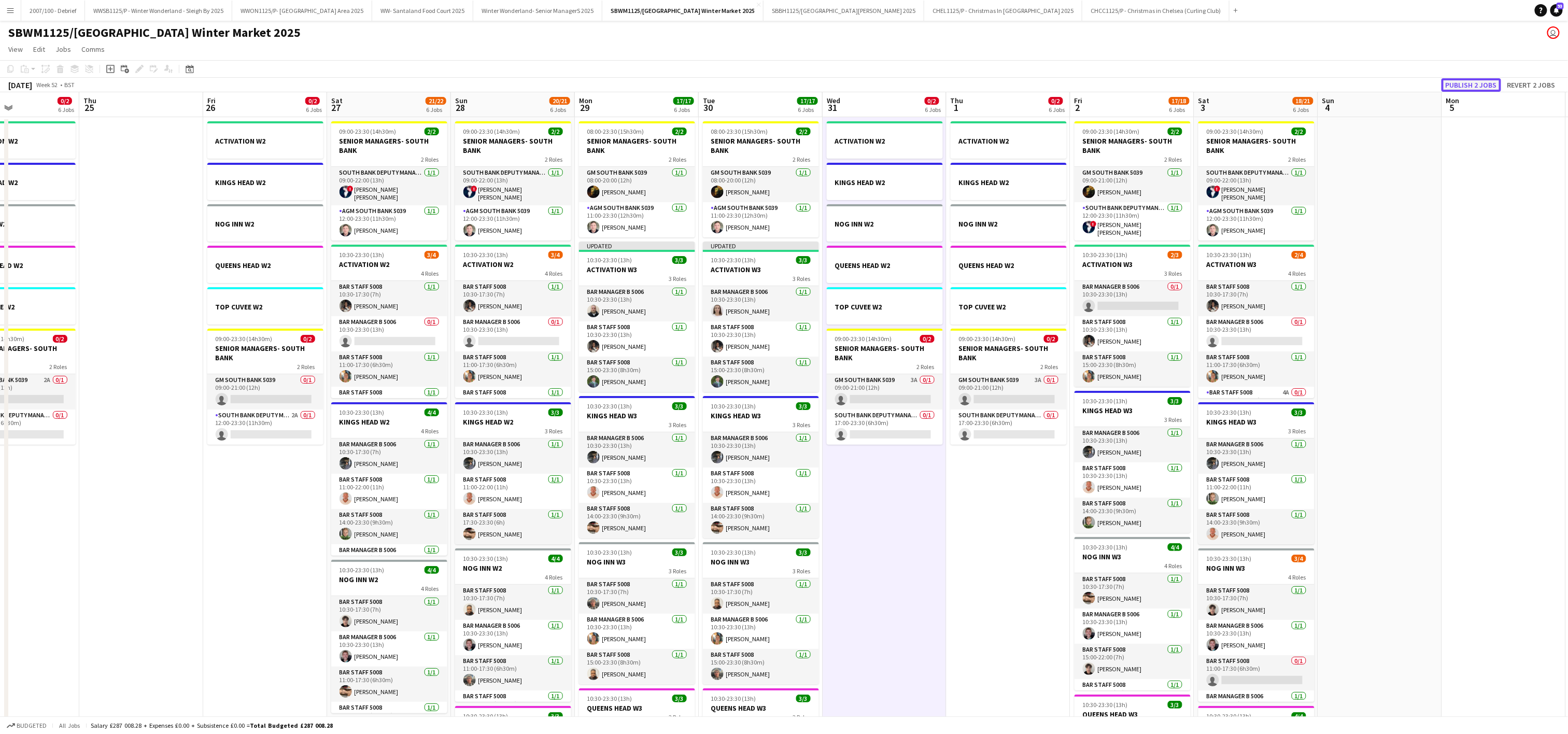
click at [1467, 81] on button "Publish 2 jobs" at bounding box center [1471, 85] width 59 height 13
